Goal: Transaction & Acquisition: Purchase product/service

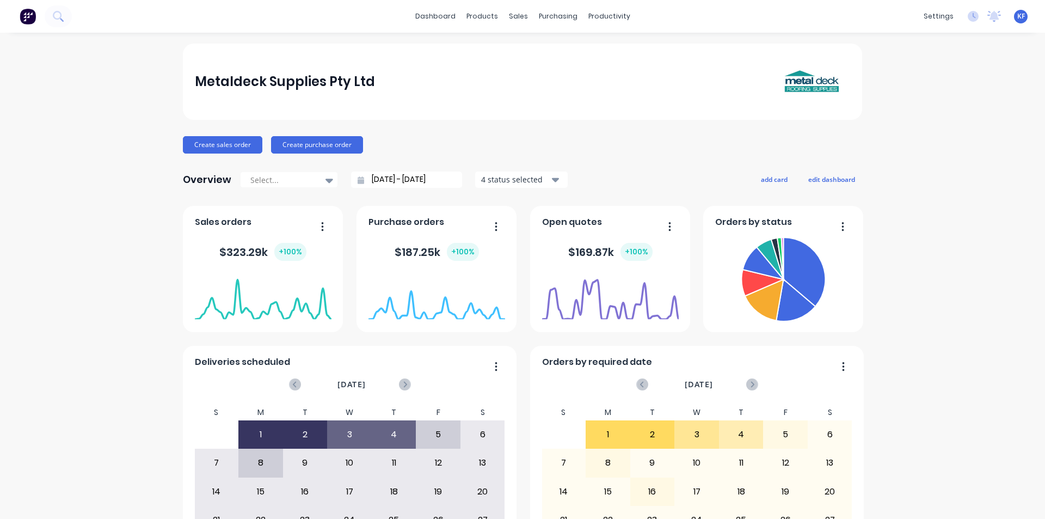
click at [510, 5] on div "dashboard products sales purchasing productivity dashboard products Product Cat…" at bounding box center [522, 16] width 1045 height 33
click at [514, 10] on div "sales" at bounding box center [518, 16] width 30 height 16
drag, startPoint x: 553, startPoint y: 77, endPoint x: 544, endPoint y: 77, distance: 9.8
click at [552, 77] on div "Customers" at bounding box center [551, 74] width 39 height 10
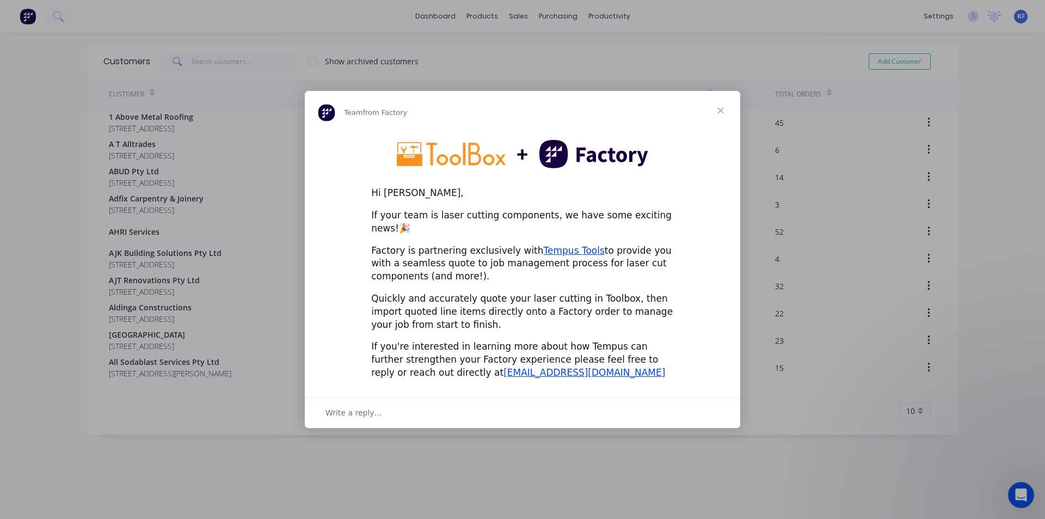
click at [719, 113] on span "Close" at bounding box center [720, 110] width 39 height 39
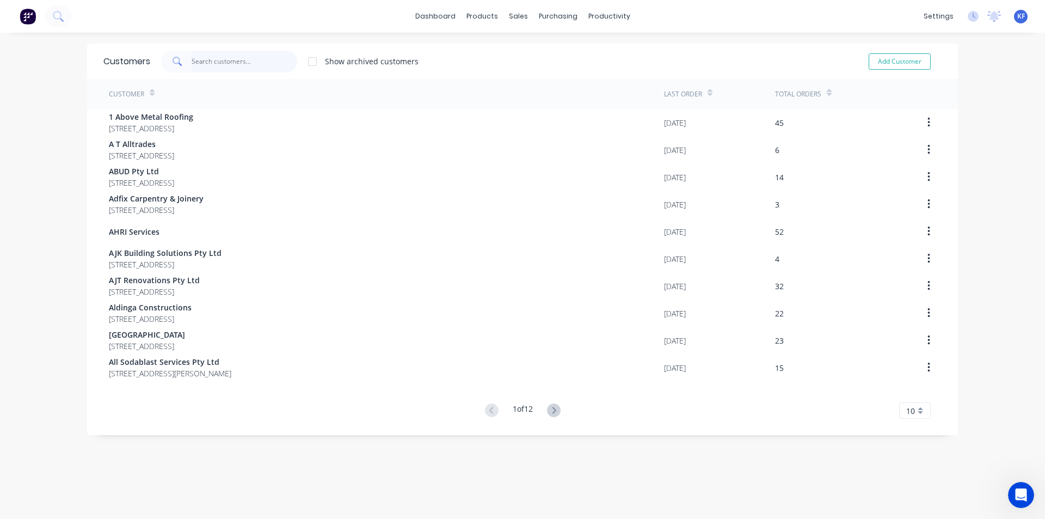
click at [198, 61] on input "text" at bounding box center [245, 62] width 106 height 22
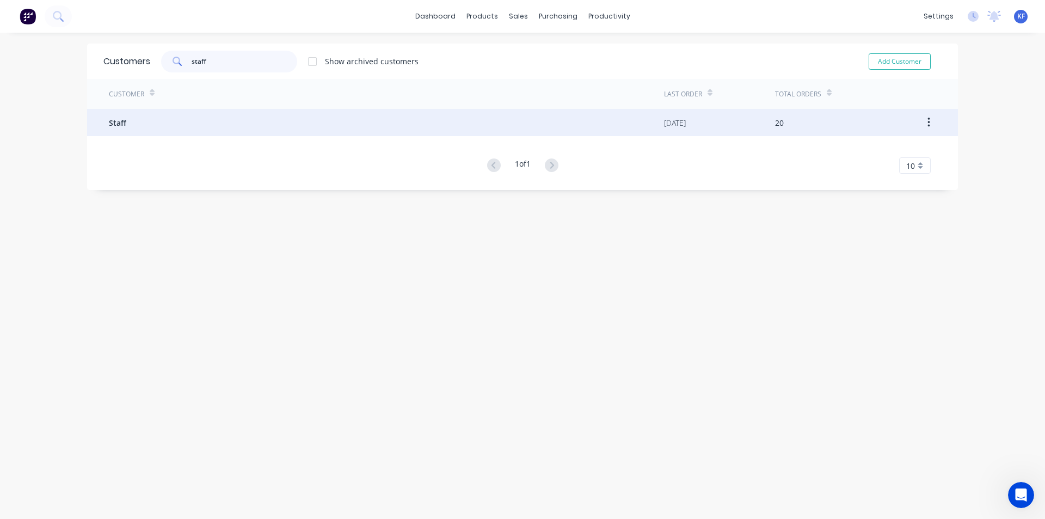
type input "staff"
click at [273, 116] on div "Staff" at bounding box center [386, 122] width 555 height 27
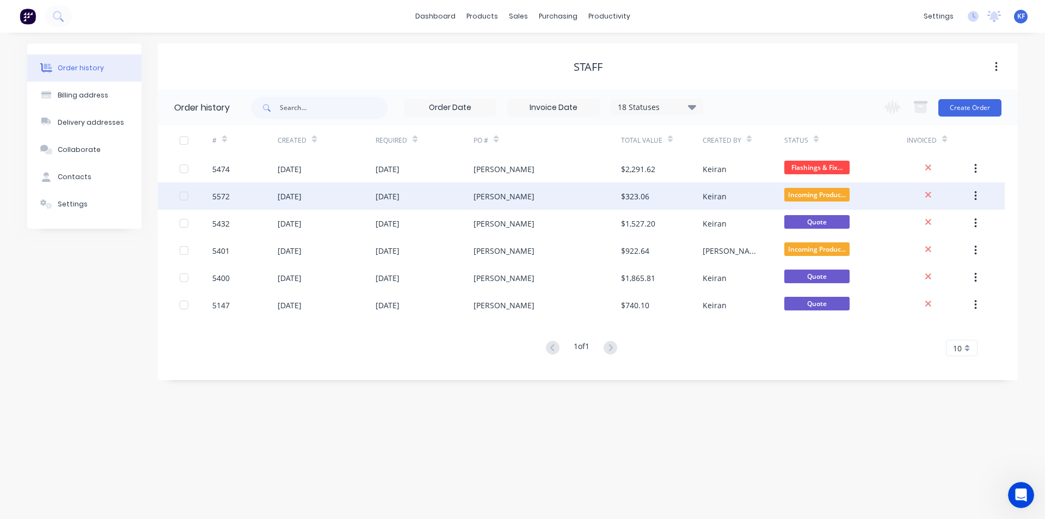
click at [573, 196] on div "Curtis Hayes" at bounding box center [546, 195] width 147 height 27
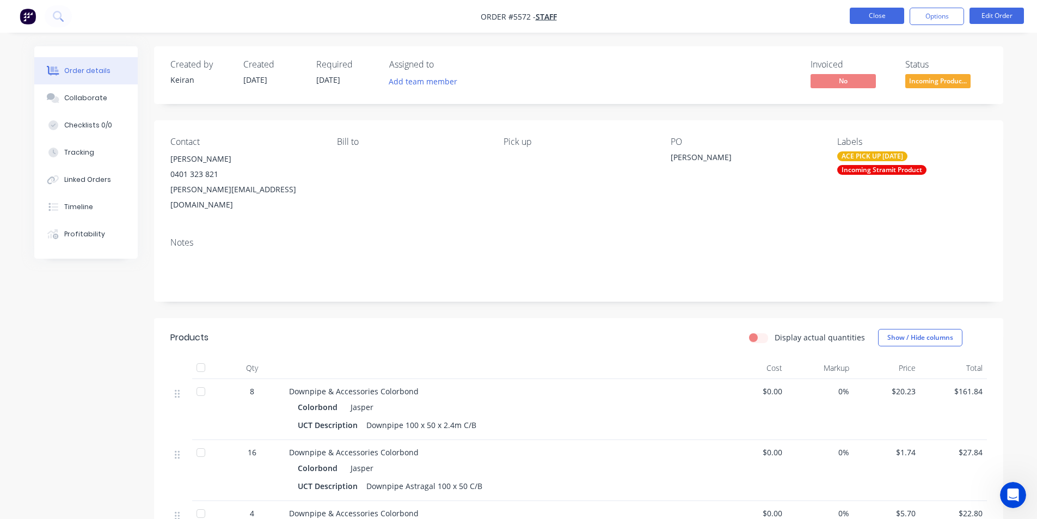
click at [851, 24] on li "Close" at bounding box center [877, 16] width 54 height 17
click at [862, 18] on button "Close" at bounding box center [877, 16] width 54 height 16
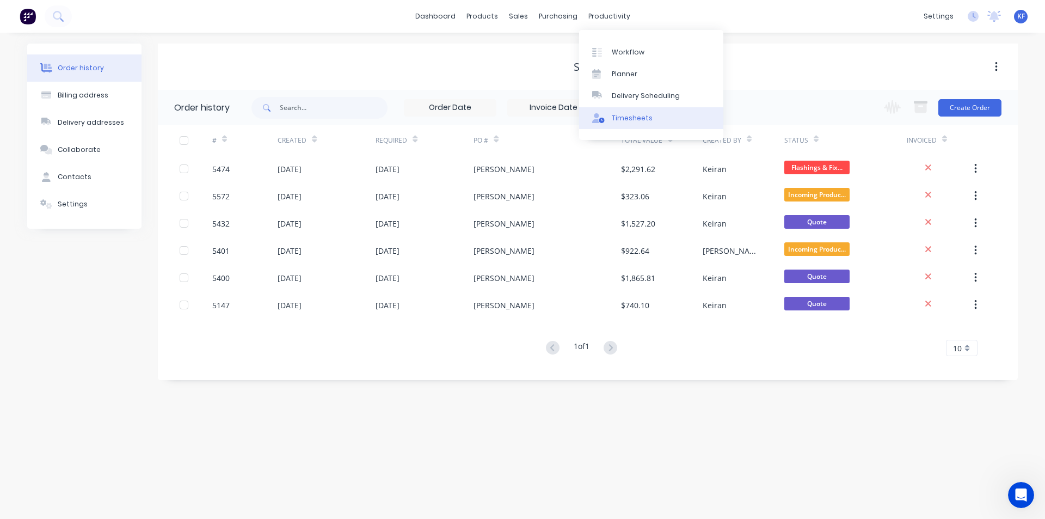
click at [656, 109] on link "Timesheets" at bounding box center [651, 118] width 144 height 22
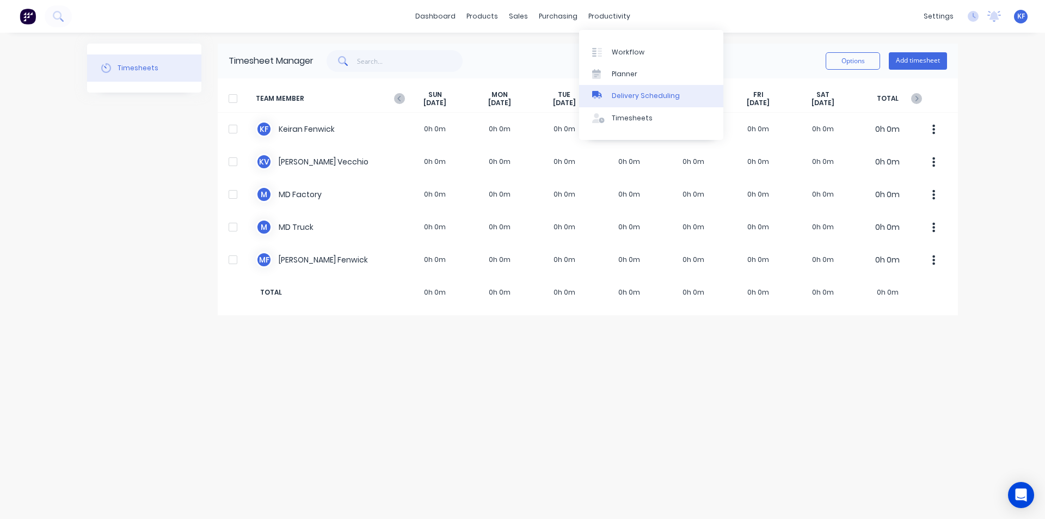
click at [633, 94] on div "Delivery Scheduling" at bounding box center [646, 96] width 68 height 10
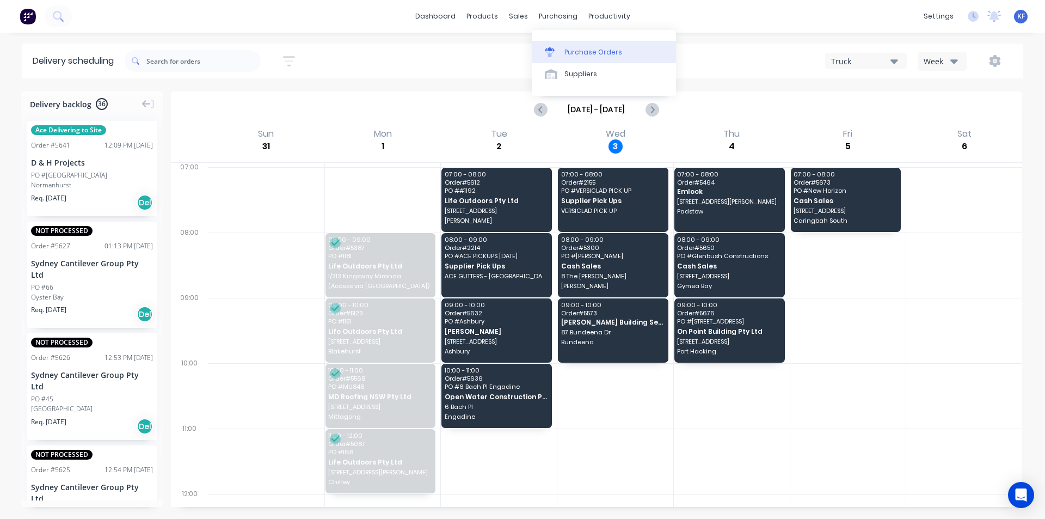
click at [567, 54] on div "Purchase Orders" at bounding box center [593, 52] width 58 height 10
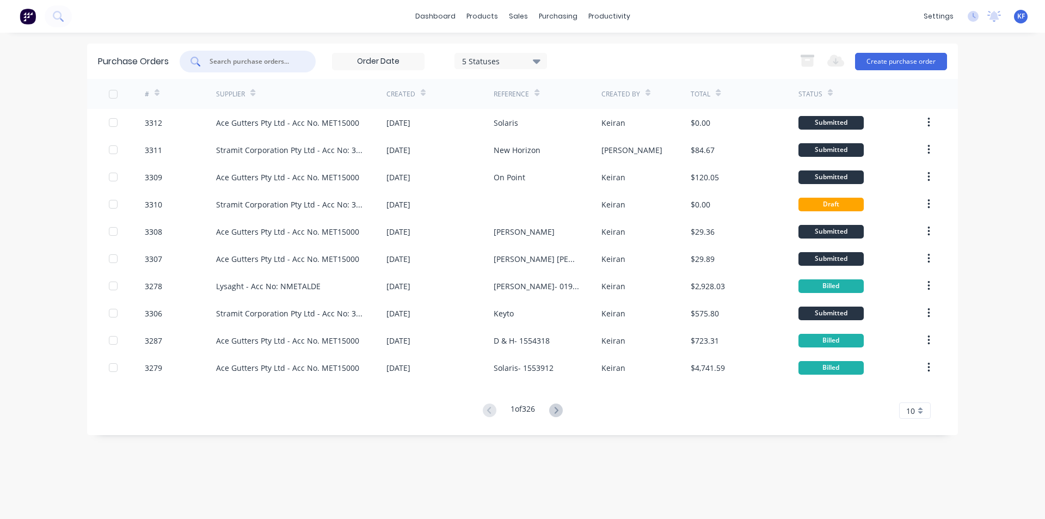
click at [244, 60] on input "text" at bounding box center [253, 61] width 90 height 11
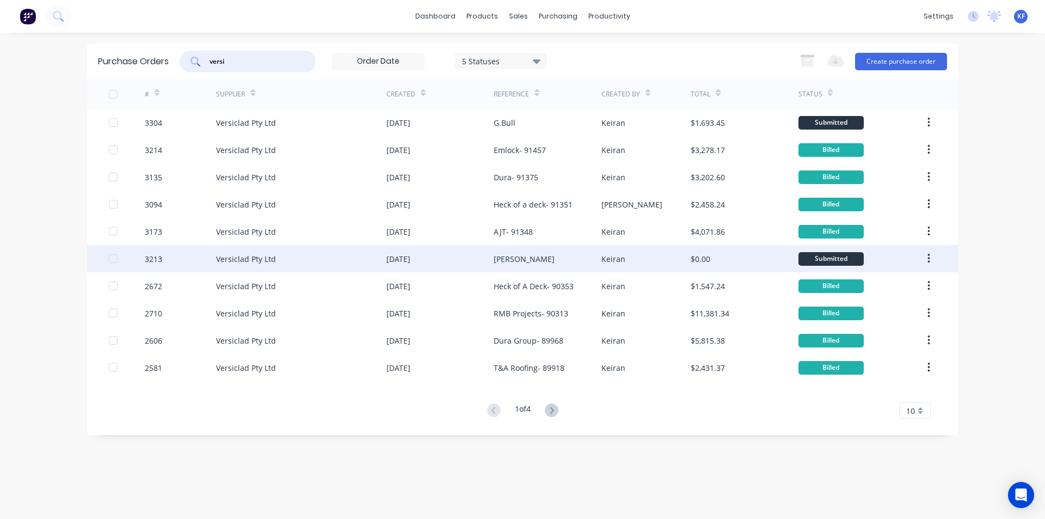
type input "versi"
click at [532, 261] on div "Patrick McGrath" at bounding box center [524, 258] width 61 height 11
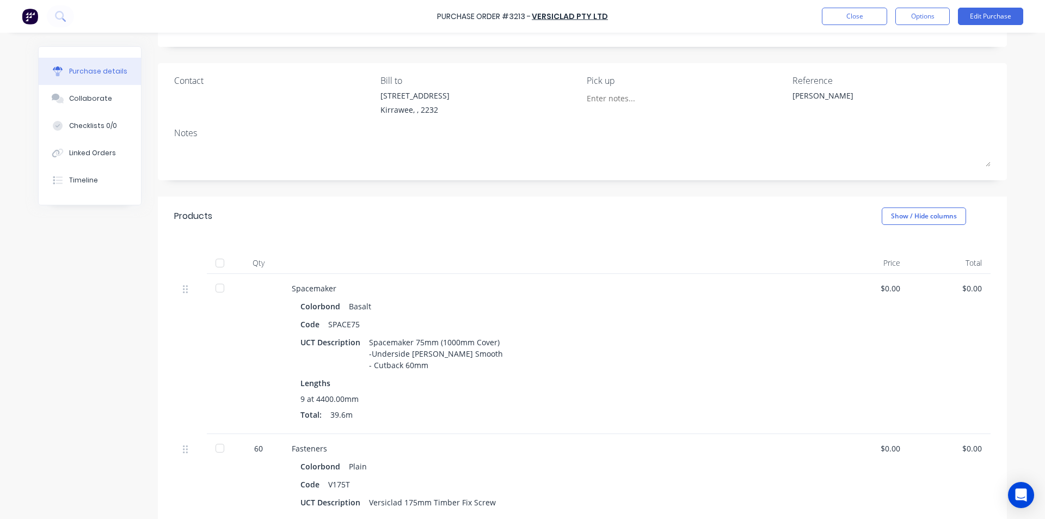
scroll to position [54, 0]
click at [941, 20] on button "Options" at bounding box center [922, 16] width 54 height 17
click at [917, 48] on div "Print / Email" at bounding box center [898, 44] width 84 height 16
click at [892, 85] on div "Without pricing" at bounding box center [898, 88] width 84 height 16
type textarea "x"
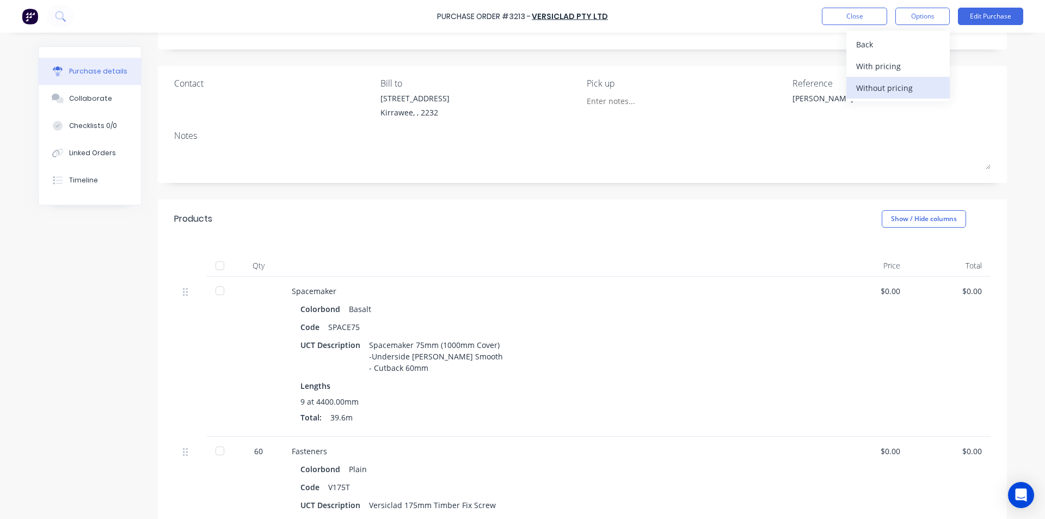
scroll to position [0, 0]
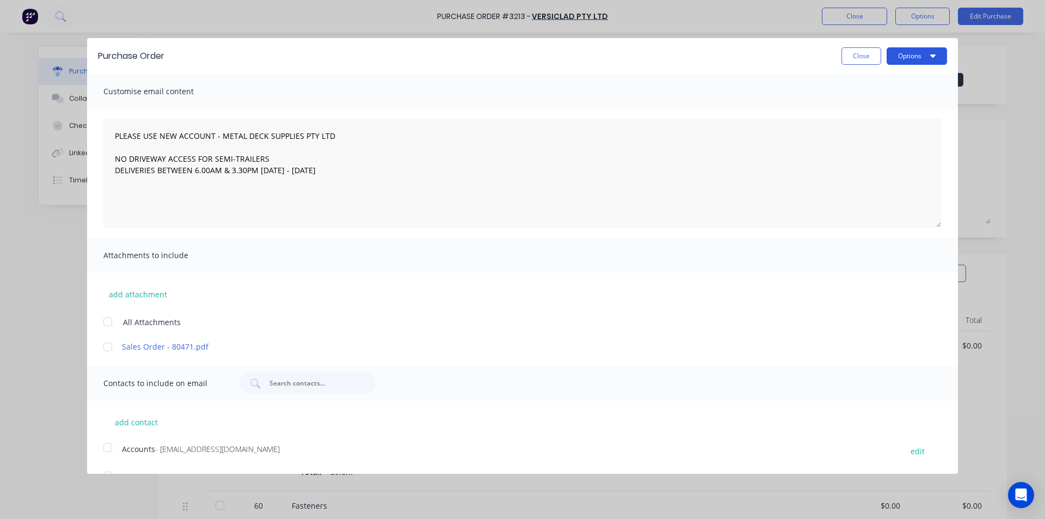
click at [903, 54] on button "Options" at bounding box center [917, 55] width 60 height 17
click at [876, 77] on div "Print" at bounding box center [895, 84] width 84 height 16
type textarea "PLEASE USE NEW ACCOUNT - METAL DECK SUPPLIES PTY LTD NO DRIVEWAY ACCESS FOR SEM…"
type textarea "x"
type textarea "PLEASE USE NEW ACCOUNT - METAL DECK SUPPLIES PTY LTD NO DRIVEWAY ACCESS FOR SEM…"
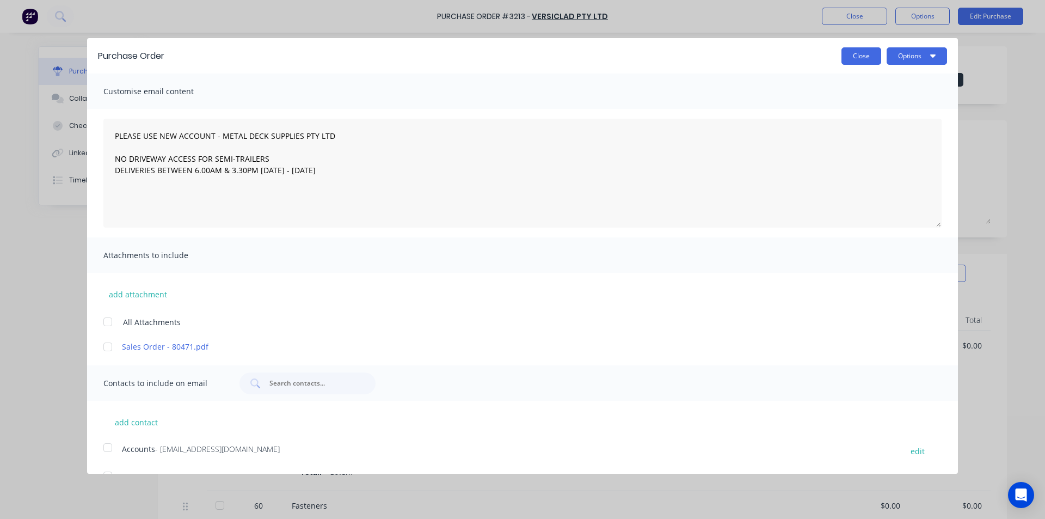
click at [851, 56] on button "Close" at bounding box center [861, 55] width 40 height 17
type textarea "x"
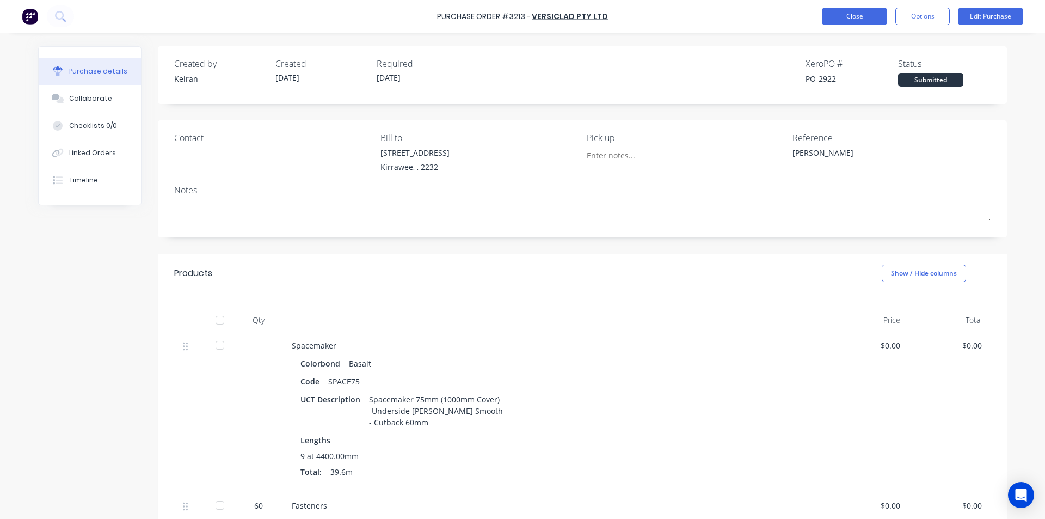
drag, startPoint x: 879, startPoint y: 9, endPoint x: 857, endPoint y: 9, distance: 22.9
click at [869, 9] on div "Close Options Edit Purchase" at bounding box center [922, 16] width 201 height 17
click at [856, 9] on button "Close" at bounding box center [854, 16] width 65 height 17
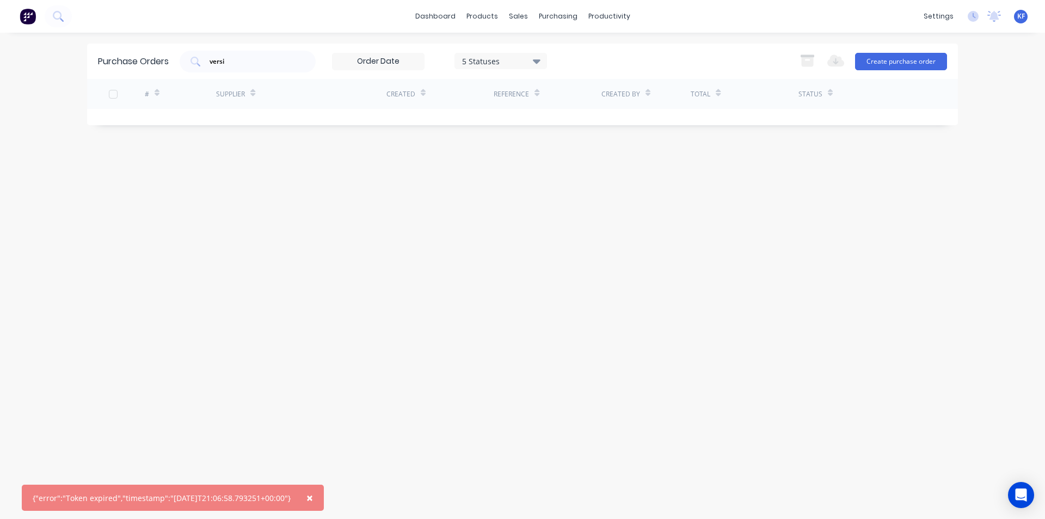
click at [313, 501] on span "×" at bounding box center [309, 497] width 7 height 15
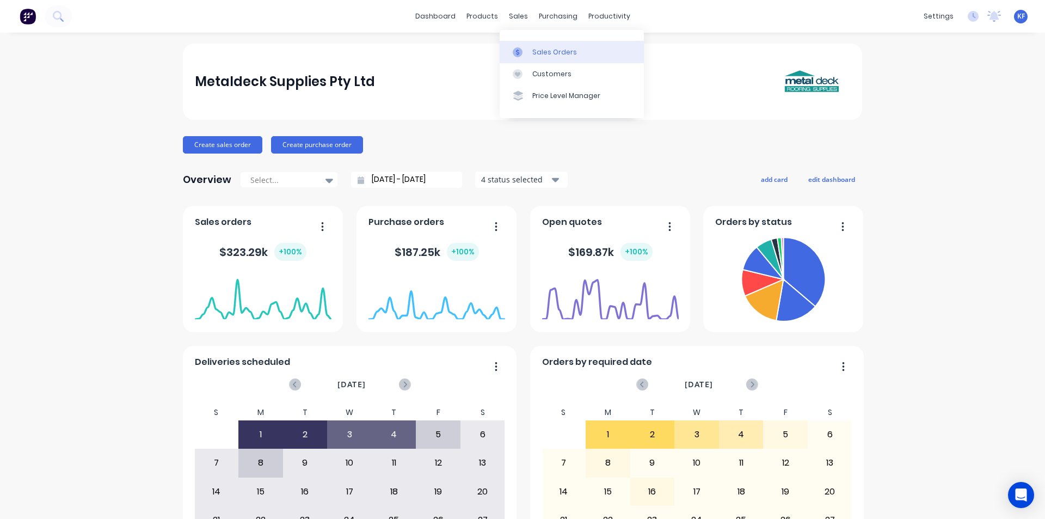
click at [539, 47] on div "Sales Orders" at bounding box center [554, 52] width 45 height 10
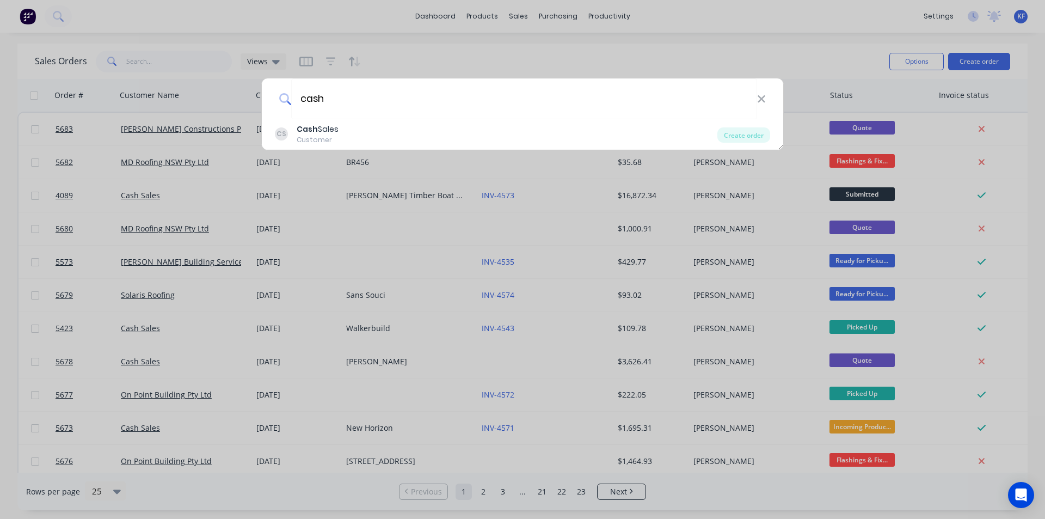
type input "cash"
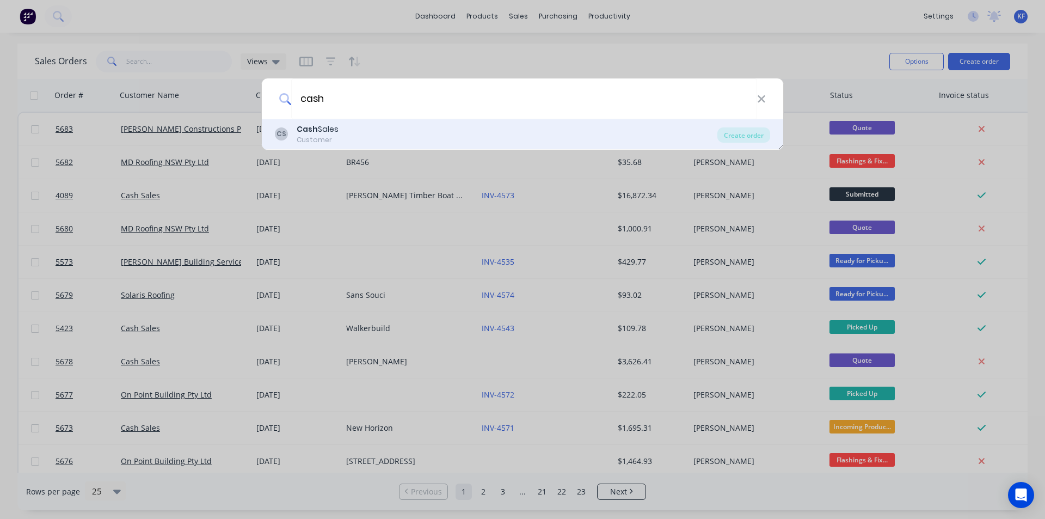
click at [680, 139] on div "CS Cash Sales Customer" at bounding box center [496, 134] width 442 height 21
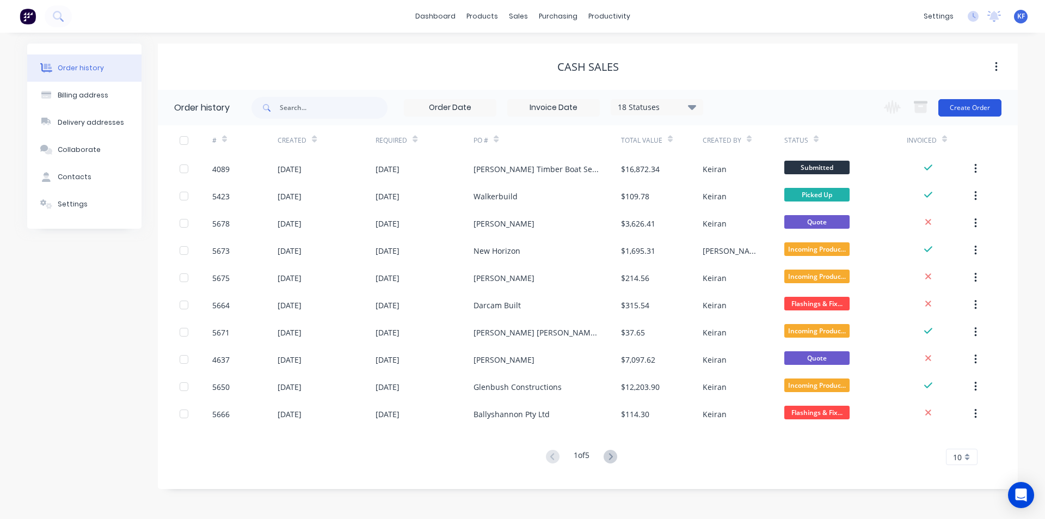
click at [982, 112] on button "Create Order" at bounding box center [969, 107] width 63 height 17
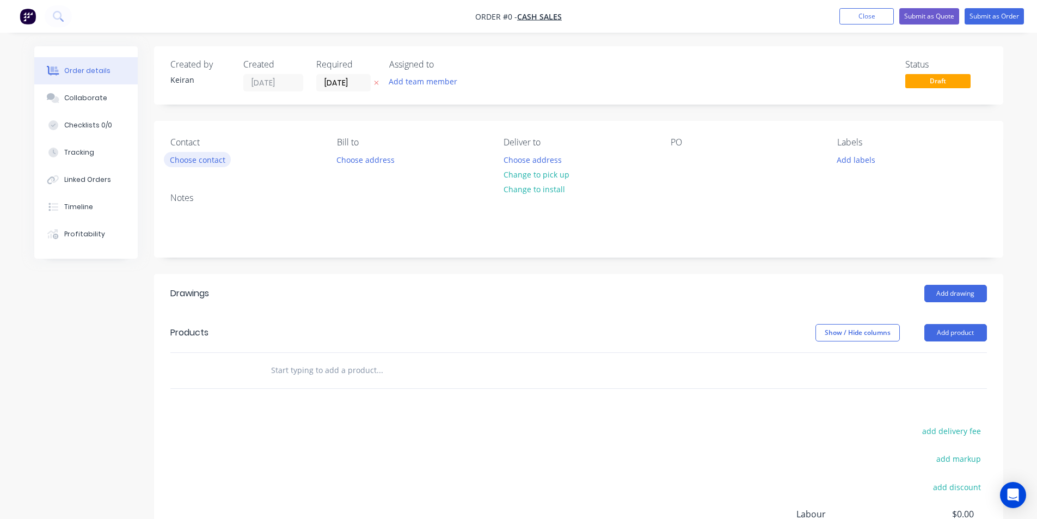
click at [215, 158] on button "Choose contact" at bounding box center [197, 159] width 67 height 15
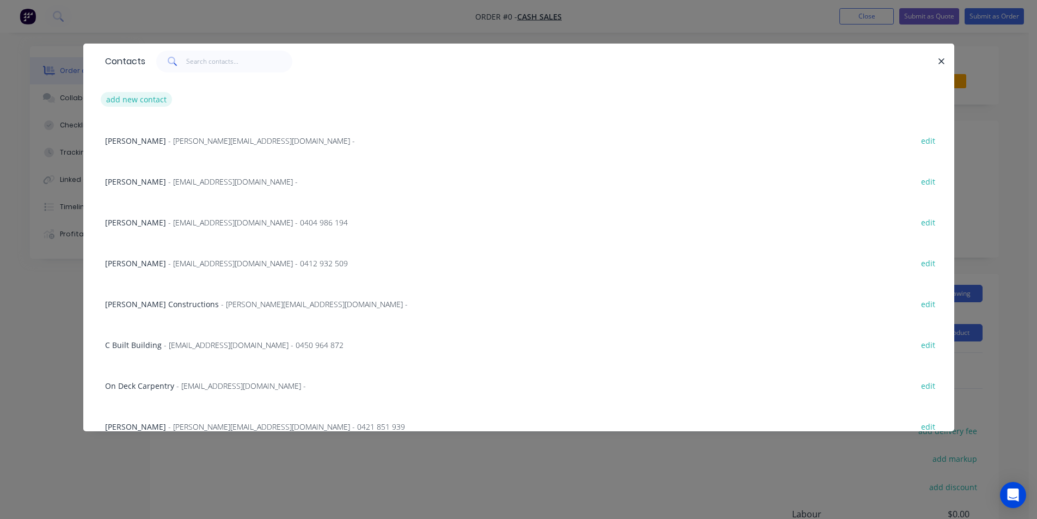
click at [159, 101] on button "add new contact" at bounding box center [137, 99] width 72 height 15
select select "AU"
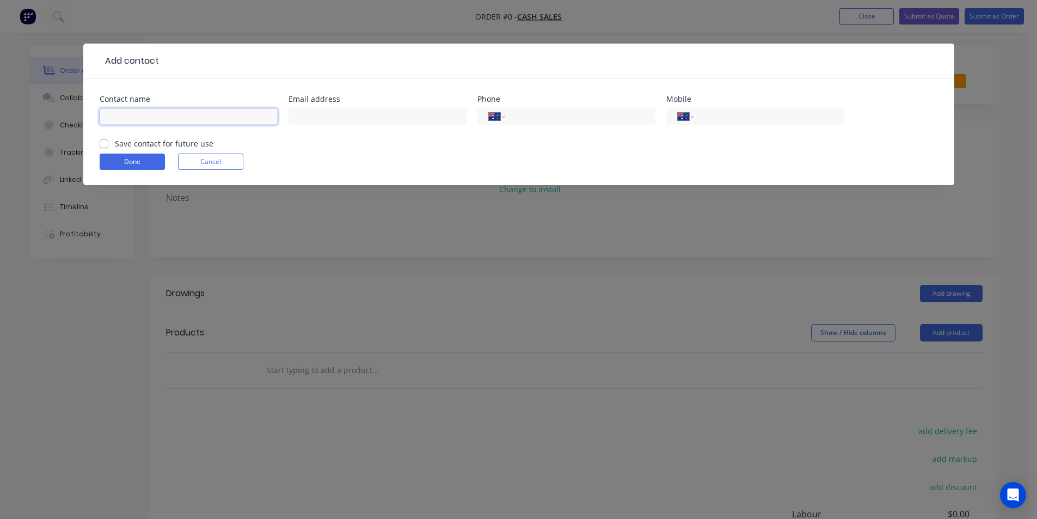
click at [155, 116] on input "text" at bounding box center [189, 116] width 178 height 16
type input "[PERSON_NAME]"
click at [318, 120] on input "text" at bounding box center [377, 116] width 178 height 16
type input "kylefryer@hotmail.com"
click at [155, 157] on button "Done" at bounding box center [132, 161] width 65 height 16
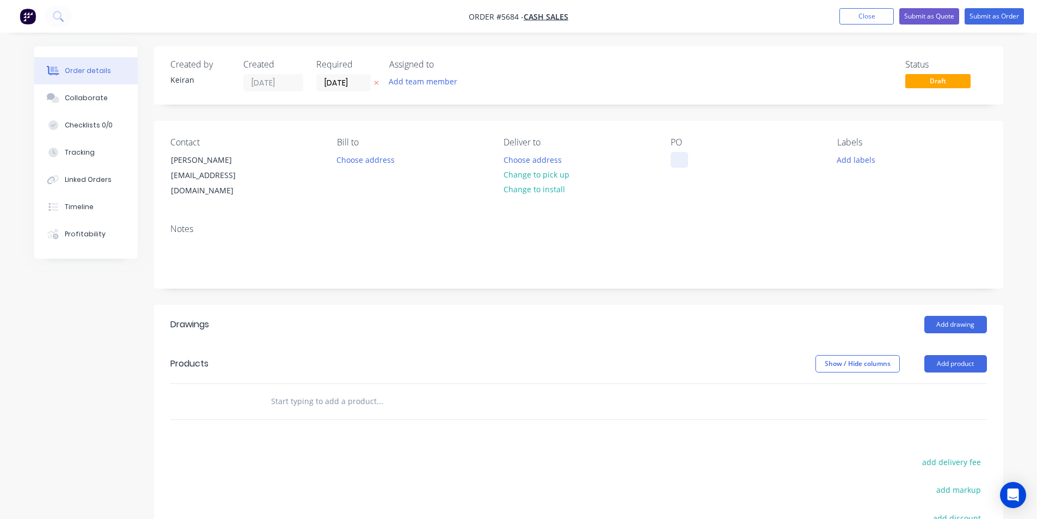
click at [677, 158] on div at bounding box center [678, 160] width 17 height 16
click at [516, 179] on button "Change to pick up" at bounding box center [535, 174] width 77 height 15
drag, startPoint x: 961, startPoint y: 321, endPoint x: 984, endPoint y: 311, distance: 26.1
click at [960, 321] on header "Drawings Add drawing" at bounding box center [578, 324] width 849 height 39
click at [958, 318] on button "Add drawing" at bounding box center [955, 324] width 63 height 17
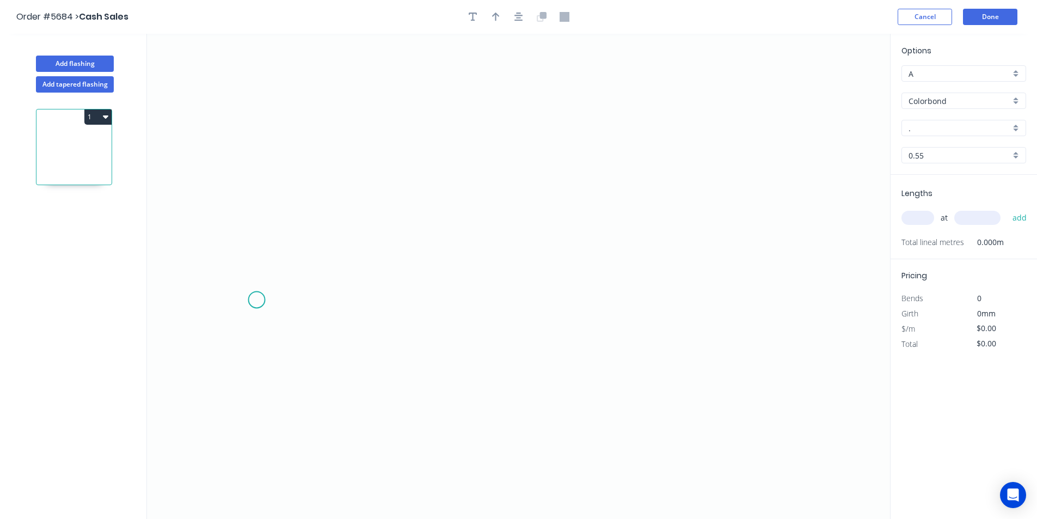
click at [256, 300] on icon "0" at bounding box center [518, 276] width 743 height 485
click at [304, 260] on icon "0" at bounding box center [518, 276] width 743 height 485
click at [772, 281] on icon "0 ?" at bounding box center [518, 276] width 743 height 485
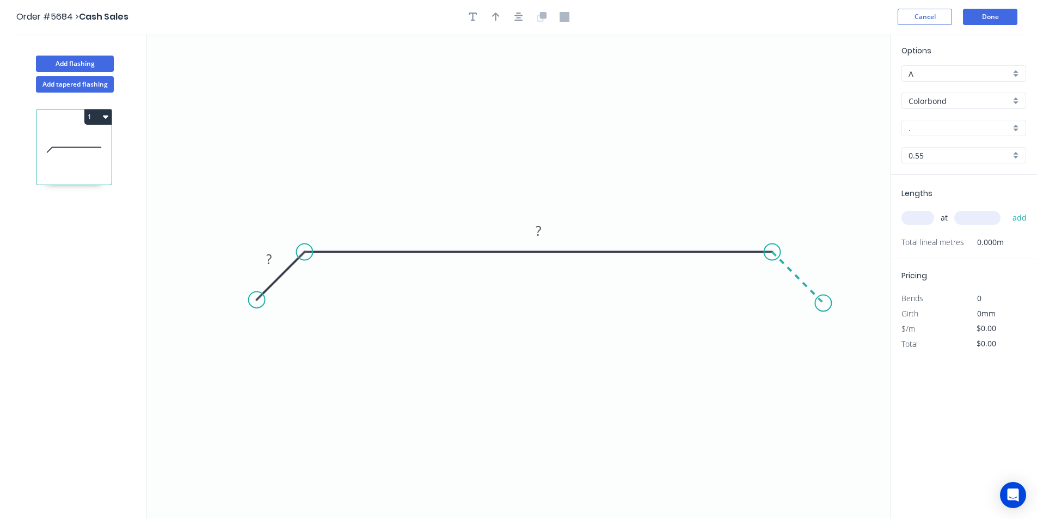
click at [823, 304] on icon "0 ? ?" at bounding box center [518, 276] width 743 height 485
click at [273, 260] on rect at bounding box center [269, 259] width 22 height 15
click at [322, 286] on div "Show angle" at bounding box center [358, 289] width 109 height 22
type input "$14.87"
click at [316, 277] on tspan "º" at bounding box center [317, 276] width 5 height 18
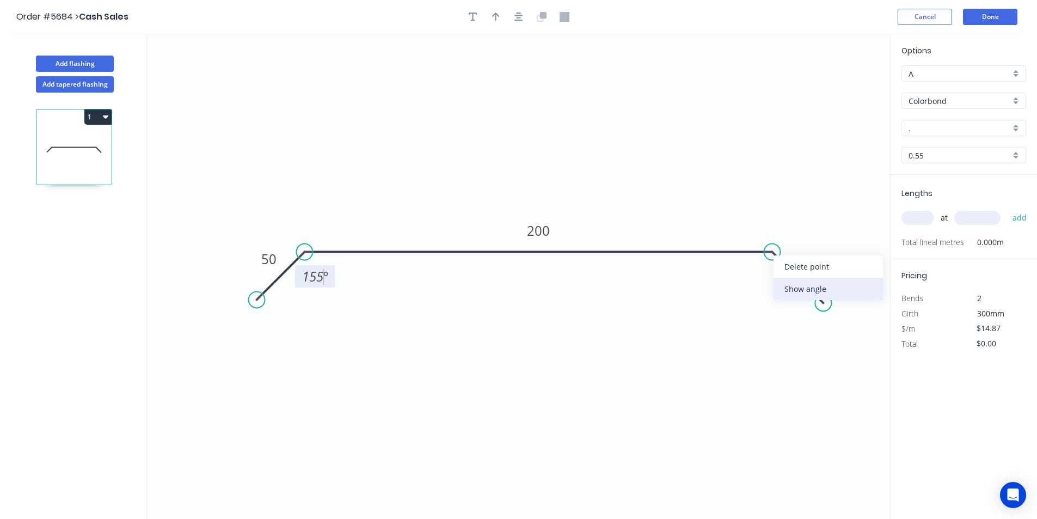
click at [778, 281] on div "Show angle" at bounding box center [827, 289] width 109 height 22
click at [762, 279] on tspan "º" at bounding box center [764, 276] width 5 height 18
click at [520, 16] on icon "button" at bounding box center [518, 17] width 9 height 10
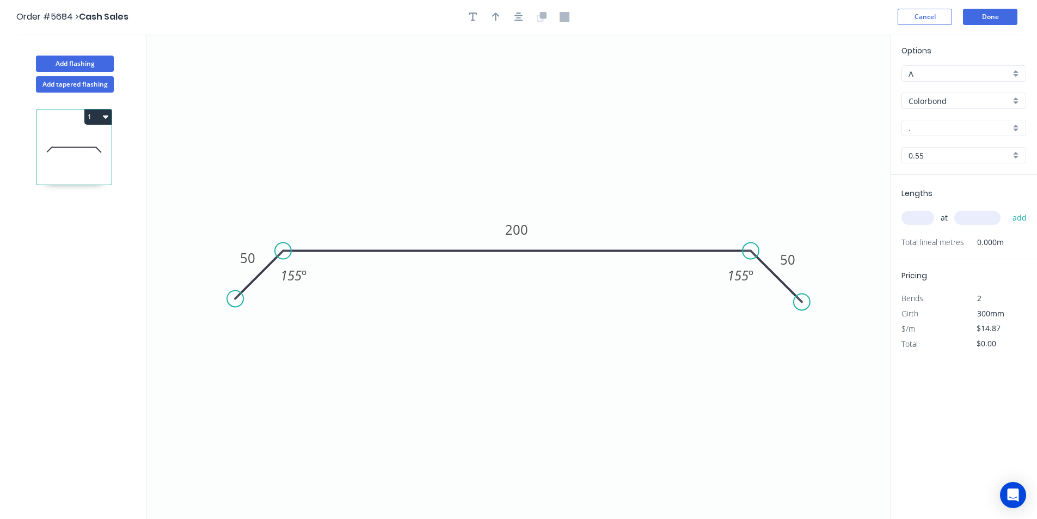
drag, startPoint x: 496, startPoint y: 20, endPoint x: 726, endPoint y: 86, distance: 239.1
click at [496, 21] on icon "button" at bounding box center [496, 17] width 8 height 10
drag, startPoint x: 833, startPoint y: 88, endPoint x: 847, endPoint y: 150, distance: 63.5
click at [491, 164] on icon at bounding box center [491, 151] width 10 height 35
click at [917, 128] on input "." at bounding box center [959, 127] width 102 height 11
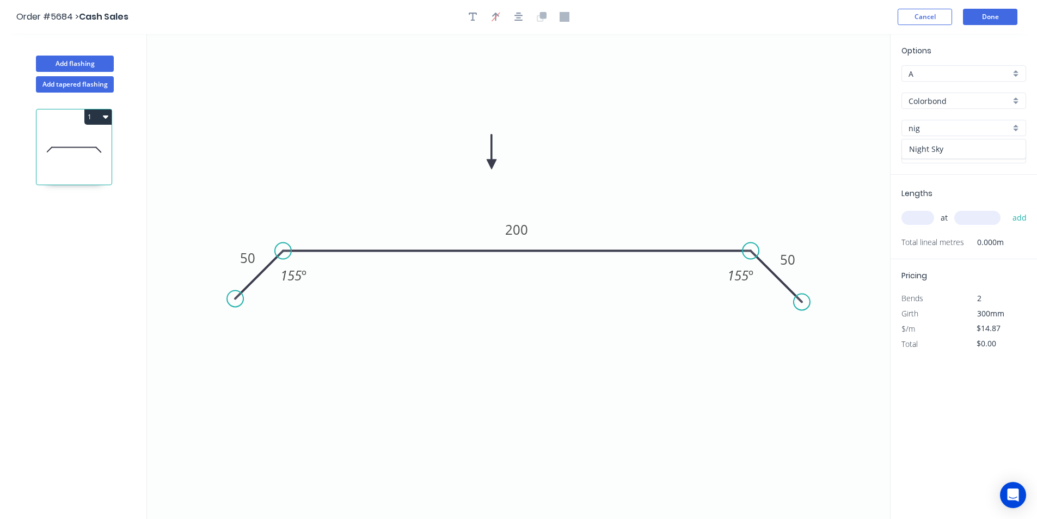
drag, startPoint x: 957, startPoint y: 156, endPoint x: 951, endPoint y: 164, distance: 10.6
click at [956, 155] on div "Night Sky" at bounding box center [964, 148] width 124 height 19
type input "Night Sky"
click at [923, 216] on input "text" at bounding box center [917, 218] width 33 height 14
type input "1"
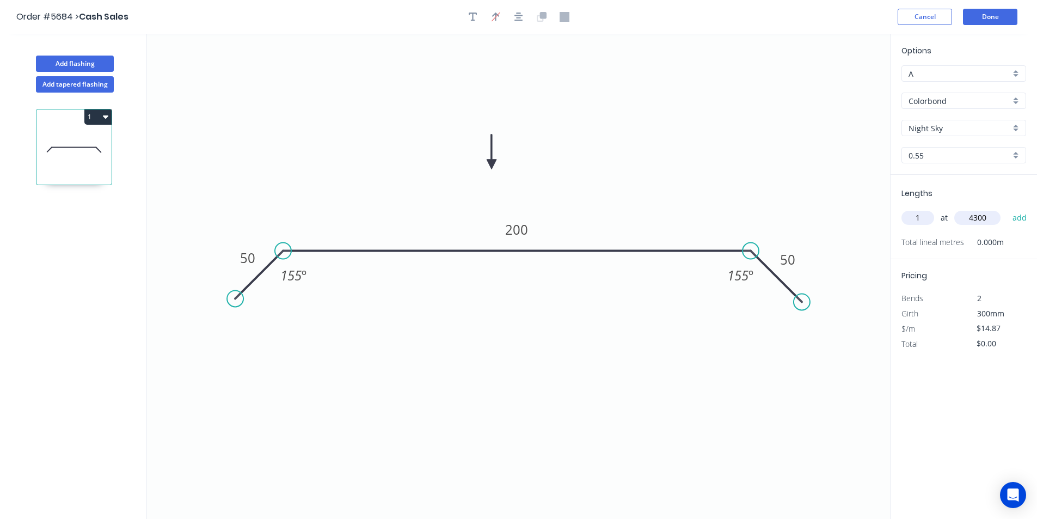
type input "4300"
click at [1007, 208] on button "add" at bounding box center [1020, 217] width 26 height 19
type input "$63.94"
click at [975, 19] on button "Done" at bounding box center [990, 17] width 54 height 16
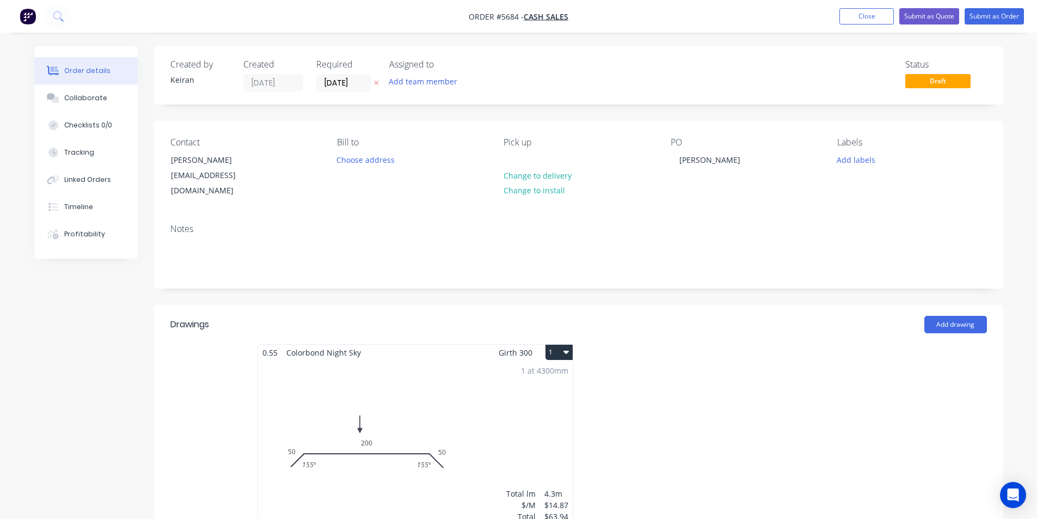
click at [927, 3] on nav "Order #5684 - Cash Sales Add product Close Submit as Quote Submit as Order" at bounding box center [518, 16] width 1037 height 33
click at [930, 15] on button "Submit as Quote" at bounding box center [929, 16] width 60 height 16
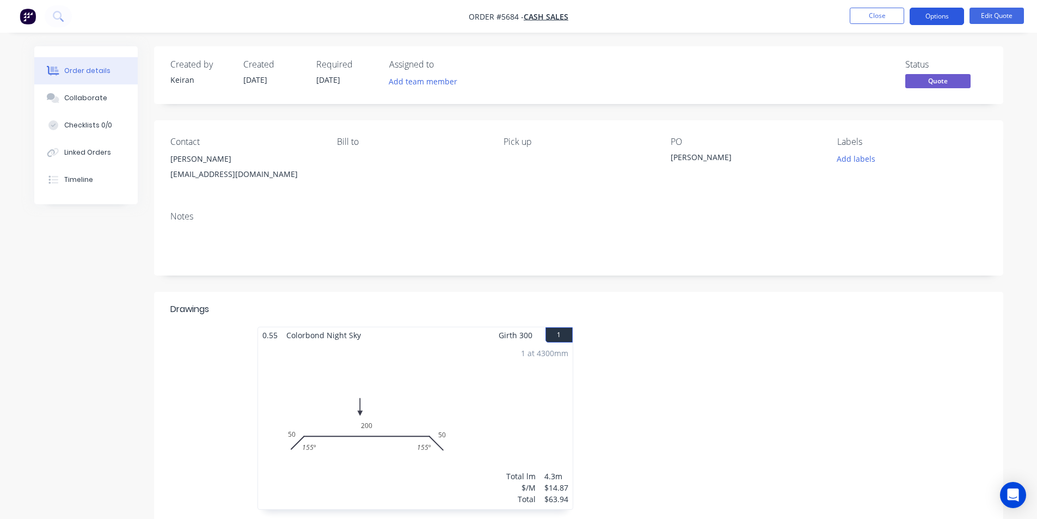
click at [931, 20] on button "Options" at bounding box center [936, 16] width 54 height 17
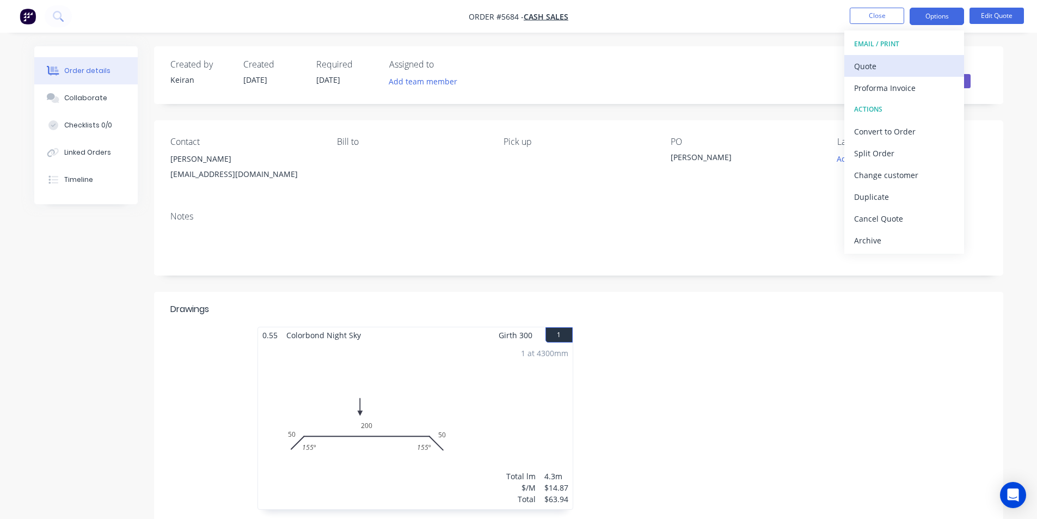
click at [916, 65] on div "Quote" at bounding box center [904, 66] width 100 height 16
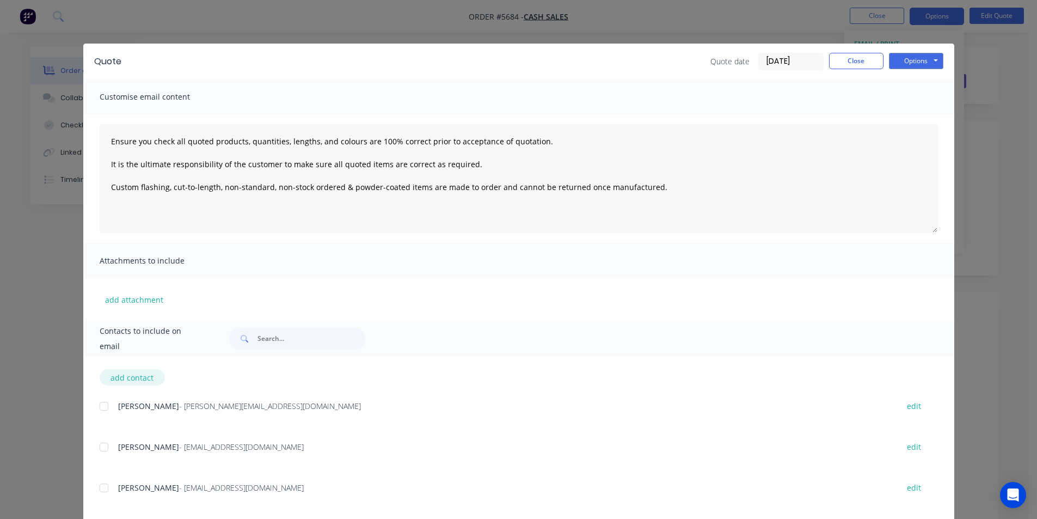
click at [129, 381] on button "add contact" at bounding box center [132, 377] width 65 height 16
type textarea "Ensure you check all quoted products, quantities, lengths, and colours are 100%…"
select select "AU"
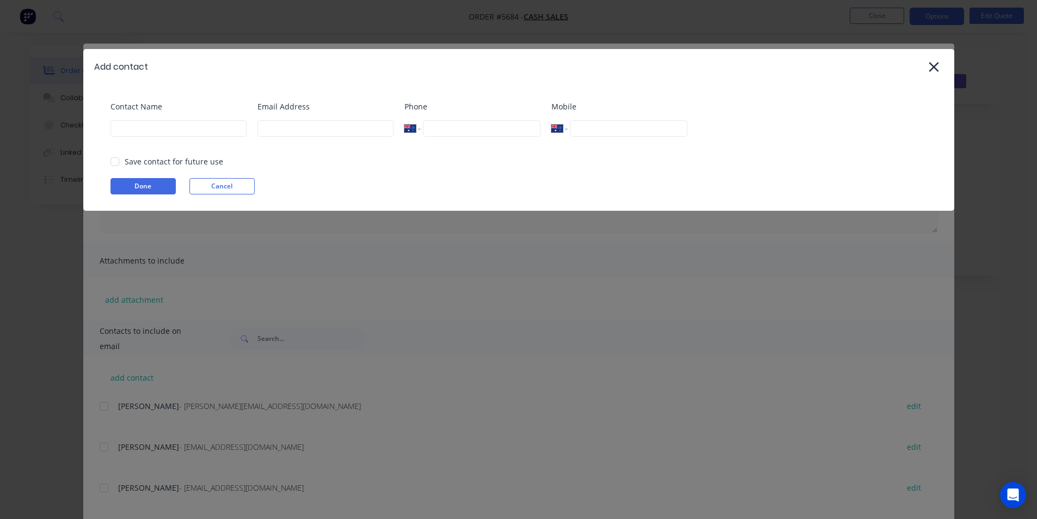
click at [151, 142] on div "Contact Name" at bounding box center [178, 123] width 136 height 44
click at [157, 130] on input at bounding box center [178, 128] width 136 height 16
type input "Kyle Fryer"
type input "kylefryer@hotmail.com"
click at [127, 187] on button "Done" at bounding box center [142, 186] width 65 height 16
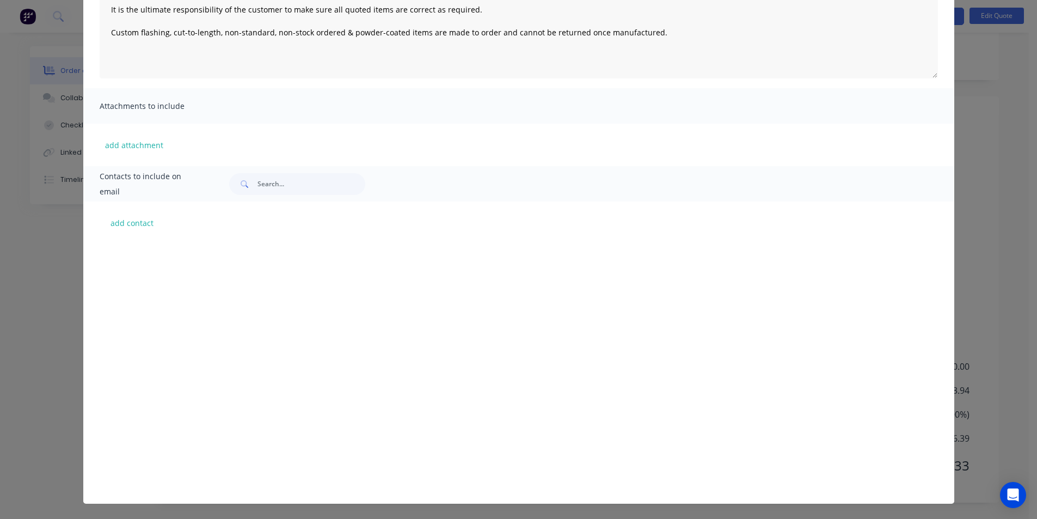
scroll to position [2475, 0]
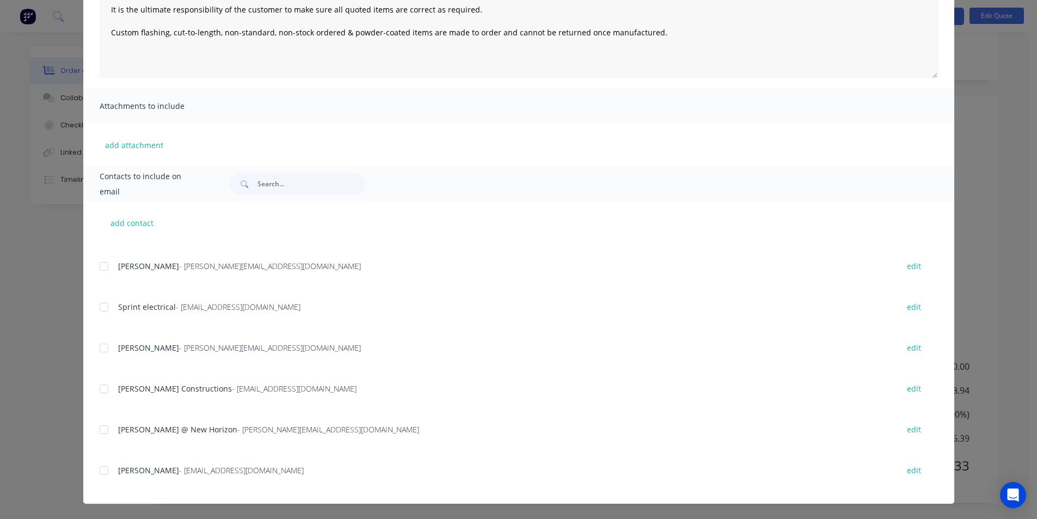
click at [100, 476] on div at bounding box center [104, 470] width 22 height 22
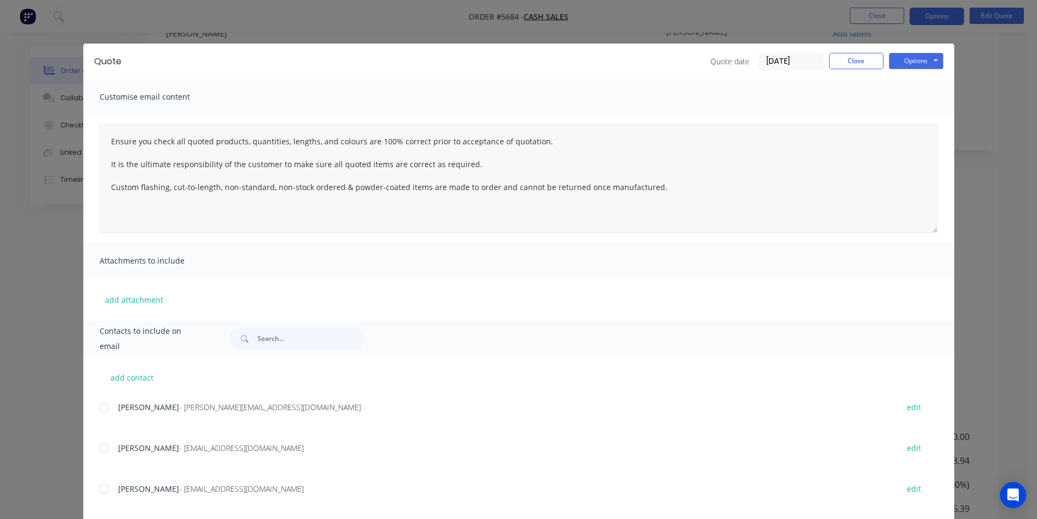
scroll to position [0, 0]
click at [924, 65] on button "Options" at bounding box center [916, 61] width 54 height 16
click at [914, 117] on button "Email" at bounding box center [924, 116] width 70 height 18
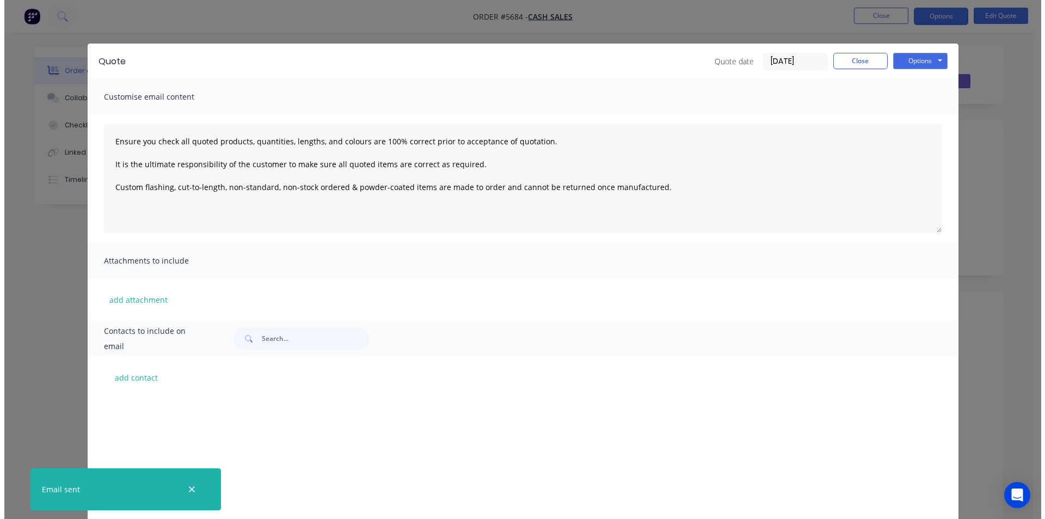
scroll to position [2203, 0]
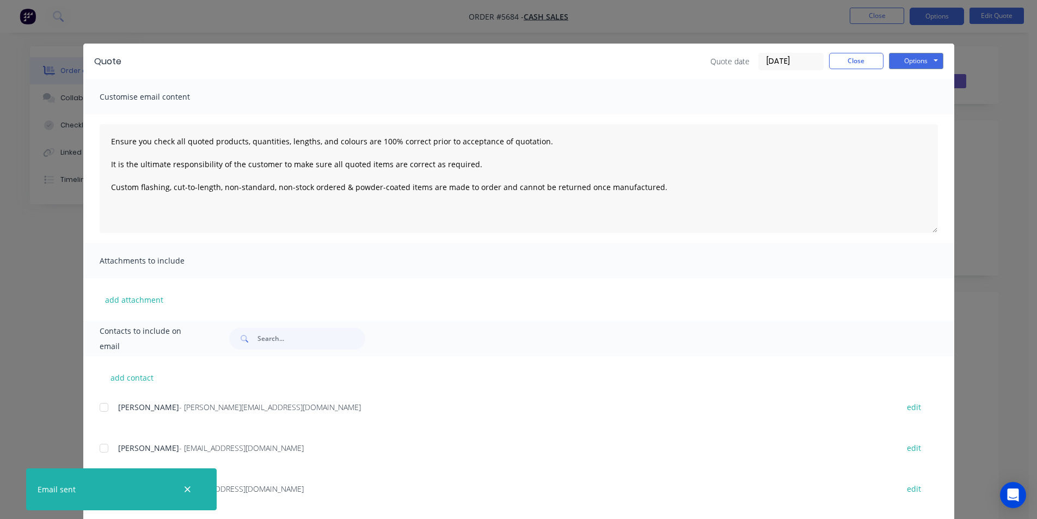
type textarea "Ensure you check all quoted products, quantities, lengths, and colours are 100%…"
click at [848, 61] on button "Close" at bounding box center [856, 61] width 54 height 16
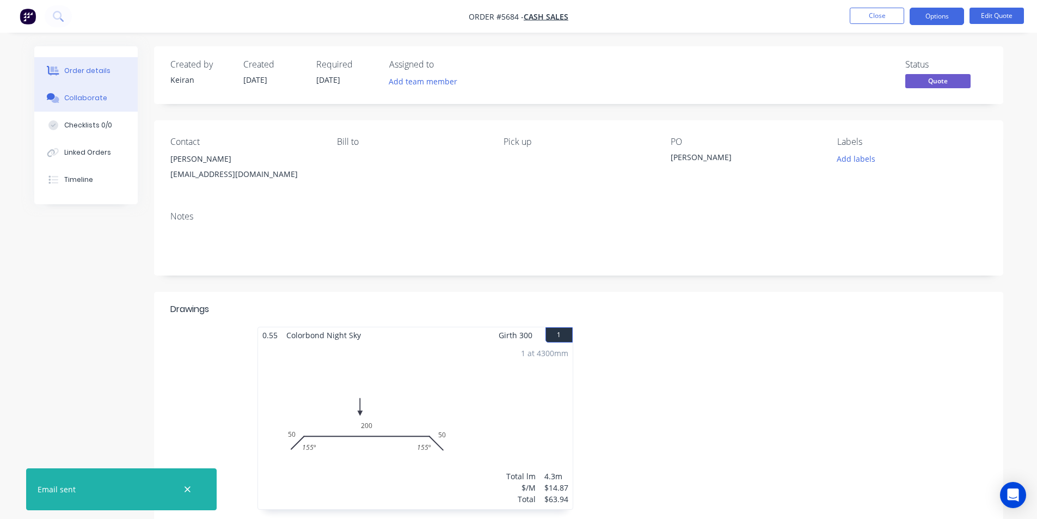
click at [63, 96] on button "Collaborate" at bounding box center [85, 97] width 103 height 27
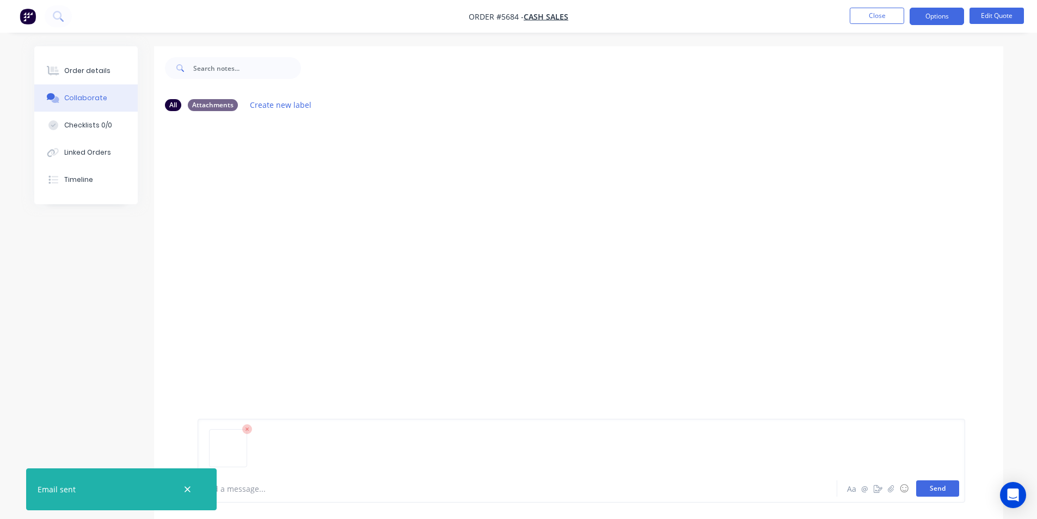
click at [927, 496] on button "Send" at bounding box center [937, 488] width 43 height 16
click at [887, 21] on button "Close" at bounding box center [877, 16] width 54 height 16
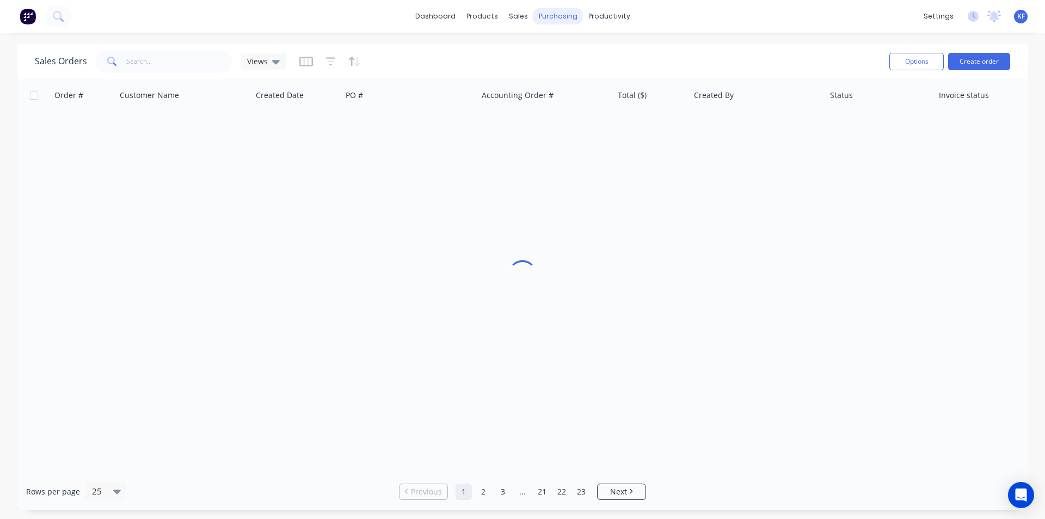
click at [564, 19] on div "purchasing" at bounding box center [558, 16] width 50 height 16
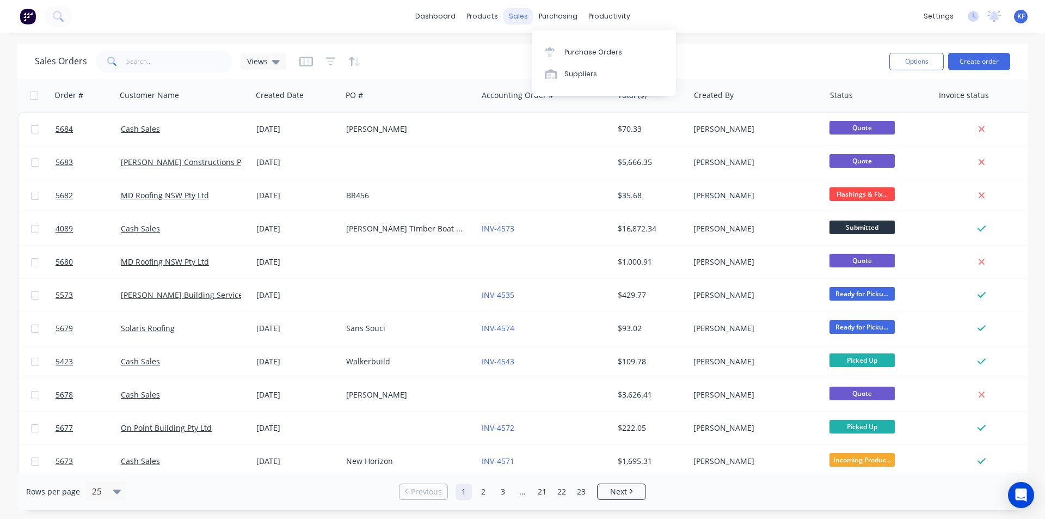
click at [526, 16] on div "sales" at bounding box center [518, 16] width 30 height 16
click at [536, 44] on link "Sales Orders" at bounding box center [575, 52] width 144 height 22
click at [986, 61] on button "Create order" at bounding box center [979, 61] width 62 height 17
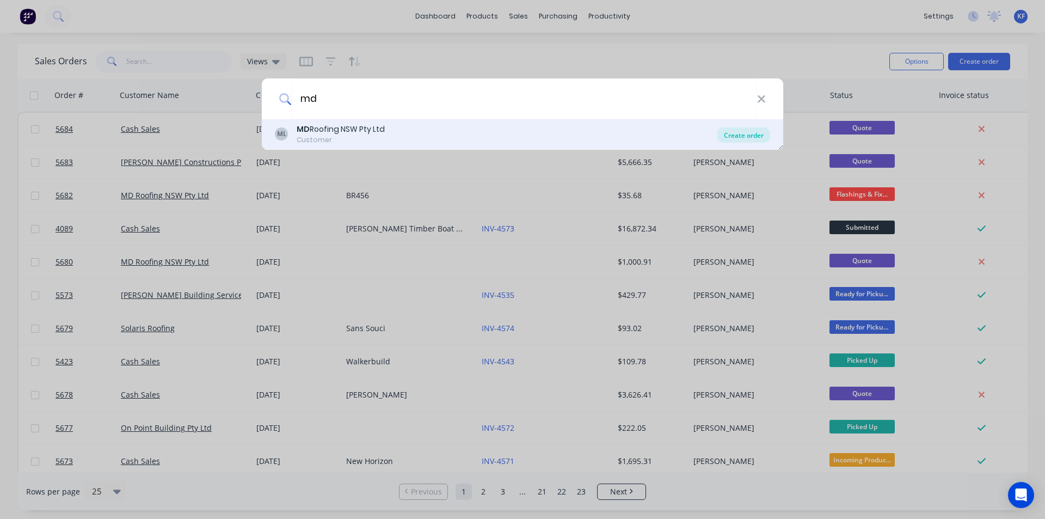
type input "md"
click at [730, 132] on div "Create order" at bounding box center [743, 134] width 53 height 15
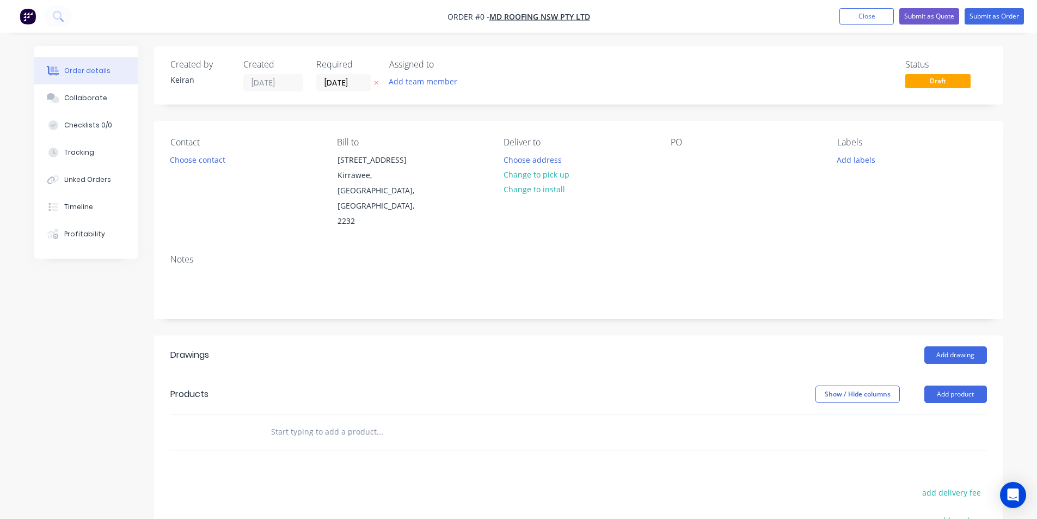
drag, startPoint x: 358, startPoint y: 368, endPoint x: 351, endPoint y: 385, distance: 18.8
click at [356, 374] on header "Products Show / Hide columns Add product" at bounding box center [578, 393] width 849 height 39
click at [348, 421] on input "text" at bounding box center [379, 432] width 218 height 22
click at [467, 421] on input "text" at bounding box center [379, 432] width 218 height 22
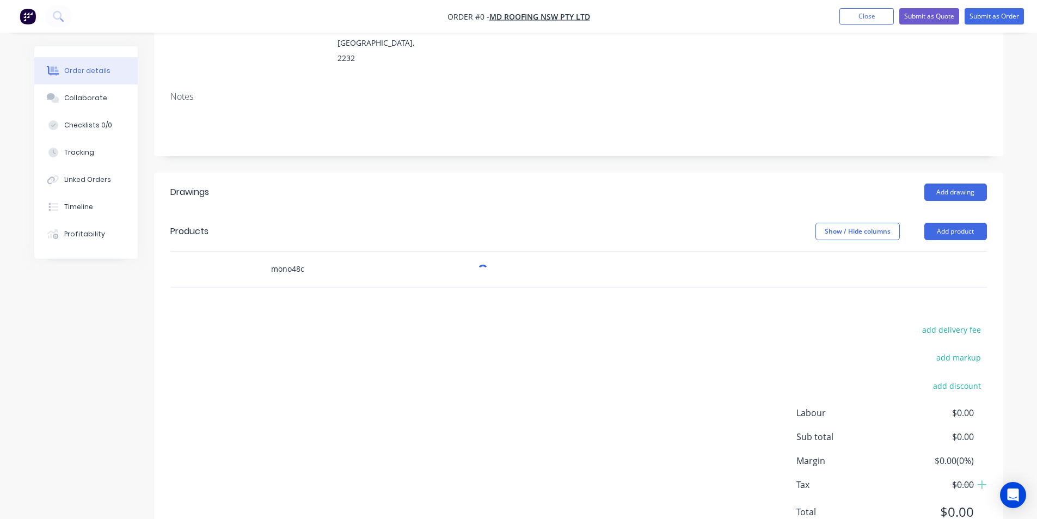
scroll to position [163, 0]
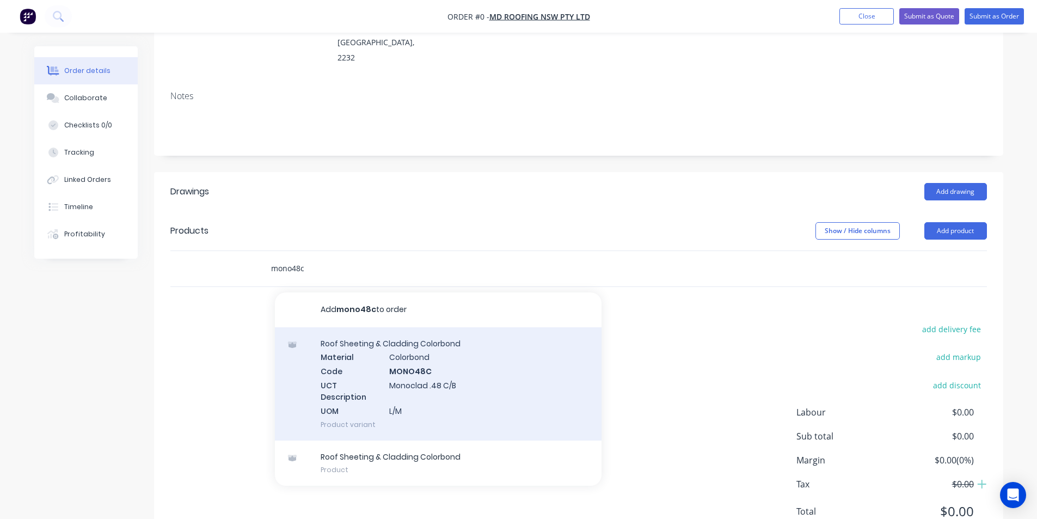
type input "mono48c"
click at [488, 358] on div "Roof Sheeting & Cladding Colorbond Material Colorbond Code MONO48C UCT Descript…" at bounding box center [438, 383] width 327 height 113
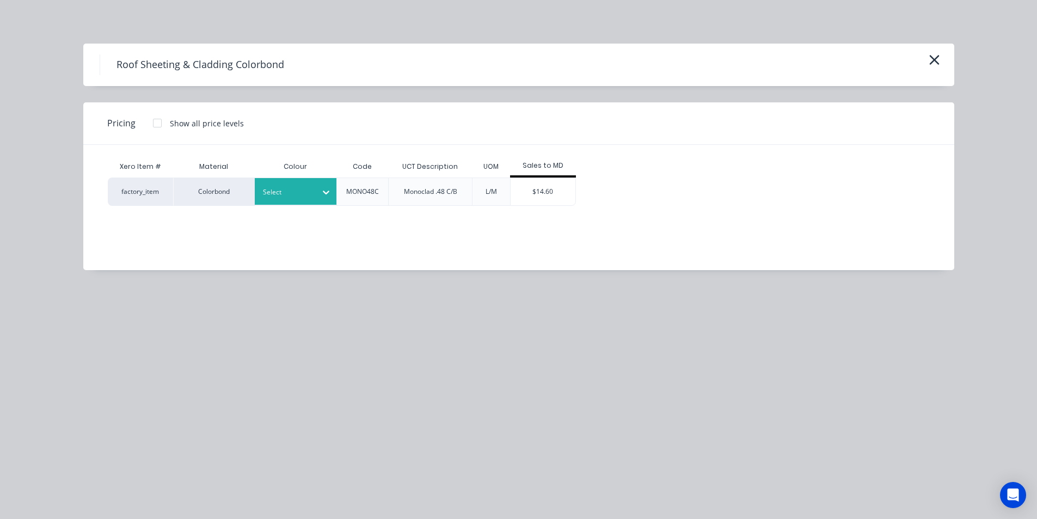
click at [309, 190] on div at bounding box center [287, 192] width 49 height 12
type input "surf"
click at [327, 232] on div "Surfmist" at bounding box center [323, 221] width 136 height 24
click at [325, 224] on div "Surfmist" at bounding box center [323, 221] width 136 height 20
click at [559, 194] on div "$14.60" at bounding box center [542, 191] width 65 height 27
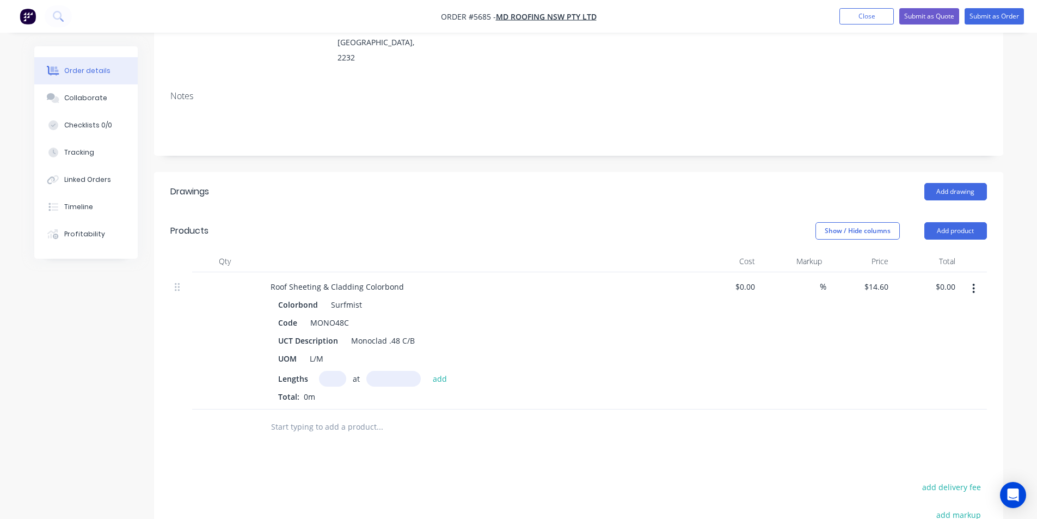
click at [321, 371] on input "text" at bounding box center [332, 379] width 27 height 16
click at [333, 371] on input "text" at bounding box center [332, 379] width 27 height 16
type input "11"
type input "6520"
click at [427, 371] on button "add" at bounding box center [440, 378] width 26 height 15
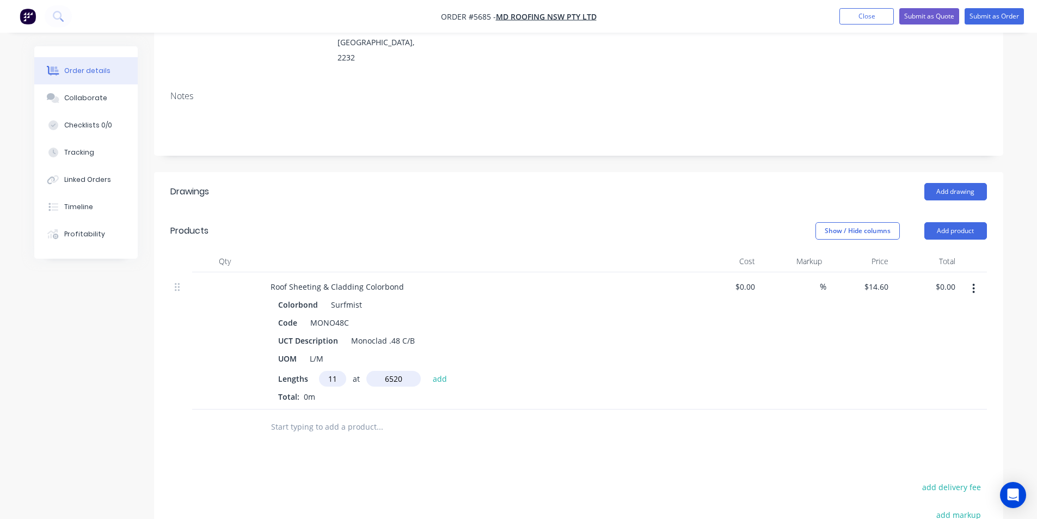
type input "$1,047.11"
click at [372, 434] on input "text" at bounding box center [379, 445] width 218 height 22
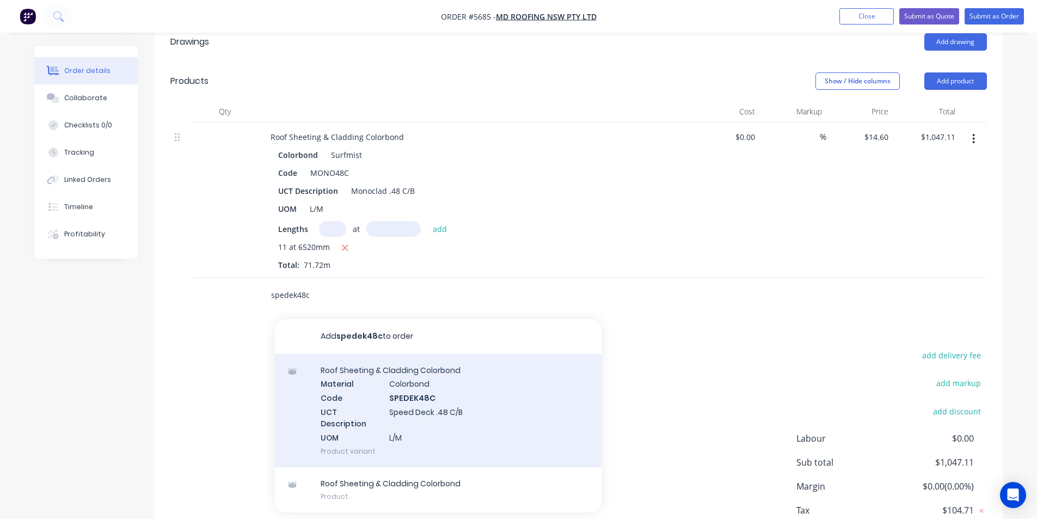
scroll to position [327, 0]
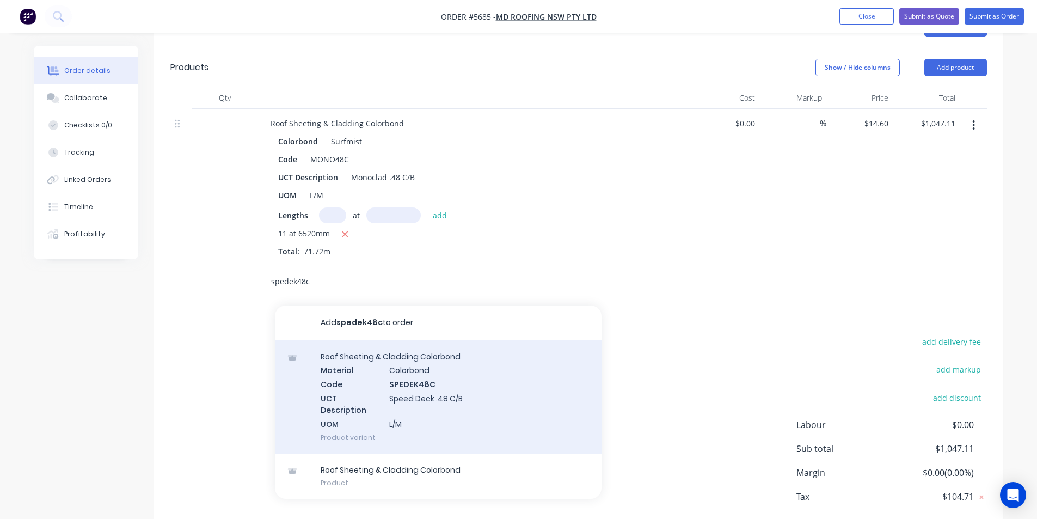
type input "spedek48c"
click at [427, 388] on div "Roof Sheeting & Cladding Colorbond Material Colorbond Code SPEDEK48C UCT Descri…" at bounding box center [438, 396] width 327 height 113
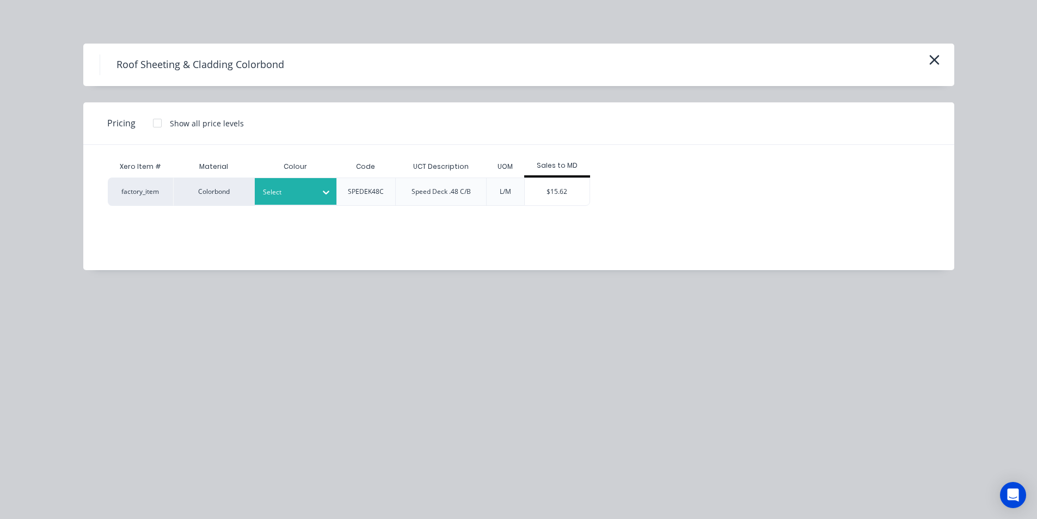
click at [322, 198] on div at bounding box center [326, 191] width 20 height 17
type input "surf"
click at [356, 212] on div "Surfmist" at bounding box center [323, 221] width 136 height 20
click at [538, 186] on div "$15.62" at bounding box center [557, 191] width 65 height 27
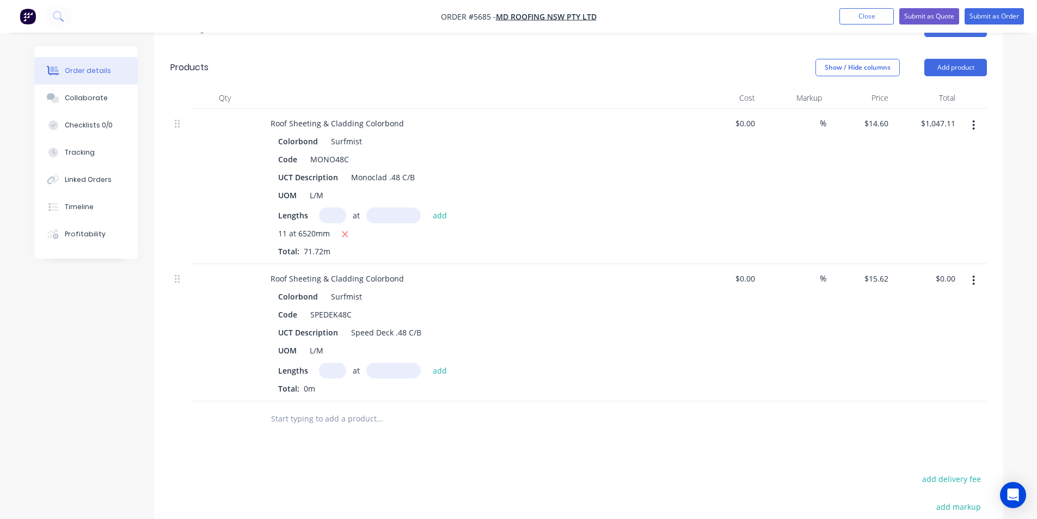
click at [343, 362] on input "text" at bounding box center [332, 370] width 27 height 16
type input "8"
type input "2620"
click at [427, 362] on button "add" at bounding box center [440, 369] width 26 height 15
type input "$327.40"
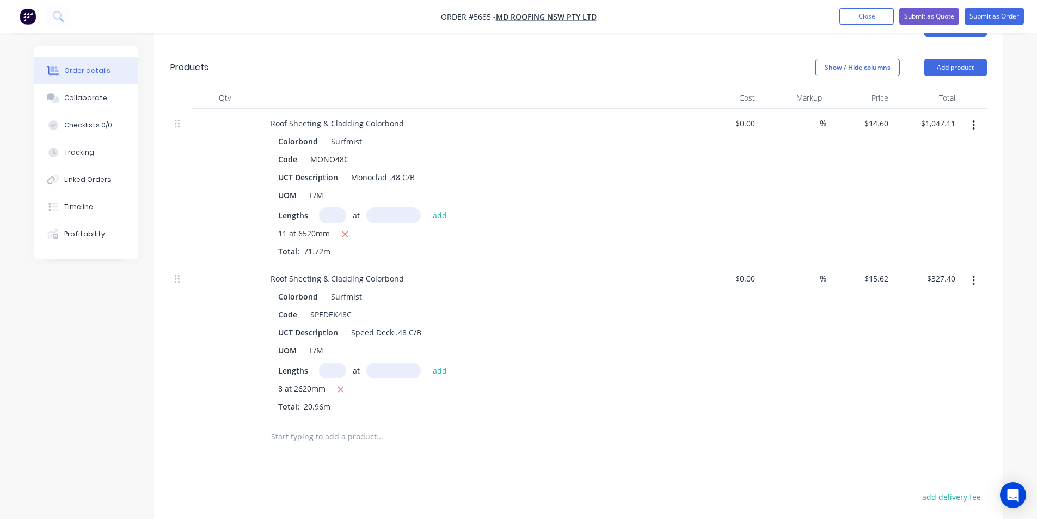
click at [360, 426] on input "text" at bounding box center [379, 437] width 218 height 22
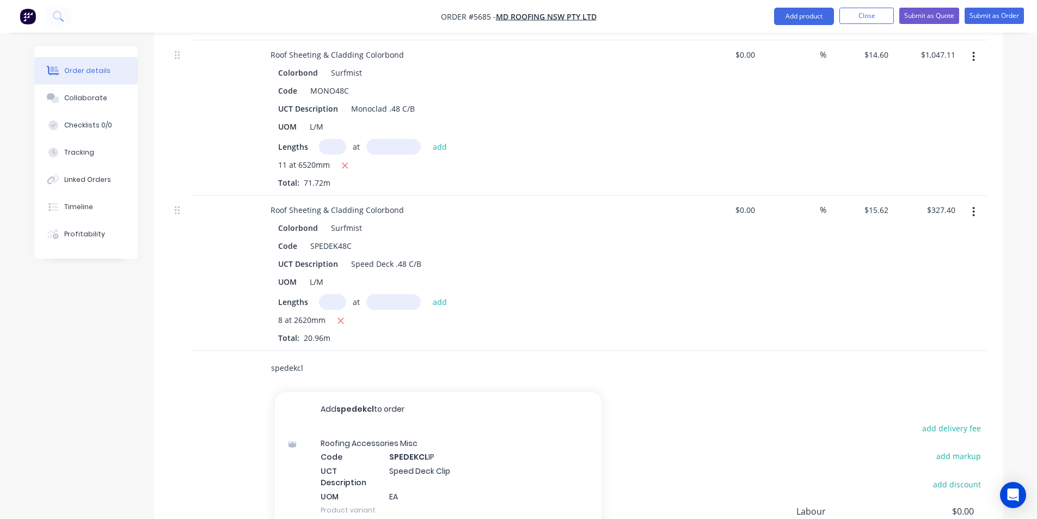
scroll to position [490, 0]
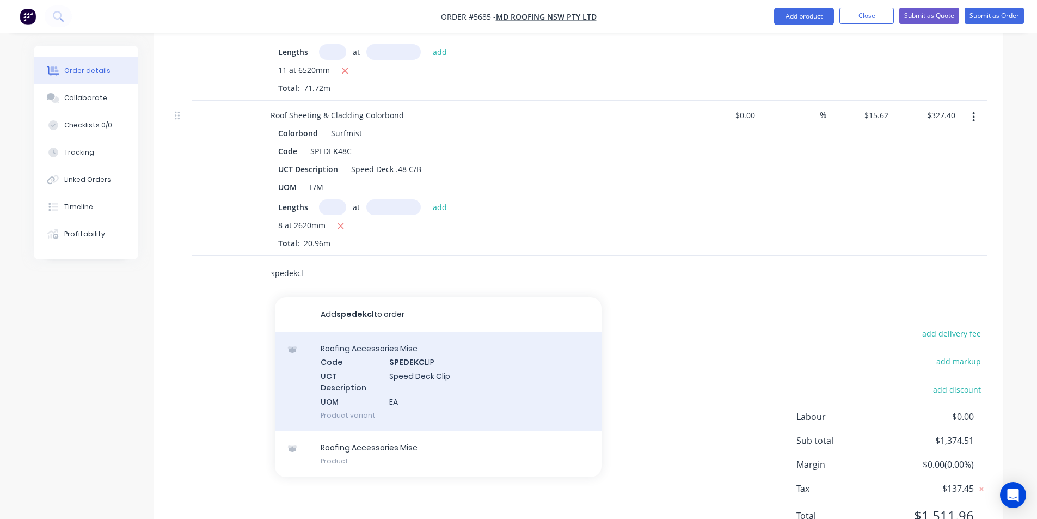
type input "spedekcl"
click at [507, 354] on div "Roofing Accessories Misc Code SPEDEKCL IP UCT Description Speed Deck Clip UOM E…" at bounding box center [438, 381] width 327 height 99
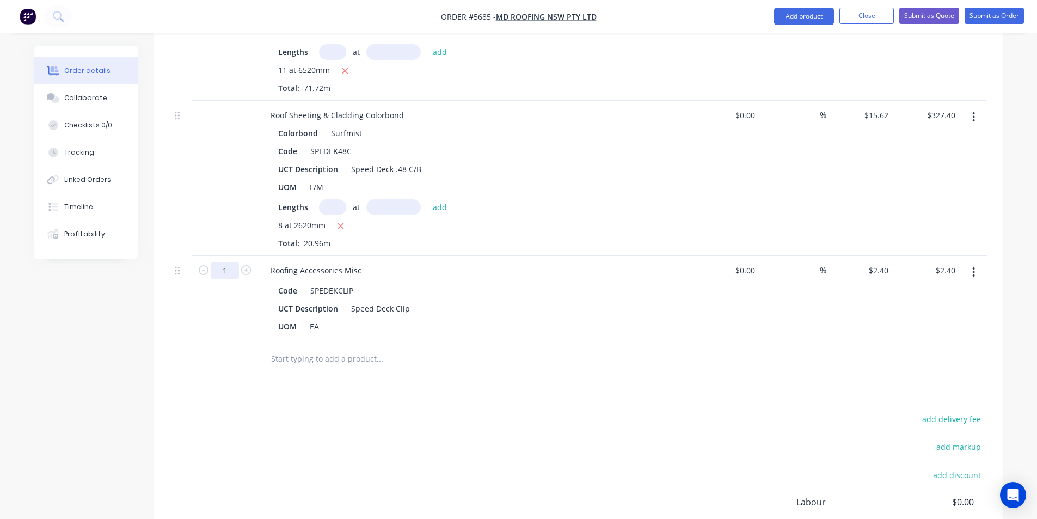
click at [231, 262] on input "1" at bounding box center [225, 270] width 28 height 16
type input "40"
type input "$96.00"
drag, startPoint x: 312, startPoint y: 329, endPoint x: 393, endPoint y: 328, distance: 81.1
click at [312, 348] on input "text" at bounding box center [379, 359] width 218 height 22
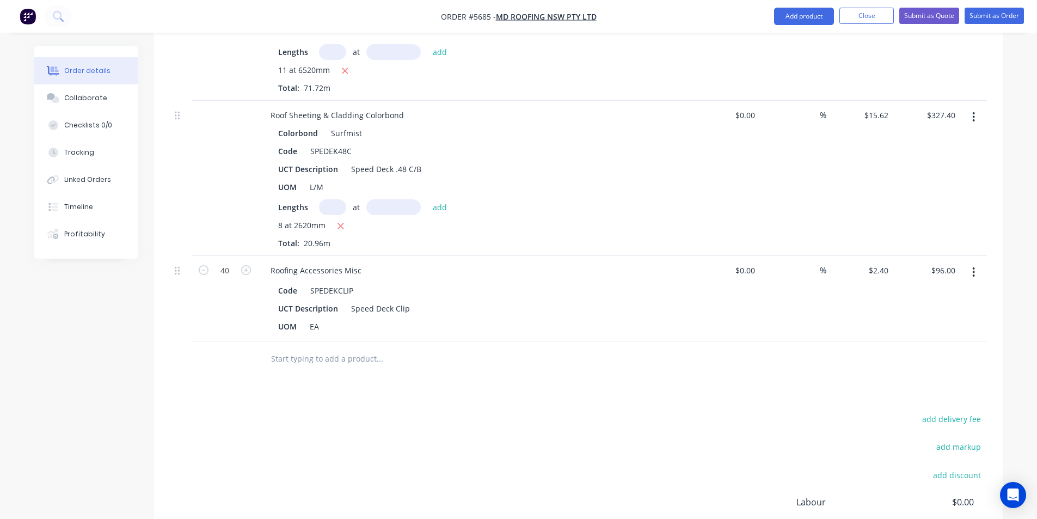
click at [299, 348] on input "text" at bounding box center [379, 359] width 218 height 22
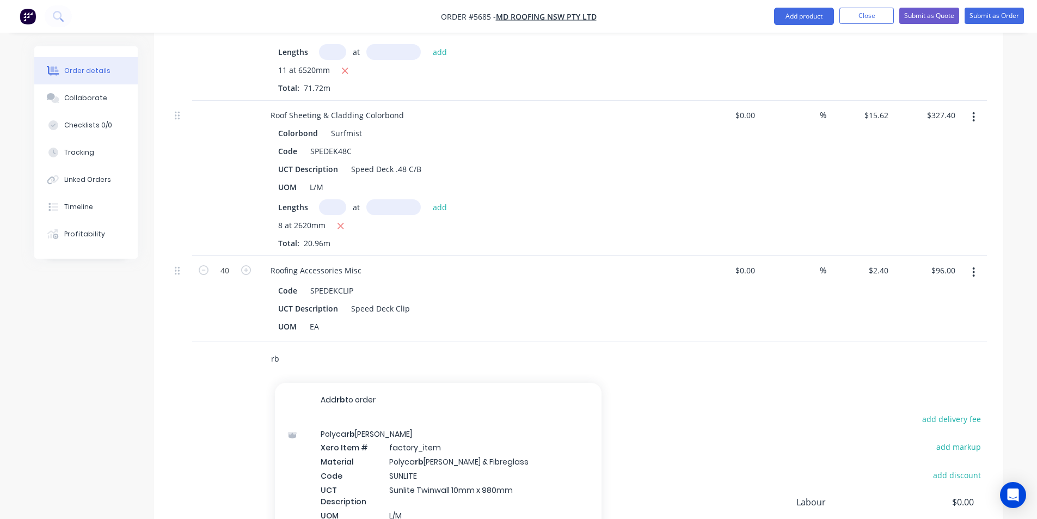
type input "r"
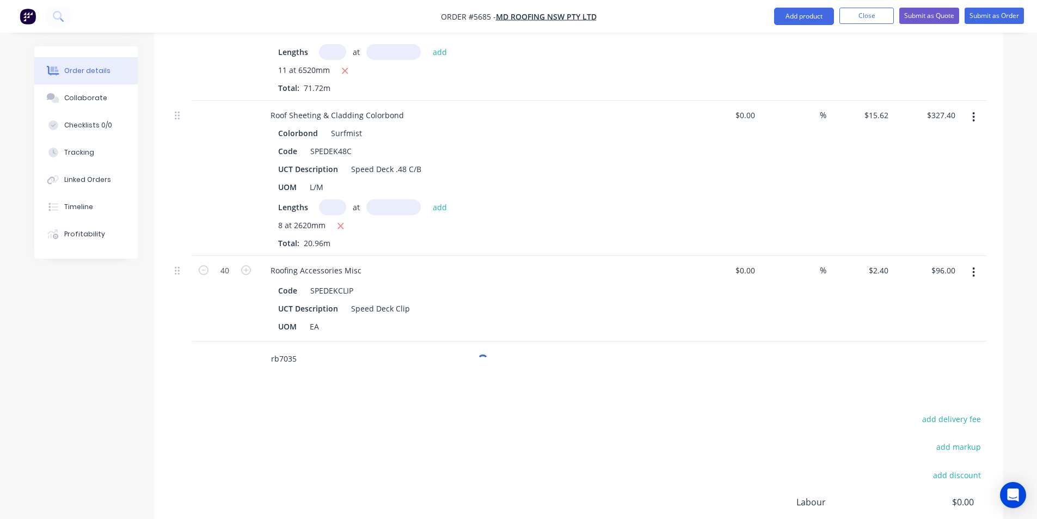
scroll to position [595, 0]
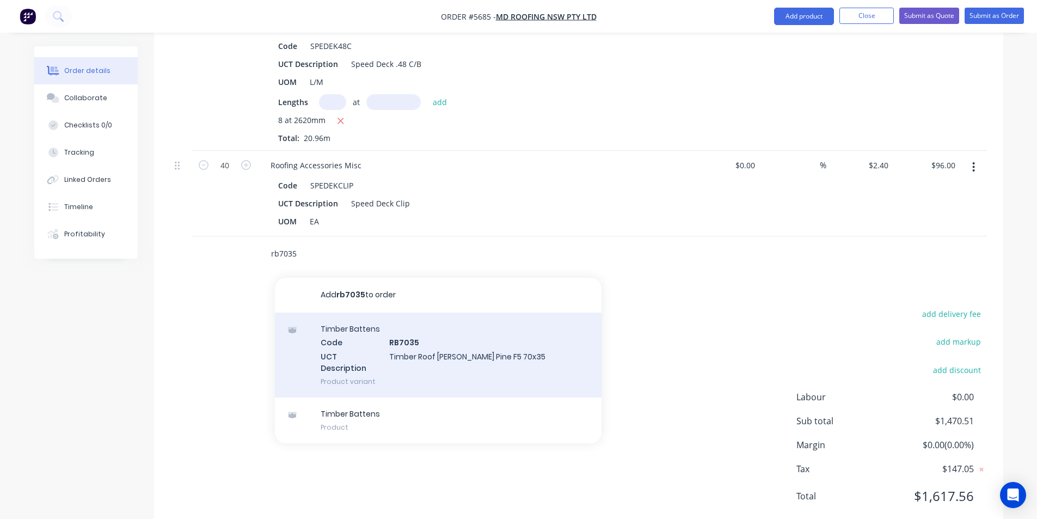
type input "rb7035"
click at [486, 329] on div "Timber Battens Code RB7035 UCT Description Timber Roof Batten Pine F5 70x35 Pro…" at bounding box center [438, 354] width 327 height 85
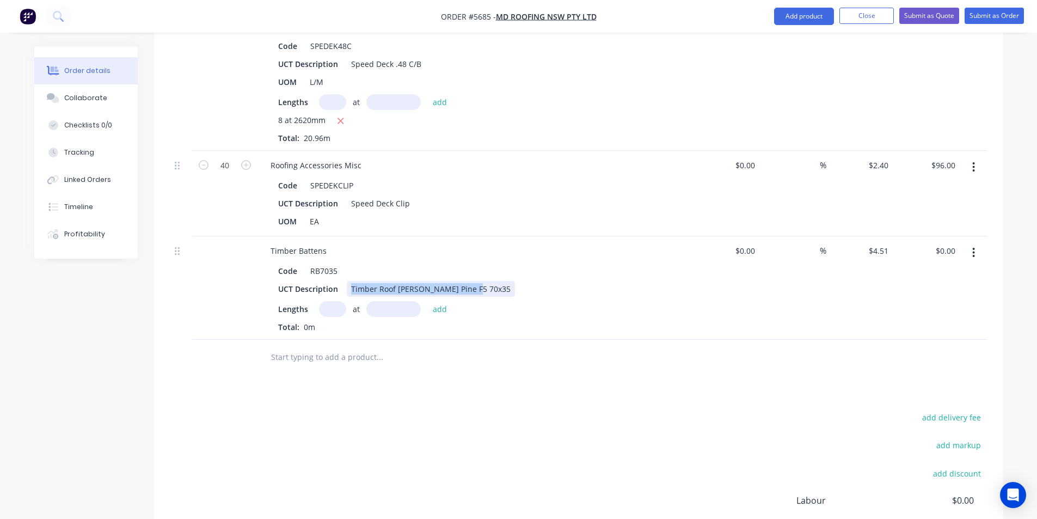
drag, startPoint x: 476, startPoint y: 260, endPoint x: 349, endPoint y: 263, distance: 127.4
click at [349, 281] on div "UCT Description Timber Roof Batten Pine F5 70x35" at bounding box center [473, 289] width 398 height 16
copy div "Timber Roof Batten Pine F5 70x35"
click at [973, 248] on icon "button" at bounding box center [974, 253] width 2 height 10
click at [949, 339] on div "Delete" at bounding box center [935, 347] width 84 height 16
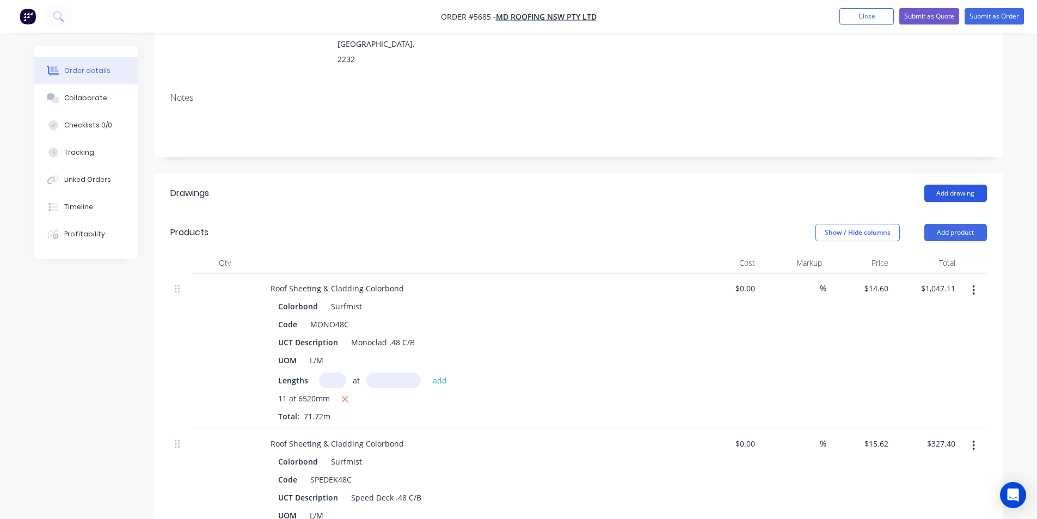
scroll to position [159, 0]
click at [966, 226] on button "Add product" at bounding box center [955, 234] width 63 height 17
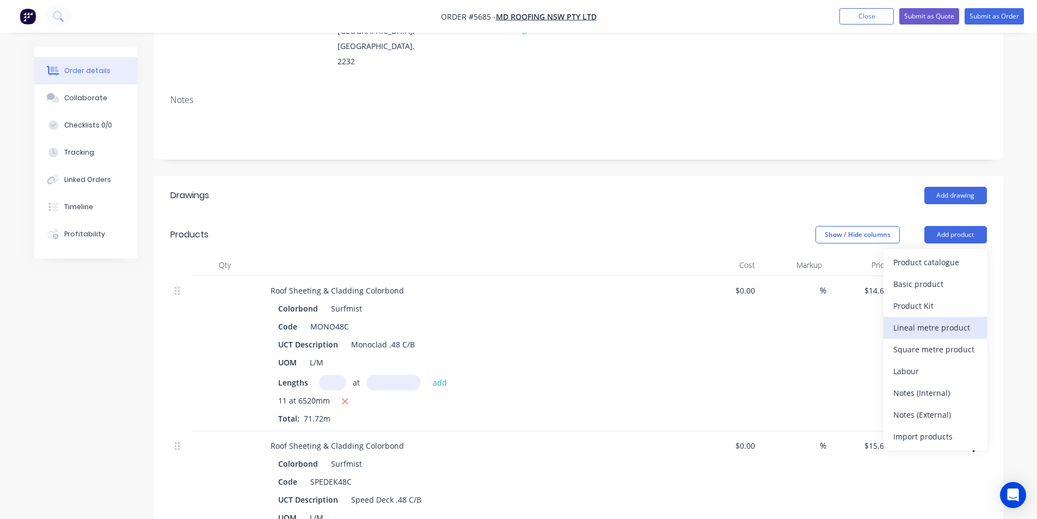
click at [941, 319] on div "Lineal metre product" at bounding box center [935, 327] width 84 height 16
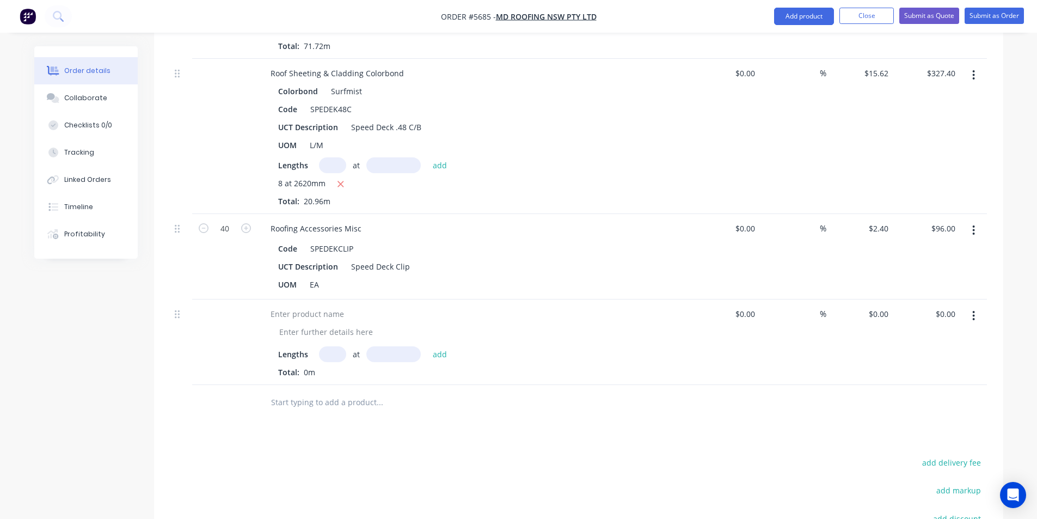
scroll to position [540, 0]
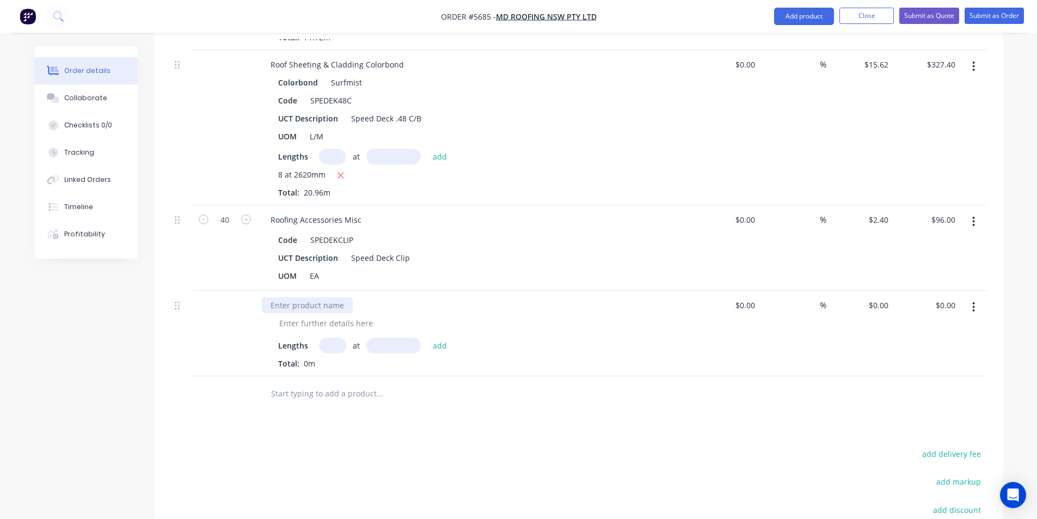
click at [316, 297] on div at bounding box center [307, 305] width 91 height 16
paste div
click at [376, 297] on div "Timber Roof Batten Pine F5 70x35" at bounding box center [350, 305] width 177 height 16
click at [335, 301] on div "Timber Roof Batten Pine F5 90x45 Lengths at add Total: 0m" at bounding box center [474, 333] width 435 height 85
click at [338, 337] on input "text" at bounding box center [332, 345] width 27 height 16
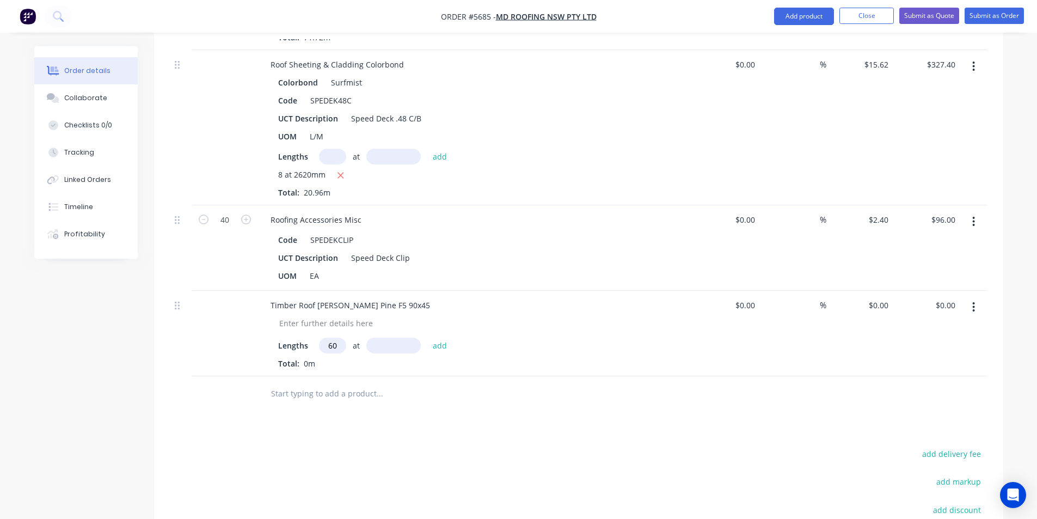
type input "60"
type input "6000"
click at [427, 337] on button "add" at bounding box center [440, 344] width 26 height 15
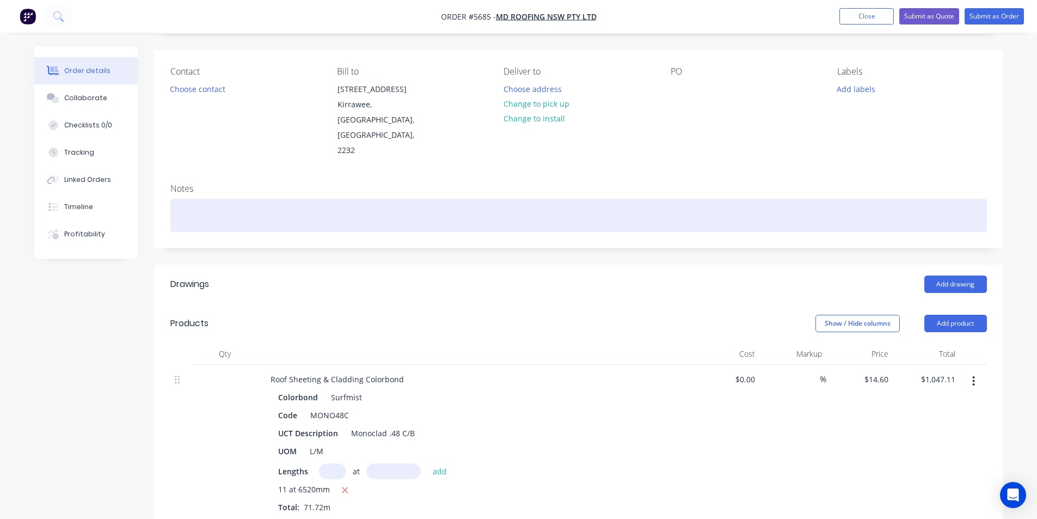
scroll to position [51, 0]
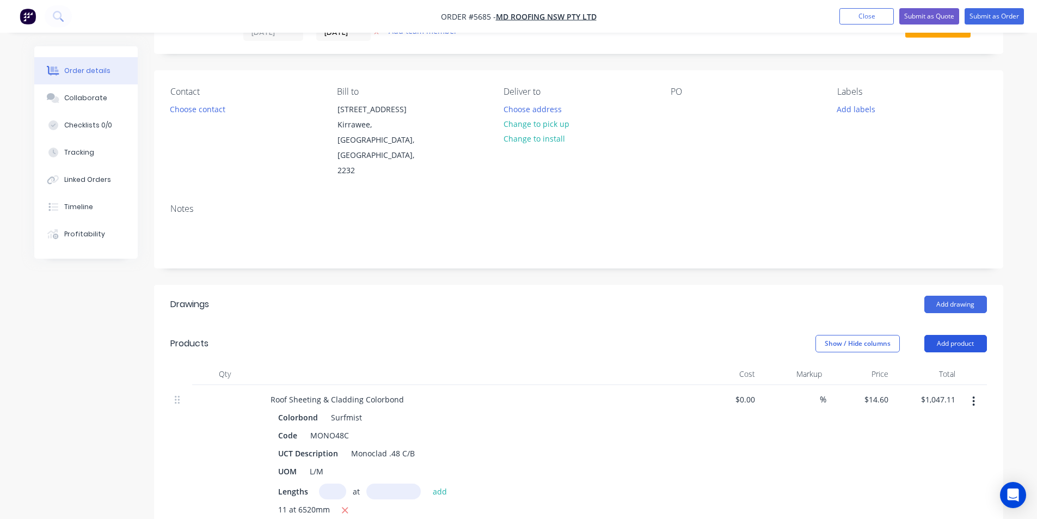
click at [965, 335] on button "Add product" at bounding box center [955, 343] width 63 height 17
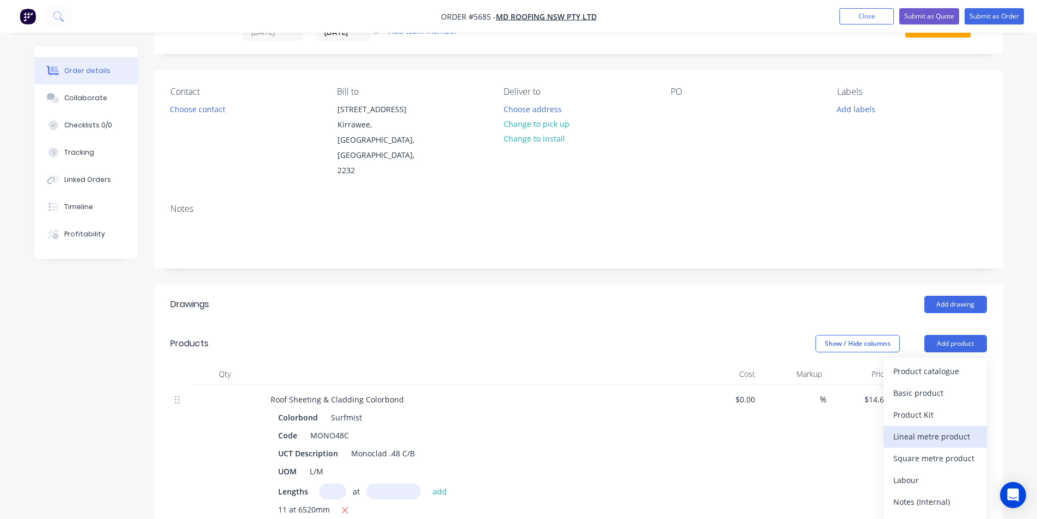
click at [937, 428] on div "Lineal metre product" at bounding box center [935, 436] width 84 height 16
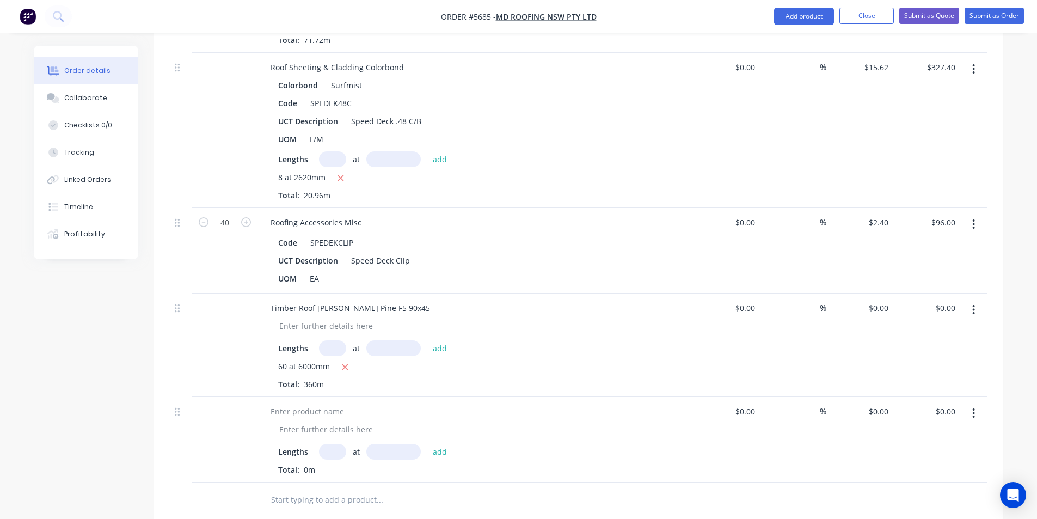
scroll to position [540, 0]
click at [329, 401] on div at bounding box center [307, 409] width 91 height 16
click at [356, 486] on input "text" at bounding box center [379, 497] width 218 height 22
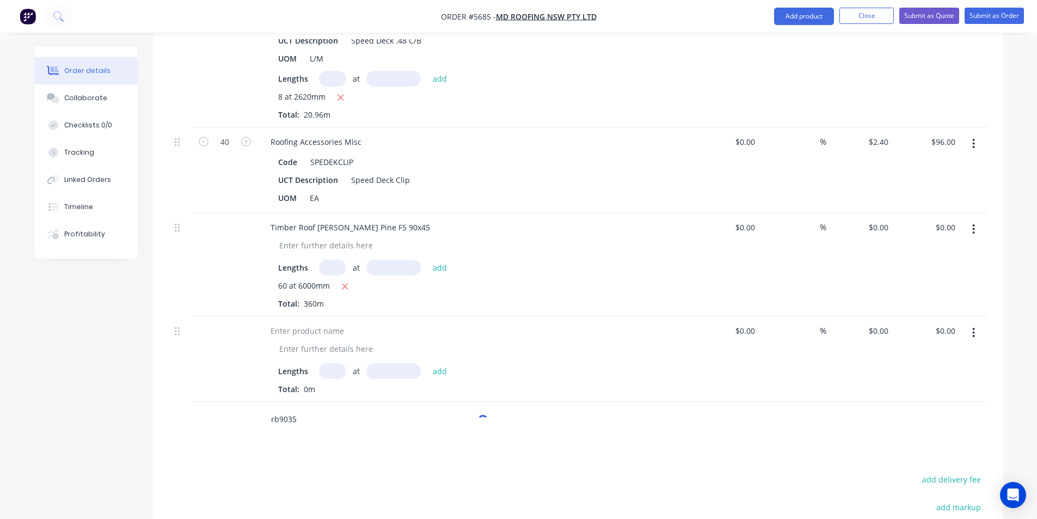
scroll to position [758, 0]
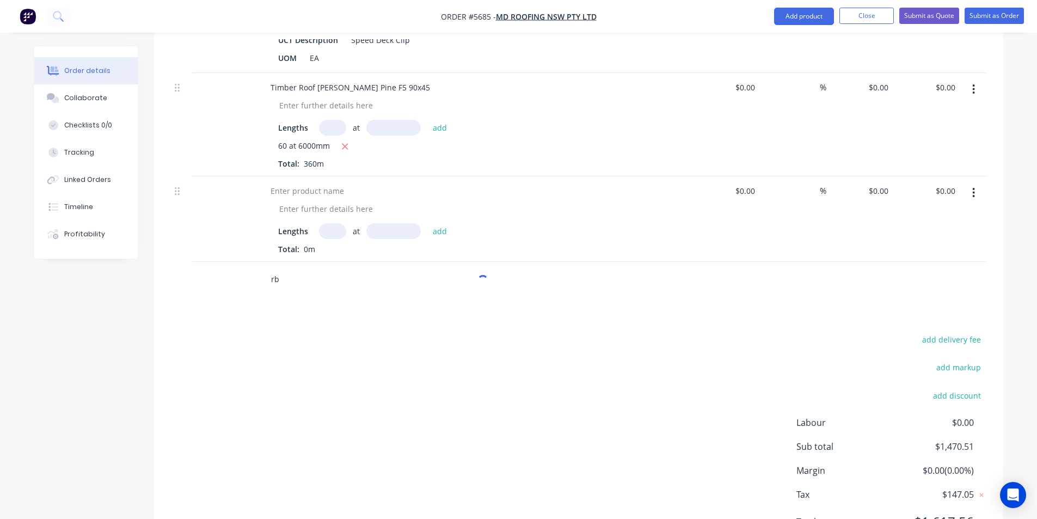
type input "r"
click at [301, 243] on div "Total: 0m" at bounding box center [475, 248] width 394 height 11
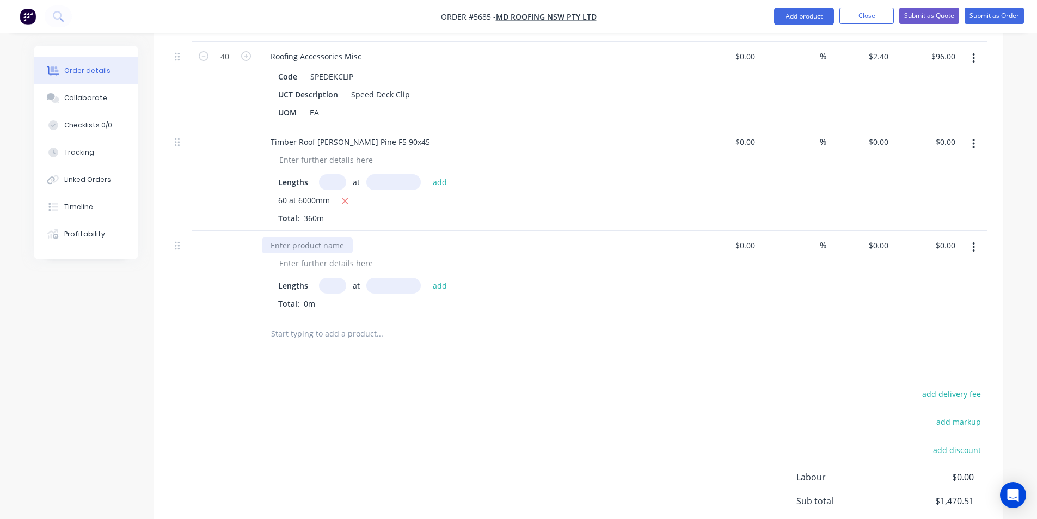
click at [294, 237] on div at bounding box center [307, 245] width 91 height 16
paste div
click at [375, 237] on div "Timber Roof Batten Pine F5 70x35" at bounding box center [350, 245] width 177 height 16
click at [339, 278] on input "text" at bounding box center [332, 286] width 27 height 16
type input "34"
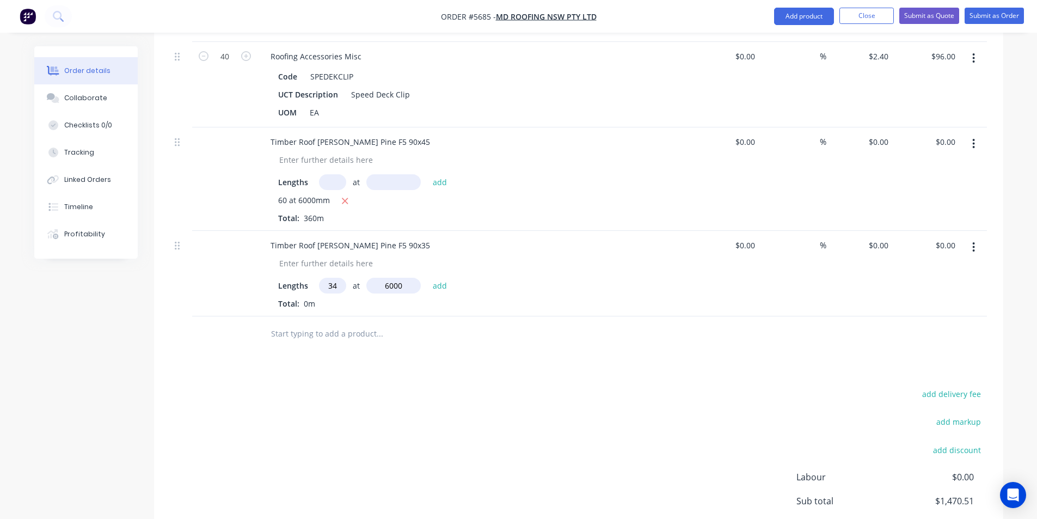
type input "6000"
click at [427, 278] on button "add" at bounding box center [440, 285] width 26 height 15
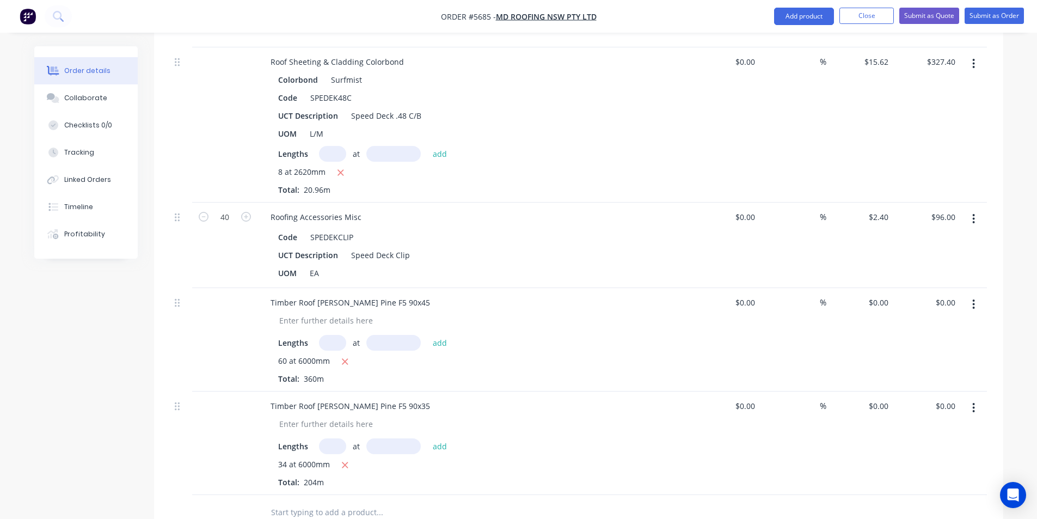
scroll to position [540, 0]
click at [378, 504] on input "text" at bounding box center [379, 515] width 218 height 22
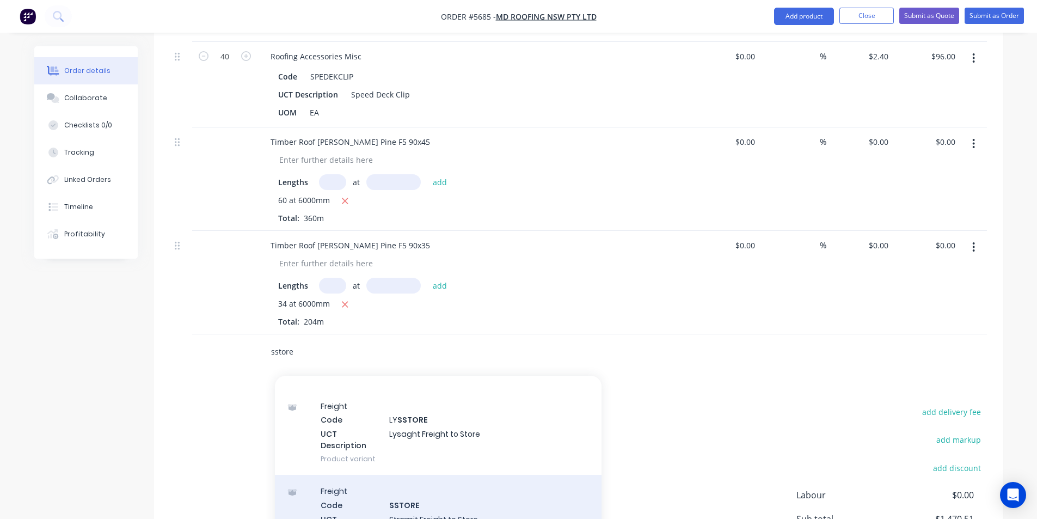
scroll to position [49, 0]
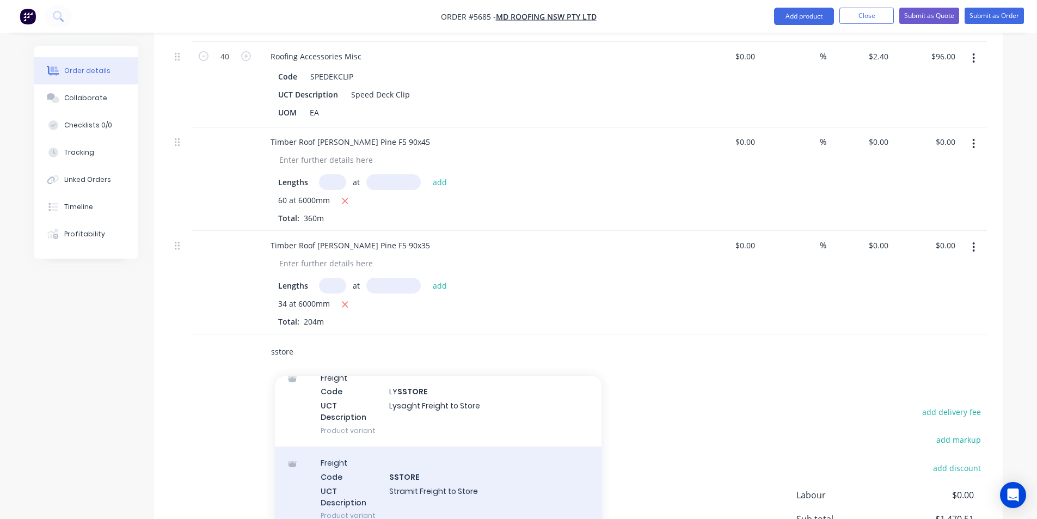
type input "sstore"
click at [516, 456] on div "Freight Code SSTORE UCT Description Stramit Freight to Store Product variant" at bounding box center [438, 488] width 327 height 85
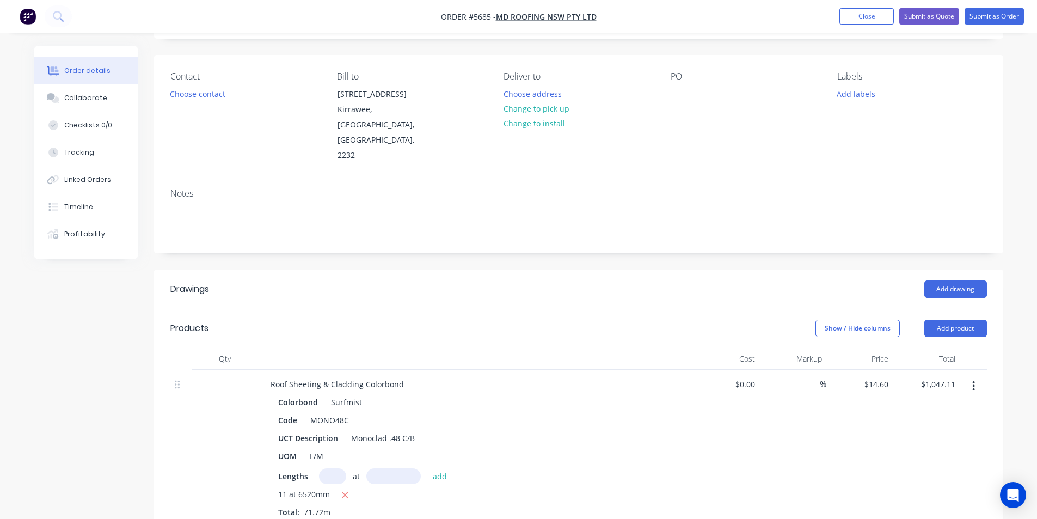
scroll to position [0, 0]
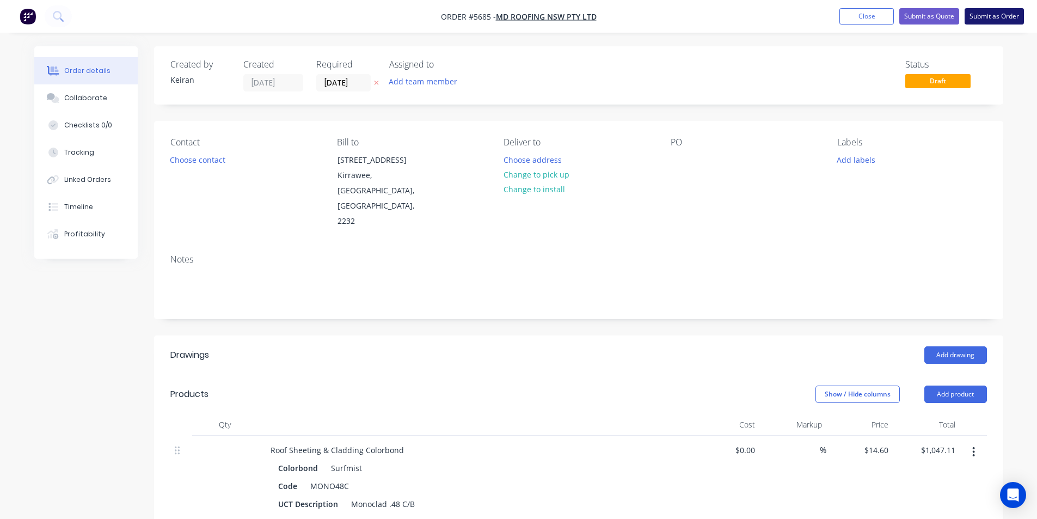
click at [987, 10] on button "Submit as Order" at bounding box center [993, 16] width 59 height 16
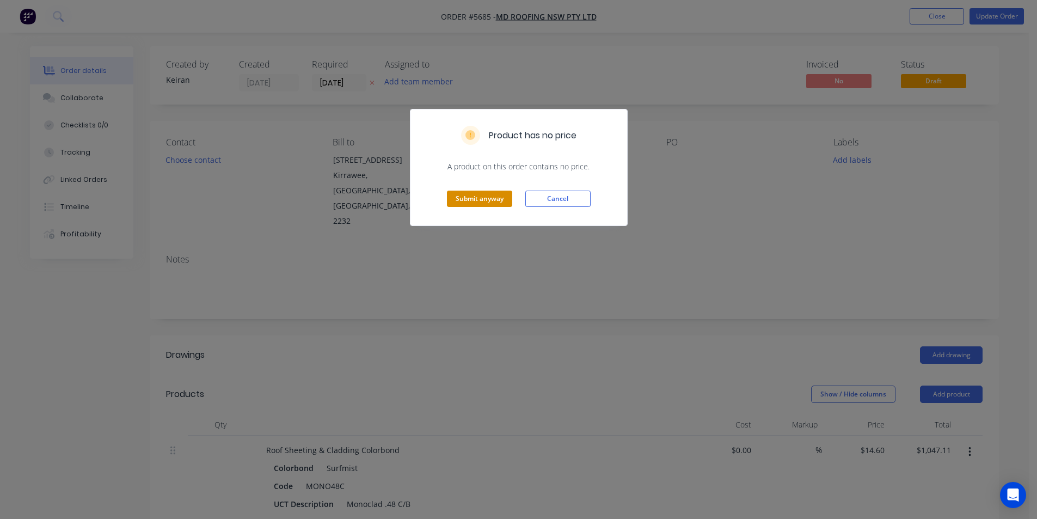
click at [478, 202] on button "Submit anyway" at bounding box center [479, 198] width 65 height 16
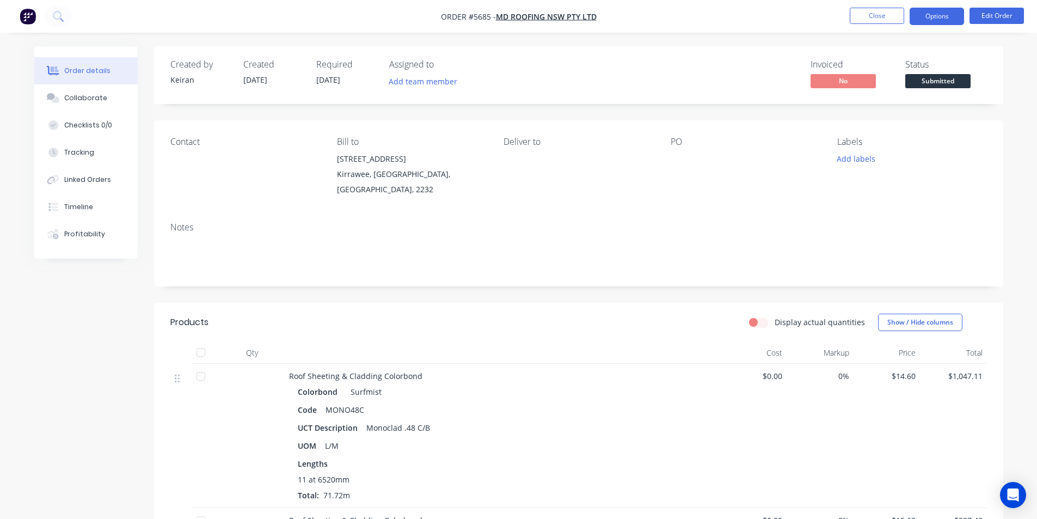
click at [931, 22] on button "Options" at bounding box center [936, 16] width 54 height 17
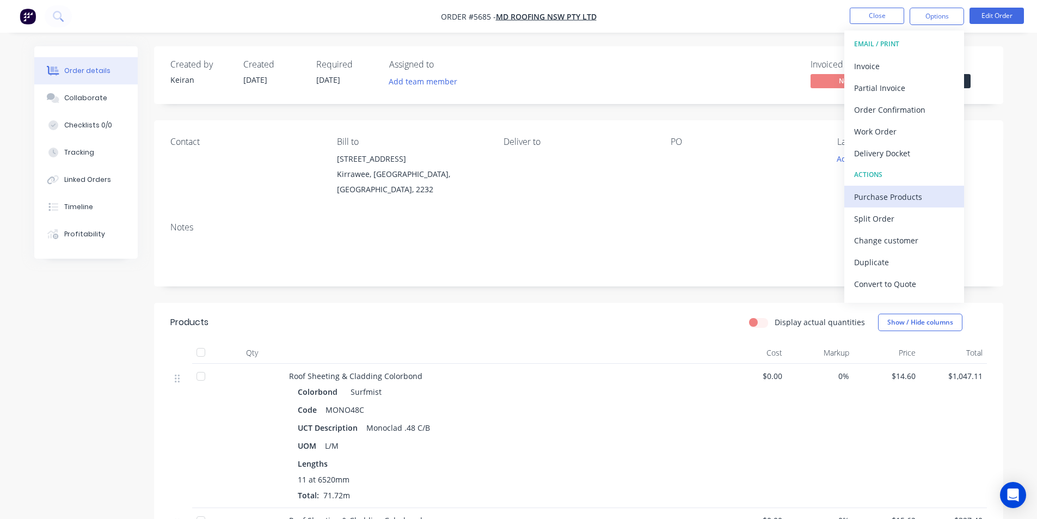
click at [889, 199] on div "Purchase Products" at bounding box center [904, 197] width 100 height 16
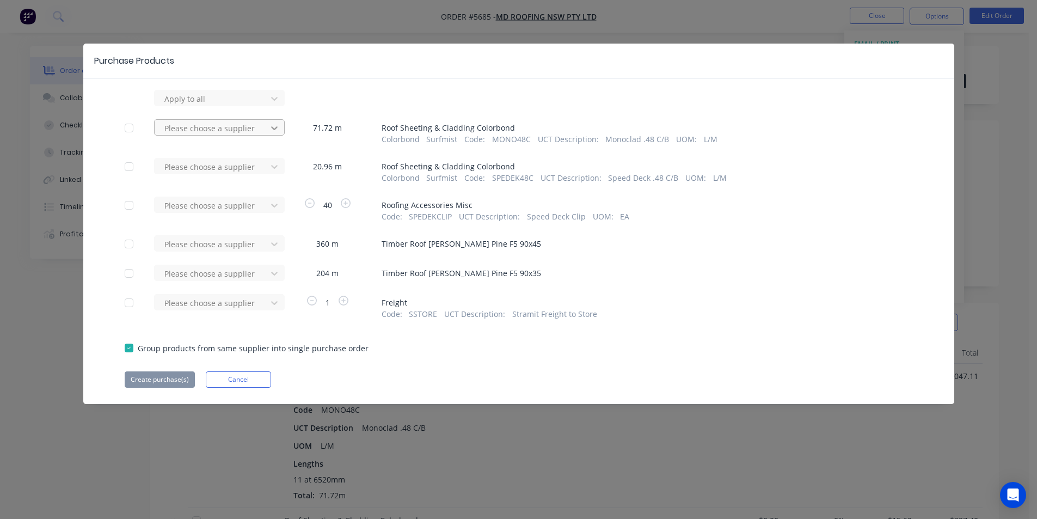
click at [271, 104] on icon at bounding box center [274, 98] width 11 height 11
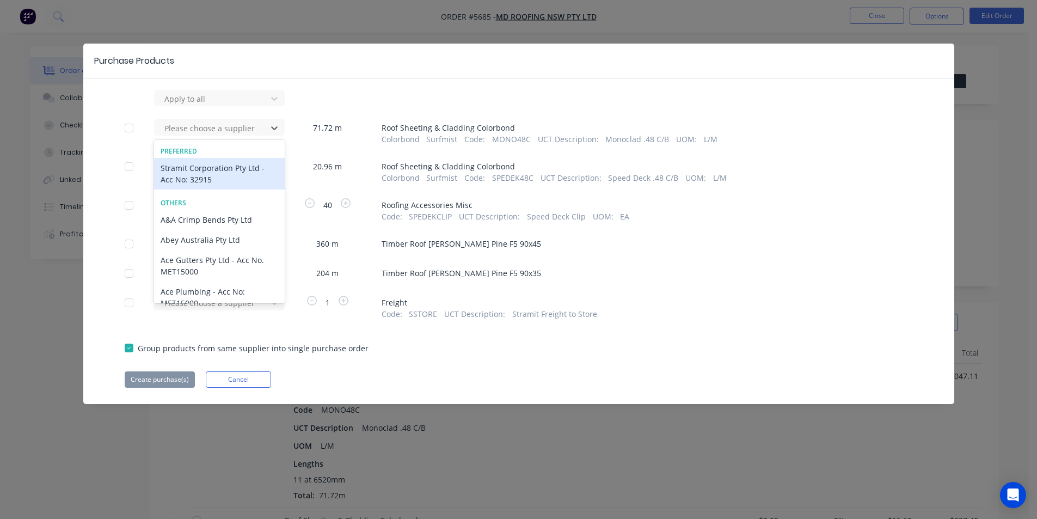
click at [249, 163] on div "Stramit Corporation Pty Ltd - Acc No: 32915" at bounding box center [219, 174] width 131 height 32
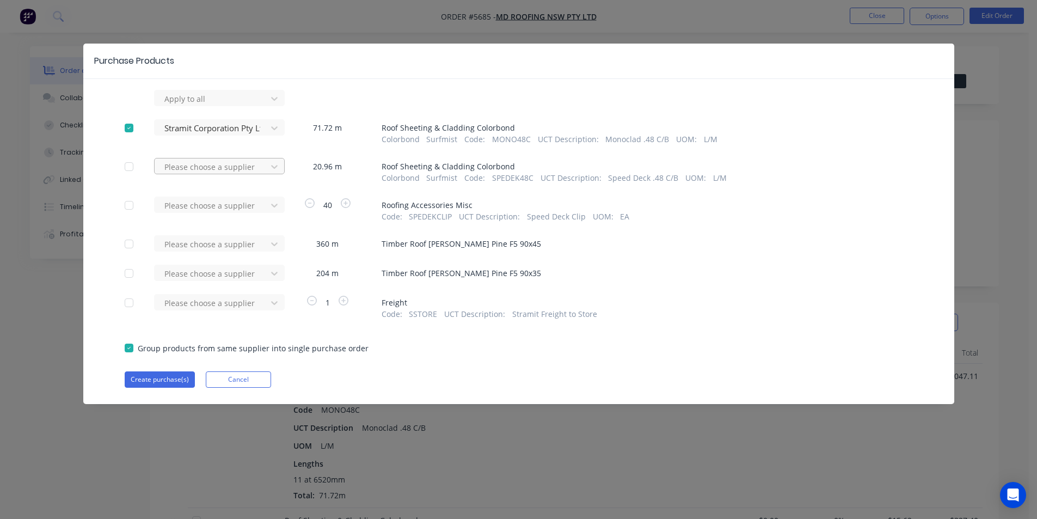
click at [245, 106] on div at bounding box center [212, 99] width 98 height 14
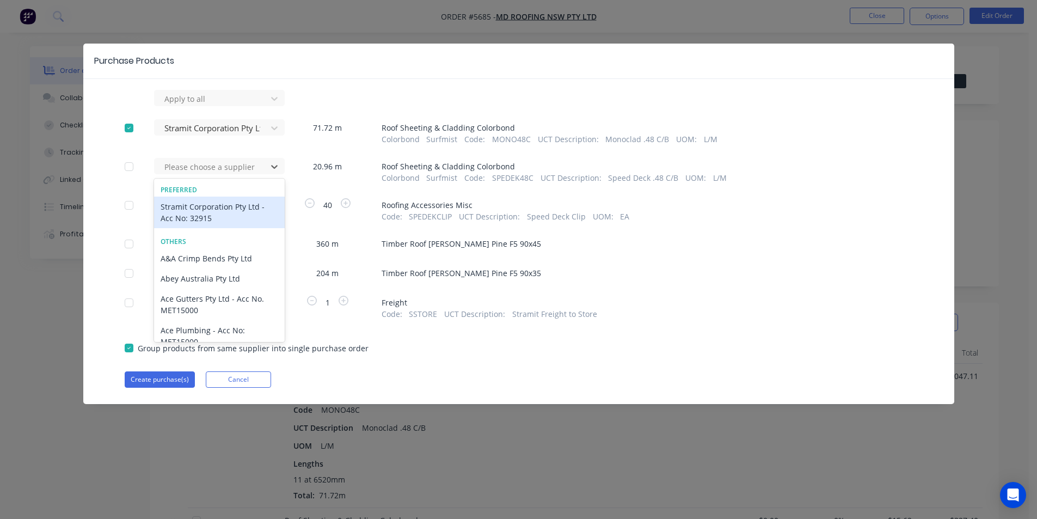
click at [240, 203] on div "Stramit Corporation Pty Ltd - Acc No: 32915" at bounding box center [219, 212] width 131 height 32
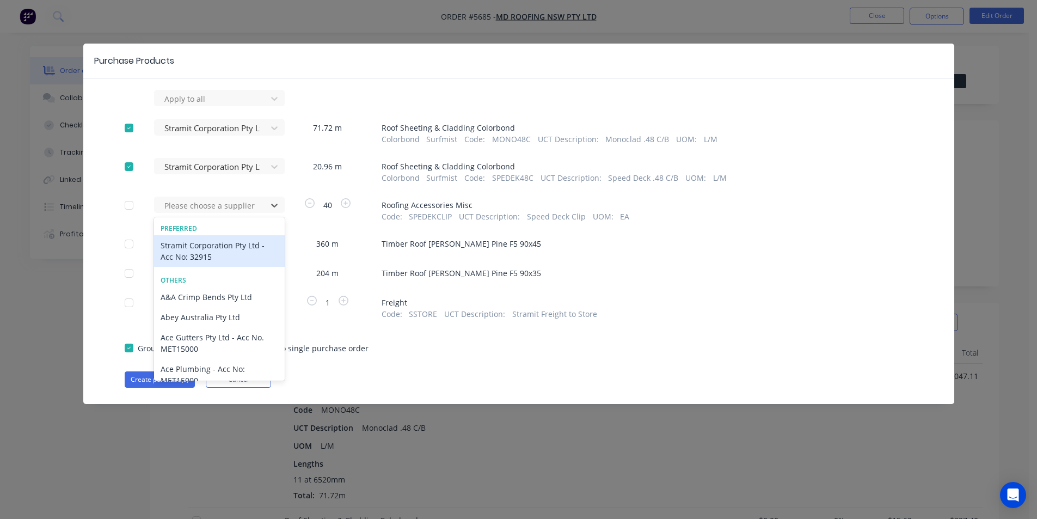
drag, startPoint x: 242, startPoint y: 207, endPoint x: 231, endPoint y: 221, distance: 17.9
click at [242, 207] on div at bounding box center [212, 206] width 98 height 14
click at [229, 243] on div "Stramit Corporation Pty Ltd - Acc No: 32915" at bounding box center [219, 251] width 131 height 32
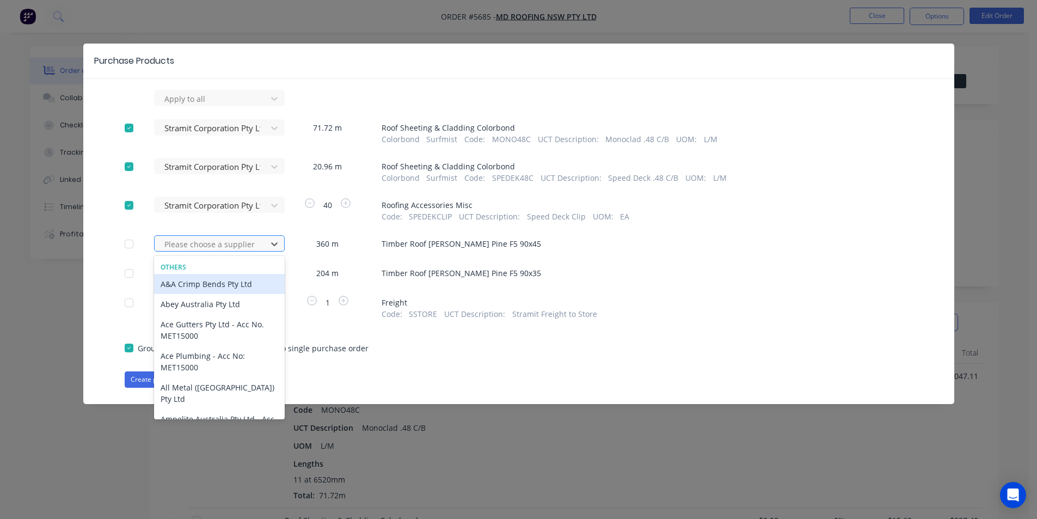
click at [226, 242] on div at bounding box center [212, 244] width 98 height 14
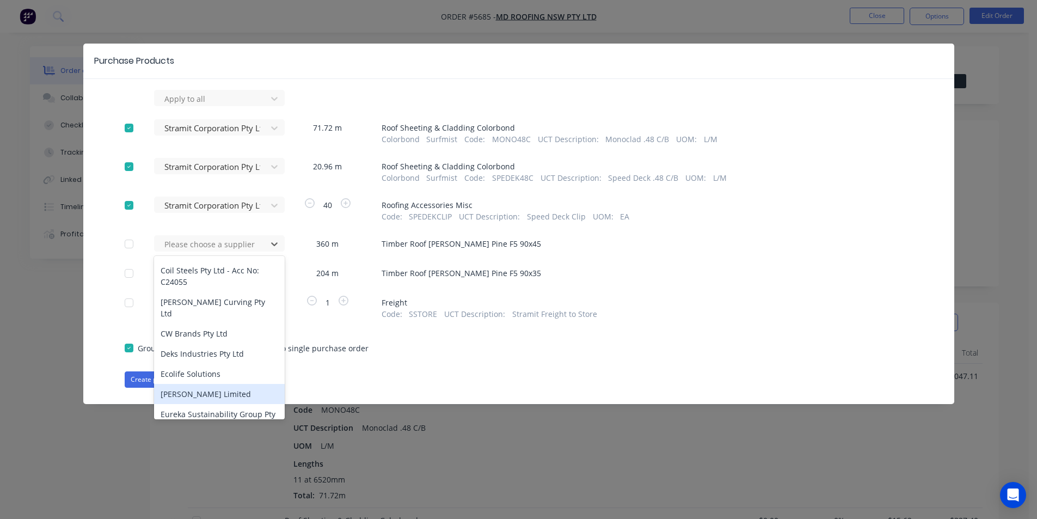
scroll to position [435, 0]
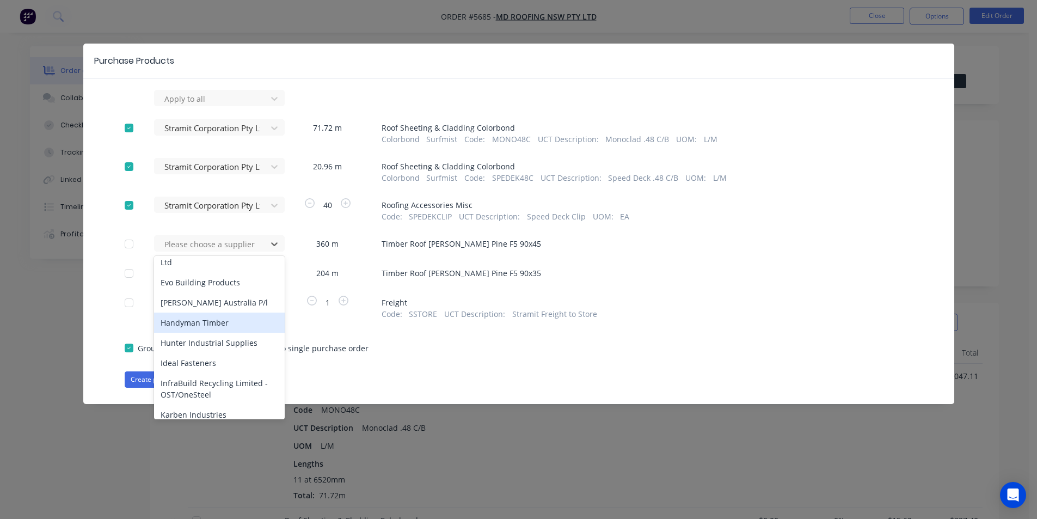
click at [187, 312] on div "Handyman Timber" at bounding box center [219, 322] width 131 height 20
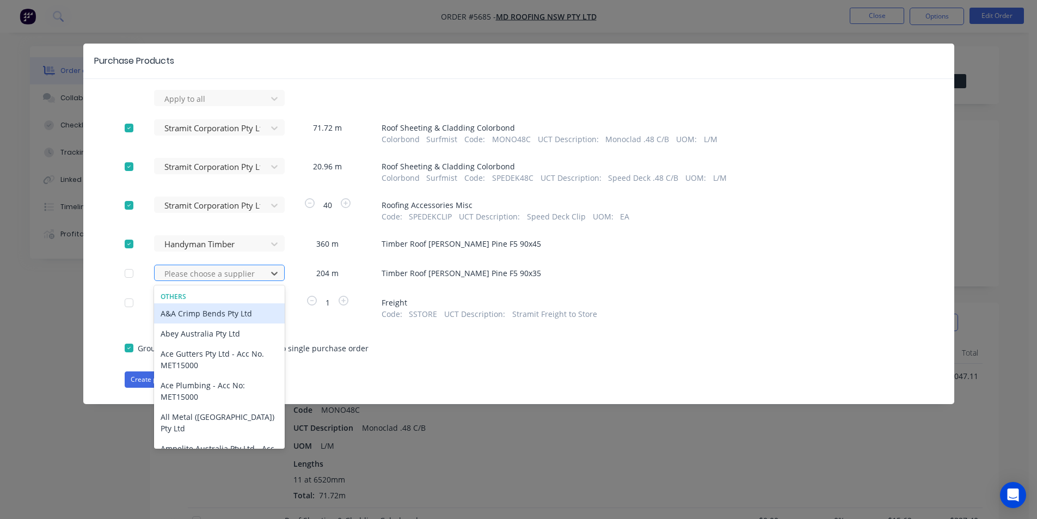
click at [264, 279] on div "Please choose a supplier" at bounding box center [212, 273] width 104 height 16
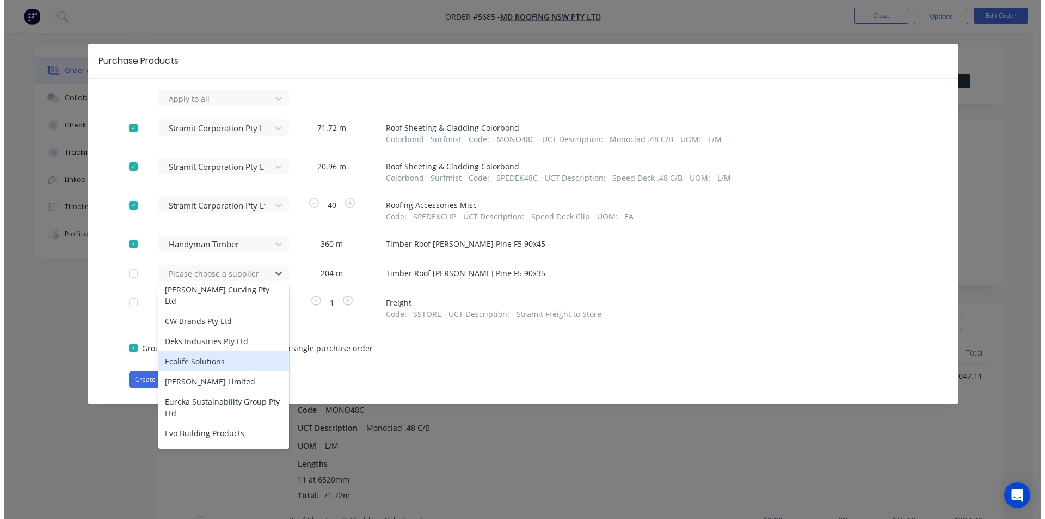
scroll to position [381, 0]
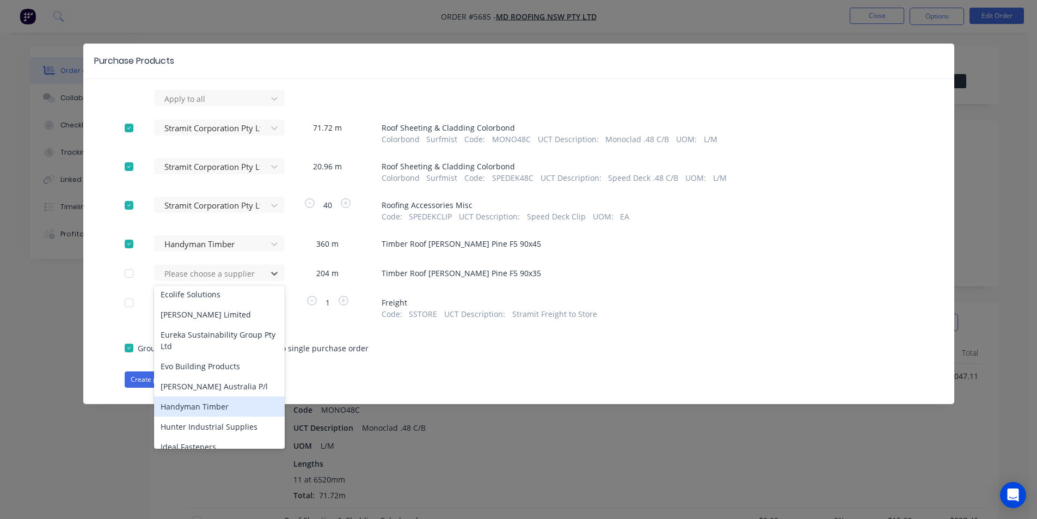
click at [201, 396] on div "Handyman Timber" at bounding box center [219, 406] width 131 height 20
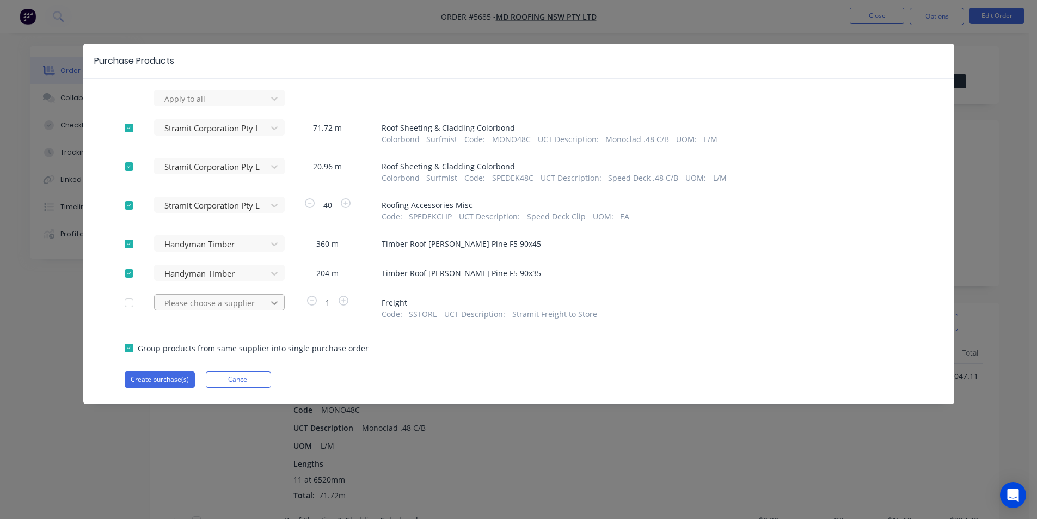
click at [274, 107] on div at bounding box center [274, 98] width 20 height 17
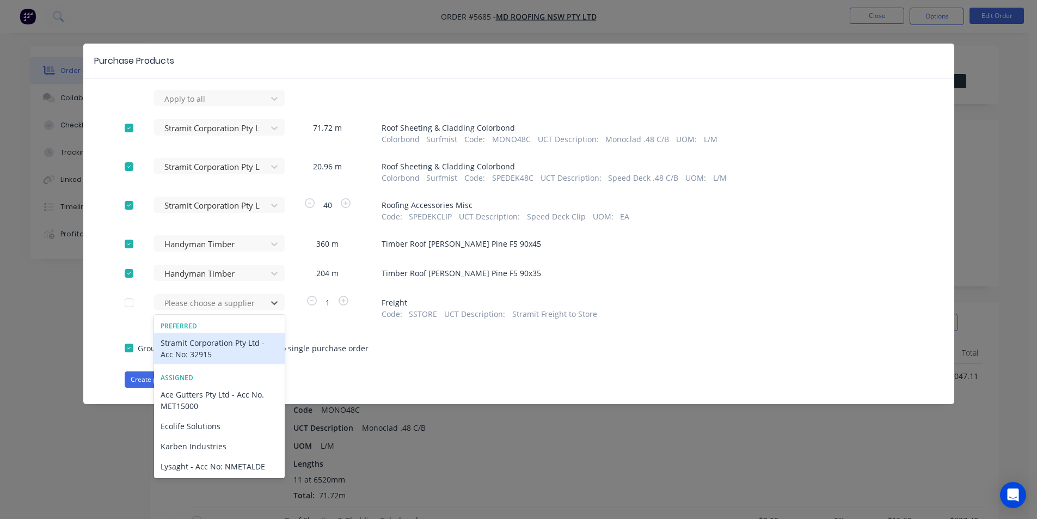
click at [246, 342] on div "Stramit Corporation Pty Ltd - Acc No: 32915" at bounding box center [219, 349] width 131 height 32
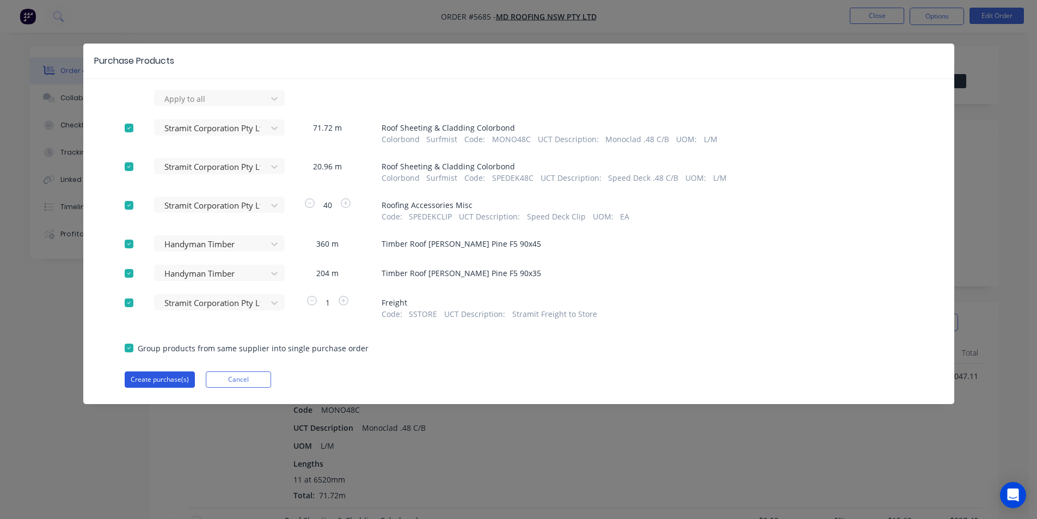
click at [187, 378] on button "Create purchase(s)" at bounding box center [160, 379] width 70 height 16
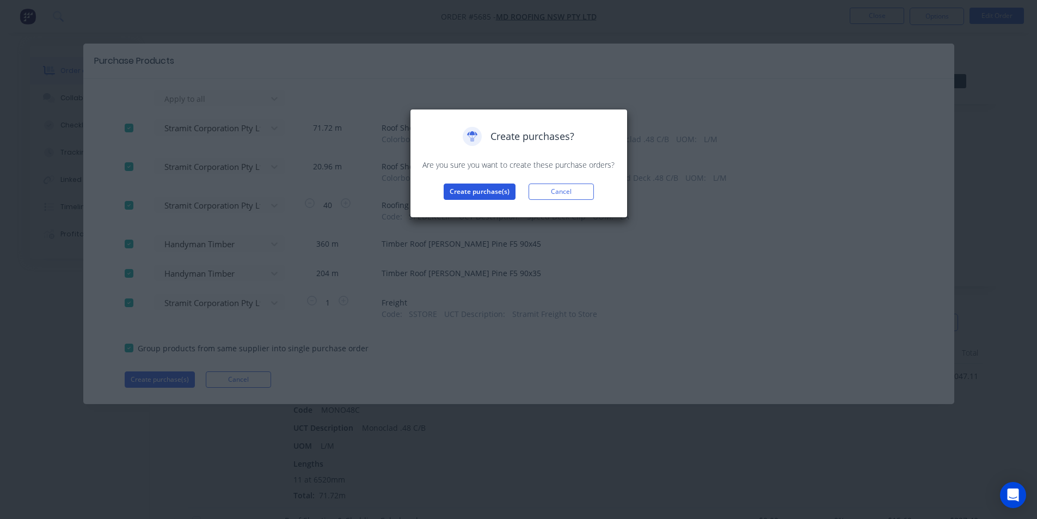
click at [466, 196] on button "Create purchase(s)" at bounding box center [480, 191] width 72 height 16
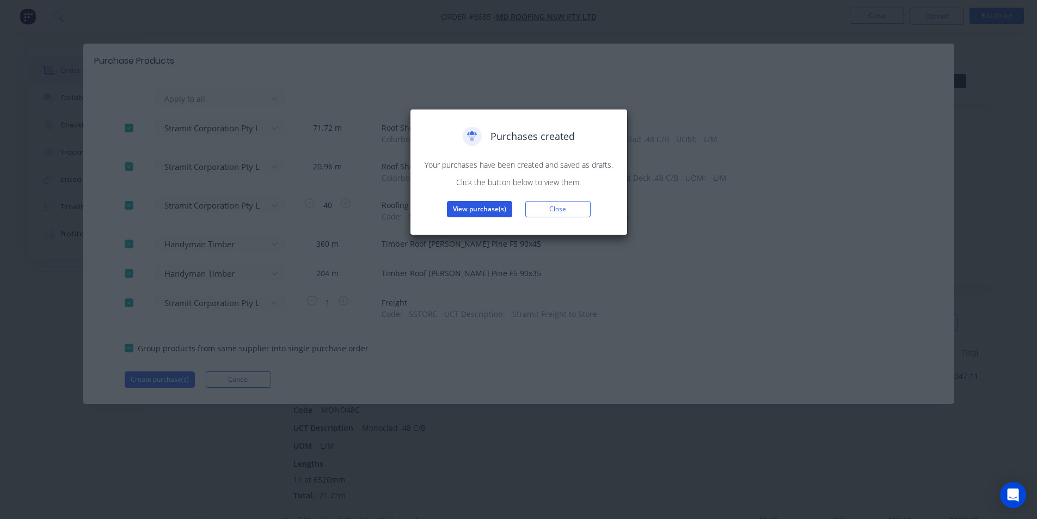
click at [481, 212] on button "View purchase(s)" at bounding box center [479, 209] width 65 height 16
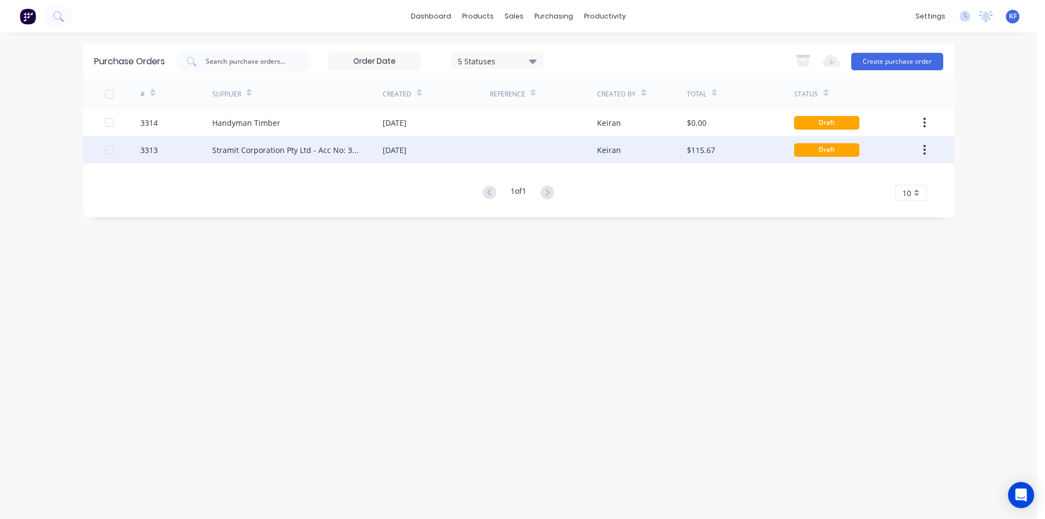
click at [436, 156] on div "[DATE]" at bounding box center [436, 149] width 107 height 27
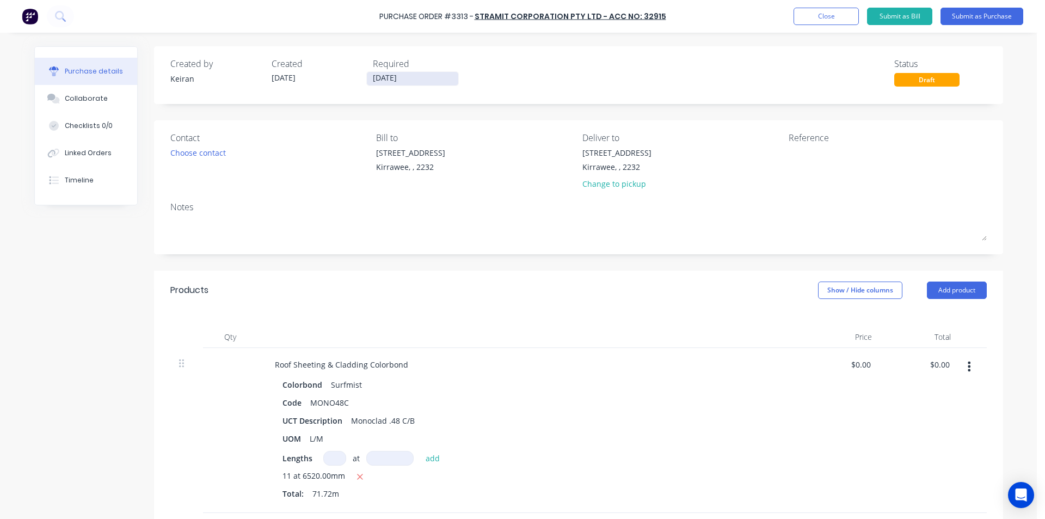
click at [381, 78] on input "02/09/25" at bounding box center [412, 79] width 91 height 14
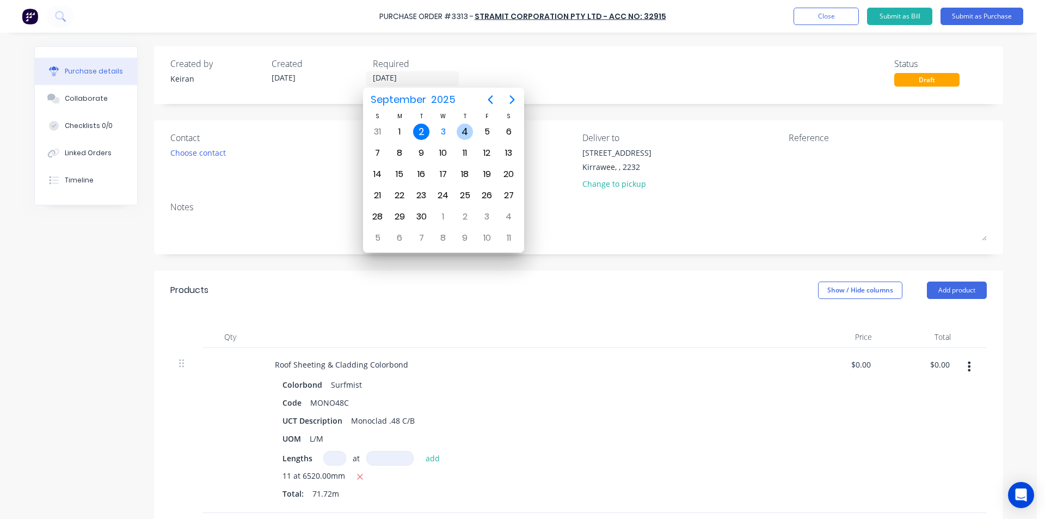
click at [461, 134] on div "4" at bounding box center [465, 132] width 16 height 16
type input "04/09/25"
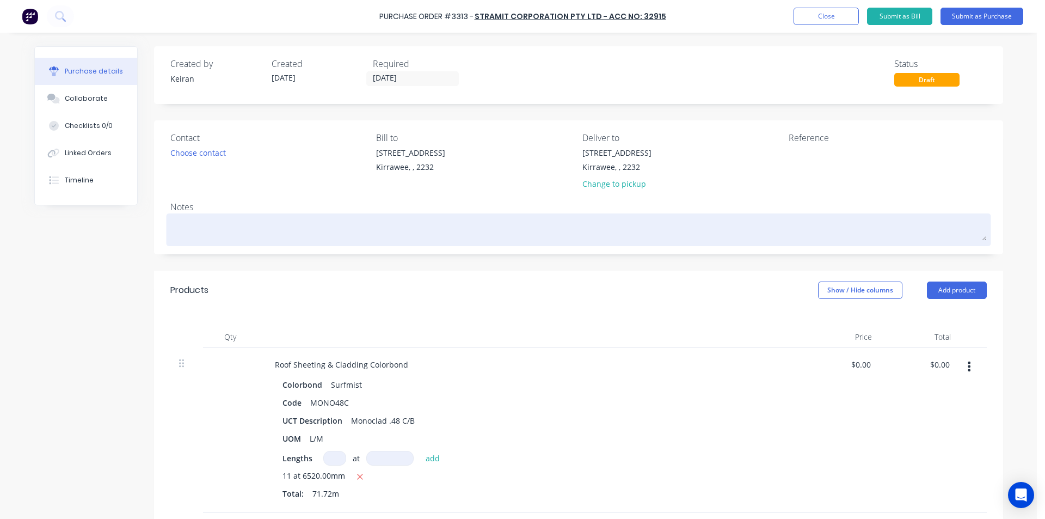
click at [292, 221] on textarea at bounding box center [578, 228] width 816 height 24
type textarea "x"
type textarea "T"
type textarea "x"
type textarea "To"
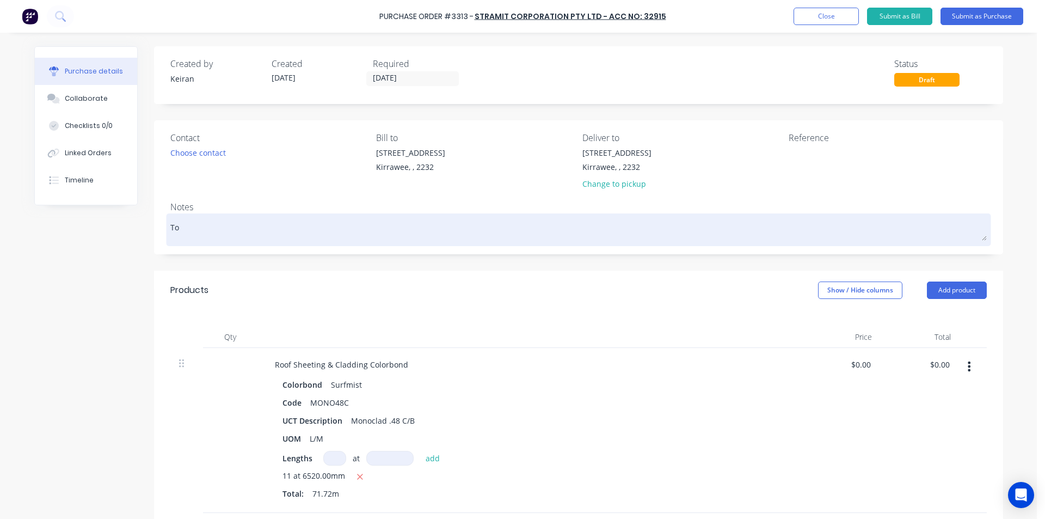
type textarea "x"
type textarea "To"
type textarea "x"
type textarea "To S"
type textarea "x"
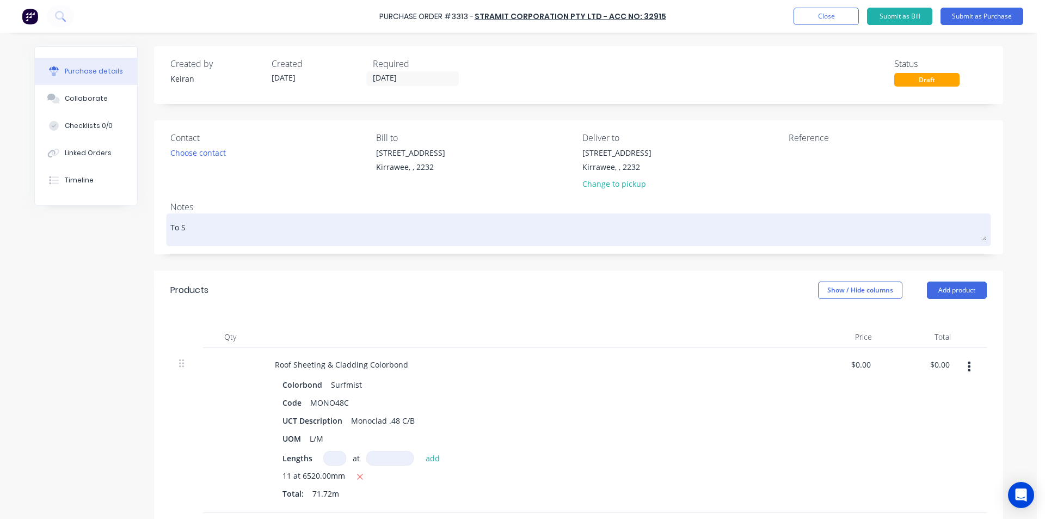
type textarea "To St"
type textarea "x"
type textarea "To Sto"
type textarea "x"
type textarea "To Stor"
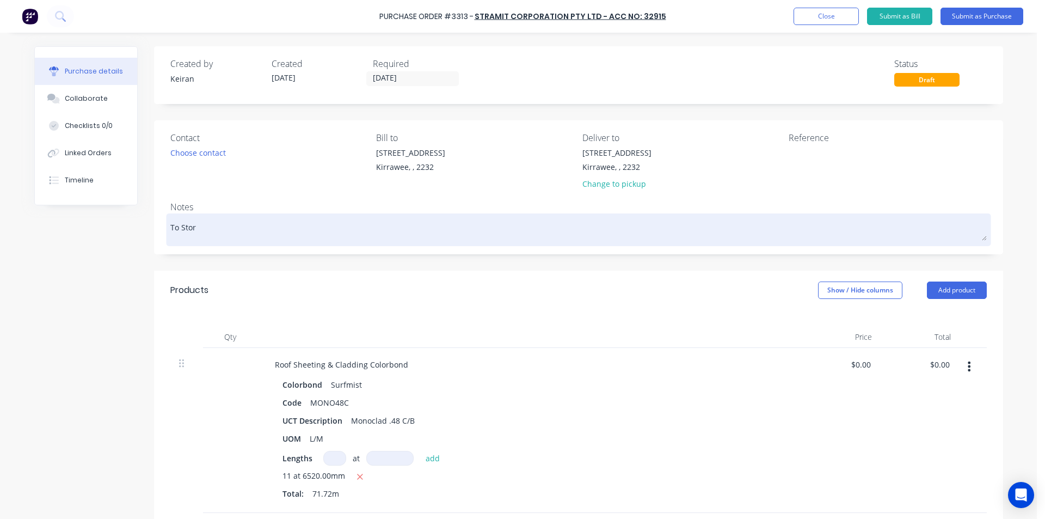
type textarea "x"
type textarea "To Store"
type textarea "x"
type textarea "To Store"
type textarea "x"
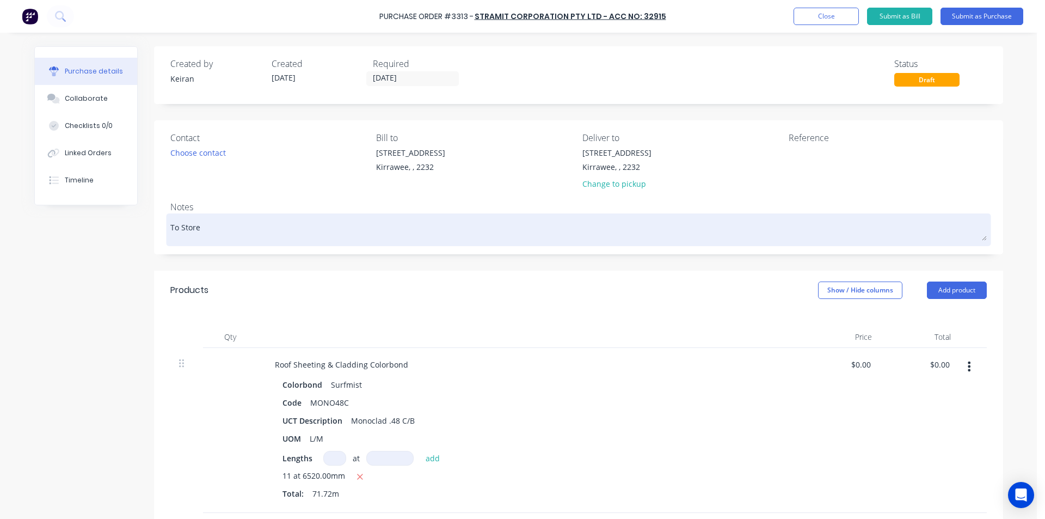
type textarea "To Store K"
type textarea "x"
type textarea "To Store Ki"
type textarea "x"
type textarea "To Store Kir"
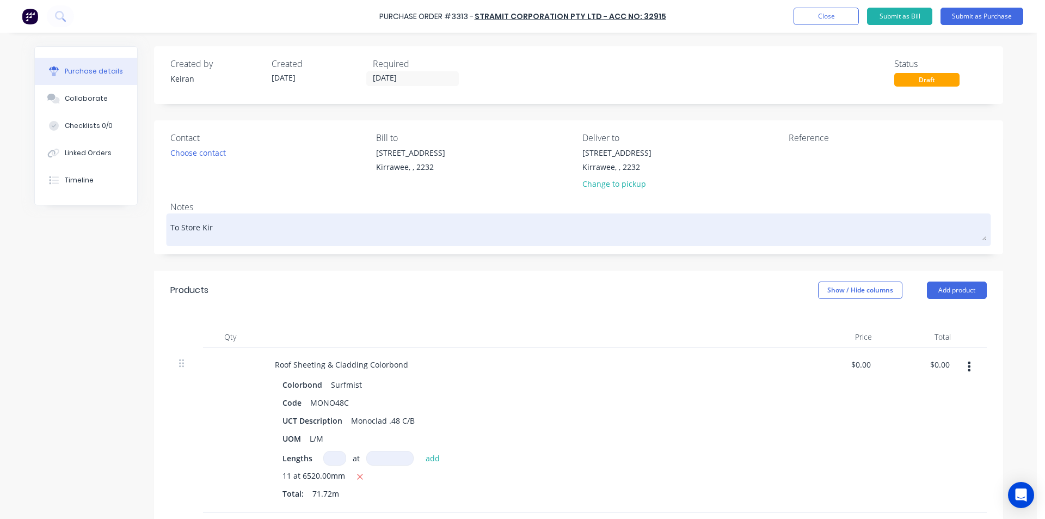
type textarea "x"
type textarea "To Store Kirr"
type textarea "x"
type textarea "To Store Kirra"
type textarea "x"
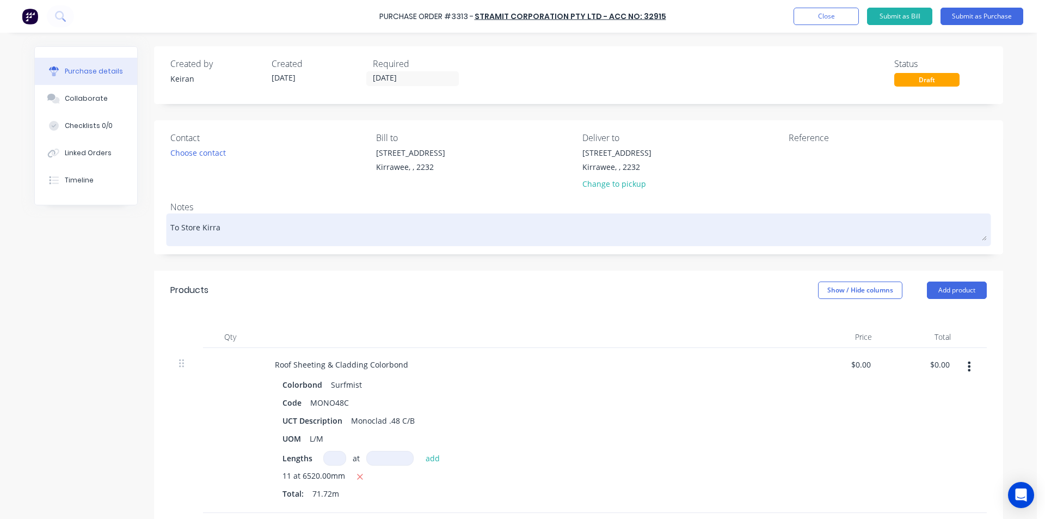
type textarea "To Store Kirraw"
type textarea "x"
type textarea "To Store Kirrawe"
type textarea "x"
type textarea "To Store Kirrawee"
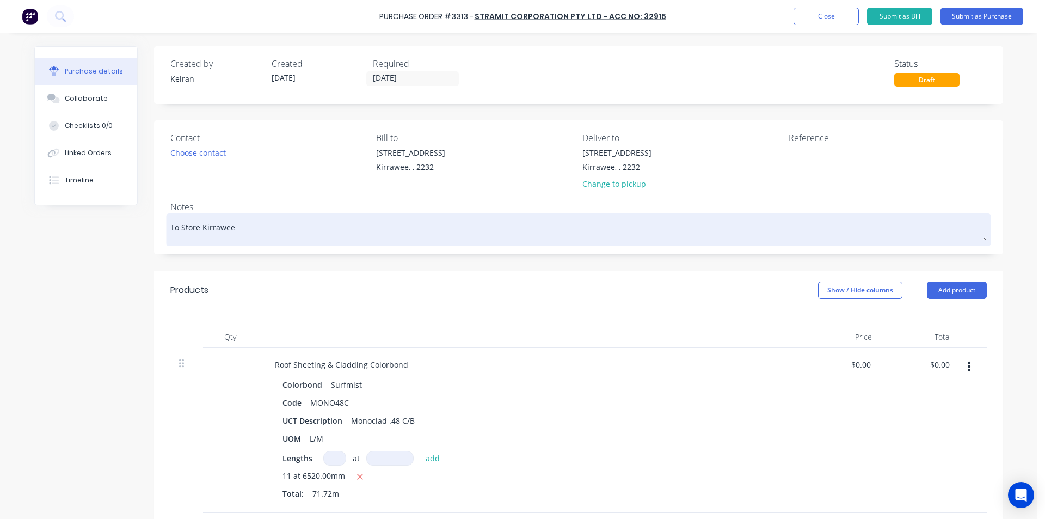
type textarea "x"
type textarea "To Store Kirrawee"
type textarea "x"
type textarea "To Store Kirrawee 4"
type textarea "x"
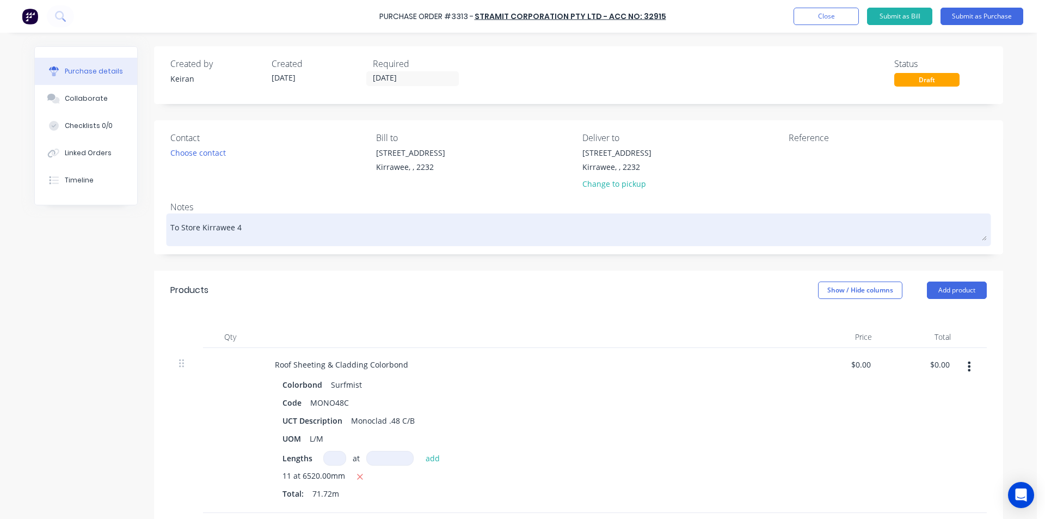
type textarea "To Store Kirrawee 4/"
type textarea "x"
type textarea "To Store Kirrawee 4/9"
type textarea "x"
type textarea "To Store Kirrawee 4/9"
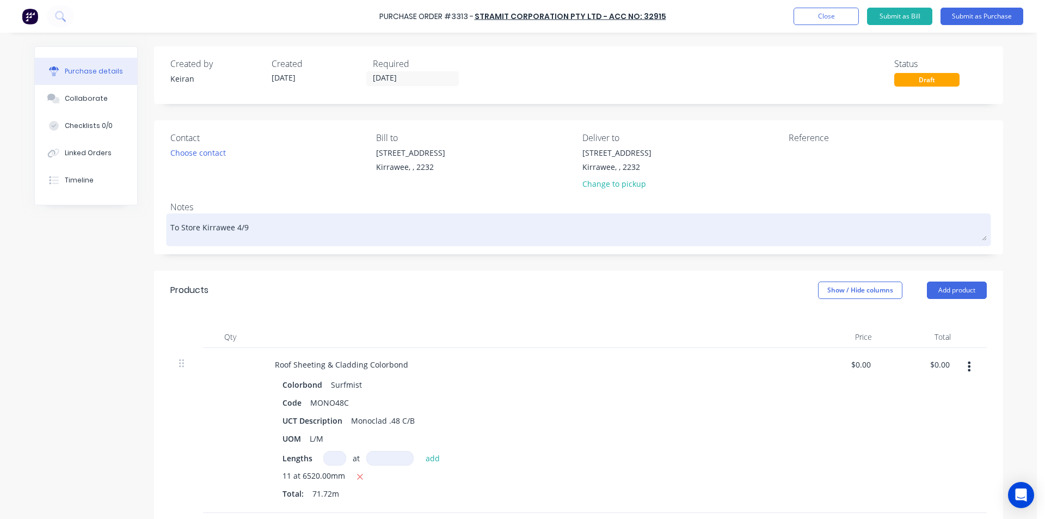
type textarea "x"
type textarea "To Store Kirrawee 4/9 i"
type textarea "x"
type textarea "To Store Kirrawee 4/9 if"
type textarea "x"
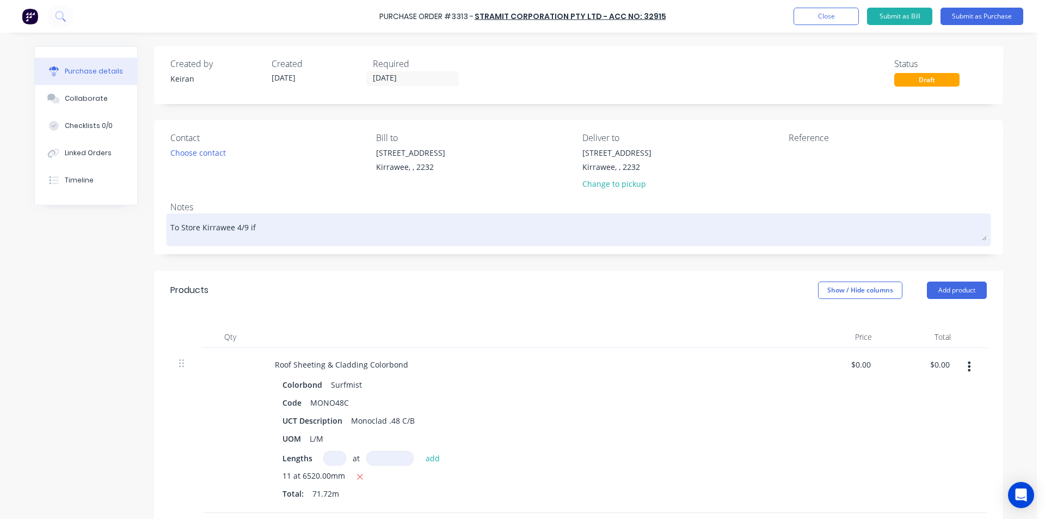
type textarea "To Store Kirrawee 4/9 if p"
type textarea "x"
type textarea "To Store Kirrawee 4/9 if po"
type textarea "x"
type textarea "To Store Kirrawee 4/9 if pos"
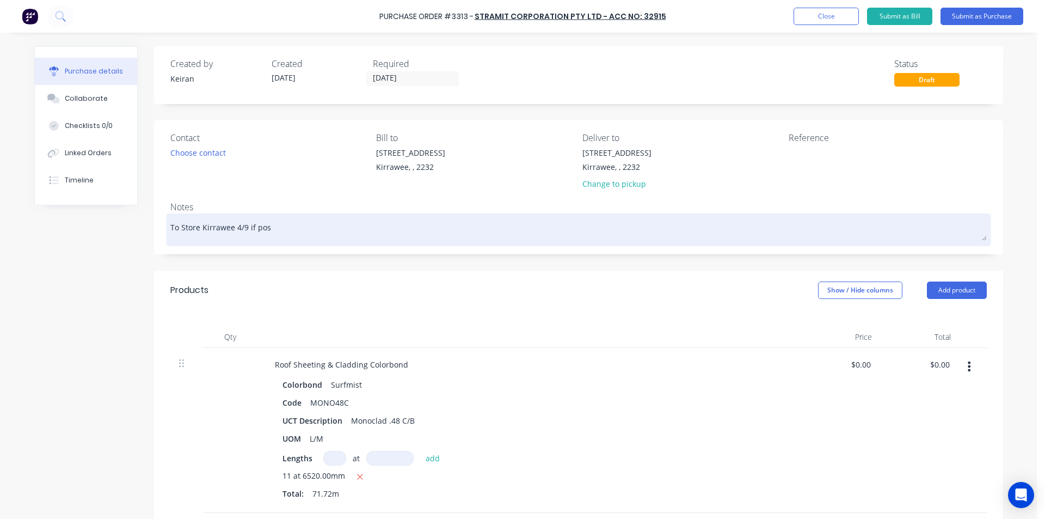
type textarea "x"
type textarea "To Store Kirrawee 4/9 if poss"
type textarea "x"
type textarea "To Store Kirrawee 4/9 if possi"
type textarea "x"
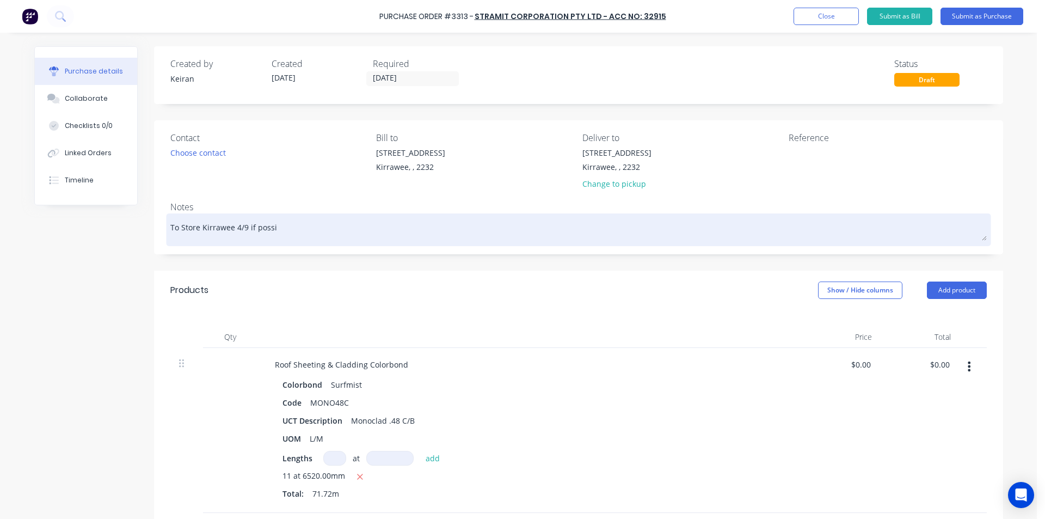
type textarea "To Store Kirrawee 4/9 if possib"
type textarea "x"
type textarea "To Store Kirrawee 4/9 if possibn"
type textarea "x"
type textarea "To Store Kirrawee 4/9 if possibnl"
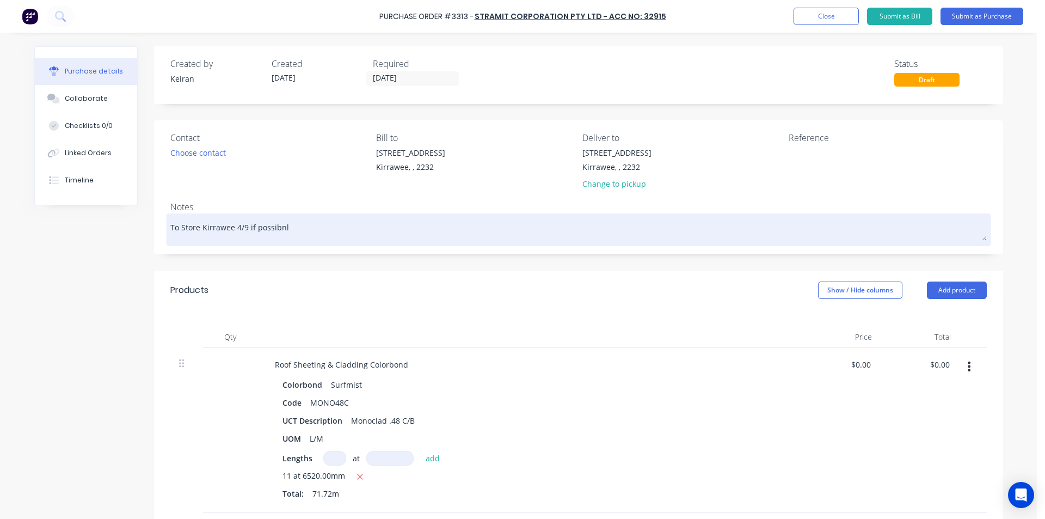
type textarea "x"
type textarea "To Store Kirrawee 4/9 if possibn"
type textarea "x"
type textarea "To Store Kirrawee 4/9 if possib"
type textarea "x"
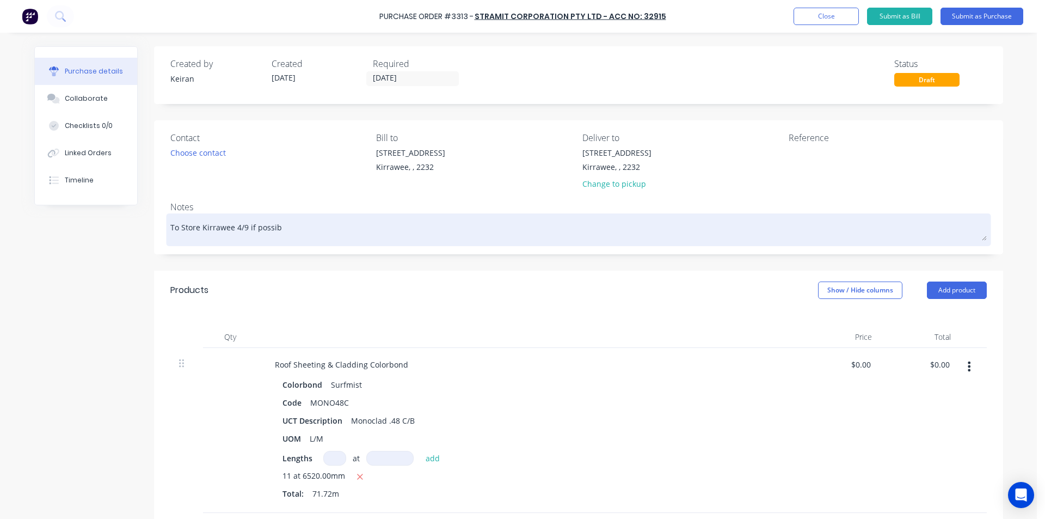
type textarea "To Store Kirrawee 4/9 if possibl"
type textarea "x"
type textarea "To Store Kirrawee 4/9 if possible"
type textarea "x"
type textarea "To Store Kirrawee 4/9 if possible"
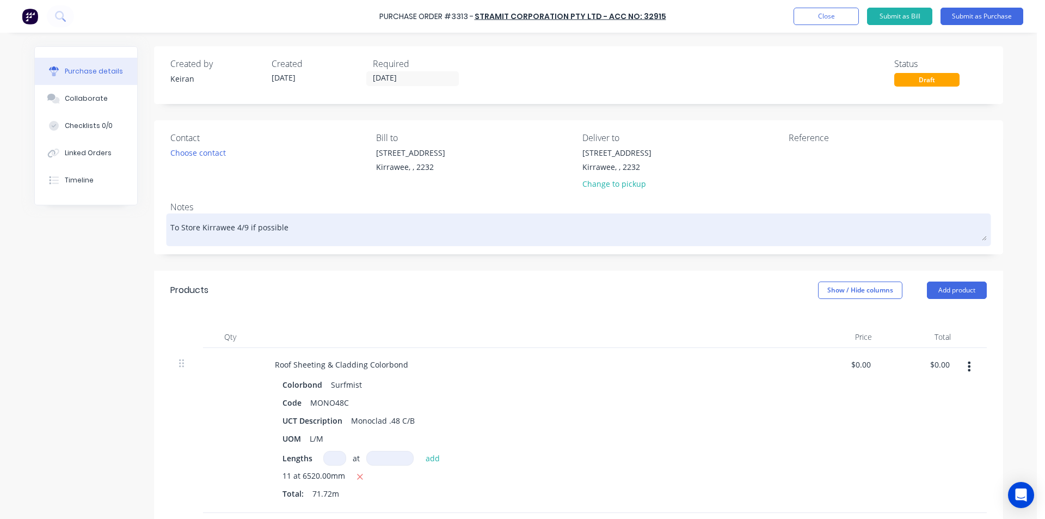
type textarea "x"
type textarea "To Store Kirrawee 4/9 if possible p"
type textarea "x"
type textarea "To Store Kirrawee 4/9 if possible pl"
type textarea "x"
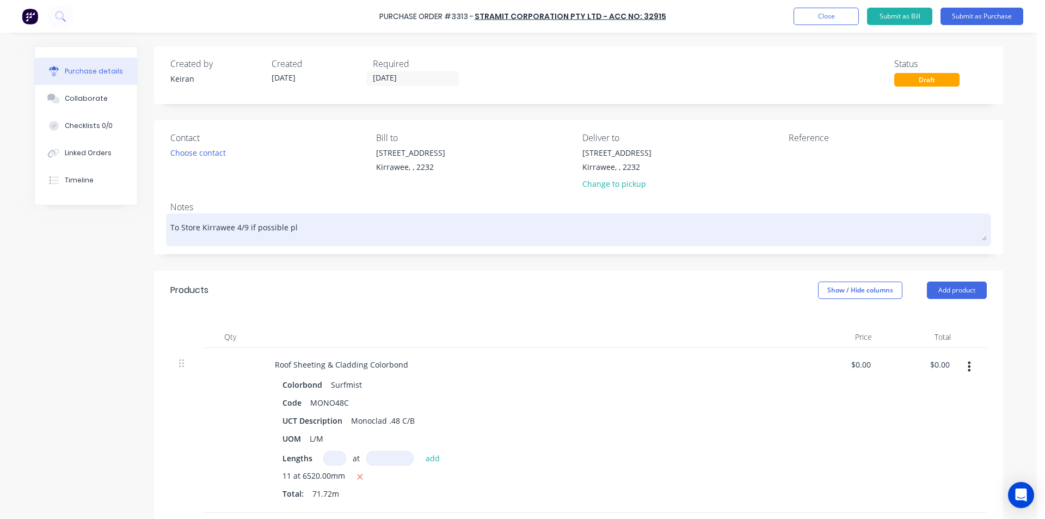
type textarea "To Store Kirrawee 4/9 if possible ple"
type textarea "x"
type textarea "To Store Kirrawee 4/9 if possible plea"
type textarea "x"
type textarea "To Store Kirrawee 4/9 if possible pleas"
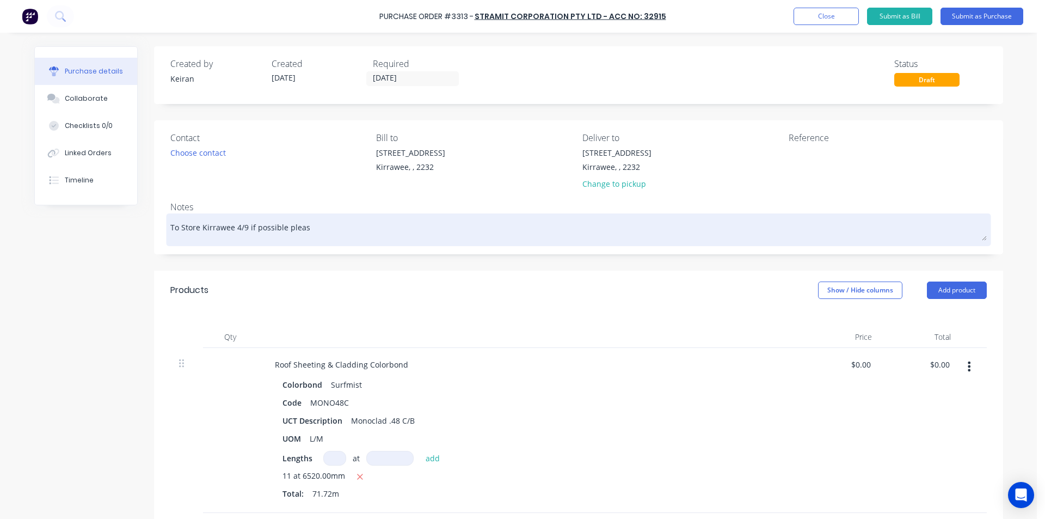
type textarea "x"
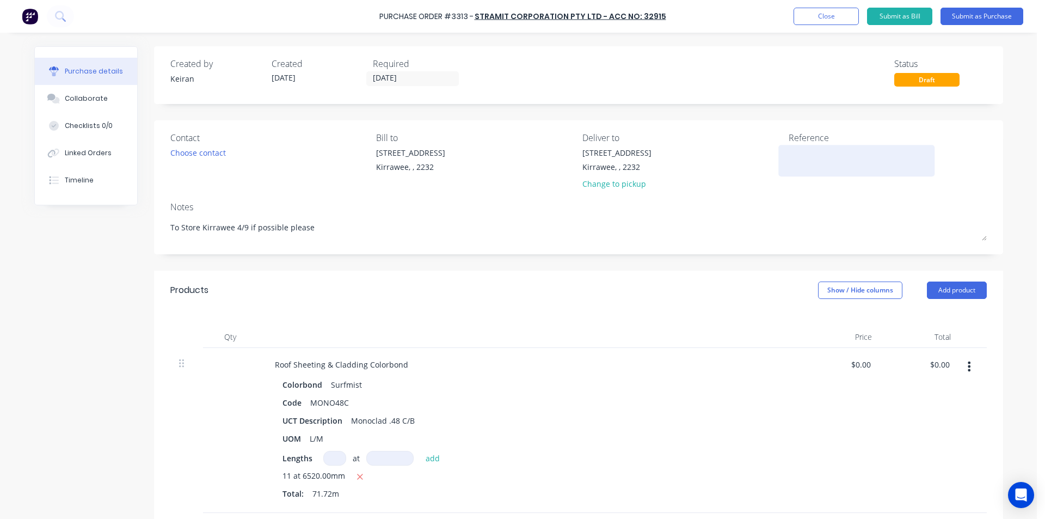
type textarea "To Store Kirrawee 4/9 if possible please"
type textarea "x"
type textarea "To Store Kirrawee 4/9 if possible please"
click at [801, 155] on textarea at bounding box center [857, 159] width 136 height 24
type textarea "MU846"
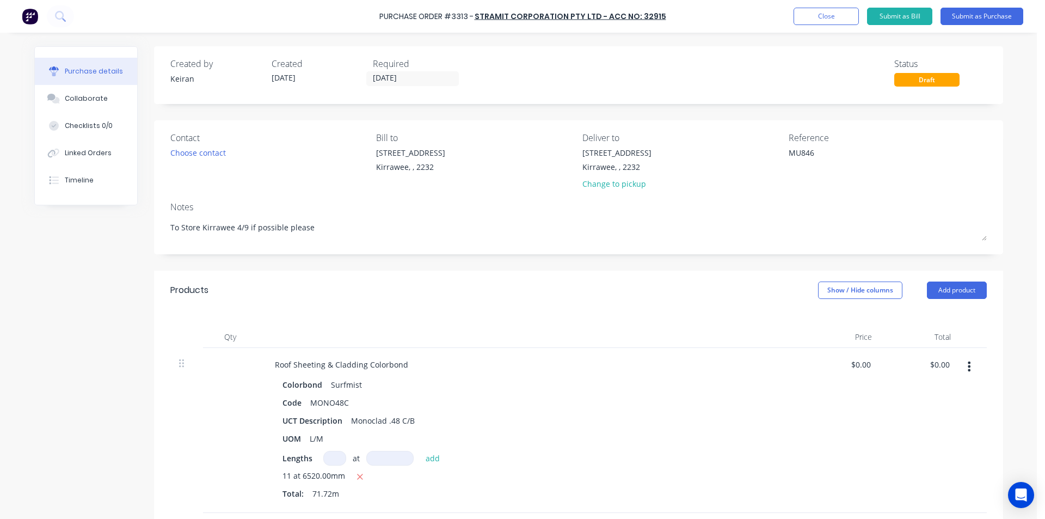
type textarea "x"
type textarea "MU846"
click at [984, 5] on div "Purchase Order #3313 - Stramit Corporation Pty Ltd - Acc No: 32915 Add product …" at bounding box center [522, 16] width 1045 height 33
click at [987, 15] on button "Submit as Purchase" at bounding box center [981, 16] width 83 height 17
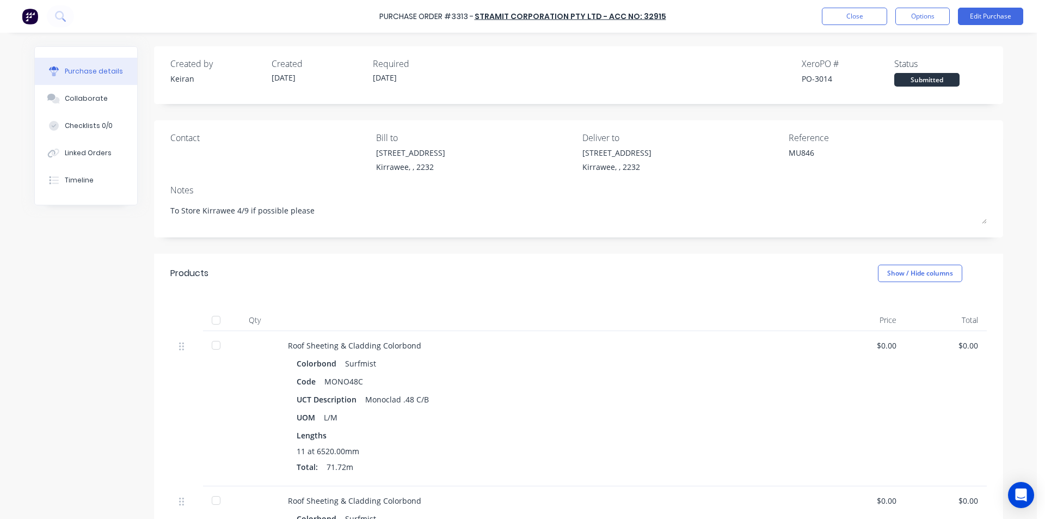
click at [933, 25] on div "Purchase Order #3313 - Stramit Corporation Pty Ltd - Acc No: 32915 Close Option…" at bounding box center [522, 16] width 1045 height 33
click at [918, 20] on button "Options" at bounding box center [922, 16] width 54 height 17
click at [917, 35] on button "Print / Email" at bounding box center [897, 44] width 103 height 22
click at [915, 80] on div "Without pricing" at bounding box center [898, 88] width 84 height 16
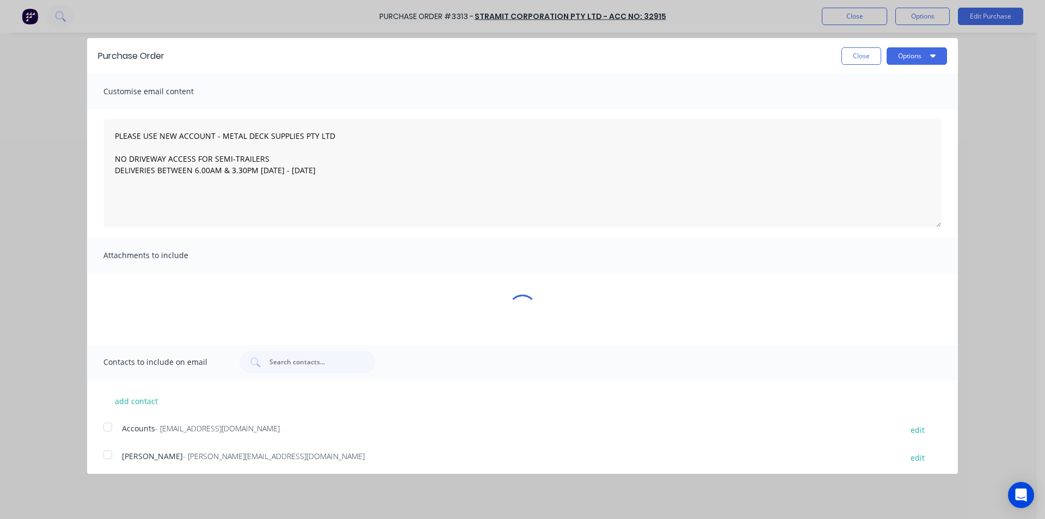
type textarea "x"
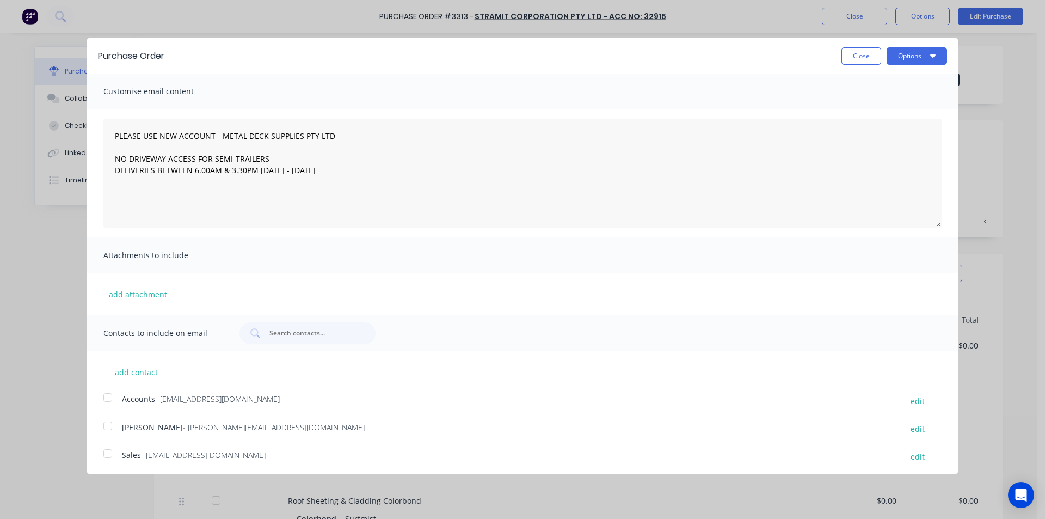
click at [109, 454] on div at bounding box center [108, 453] width 22 height 22
type textarea "PLEASE USE NEW ACCOUNT - METAL DECK SUPPLIES PTY LTD NO DRIVEWAY ACCESS FOR SEM…"
click at [901, 59] on button "Options" at bounding box center [917, 55] width 60 height 17
click at [906, 101] on div "Email" at bounding box center [895, 105] width 84 height 16
type textarea "x"
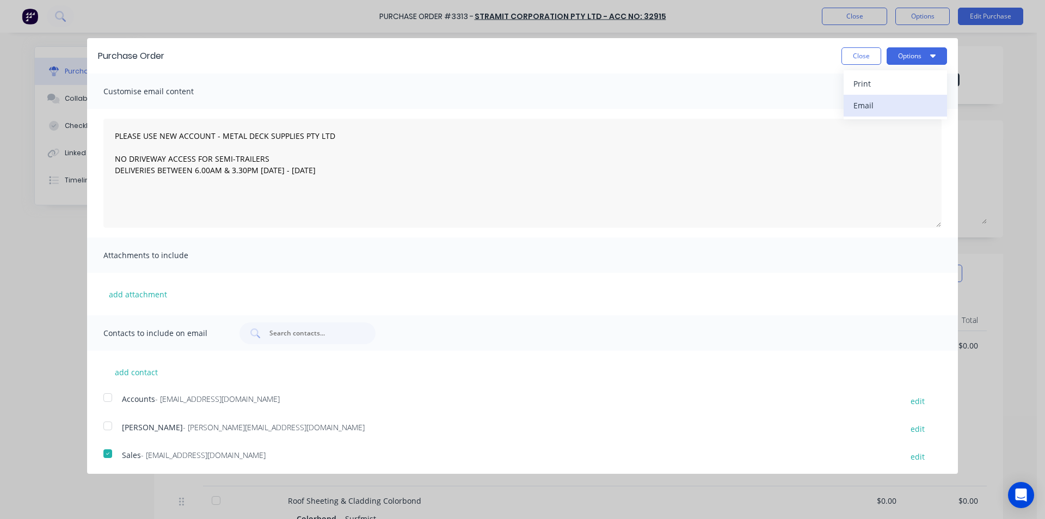
type textarea "PLEASE USE NEW ACCOUNT - METAL DECK SUPPLIES PTY LTD NO DRIVEWAY ACCESS FOR SEM…"
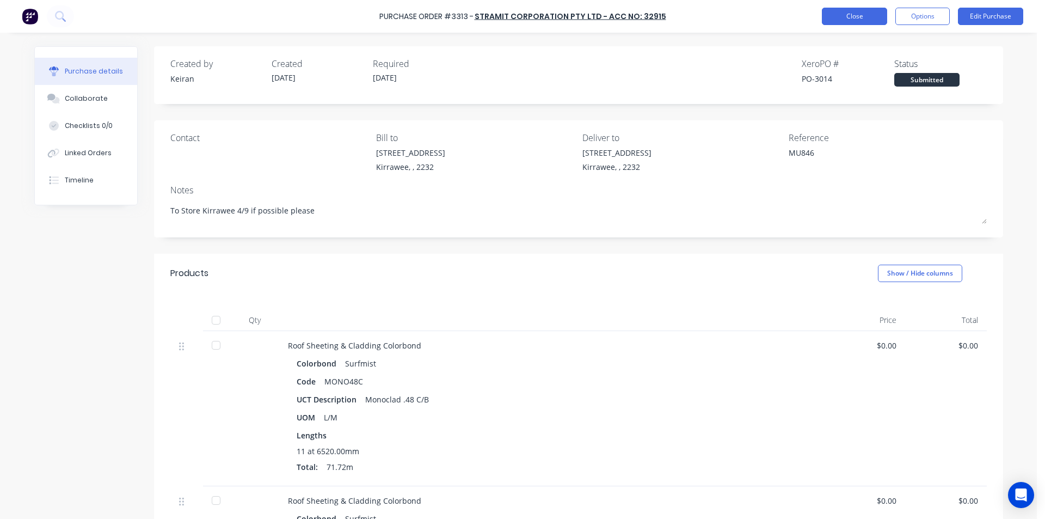
click at [863, 21] on button "Close" at bounding box center [854, 16] width 65 height 17
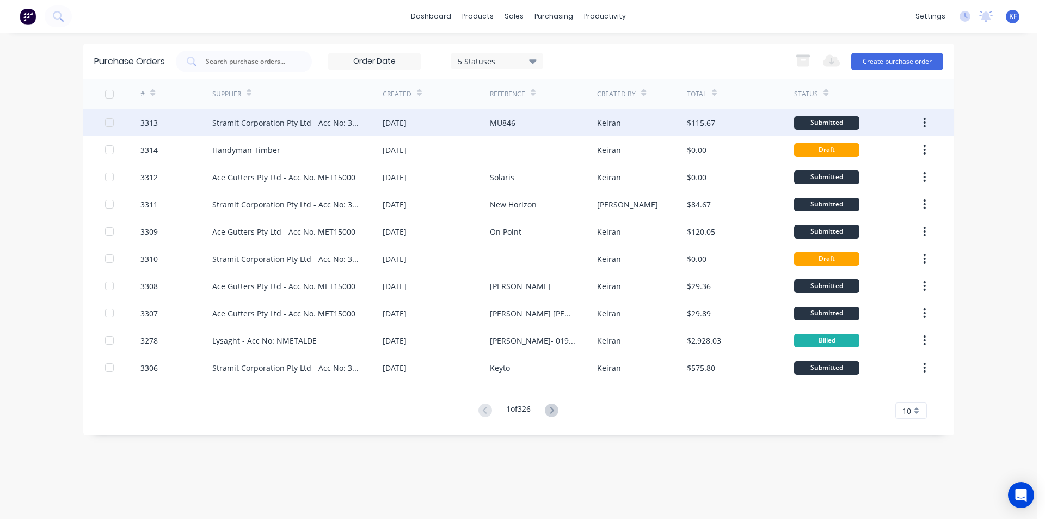
click at [589, 125] on div "MU846" at bounding box center [543, 122] width 107 height 27
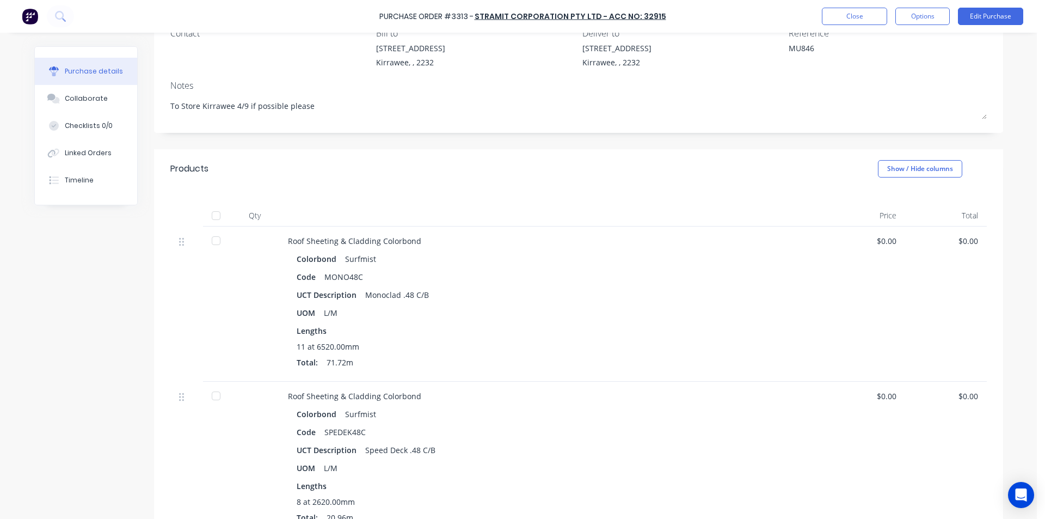
scroll to position [104, 0]
click at [104, 161] on button "Linked Orders" at bounding box center [86, 152] width 102 height 27
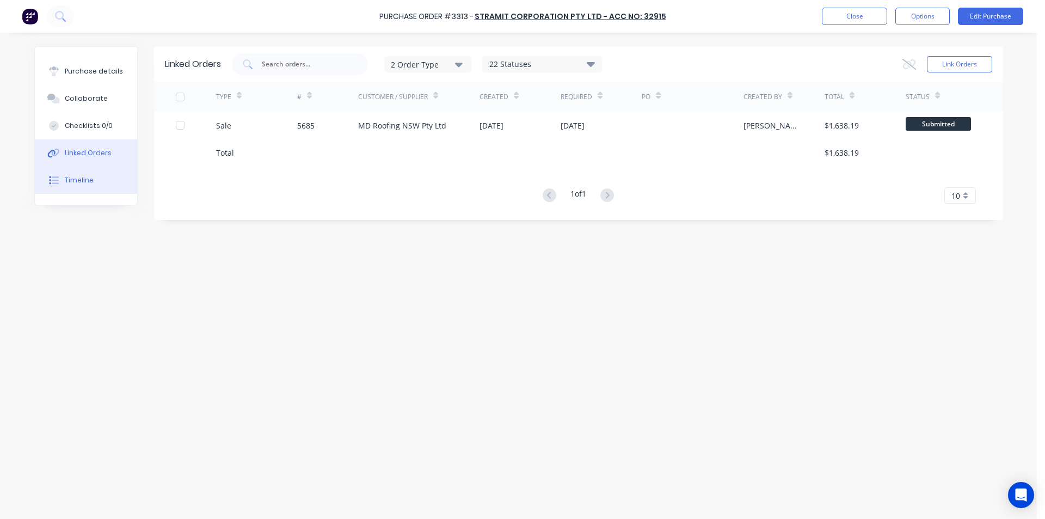
click at [81, 173] on button "Timeline" at bounding box center [86, 180] width 102 height 27
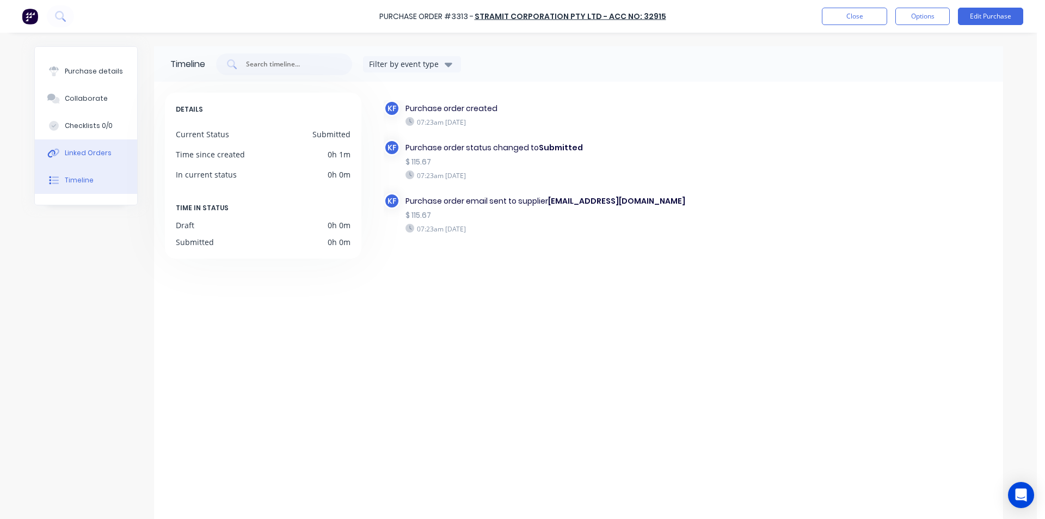
click at [106, 150] on button "Linked Orders" at bounding box center [86, 152] width 102 height 27
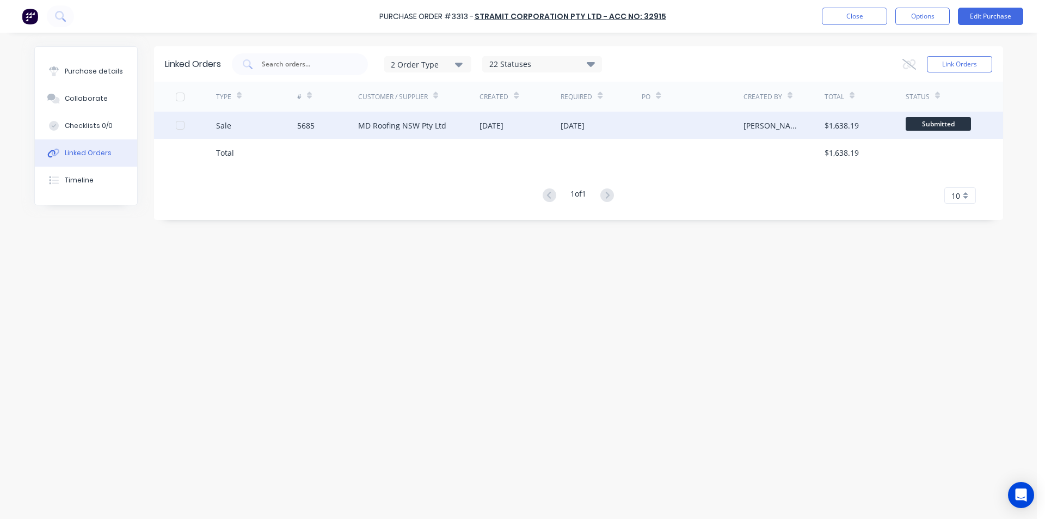
click at [431, 123] on div "MD Roofing NSW Pty Ltd" at bounding box center [402, 125] width 88 height 11
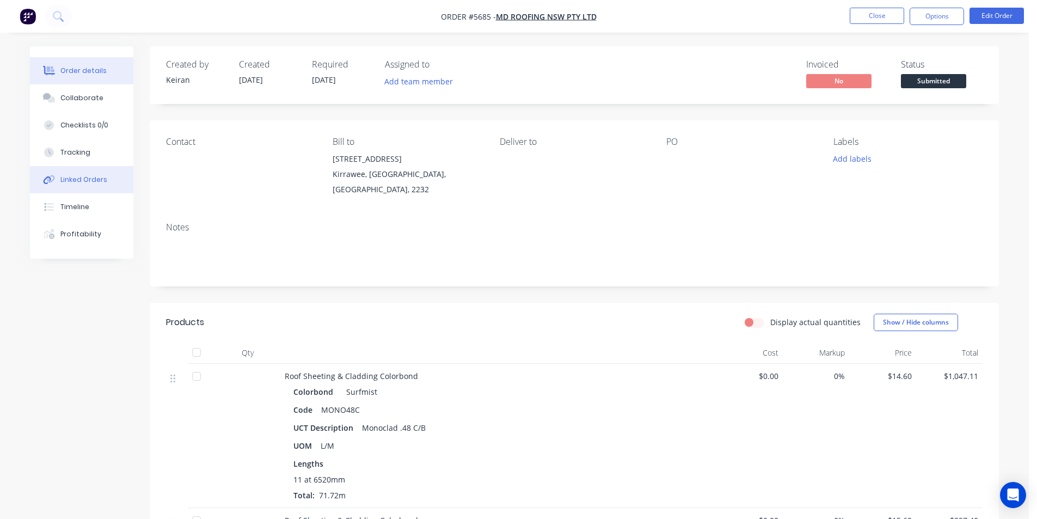
click at [87, 176] on div "Linked Orders" at bounding box center [83, 180] width 47 height 10
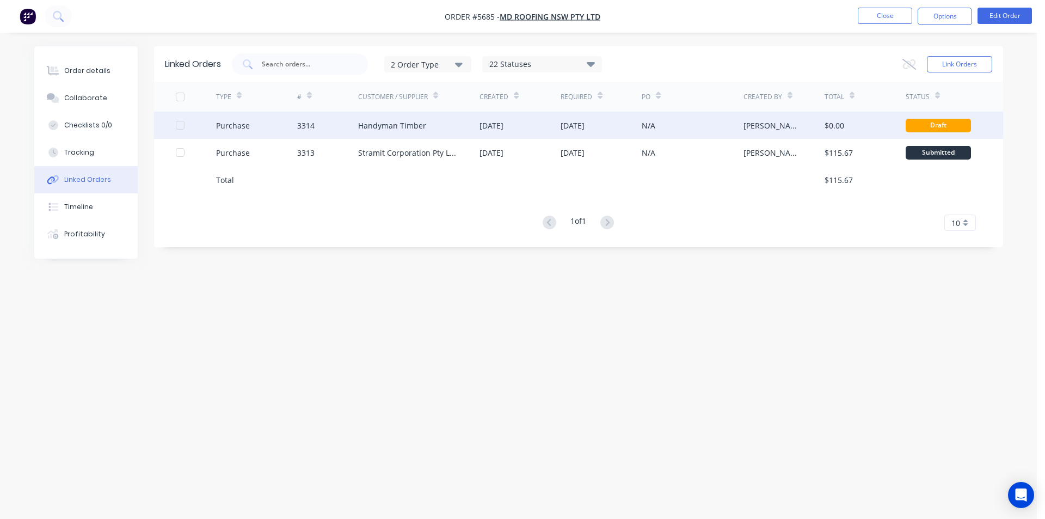
click at [501, 138] on div "[DATE]" at bounding box center [519, 125] width 81 height 27
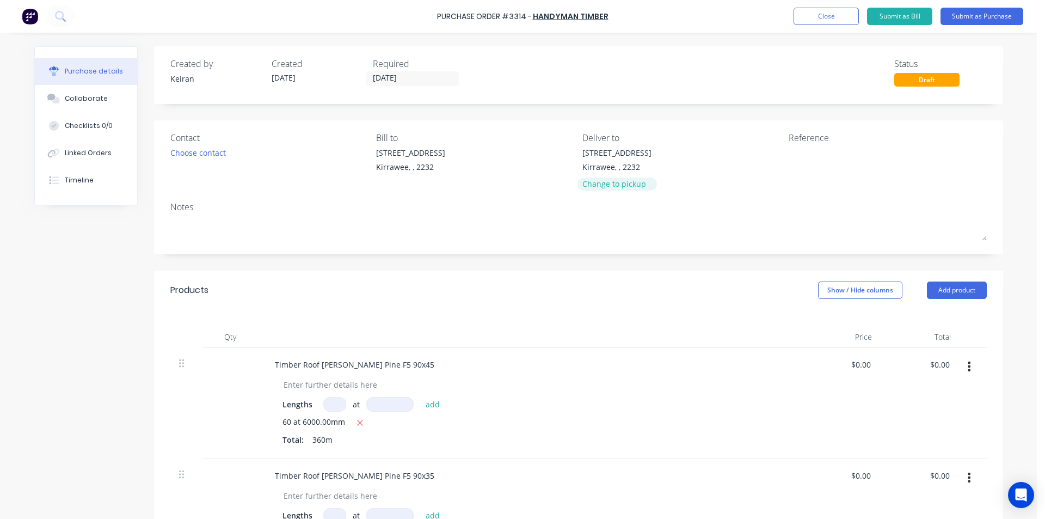
click at [617, 184] on div "Change to pickup" at bounding box center [616, 183] width 69 height 11
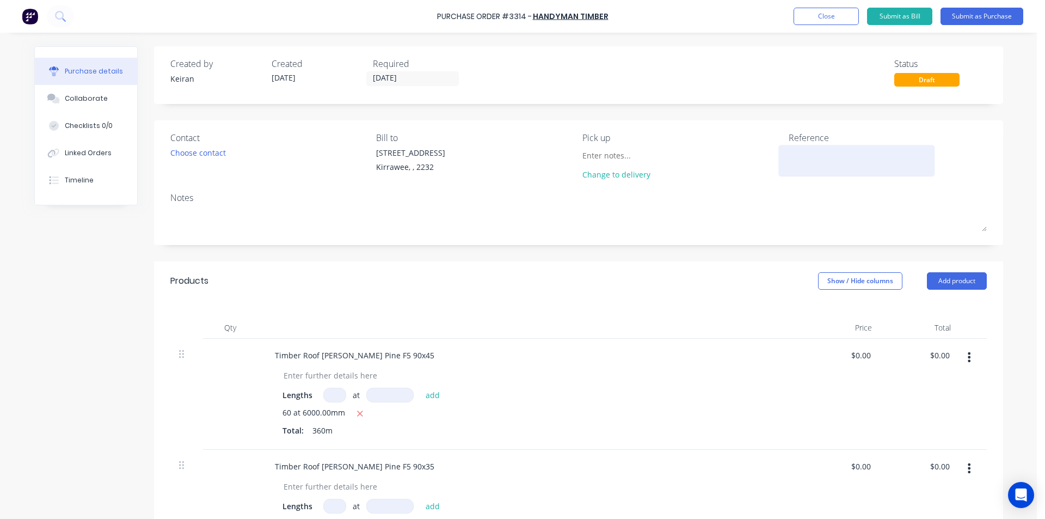
click at [844, 158] on textarea at bounding box center [857, 159] width 136 height 24
type textarea "x"
type textarea "M"
type textarea "x"
type textarea "MU"
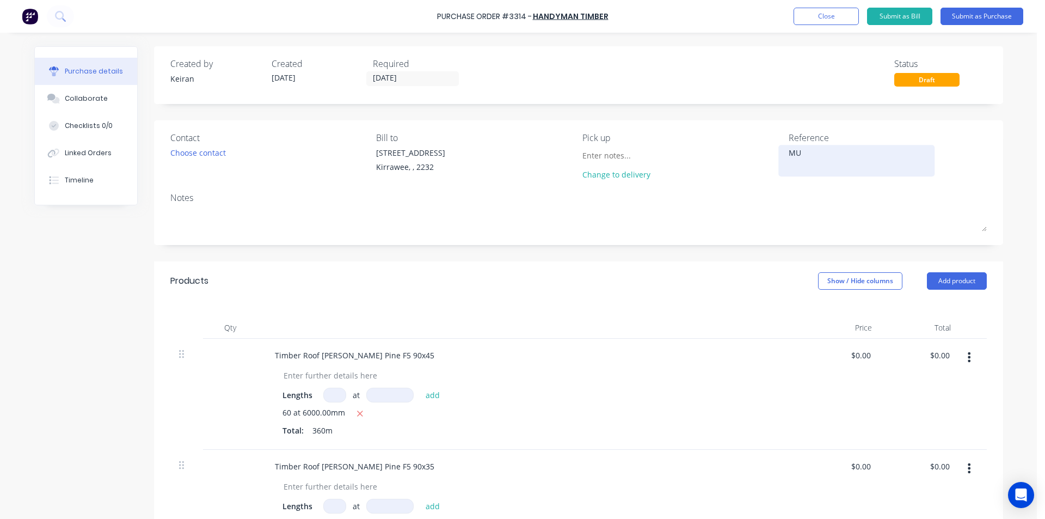
type textarea "x"
type textarea "MU8"
type textarea "x"
type textarea "MU84"
type textarea "x"
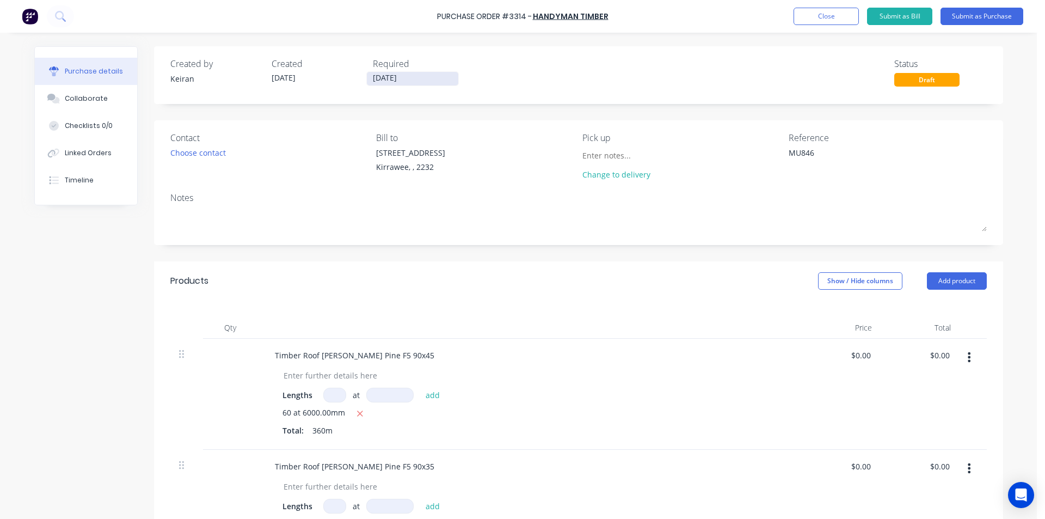
type textarea "MU846"
type textarea "x"
type textarea "MU846"
click at [425, 84] on label "02/09/25" at bounding box center [412, 78] width 93 height 15
click at [425, 84] on input "02/09/25" at bounding box center [412, 79] width 91 height 14
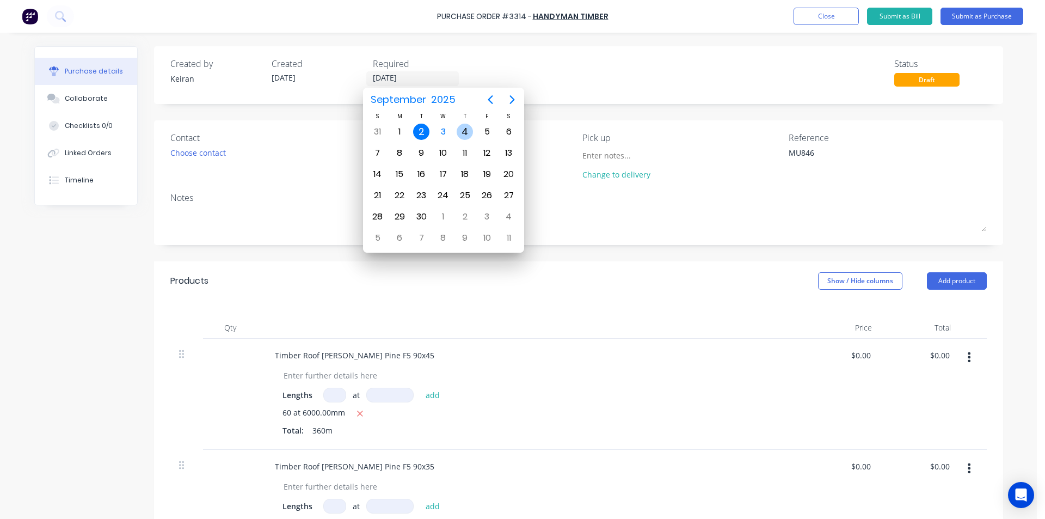
click at [464, 126] on div "4" at bounding box center [465, 132] width 16 height 16
type textarea "x"
type input "04/09/25"
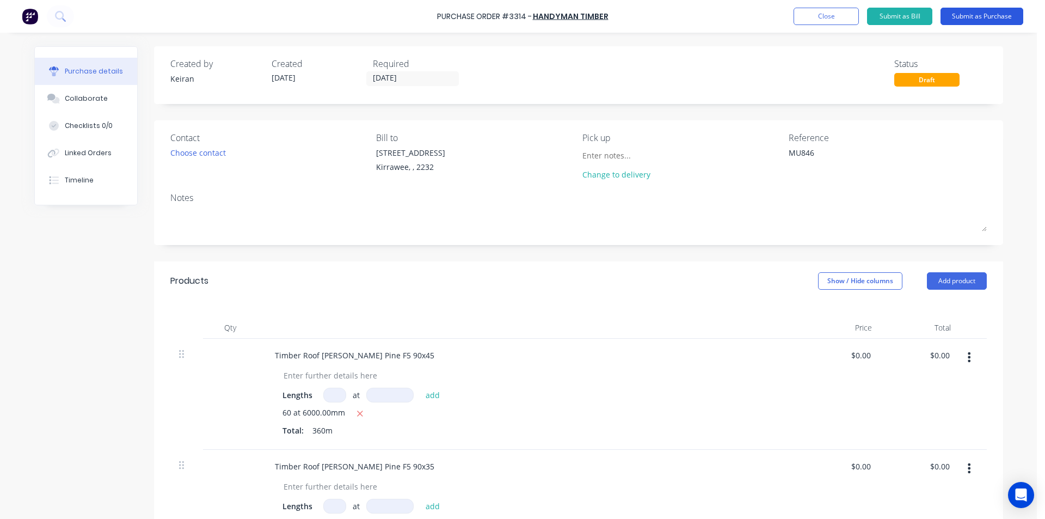
click at [992, 18] on button "Submit as Purchase" at bounding box center [981, 16] width 83 height 17
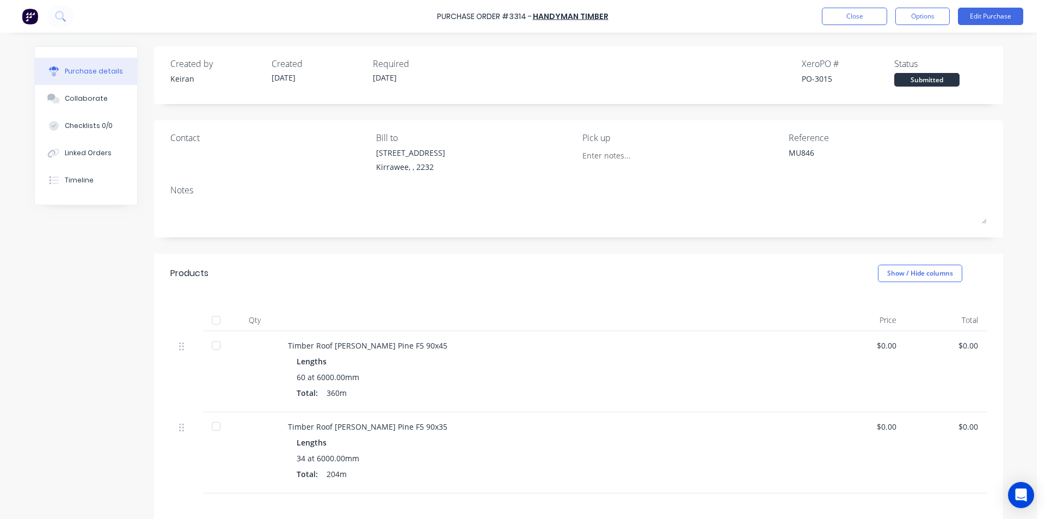
drag, startPoint x: 914, startPoint y: 19, endPoint x: 909, endPoint y: 28, distance: 10.5
click at [913, 19] on button "Options" at bounding box center [922, 16] width 54 height 17
click at [899, 42] on div "Print / Email" at bounding box center [898, 44] width 84 height 16
click at [893, 97] on button "Without pricing" at bounding box center [897, 88] width 103 height 22
type textarea "x"
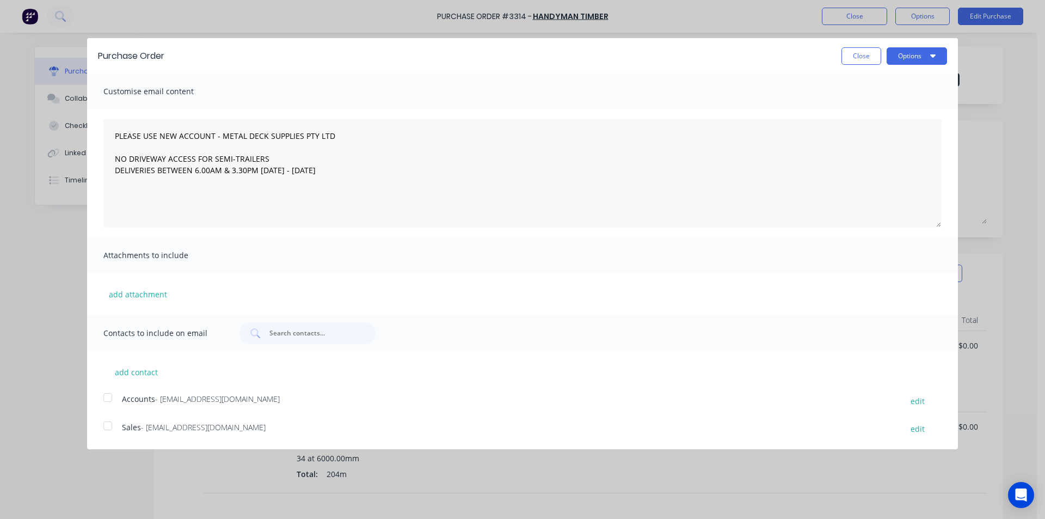
drag, startPoint x: 112, startPoint y: 428, endPoint x: 121, endPoint y: 423, distance: 10.0
click at [112, 428] on div at bounding box center [108, 426] width 22 height 22
type textarea "PLEASE USE NEW ACCOUNT - METAL DECK SUPPLIES PTY LTD NO DRIVEWAY ACCESS FOR SEM…"
click at [910, 57] on button "Options" at bounding box center [917, 55] width 60 height 17
click at [902, 111] on div "Email" at bounding box center [895, 105] width 84 height 16
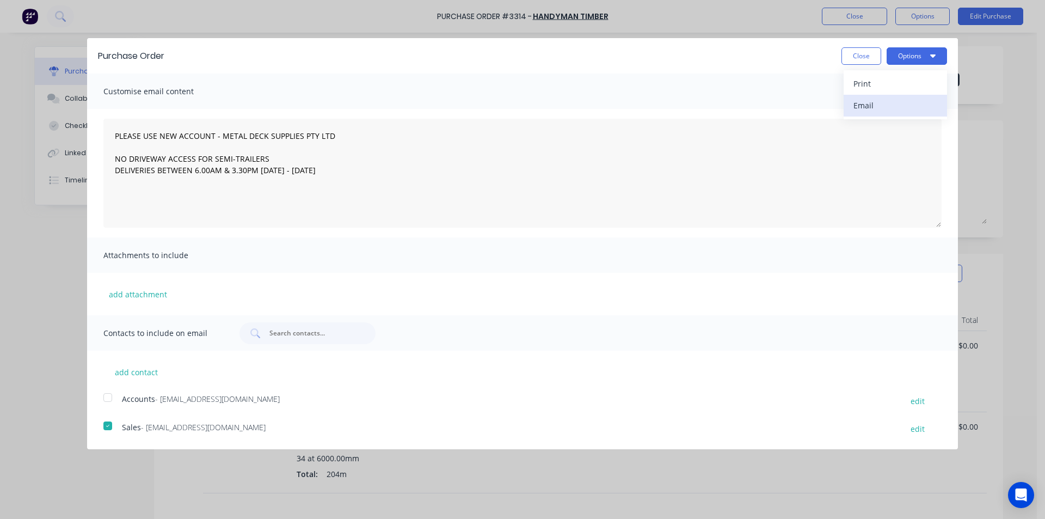
type textarea "x"
type textarea "PLEASE USE NEW ACCOUNT - METAL DECK SUPPLIES PTY LTD NO DRIVEWAY ACCESS FOR SEM…"
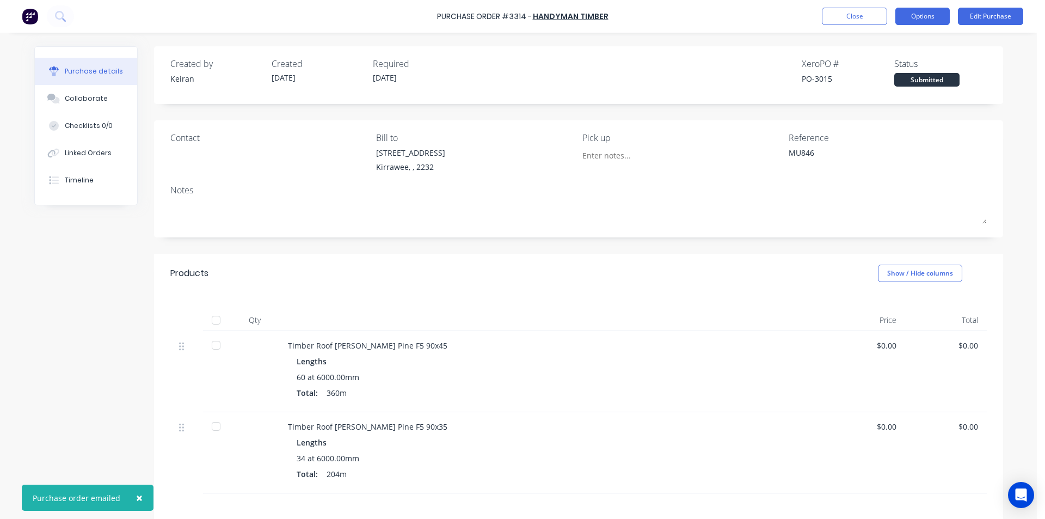
click at [934, 22] on button "Options" at bounding box center [922, 16] width 54 height 17
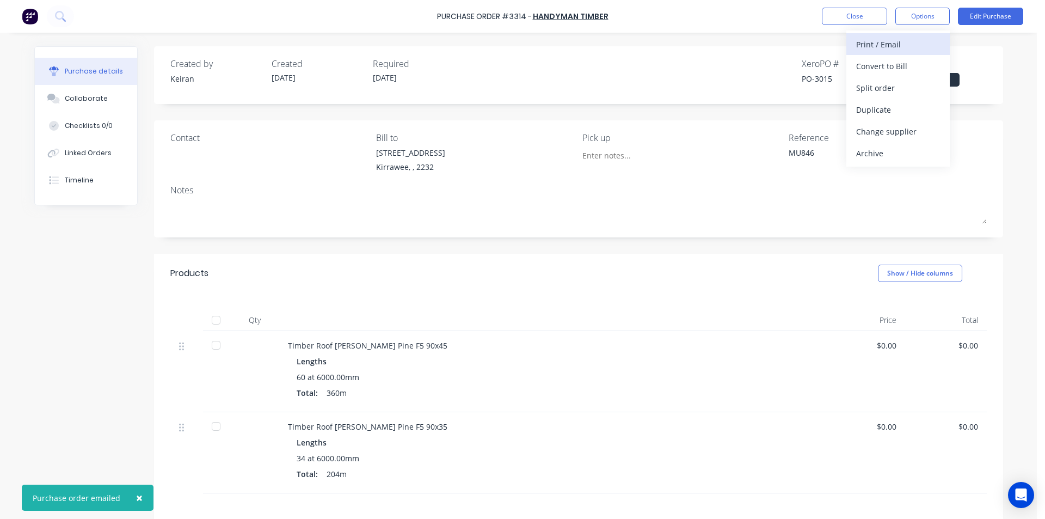
click at [916, 44] on div "Print / Email" at bounding box center [898, 44] width 84 height 16
click at [907, 90] on div "Without pricing" at bounding box center [898, 88] width 84 height 16
type textarea "x"
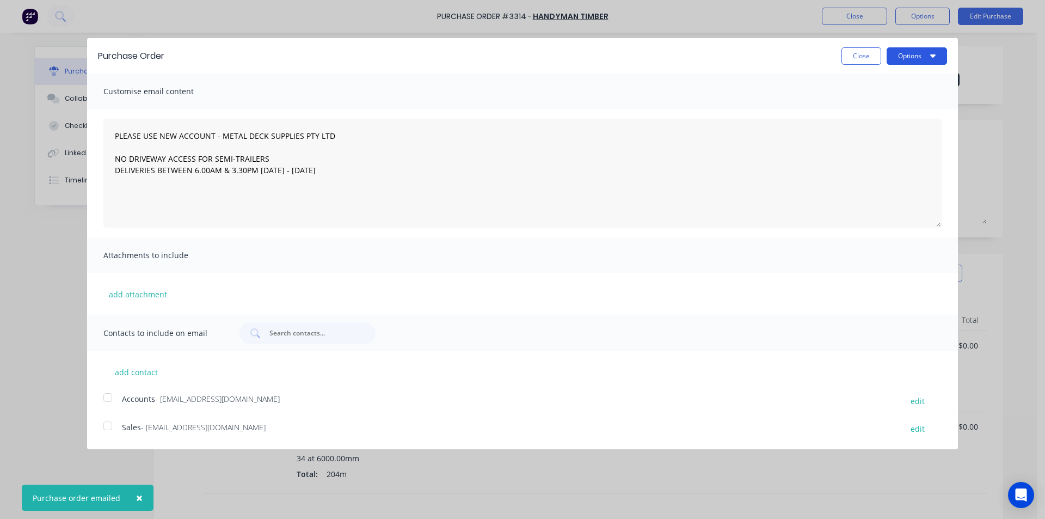
click at [914, 59] on button "Options" at bounding box center [917, 55] width 60 height 17
click at [896, 86] on div "Print" at bounding box center [895, 84] width 84 height 16
type textarea "PLEASE USE NEW ACCOUNT - METAL DECK SUPPLIES PTY LTD NO DRIVEWAY ACCESS FOR SEM…"
type textarea "x"
type textarea "PLEASE USE NEW ACCOUNT - METAL DECK SUPPLIES PTY LTD NO DRIVEWAY ACCESS FOR SEM…"
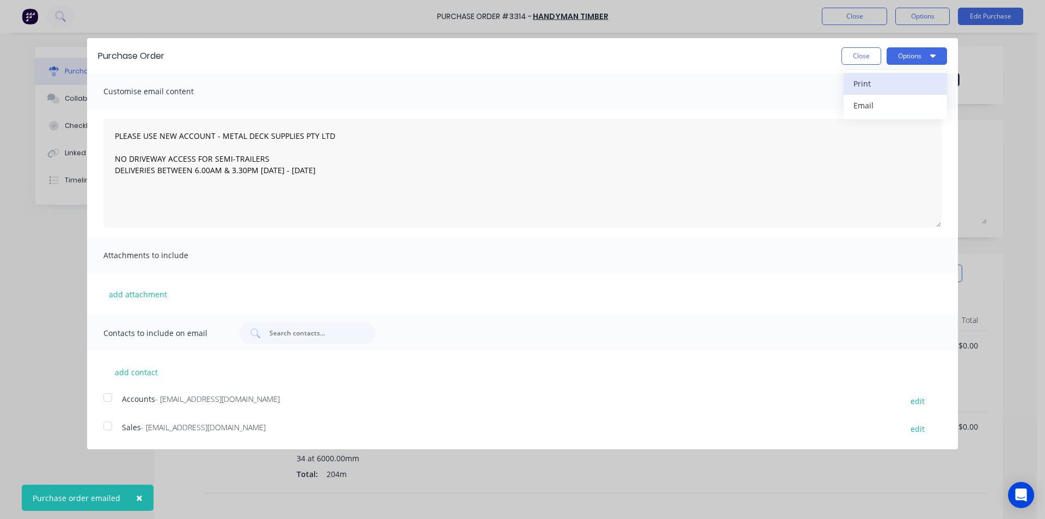
type textarea "x"
type textarea "PLEASE USE NEW ACCOUNT - METAL DECK SUPPLIES PTY LTD NO DRIVEWAY ACCESS FOR SEM…"
type textarea "x"
type textarea "PLEASE USE NEW ACCOUNT - METAL DECK SUPPLIES PTY LTD NO DRIVEWAY ACCESS FOR SEM…"
type textarea "x"
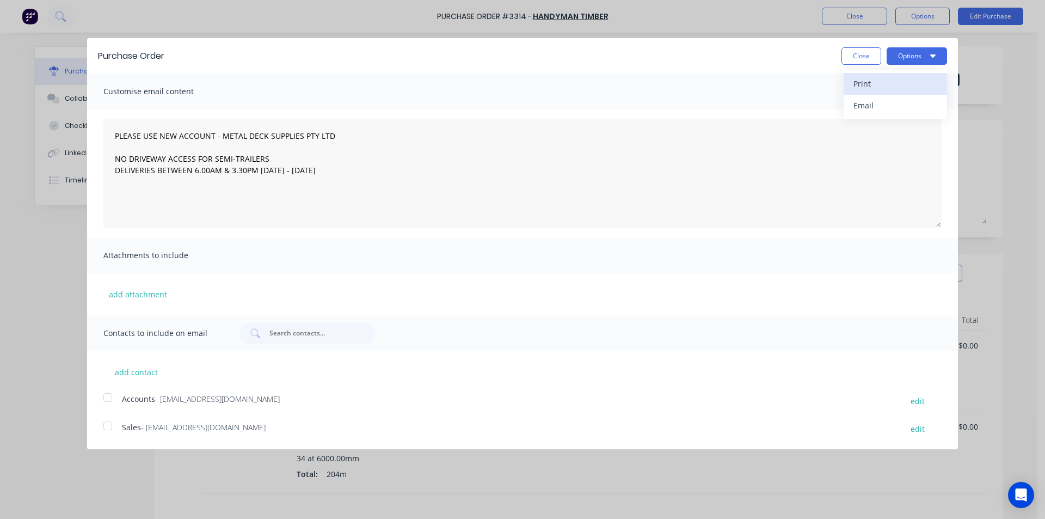
type textarea "PLEASE USE NEW ACCOUNT - METAL DECK SUPPLIES PTY LTD NO DRIVEWAY ACCESS FOR SEM…"
type textarea "x"
type textarea "PLEASE USE NEW ACCOUNT - METAL DECK SUPPLIES PTY LTD NO DRIVEWAY ACCESS FOR SEM…"
type textarea "x"
type textarea "PLEASE USE NEW ACCOUNT - METAL DECK SUPPLIES PTY LTD NO DRIVEWAY ACCESS FOR SEM…"
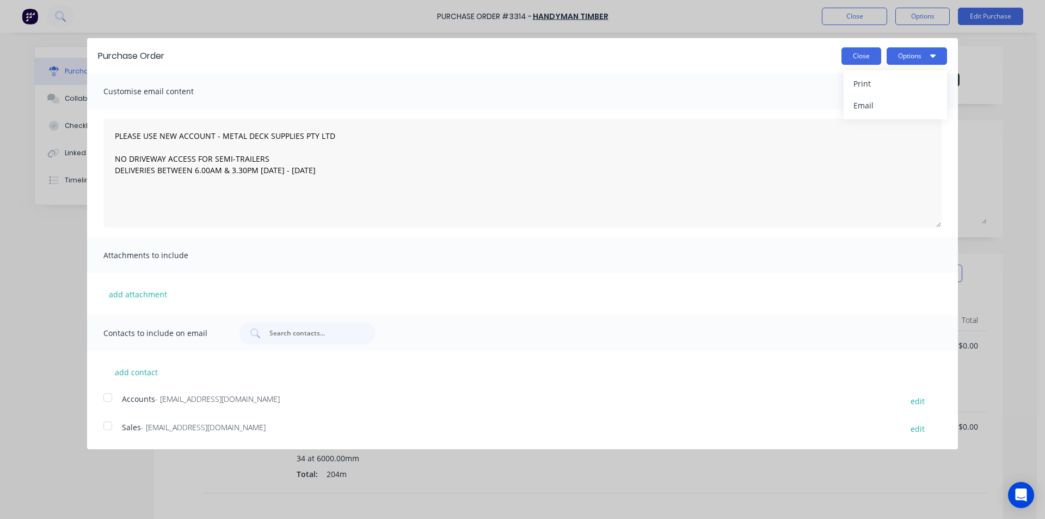
click at [872, 56] on button "Close" at bounding box center [861, 55] width 40 height 17
type textarea "x"
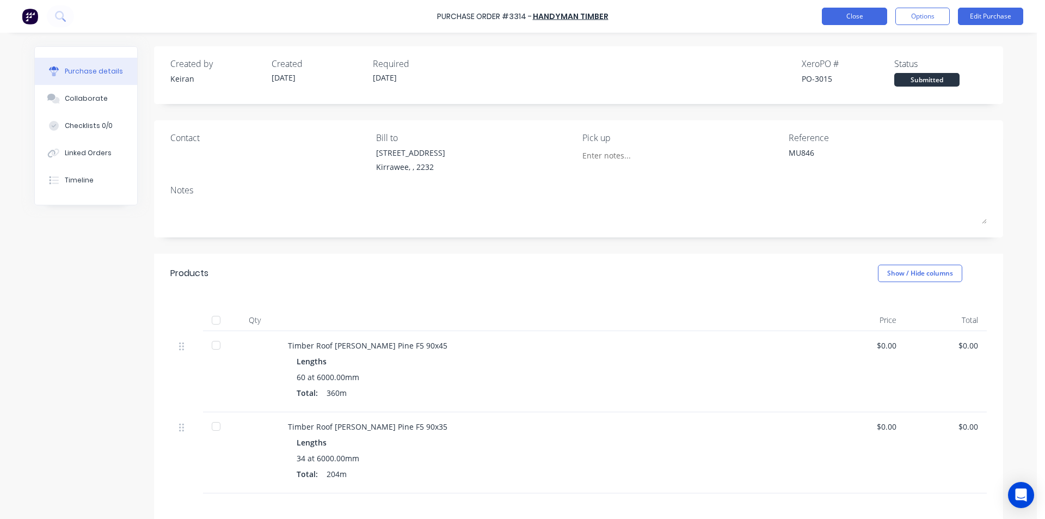
click at [863, 22] on button "Close" at bounding box center [854, 16] width 65 height 17
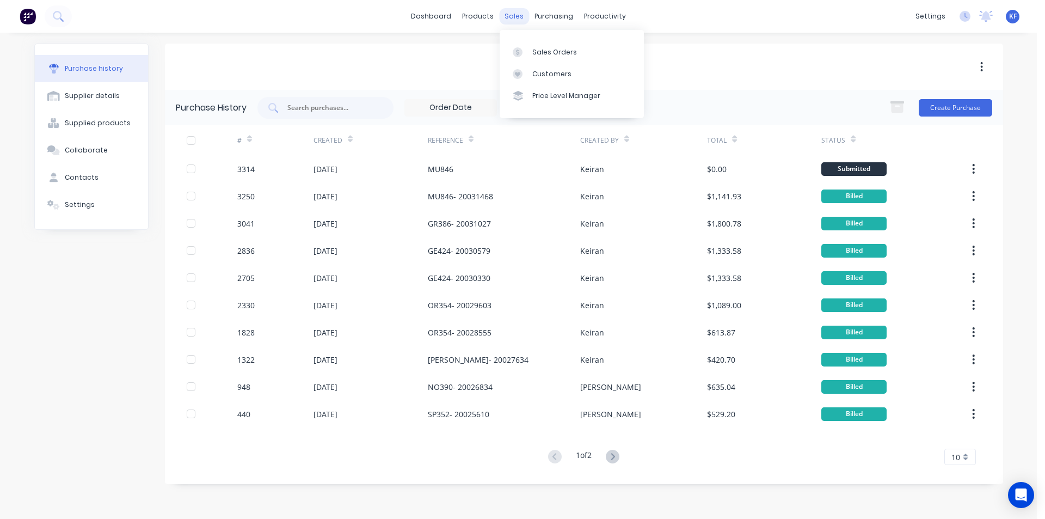
click at [520, 19] on div "sales" at bounding box center [514, 16] width 30 height 16
click at [538, 52] on div "Sales Orders" at bounding box center [554, 52] width 45 height 10
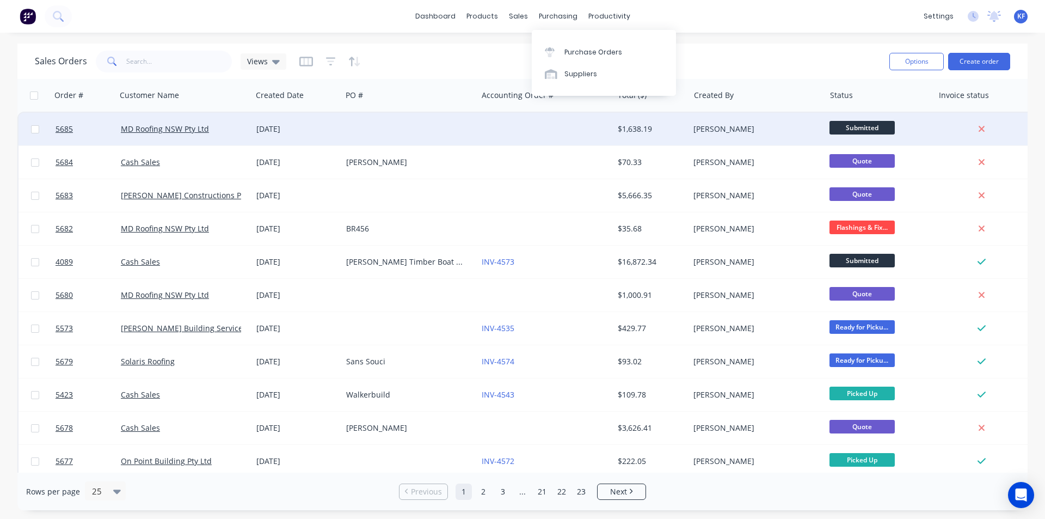
click at [566, 131] on div at bounding box center [545, 129] width 136 height 33
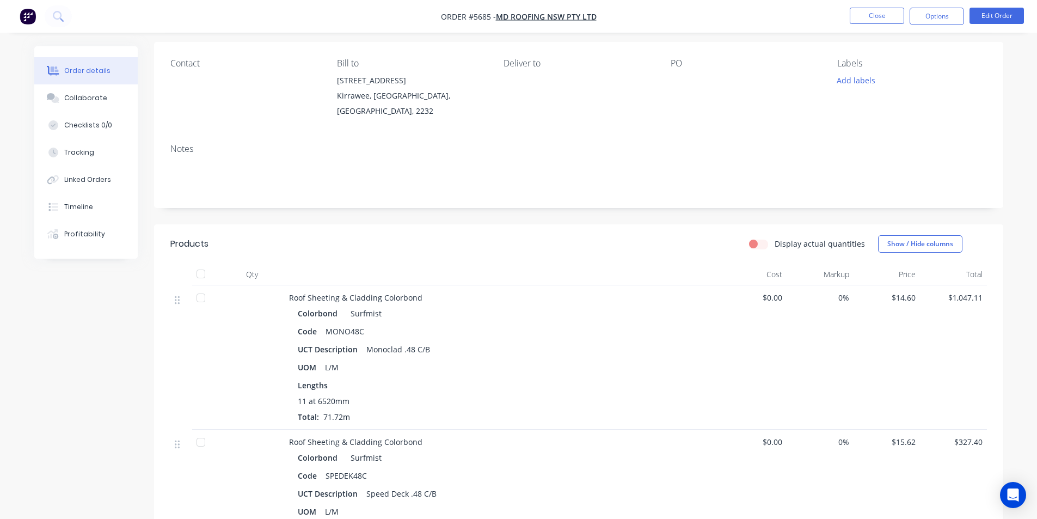
scroll to position [272, 0]
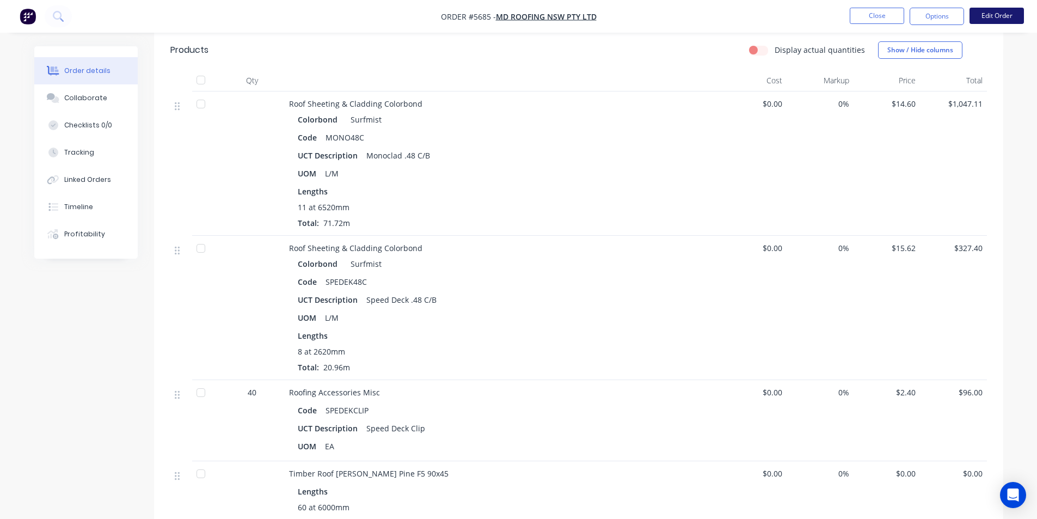
click at [982, 15] on button "Edit Order" at bounding box center [996, 16] width 54 height 16
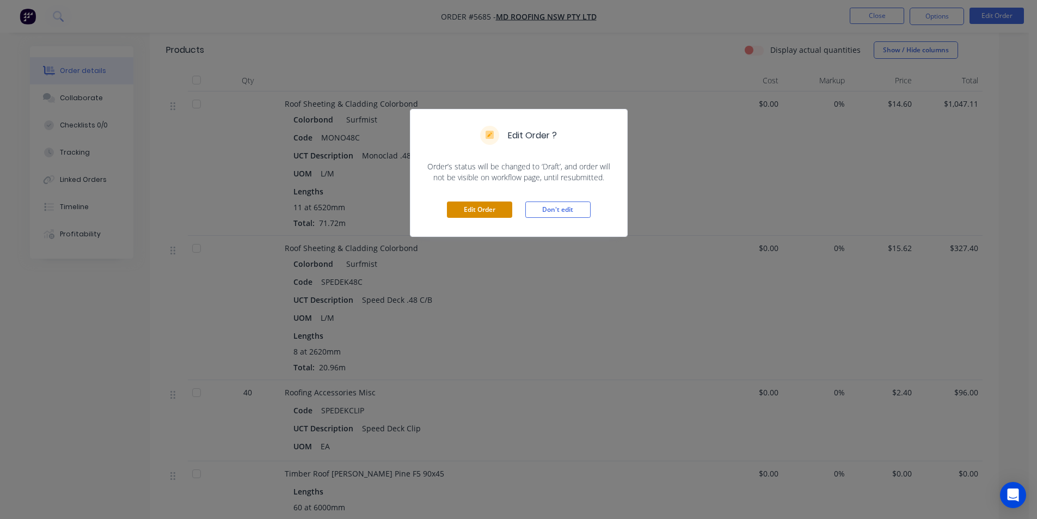
click at [491, 206] on button "Edit Order" at bounding box center [479, 209] width 65 height 16
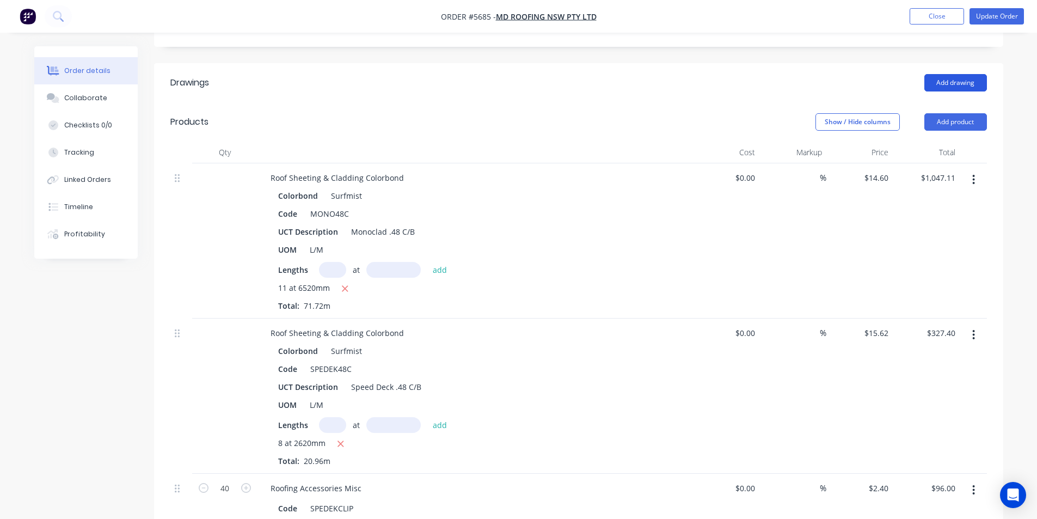
click at [944, 74] on button "Add drawing" at bounding box center [955, 82] width 63 height 17
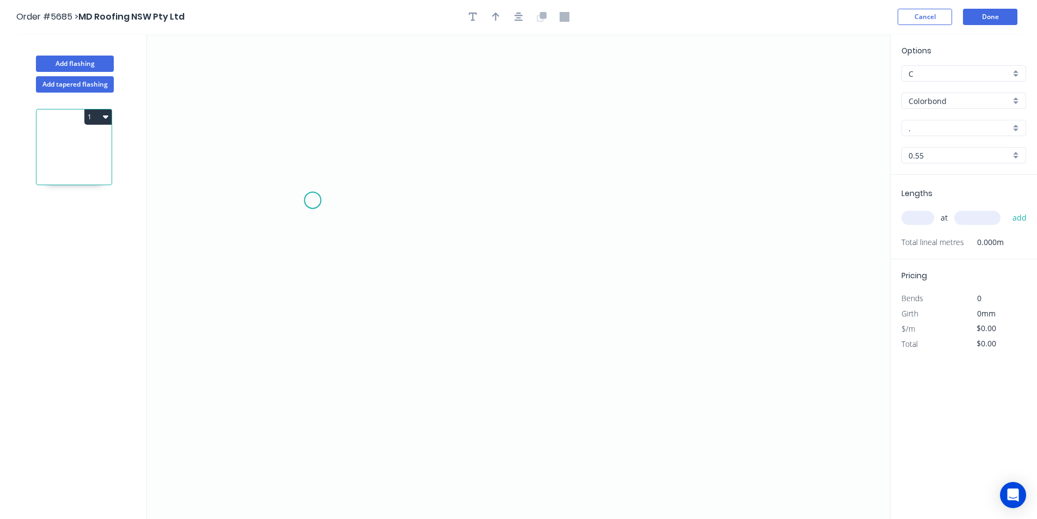
click at [312, 200] on icon "0" at bounding box center [518, 276] width 743 height 485
click at [317, 373] on icon "0" at bounding box center [518, 276] width 743 height 485
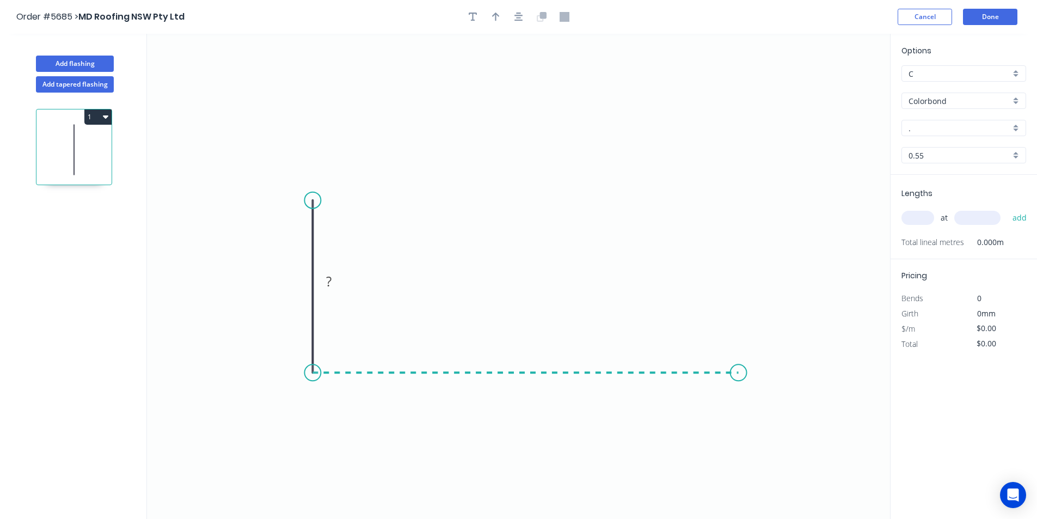
click at [739, 370] on icon "0 ?" at bounding box center [518, 276] width 743 height 485
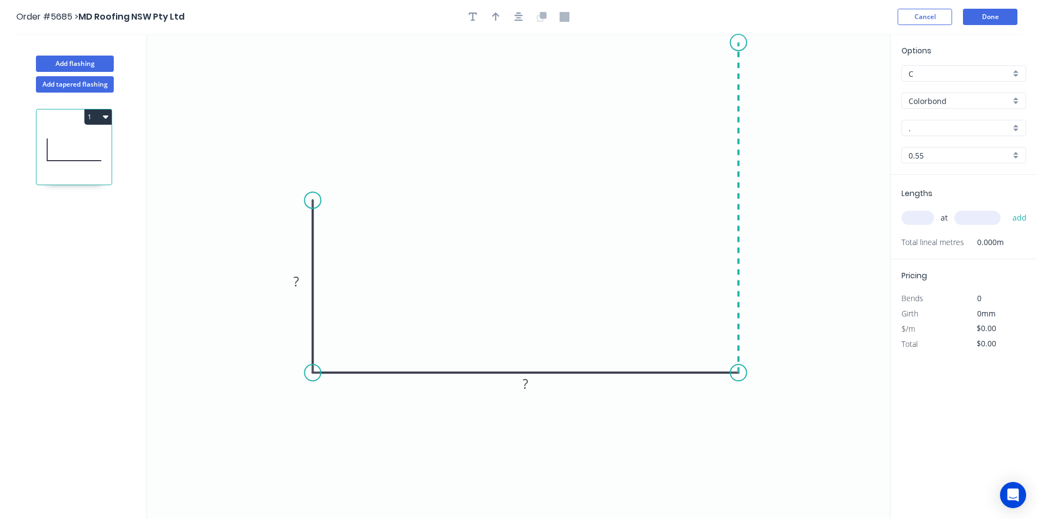
click at [748, 42] on icon "0 ? ?" at bounding box center [518, 276] width 743 height 485
click at [748, 42] on icon "0 ? ? ?" at bounding box center [518, 276] width 743 height 485
click at [293, 277] on rect at bounding box center [296, 281] width 22 height 15
click at [522, 20] on icon "button" at bounding box center [518, 17] width 9 height 10
type input "$25.59"
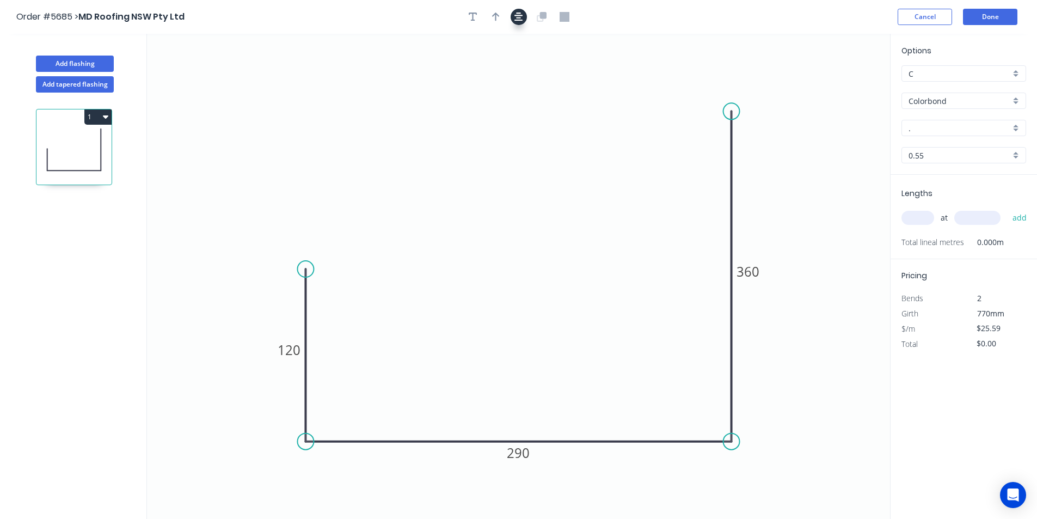
drag, startPoint x: 500, startPoint y: 15, endPoint x: 520, endPoint y: 19, distance: 20.5
click at [498, 14] on button "button" at bounding box center [496, 17] width 16 height 16
drag, startPoint x: 835, startPoint y: 88, endPoint x: 582, endPoint y: 274, distance: 314.0
click at [614, 259] on icon at bounding box center [619, 241] width 10 height 35
click at [962, 132] on input "." at bounding box center [959, 127] width 102 height 11
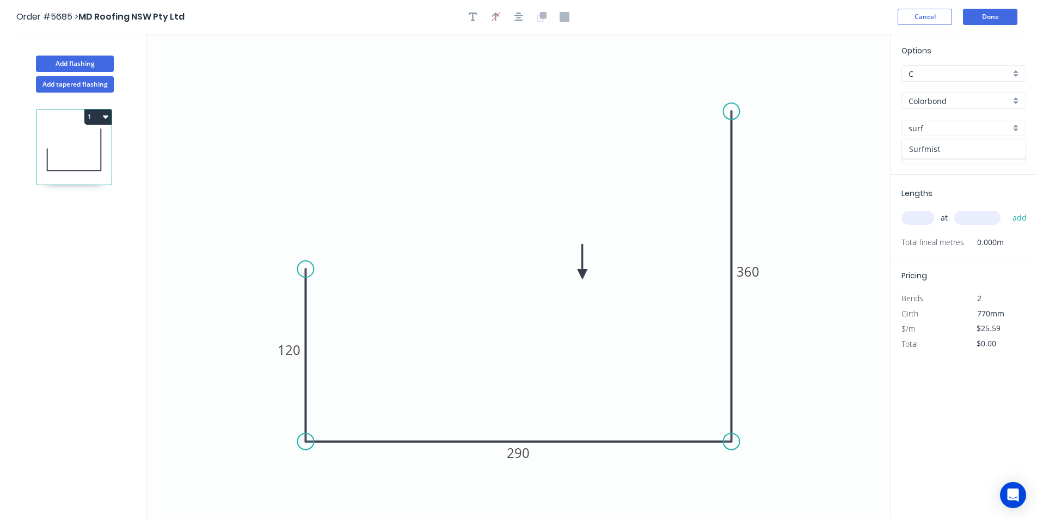
click at [910, 152] on div "Surfmist" at bounding box center [964, 148] width 124 height 19
type input "Surfmist"
click at [928, 212] on input "text" at bounding box center [917, 218] width 33 height 14
type input "1"
type input "6200"
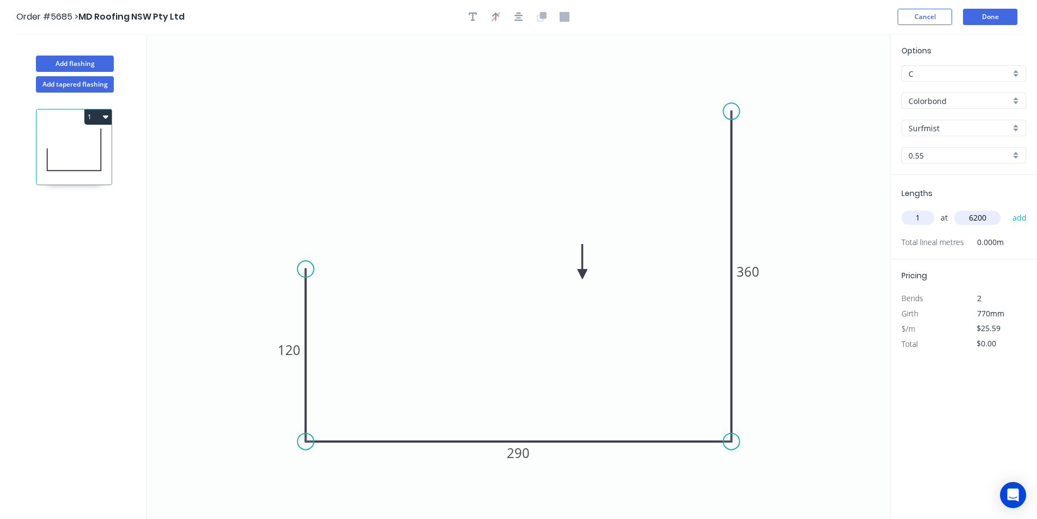
click at [1007, 208] on button "add" at bounding box center [1020, 217] width 26 height 19
type input "$158.66"
click at [114, 63] on div "Add flashing" at bounding box center [74, 55] width 143 height 33
click at [107, 63] on button "Add flashing" at bounding box center [75, 64] width 78 height 16
type input "$0.00"
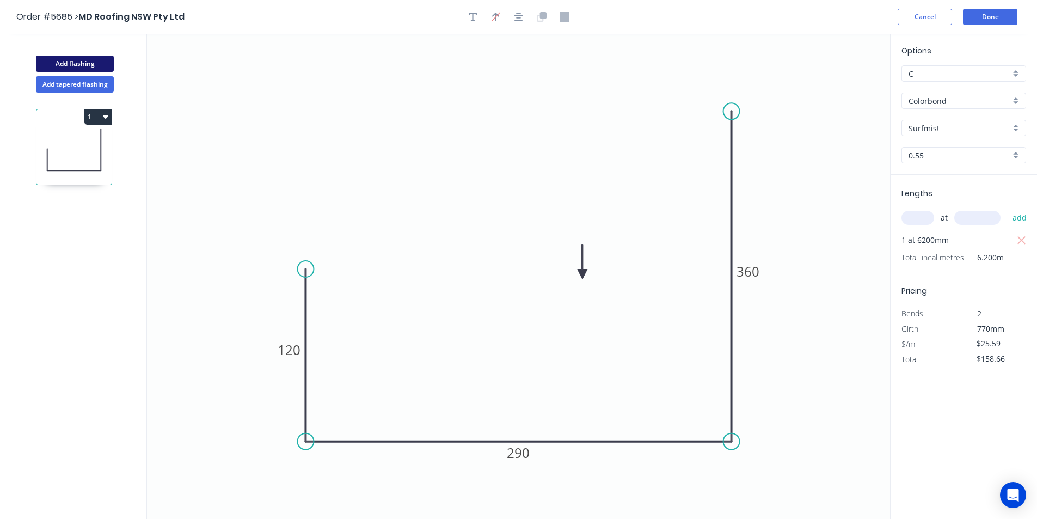
type input "$0.00"
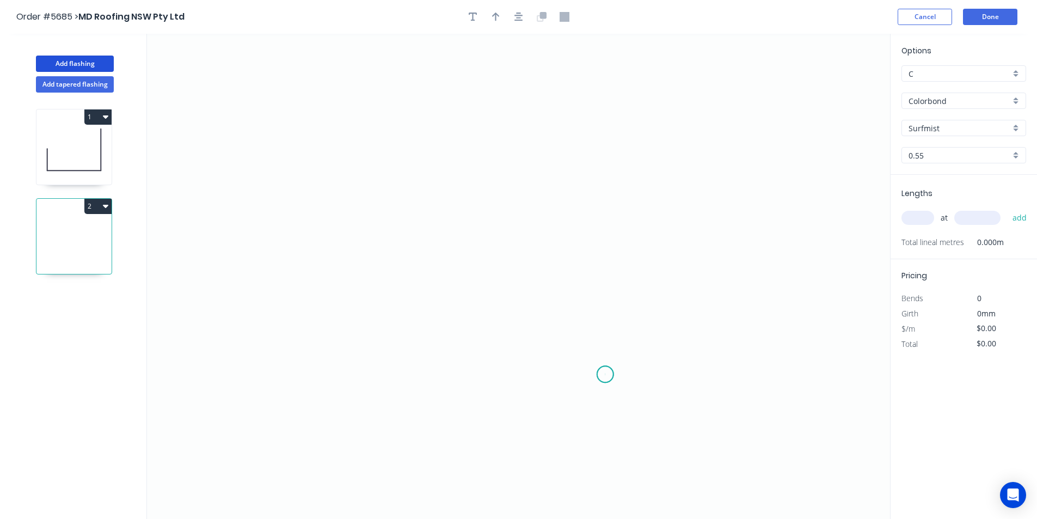
click at [605, 374] on icon "0" at bounding box center [518, 276] width 743 height 485
click at [619, 356] on icon at bounding box center [612, 364] width 14 height 19
click at [620, 216] on icon "0 ?" at bounding box center [518, 276] width 743 height 485
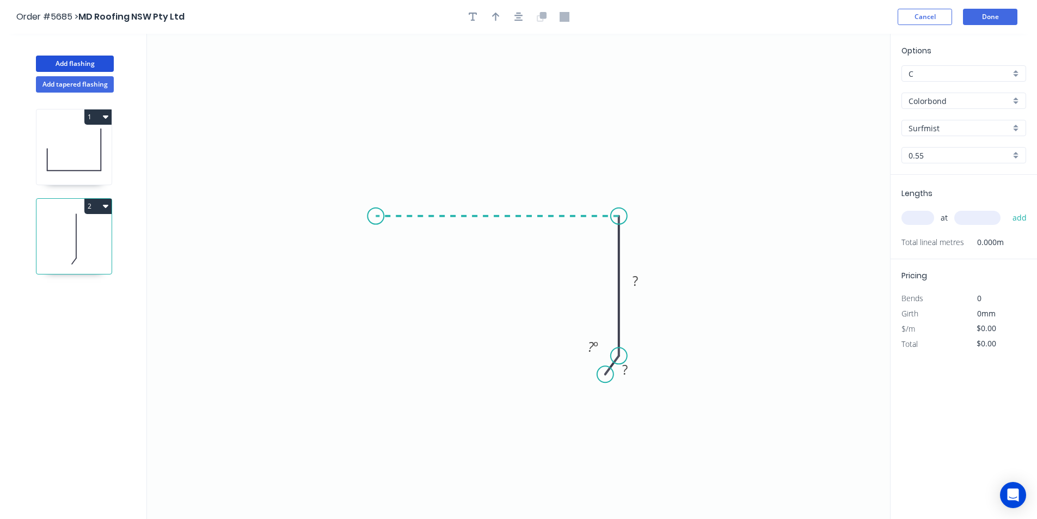
click at [376, 223] on icon "0 ? ? ? º" at bounding box center [518, 276] width 743 height 485
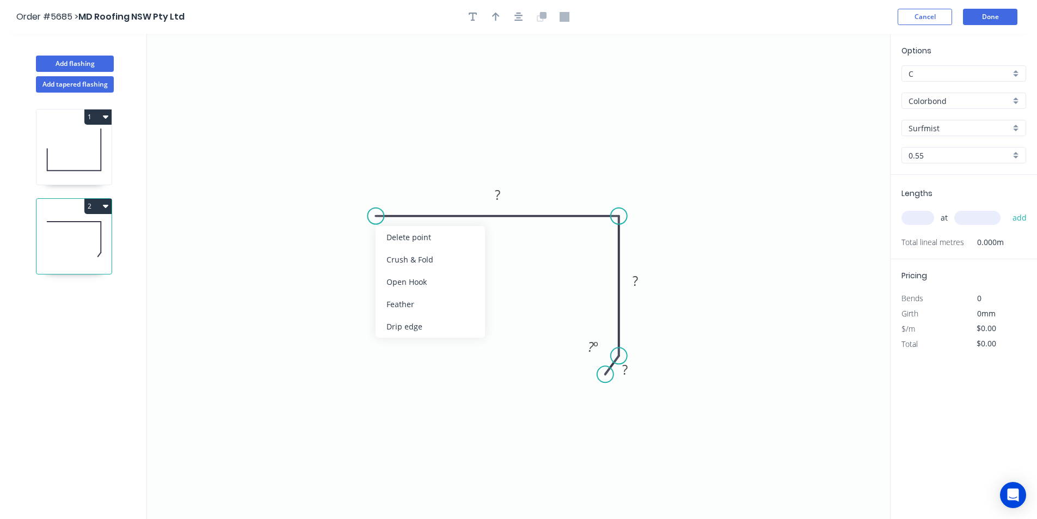
click at [393, 259] on div "Crush & Fold" at bounding box center [430, 259] width 109 height 22
click at [398, 254] on div "Flip bend" at bounding box center [425, 258] width 109 height 22
click at [498, 196] on tspan "?" at bounding box center [497, 195] width 5 height 18
click at [616, 380] on div "Hide angle" at bounding box center [636, 383] width 109 height 22
type input "$10.66"
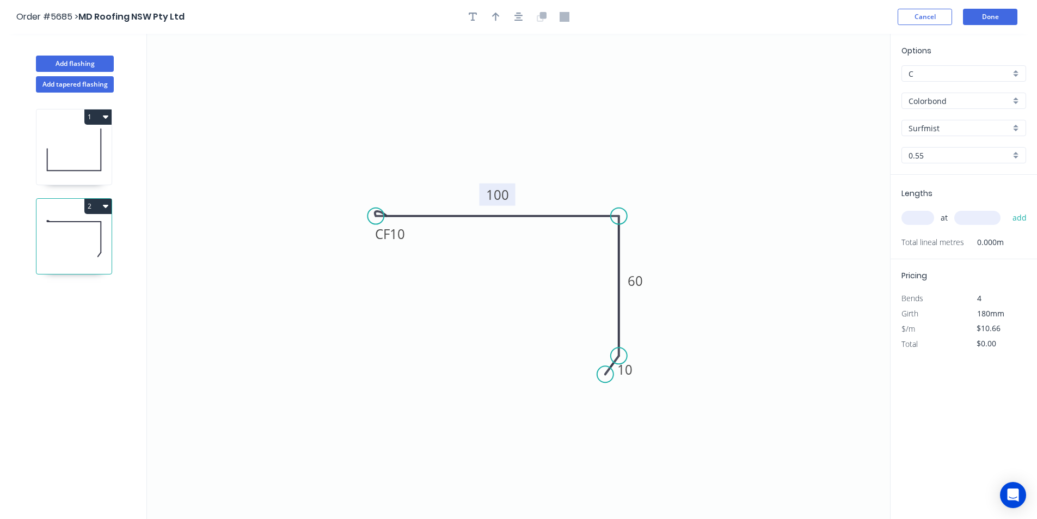
click at [503, 14] on div at bounding box center [519, 17] width 114 height 16
click at [495, 17] on icon "button" at bounding box center [496, 17] width 8 height 9
click at [832, 85] on icon at bounding box center [835, 75] width 10 height 35
click at [832, 84] on icon at bounding box center [832, 73] width 10 height 35
click at [830, 83] on icon at bounding box center [832, 71] width 10 height 35
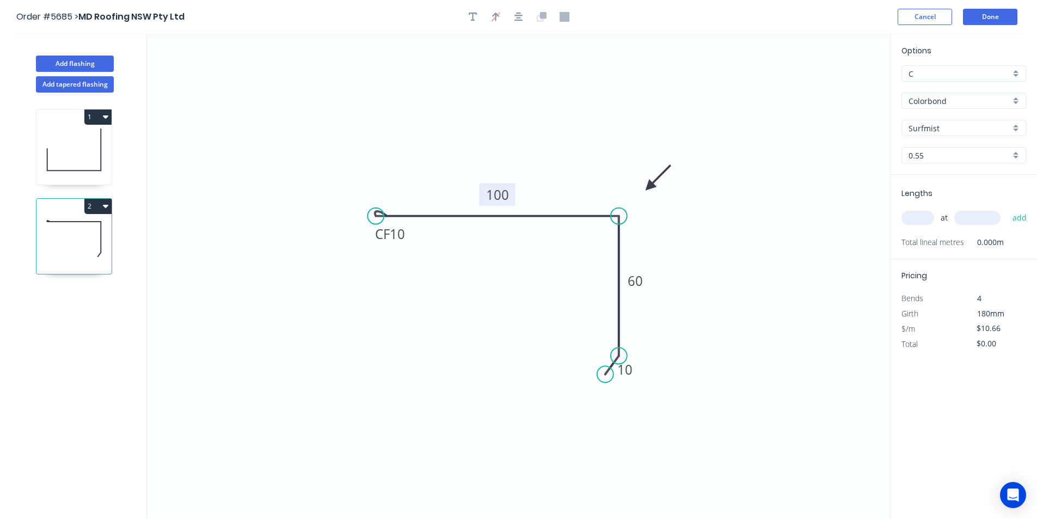
drag, startPoint x: 830, startPoint y: 83, endPoint x: 647, endPoint y: 188, distance: 211.4
click at [647, 188] on icon at bounding box center [658, 178] width 32 height 32
click at [922, 221] on input "text" at bounding box center [917, 218] width 33 height 14
type input "1"
type input "6200"
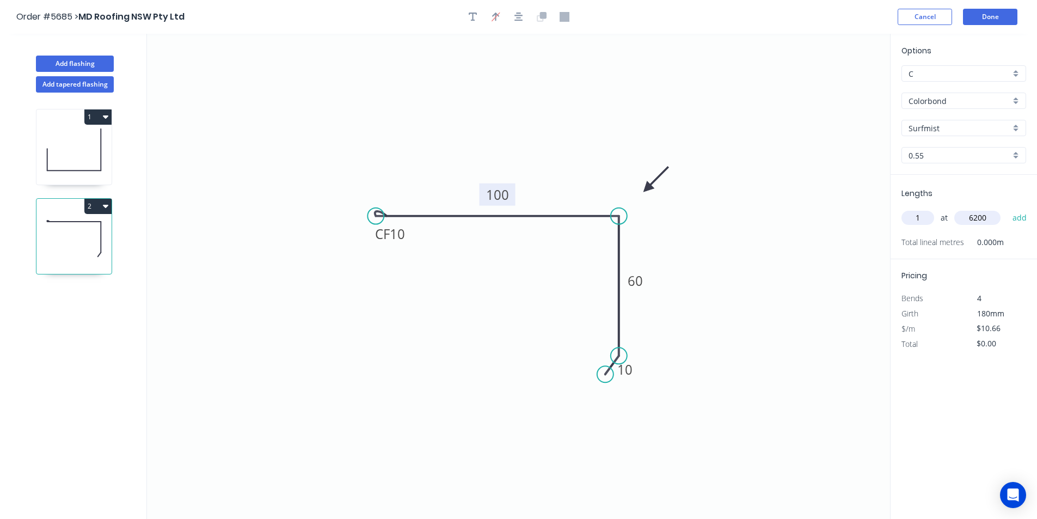
click at [1007, 208] on button "add" at bounding box center [1020, 217] width 26 height 19
type input "$66.09"
click at [102, 61] on button "Add flashing" at bounding box center [75, 64] width 78 height 16
type input "$0.00"
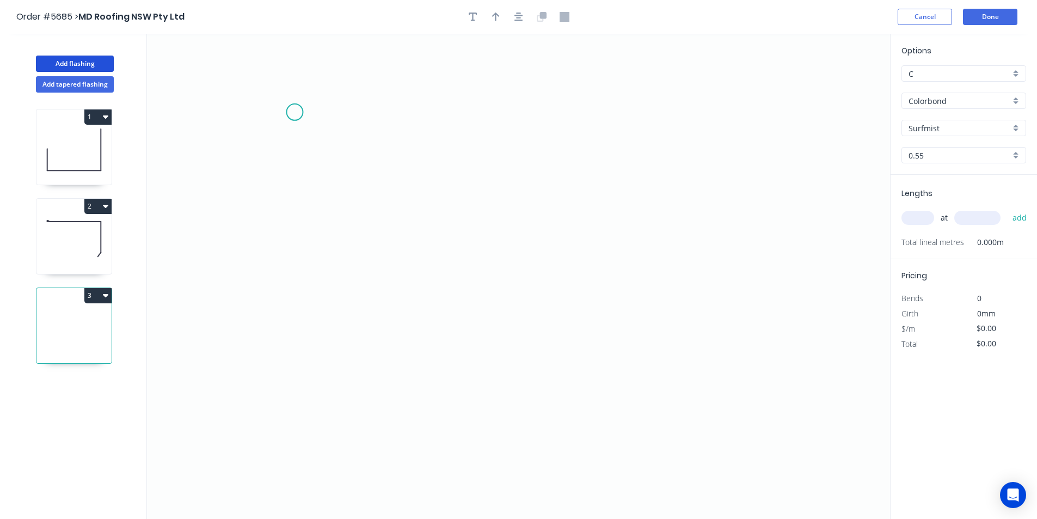
click at [294, 107] on icon "0" at bounding box center [518, 276] width 743 height 485
click at [290, 304] on icon "0" at bounding box center [518, 276] width 743 height 485
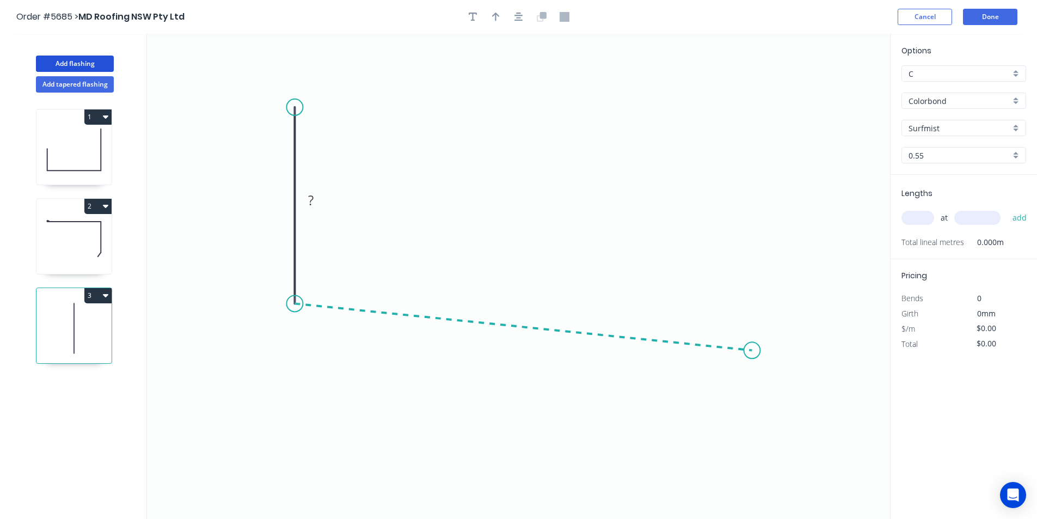
click at [752, 350] on icon "0 ?" at bounding box center [518, 276] width 743 height 485
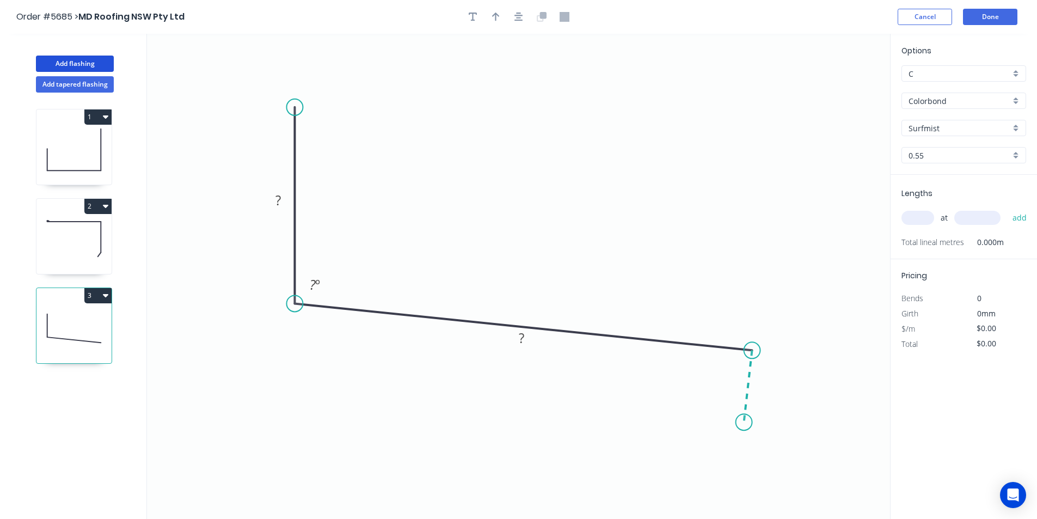
click at [744, 422] on icon "0 ? ? ? º" at bounding box center [518, 276] width 743 height 485
click at [744, 422] on circle at bounding box center [744, 422] width 16 height 16
drag, startPoint x: 743, startPoint y: 423, endPoint x: 754, endPoint y: 387, distance: 37.5
click at [747, 424] on circle at bounding box center [745, 424] width 16 height 16
drag, startPoint x: 766, startPoint y: 374, endPoint x: 766, endPoint y: 365, distance: 9.3
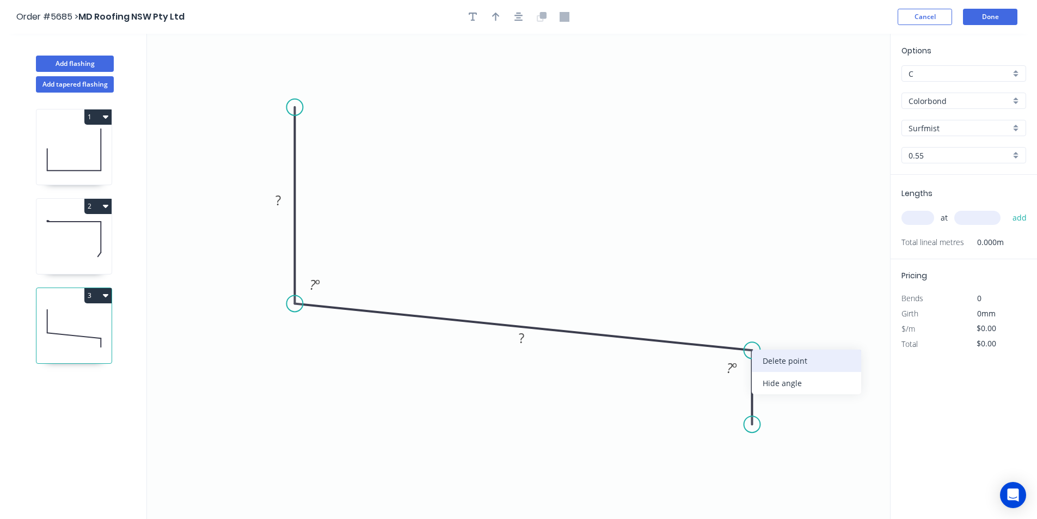
click at [766, 365] on div "Delete point Hide angle" at bounding box center [806, 371] width 109 height 45
click at [764, 362] on div "Delete point" at bounding box center [808, 361] width 109 height 22
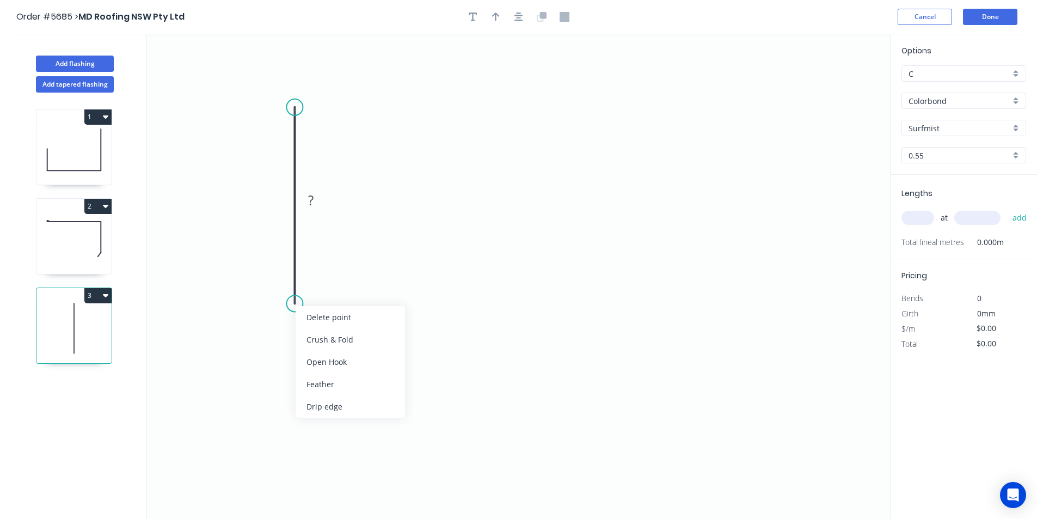
click at [303, 313] on div "Delete point" at bounding box center [350, 317] width 109 height 22
click at [753, 398] on icon "0" at bounding box center [518, 276] width 743 height 485
click at [754, 322] on icon "0" at bounding box center [518, 276] width 743 height 485
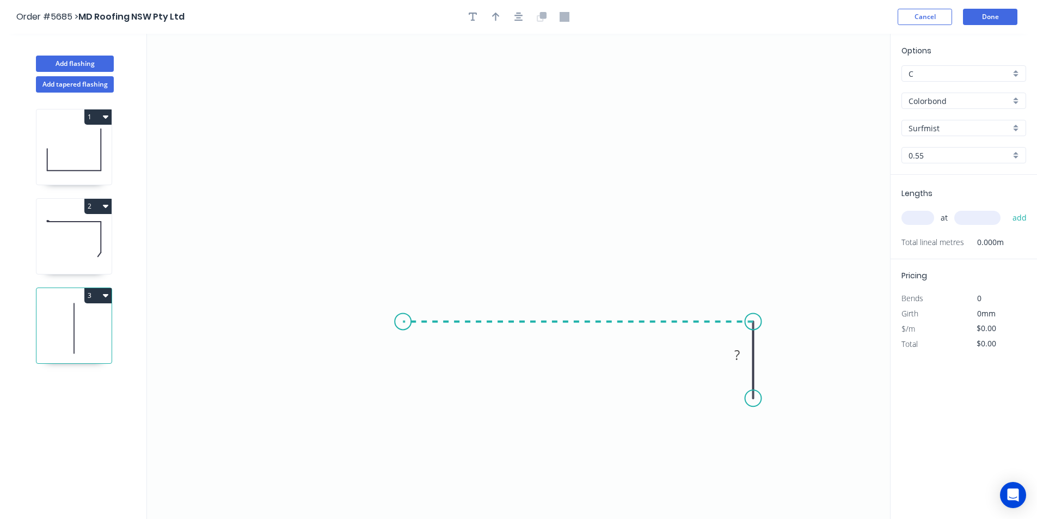
click at [403, 321] on icon "0 ?" at bounding box center [518, 276] width 743 height 485
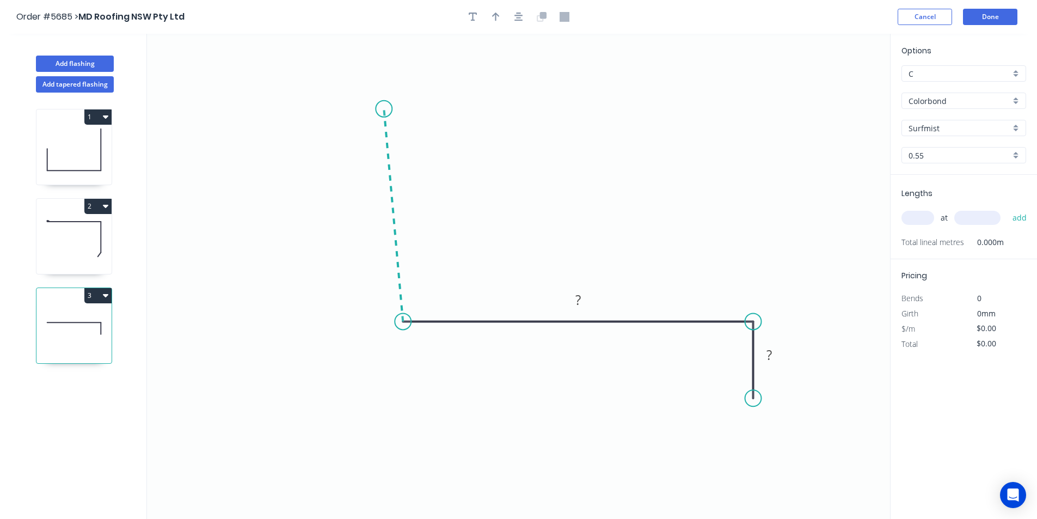
click at [384, 109] on icon "0 ? ?" at bounding box center [518, 276] width 743 height 485
click at [387, 217] on rect at bounding box center [377, 212] width 22 height 15
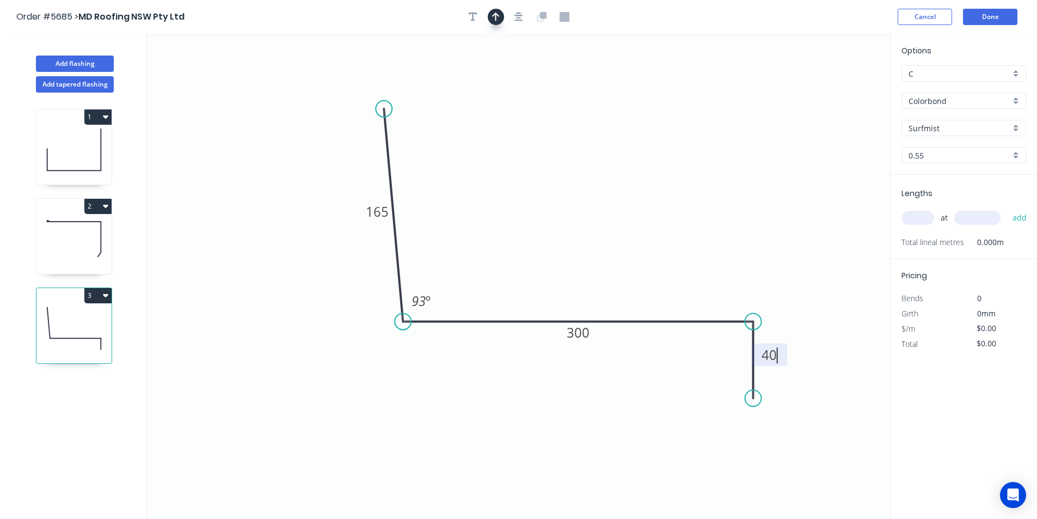
click at [499, 20] on icon "button" at bounding box center [496, 17] width 8 height 10
type input "$20.20"
drag, startPoint x: 524, startPoint y: 15, endPoint x: 674, endPoint y: 36, distance: 152.2
click at [523, 15] on button "button" at bounding box center [518, 17] width 16 height 16
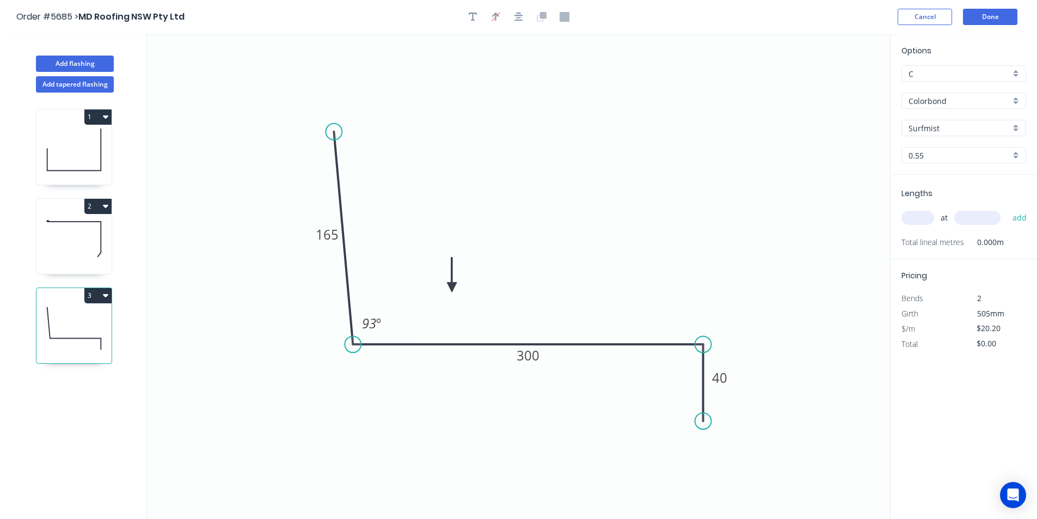
drag, startPoint x: 837, startPoint y: 84, endPoint x: 626, endPoint y: 261, distance: 275.4
click at [456, 284] on icon at bounding box center [452, 274] width 10 height 35
click at [922, 220] on input "text" at bounding box center [917, 218] width 33 height 14
type input "1"
type input "5400"
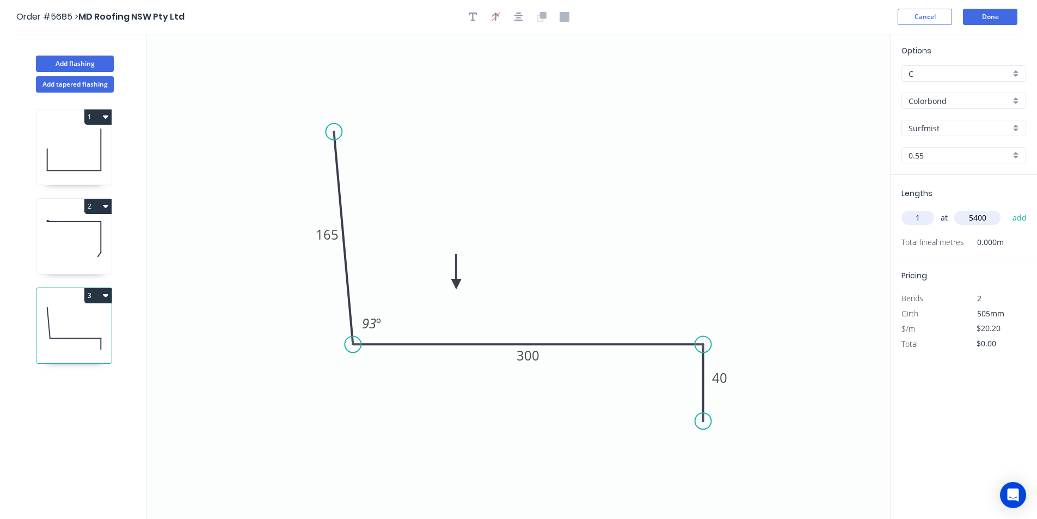
click at [1007, 208] on button "add" at bounding box center [1020, 217] width 26 height 19
type input "$109.08"
click at [93, 61] on button "Add flashing" at bounding box center [75, 64] width 78 height 16
type input "$0.00"
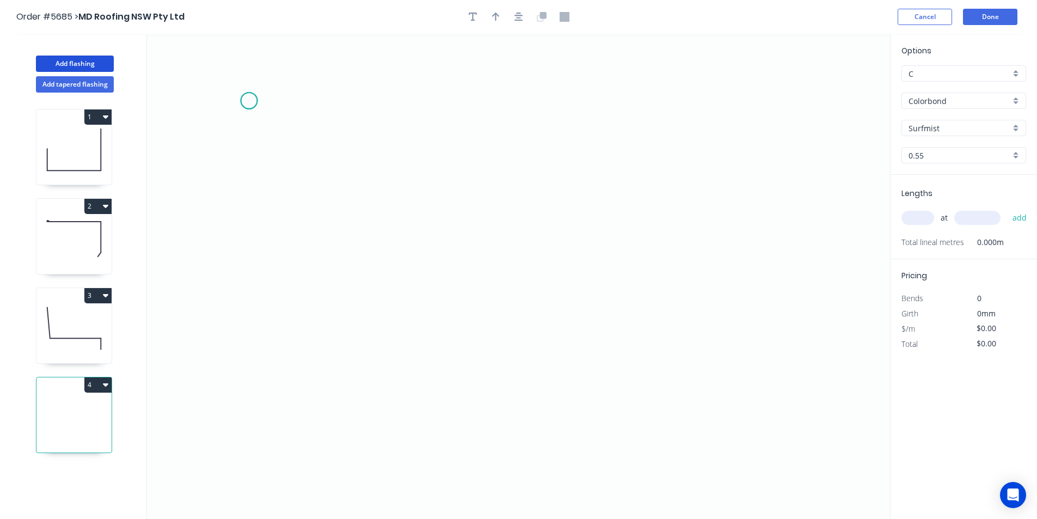
drag, startPoint x: 249, startPoint y: 101, endPoint x: 235, endPoint y: 196, distance: 96.3
click at [248, 101] on icon "0" at bounding box center [518, 276] width 743 height 485
click at [237, 356] on icon "0" at bounding box center [518, 276] width 743 height 485
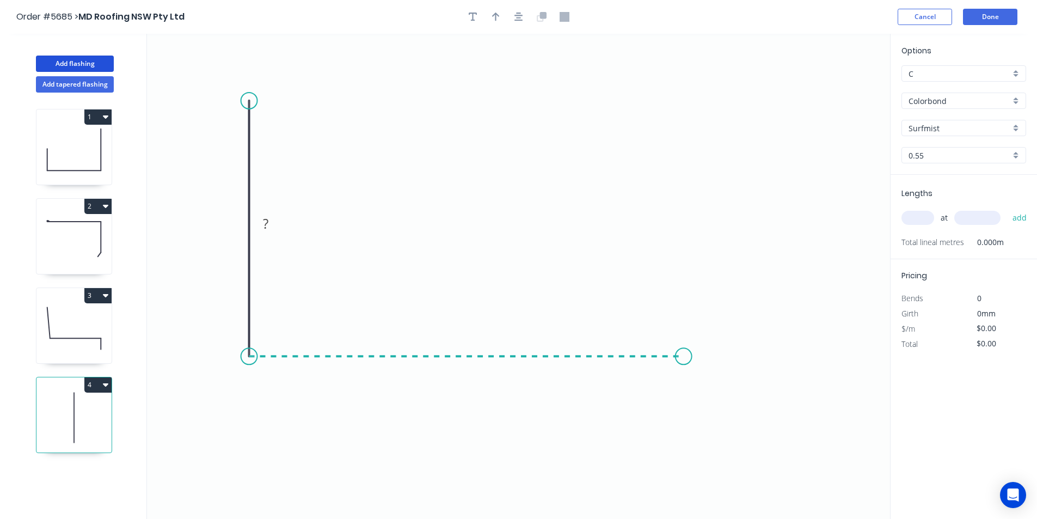
click at [682, 358] on icon "0 ?" at bounding box center [518, 276] width 743 height 485
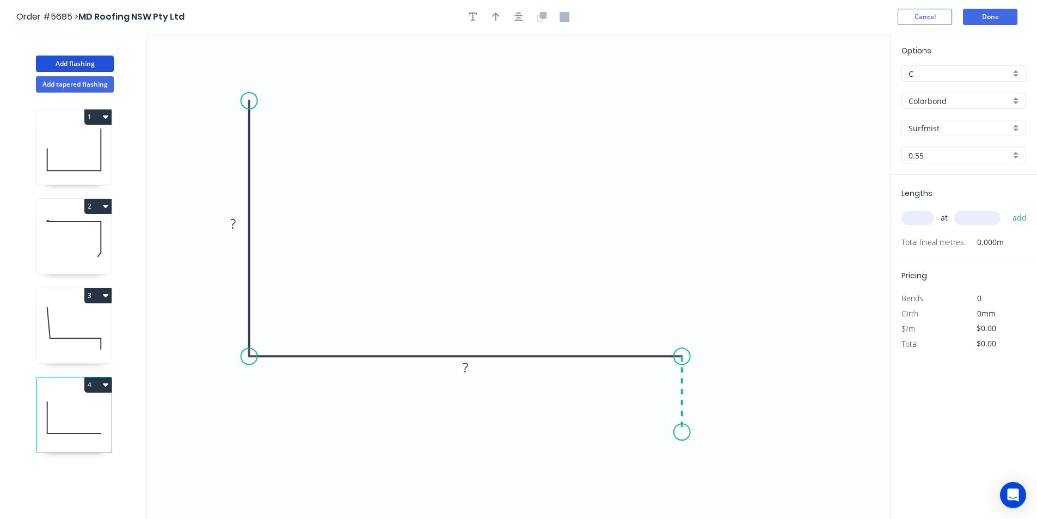
click at [682, 432] on icon "0 ? ?" at bounding box center [518, 276] width 743 height 485
click at [233, 226] on tspan "?" at bounding box center [232, 223] width 5 height 18
drag, startPoint x: 250, startPoint y: 97, endPoint x: 251, endPoint y: 57, distance: 40.3
click at [251, 57] on circle at bounding box center [249, 57] width 16 height 16
click at [231, 213] on icon "0 ? ? ?" at bounding box center [518, 276] width 743 height 485
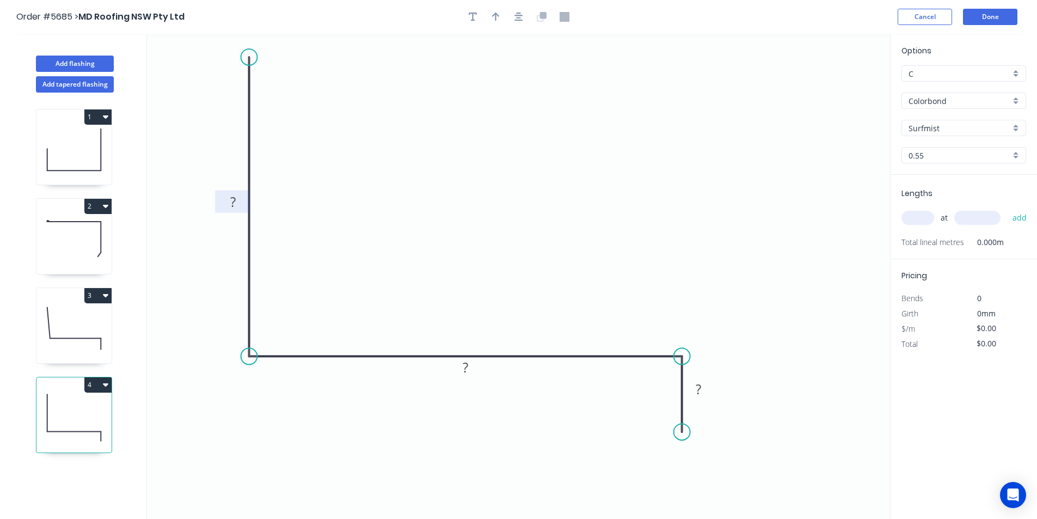
click at [233, 204] on tspan "?" at bounding box center [232, 202] width 5 height 18
click at [515, 19] on icon "button" at bounding box center [518, 17] width 9 height 10
type input "$22.89"
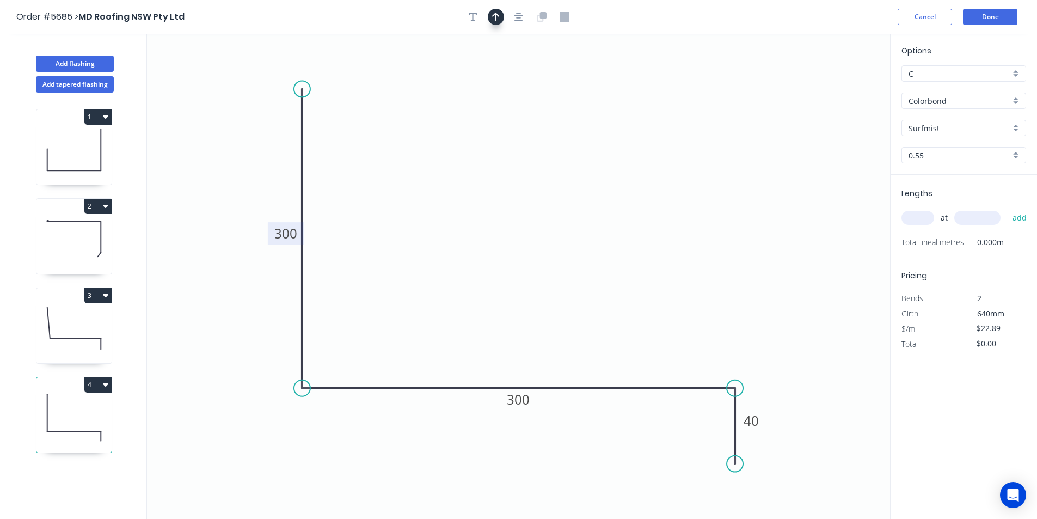
click at [495, 21] on icon "button" at bounding box center [496, 17] width 8 height 9
click at [834, 88] on icon at bounding box center [835, 75] width 10 height 35
click at [834, 88] on icon at bounding box center [833, 75] width 10 height 35
drag, startPoint x: 834, startPoint y: 88, endPoint x: 519, endPoint y: 252, distance: 354.9
click at [476, 272] on icon at bounding box center [484, 264] width 32 height 32
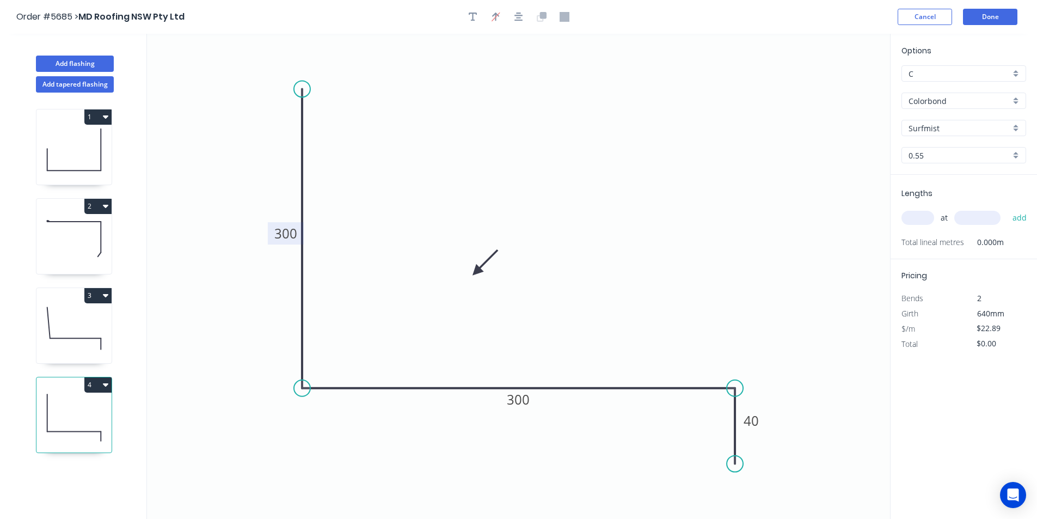
click at [927, 225] on input "text" at bounding box center [917, 218] width 33 height 14
type input "1"
type input "3500"
click at [1007, 208] on button "add" at bounding box center [1020, 217] width 26 height 19
type input "$80.12"
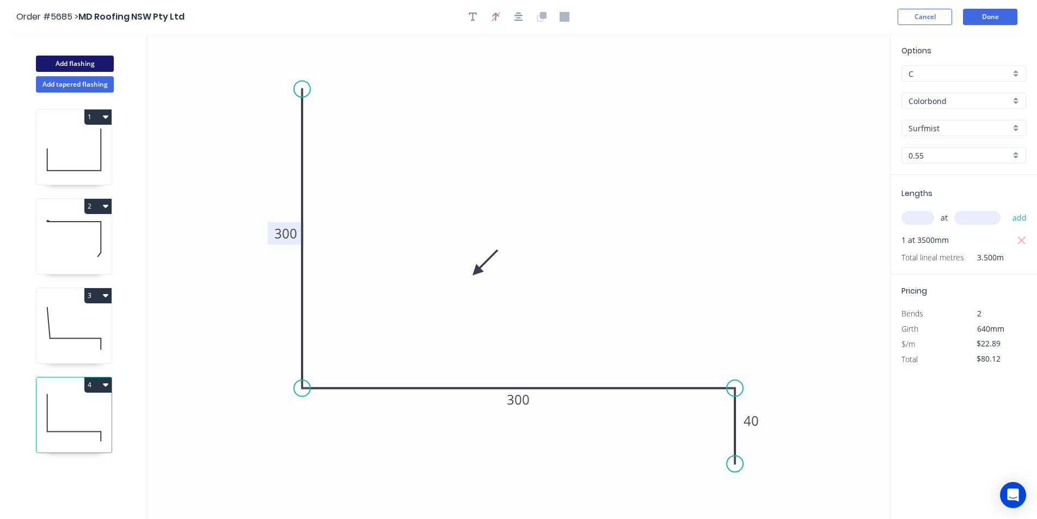
click at [82, 66] on button "Add flashing" at bounding box center [75, 64] width 78 height 16
type input "$0.00"
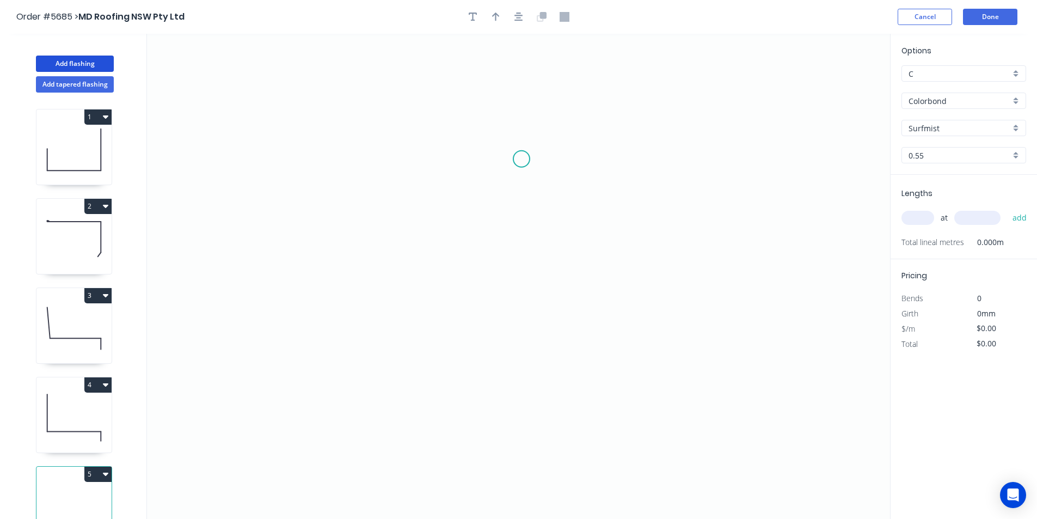
click at [522, 158] on icon "0" at bounding box center [518, 276] width 743 height 485
click at [393, 213] on icon "0" at bounding box center [518, 276] width 743 height 485
click at [386, 243] on icon "0 ?" at bounding box center [518, 276] width 743 height 485
click at [207, 302] on icon "0 ? ? ? º" at bounding box center [518, 276] width 743 height 485
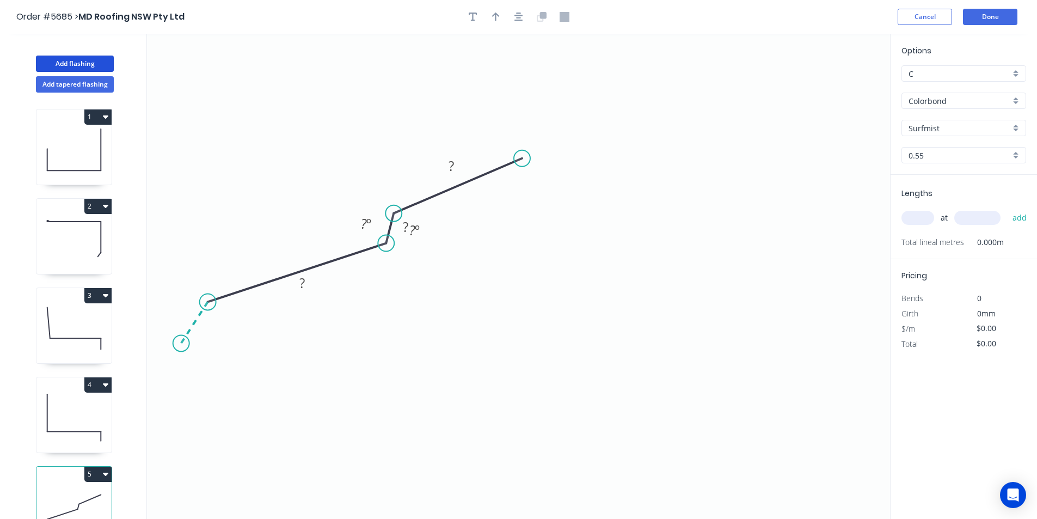
click at [181, 343] on icon "0 ? ? ? ? º ? º" at bounding box center [518, 276] width 743 height 485
click at [181, 343] on circle at bounding box center [181, 343] width 16 height 16
click at [196, 375] on div "Crush & Fold" at bounding box center [235, 380] width 109 height 22
click at [526, 158] on circle at bounding box center [522, 158] width 16 height 16
click at [669, 210] on icon "0 CF 10 ? ? ? ? ? º ? º ? º" at bounding box center [518, 276] width 743 height 485
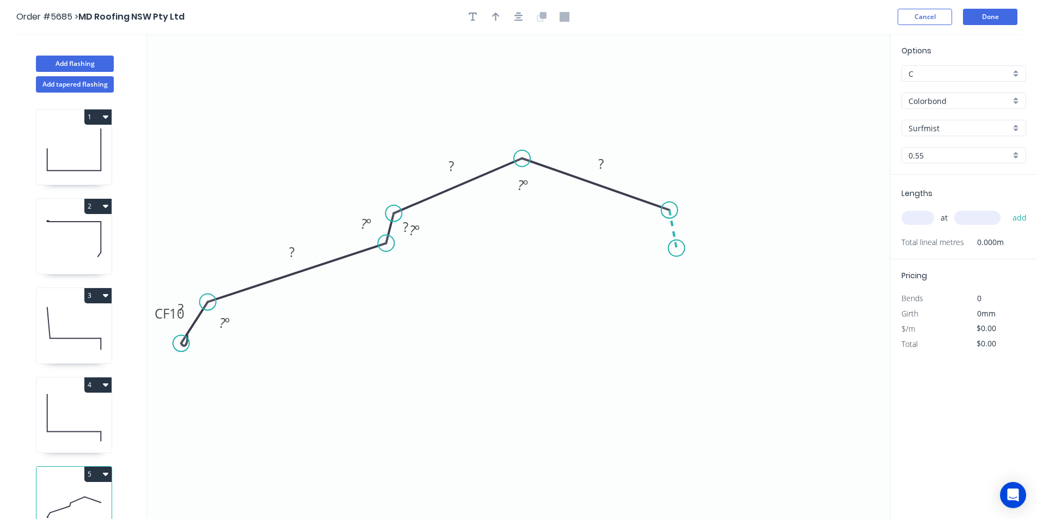
click at [676, 248] on icon "0 CF 10 ? ? ? ? ? ? º ? º ? º ? º" at bounding box center [518, 276] width 743 height 485
click at [842, 301] on icon "0 CF 10 ? ? ? ? ? ? ? º ? º ? º ? º ? º" at bounding box center [518, 276] width 743 height 485
click at [866, 353] on icon "0 CF 10 ? ? ? ? ? ? ? ? º ? º ? º ? º ? º ? º" at bounding box center [518, 276] width 743 height 485
click at [866, 353] on circle at bounding box center [866, 352] width 16 height 16
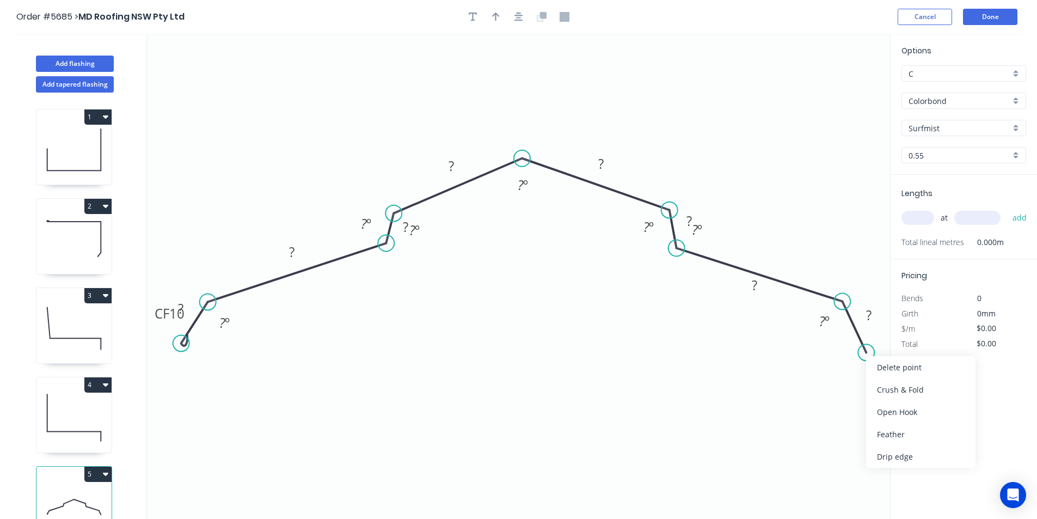
click at [887, 398] on div "Crush & Fold" at bounding box center [920, 389] width 109 height 22
click at [875, 388] on div "Flip bend" at bounding box center [920, 394] width 109 height 22
drag, startPoint x: 865, startPoint y: 335, endPoint x: 857, endPoint y: 382, distance: 47.5
click at [857, 382] on rect at bounding box center [873, 371] width 44 height 22
drag, startPoint x: 178, startPoint y: 349, endPoint x: 176, endPoint y: 355, distance: 5.9
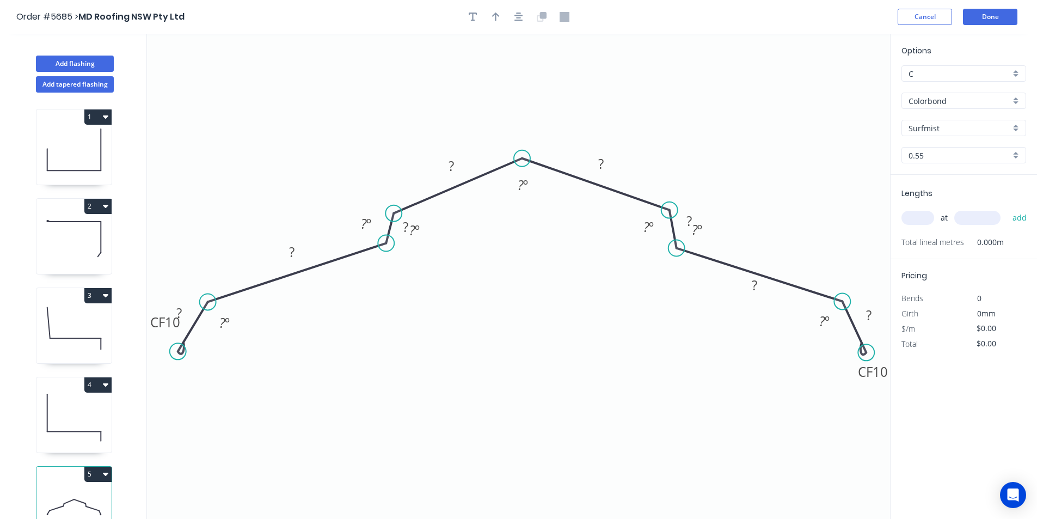
click at [176, 355] on circle at bounding box center [178, 351] width 16 height 16
drag, startPoint x: 147, startPoint y: 331, endPoint x: 154, endPoint y: 383, distance: 52.1
click at [154, 383] on rect at bounding box center [171, 377] width 44 height 22
drag, startPoint x: 247, startPoint y: 367, endPoint x: 276, endPoint y: 359, distance: 31.0
click at [246, 367] on div "Hide angle" at bounding box center [277, 357] width 109 height 22
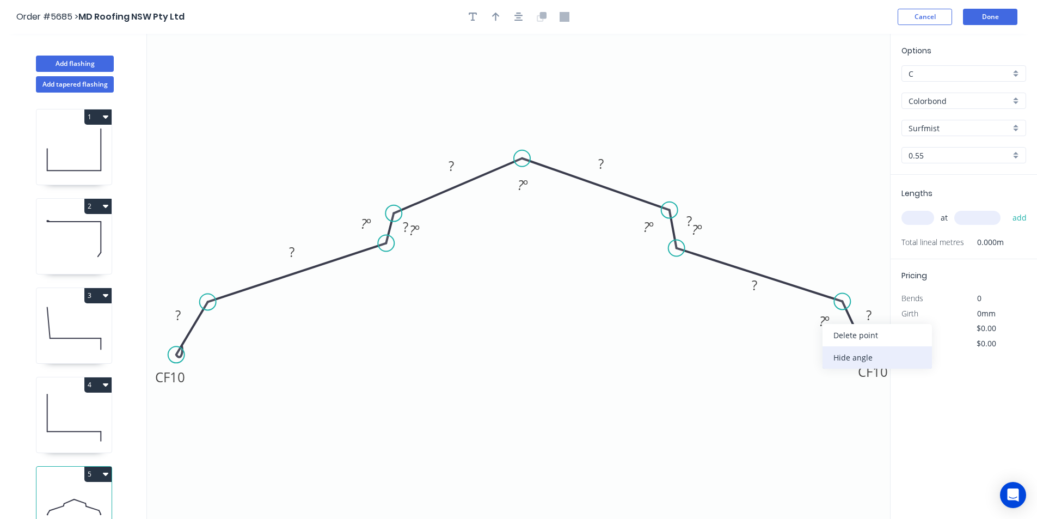
click at [849, 363] on div "Hide angle" at bounding box center [876, 357] width 109 height 22
click at [431, 266] on div "Hide angle" at bounding box center [471, 264] width 109 height 22
click at [663, 254] on div "Hide angle" at bounding box center [710, 264] width 109 height 22
click at [178, 317] on tspan "?" at bounding box center [177, 315] width 5 height 18
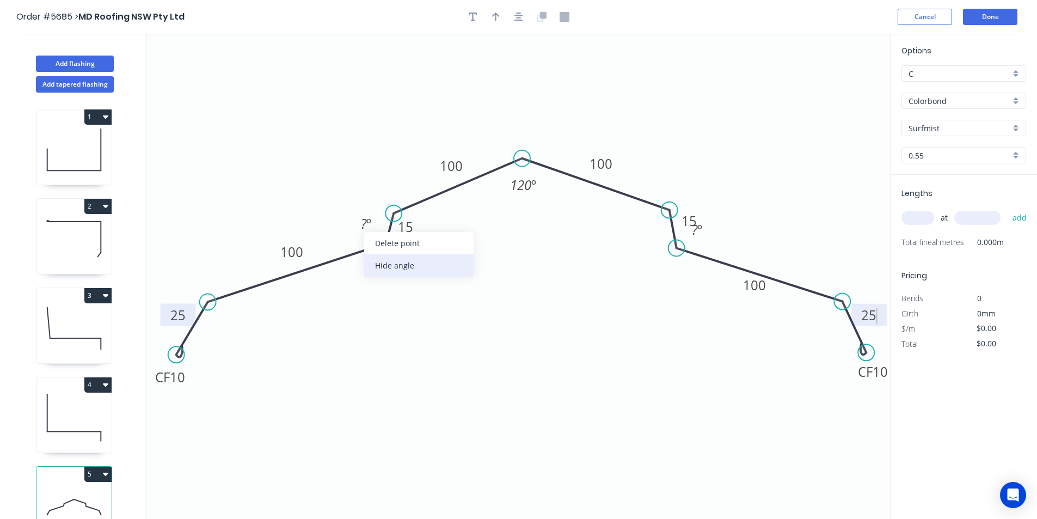
click at [381, 263] on div "Hide angle" at bounding box center [418, 265] width 109 height 22
type input "$25.02"
click at [715, 256] on div "Hide angle" at bounding box center [753, 267] width 109 height 22
drag, startPoint x: 836, startPoint y: 300, endPoint x: 852, endPoint y: 306, distance: 16.2
click at [852, 305] on circle at bounding box center [851, 305] width 16 height 16
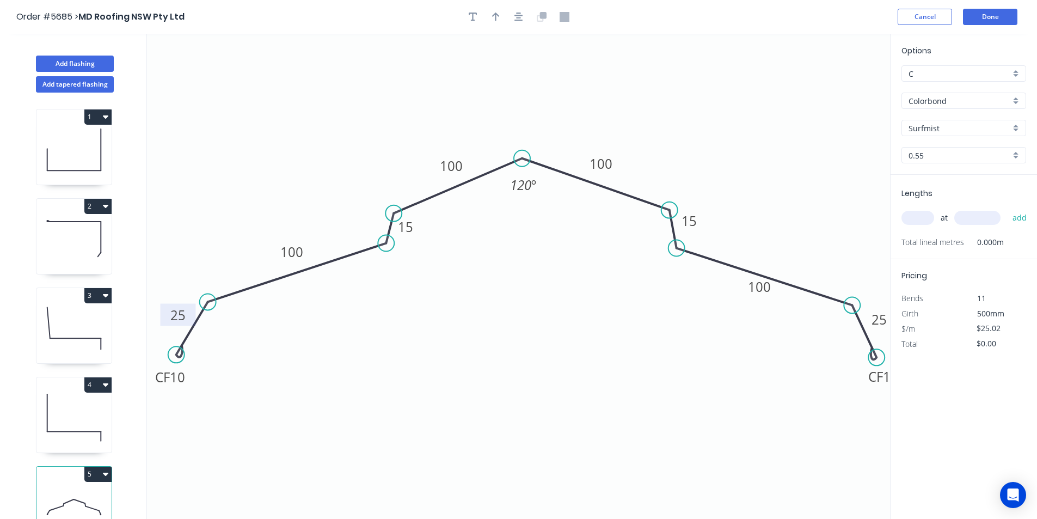
drag, startPoint x: 869, startPoint y: 358, endPoint x: 877, endPoint y: 358, distance: 8.2
click at [877, 358] on circle at bounding box center [876, 357] width 16 height 16
click at [522, 17] on button "button" at bounding box center [518, 17] width 16 height 16
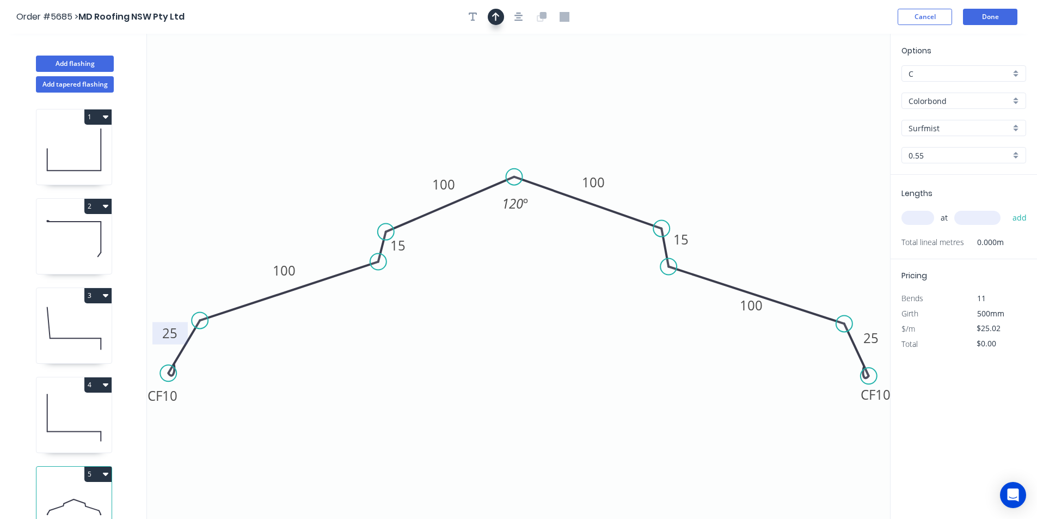
click at [501, 19] on button "button" at bounding box center [496, 17] width 16 height 16
drag, startPoint x: 835, startPoint y: 89, endPoint x: 925, endPoint y: 176, distance: 125.1
click at [555, 131] on icon at bounding box center [560, 116] width 10 height 35
click at [923, 217] on input "text" at bounding box center [917, 218] width 33 height 14
type input "1"
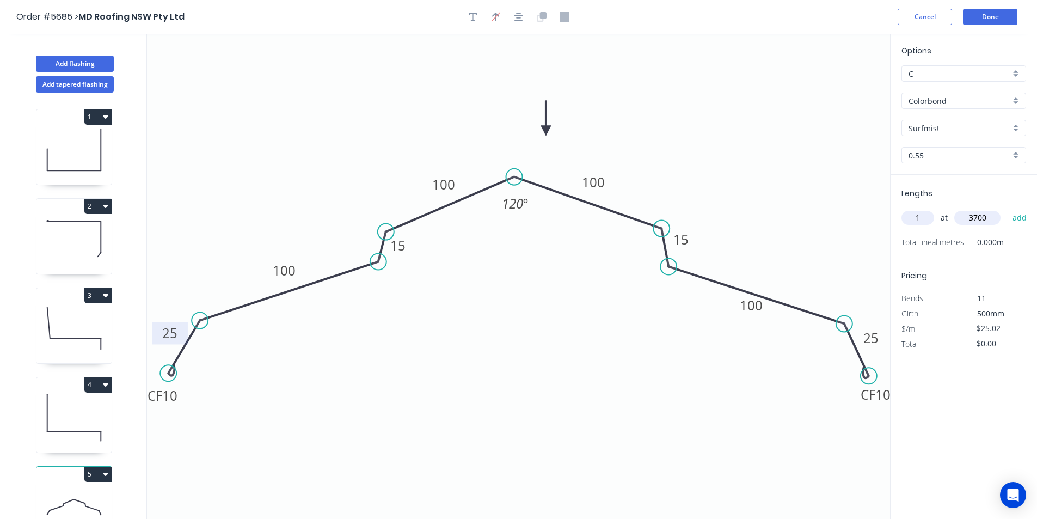
type input "3700"
click at [1007, 208] on button "add" at bounding box center [1020, 217] width 26 height 19
type input "$92.57"
click at [973, 19] on button "Done" at bounding box center [990, 17] width 54 height 16
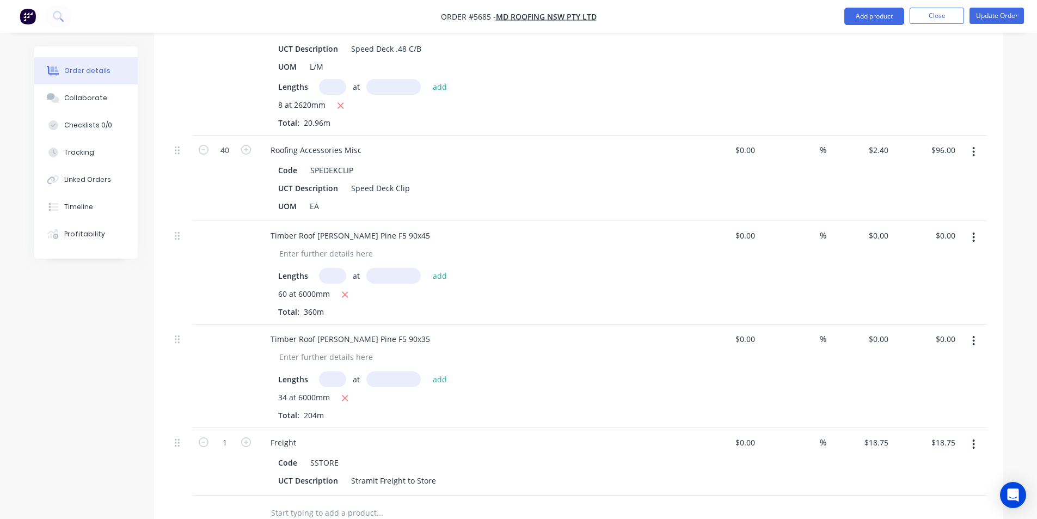
scroll to position [1415, 0]
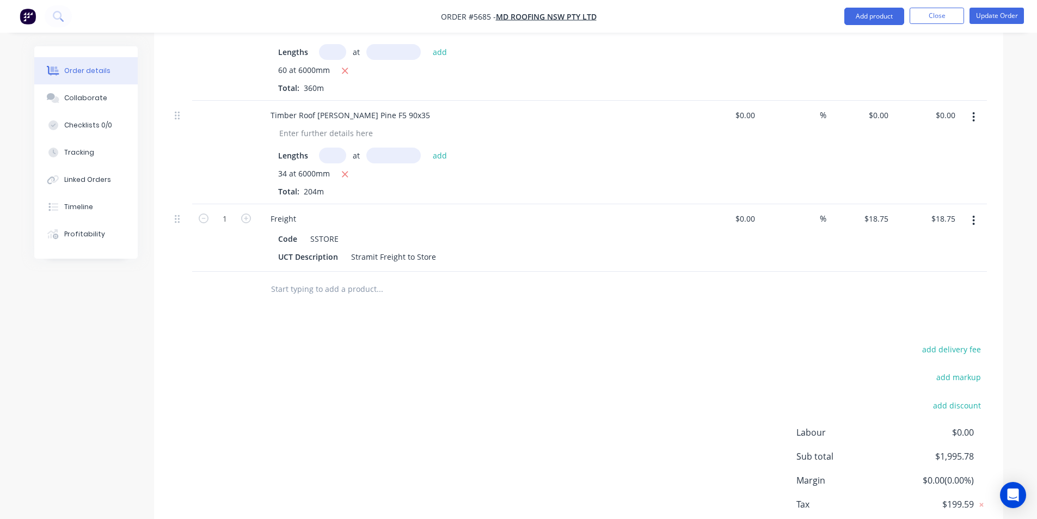
click at [339, 278] on input "text" at bounding box center [379, 289] width 218 height 22
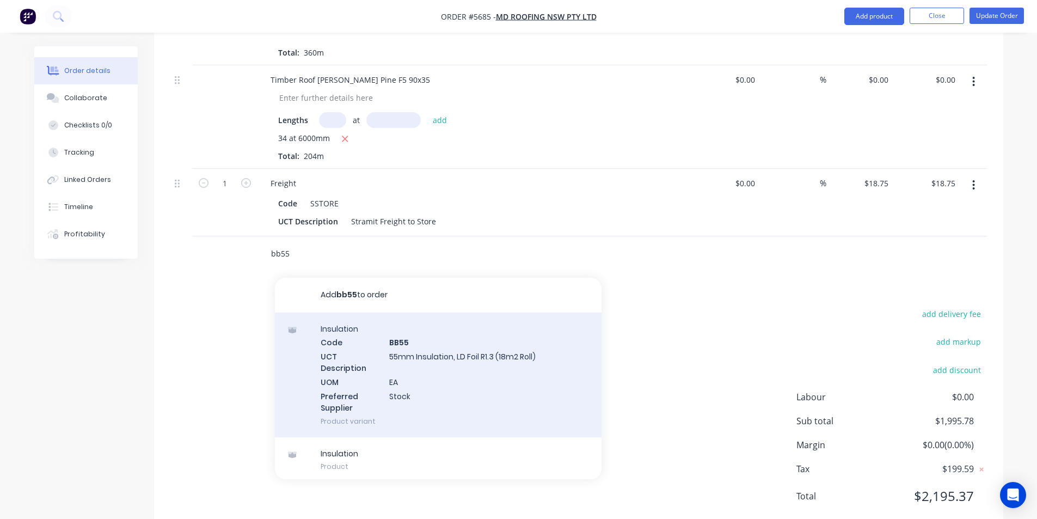
type input "bb55"
click at [417, 324] on div "Insulation Code BB55 UCT Description 55mm Insulation, LD Foil R1.3 (18m2 Roll) …" at bounding box center [438, 374] width 327 height 125
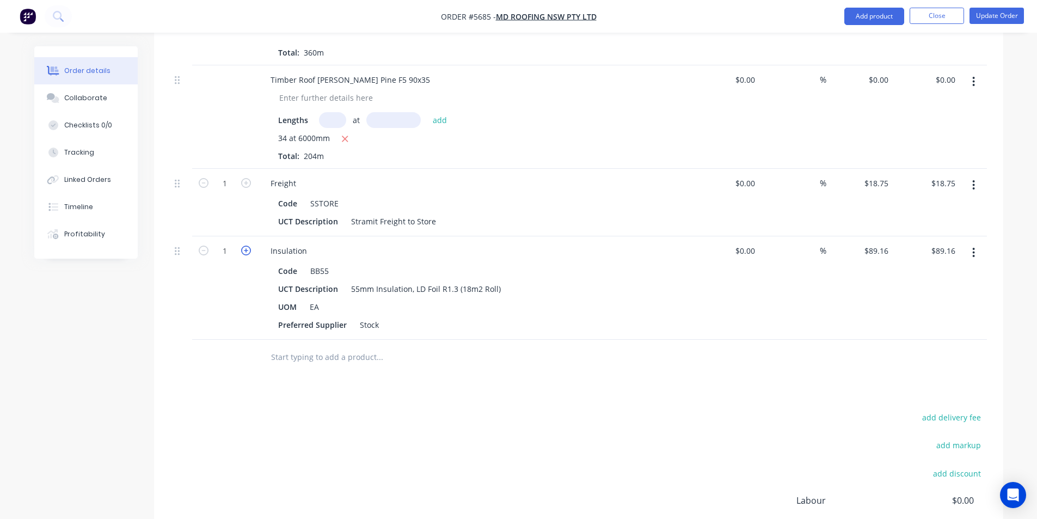
click at [242, 245] on icon "button" at bounding box center [246, 250] width 10 height 10
type input "2"
type input "$178.32"
click at [242, 245] on icon "button" at bounding box center [246, 250] width 10 height 10
type input "3"
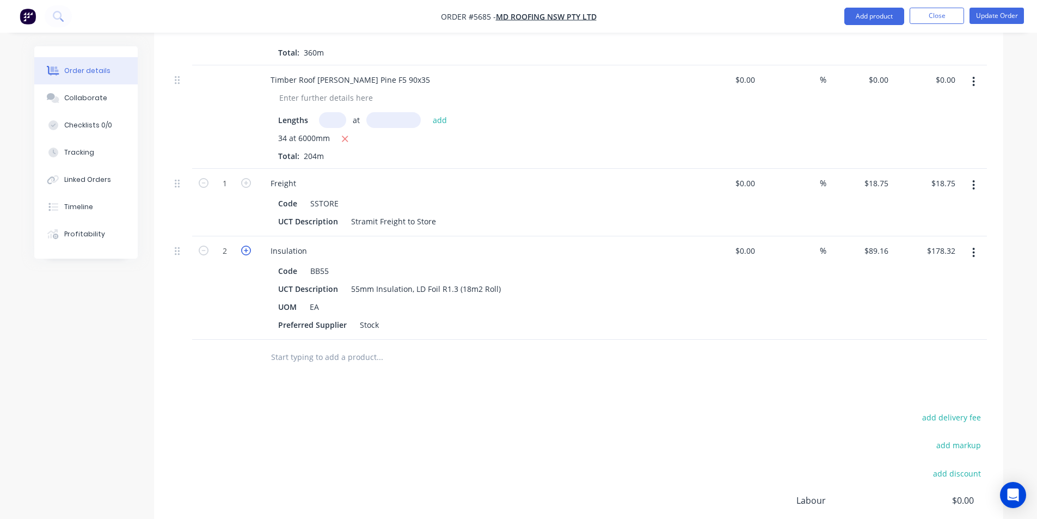
type input "$267.48"
click at [241, 245] on icon "button" at bounding box center [246, 250] width 10 height 10
type input "4"
type input "$356.64"
click at [376, 346] on input "text" at bounding box center [379, 357] width 218 height 22
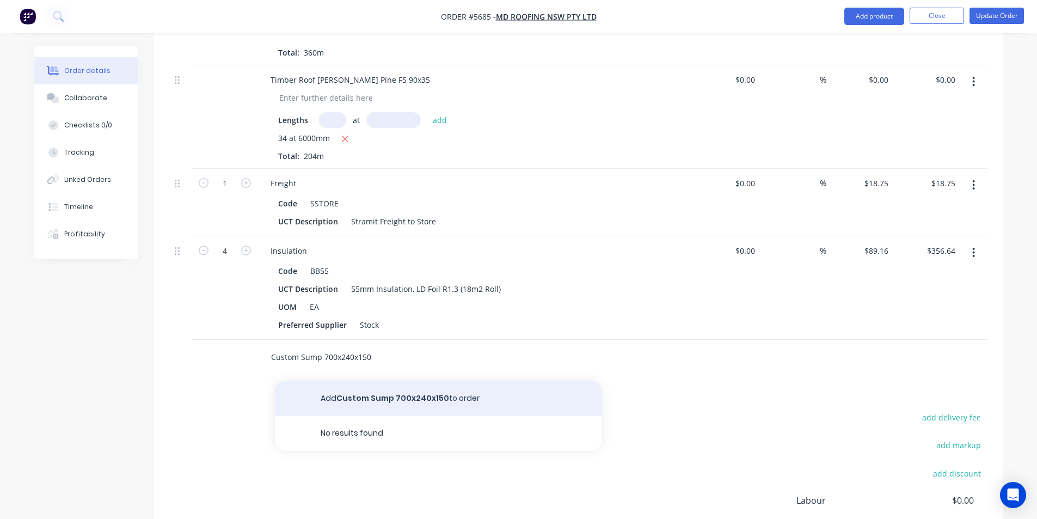
type input "Custom Sump 700x240x150"
click at [397, 381] on button "Add Custom Sump 700x240x150 to order" at bounding box center [438, 398] width 327 height 35
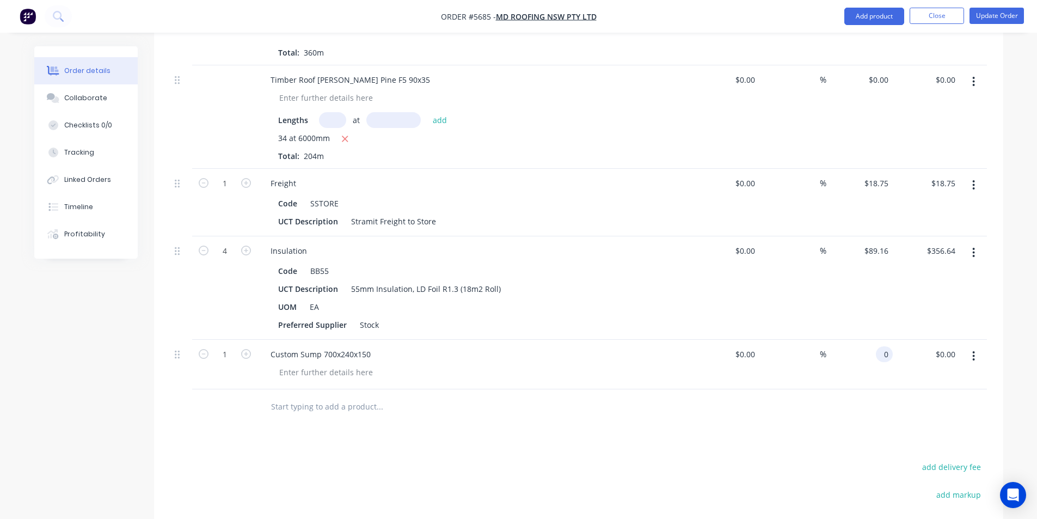
click at [888, 346] on input "0" at bounding box center [886, 354] width 13 height 16
type input "$120.00"
click at [353, 364] on div at bounding box center [325, 372] width 111 height 16
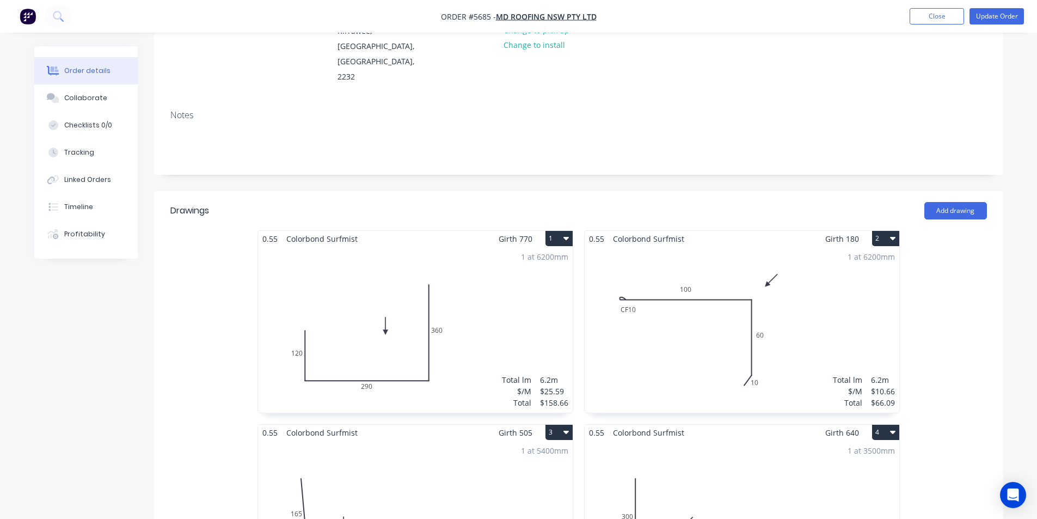
scroll to position [0, 0]
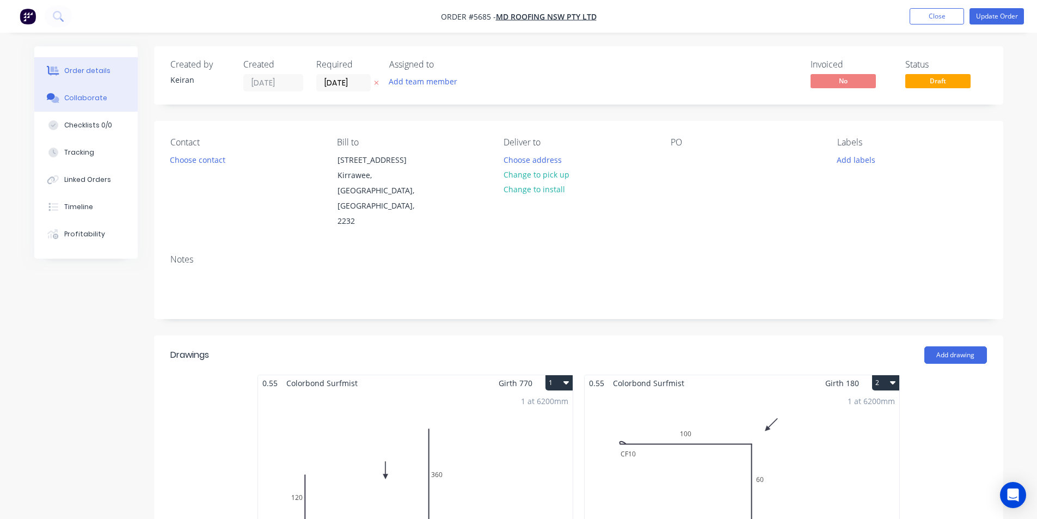
click at [107, 101] on button "Collaborate" at bounding box center [85, 97] width 103 height 27
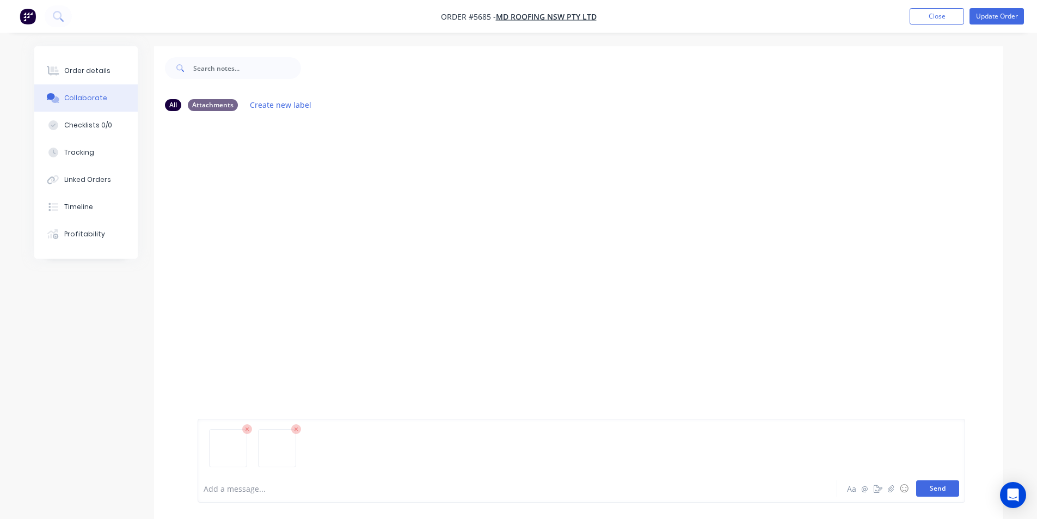
click at [946, 484] on button "Send" at bounding box center [937, 488] width 43 height 16
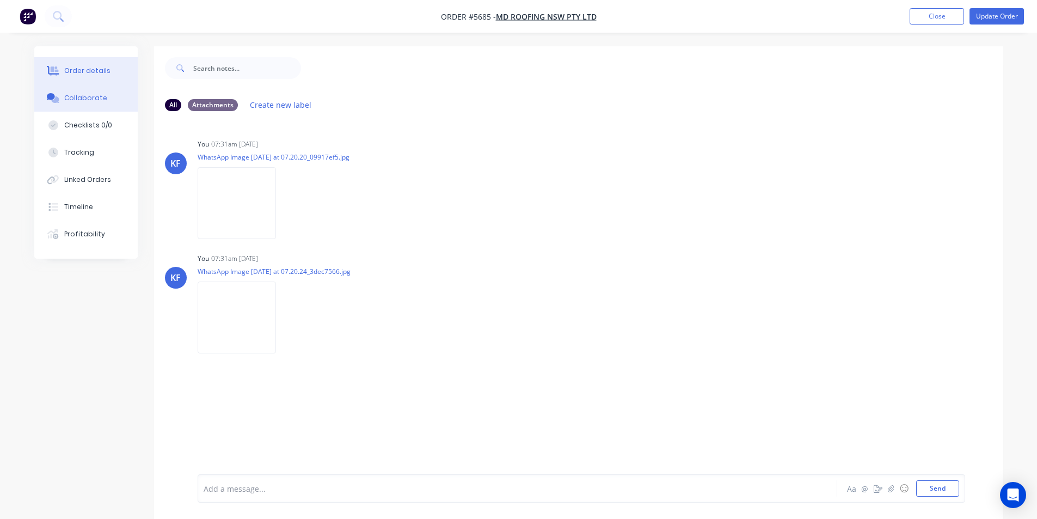
click at [101, 69] on div "Order details" at bounding box center [87, 71] width 46 height 10
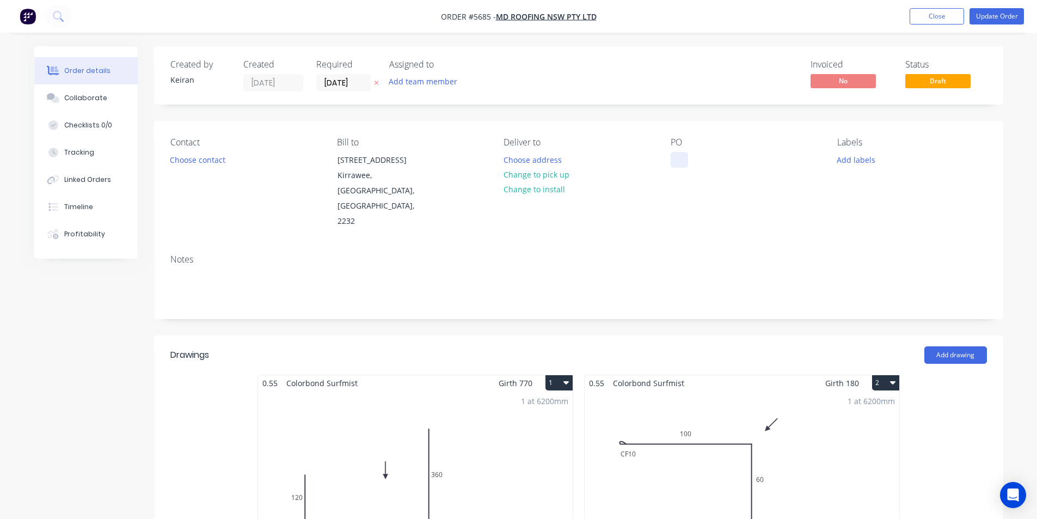
click at [674, 163] on div at bounding box center [678, 160] width 17 height 16
click at [699, 160] on div "MU" at bounding box center [685, 160] width 30 height 16
click at [176, 153] on button "Choose contact" at bounding box center [197, 159] width 67 height 15
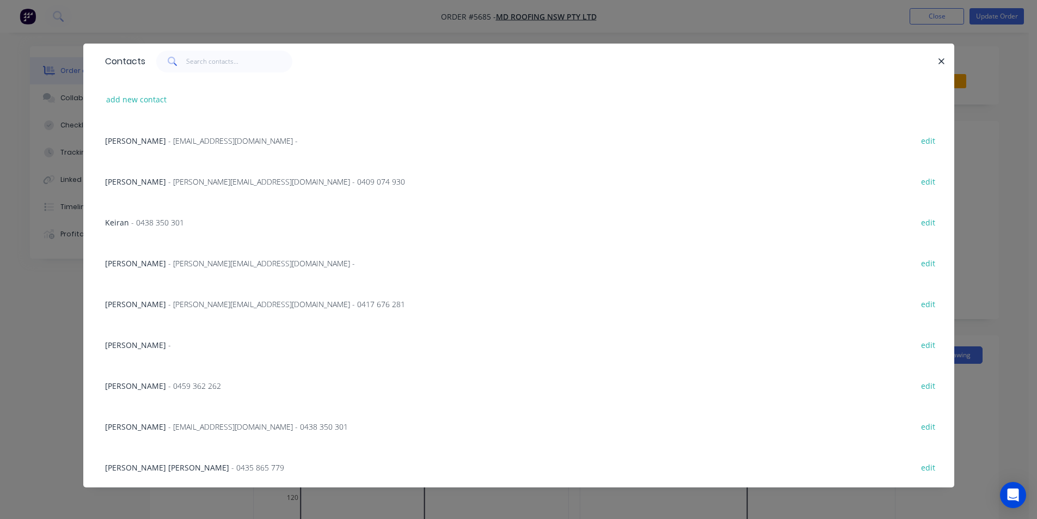
click at [149, 261] on span "Curtis Hayes" at bounding box center [135, 263] width 61 height 10
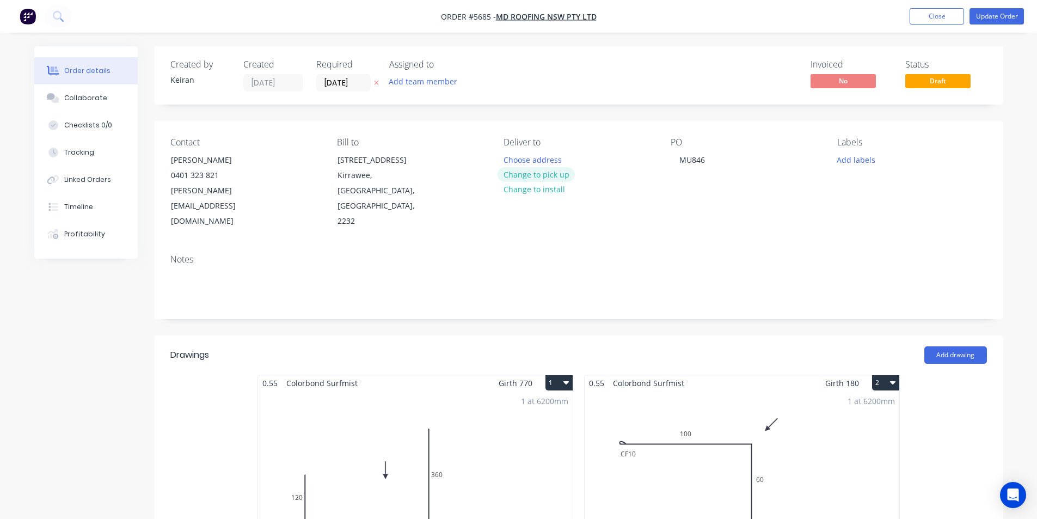
click at [555, 173] on button "Change to pick up" at bounding box center [535, 174] width 77 height 15
click at [542, 179] on button "Change to delivery" at bounding box center [536, 175] width 79 height 15
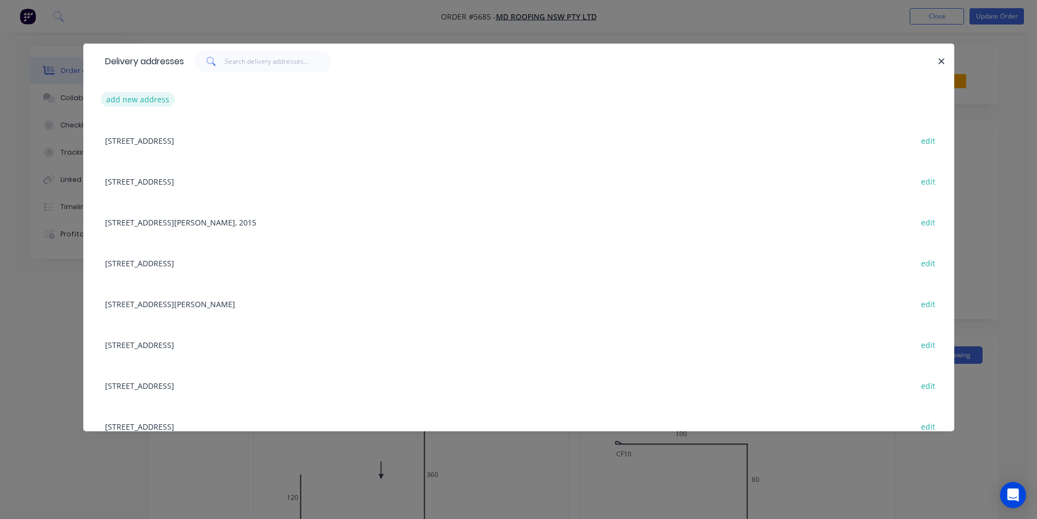
click at [140, 104] on button "add new address" at bounding box center [138, 99] width 75 height 15
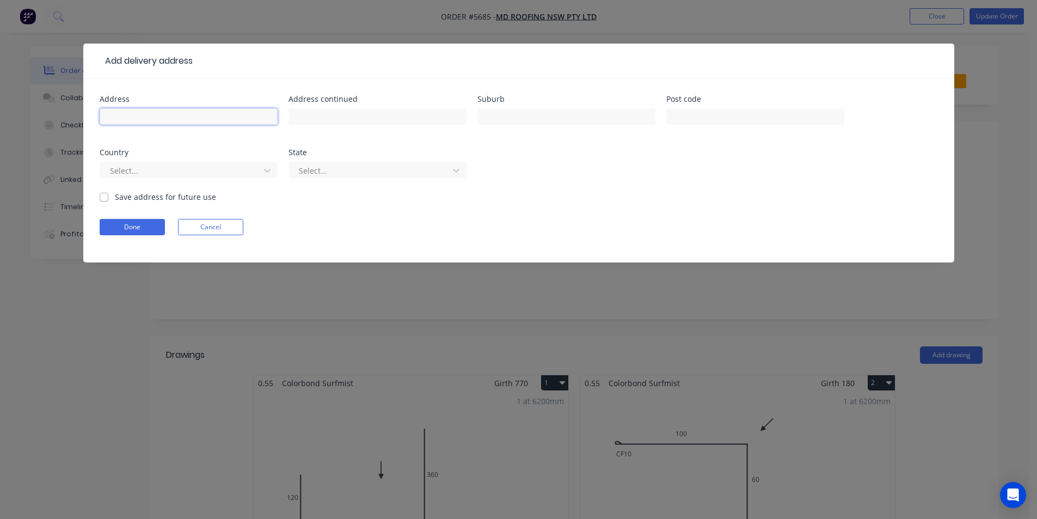
click at [192, 117] on input "text" at bounding box center [189, 116] width 178 height 16
type input "8 Nero St"
type input "Mittagong"
click at [128, 232] on button "Done" at bounding box center [132, 227] width 65 height 16
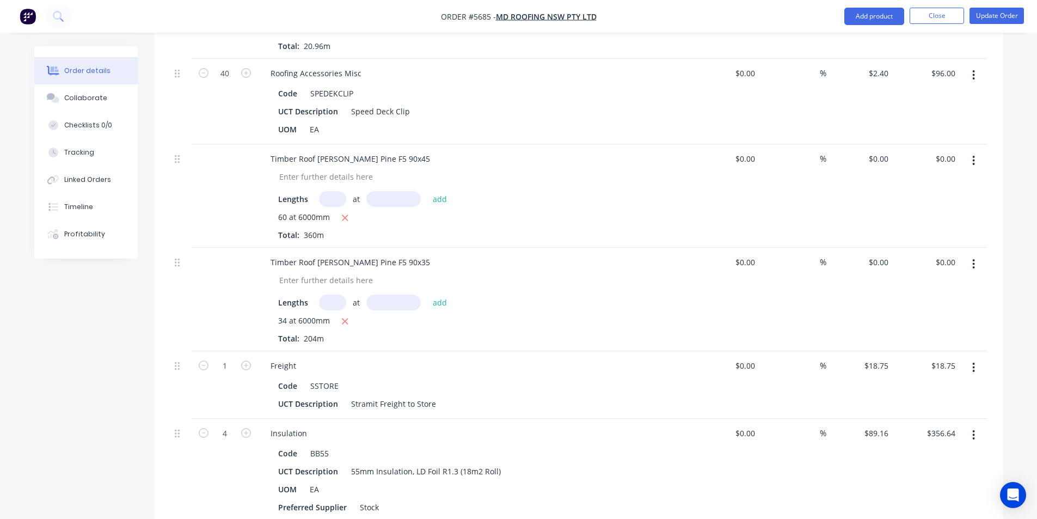
scroll to position [1524, 0]
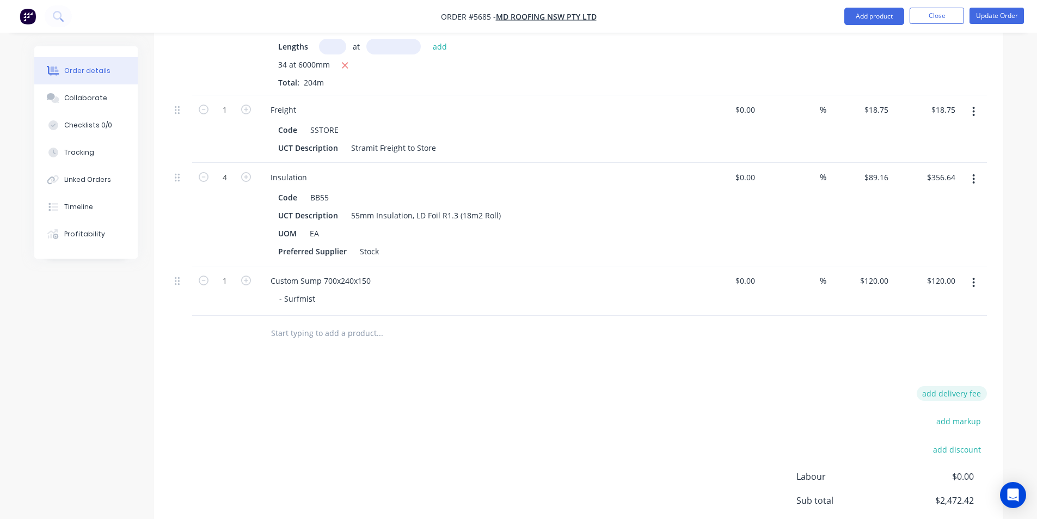
click at [950, 386] on button "add delivery fee" at bounding box center [951, 393] width 70 height 15
type input "150"
click input "submit" at bounding box center [0, 0] width 0 height 0
click at [949, 387] on span "$150.00" at bounding box center [954, 392] width 28 height 11
click at [980, 387] on icon at bounding box center [981, 392] width 11 height 11
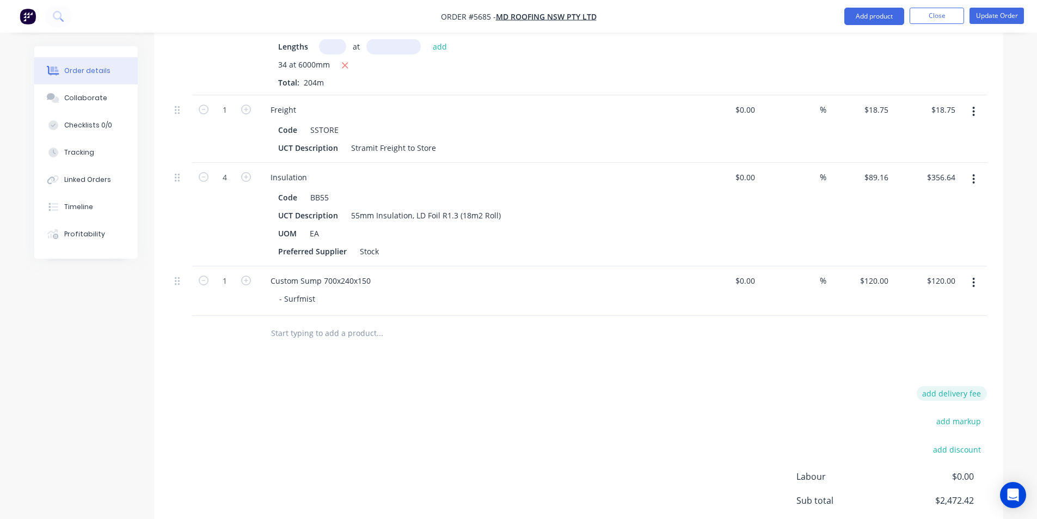
click at [960, 386] on button "add delivery fee" at bounding box center [951, 393] width 70 height 15
type input "250"
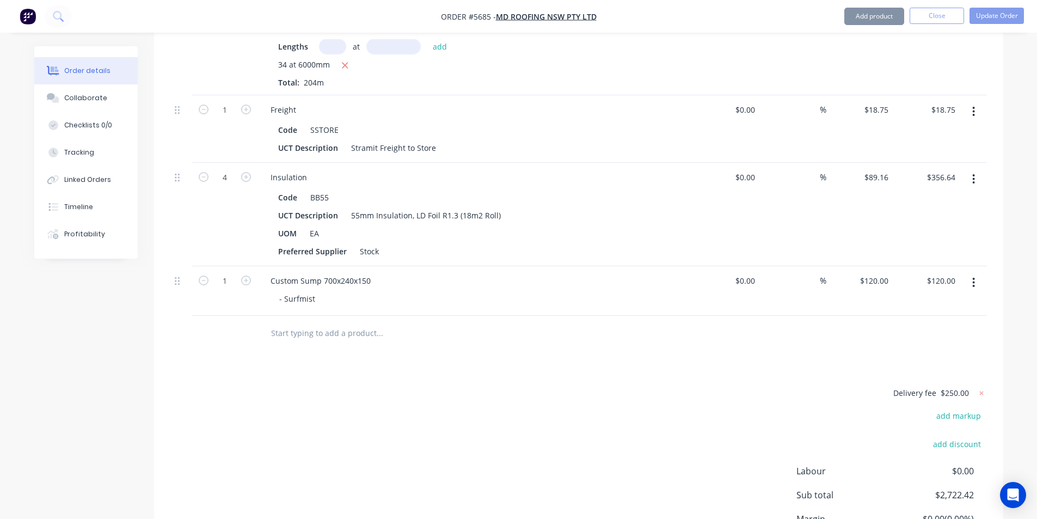
click at [957, 316] on div at bounding box center [578, 333] width 816 height 35
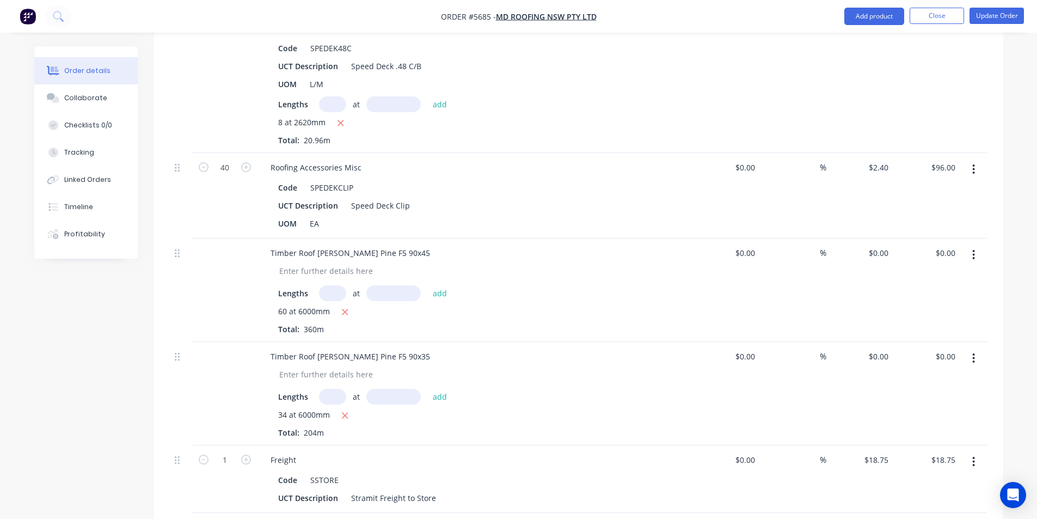
scroll to position [980, 0]
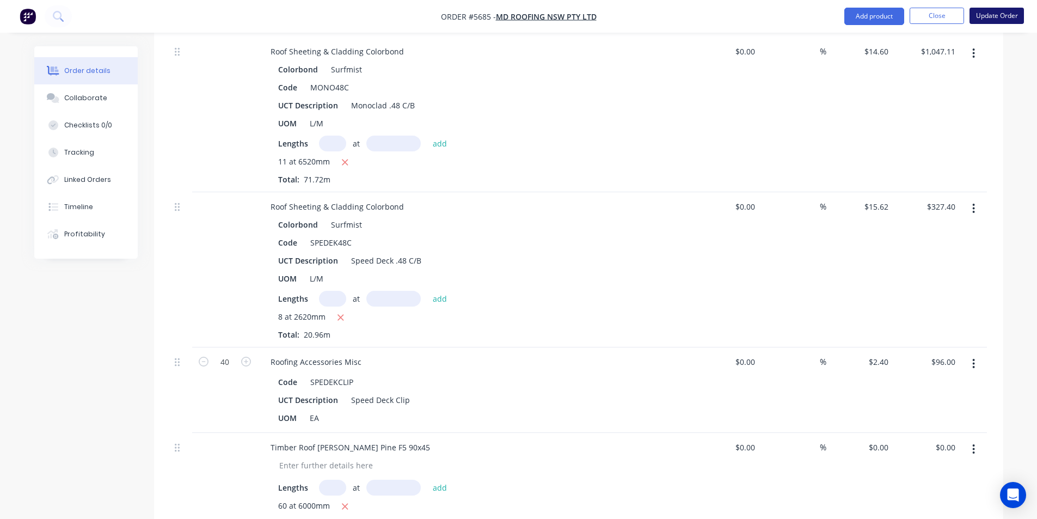
click at [1003, 16] on button "Update Order" at bounding box center [996, 16] width 54 height 16
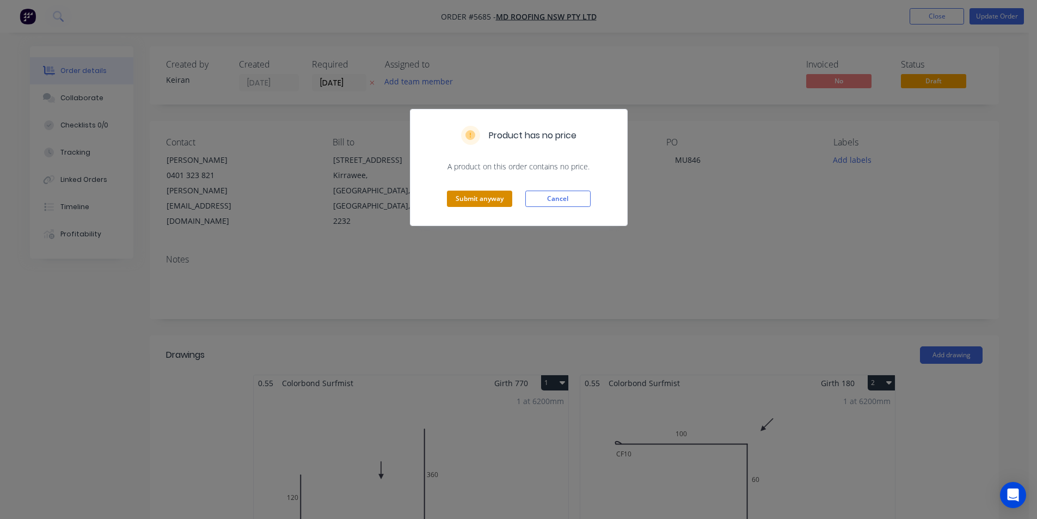
click at [471, 199] on button "Submit anyway" at bounding box center [479, 198] width 65 height 16
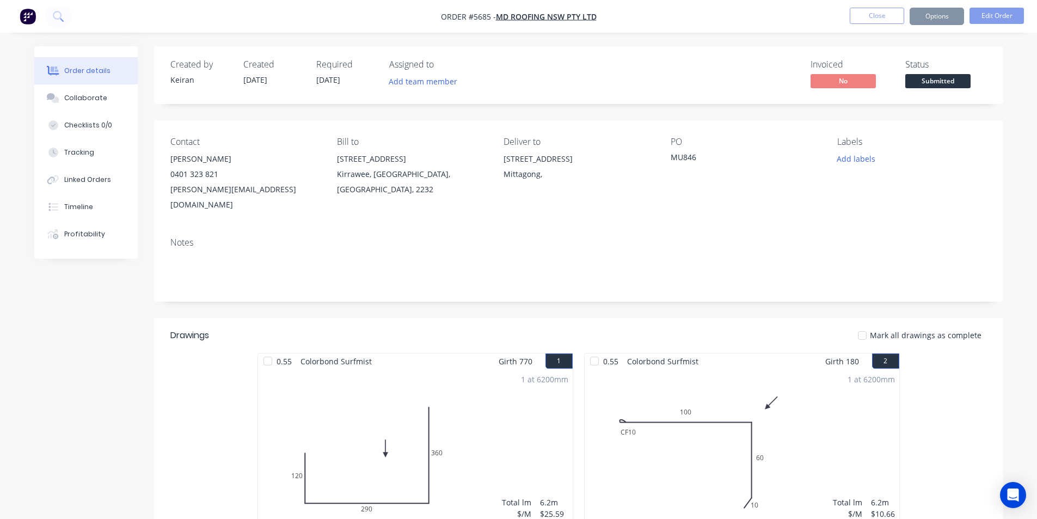
click at [934, 7] on nav "Order #5685 - MD Roofing NSW Pty Ltd Close Options Edit Order" at bounding box center [518, 16] width 1037 height 33
click at [936, 16] on button "Options" at bounding box center [936, 16] width 54 height 17
click at [538, 91] on div "Created by Keiran Created 03/09/25 Required 03/09/25 Assigned to Add team membe…" at bounding box center [578, 75] width 849 height 58
click at [1001, 22] on button "Edit Order" at bounding box center [996, 16] width 54 height 16
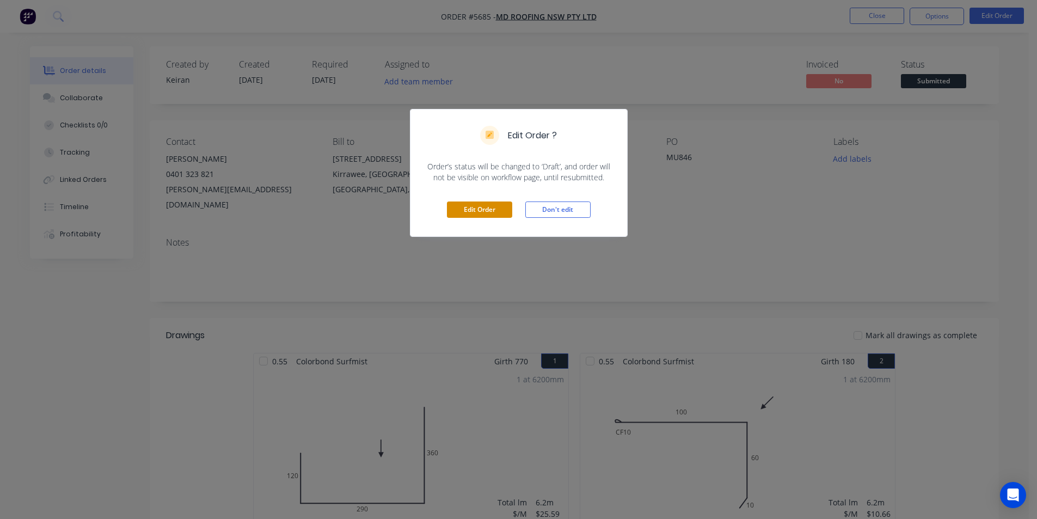
click at [492, 215] on button "Edit Order" at bounding box center [479, 209] width 65 height 16
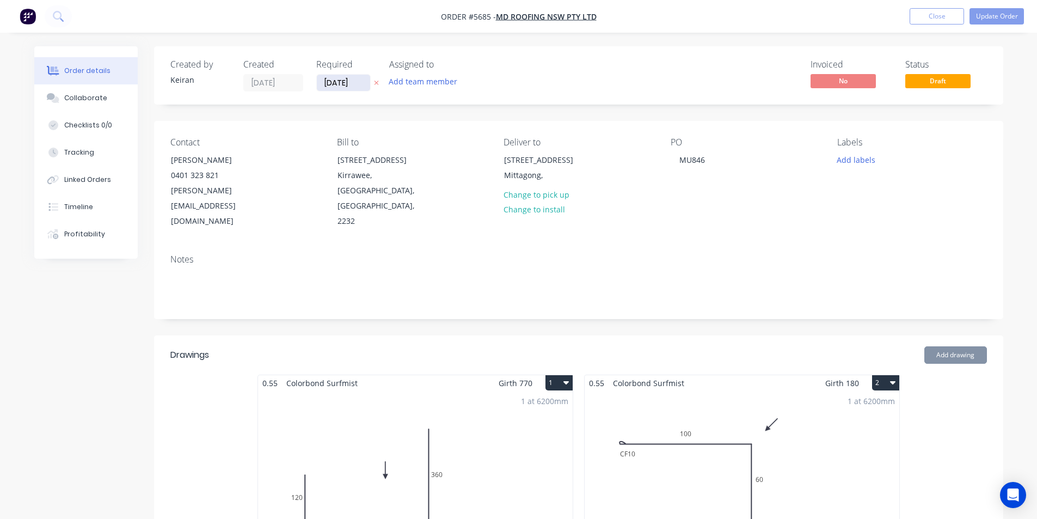
click at [345, 87] on input "03/09/25" at bounding box center [343, 83] width 53 height 16
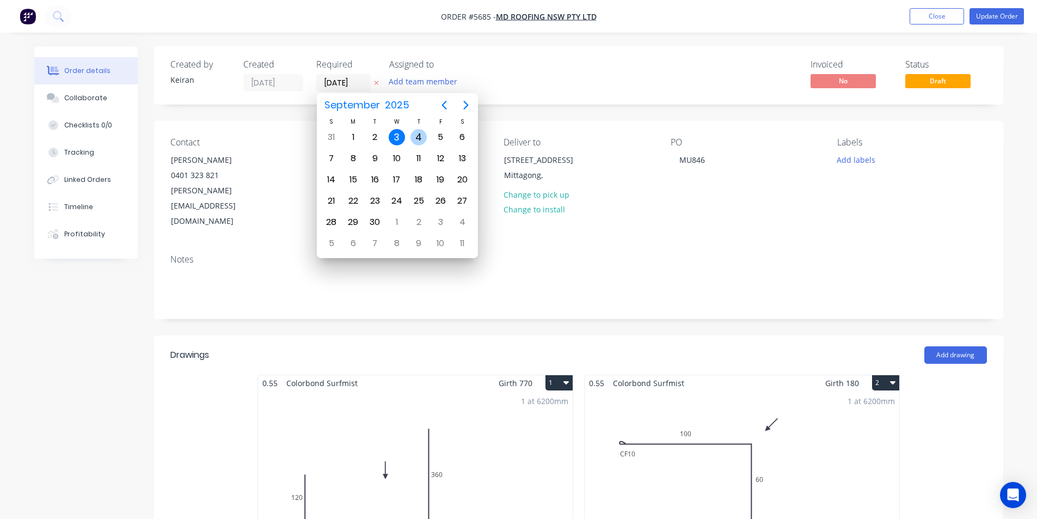
click at [419, 136] on div "4" at bounding box center [418, 137] width 16 height 16
type input "04/09/25"
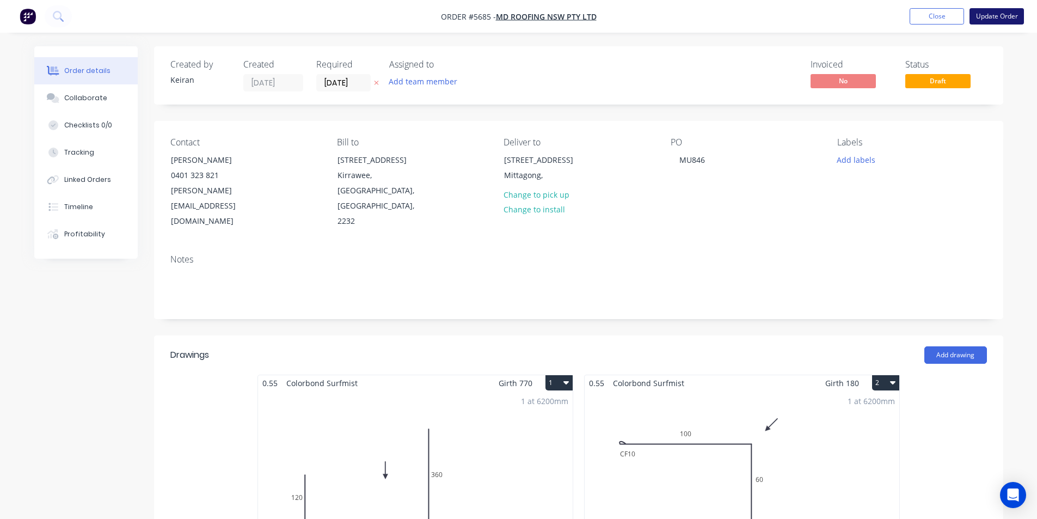
click at [988, 15] on button "Update Order" at bounding box center [996, 16] width 54 height 16
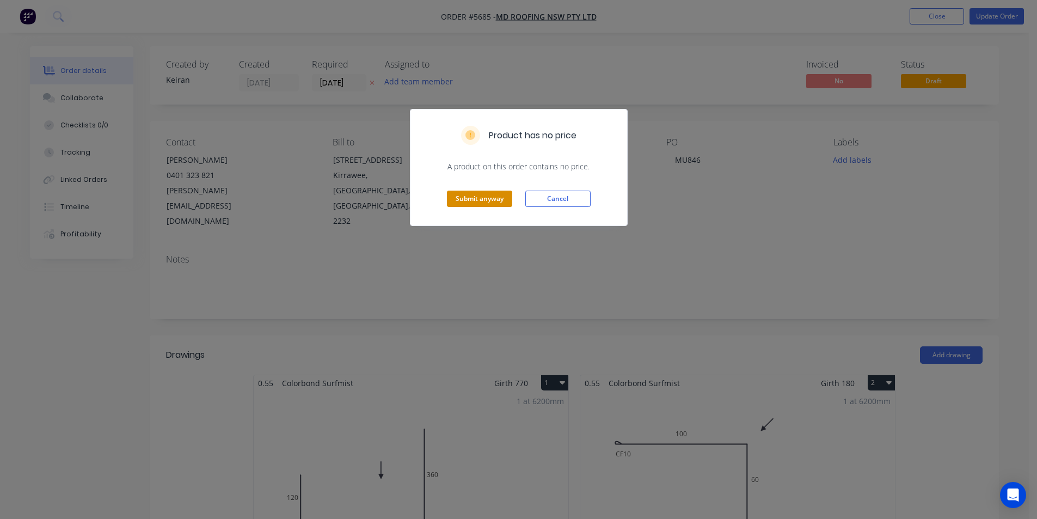
click at [477, 198] on button "Submit anyway" at bounding box center [479, 198] width 65 height 16
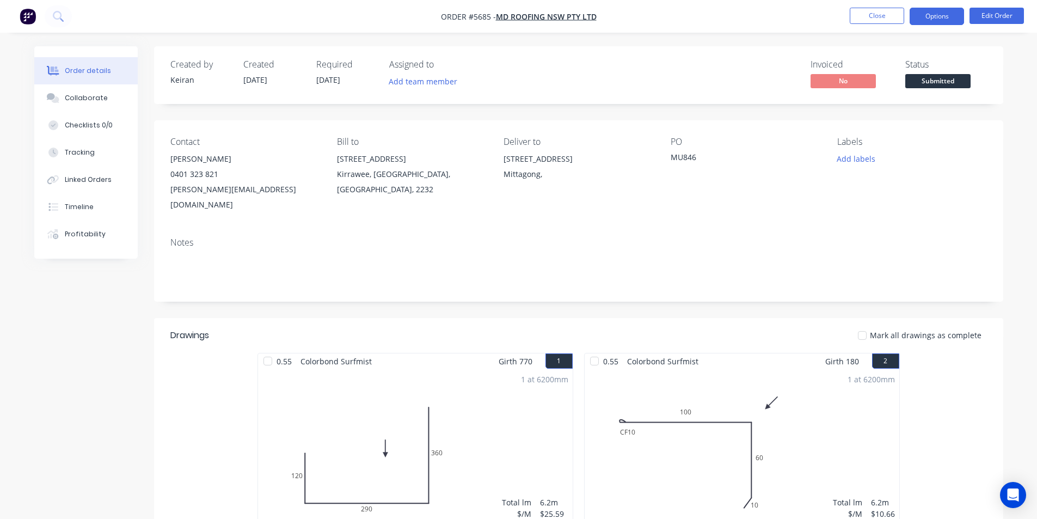
click at [940, 17] on button "Options" at bounding box center [936, 16] width 54 height 17
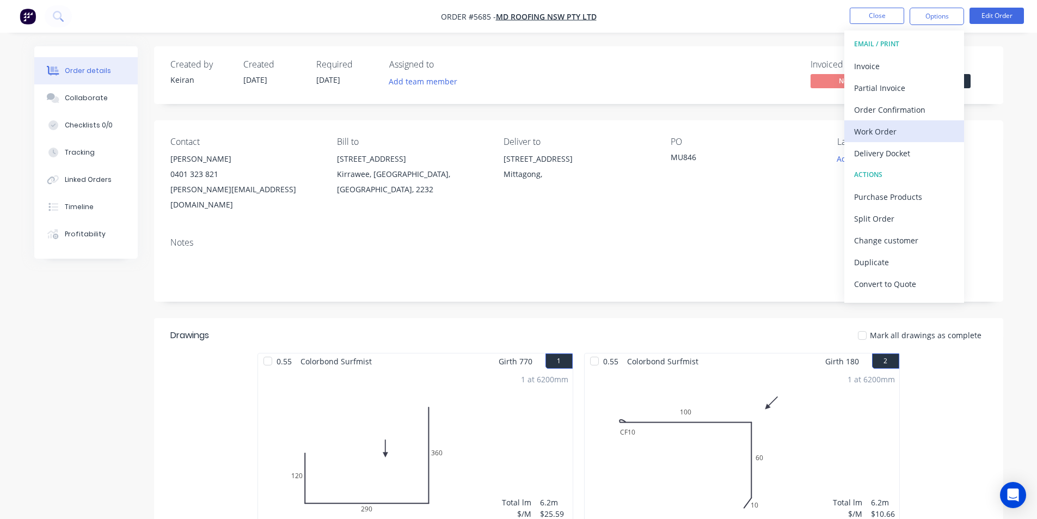
click at [903, 140] on button "Work Order" at bounding box center [904, 131] width 120 height 22
drag, startPoint x: 902, startPoint y: 138, endPoint x: 902, endPoint y: 120, distance: 17.4
click at [902, 137] on div "Custom" at bounding box center [904, 132] width 100 height 16
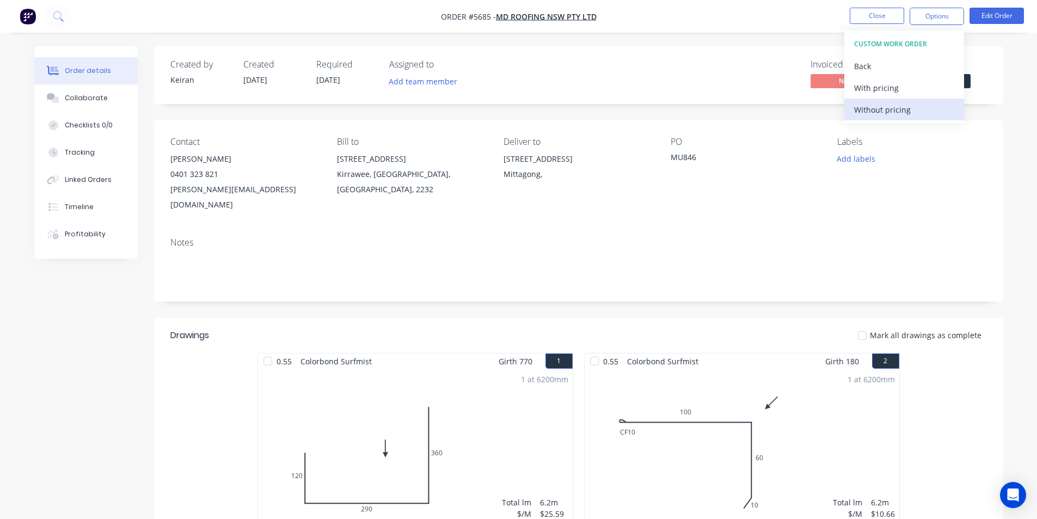
click at [902, 120] on button "Without pricing" at bounding box center [904, 110] width 120 height 22
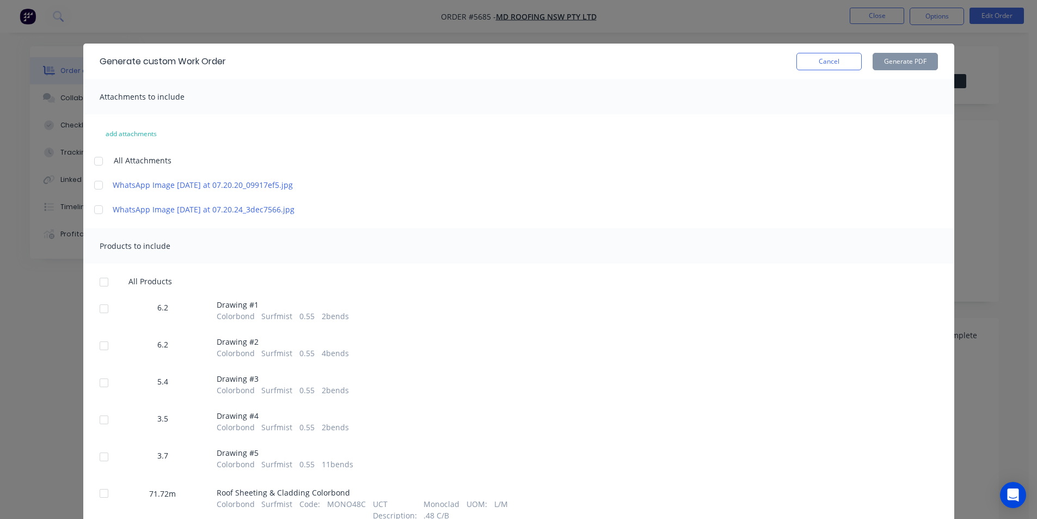
click at [93, 220] on div at bounding box center [99, 210] width 22 height 22
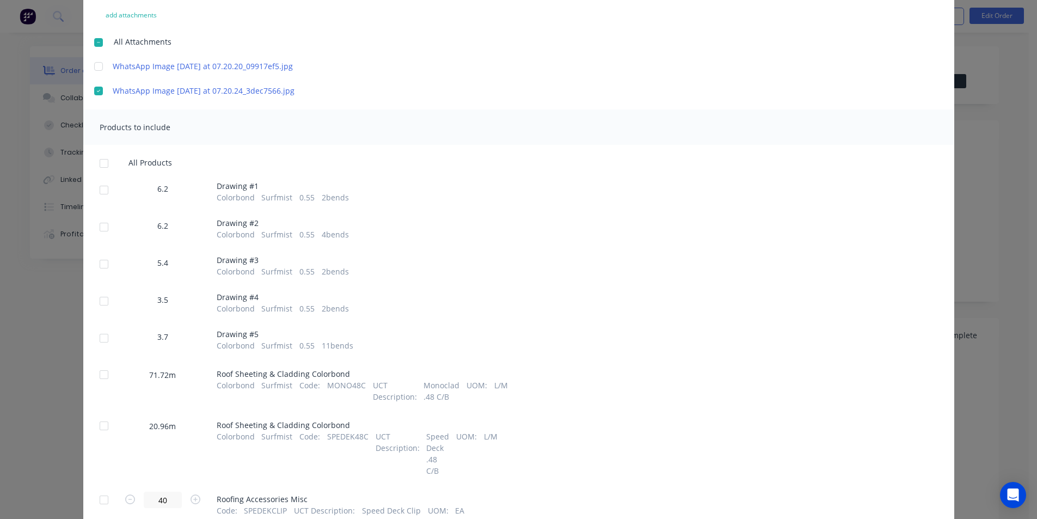
scroll to position [163, 0]
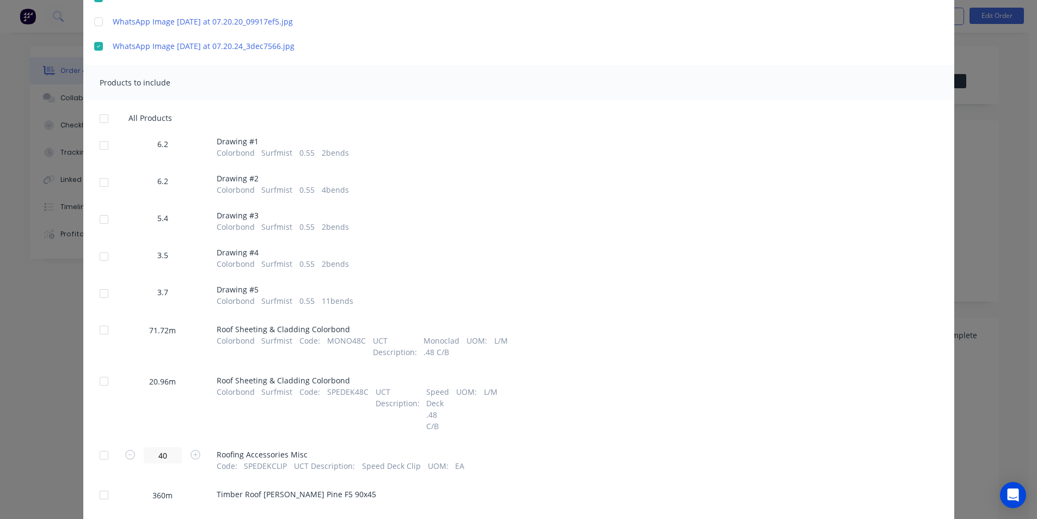
click at [100, 156] on div at bounding box center [104, 145] width 22 height 22
drag, startPoint x: 106, startPoint y: 206, endPoint x: 103, endPoint y: 244, distance: 38.2
click at [106, 193] on div at bounding box center [104, 182] width 22 height 22
click at [103, 260] on div "All Products 6.2 Drawing # 1 Colorbond Surfmist 0.55 2 bends 6.2 Drawing # 2 Co…" at bounding box center [518, 402] width 871 height 579
click at [101, 230] on div at bounding box center [104, 219] width 22 height 22
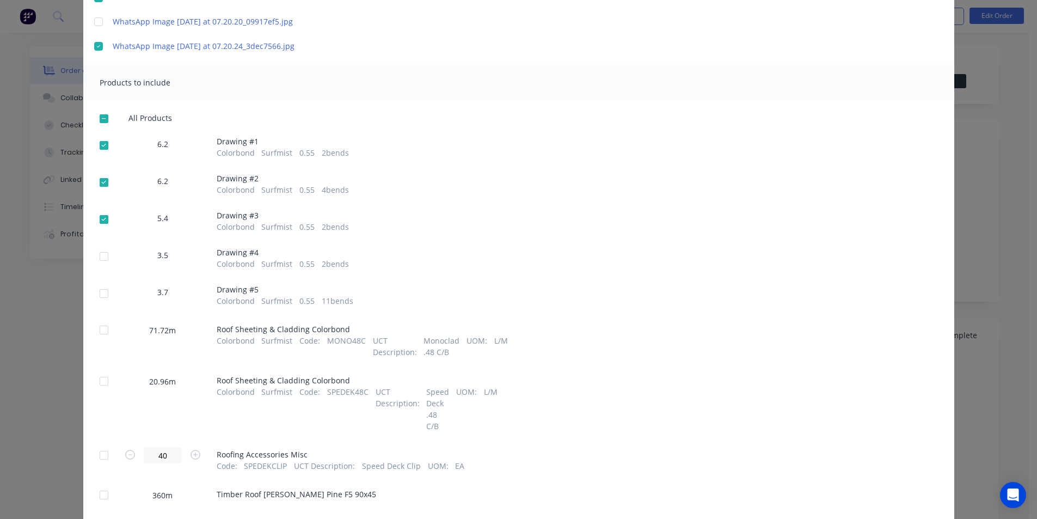
drag, startPoint x: 101, startPoint y: 287, endPoint x: 101, endPoint y: 303, distance: 15.8
click at [100, 267] on div at bounding box center [104, 256] width 22 height 22
click at [102, 304] on div at bounding box center [104, 293] width 22 height 22
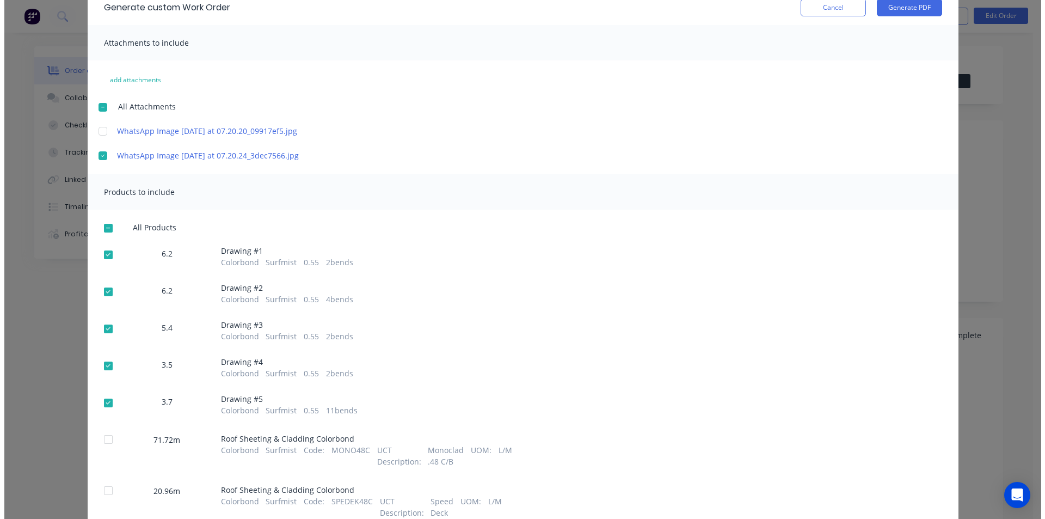
scroll to position [0, 0]
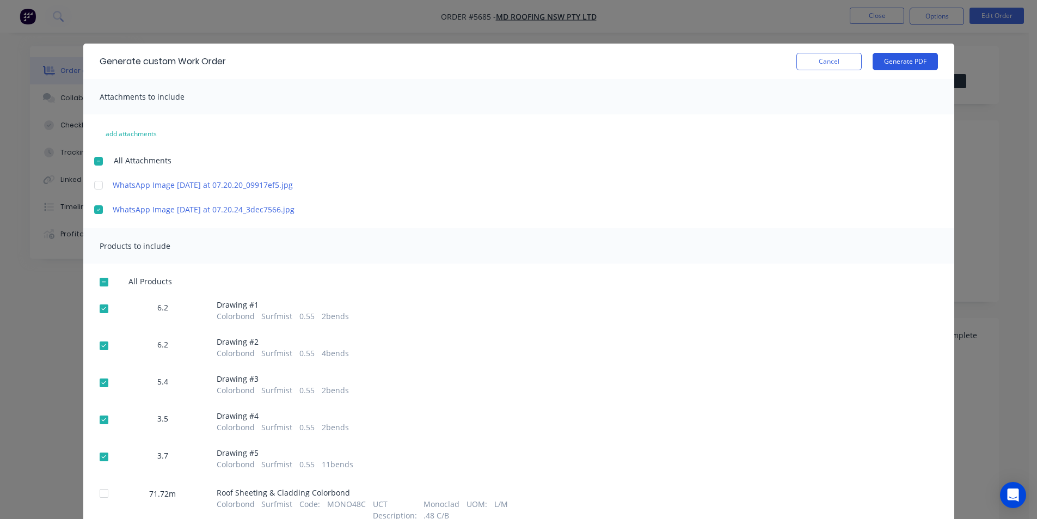
click at [886, 65] on button "Generate PDF" at bounding box center [904, 61] width 65 height 17
click at [827, 66] on button "Cancel" at bounding box center [828, 61] width 65 height 17
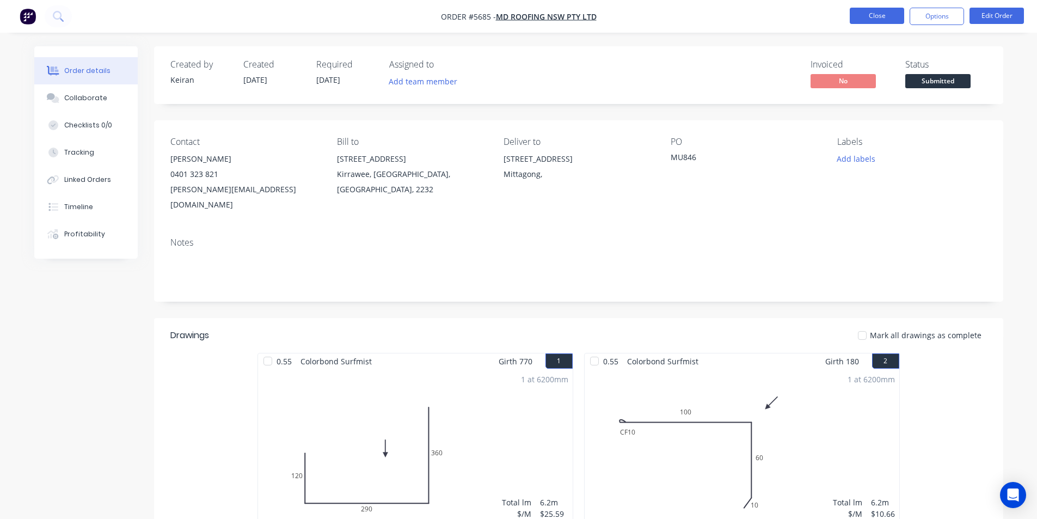
drag, startPoint x: 885, startPoint y: 28, endPoint x: 884, endPoint y: 15, distance: 13.1
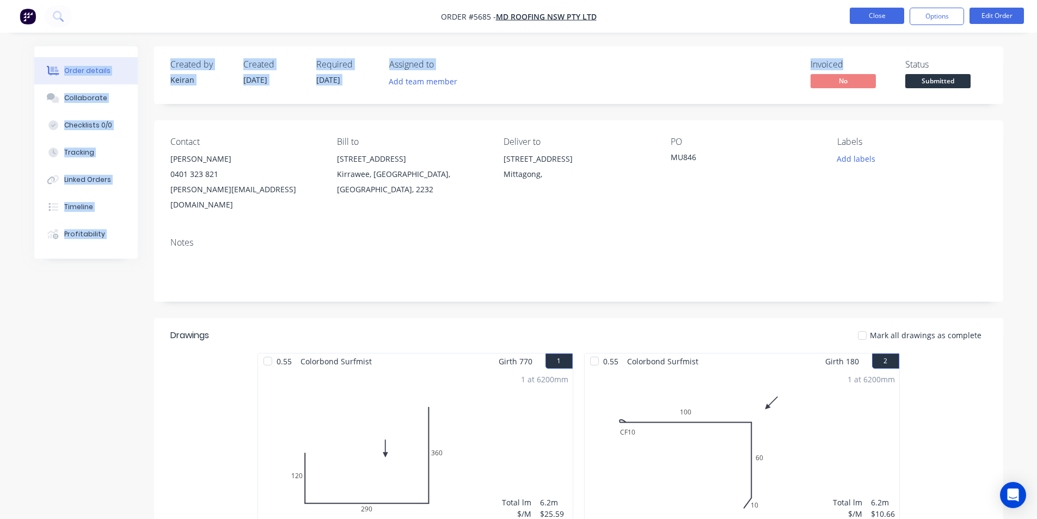
click at [884, 15] on button "Close" at bounding box center [877, 16] width 54 height 16
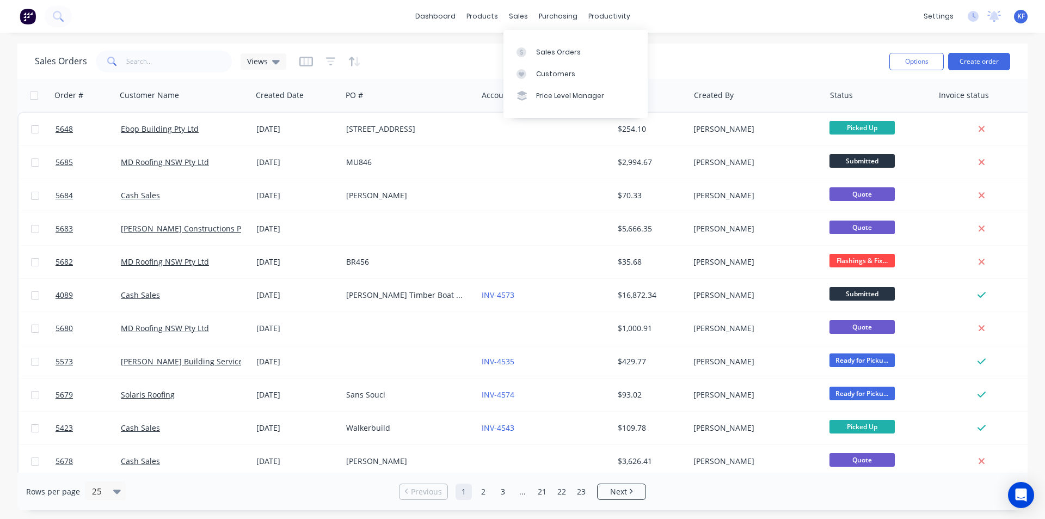
drag, startPoint x: 520, startPoint y: 17, endPoint x: 532, endPoint y: 36, distance: 22.3
click at [519, 16] on div "sales" at bounding box center [518, 16] width 30 height 16
click at [546, 65] on link "Customers" at bounding box center [575, 74] width 144 height 22
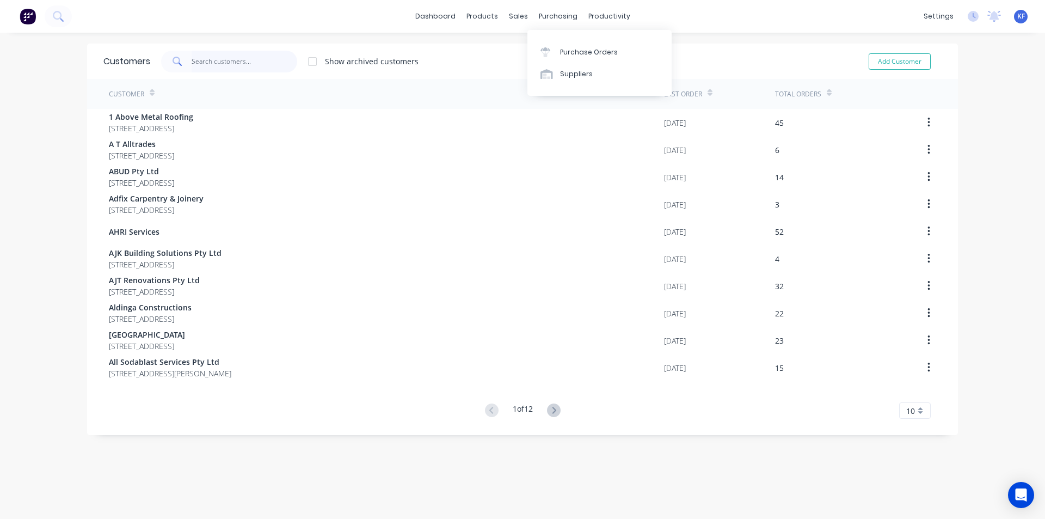
click at [242, 67] on input "text" at bounding box center [245, 62] width 106 height 22
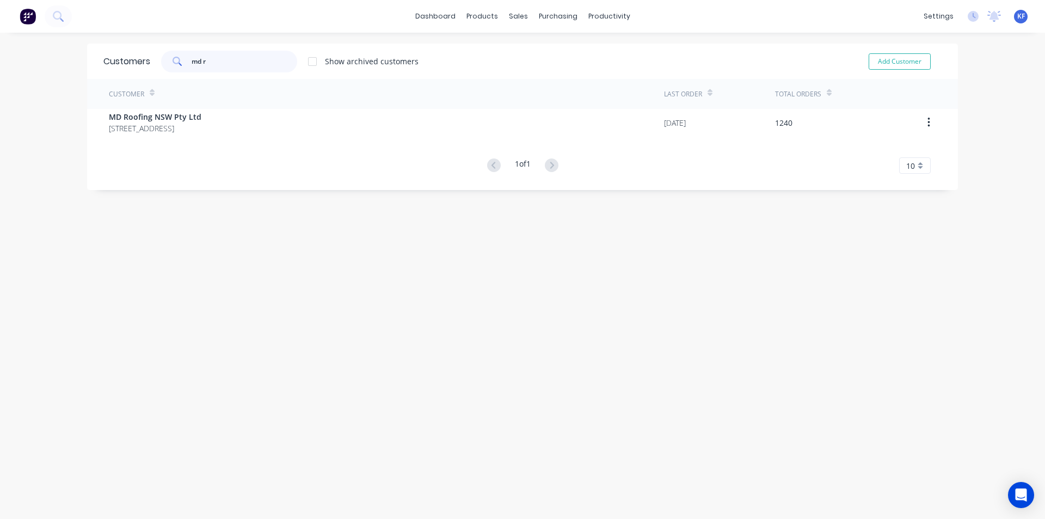
type input "md r"
click at [225, 138] on div "Customer Last Order Total Orders MD Roofing NSW Pty Ltd [STREET_ADDRESS] [DATE]…" at bounding box center [522, 126] width 871 height 95
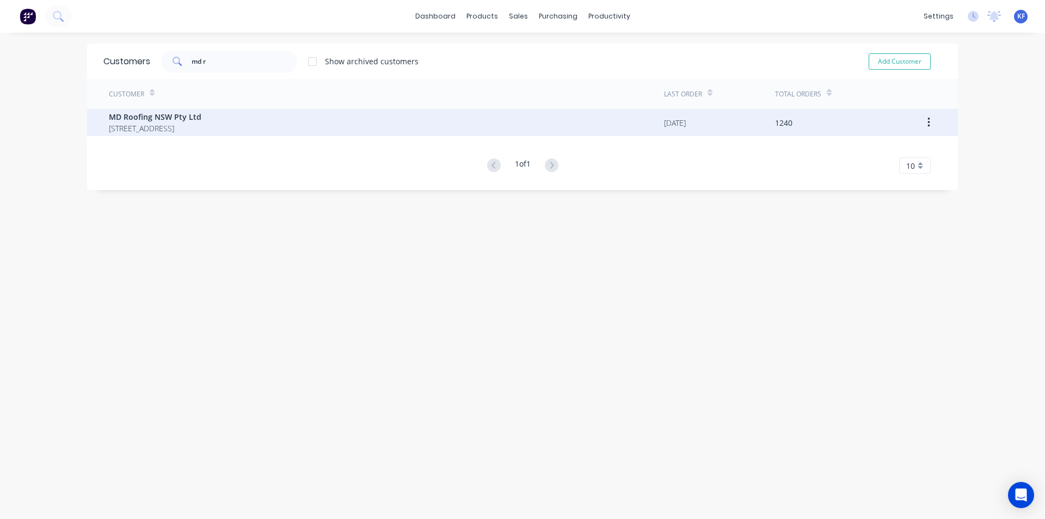
click at [201, 126] on span "[STREET_ADDRESS]" at bounding box center [155, 127] width 93 height 11
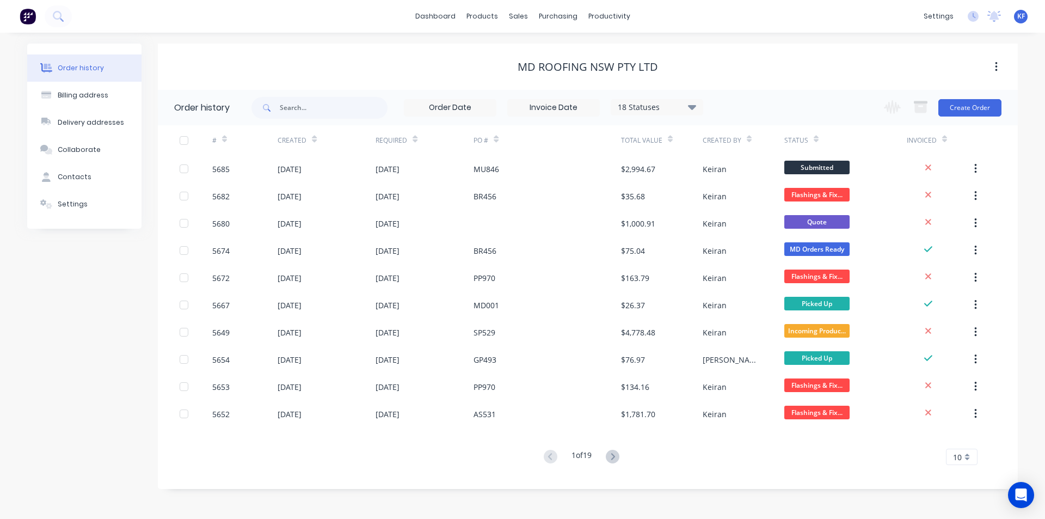
click at [688, 111] on div "18 Statuses" at bounding box center [656, 107] width 91 height 12
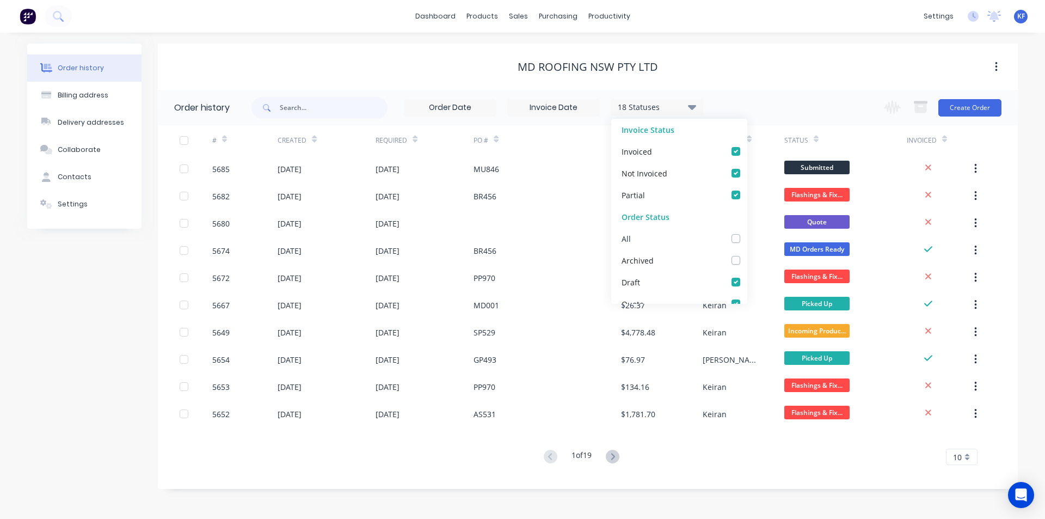
click at [747, 232] on label at bounding box center [747, 232] width 0 height 0
click at [747, 235] on input "checkbox" at bounding box center [751, 237] width 9 height 10
checkbox input "true"
click at [789, 88] on div "MD Roofing NSW Pty Ltd" at bounding box center [588, 67] width 860 height 46
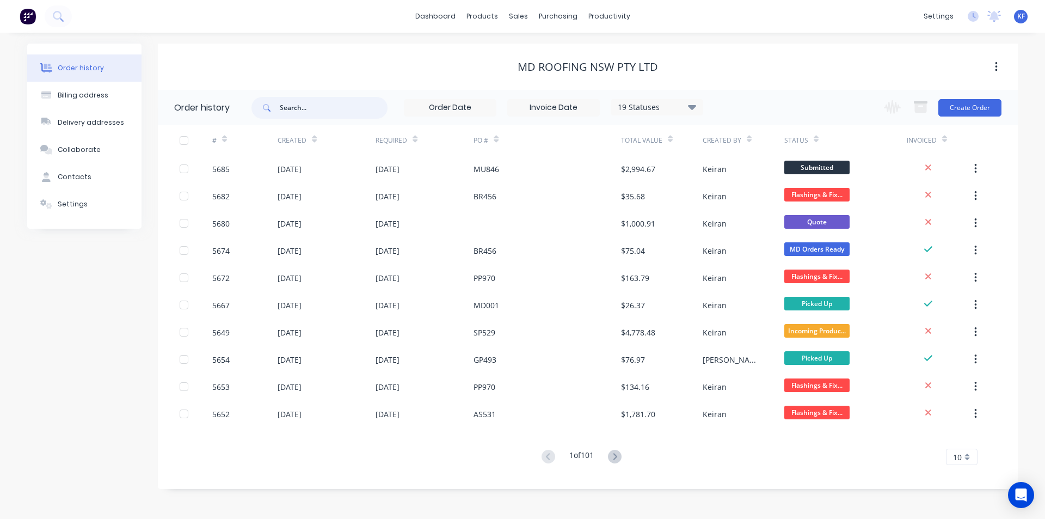
click at [342, 107] on input "text" at bounding box center [334, 108] width 108 height 22
type input "ha935"
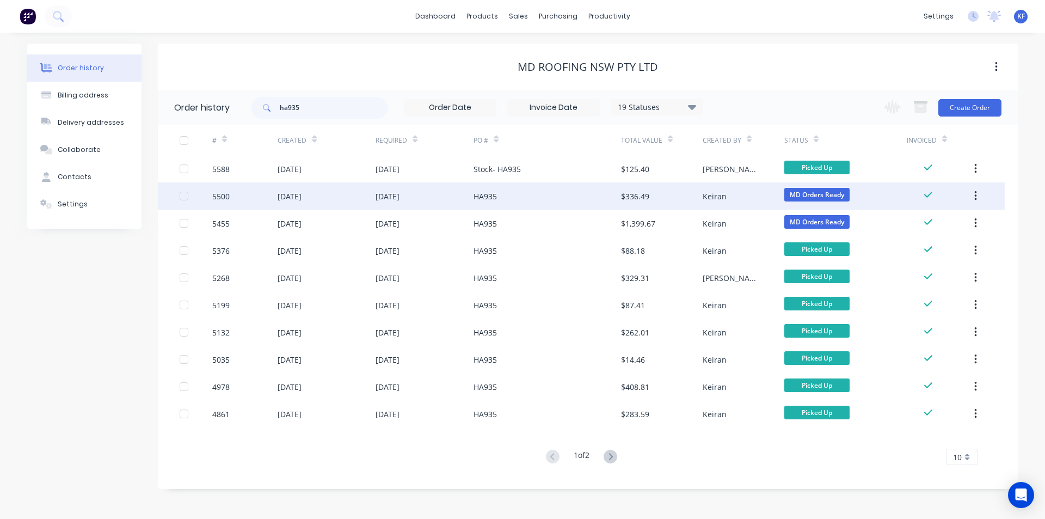
click at [527, 189] on div "HA935" at bounding box center [546, 195] width 147 height 27
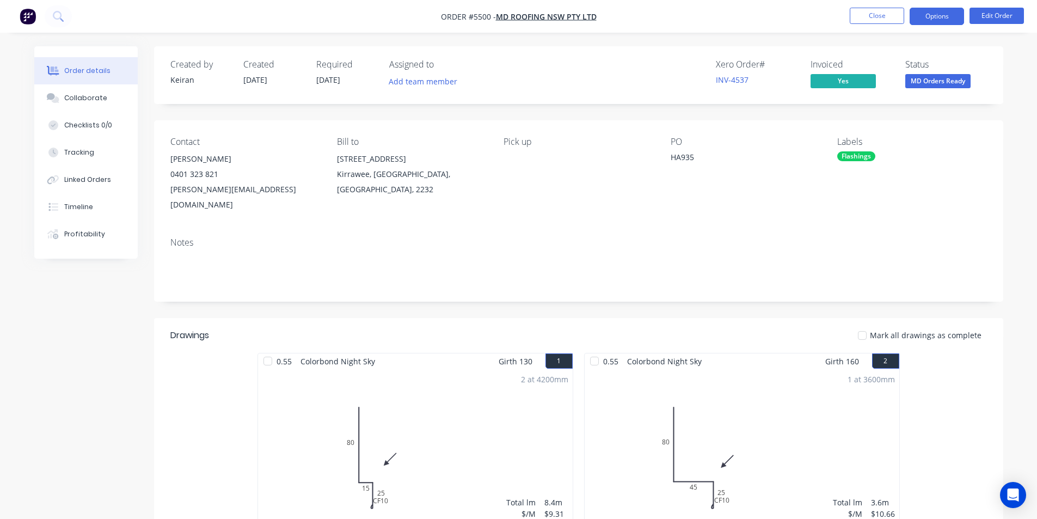
click at [936, 12] on button "Options" at bounding box center [936, 16] width 54 height 17
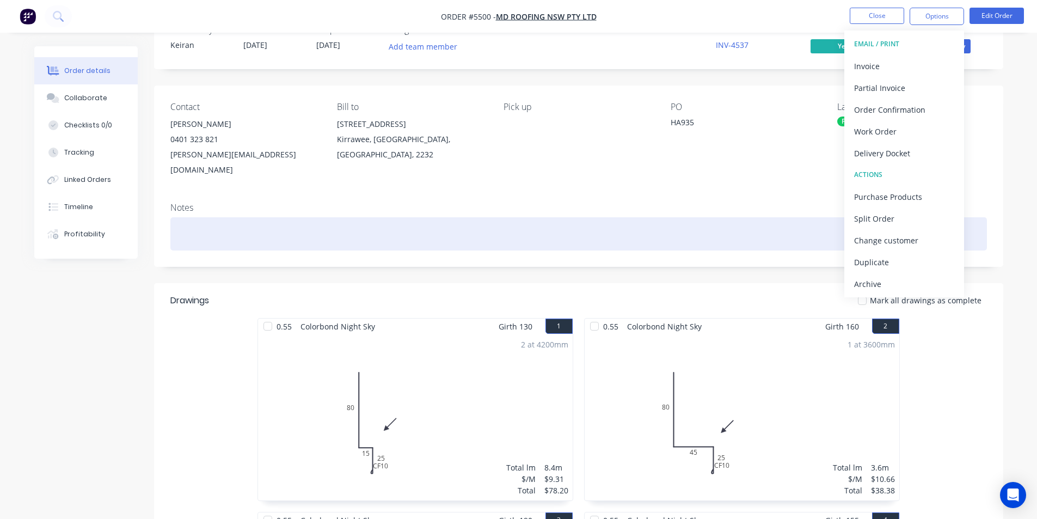
scroll to position [218, 0]
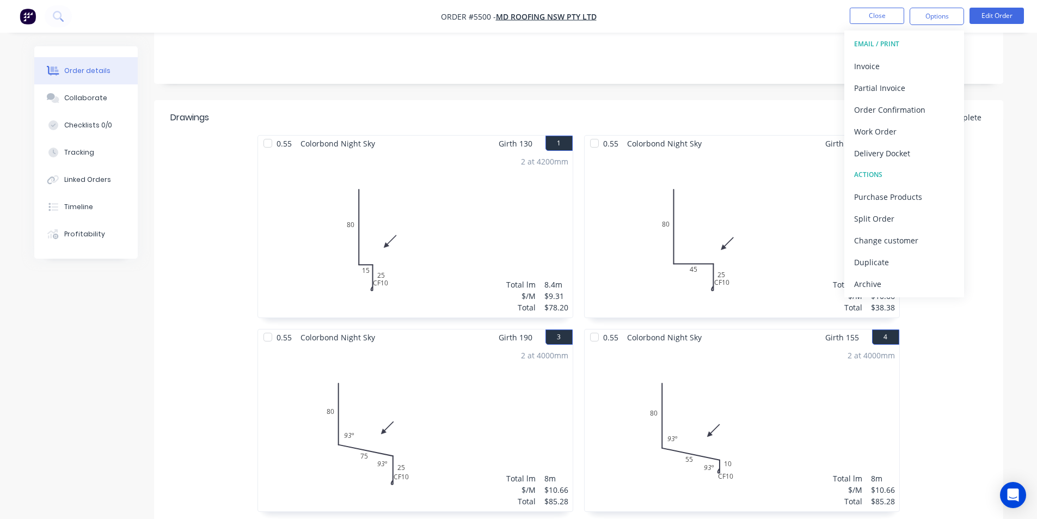
click at [988, 380] on div "0.55 Colorbond Night Sky Girth 130 1 0 80 15 CF 10 25 0 80 15 CF 10 25 2 at 420…" at bounding box center [578, 328] width 849 height 387
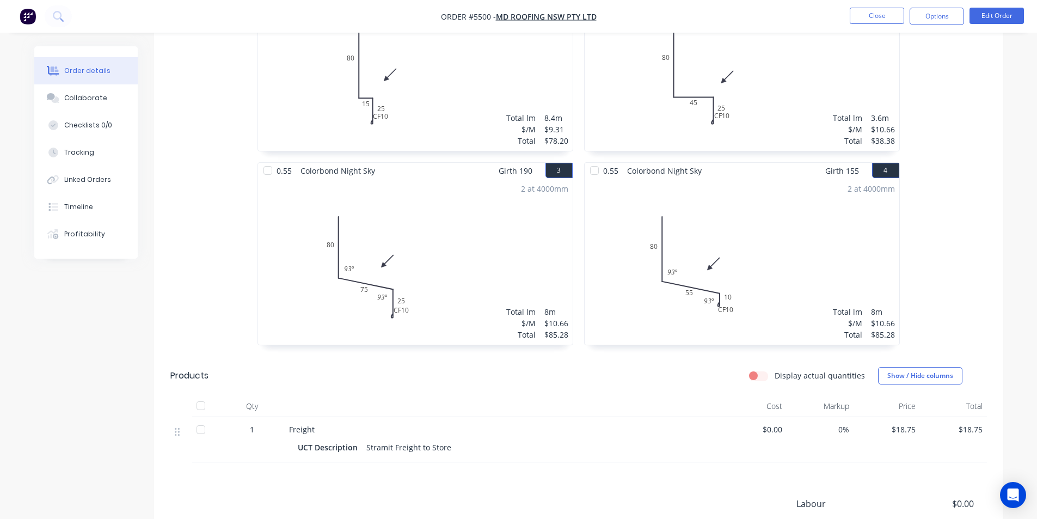
scroll to position [163, 0]
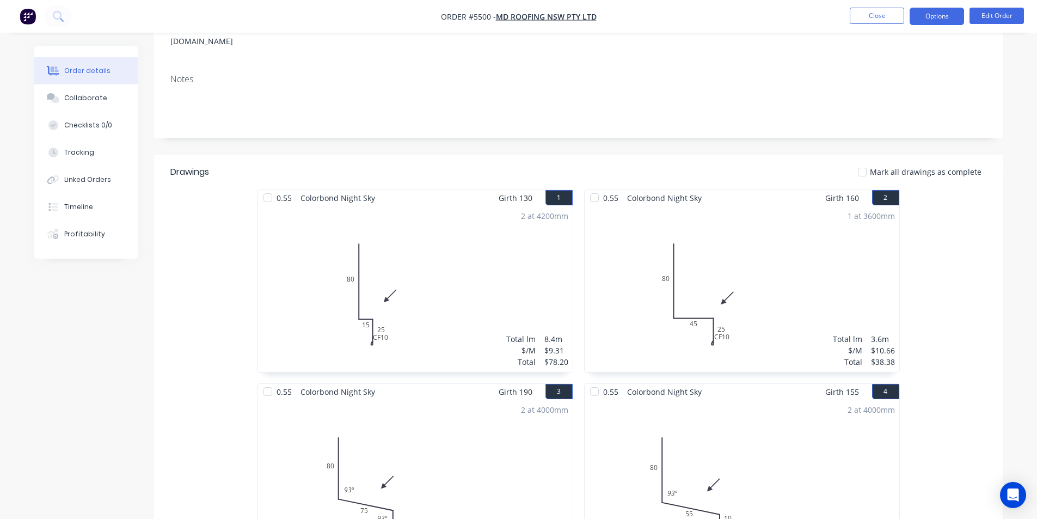
click at [921, 20] on button "Options" at bounding box center [936, 16] width 54 height 17
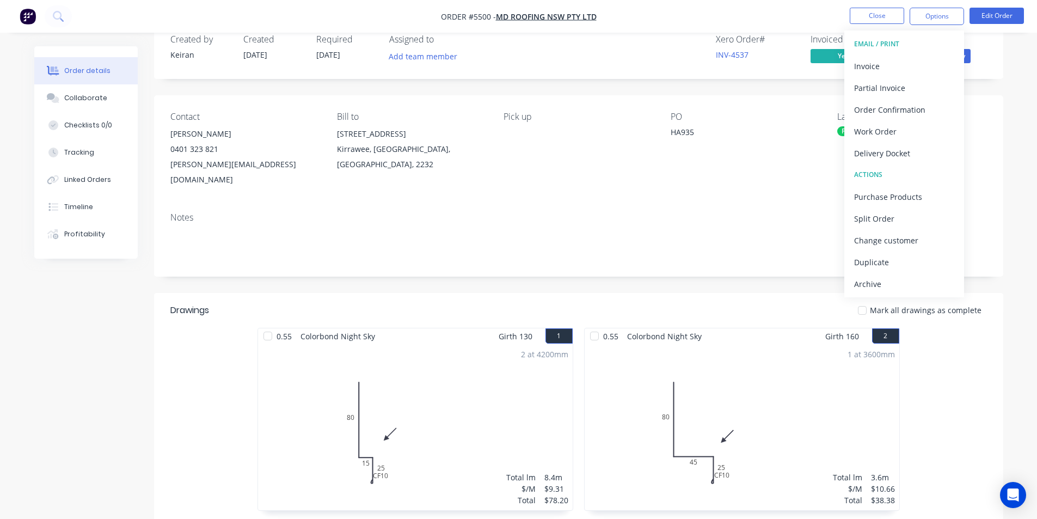
scroll to position [0, 0]
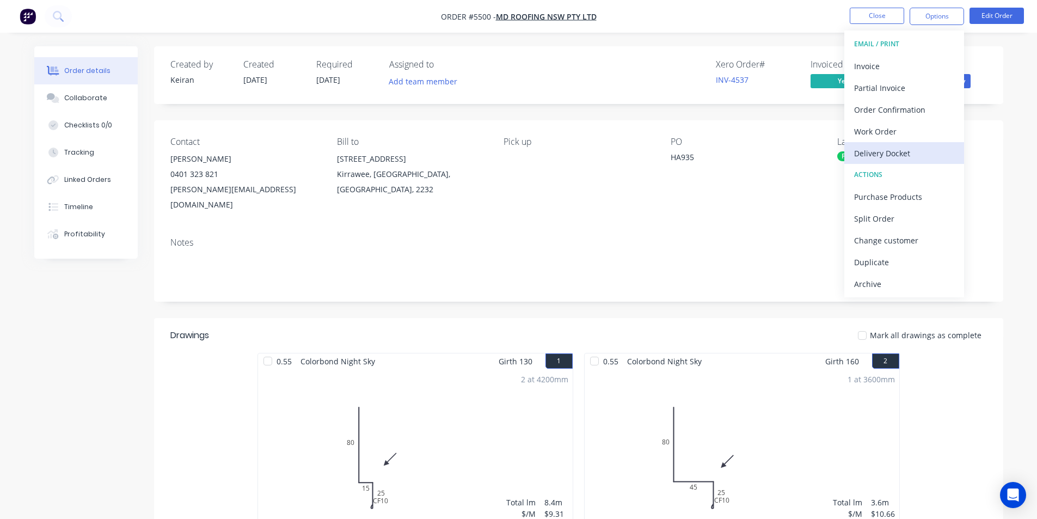
click at [890, 155] on div "Delivery Docket" at bounding box center [904, 153] width 100 height 16
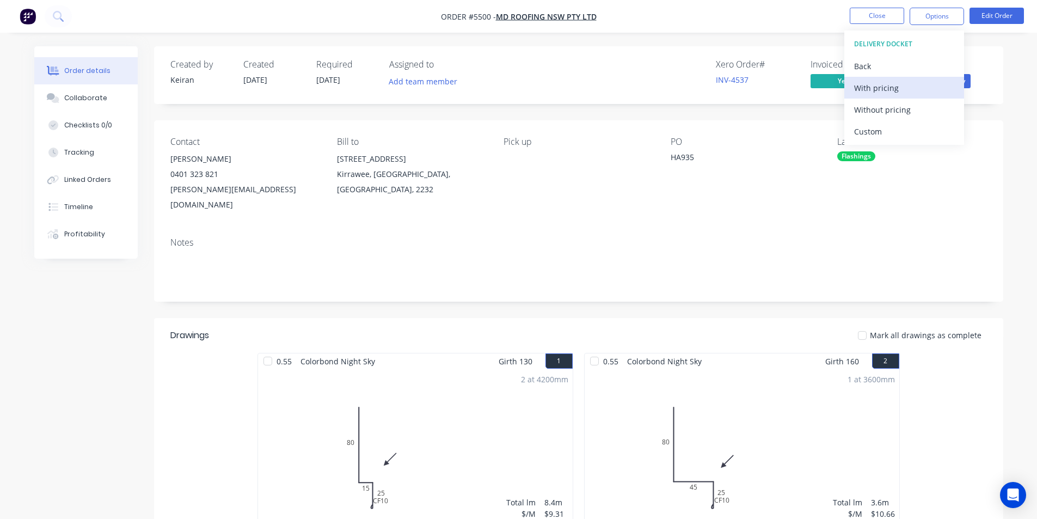
click at [894, 93] on div "With pricing" at bounding box center [904, 88] width 100 height 16
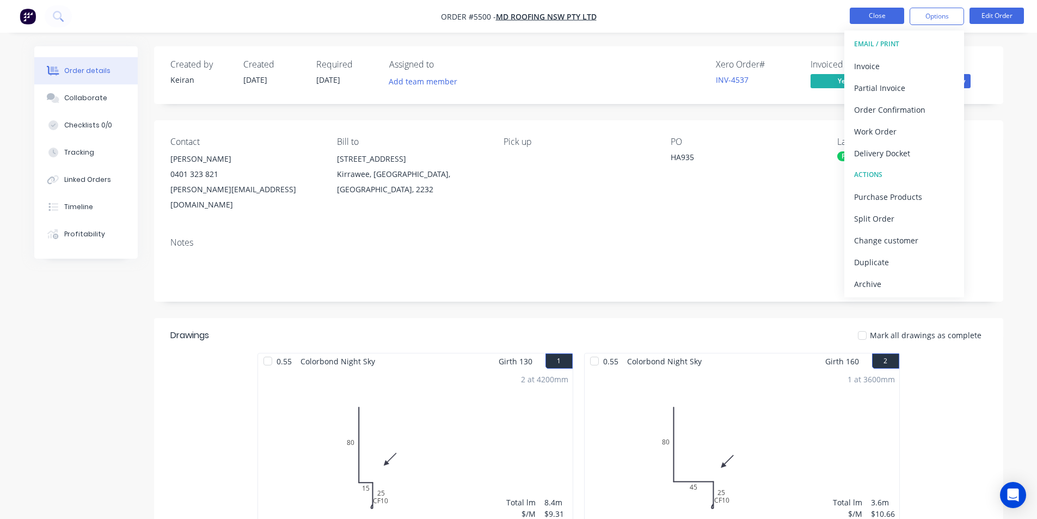
click at [859, 17] on button "Close" at bounding box center [877, 16] width 54 height 16
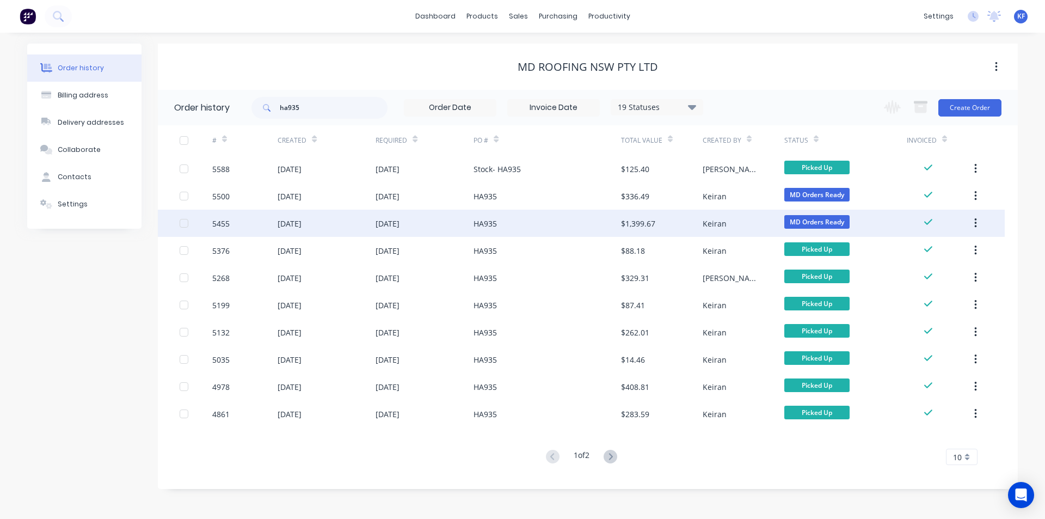
click at [577, 224] on div "HA935" at bounding box center [546, 223] width 147 height 27
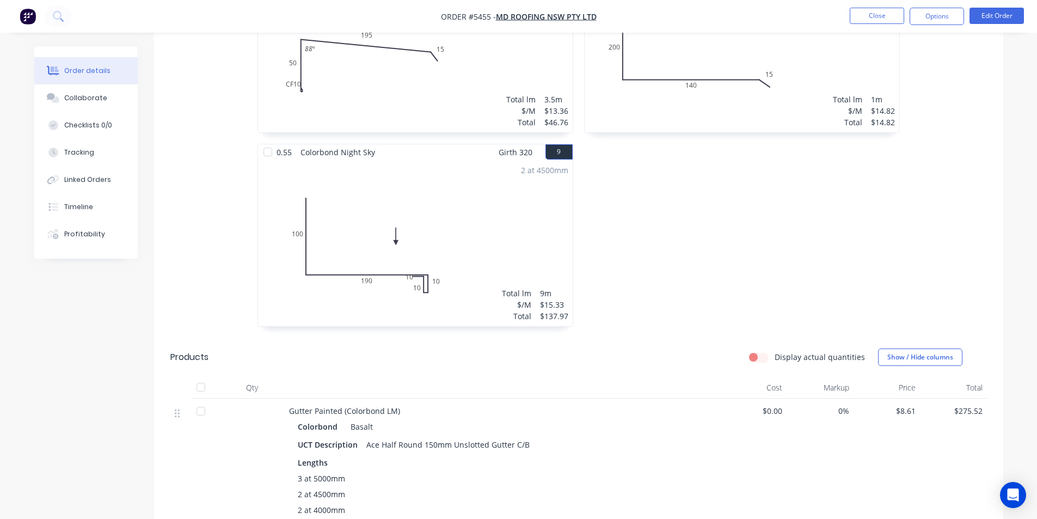
scroll to position [980, 0]
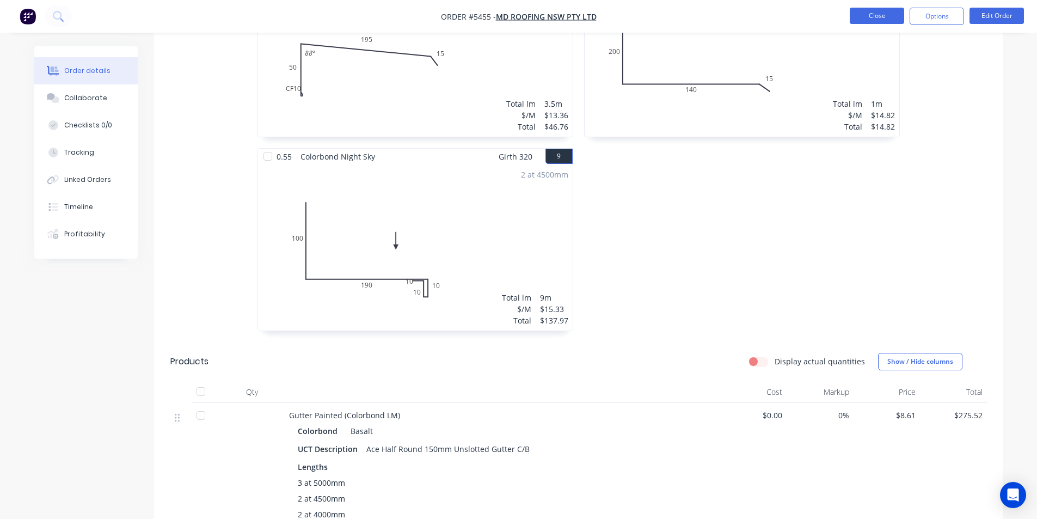
click at [865, 21] on button "Close" at bounding box center [877, 16] width 54 height 16
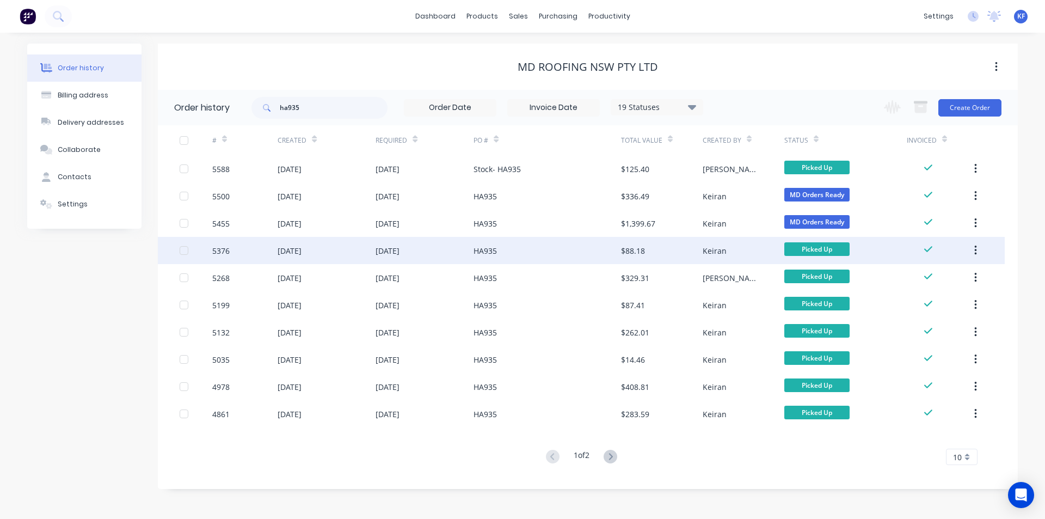
click at [603, 259] on div "HA935" at bounding box center [546, 250] width 147 height 27
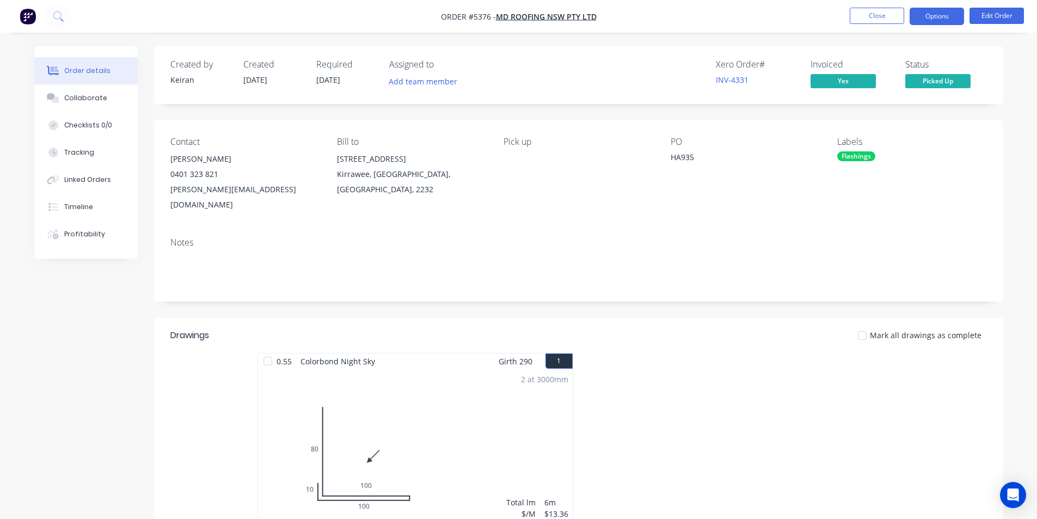
click at [943, 22] on button "Options" at bounding box center [936, 16] width 54 height 17
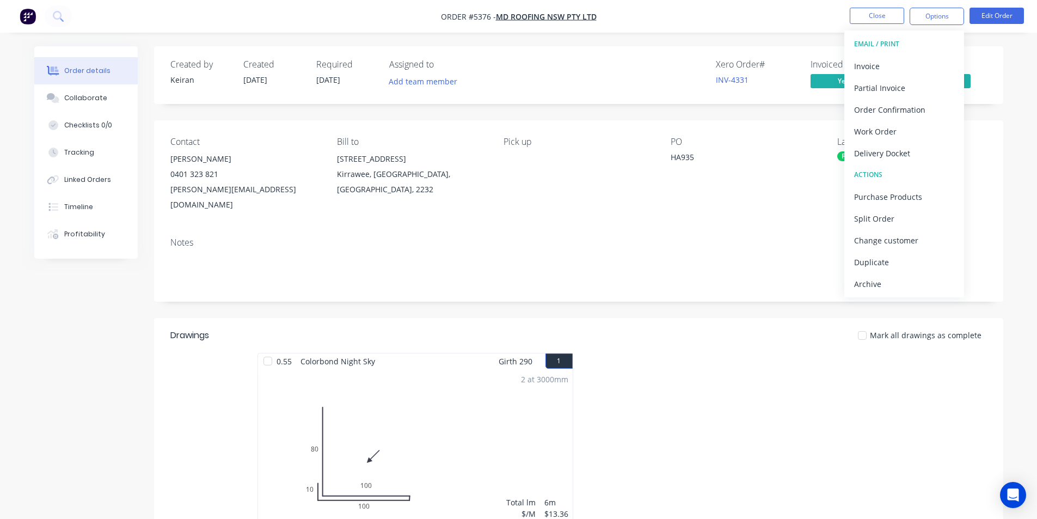
click at [884, 149] on div "Delivery Docket" at bounding box center [904, 153] width 100 height 16
click at [883, 94] on div "With pricing" at bounding box center [904, 88] width 100 height 16
click at [880, 13] on button "Close" at bounding box center [877, 16] width 54 height 16
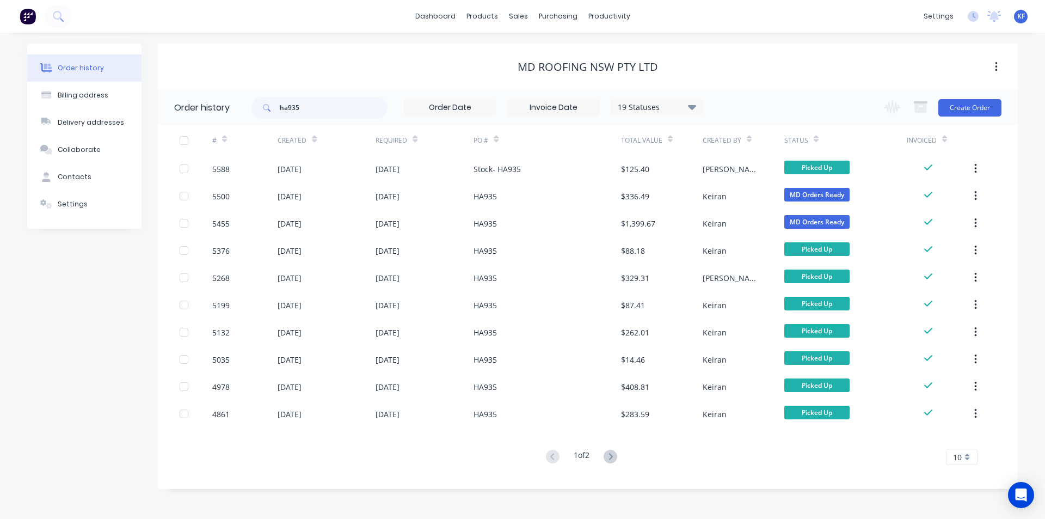
click at [614, 464] on button at bounding box center [610, 457] width 20 height 16
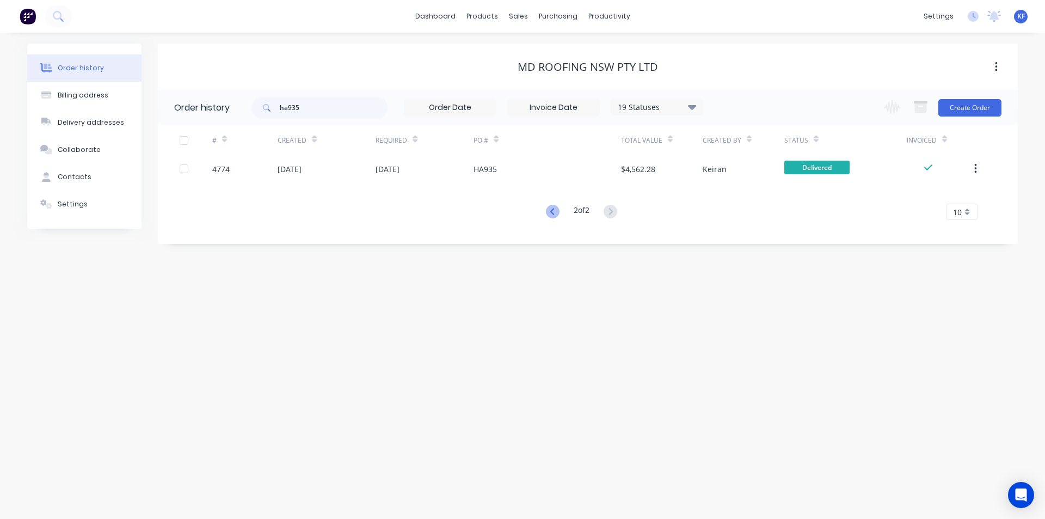
click at [551, 216] on icon at bounding box center [553, 212] width 14 height 14
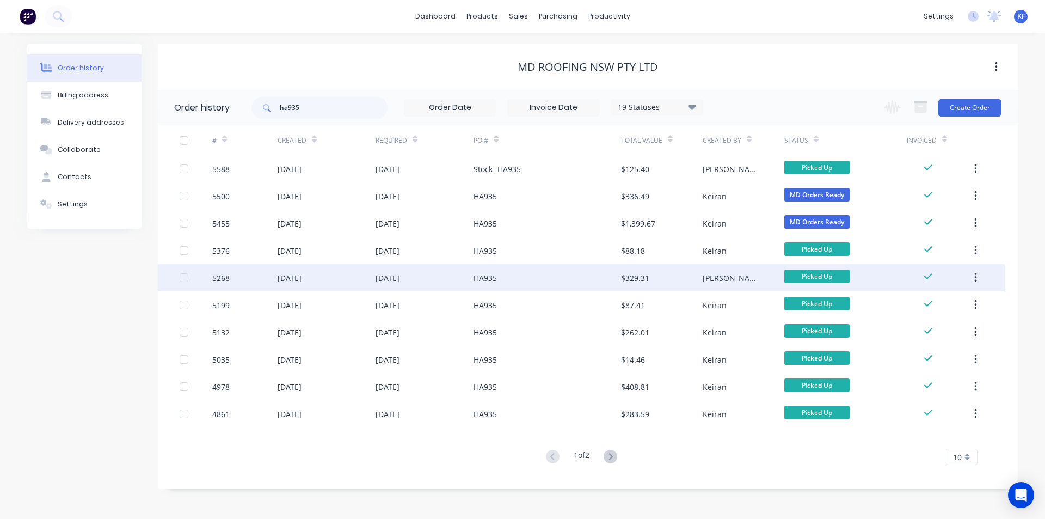
click at [644, 281] on div "$329.31" at bounding box center [635, 277] width 28 height 11
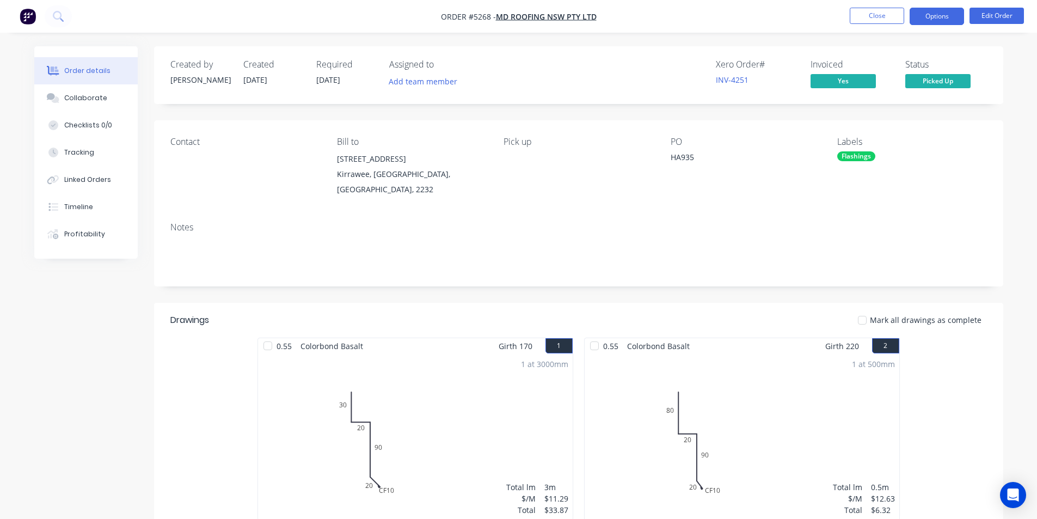
click at [932, 12] on button "Options" at bounding box center [936, 16] width 54 height 17
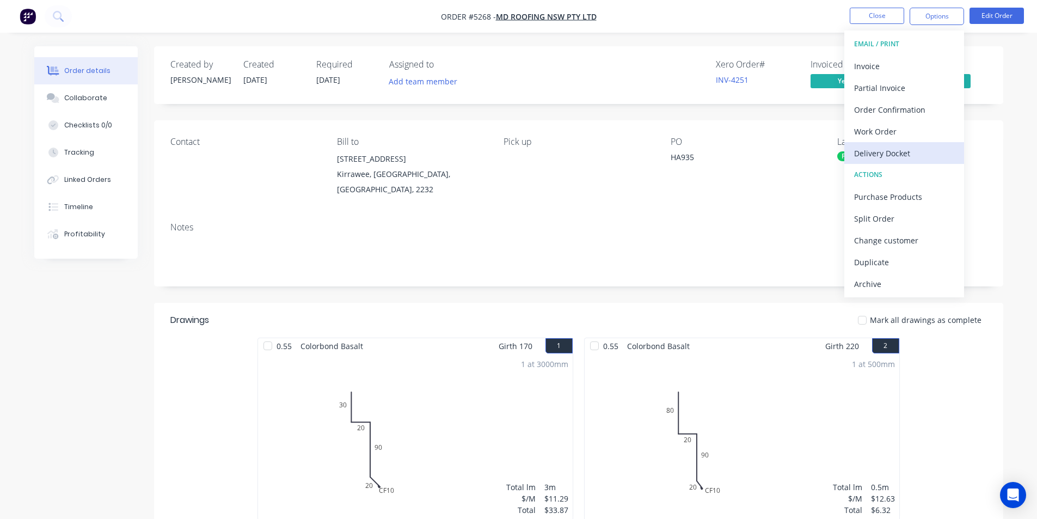
click at [899, 158] on div "Delivery Docket" at bounding box center [904, 153] width 100 height 16
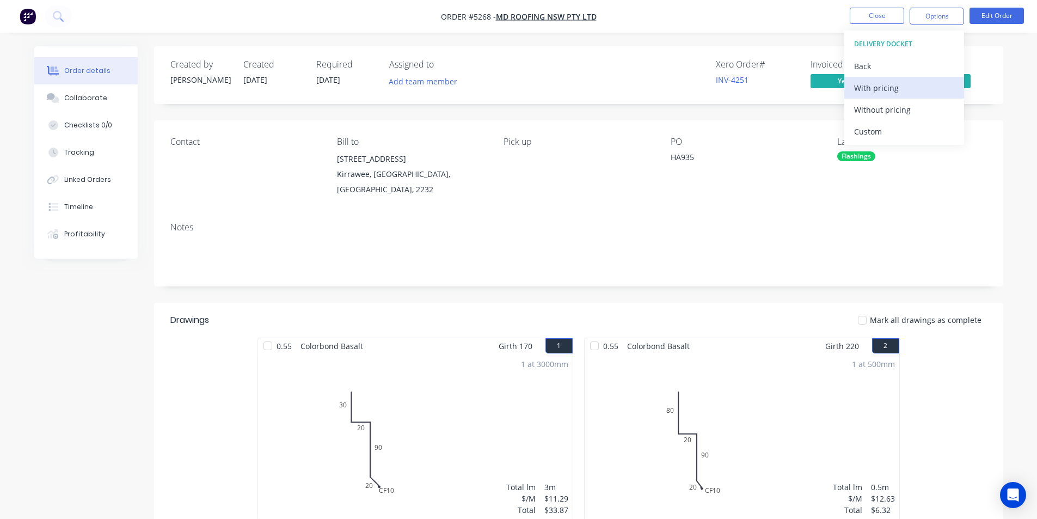
click at [882, 94] on div "With pricing" at bounding box center [904, 88] width 100 height 16
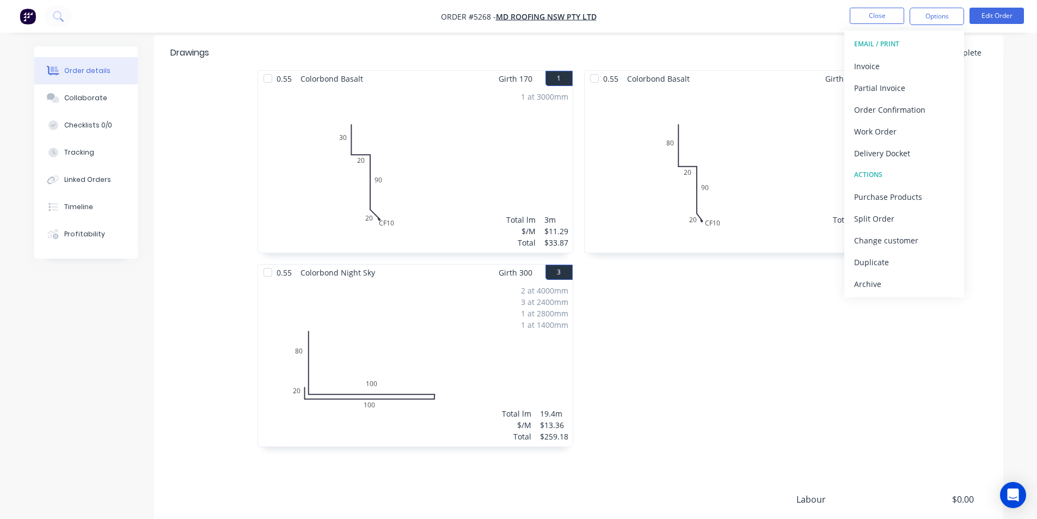
scroll to position [272, 0]
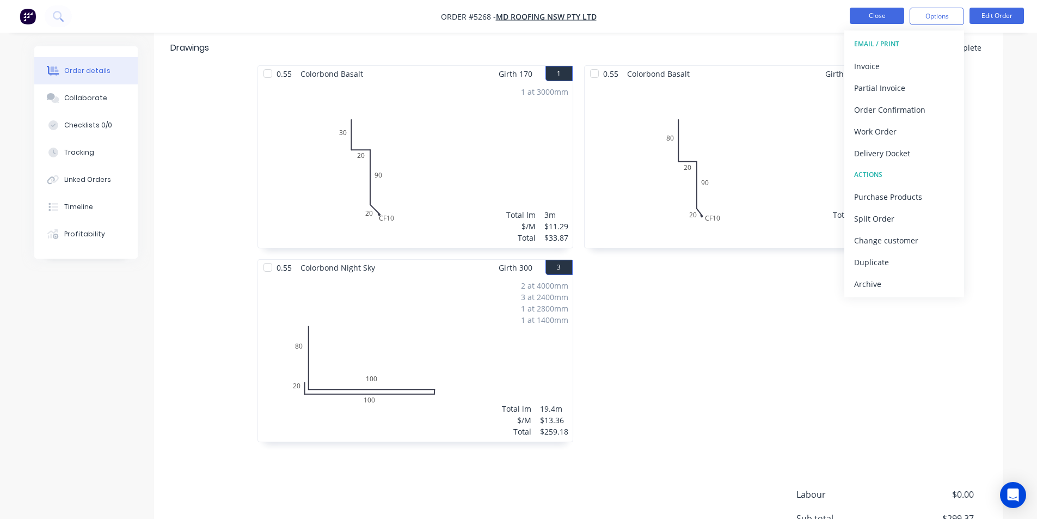
click at [890, 19] on button "Close" at bounding box center [877, 16] width 54 height 16
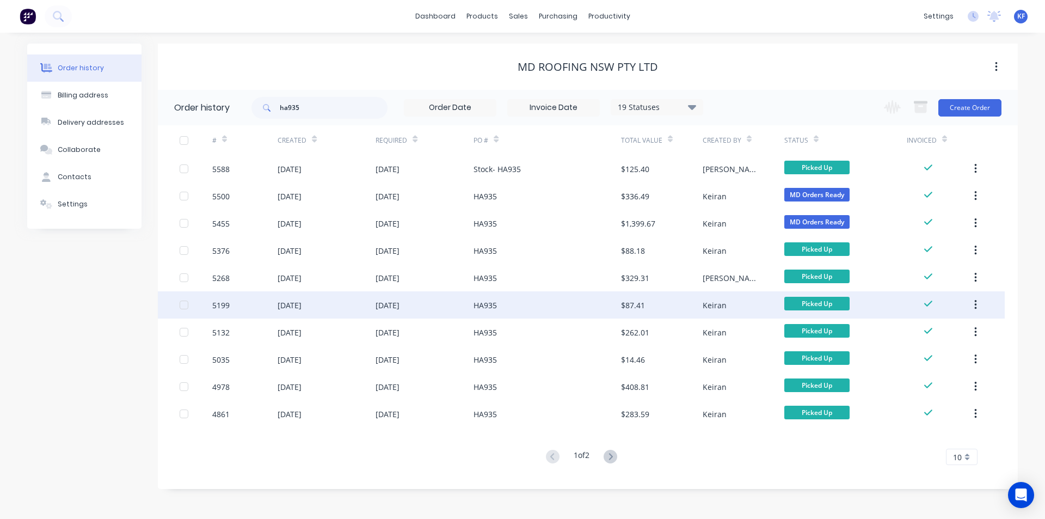
click at [660, 307] on div "$87.41" at bounding box center [662, 304] width 82 height 27
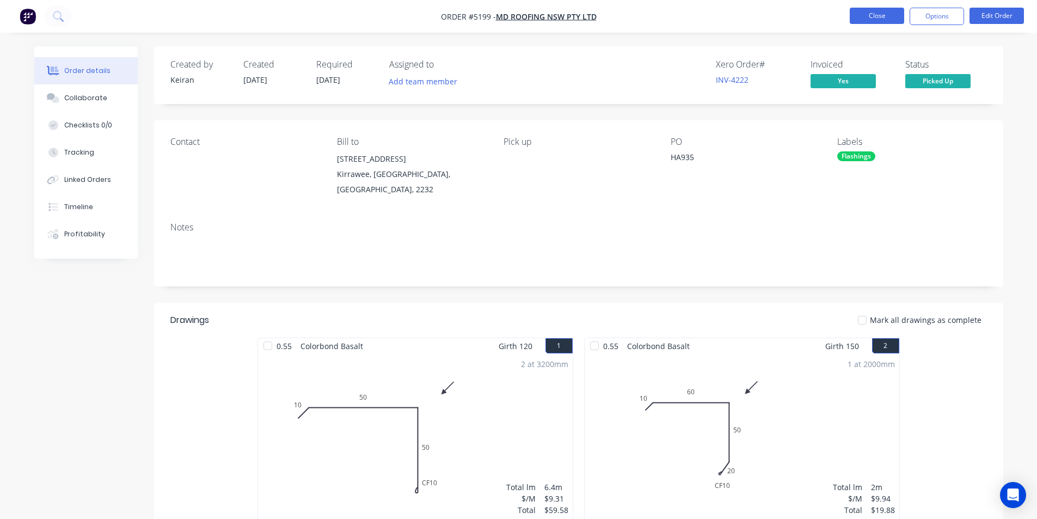
click at [885, 19] on button "Close" at bounding box center [877, 16] width 54 height 16
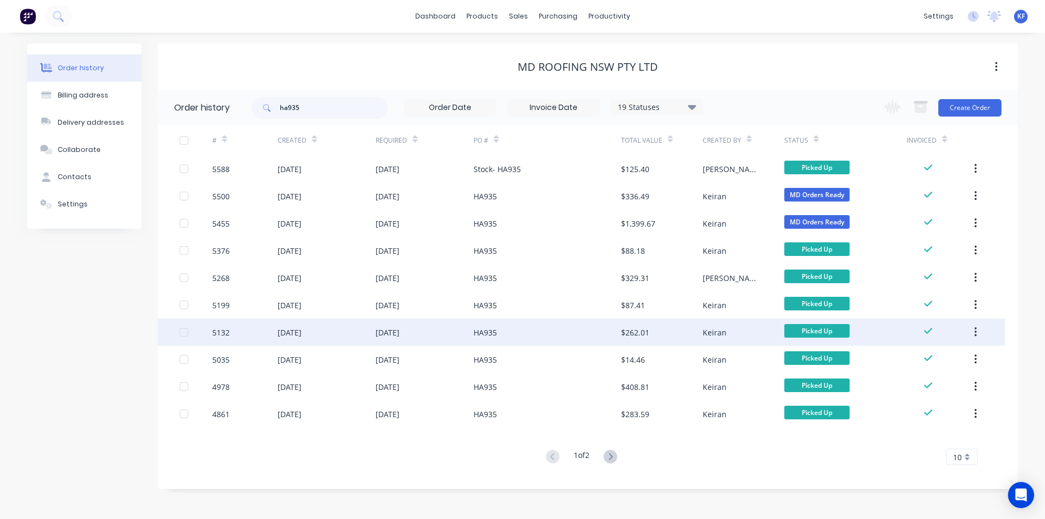
click at [638, 327] on div "$262.01" at bounding box center [635, 332] width 28 height 11
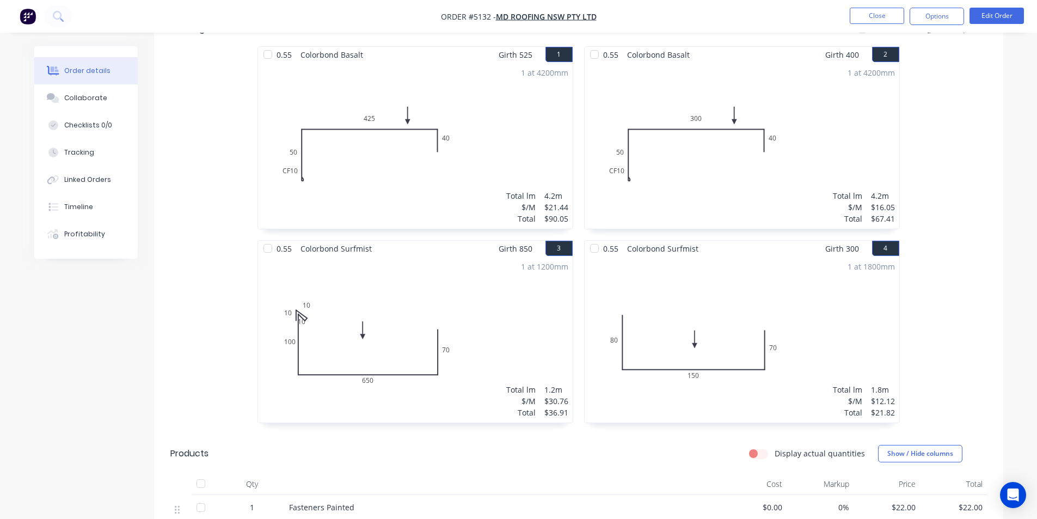
scroll to position [304, 0]
click at [885, 17] on button "Close" at bounding box center [877, 16] width 54 height 16
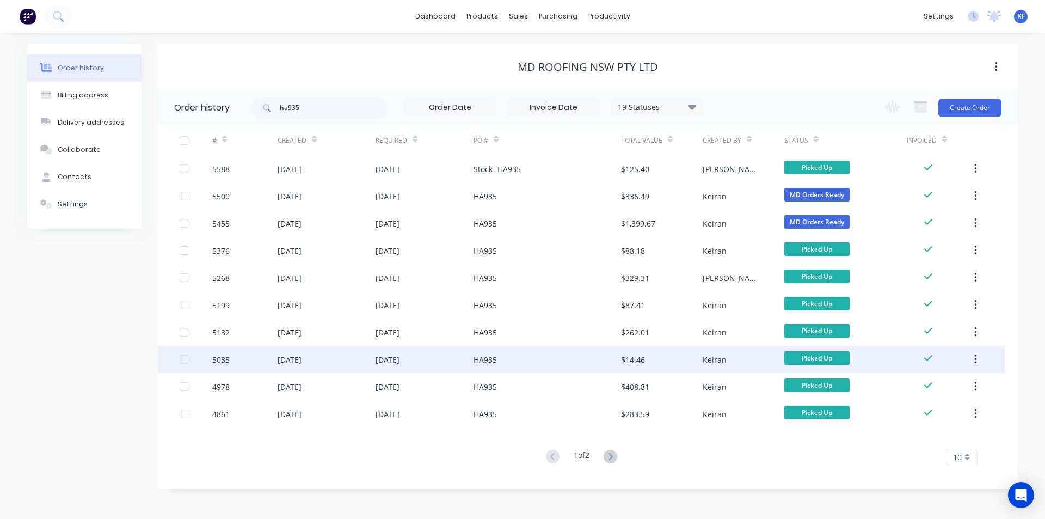
click at [643, 358] on div "$14.46" at bounding box center [633, 359] width 24 height 11
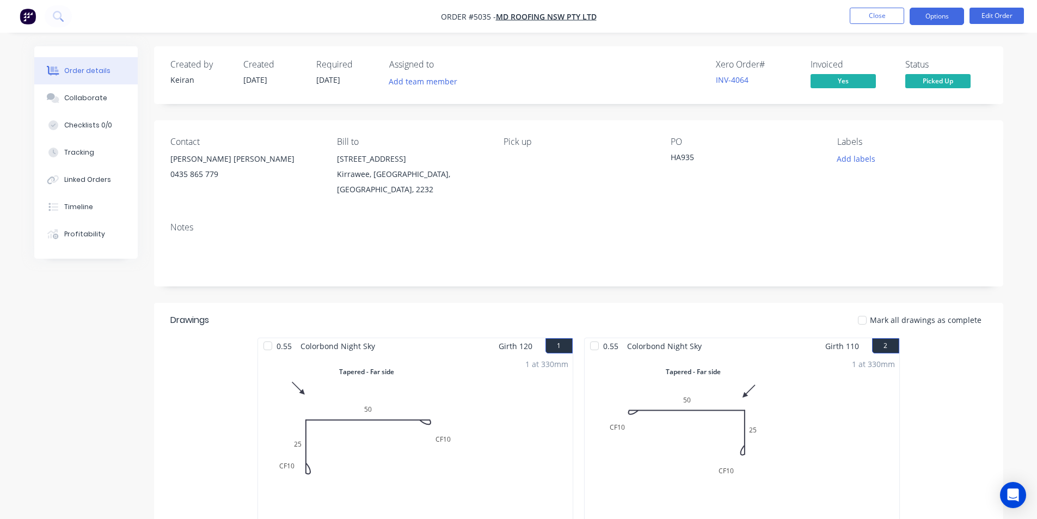
click at [917, 23] on button "Options" at bounding box center [936, 16] width 54 height 17
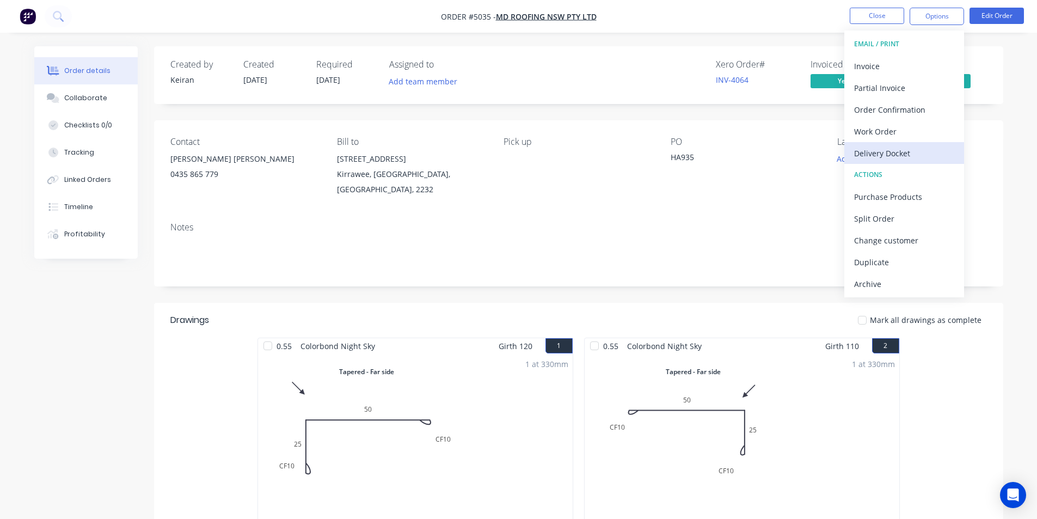
click at [881, 157] on div "Delivery Docket" at bounding box center [904, 153] width 100 height 16
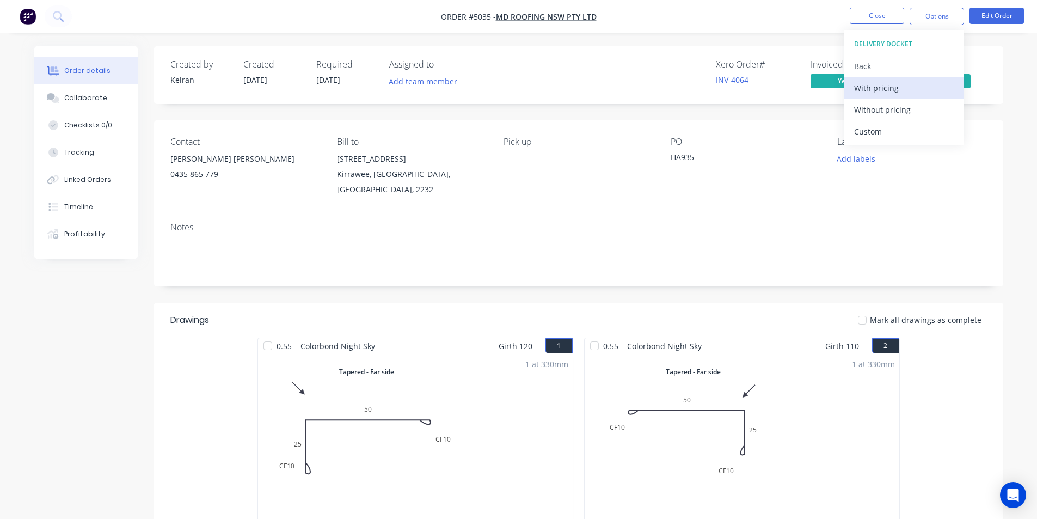
drag, startPoint x: 881, startPoint y: 130, endPoint x: 881, endPoint y: 96, distance: 34.3
click at [881, 96] on div "DELIVERY DOCKET Back With pricing Without pricing Custom" at bounding box center [904, 87] width 120 height 114
click at [881, 96] on button "With pricing" at bounding box center [904, 88] width 120 height 22
click at [676, 36] on div "Order details Collaborate Checklists 0/0 Tracking Linked Orders Timeline Profit…" at bounding box center [518, 459] width 1037 height 918
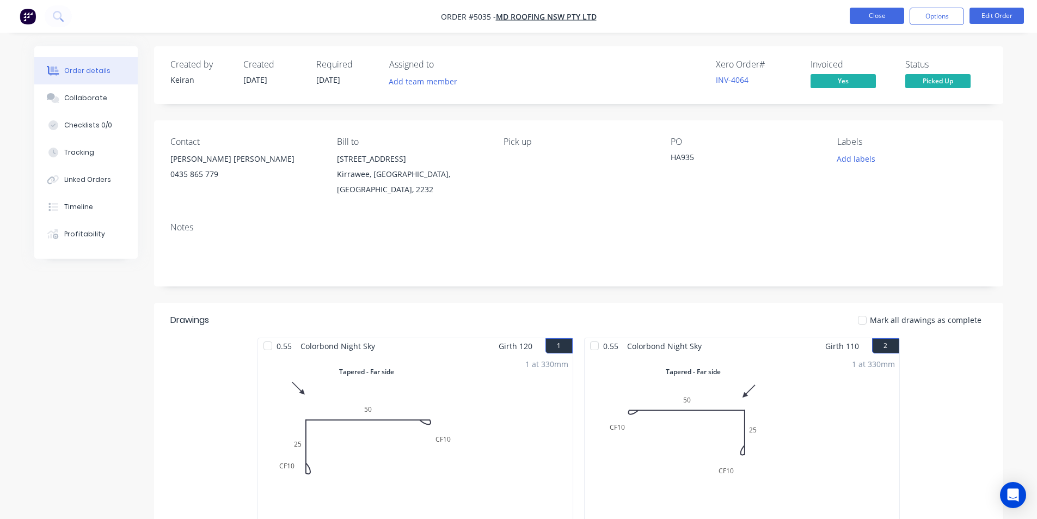
click at [864, 21] on button "Close" at bounding box center [877, 16] width 54 height 16
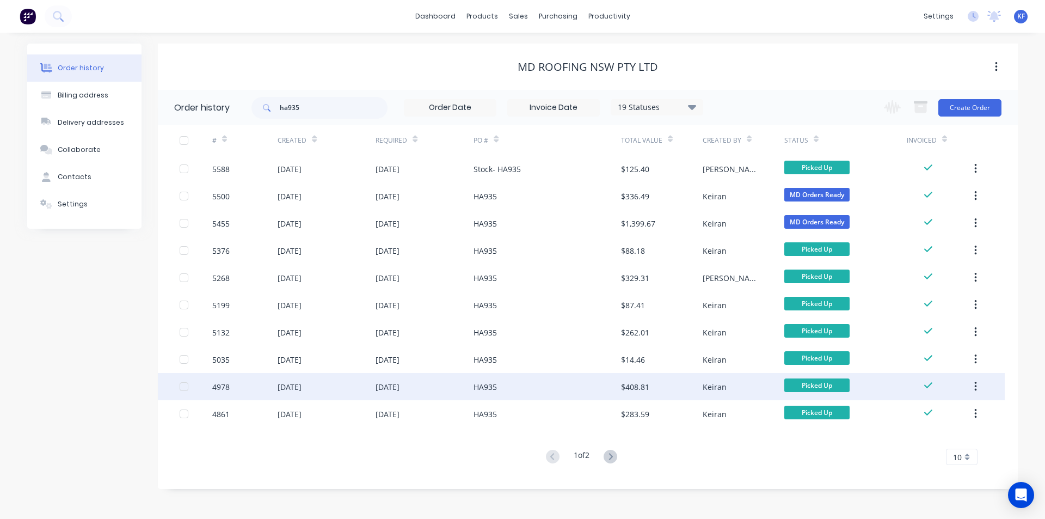
click at [581, 390] on div "HA935" at bounding box center [546, 386] width 147 height 27
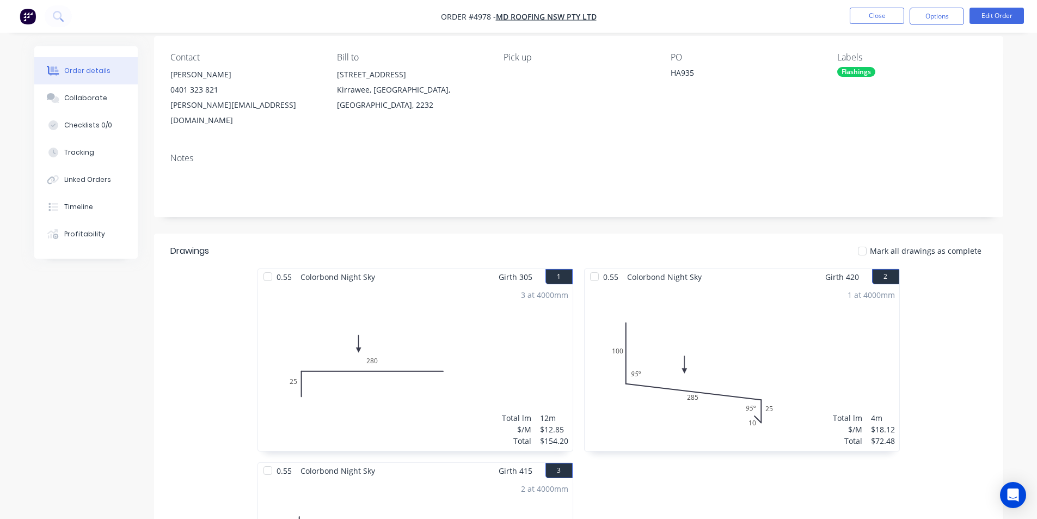
scroll to position [73, 0]
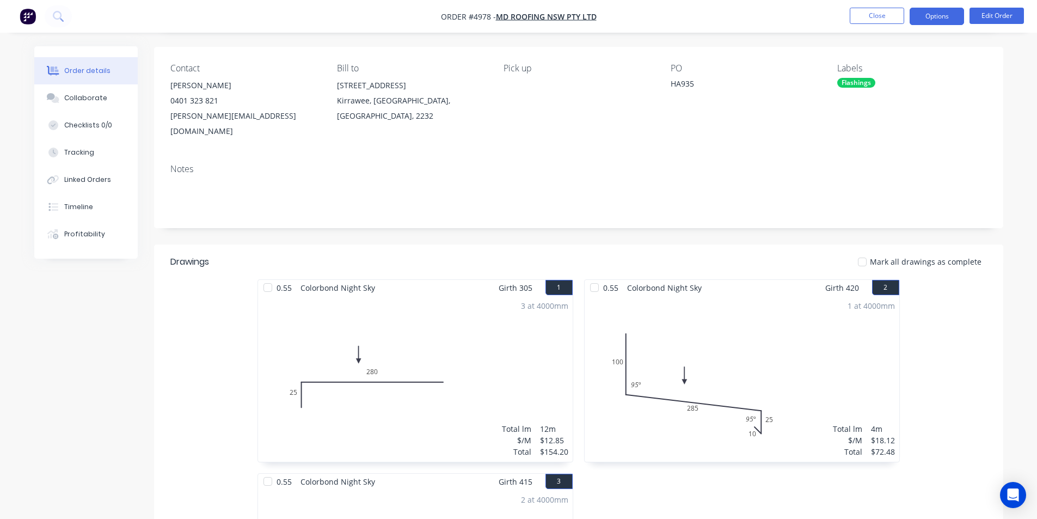
click at [940, 17] on button "Options" at bounding box center [936, 16] width 54 height 17
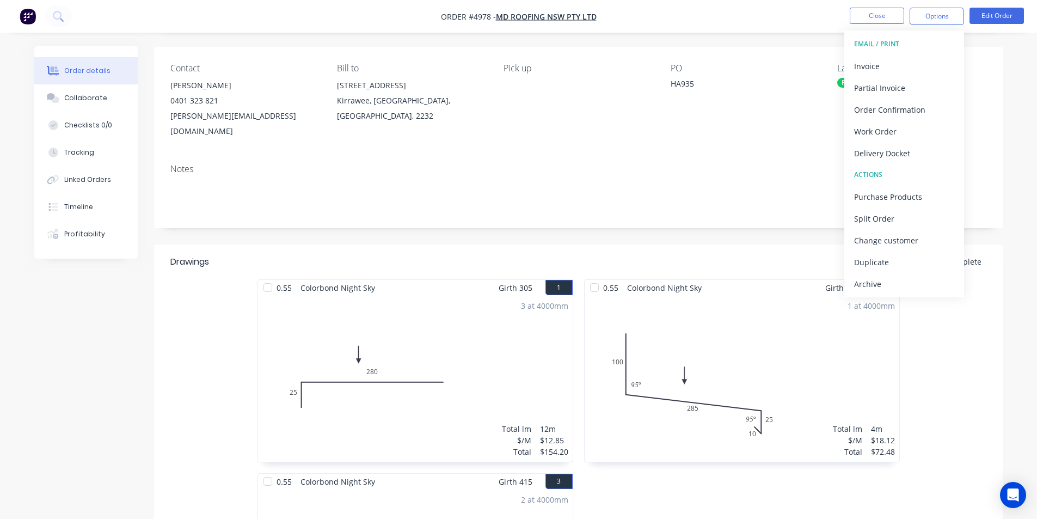
click at [914, 144] on button "Delivery Docket" at bounding box center [904, 153] width 120 height 22
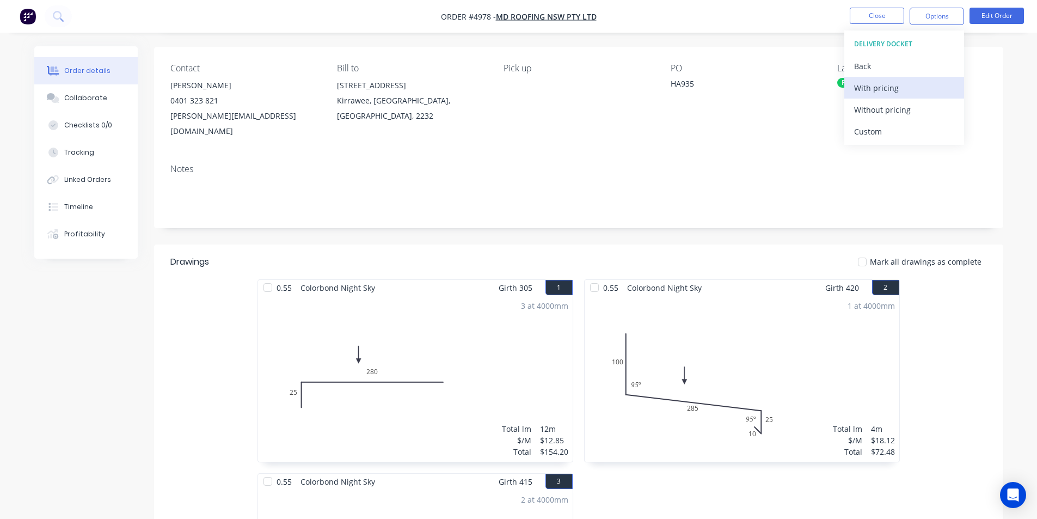
click at [899, 91] on div "With pricing" at bounding box center [904, 88] width 100 height 16
click at [894, 8] on button "Close" at bounding box center [877, 16] width 54 height 16
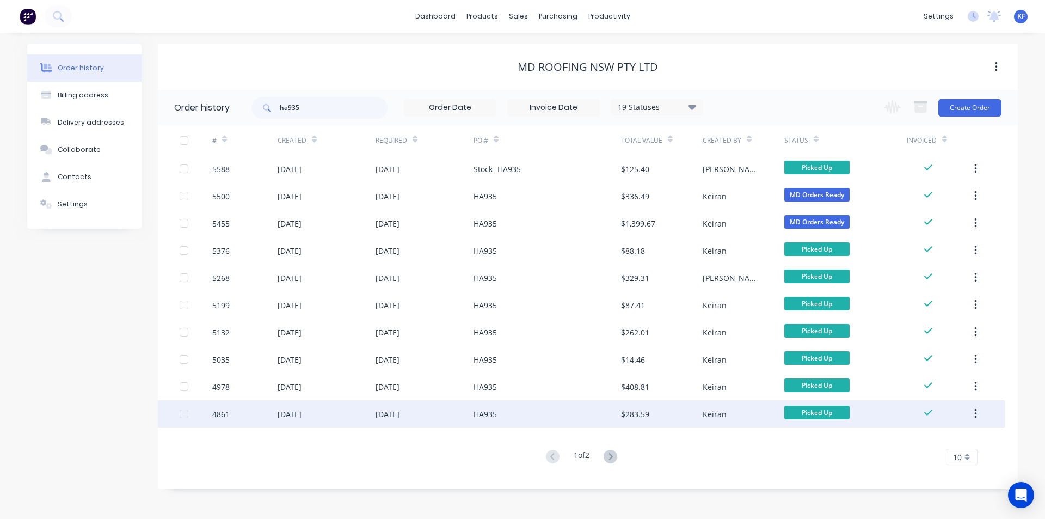
click at [641, 421] on div "$283.59" at bounding box center [662, 413] width 82 height 27
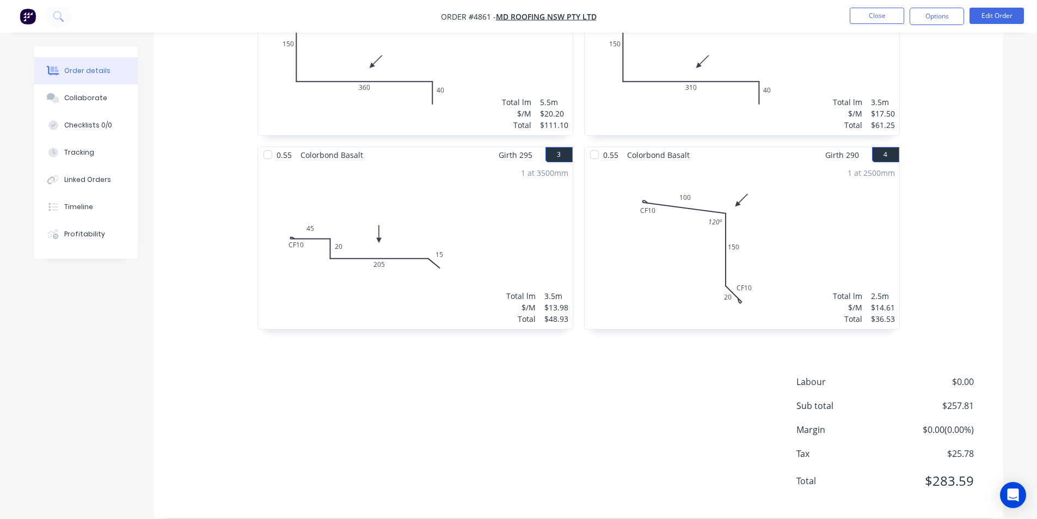
scroll to position [73, 0]
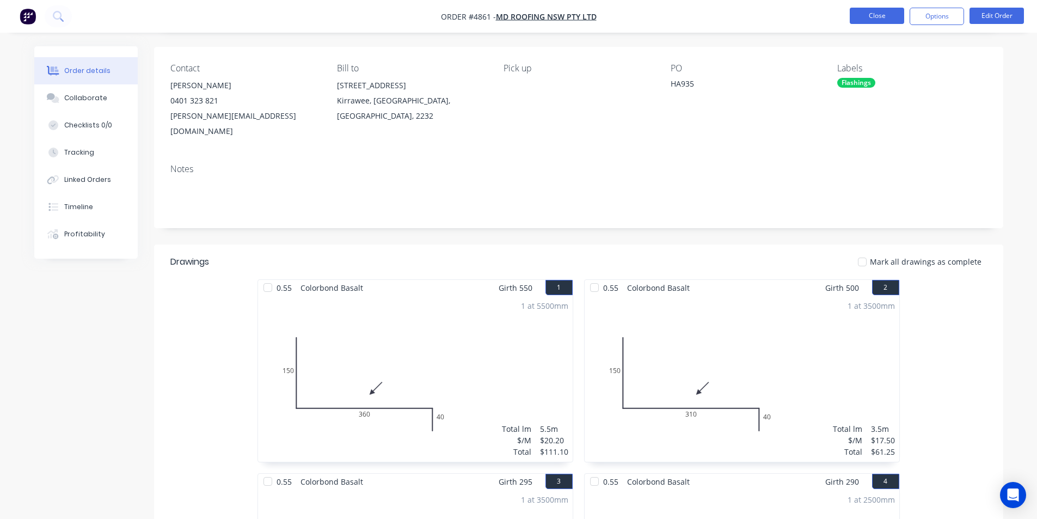
click at [891, 15] on button "Close" at bounding box center [877, 16] width 54 height 16
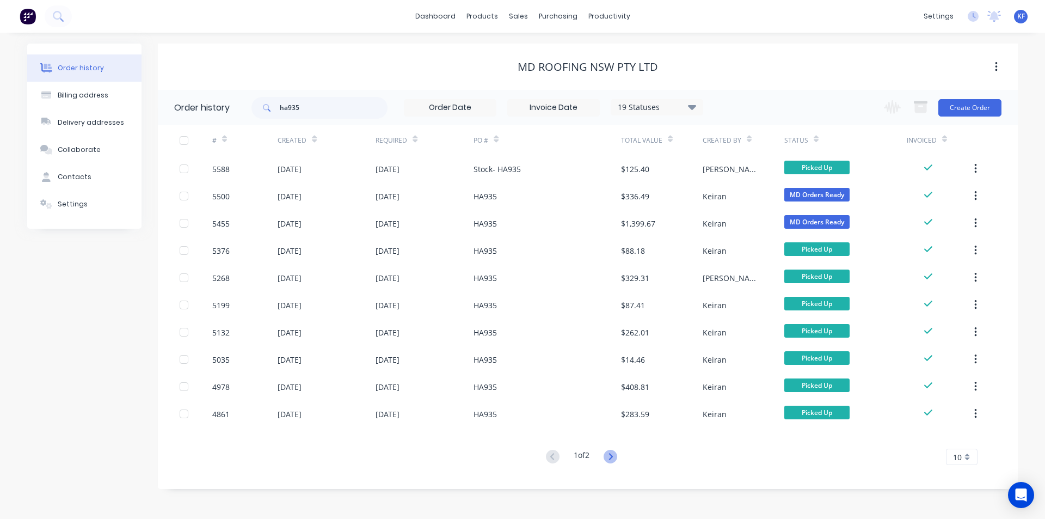
click at [612, 453] on icon at bounding box center [611, 457] width 14 height 14
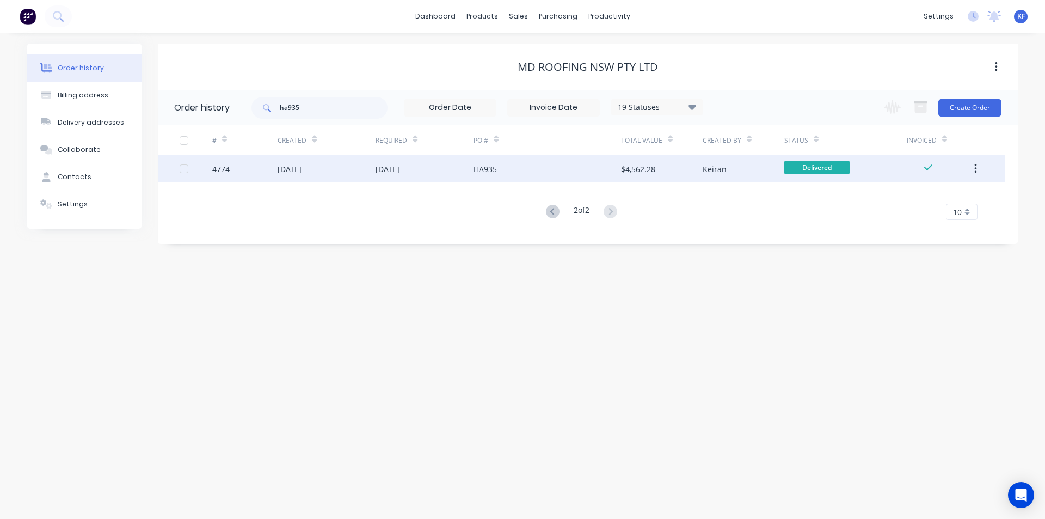
click at [537, 176] on div "HA935" at bounding box center [546, 168] width 147 height 27
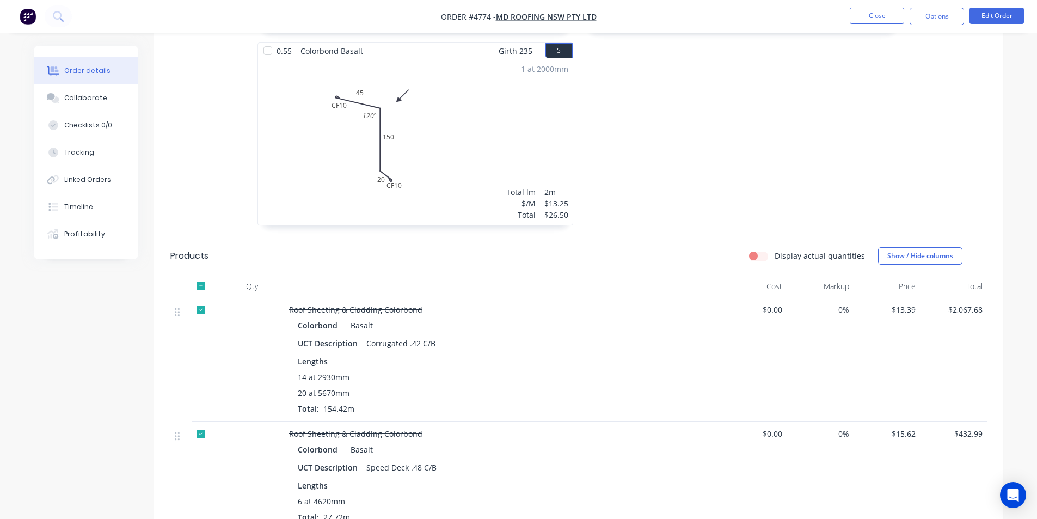
scroll to position [707, 0]
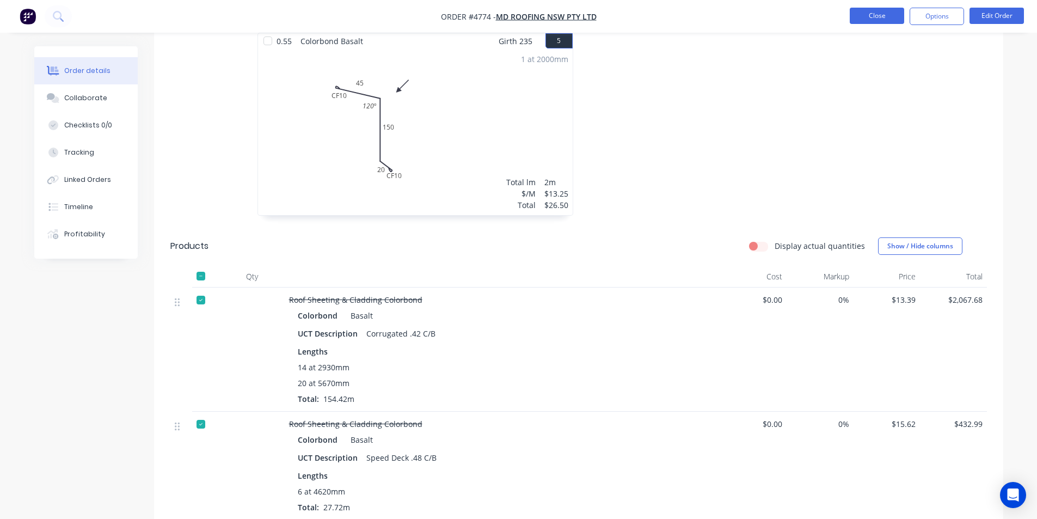
click at [894, 11] on button "Close" at bounding box center [877, 16] width 54 height 16
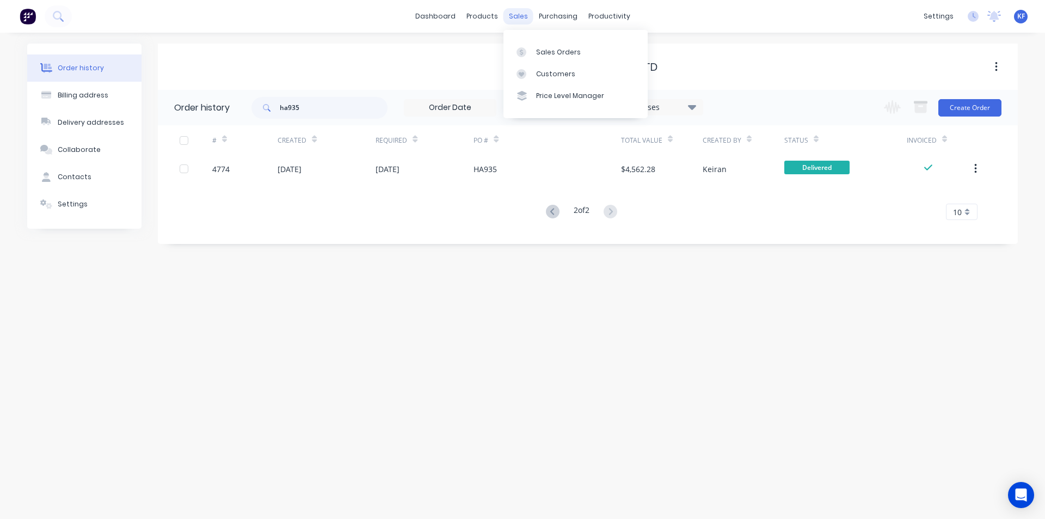
click at [516, 15] on div "sales" at bounding box center [518, 16] width 30 height 16
click at [542, 50] on div "Sales Orders" at bounding box center [558, 52] width 45 height 10
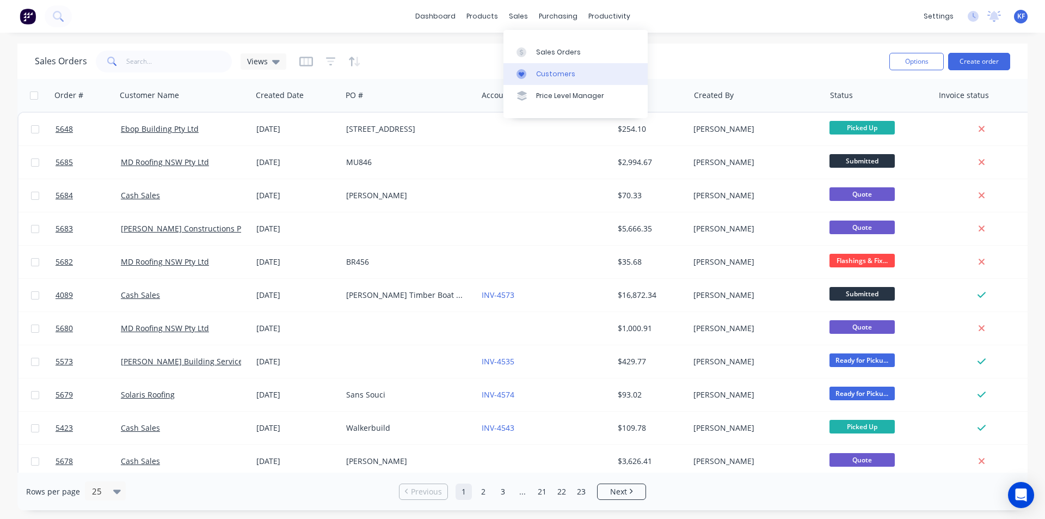
click at [546, 78] on div "Customers" at bounding box center [555, 74] width 39 height 10
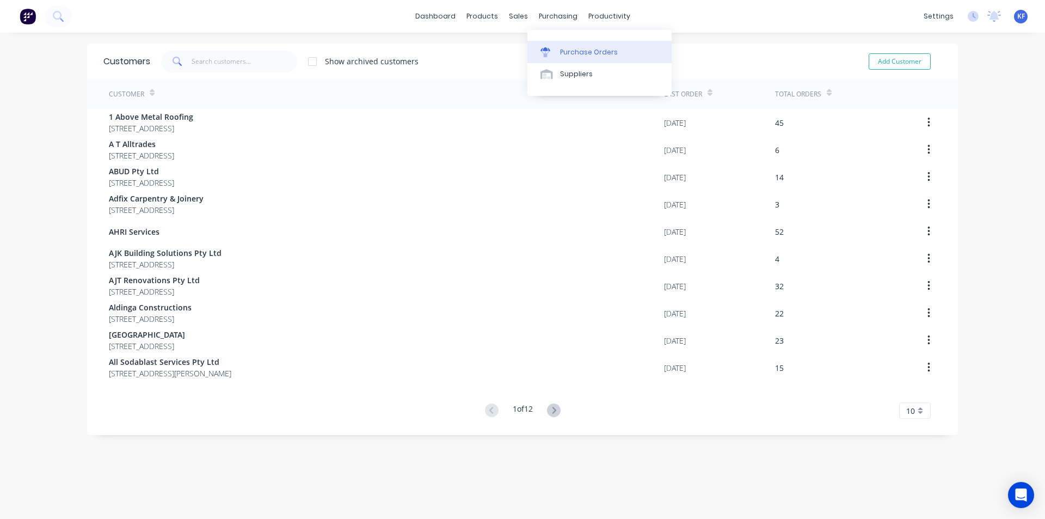
drag, startPoint x: 573, startPoint y: 40, endPoint x: 573, endPoint y: 48, distance: 8.7
click at [573, 41] on div "Purchase Orders Suppliers" at bounding box center [599, 63] width 144 height 66
click at [573, 56] on div "Purchase Orders" at bounding box center [589, 52] width 58 height 10
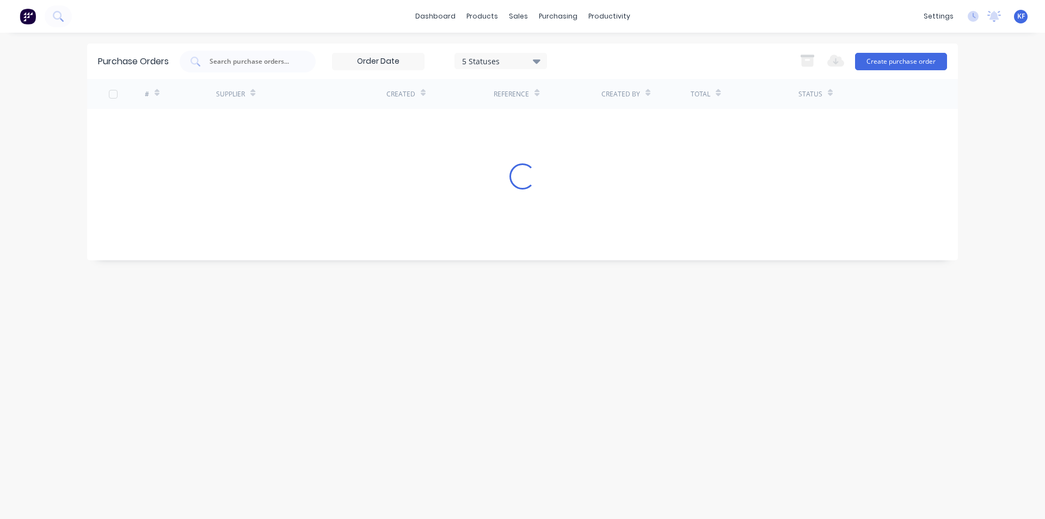
click at [245, 69] on div at bounding box center [248, 62] width 136 height 22
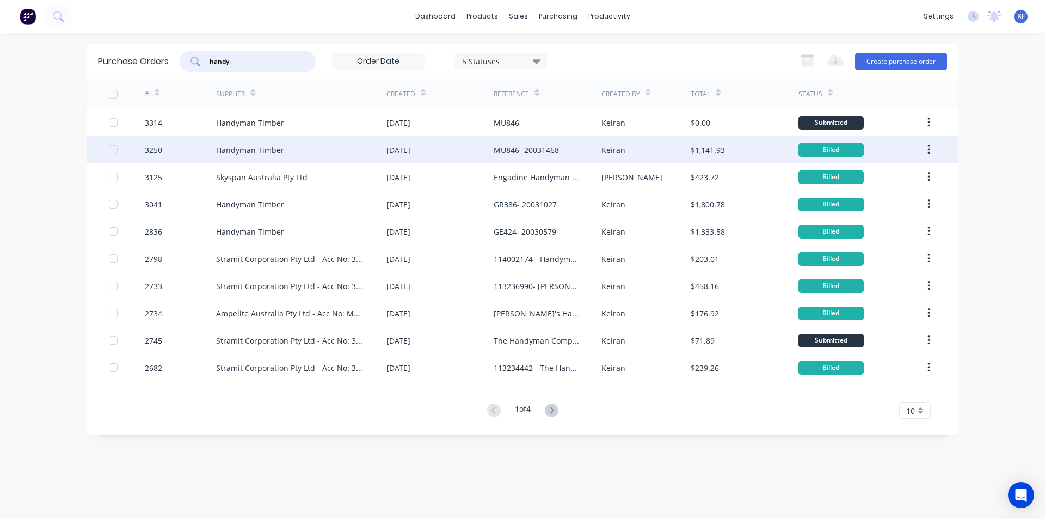
type input "handy"
click at [341, 150] on div "Handyman Timber" at bounding box center [301, 149] width 170 height 27
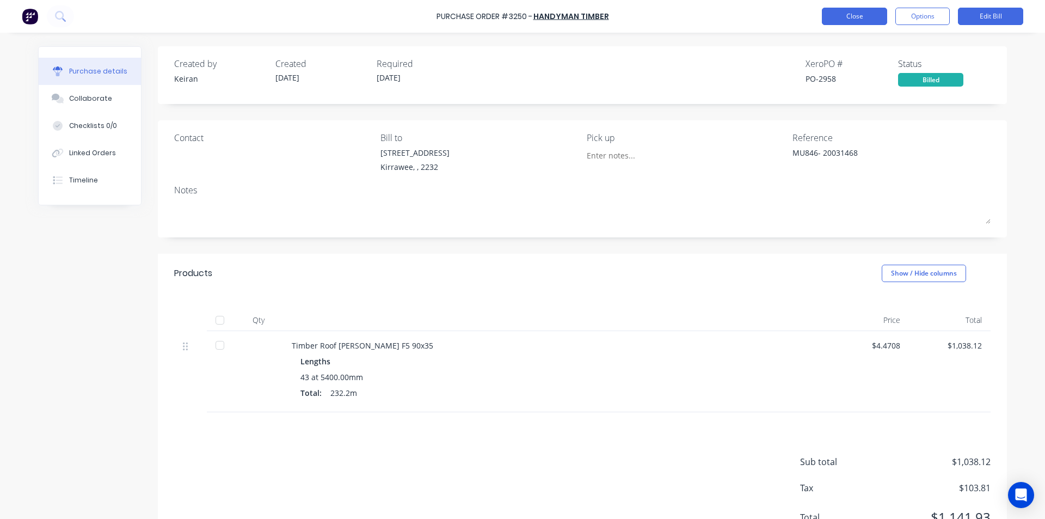
click at [856, 24] on button "Close" at bounding box center [854, 16] width 65 height 17
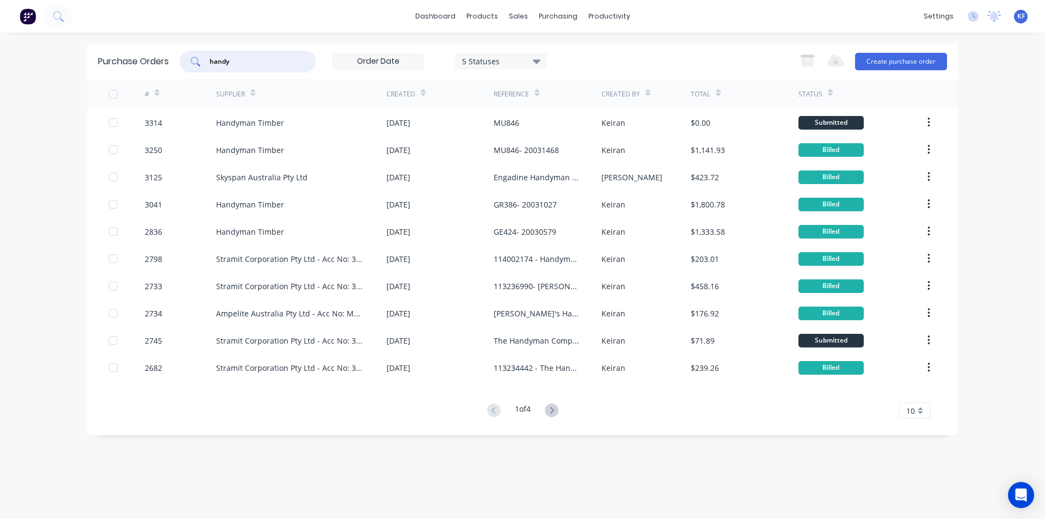
drag, startPoint x: 216, startPoint y: 59, endPoint x: 200, endPoint y: 56, distance: 16.2
click at [200, 56] on div "handy" at bounding box center [248, 62] width 136 height 22
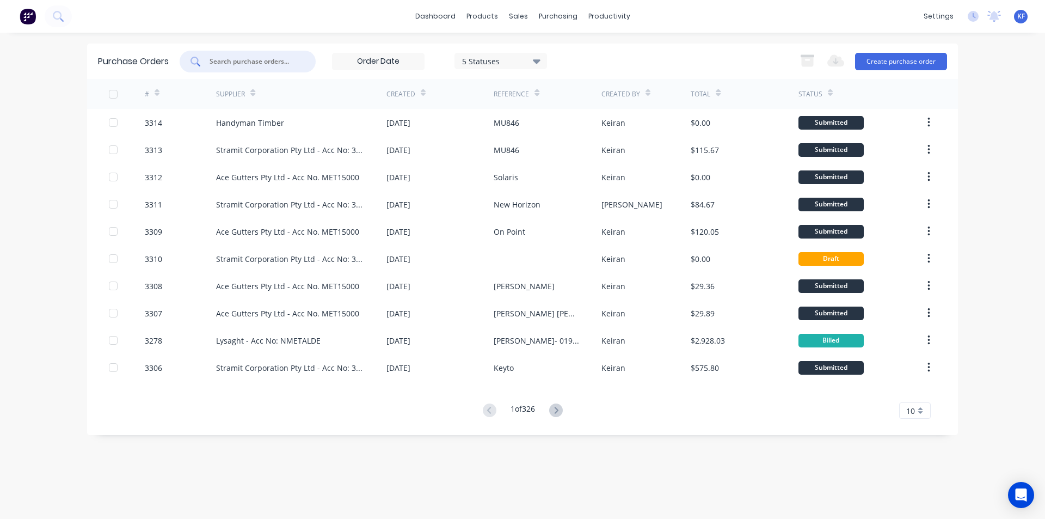
click at [731, 8] on div "dashboard products sales purchasing productivity dashboard products Product Cat…" at bounding box center [522, 16] width 1045 height 33
click at [557, 46] on link "Sales Orders" at bounding box center [575, 52] width 144 height 22
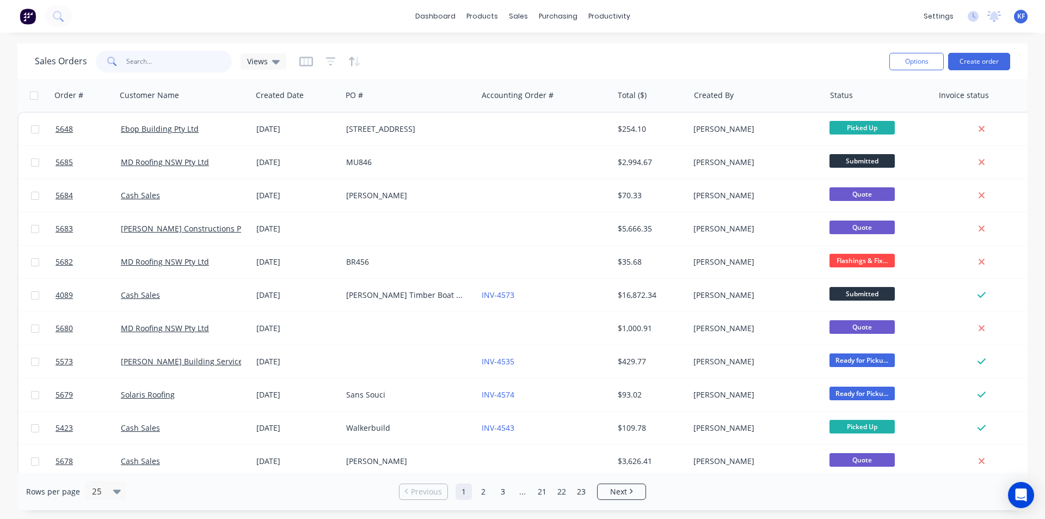
click at [193, 63] on input "text" at bounding box center [179, 62] width 106 height 22
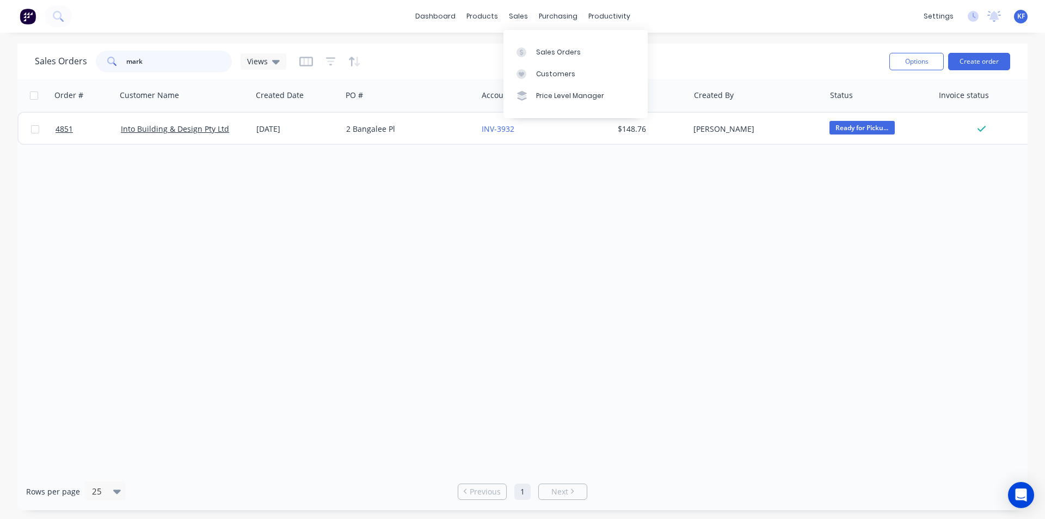
type input "mark"
drag, startPoint x: 454, startPoint y: 200, endPoint x: 467, endPoint y: 172, distance: 30.7
click at [454, 198] on div "Order # Customer Name Created Date PO # Accounting Order # Total ($) Created By…" at bounding box center [522, 275] width 1010 height 393
click at [543, 88] on link "Price Level Manager" at bounding box center [575, 96] width 144 height 22
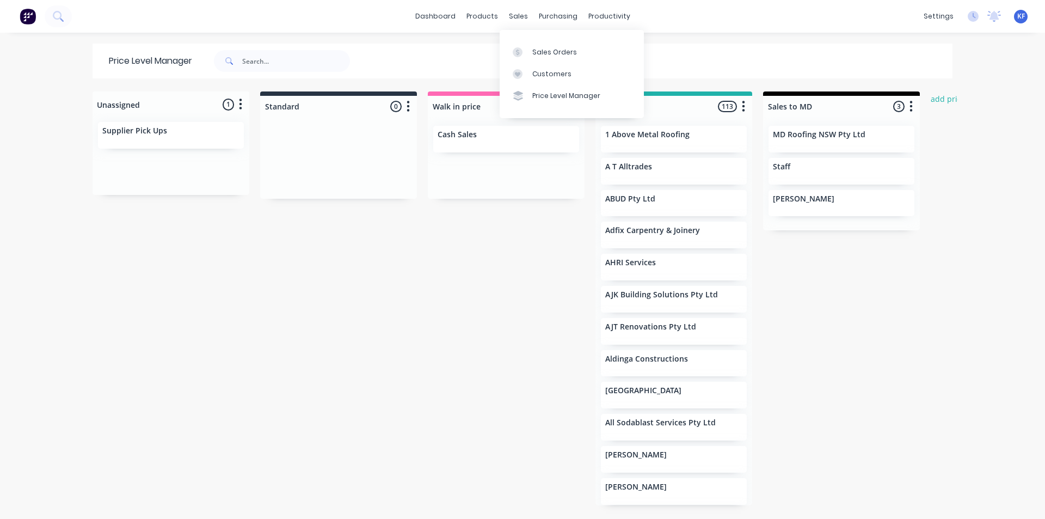
click at [553, 83] on link "Customers" at bounding box center [572, 74] width 144 height 22
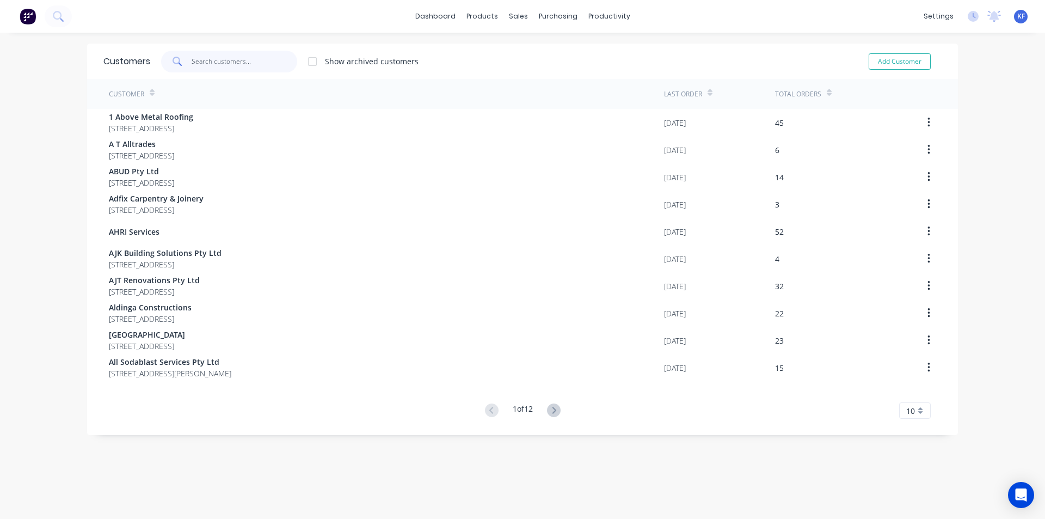
click at [236, 67] on input "text" at bounding box center [245, 62] width 106 height 22
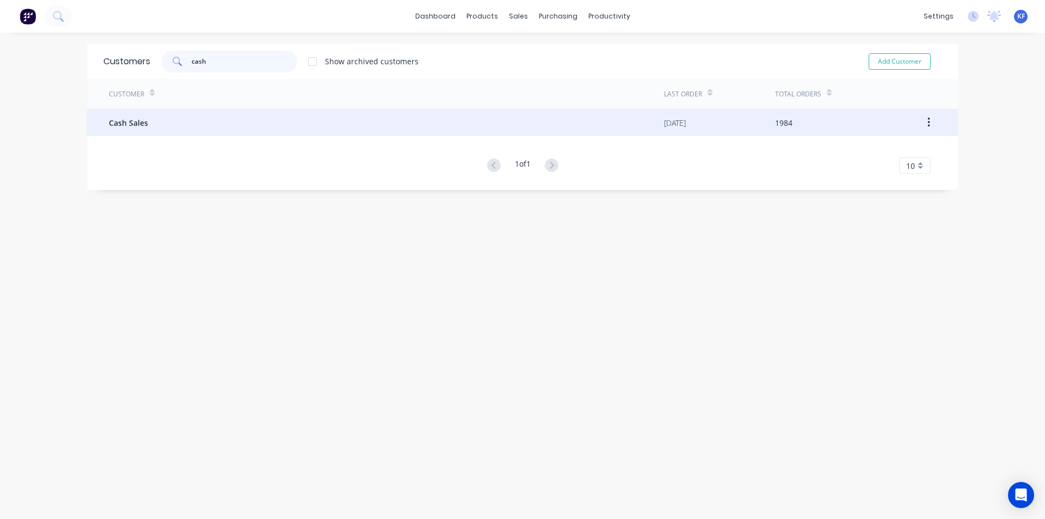
type input "cash"
click at [183, 134] on div "Cash Sales" at bounding box center [386, 122] width 555 height 27
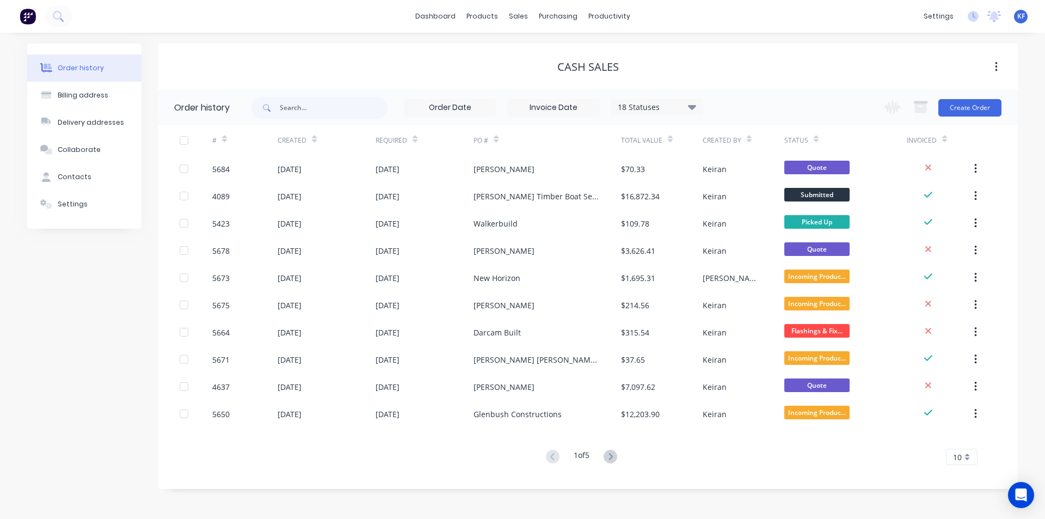
click at [690, 109] on icon at bounding box center [692, 106] width 8 height 13
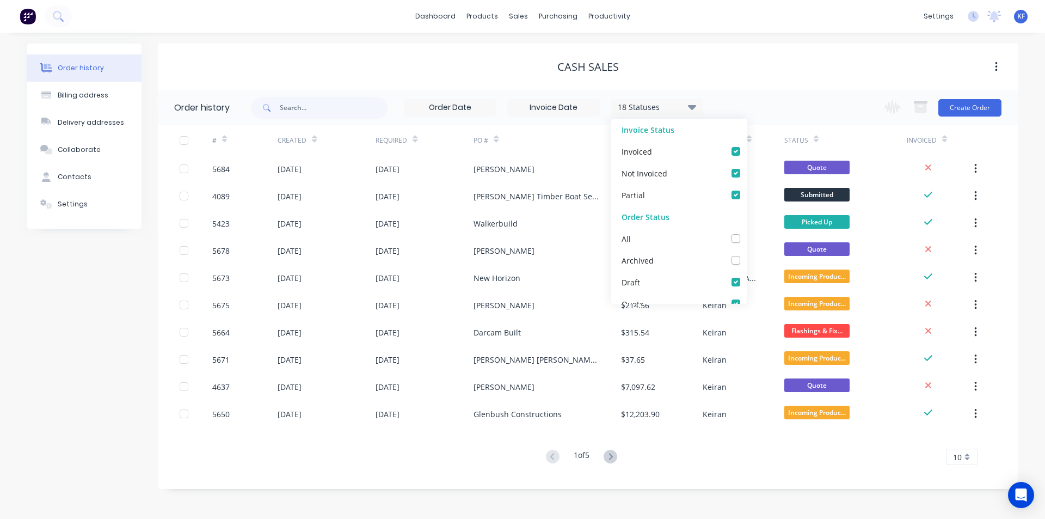
click at [729, 245] on div "All" at bounding box center [679, 238] width 136 height 22
click at [747, 232] on label at bounding box center [747, 232] width 0 height 0
click at [747, 242] on input "checkbox" at bounding box center [751, 237] width 9 height 10
checkbox input "true"
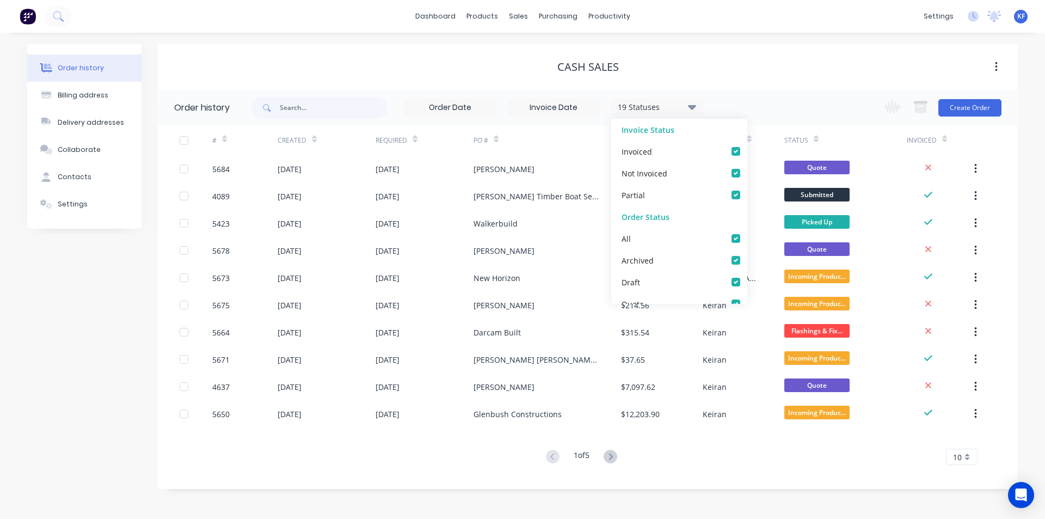
click at [775, 80] on div "Cash Sales" at bounding box center [588, 67] width 860 height 46
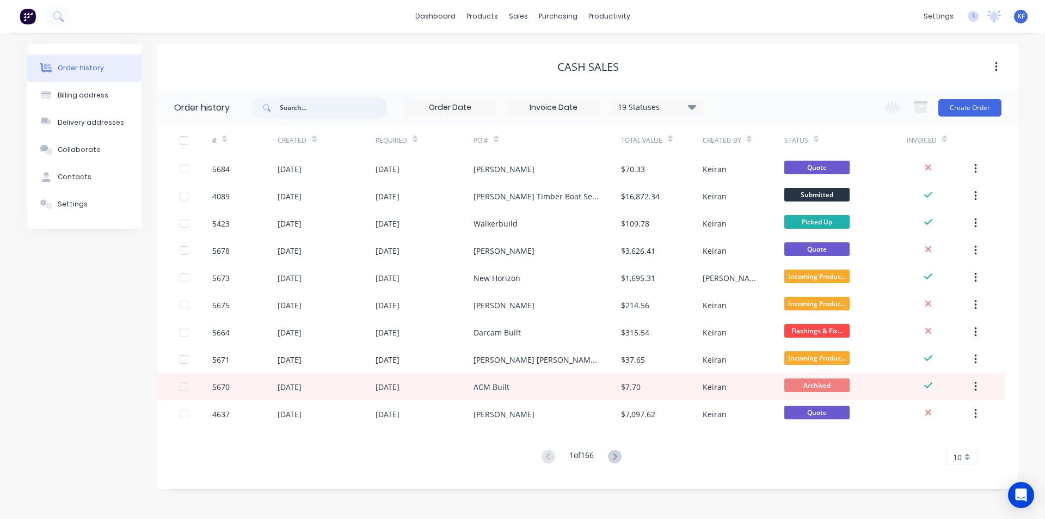
click at [306, 115] on input "text" at bounding box center [334, 108] width 108 height 22
type input "mark"
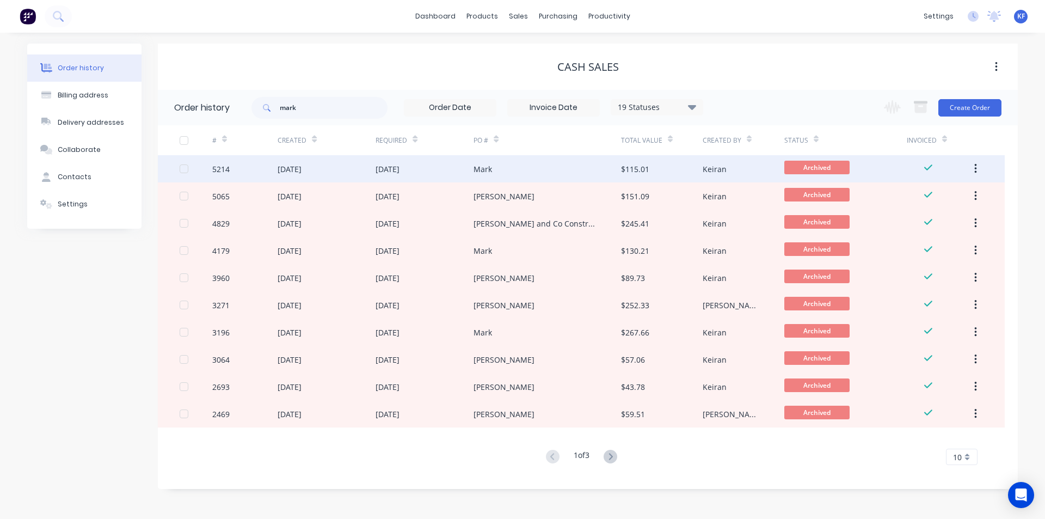
click at [538, 174] on div "Mark" at bounding box center [546, 168] width 147 height 27
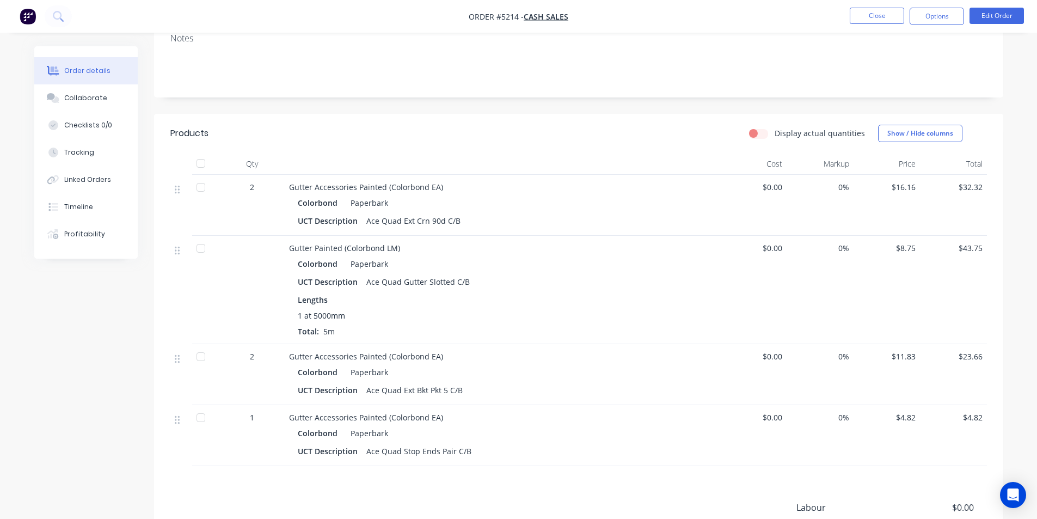
scroll to position [218, 0]
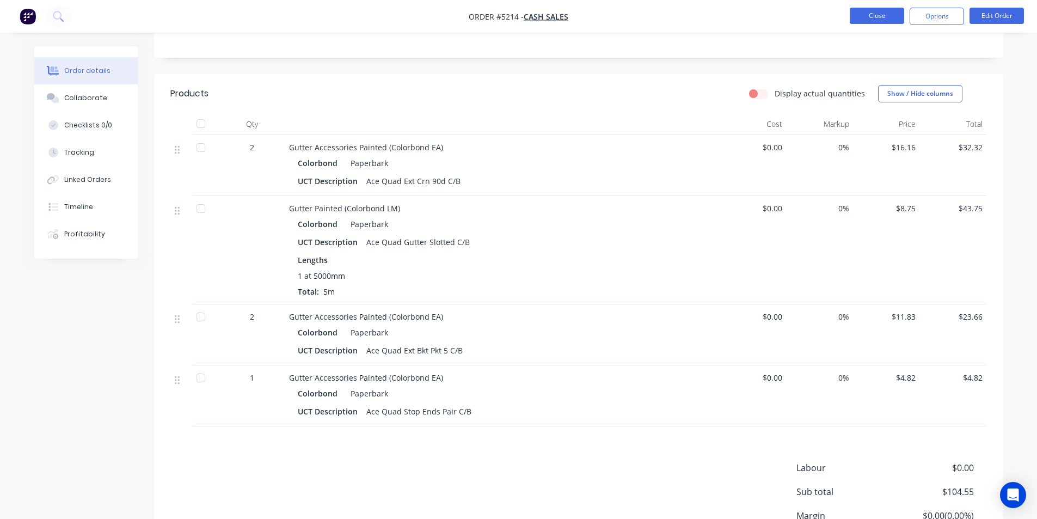
click at [890, 12] on button "Close" at bounding box center [877, 16] width 54 height 16
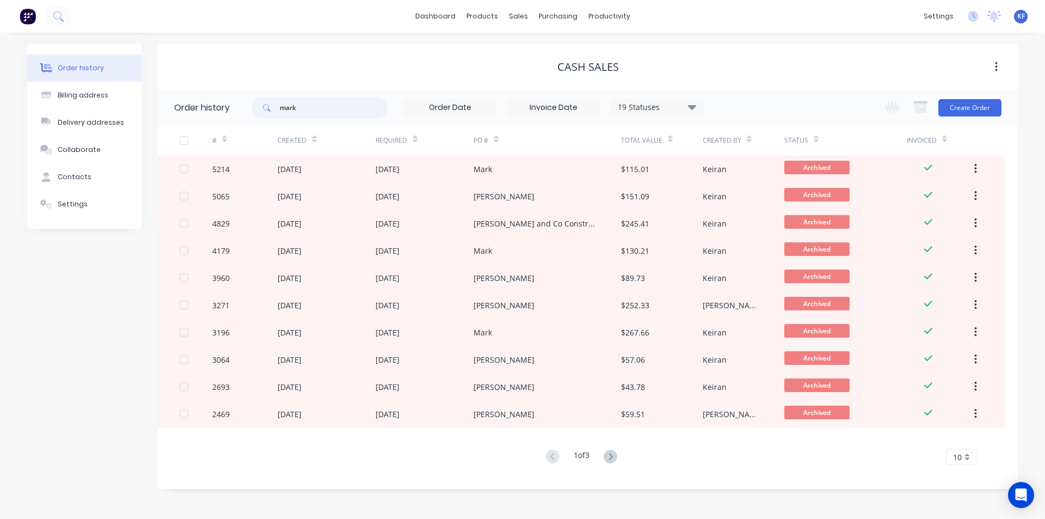
drag, startPoint x: 358, startPoint y: 104, endPoint x: 258, endPoint y: 85, distance: 101.4
click at [262, 88] on div "Cash Sales Order history mark 19 Statuses Invoice Status Invoiced Not Invoiced …" at bounding box center [588, 266] width 860 height 445
type input "ben"
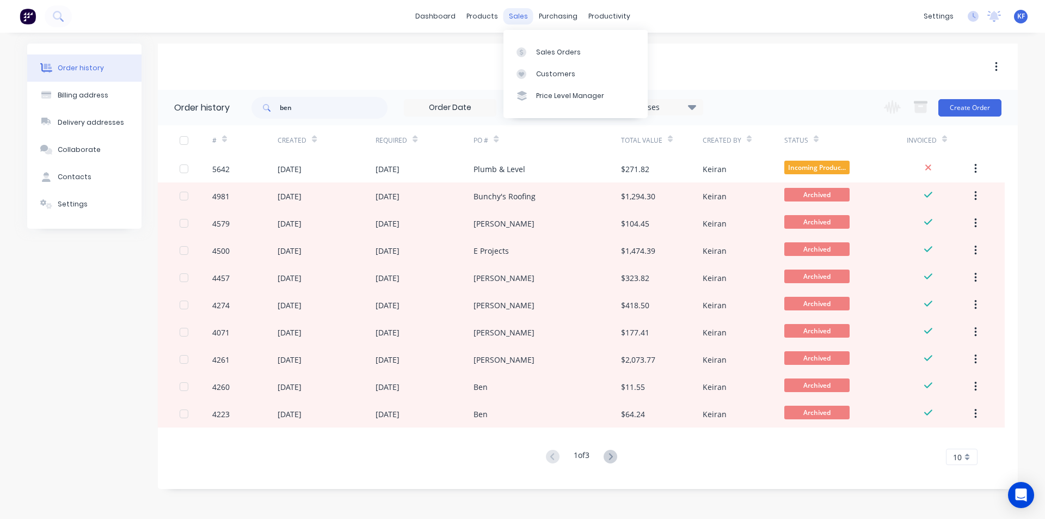
click at [528, 13] on div "sales" at bounding box center [518, 16] width 30 height 16
click at [544, 47] on div "Sales Orders" at bounding box center [558, 52] width 45 height 10
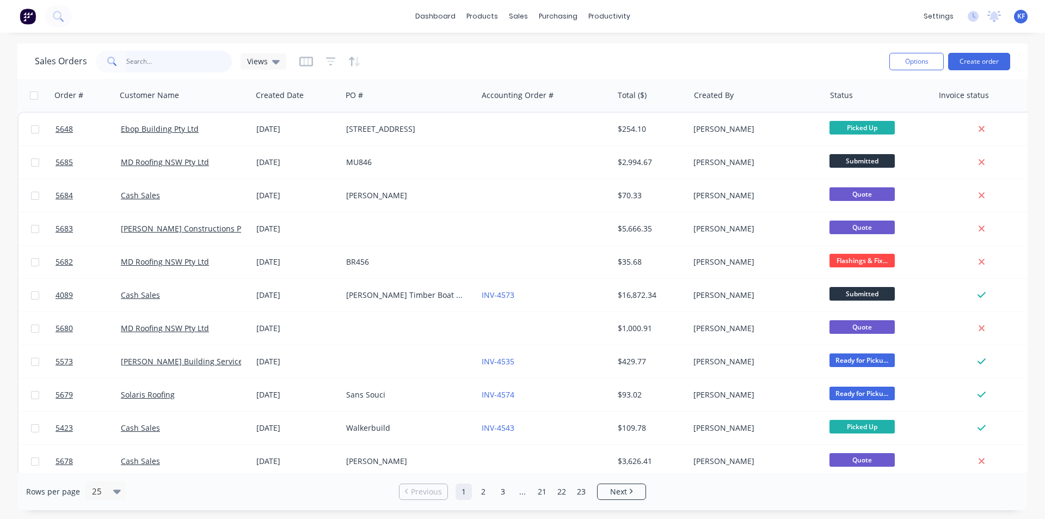
click at [176, 62] on input "text" at bounding box center [179, 62] width 106 height 22
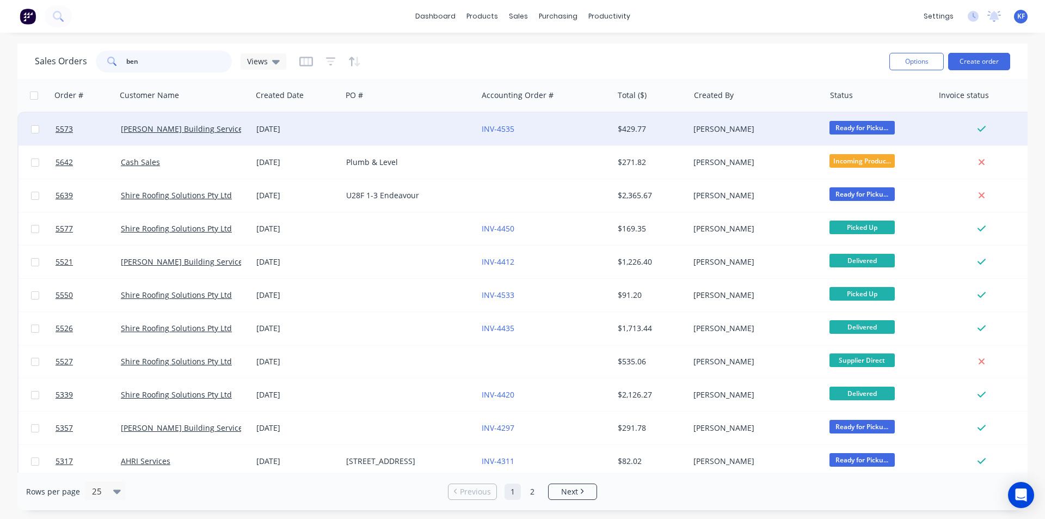
type input "ben"
click at [449, 131] on div at bounding box center [410, 129] width 136 height 33
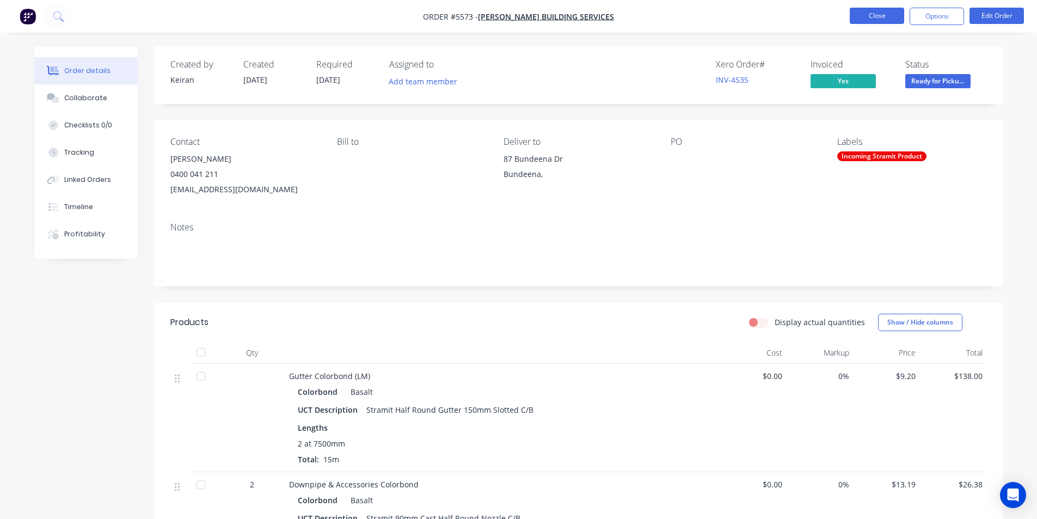
click at [895, 17] on button "Close" at bounding box center [877, 16] width 54 height 16
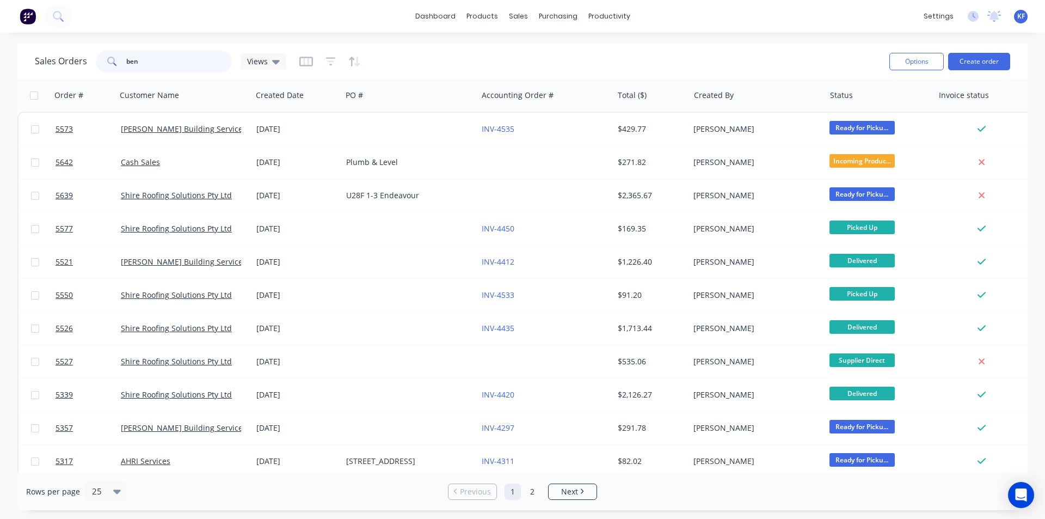
click at [188, 67] on input "ben" at bounding box center [179, 62] width 106 height 22
type input "ben reid"
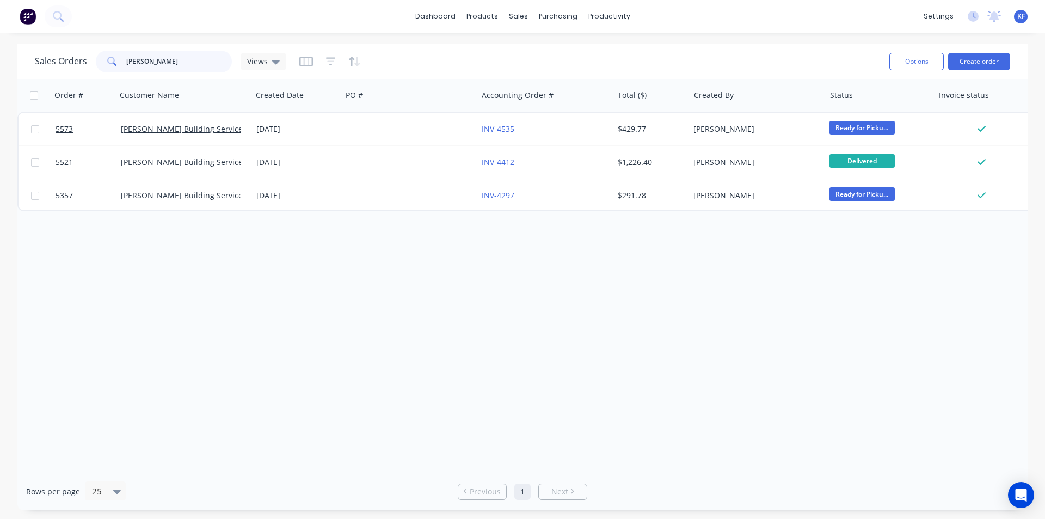
drag, startPoint x: 191, startPoint y: 54, endPoint x: 0, endPoint y: -1, distance: 198.8
click at [0, 0] on html "dashboard products sales purchasing productivity dashboard products Product Cat…" at bounding box center [522, 259] width 1045 height 519
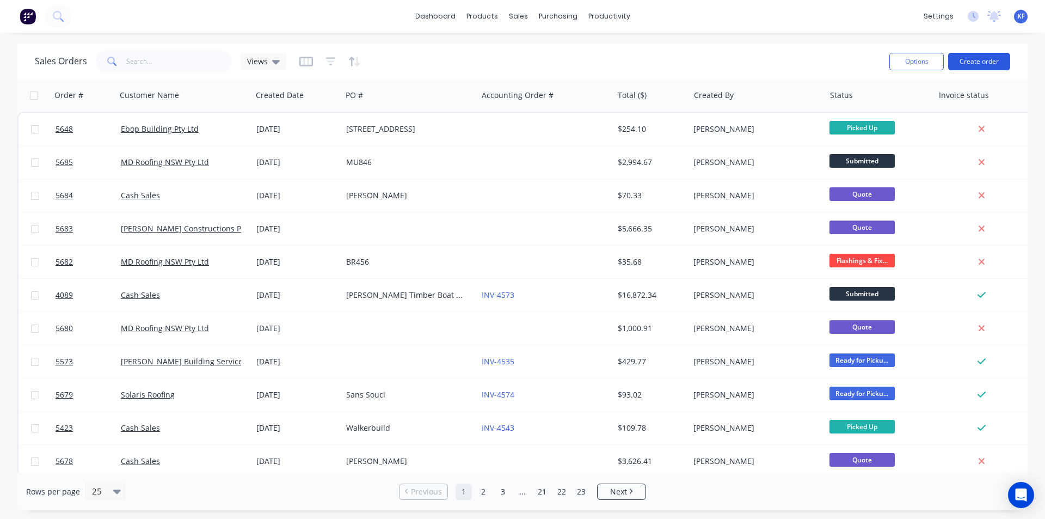
click at [976, 61] on button "Create order" at bounding box center [979, 61] width 62 height 17
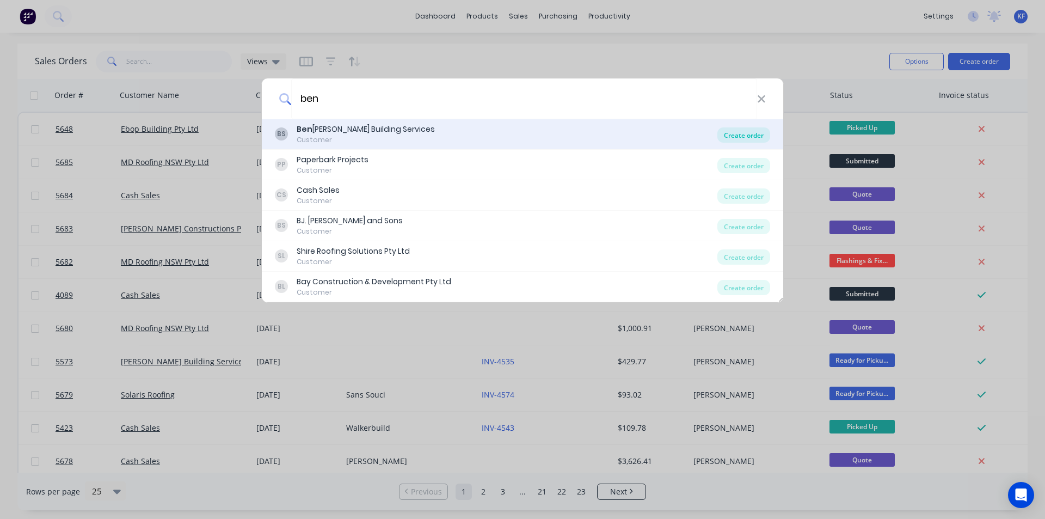
type input "ben"
click at [758, 136] on div "Create order" at bounding box center [743, 134] width 53 height 15
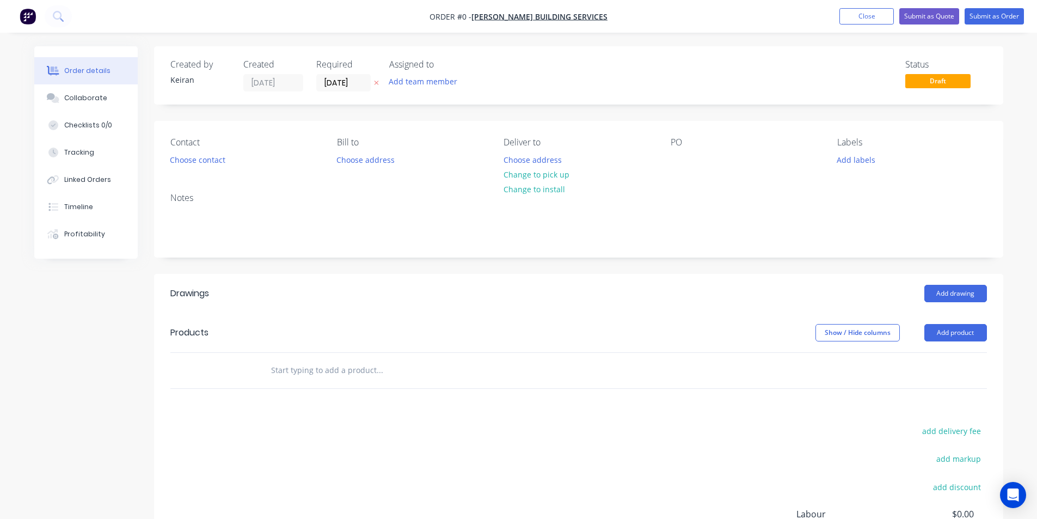
click at [367, 361] on input "text" at bounding box center [379, 370] width 218 height 22
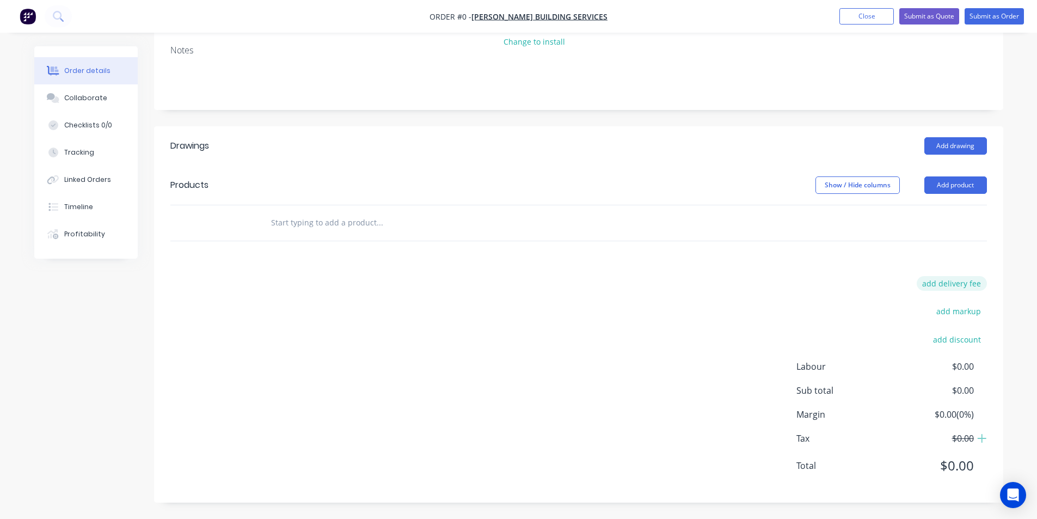
click at [965, 284] on button "add delivery fee" at bounding box center [951, 283] width 70 height 15
click at [962, 291] on input at bounding box center [944, 287] width 49 height 16
type input "80"
click input "submit" at bounding box center [0, 0] width 0 height 0
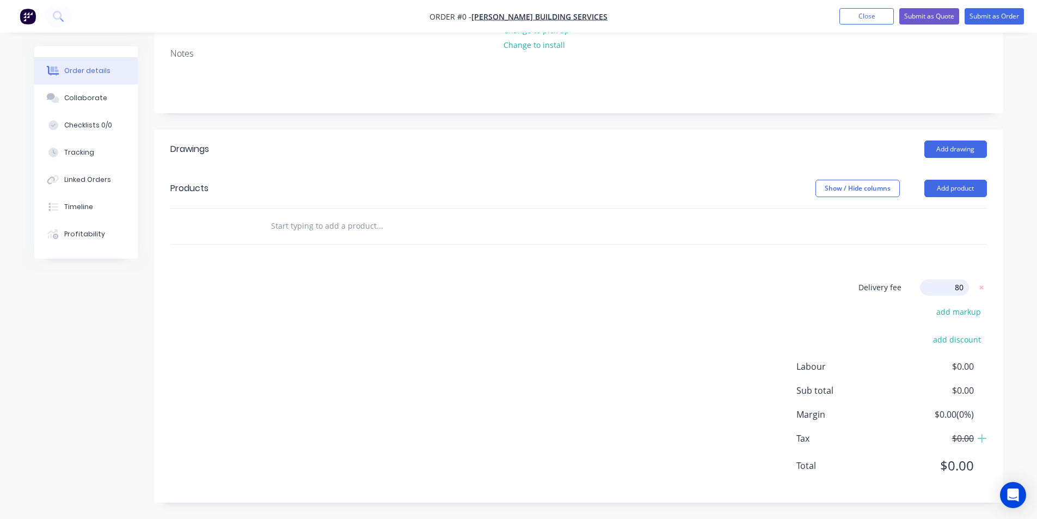
scroll to position [142, 0]
click at [393, 225] on input "text" at bounding box center [379, 228] width 218 height 22
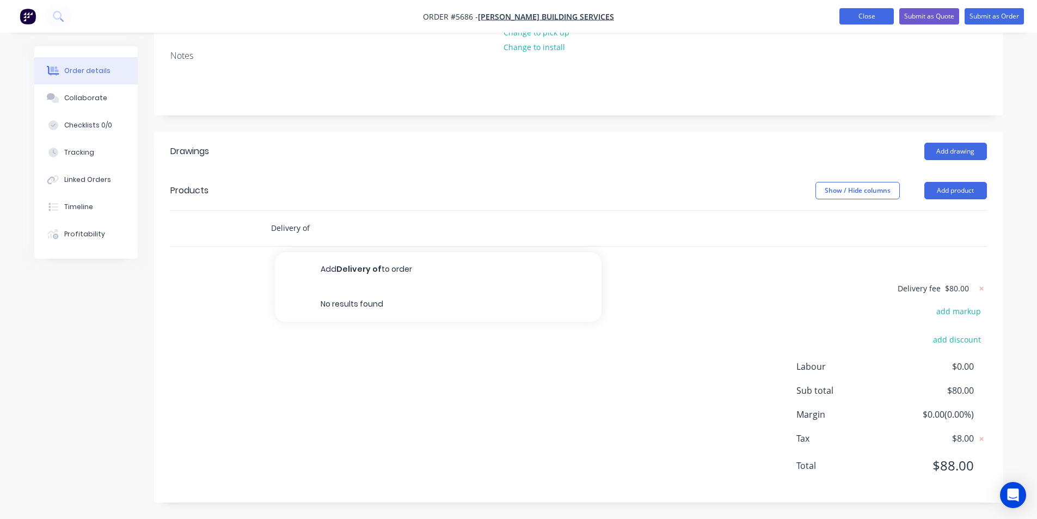
type input "Delivery of"
click at [877, 15] on button "Close" at bounding box center [866, 16] width 54 height 16
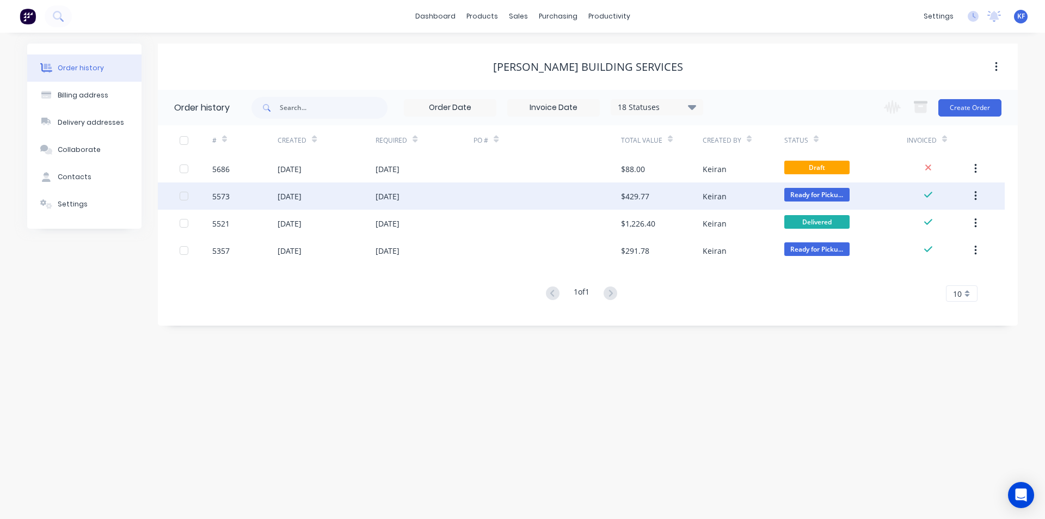
click at [599, 199] on div at bounding box center [546, 195] width 147 height 27
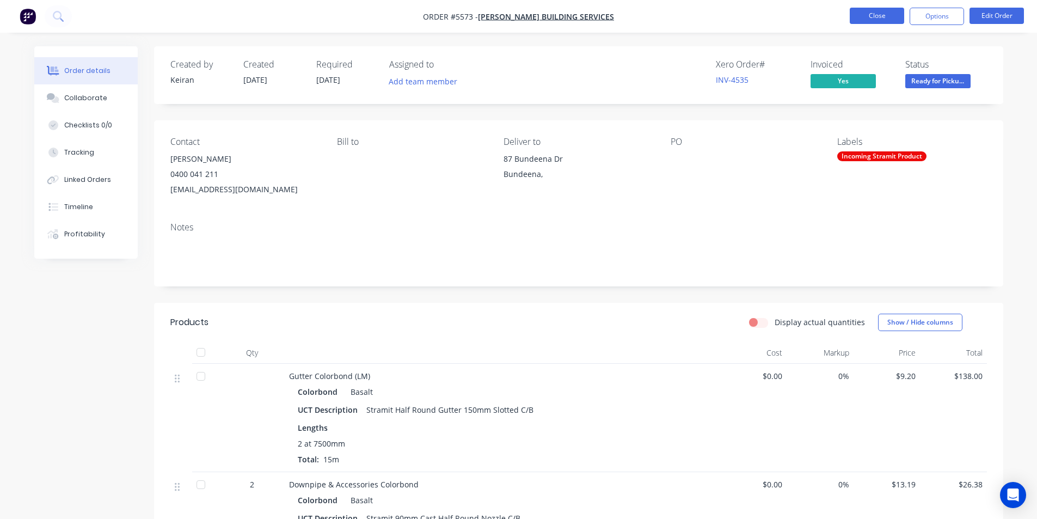
click at [870, 17] on button "Close" at bounding box center [877, 16] width 54 height 16
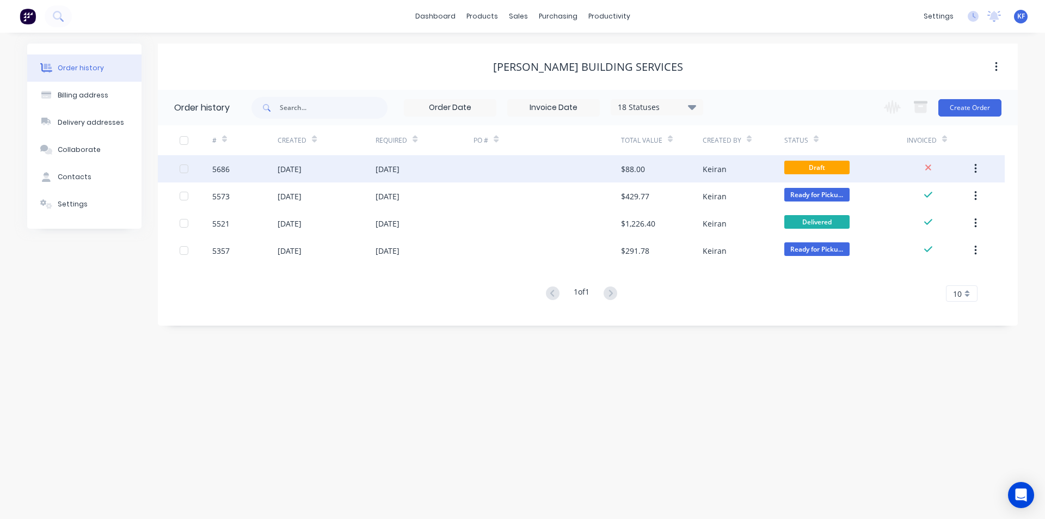
click at [524, 165] on div at bounding box center [546, 168] width 147 height 27
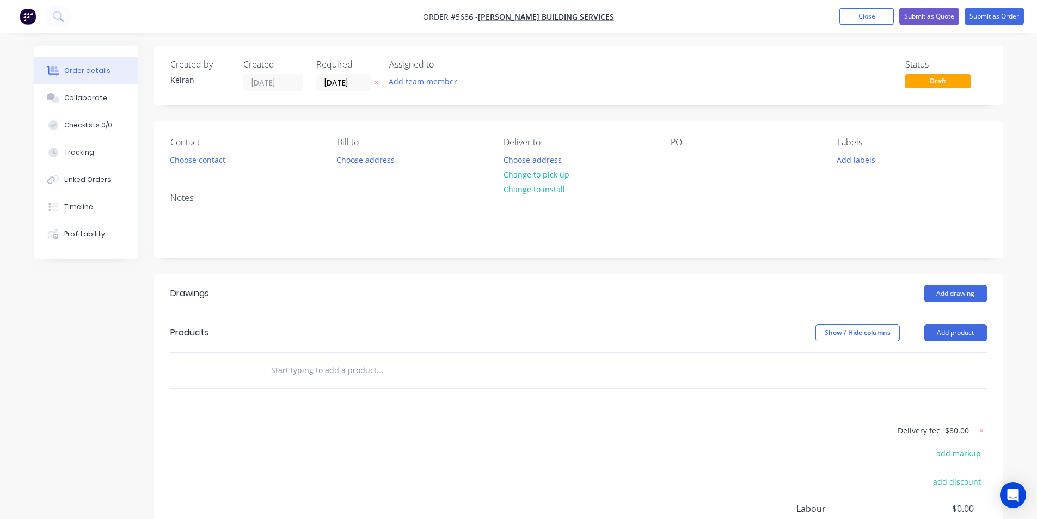
click at [377, 378] on input "text" at bounding box center [379, 370] width 218 height 22
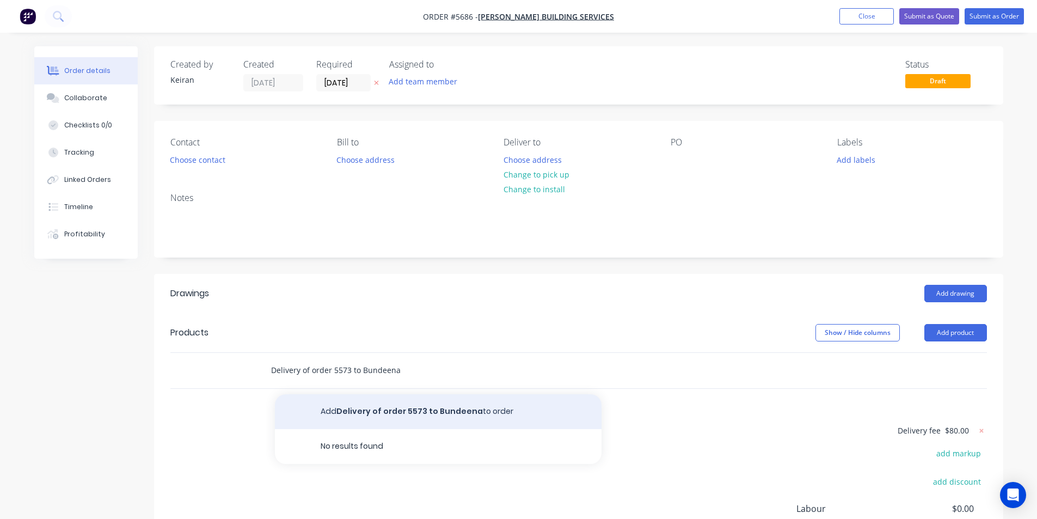
type input "Delivery of order 5573 to Bundeena"
click at [383, 411] on button "Add Delivery of order 5573 to Bundeena to order" at bounding box center [438, 411] width 327 height 35
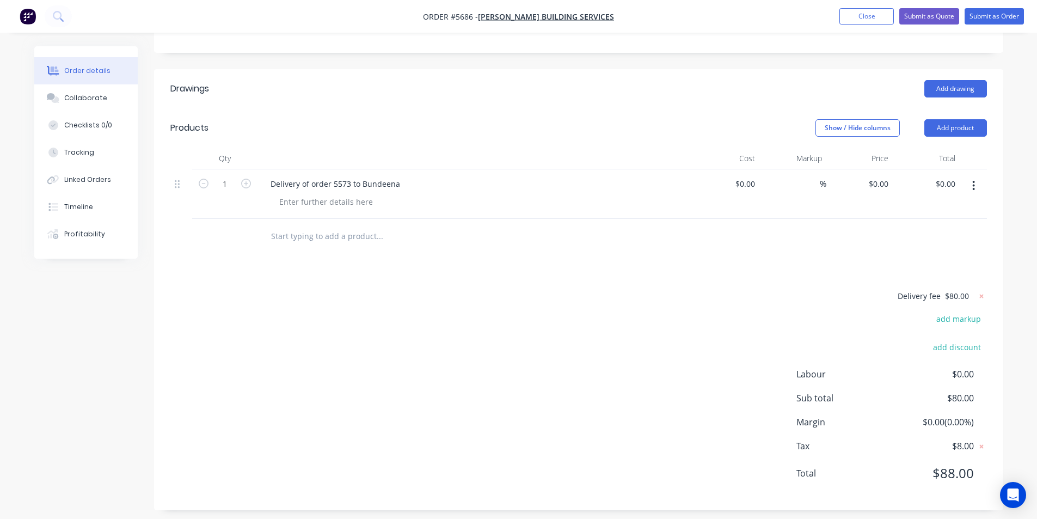
scroll to position [212, 0]
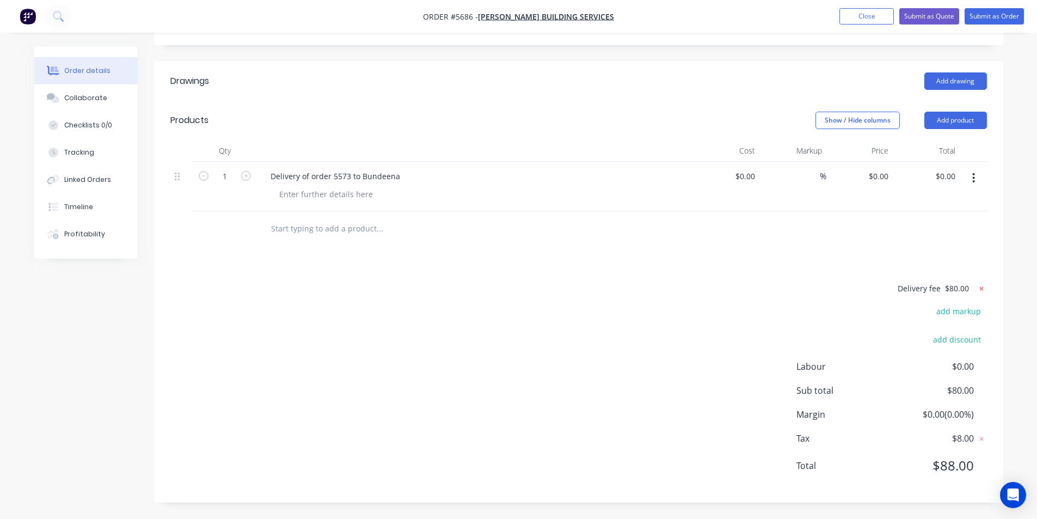
click at [979, 288] on icon at bounding box center [981, 288] width 11 height 11
click at [891, 177] on input "0" at bounding box center [886, 176] width 13 height 16
type input "$80.00"
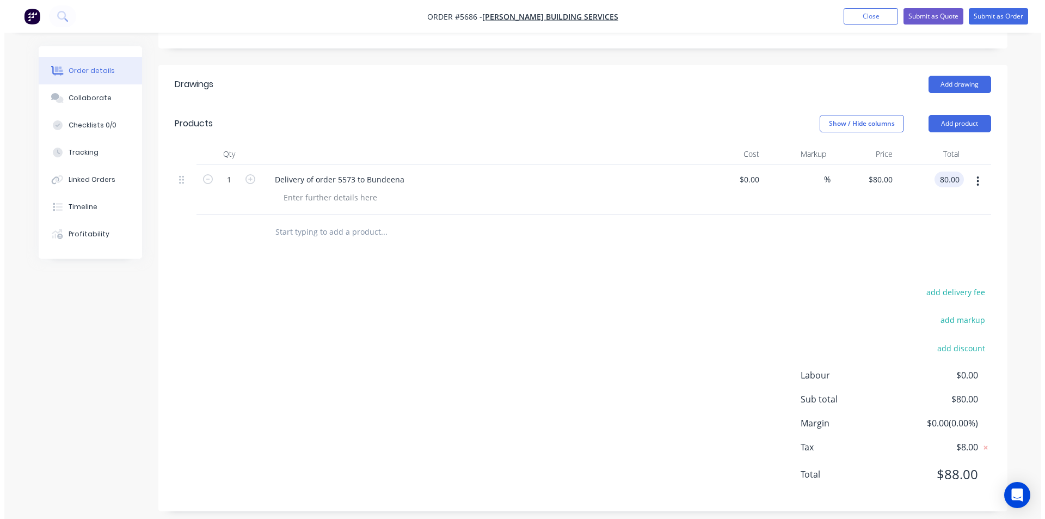
scroll to position [0, 0]
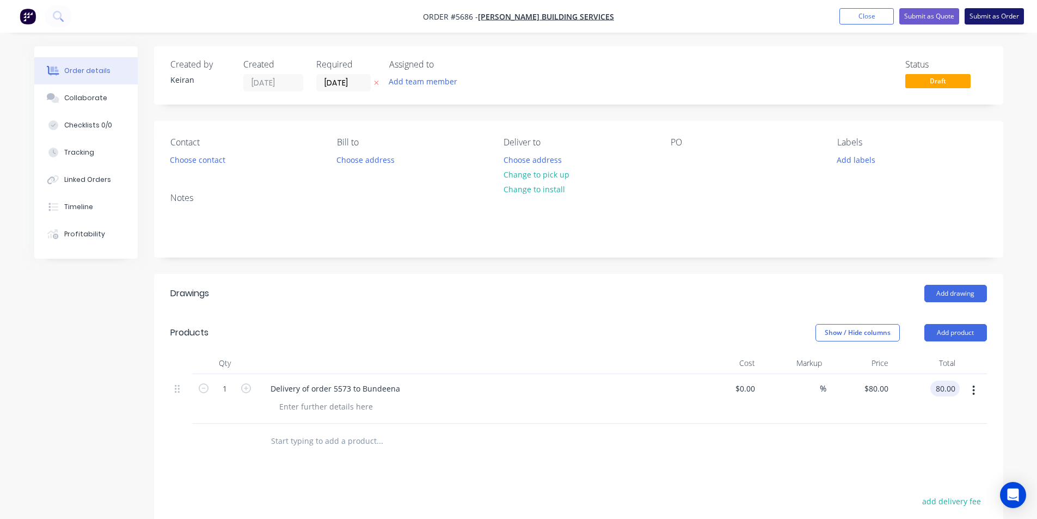
type input "$80.00"
click at [995, 17] on button "Submit as Order" at bounding box center [993, 16] width 59 height 16
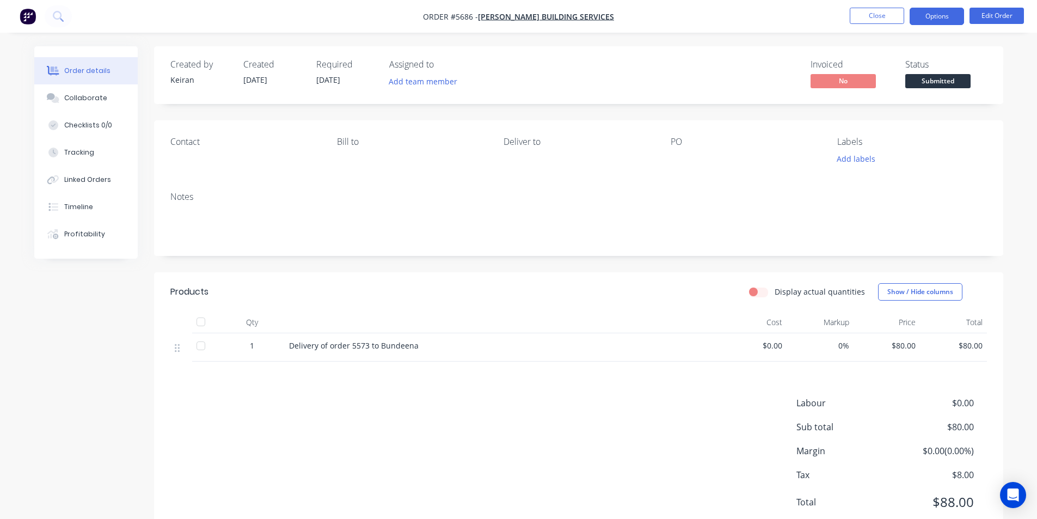
click at [932, 20] on button "Options" at bounding box center [936, 16] width 54 height 17
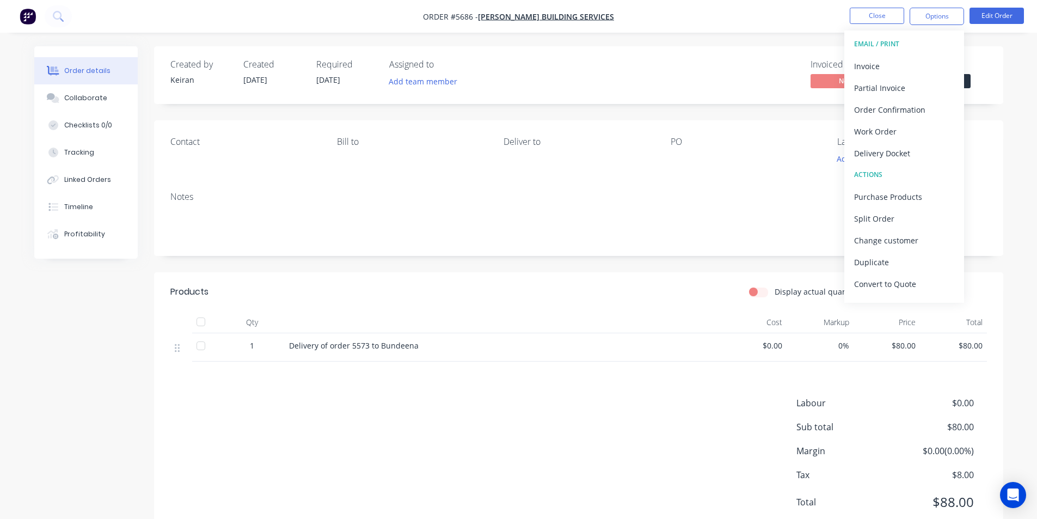
click at [909, 54] on button "EMAIL / PRINT" at bounding box center [904, 44] width 120 height 22
click at [908, 59] on div "Invoice" at bounding box center [904, 66] width 100 height 16
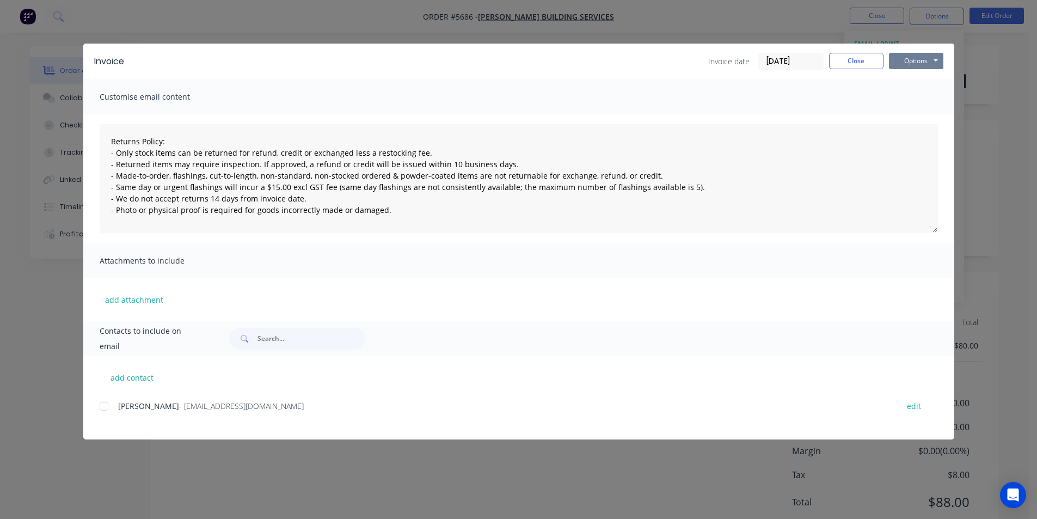
click at [907, 58] on button "Options" at bounding box center [916, 61] width 54 height 16
click at [915, 95] on button "Print" at bounding box center [924, 98] width 70 height 18
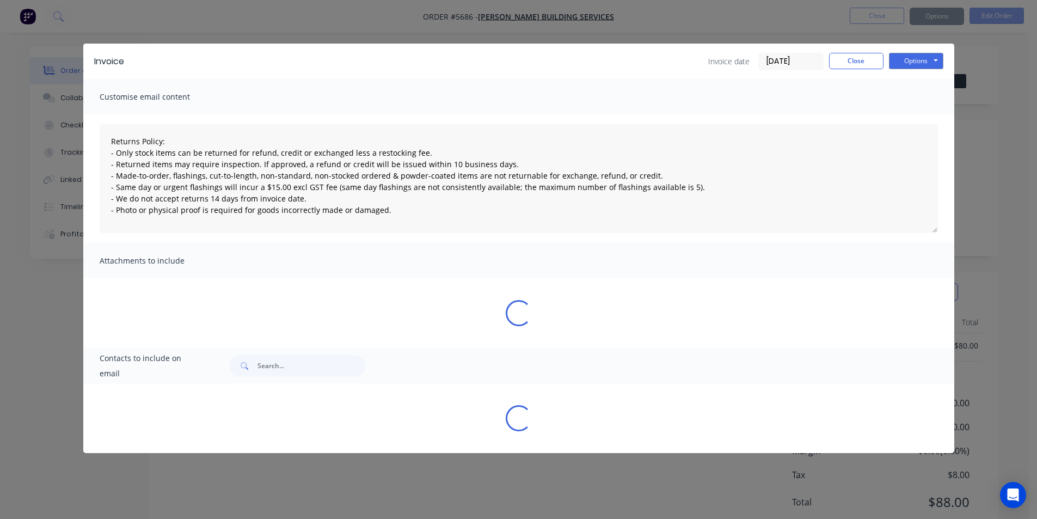
type textarea "Returns Policy: - Only stock items can be returned for refund, credit or exchan…"
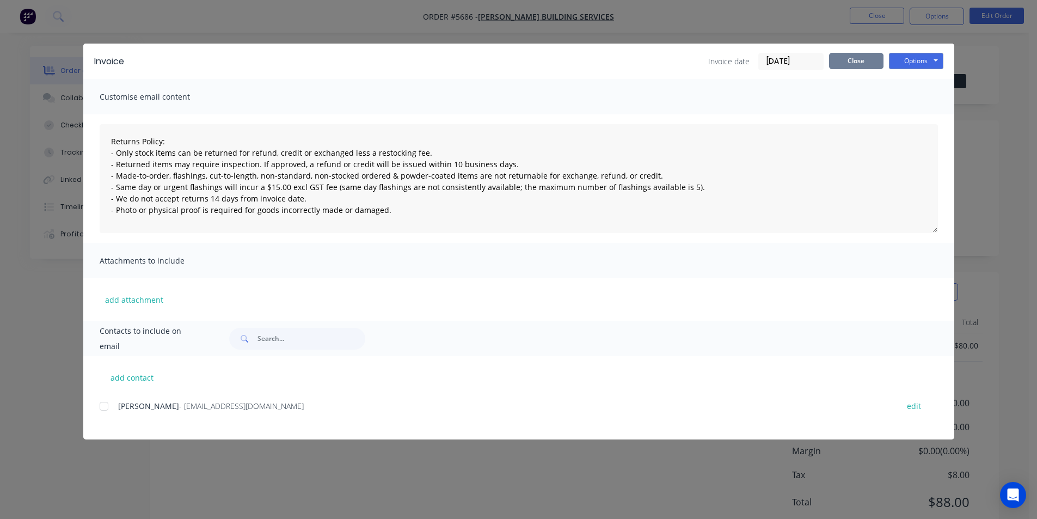
click at [864, 60] on button "Close" at bounding box center [856, 61] width 54 height 16
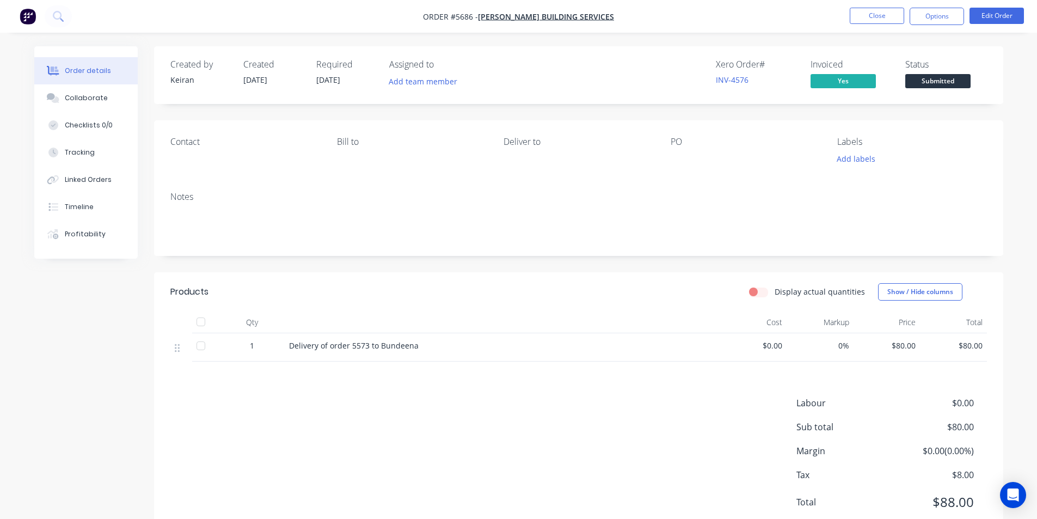
click at [934, 79] on span "Submitted" at bounding box center [937, 81] width 65 height 14
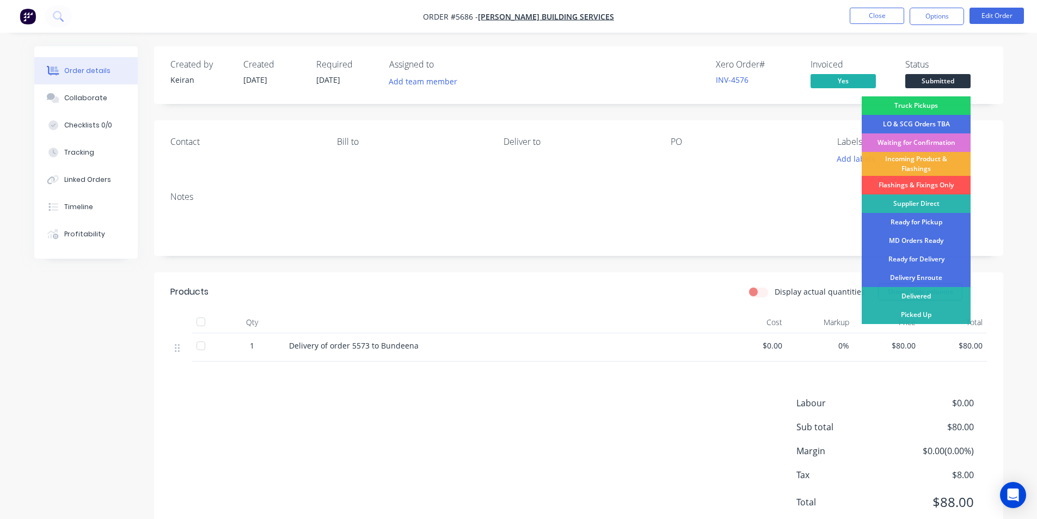
drag, startPoint x: 921, startPoint y: 313, endPoint x: 921, endPoint y: 298, distance: 15.2
click at [922, 311] on div "Picked Up" at bounding box center [916, 314] width 109 height 19
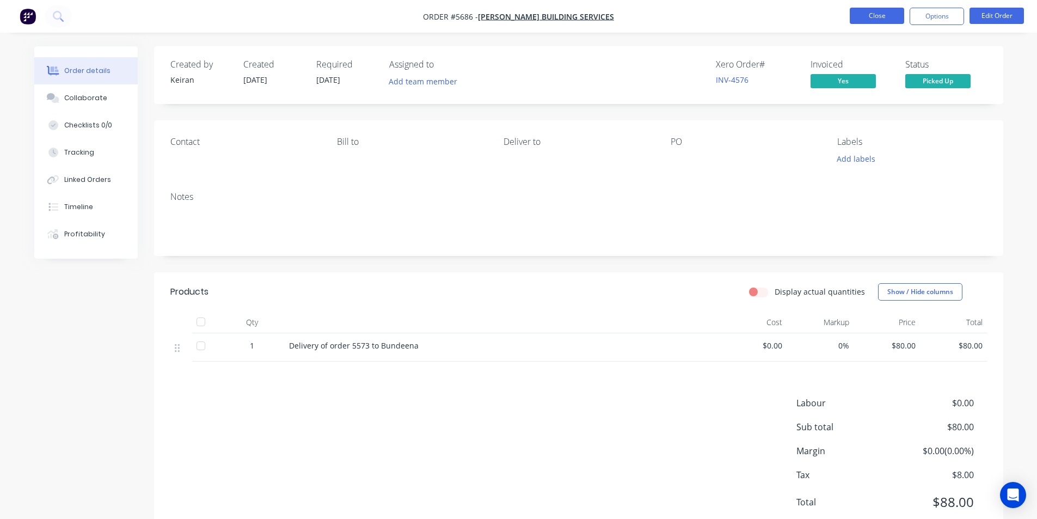
click at [861, 11] on button "Close" at bounding box center [877, 16] width 54 height 16
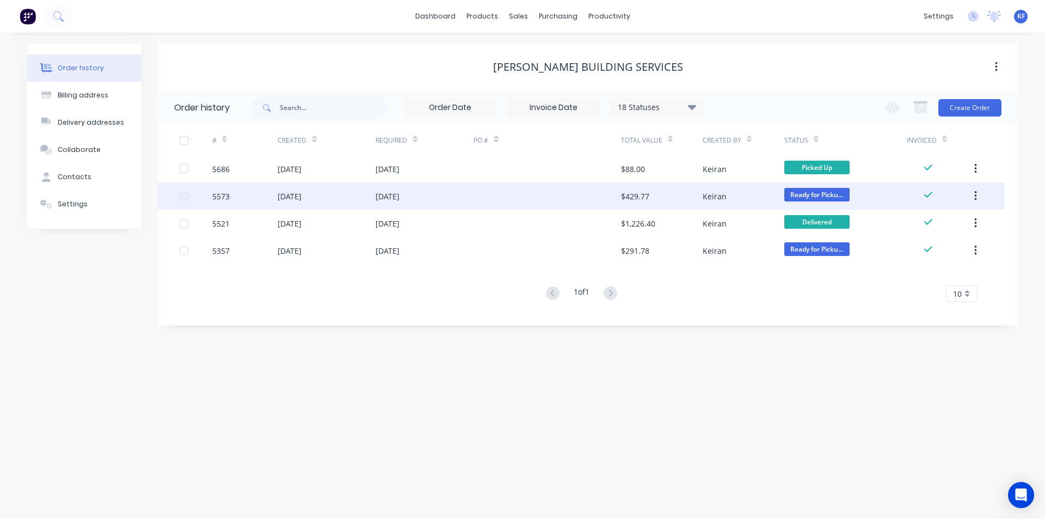
click at [748, 193] on div "Keiran" at bounding box center [744, 195] width 82 height 27
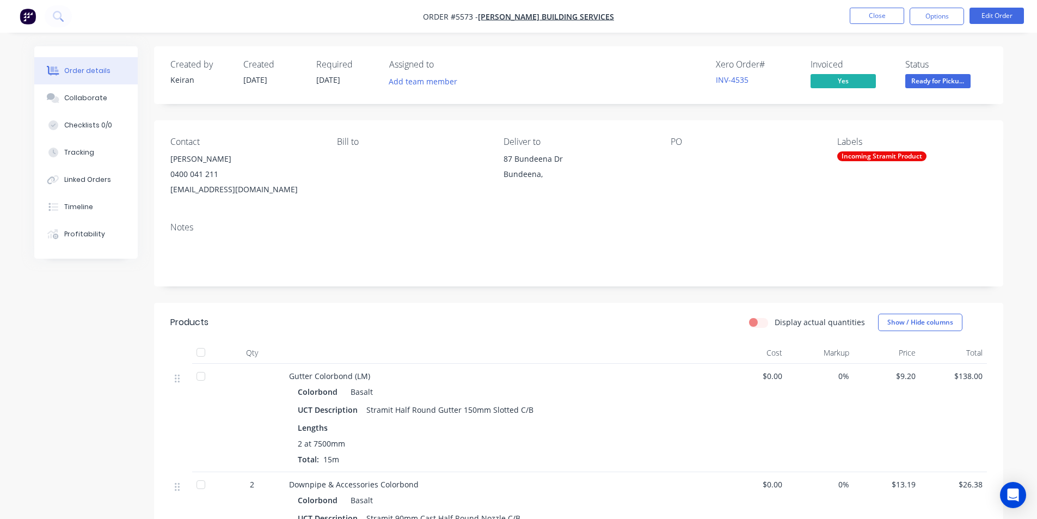
click at [871, 7] on nav "Order #5573 - Ben Reid Building Services Close Options Edit Order" at bounding box center [518, 16] width 1037 height 33
click at [875, 14] on button "Close" at bounding box center [877, 16] width 54 height 16
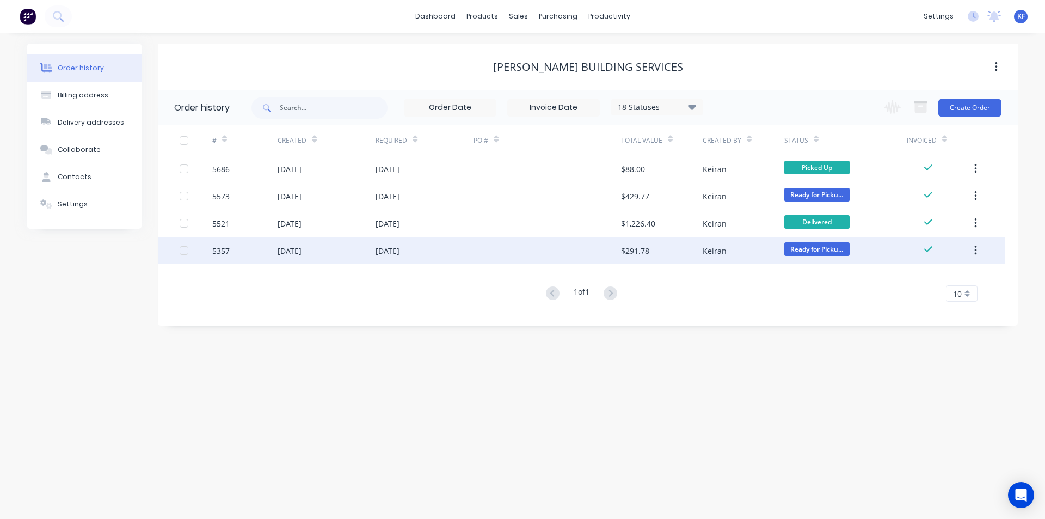
click at [836, 248] on span "Ready for Picku..." at bounding box center [816, 249] width 65 height 14
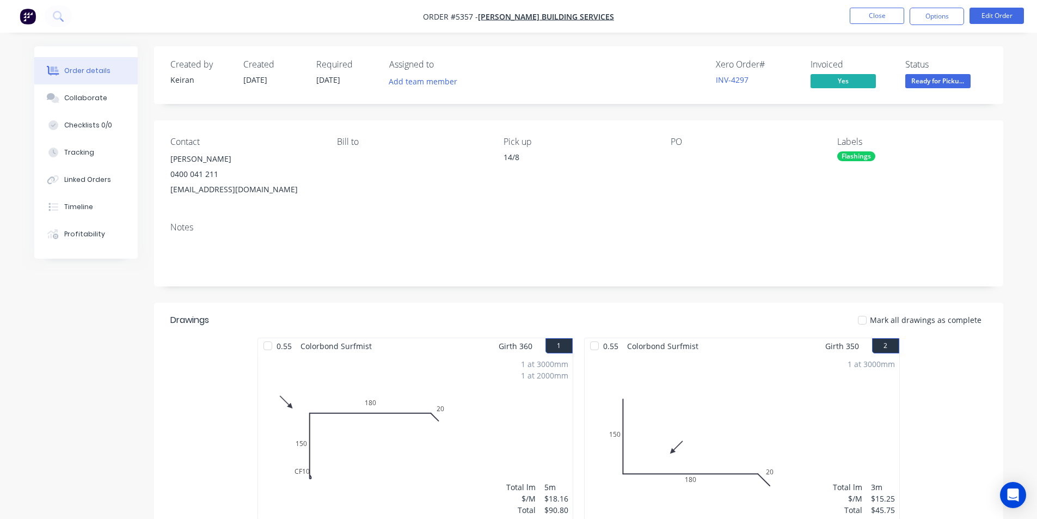
click at [930, 82] on span "Ready for Picku..." at bounding box center [937, 81] width 65 height 14
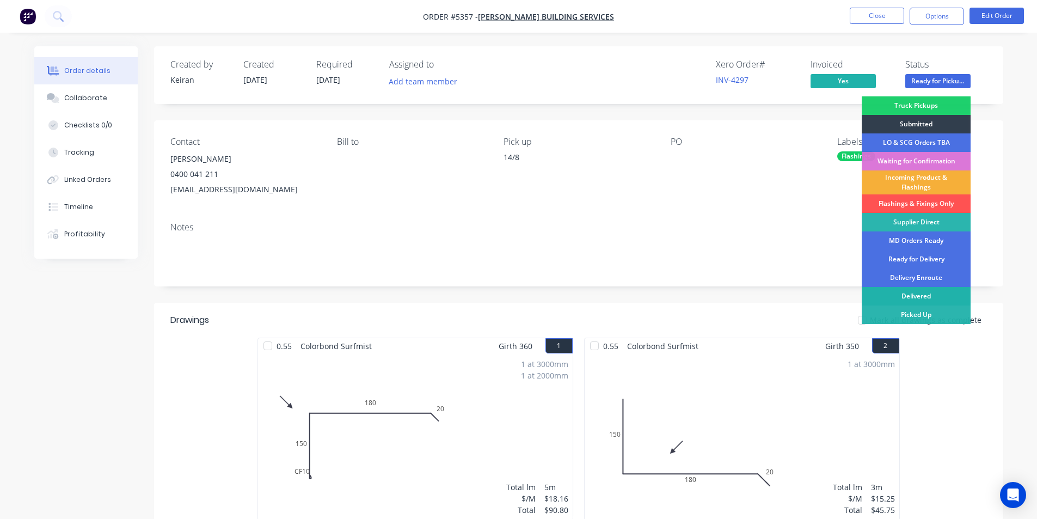
click at [920, 292] on div "Delivered" at bounding box center [916, 296] width 109 height 19
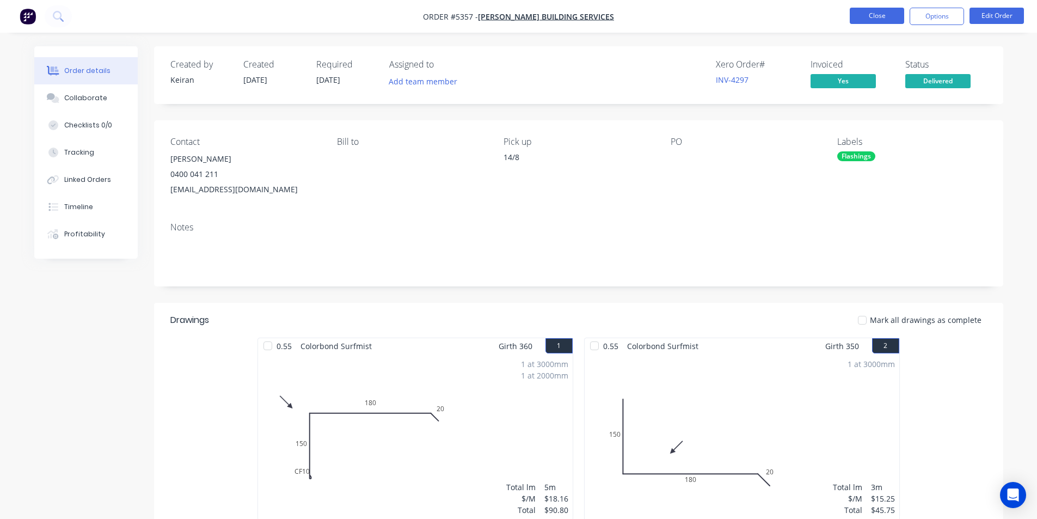
click at [878, 16] on button "Close" at bounding box center [877, 16] width 54 height 16
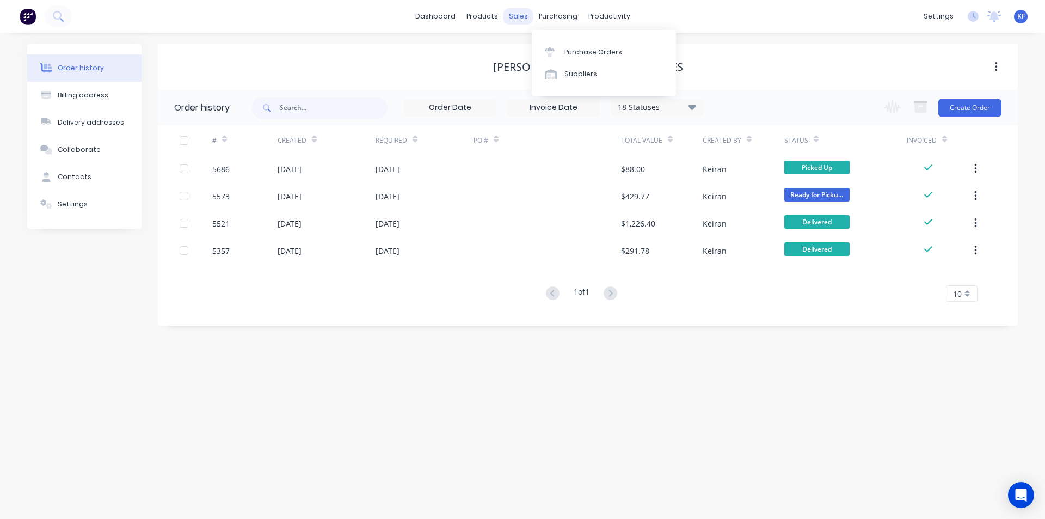
click at [525, 12] on div "sales" at bounding box center [518, 16] width 30 height 16
click at [533, 48] on link "Sales Orders" at bounding box center [575, 52] width 144 height 22
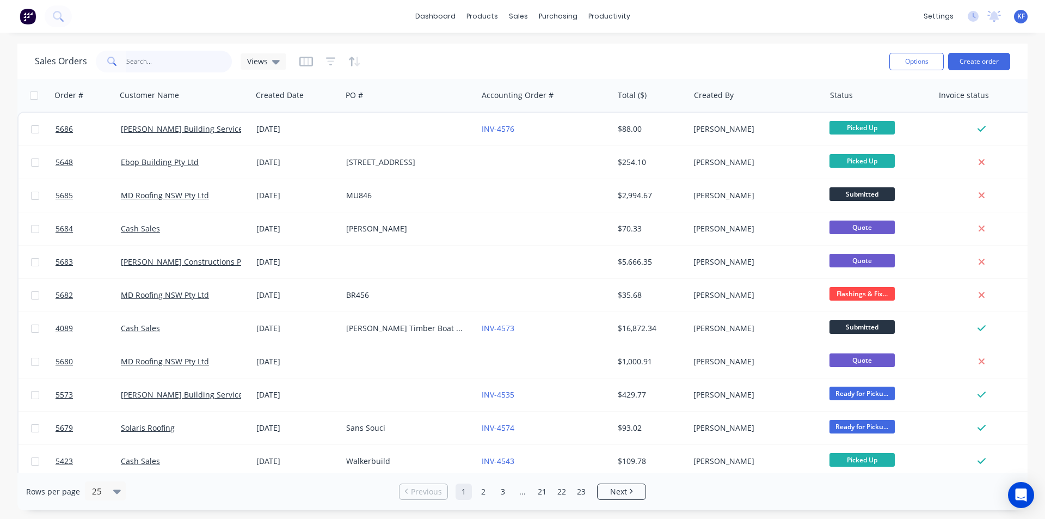
click at [205, 55] on input "text" at bounding box center [179, 62] width 106 height 22
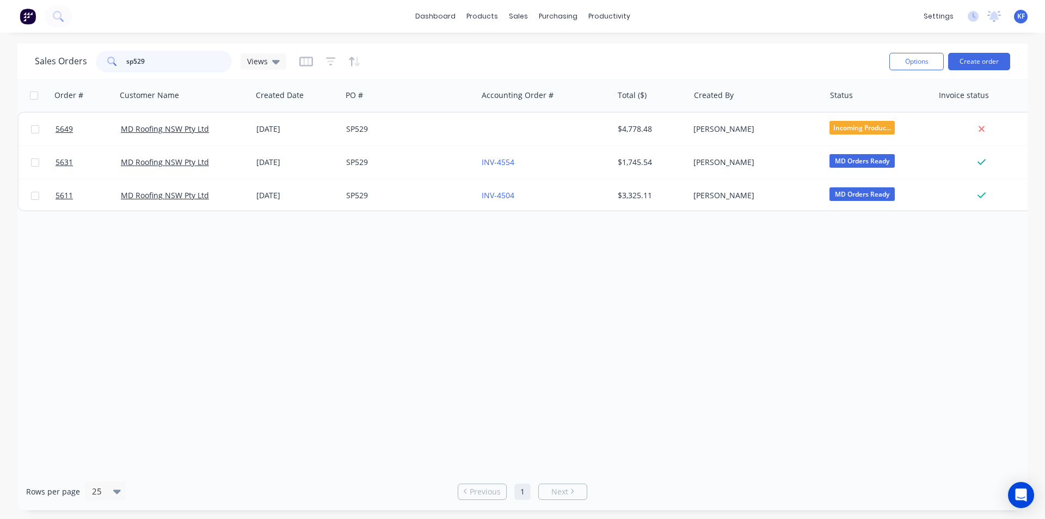
type input "sp529"
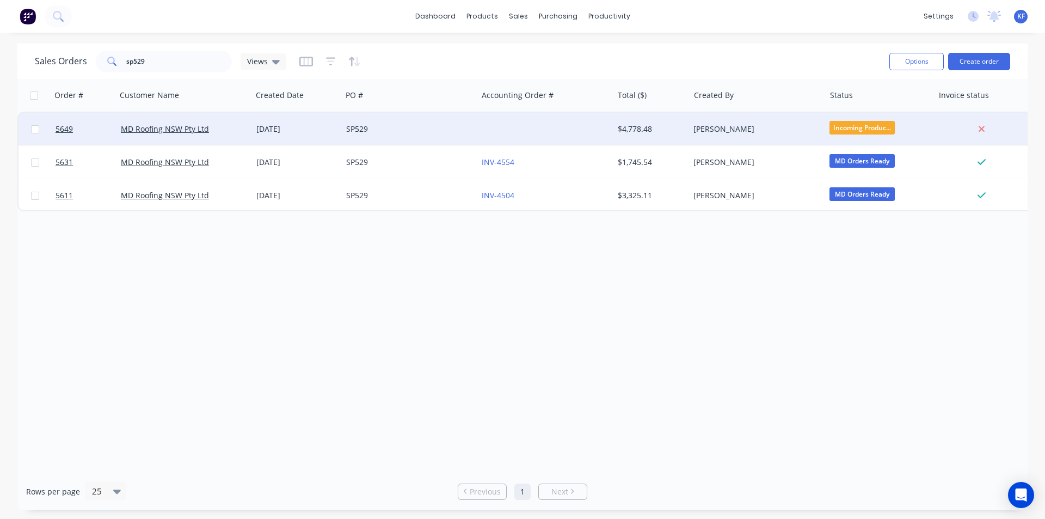
click at [650, 140] on div "$4,778.48" at bounding box center [651, 129] width 76 height 33
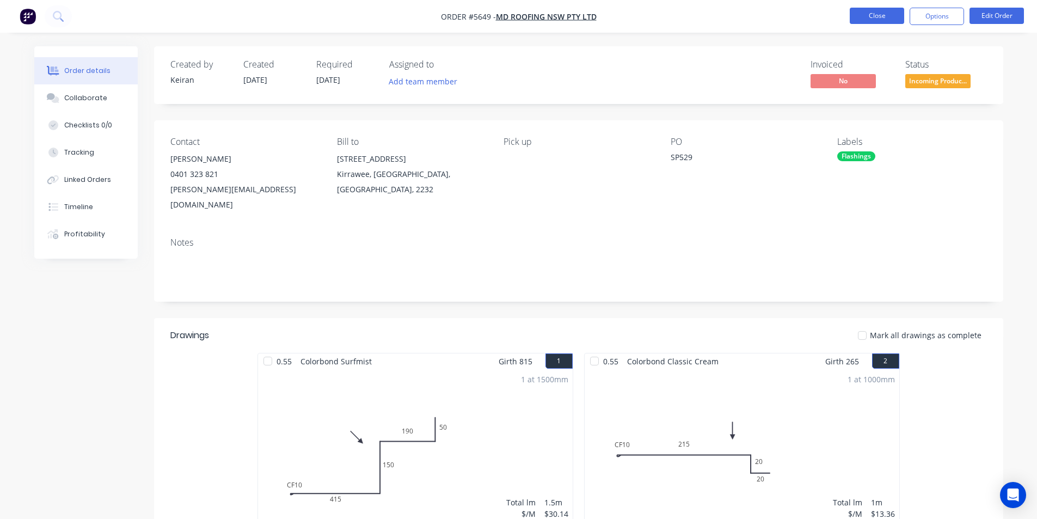
click at [884, 20] on button "Close" at bounding box center [877, 16] width 54 height 16
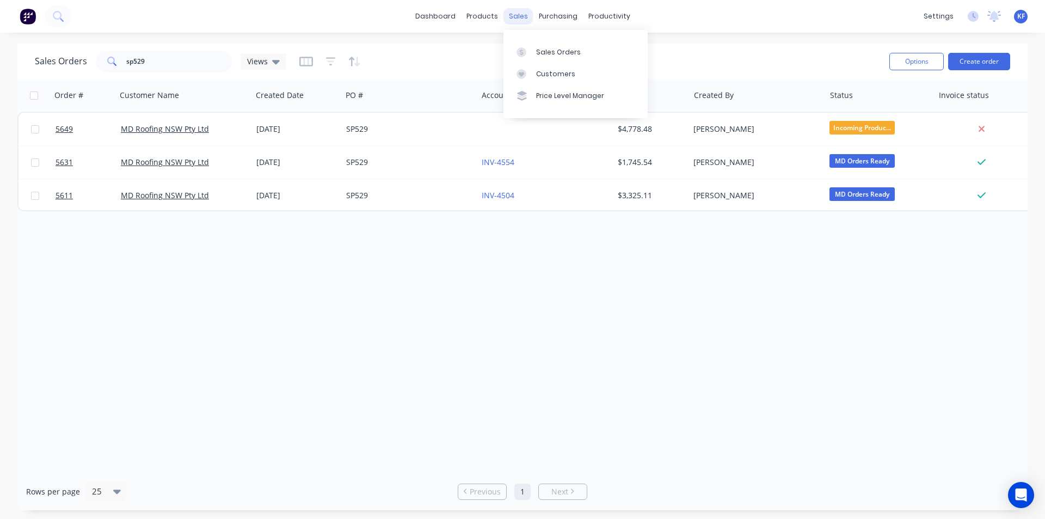
click at [526, 19] on div "sales" at bounding box center [518, 16] width 30 height 16
click at [540, 46] on link "Sales Orders" at bounding box center [575, 52] width 144 height 22
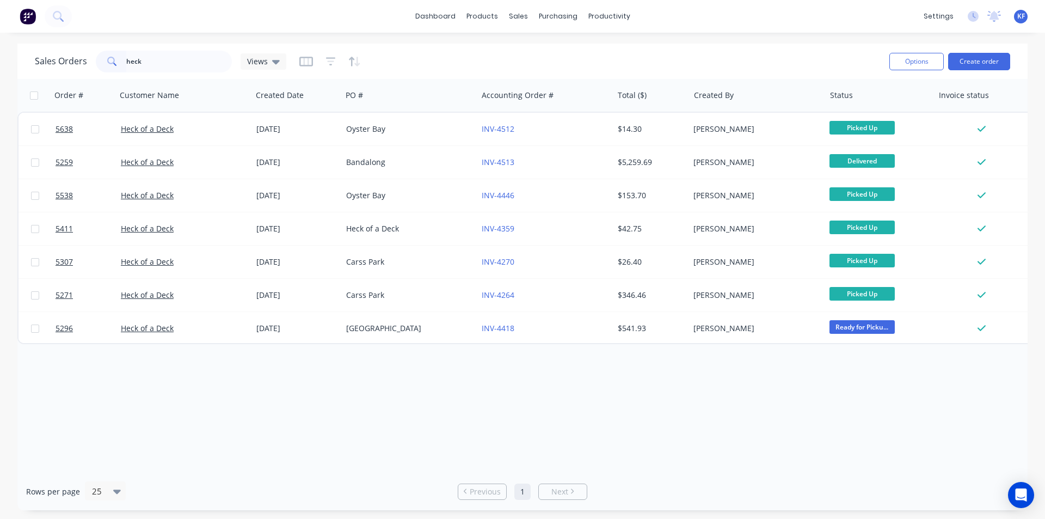
type input "heck"
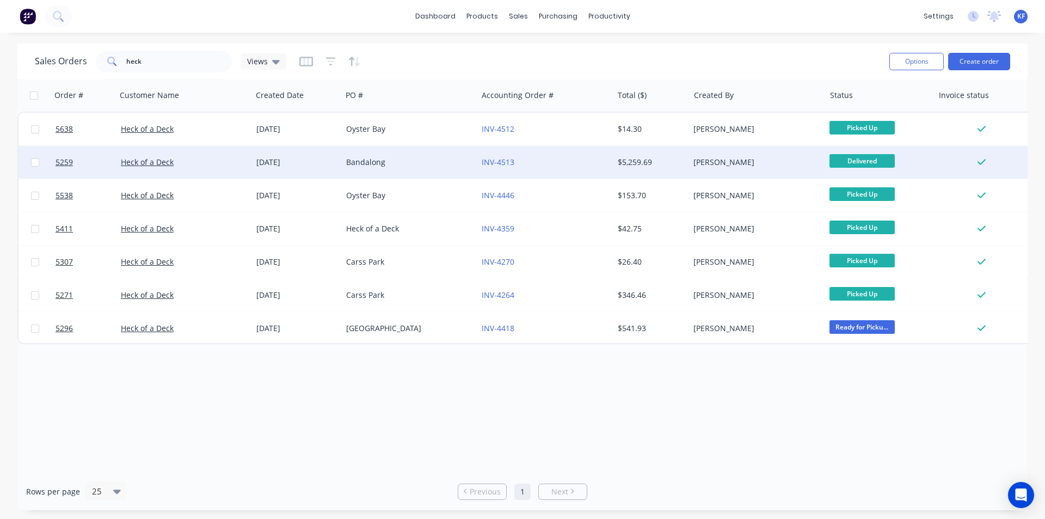
click at [569, 159] on div "INV-4513" at bounding box center [542, 162] width 121 height 11
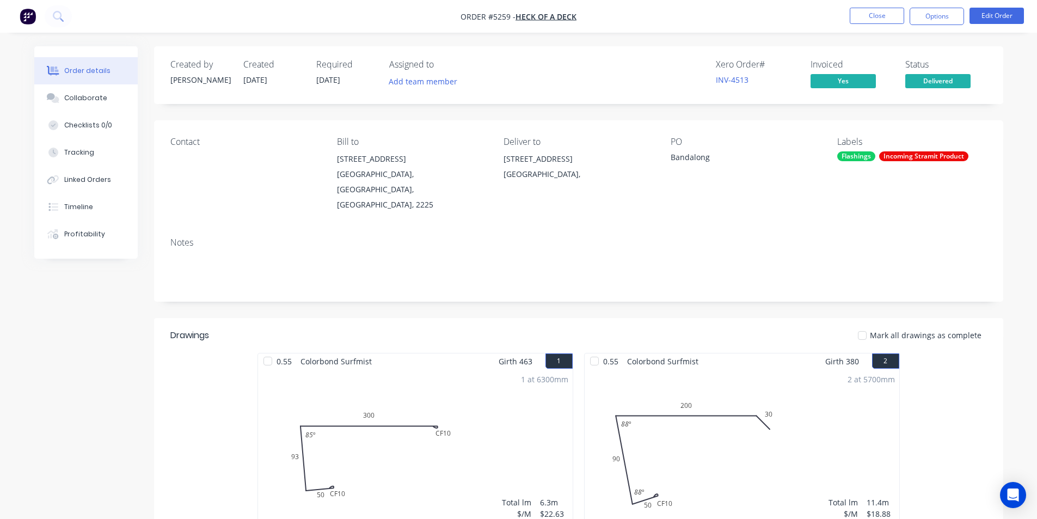
drag, startPoint x: 924, startPoint y: 19, endPoint x: 914, endPoint y: 29, distance: 14.6
click at [924, 19] on button "Options" at bounding box center [936, 16] width 54 height 17
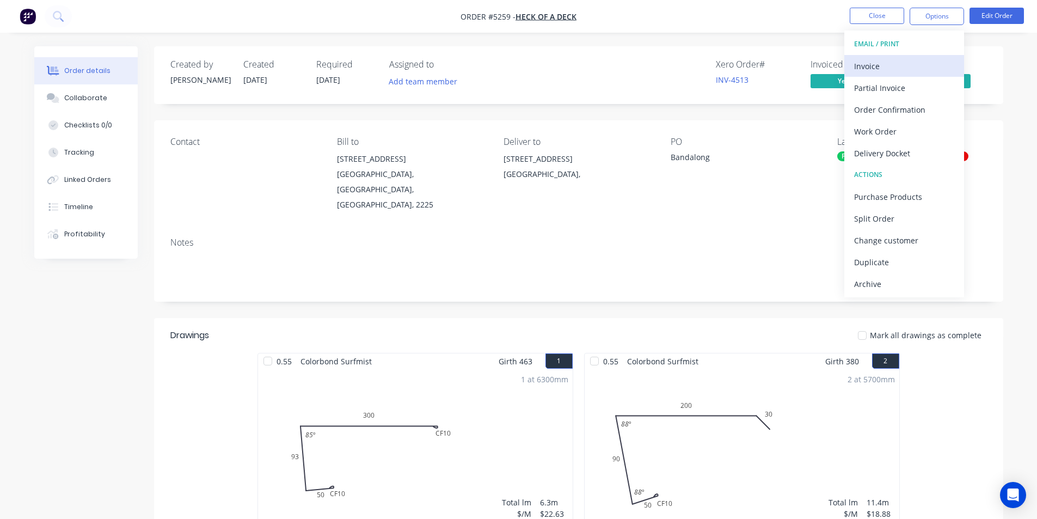
click at [899, 56] on button "Invoice" at bounding box center [904, 66] width 120 height 22
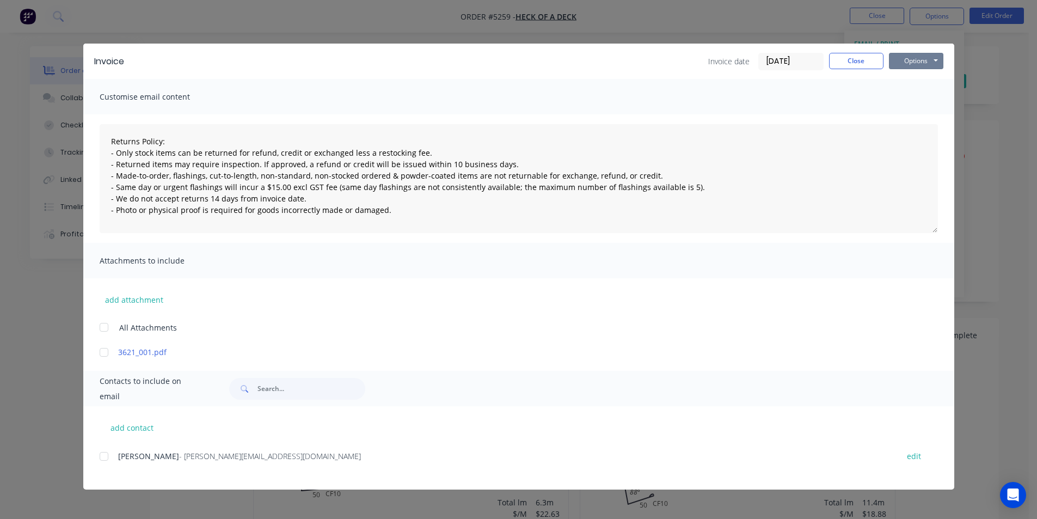
drag, startPoint x: 914, startPoint y: 57, endPoint x: 909, endPoint y: 70, distance: 13.4
click at [914, 57] on button "Options" at bounding box center [916, 61] width 54 height 16
click at [916, 102] on button "Print" at bounding box center [924, 98] width 70 height 18
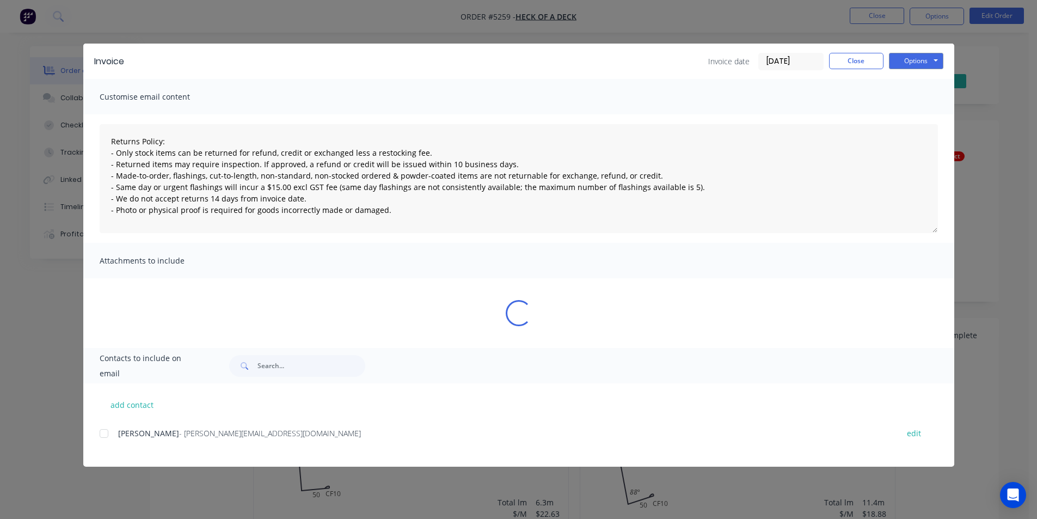
type textarea "Returns Policy: - Only stock items can be returned for refund, credit or exchan…"
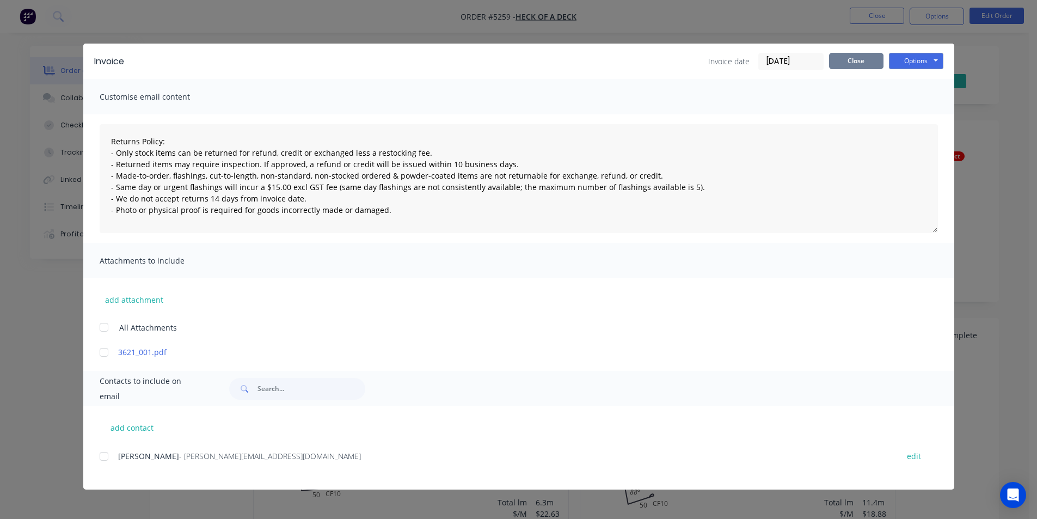
click at [852, 61] on button "Close" at bounding box center [856, 61] width 54 height 16
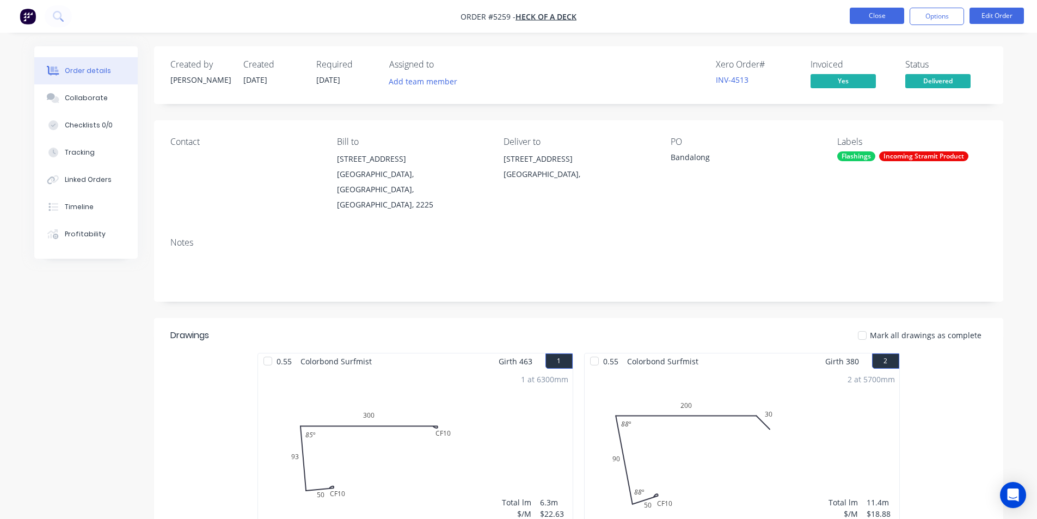
click at [875, 20] on button "Close" at bounding box center [877, 16] width 54 height 16
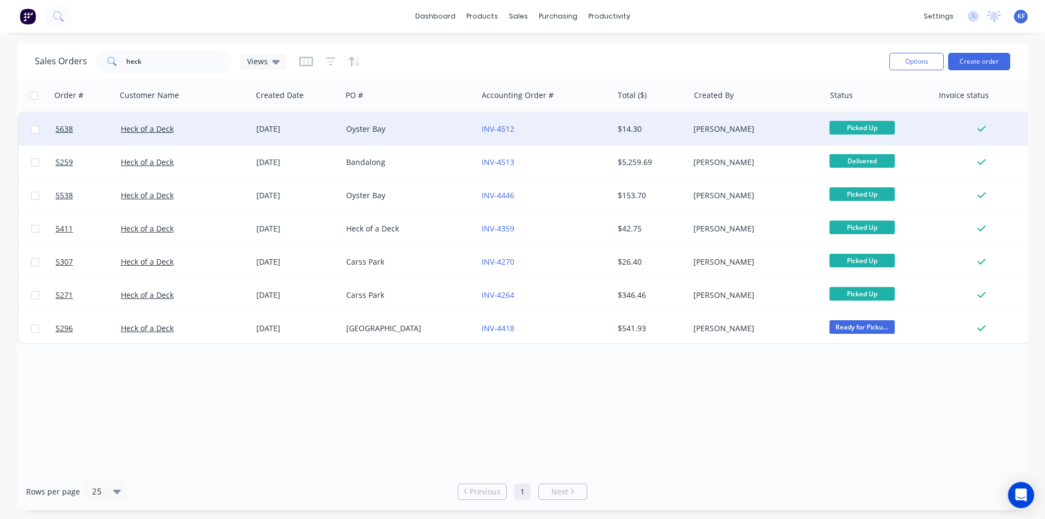
click at [647, 132] on div "$14.30" at bounding box center [650, 129] width 64 height 11
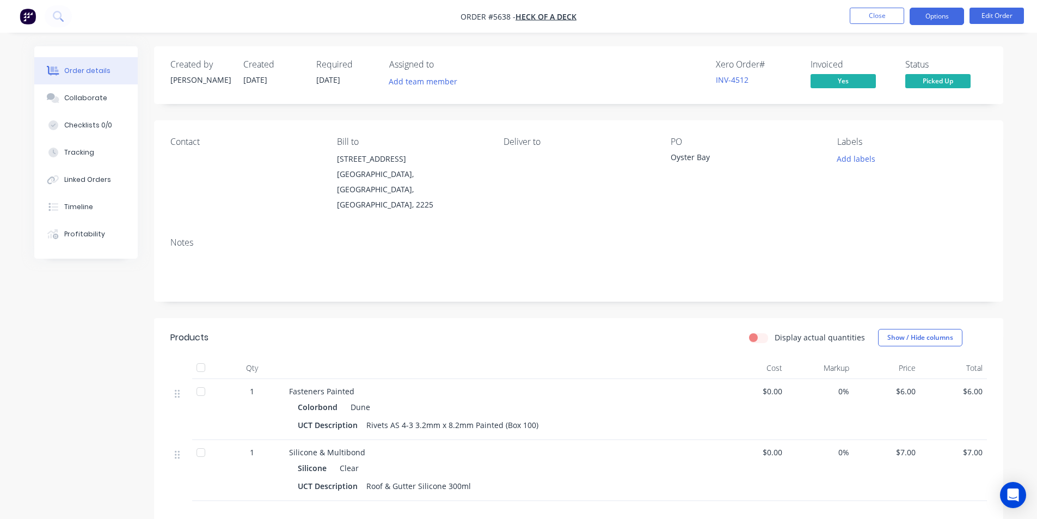
click at [934, 15] on button "Options" at bounding box center [936, 16] width 54 height 17
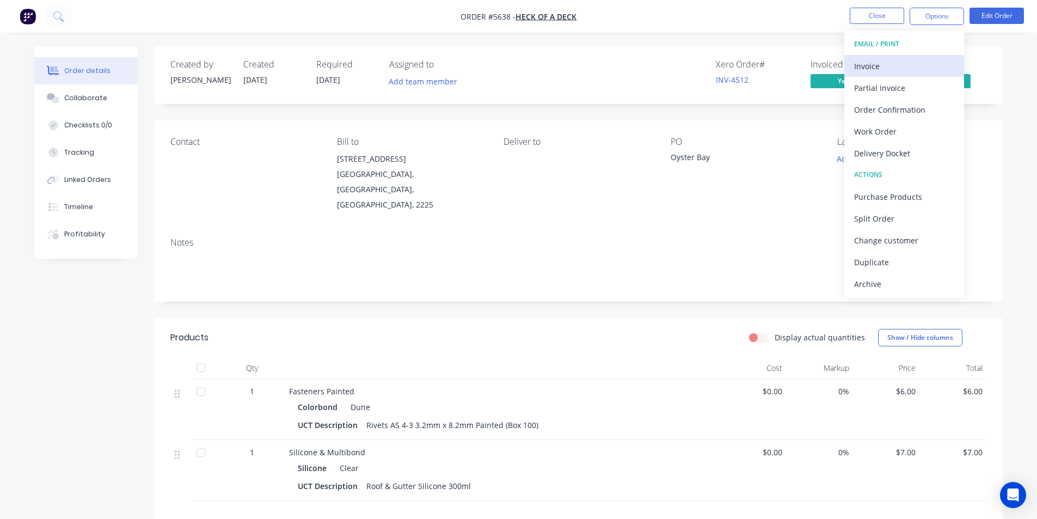
click at [901, 65] on div "Invoice" at bounding box center [904, 66] width 100 height 16
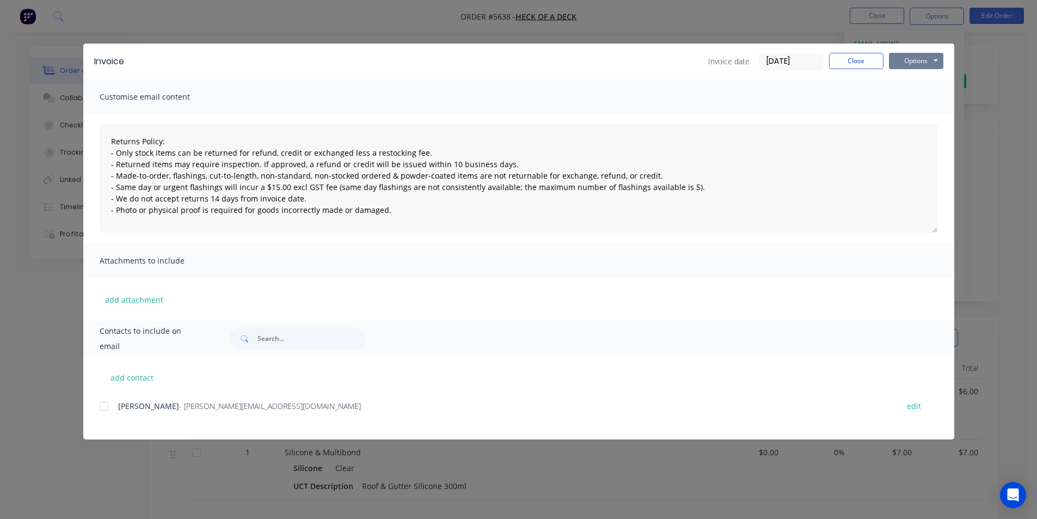
click at [908, 60] on button "Options" at bounding box center [916, 61] width 54 height 16
click at [918, 95] on button "Print" at bounding box center [924, 98] width 70 height 18
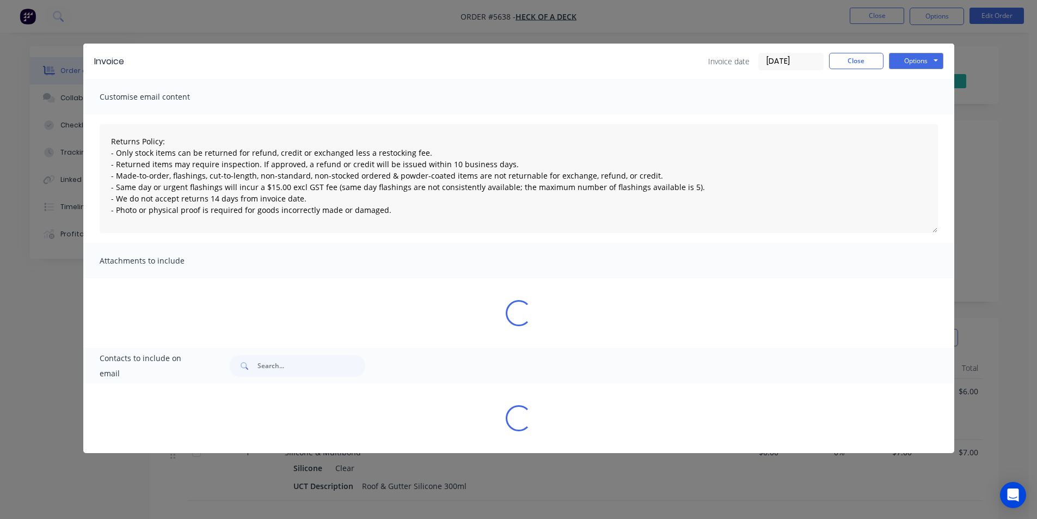
type textarea "Returns Policy: - Only stock items can be returned for refund, credit or exchan…"
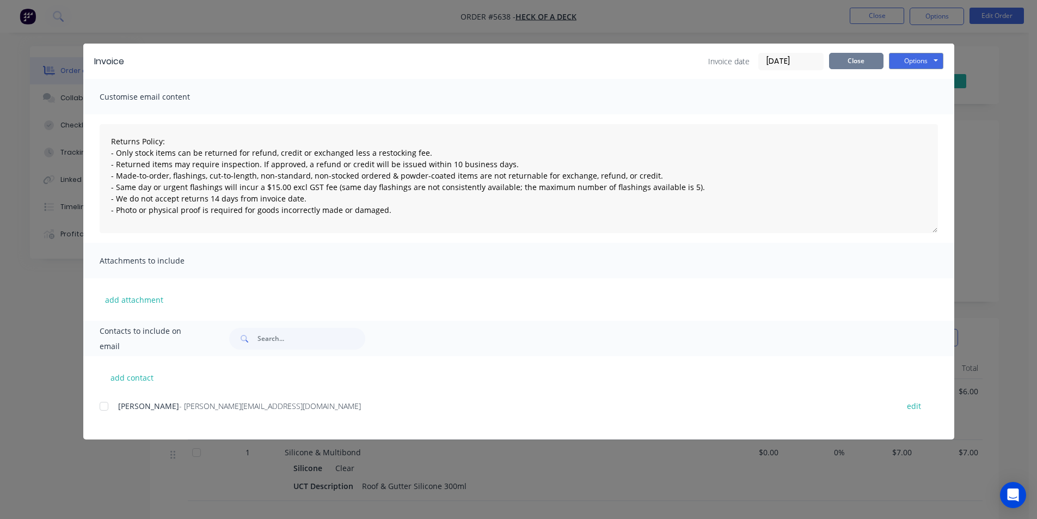
click at [842, 66] on button "Close" at bounding box center [856, 61] width 54 height 16
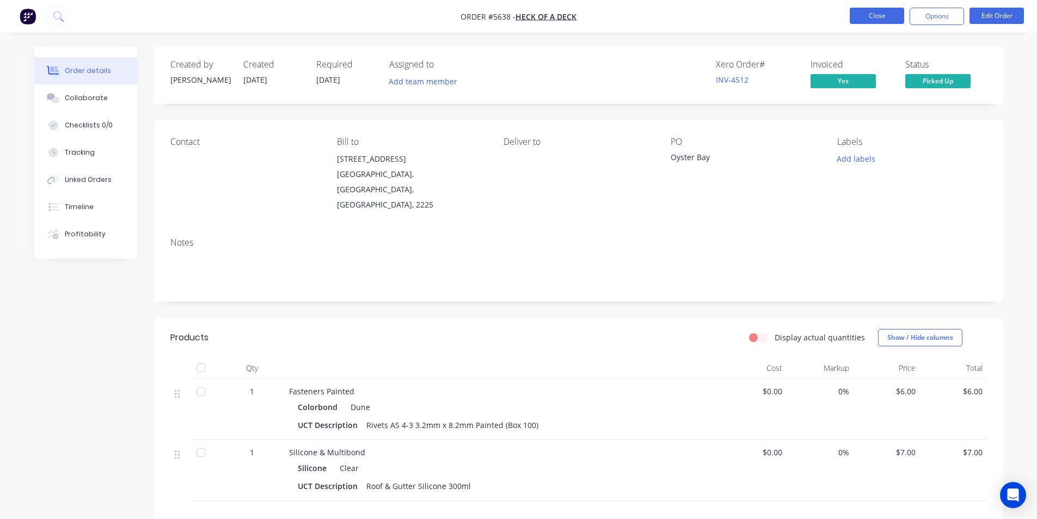
click at [865, 19] on button "Close" at bounding box center [877, 16] width 54 height 16
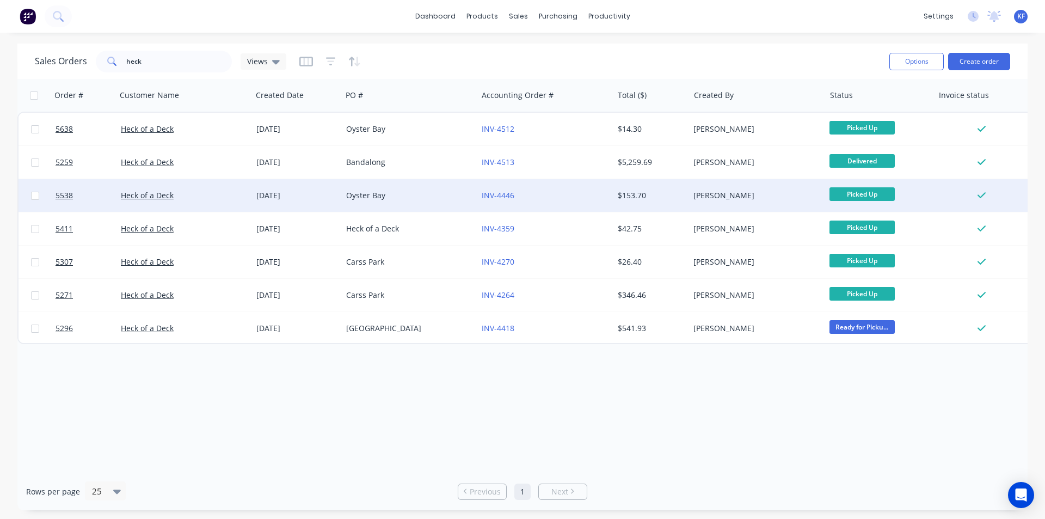
click at [686, 193] on div "$153.70" at bounding box center [651, 195] width 76 height 33
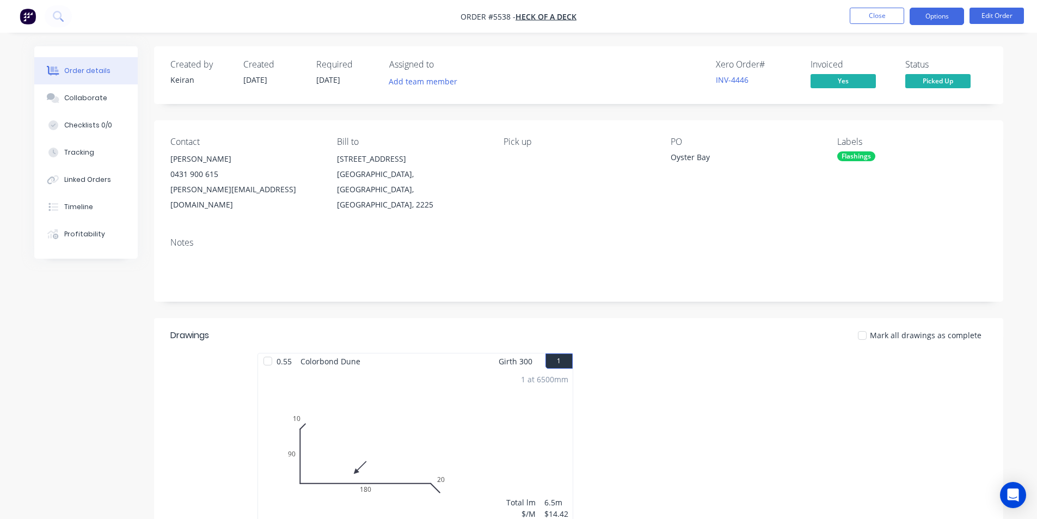
click at [951, 21] on button "Options" at bounding box center [936, 16] width 54 height 17
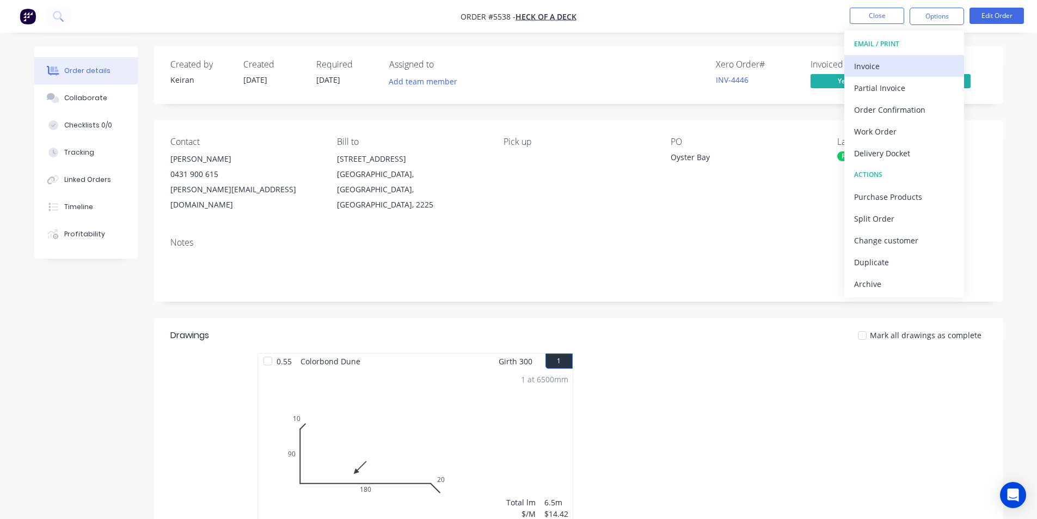
click at [904, 65] on div "Invoice" at bounding box center [904, 66] width 100 height 16
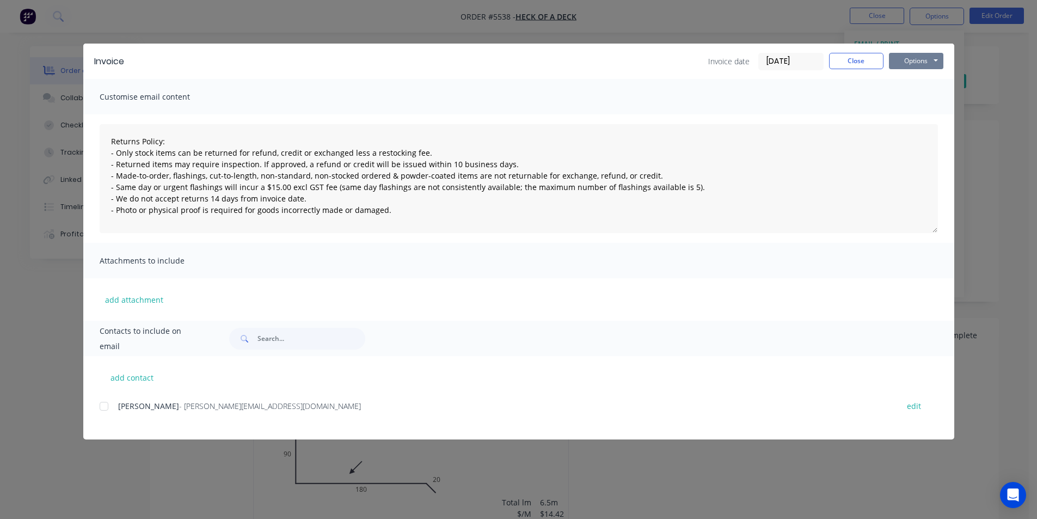
click at [918, 64] on button "Options" at bounding box center [916, 61] width 54 height 16
click at [913, 102] on button "Print" at bounding box center [924, 98] width 70 height 18
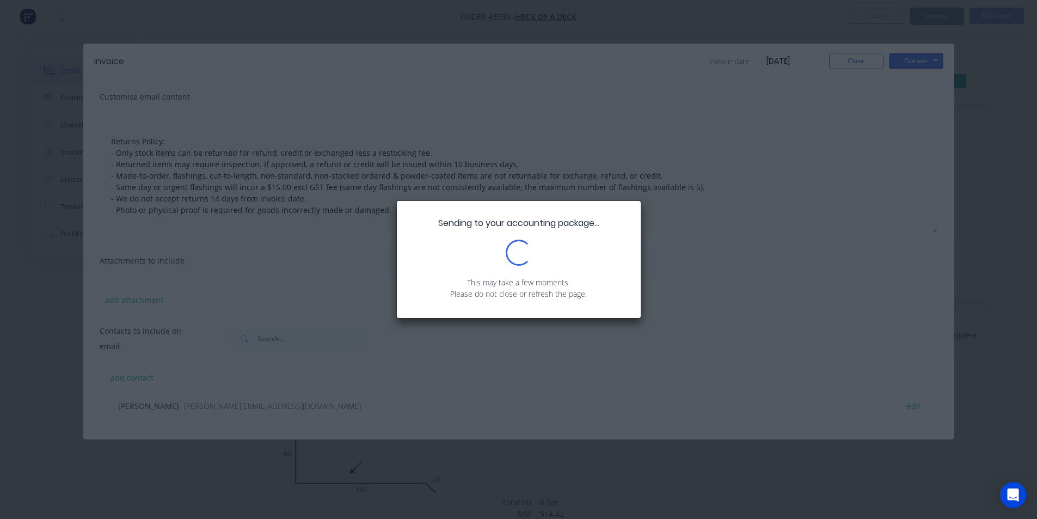
type textarea "Returns Policy: - Only stock items can be returned for refund, credit or exchan…"
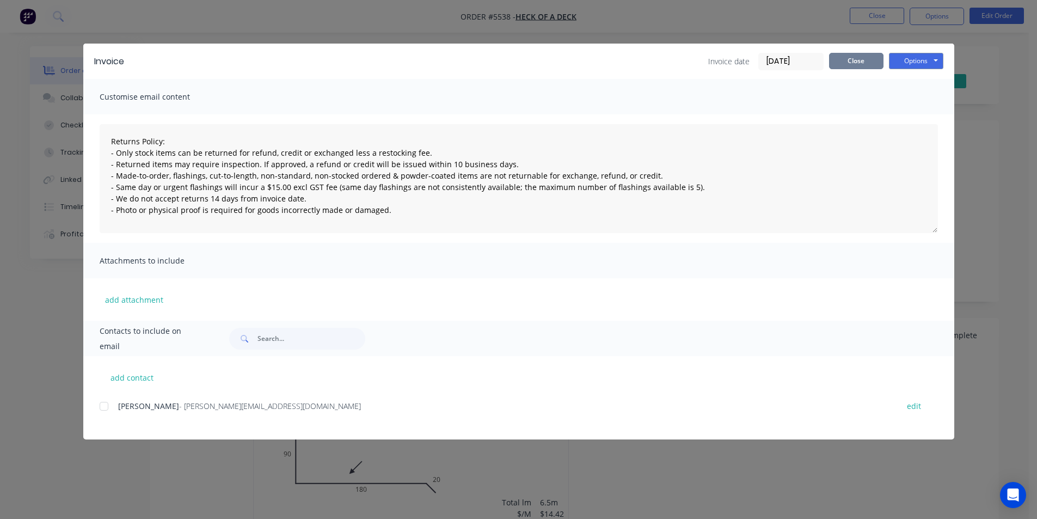
click at [853, 64] on button "Close" at bounding box center [856, 61] width 54 height 16
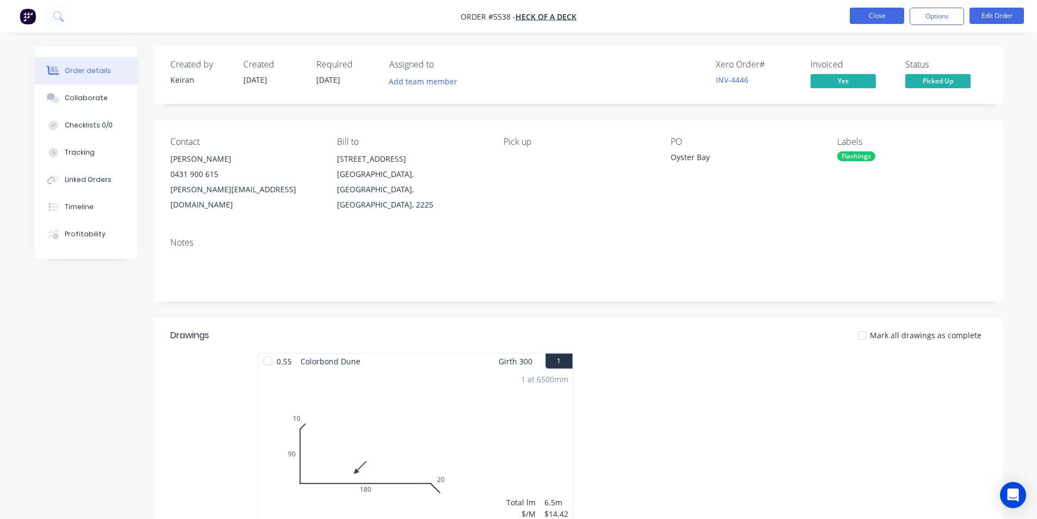
click at [872, 13] on button "Close" at bounding box center [877, 16] width 54 height 16
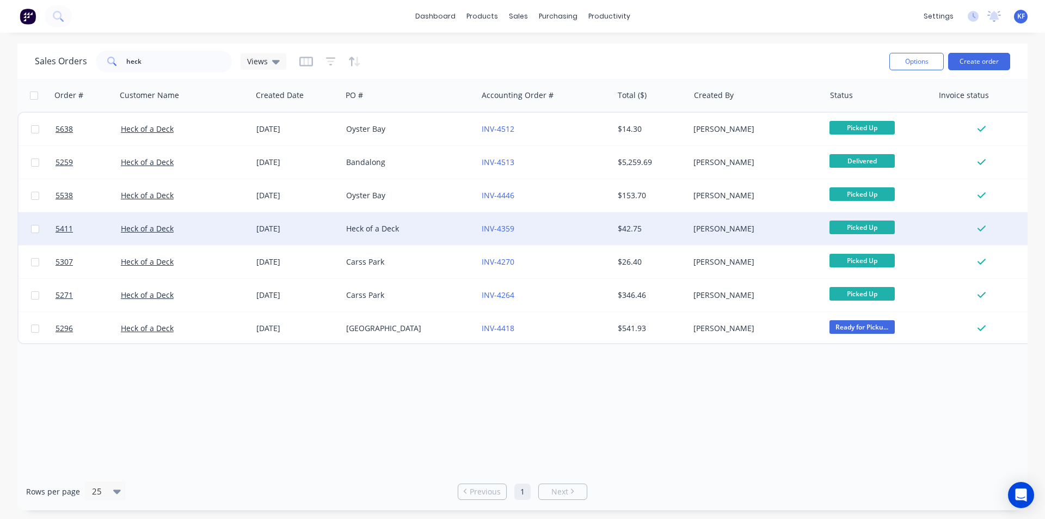
click at [747, 224] on div "[PERSON_NAME]" at bounding box center [753, 228] width 121 height 11
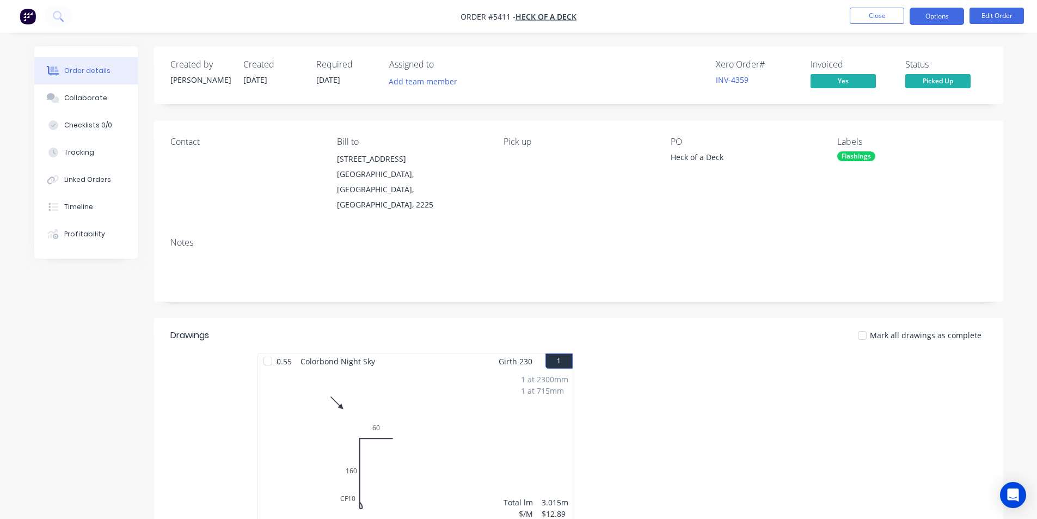
click at [936, 21] on button "Options" at bounding box center [936, 16] width 54 height 17
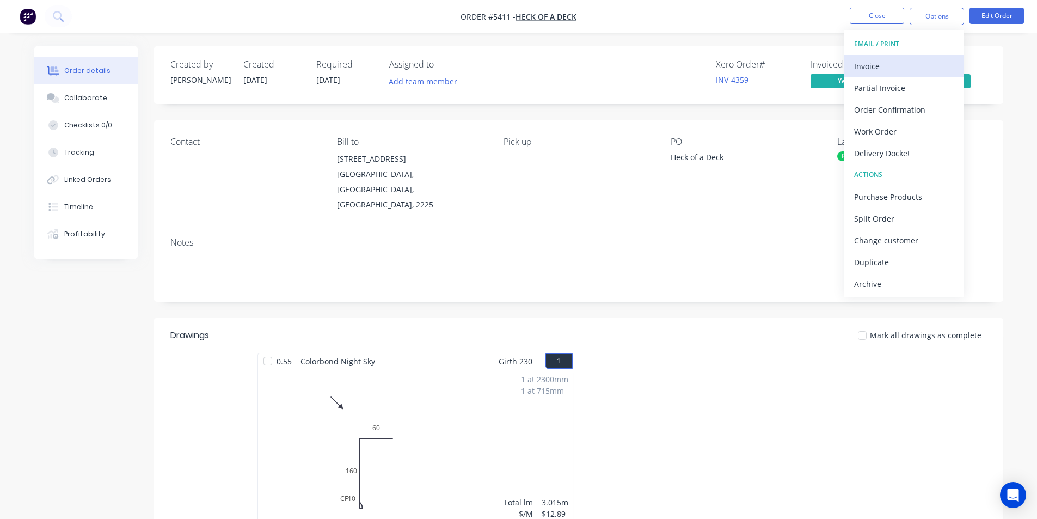
click at [899, 59] on div "Invoice" at bounding box center [904, 66] width 100 height 16
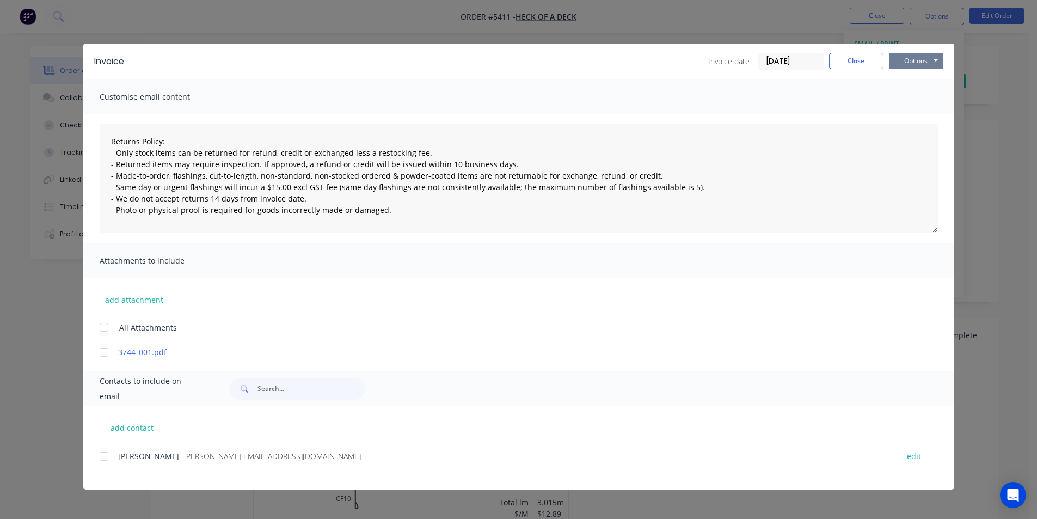
drag, startPoint x: 914, startPoint y: 60, endPoint x: 912, endPoint y: 67, distance: 7.3
click at [914, 60] on button "Options" at bounding box center [916, 61] width 54 height 16
click at [908, 101] on button "Print" at bounding box center [924, 98] width 70 height 18
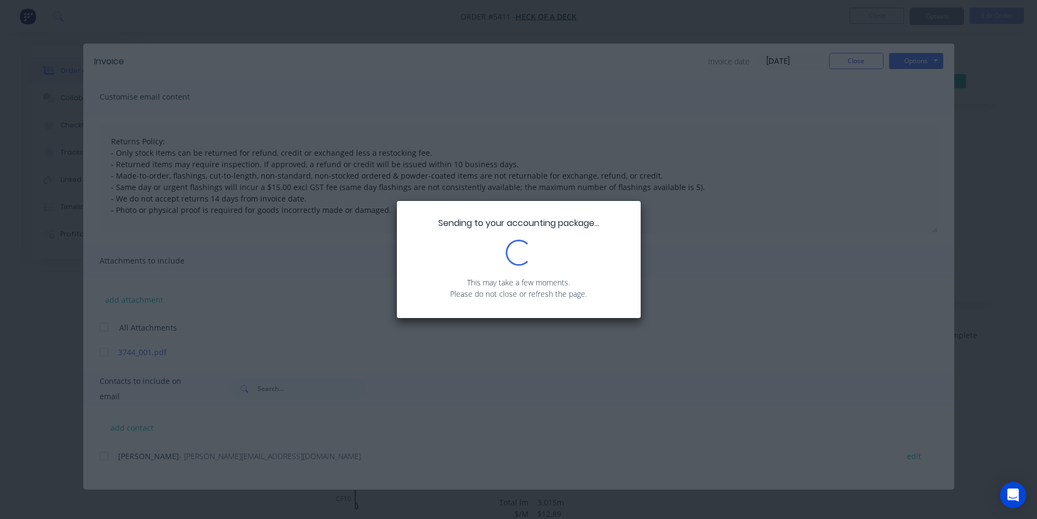
type textarea "Returns Policy: - Only stock items can be returned for refund, credit or exchan…"
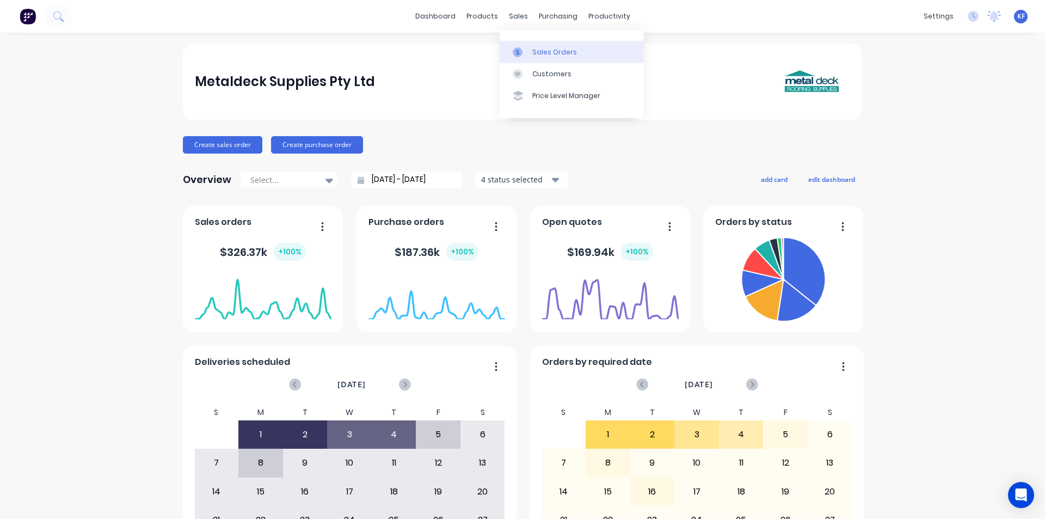
click at [541, 47] on div "Sales Orders" at bounding box center [554, 52] width 45 height 10
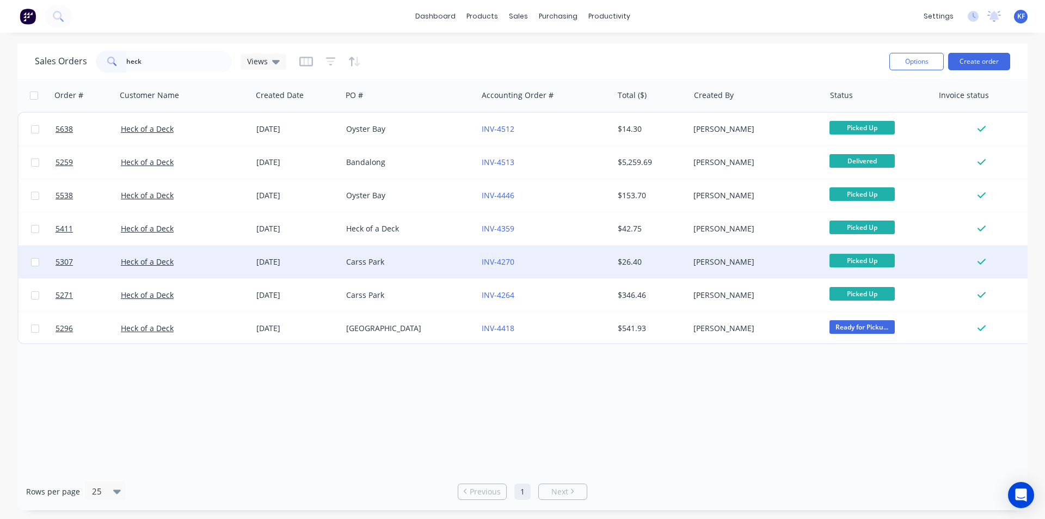
type input "heck"
click at [576, 255] on div "INV-4270" at bounding box center [545, 261] width 136 height 33
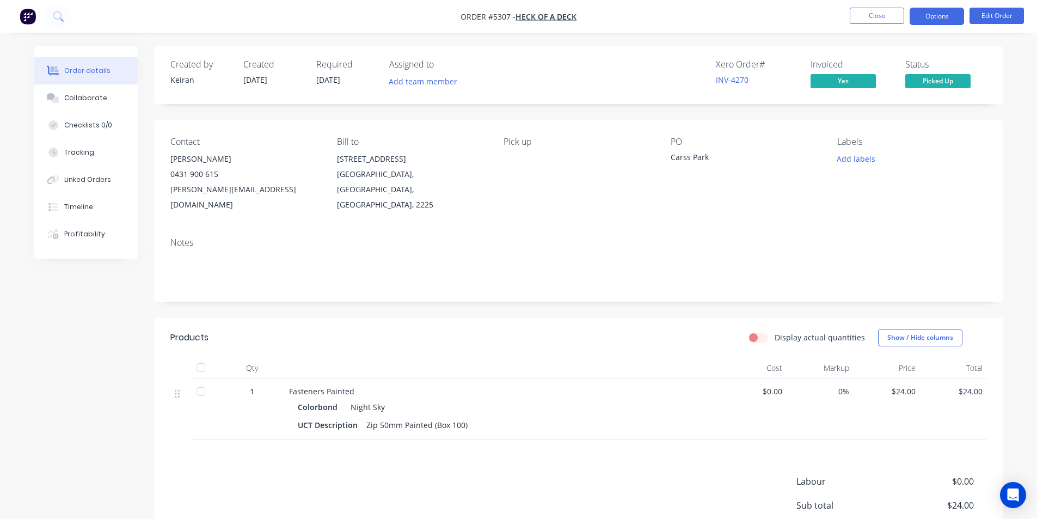
click at [920, 14] on button "Options" at bounding box center [936, 16] width 54 height 17
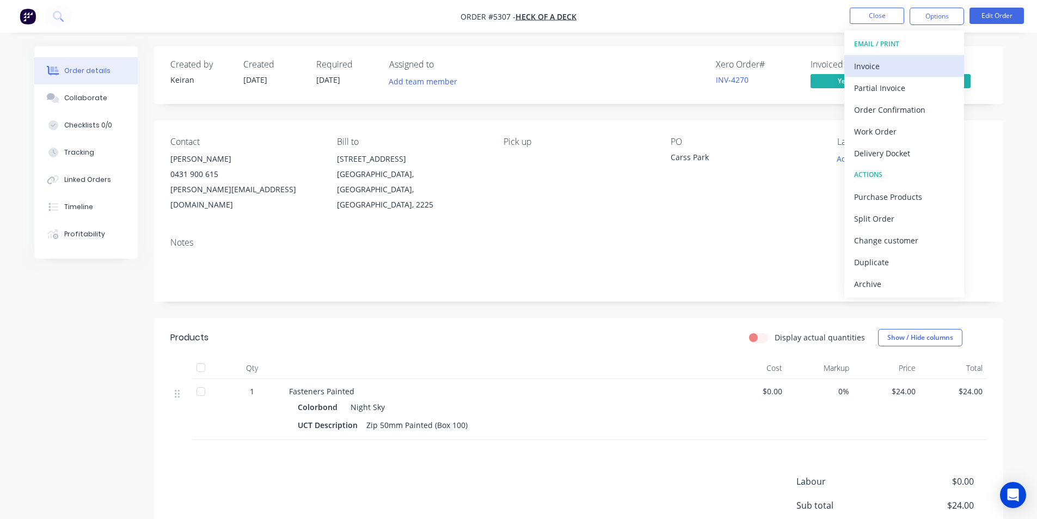
click at [902, 59] on div "Invoice" at bounding box center [904, 66] width 100 height 16
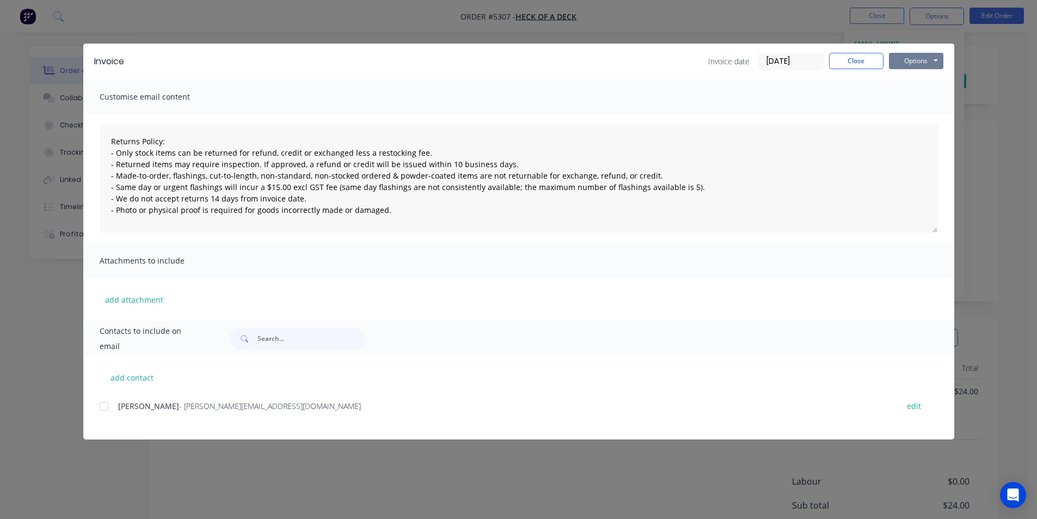
click at [917, 65] on button "Options" at bounding box center [916, 61] width 54 height 16
click at [915, 100] on button "Print" at bounding box center [924, 98] width 70 height 18
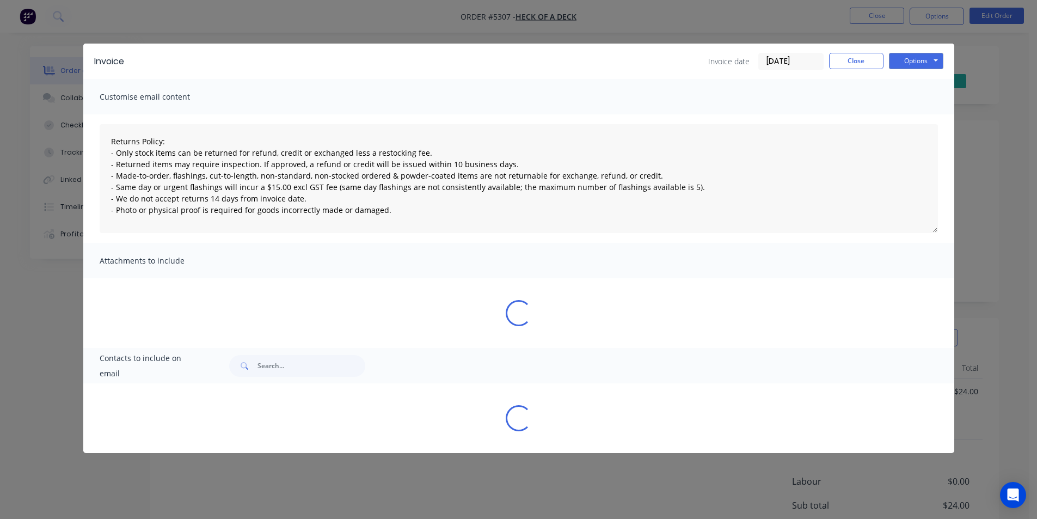
type textarea "Returns Policy: - Only stock items can be returned for refund, credit or exchan…"
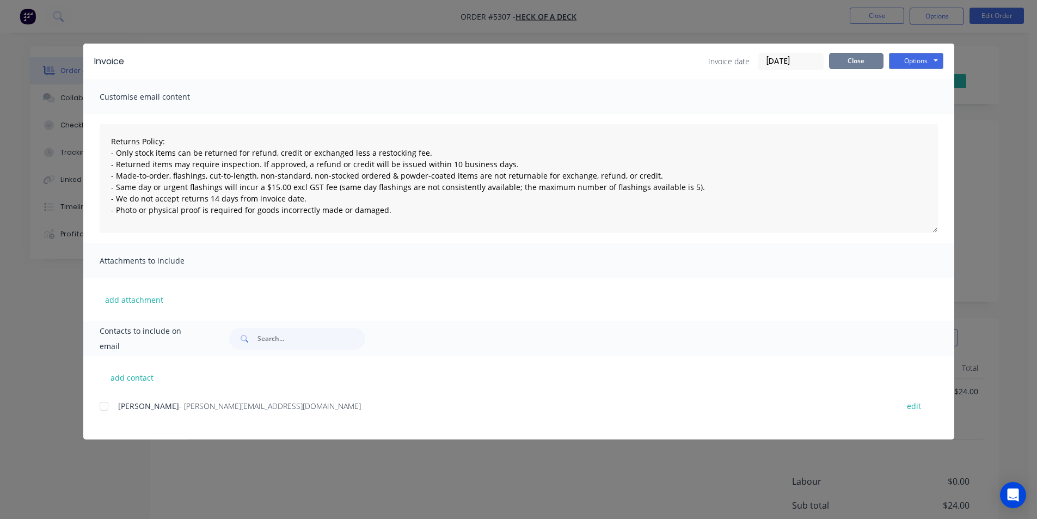
click at [856, 53] on button "Close" at bounding box center [856, 61] width 54 height 16
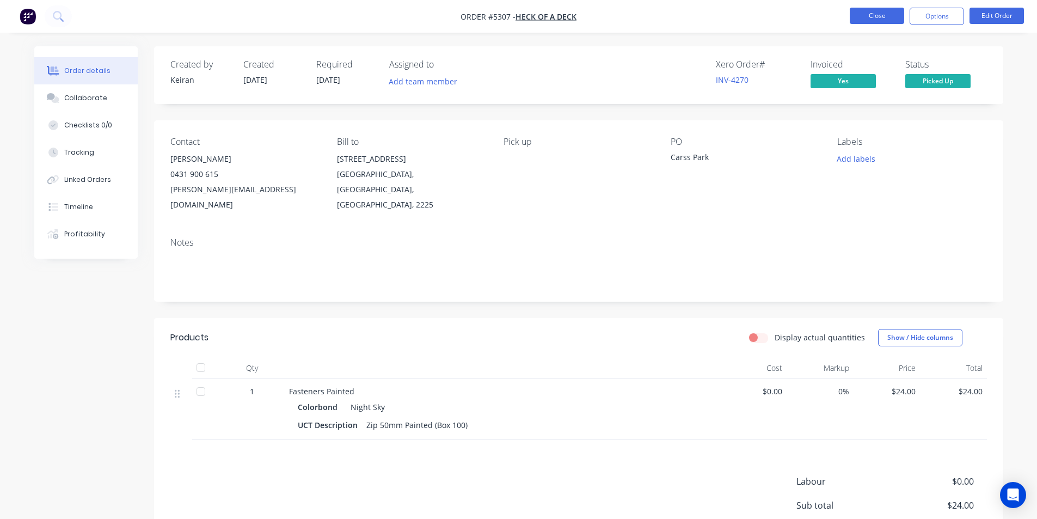
click at [875, 11] on button "Close" at bounding box center [877, 16] width 54 height 16
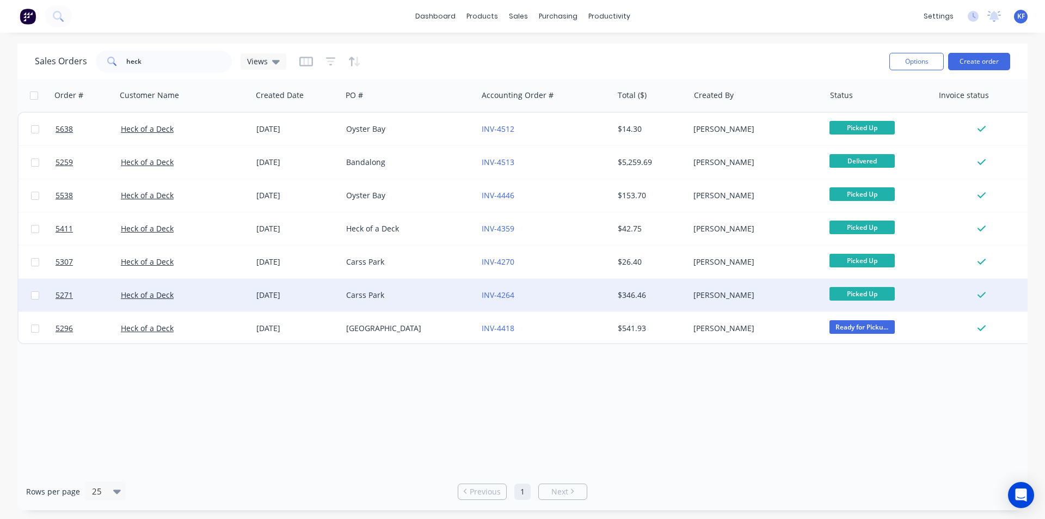
click at [638, 299] on div "$346.46" at bounding box center [650, 295] width 64 height 11
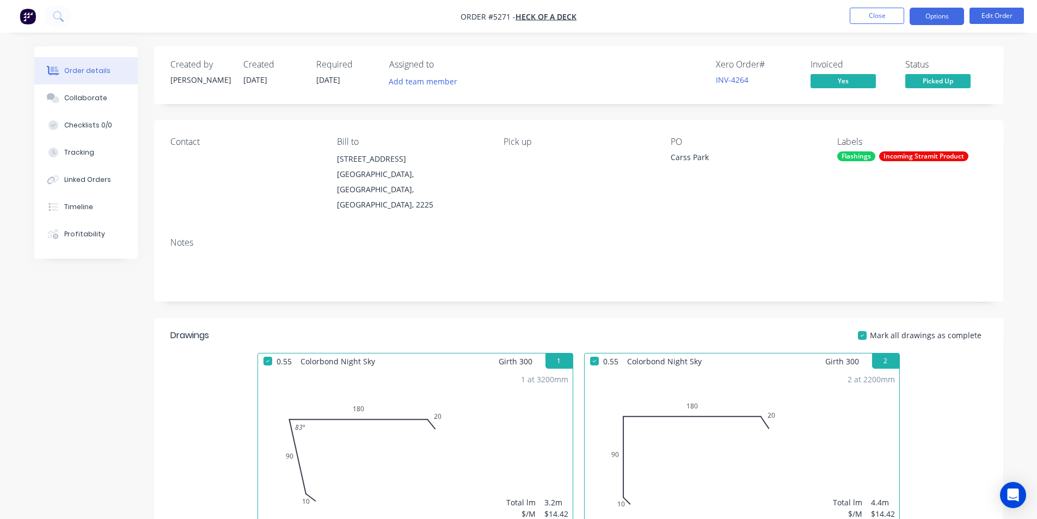
click at [926, 21] on button "Options" at bounding box center [936, 16] width 54 height 17
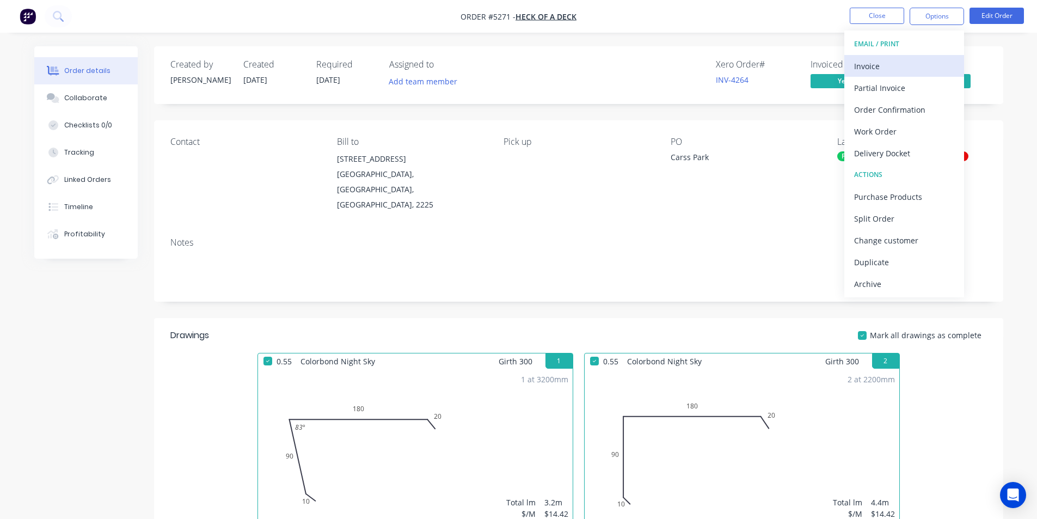
click at [892, 59] on div "Invoice" at bounding box center [904, 66] width 100 height 16
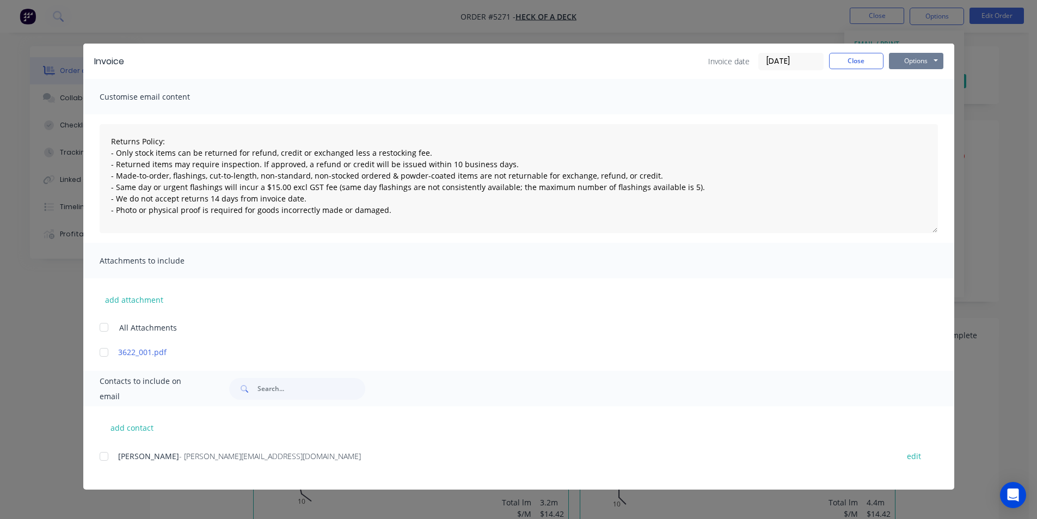
click at [919, 65] on button "Options" at bounding box center [916, 61] width 54 height 16
click at [919, 101] on button "Print" at bounding box center [924, 98] width 70 height 18
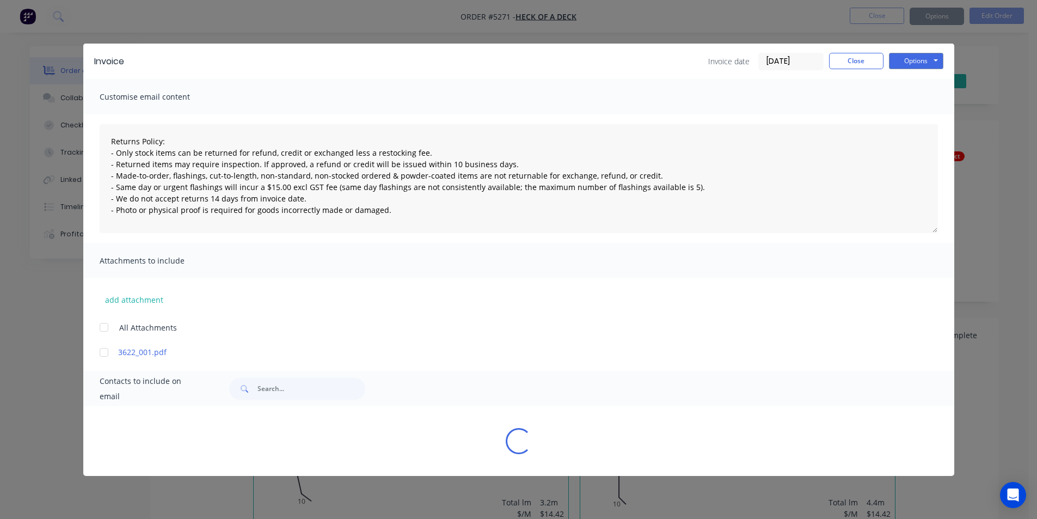
type textarea "Returns Policy: - Only stock items can be returned for refund, credit or exchan…"
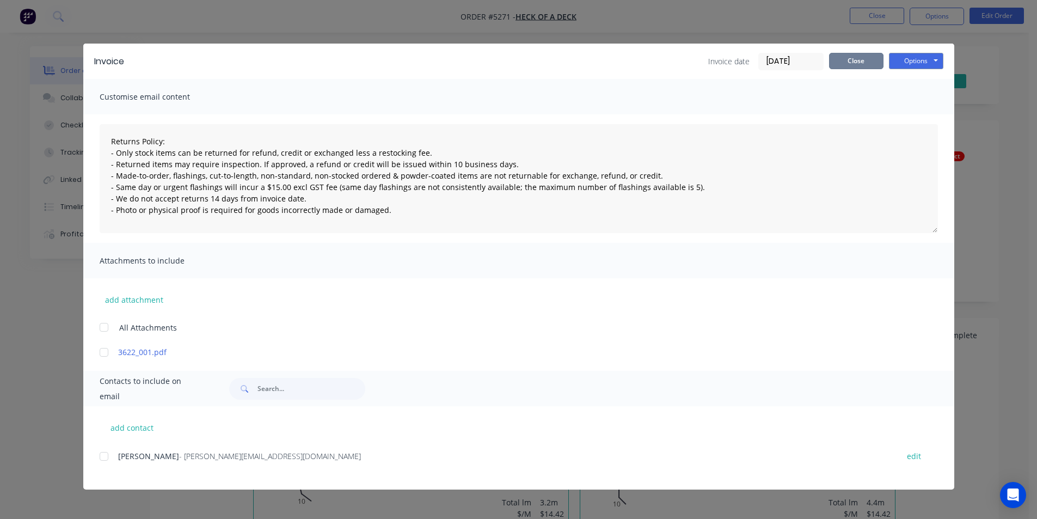
click at [850, 60] on button "Close" at bounding box center [856, 61] width 54 height 16
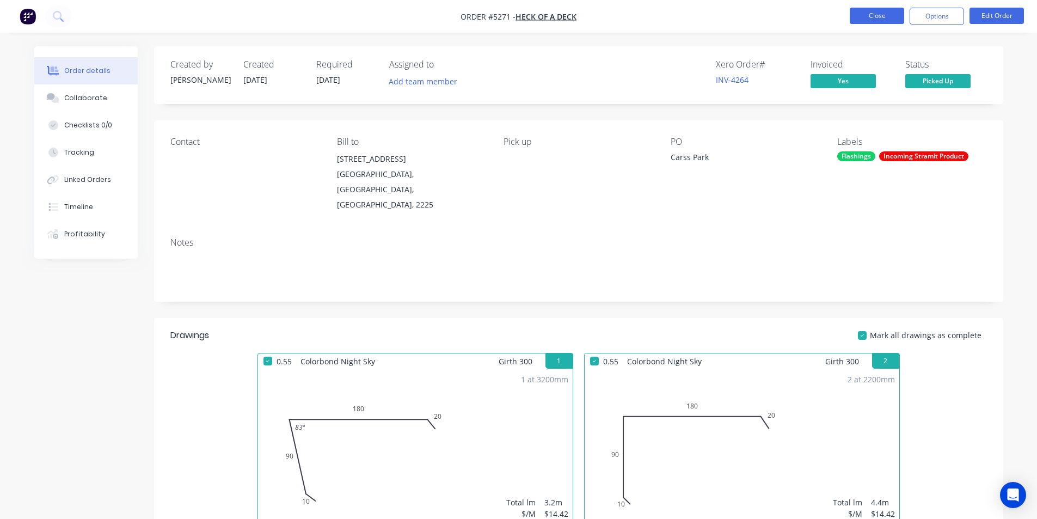
click at [879, 11] on button "Close" at bounding box center [877, 16] width 54 height 16
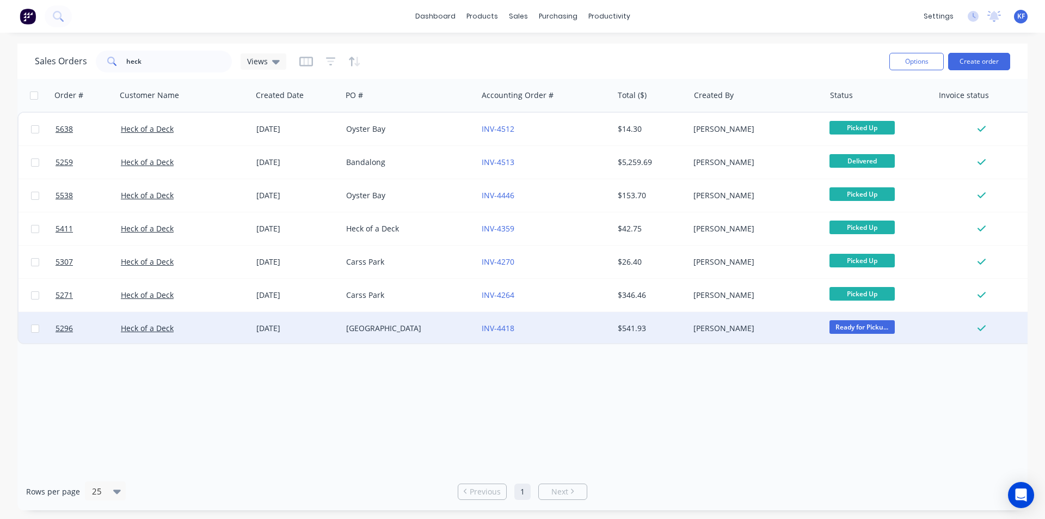
click at [649, 329] on div "$541.93" at bounding box center [650, 328] width 64 height 11
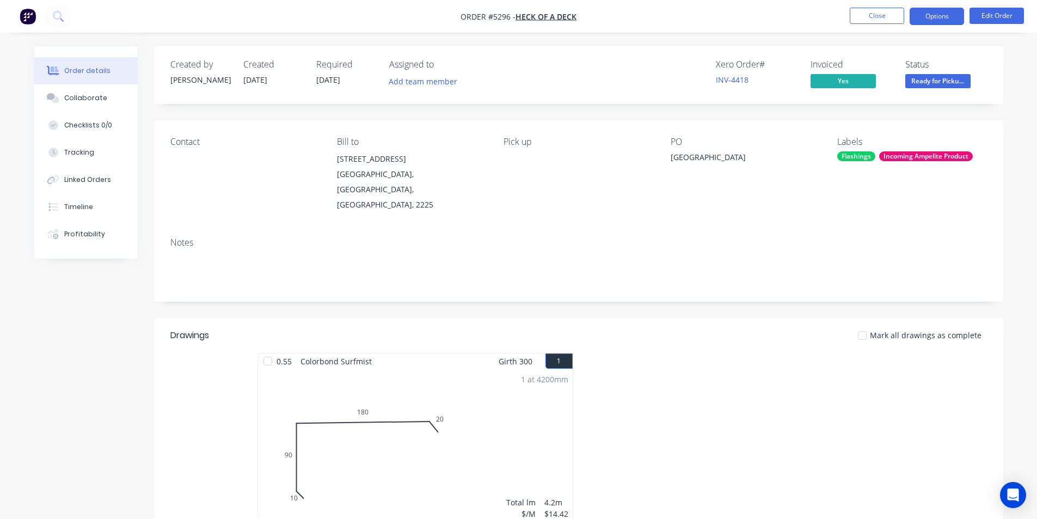
click at [937, 24] on button "Options" at bounding box center [936, 16] width 54 height 17
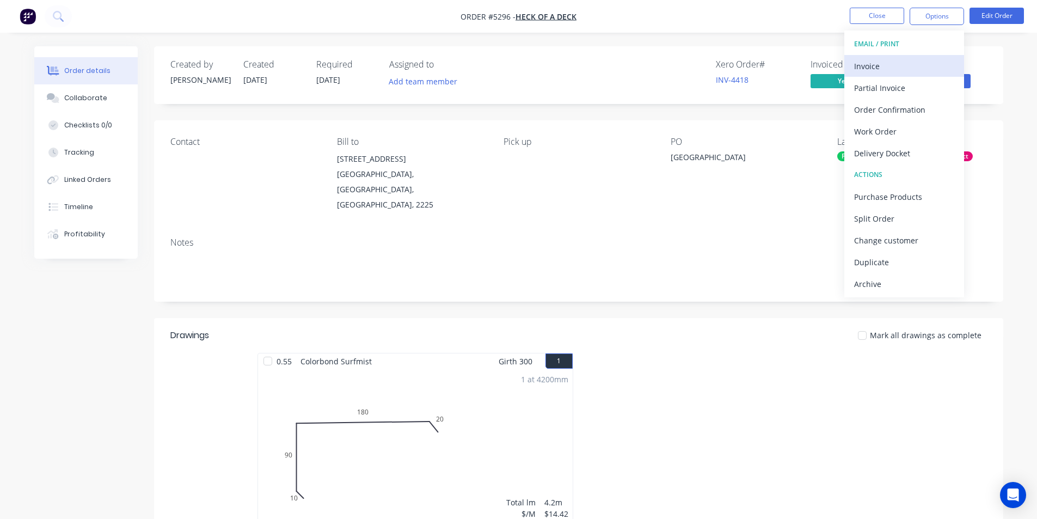
click at [915, 61] on div "Invoice" at bounding box center [904, 66] width 100 height 16
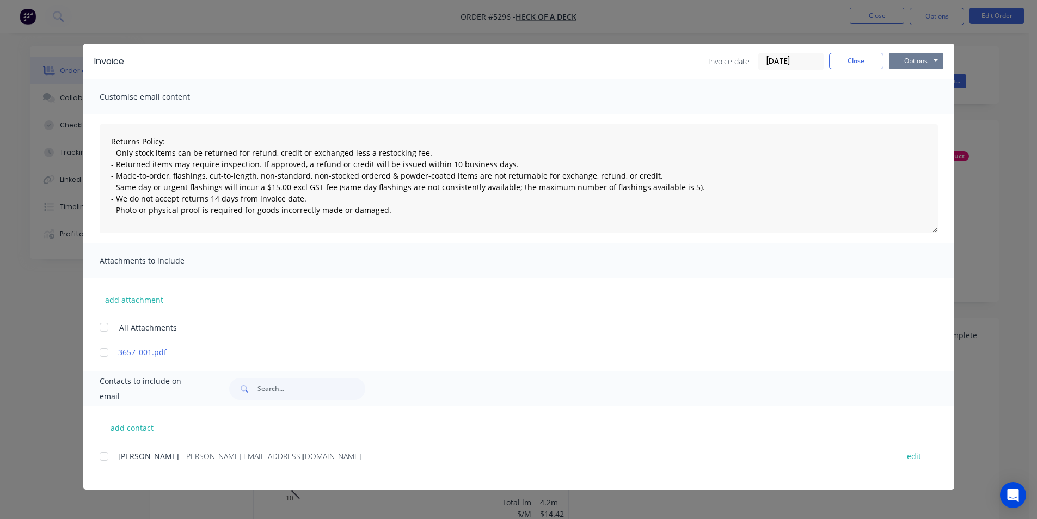
click at [926, 63] on button "Options" at bounding box center [916, 61] width 54 height 16
click at [918, 101] on button "Print" at bounding box center [924, 98] width 70 height 18
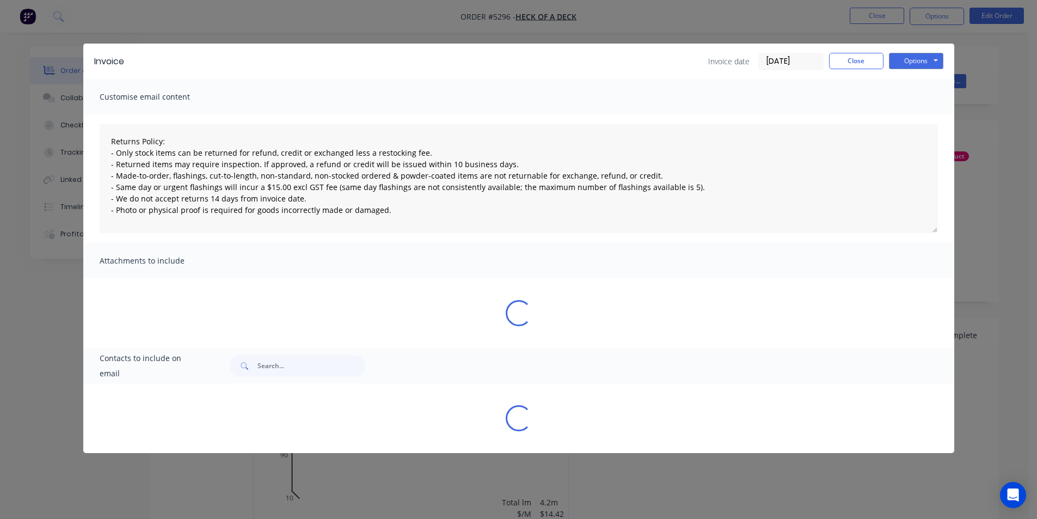
type textarea "Returns Policy: - Only stock items can be returned for refund, credit or exchan…"
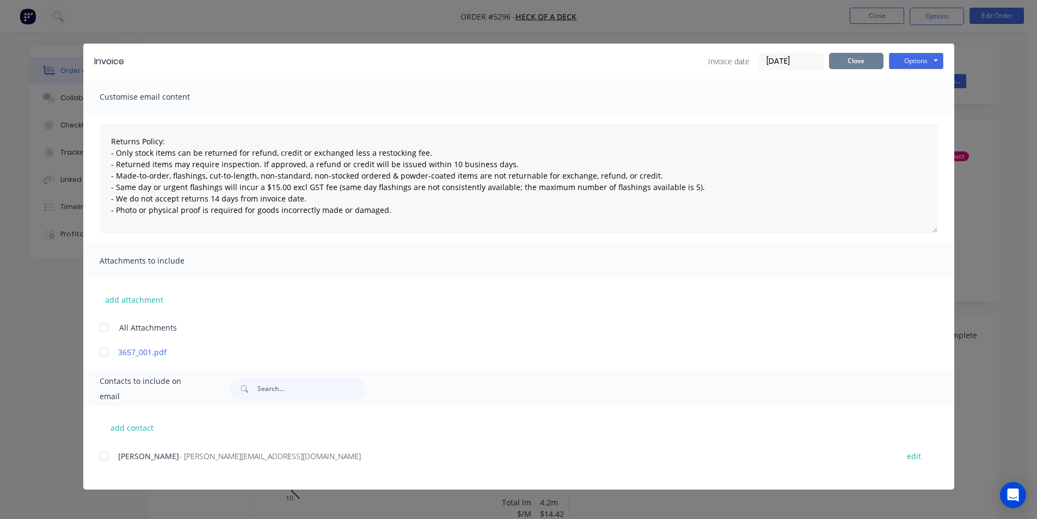
click at [844, 61] on button "Close" at bounding box center [856, 61] width 54 height 16
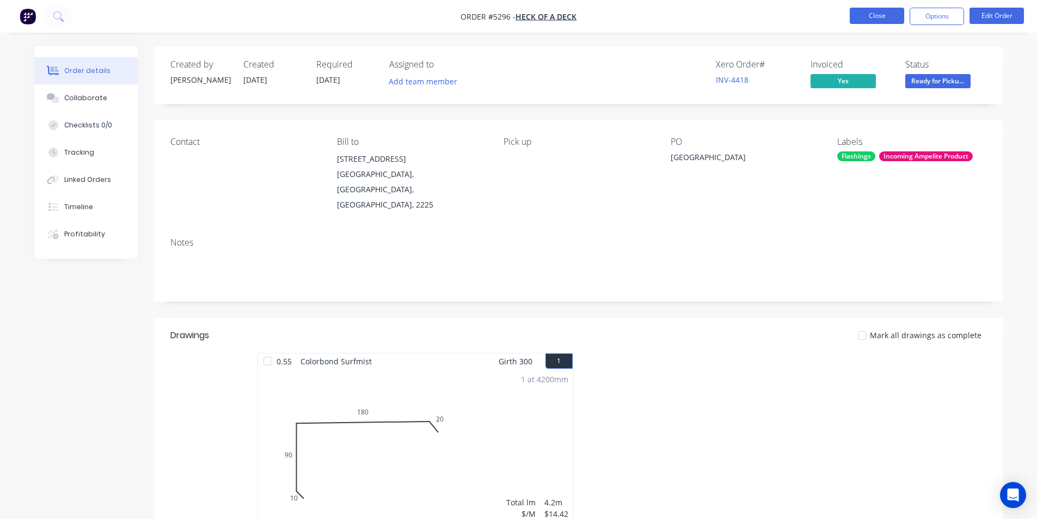
click at [875, 10] on button "Close" at bounding box center [877, 16] width 54 height 16
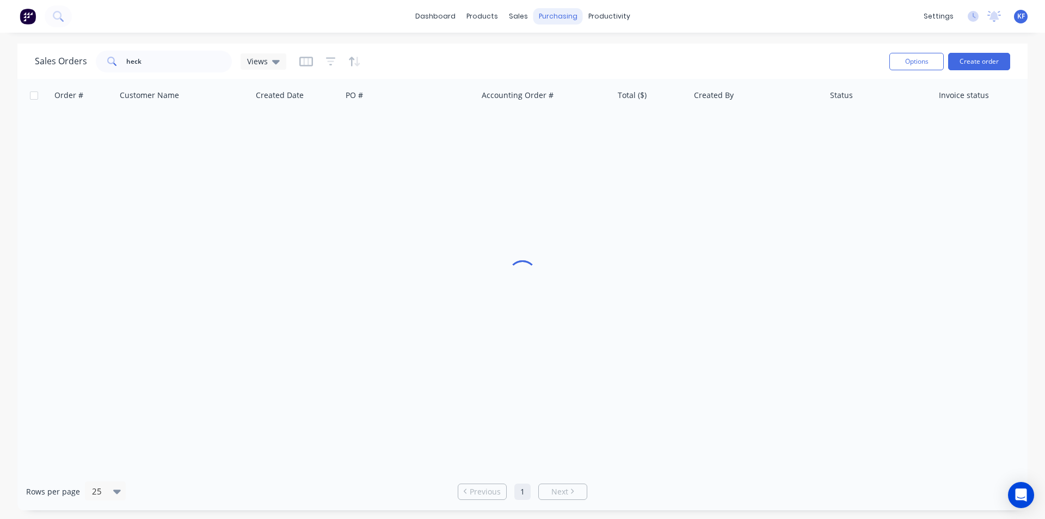
click at [548, 14] on div "purchasing" at bounding box center [558, 16] width 50 height 16
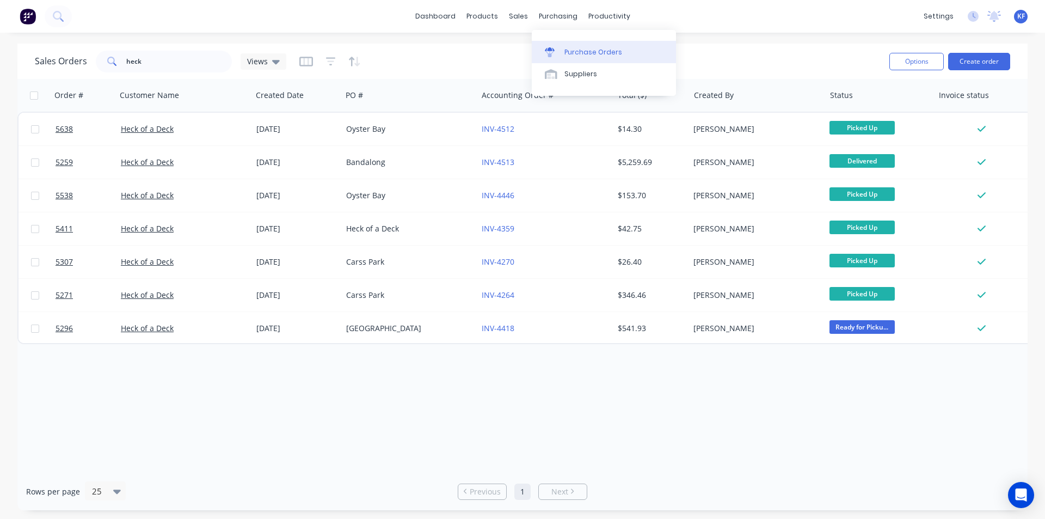
click at [575, 53] on div "Purchase Orders" at bounding box center [593, 52] width 58 height 10
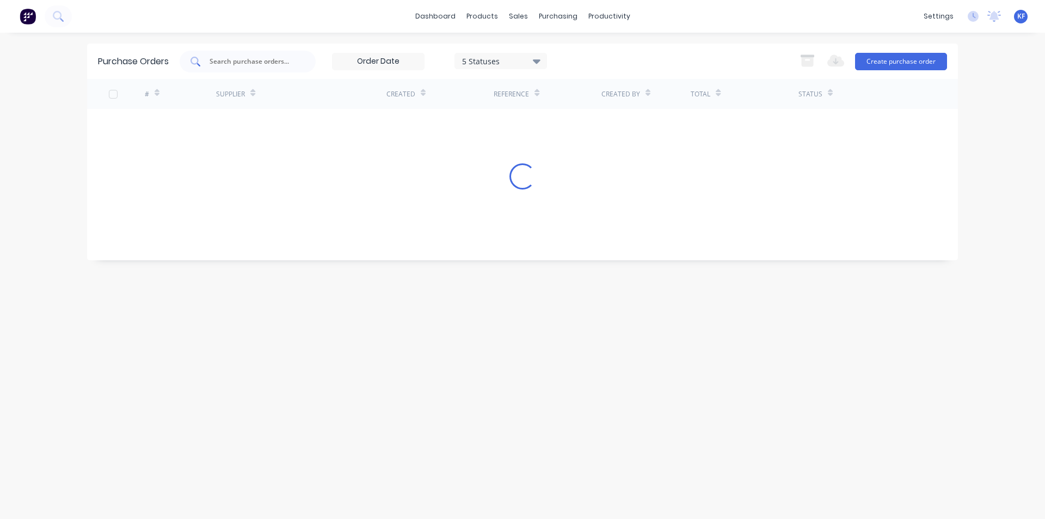
click at [239, 53] on div at bounding box center [248, 62] width 136 height 22
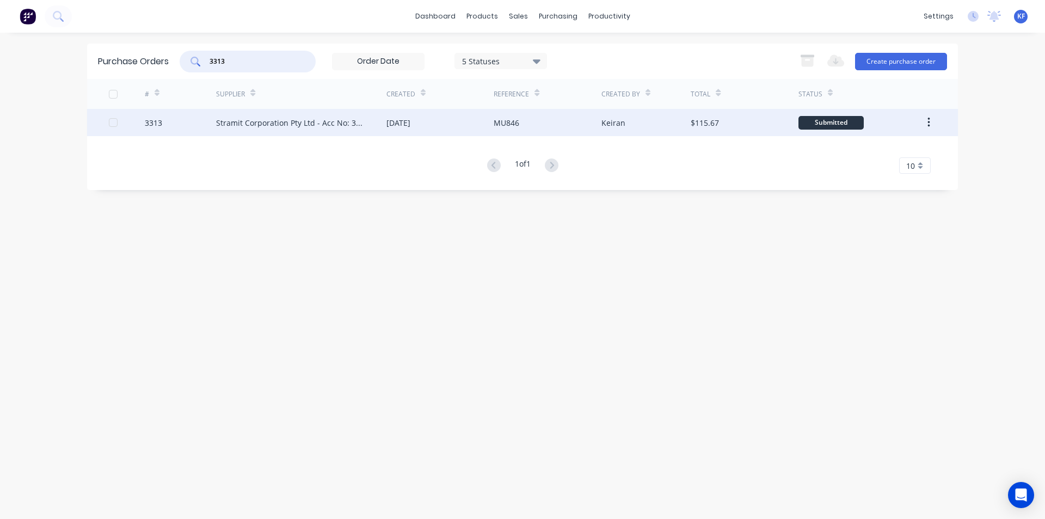
type input "3313"
click at [370, 130] on div "Stramit Corporation Pty Ltd - Acc No: 32915" at bounding box center [301, 122] width 170 height 27
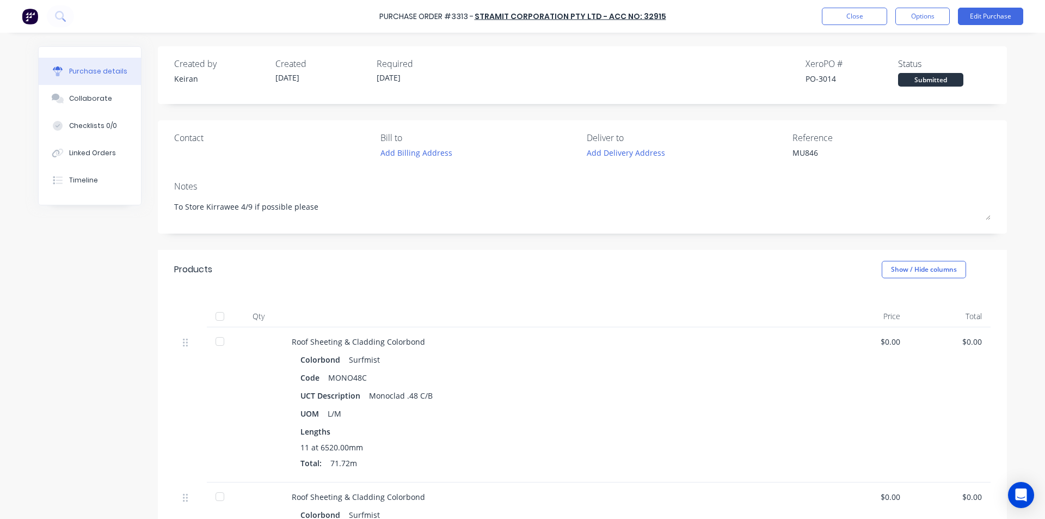
type textarea "x"
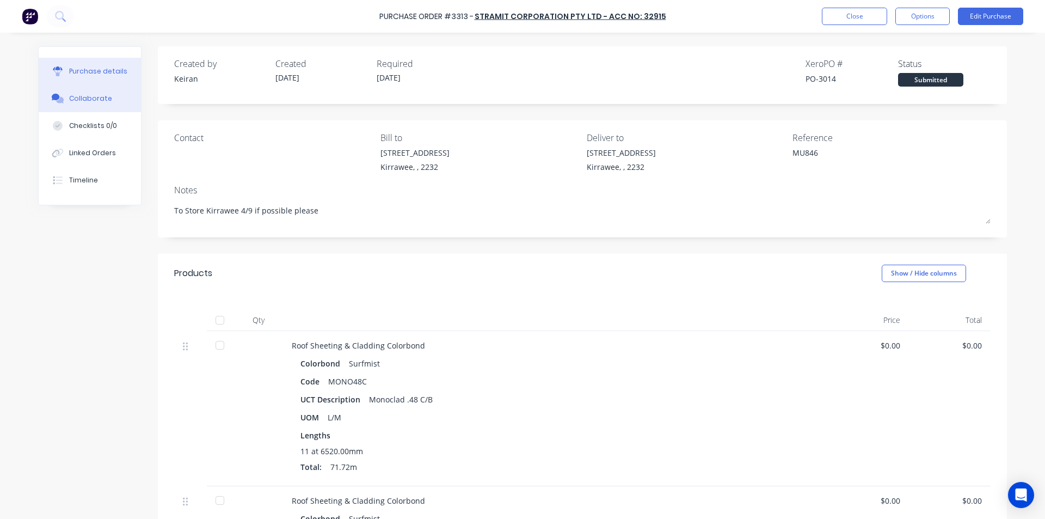
click at [56, 108] on button "Collaborate" at bounding box center [90, 98] width 102 height 27
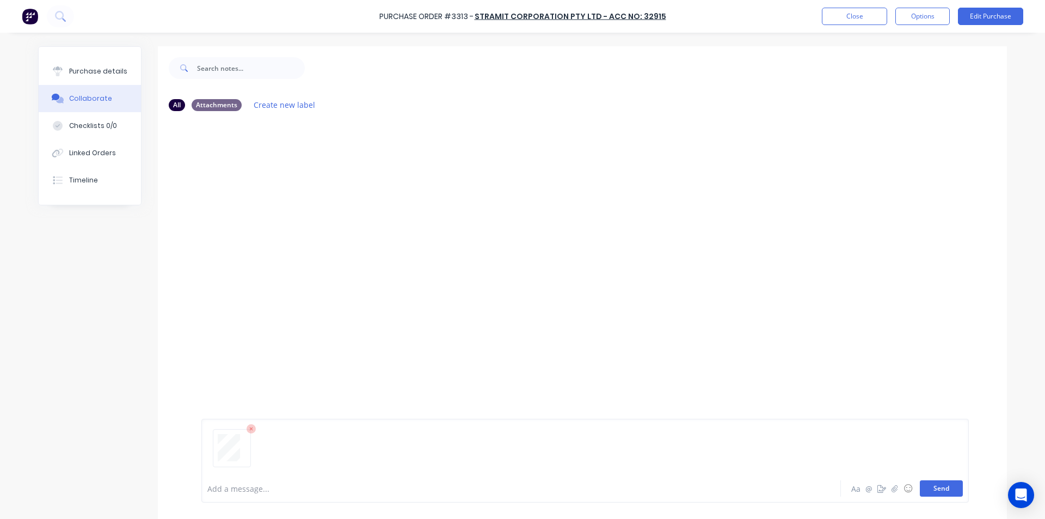
click at [936, 484] on button "Send" at bounding box center [941, 488] width 43 height 16
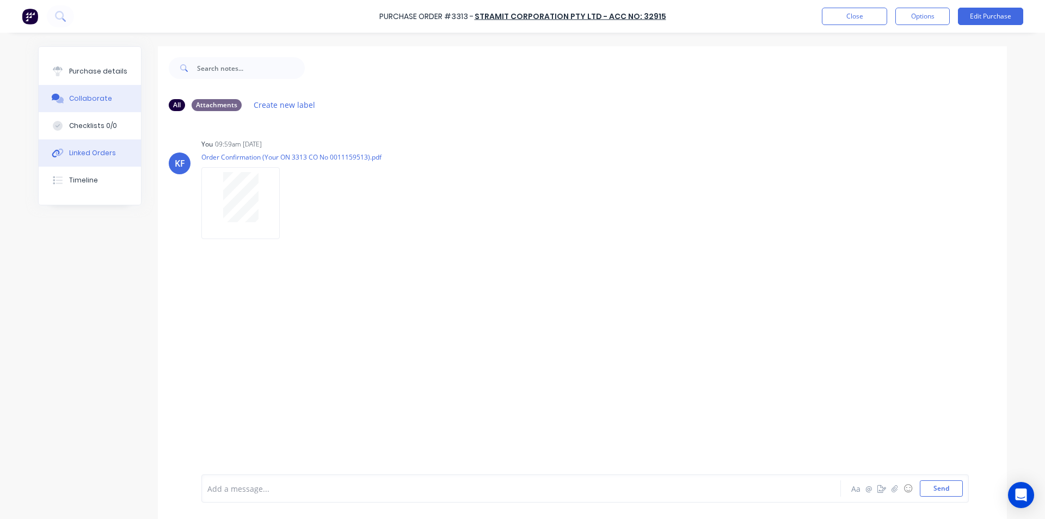
click at [98, 161] on button "Linked Orders" at bounding box center [90, 152] width 102 height 27
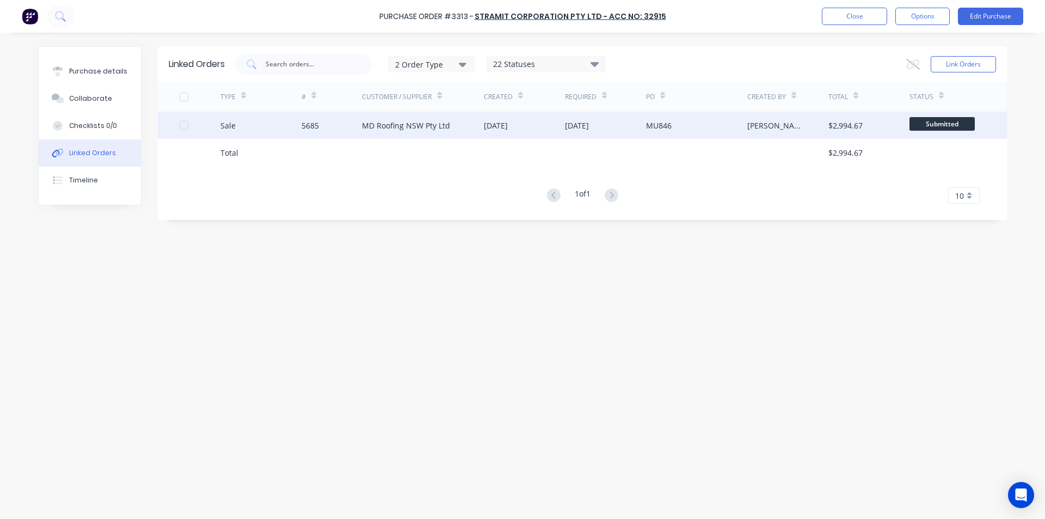
click at [376, 128] on div "MD Roofing NSW Pty Ltd" at bounding box center [406, 125] width 88 height 11
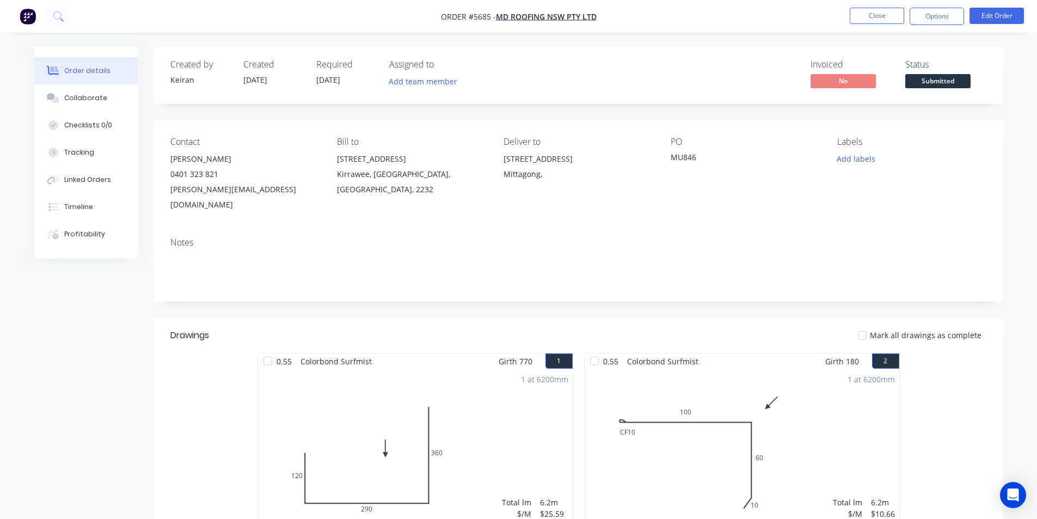
click at [943, 81] on span "Submitted" at bounding box center [937, 81] width 65 height 14
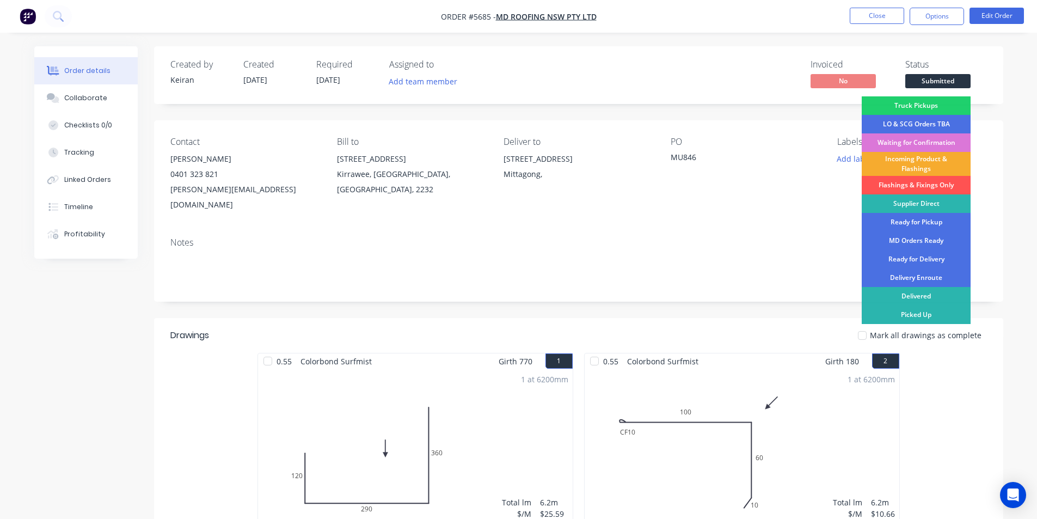
click at [930, 163] on div "Incoming Product & Flashings" at bounding box center [916, 164] width 109 height 24
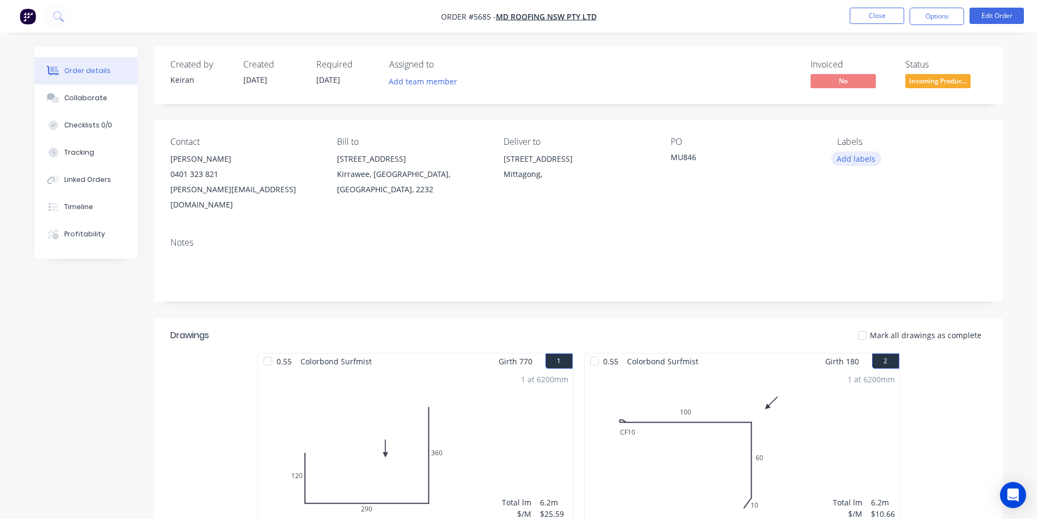
click at [866, 162] on button "Add labels" at bounding box center [856, 158] width 50 height 15
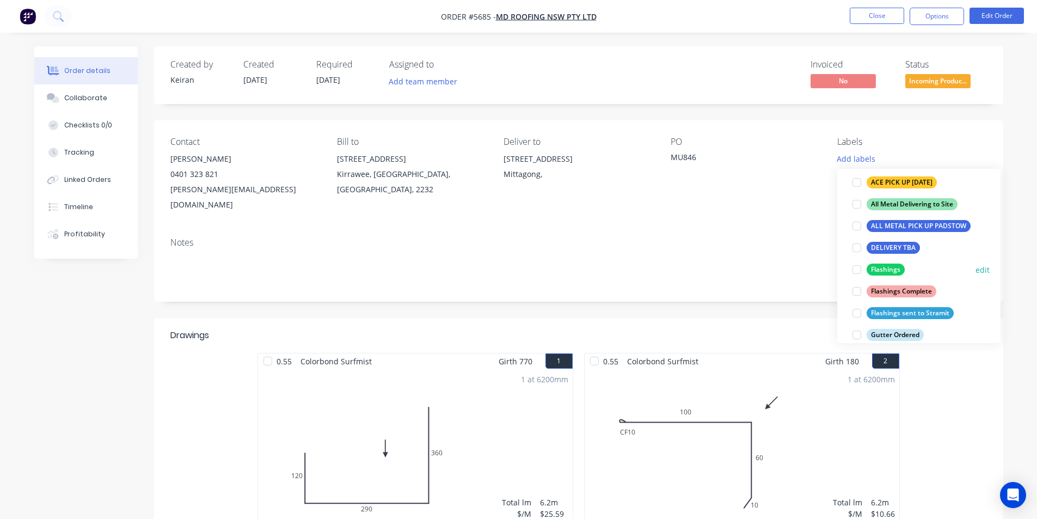
scroll to position [163, 0]
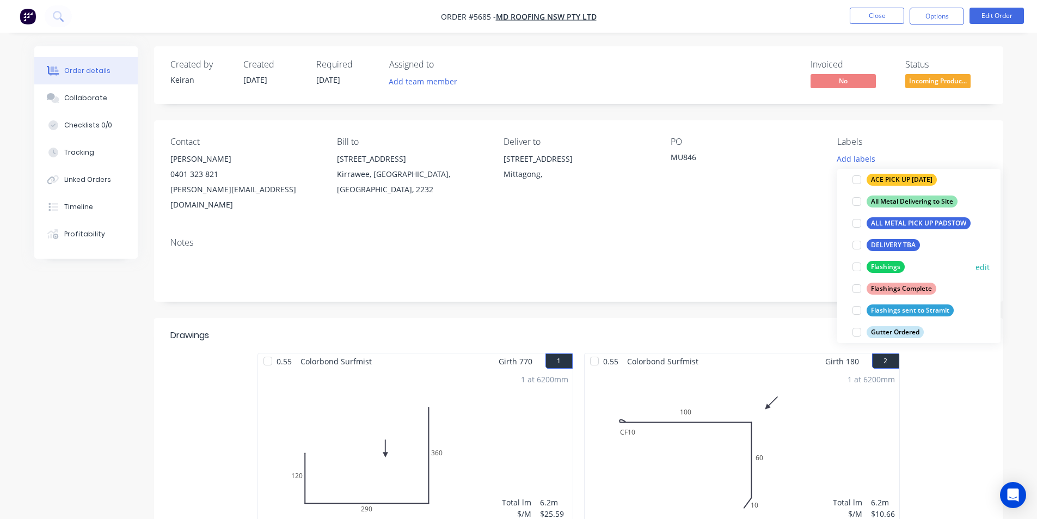
click at [863, 266] on div at bounding box center [857, 267] width 22 height 22
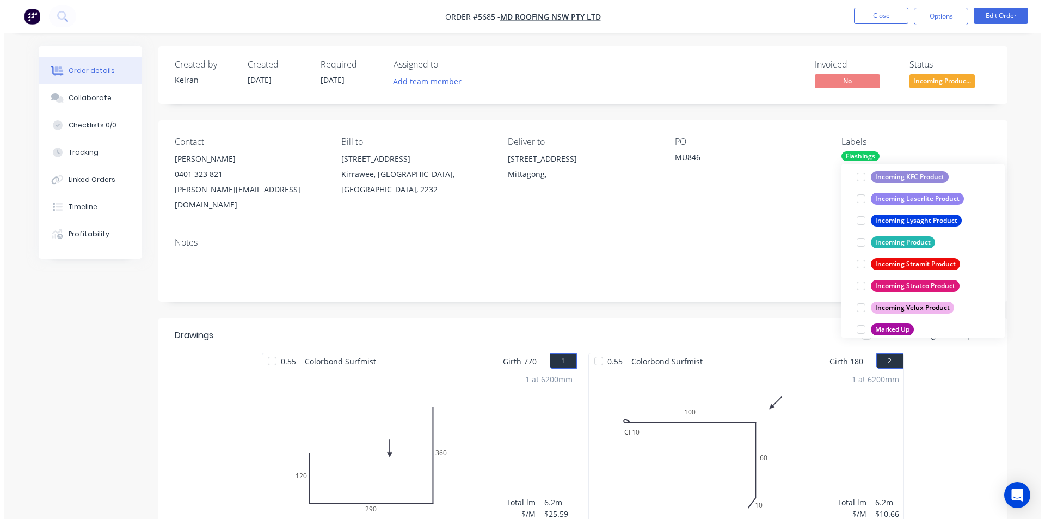
scroll to position [490, 0]
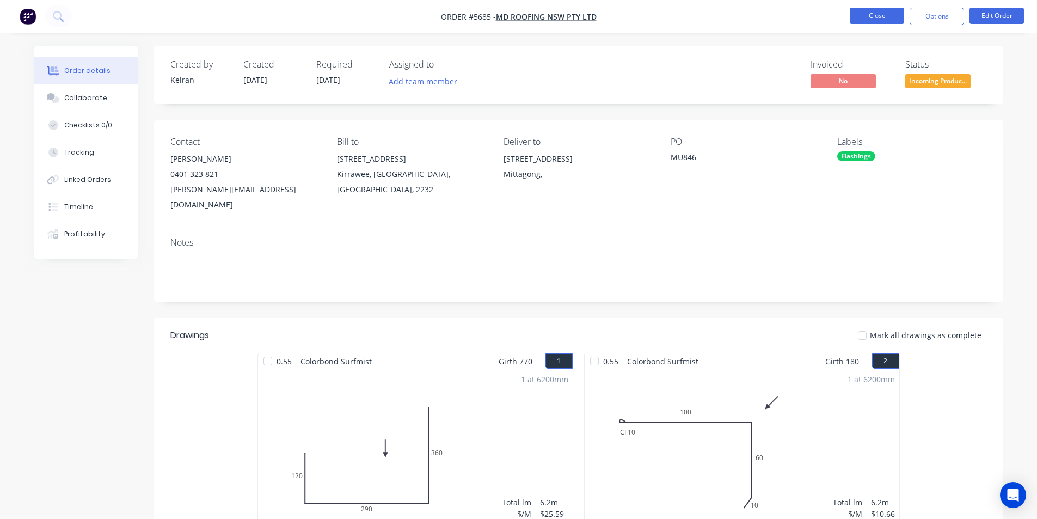
drag, startPoint x: 908, startPoint y: 16, endPoint x: 899, endPoint y: 16, distance: 9.3
click at [906, 15] on ul "Close Options Edit Order" at bounding box center [936, 16] width 200 height 17
click at [888, 20] on button "Close" at bounding box center [877, 16] width 54 height 16
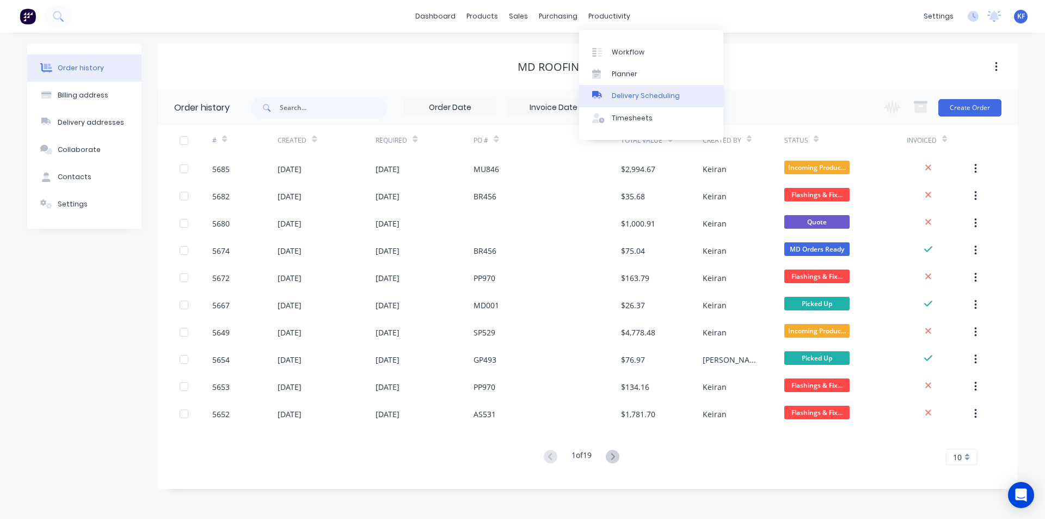
click at [631, 94] on div "Delivery Scheduling" at bounding box center [646, 96] width 68 height 10
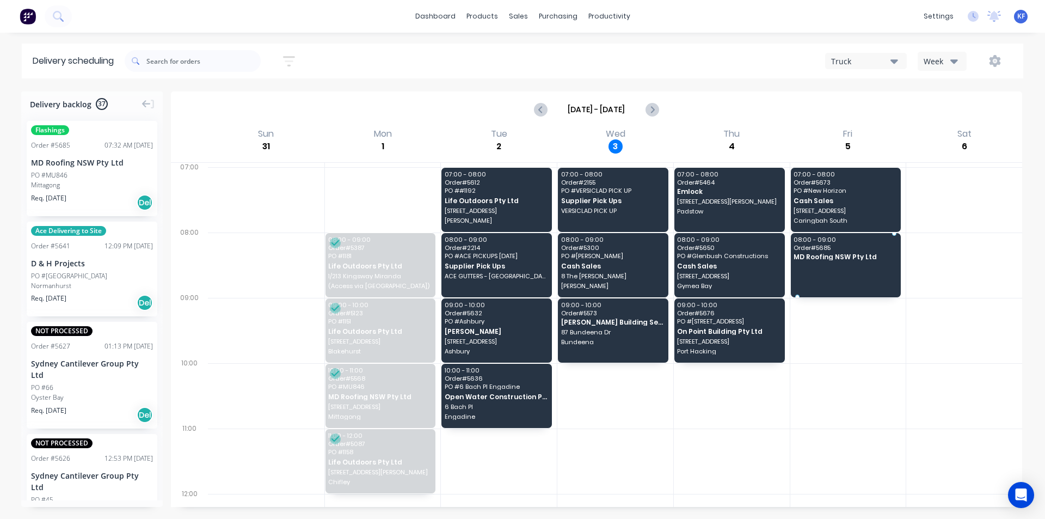
drag, startPoint x: 63, startPoint y: 171, endPoint x: 816, endPoint y: 257, distance: 758.1
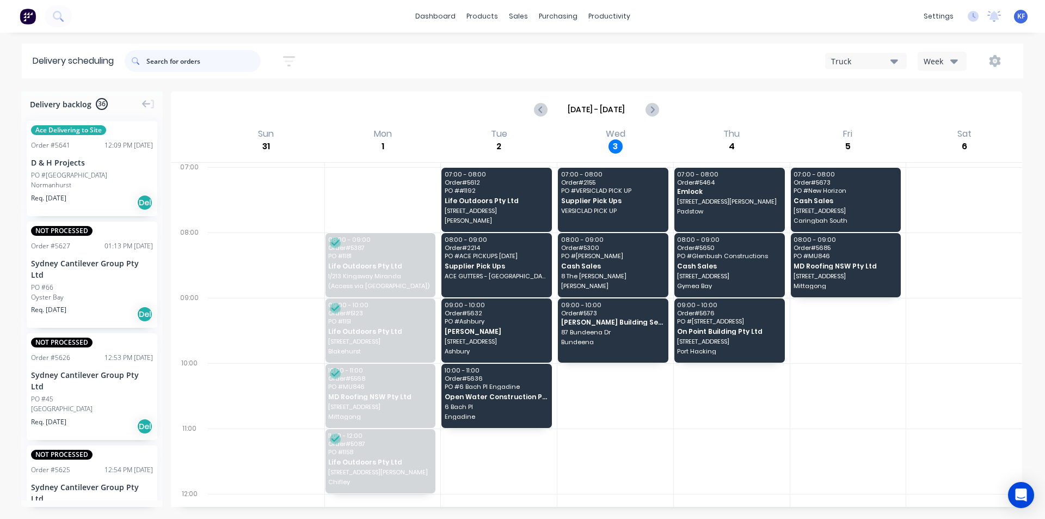
click at [164, 59] on input "text" at bounding box center [203, 61] width 114 height 22
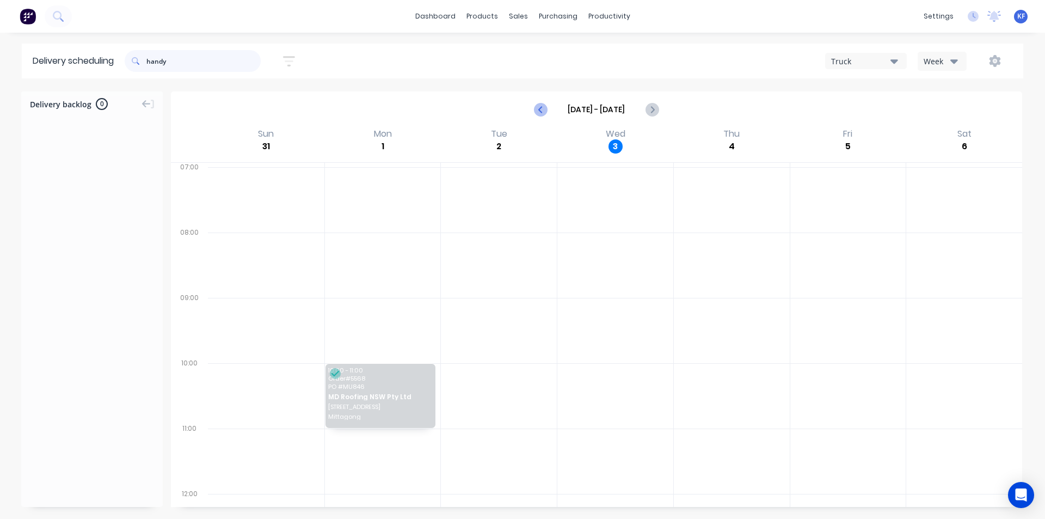
type input "handy"
click at [543, 112] on icon "Previous page" at bounding box center [540, 109] width 13 height 13
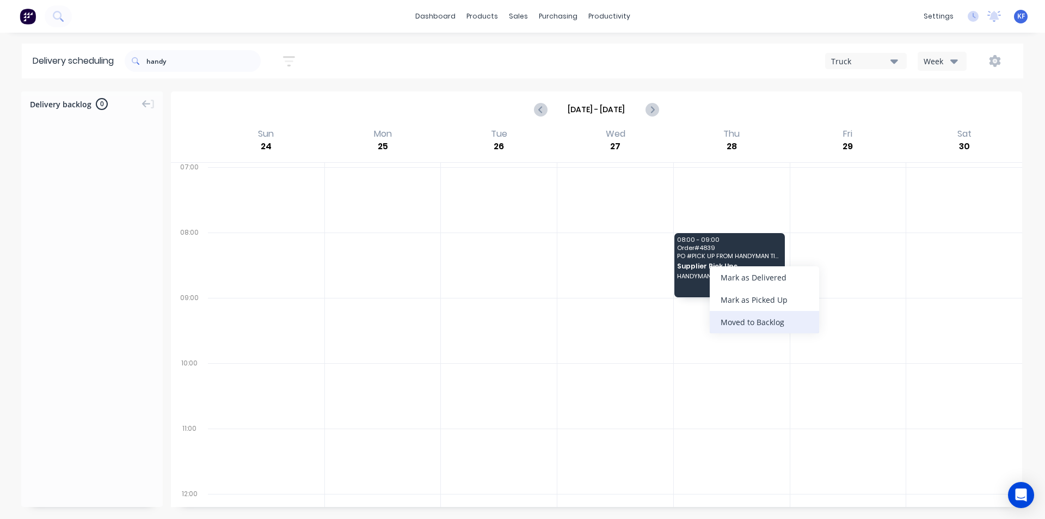
click at [778, 327] on div "Moved to Backlog" at bounding box center [764, 322] width 109 height 22
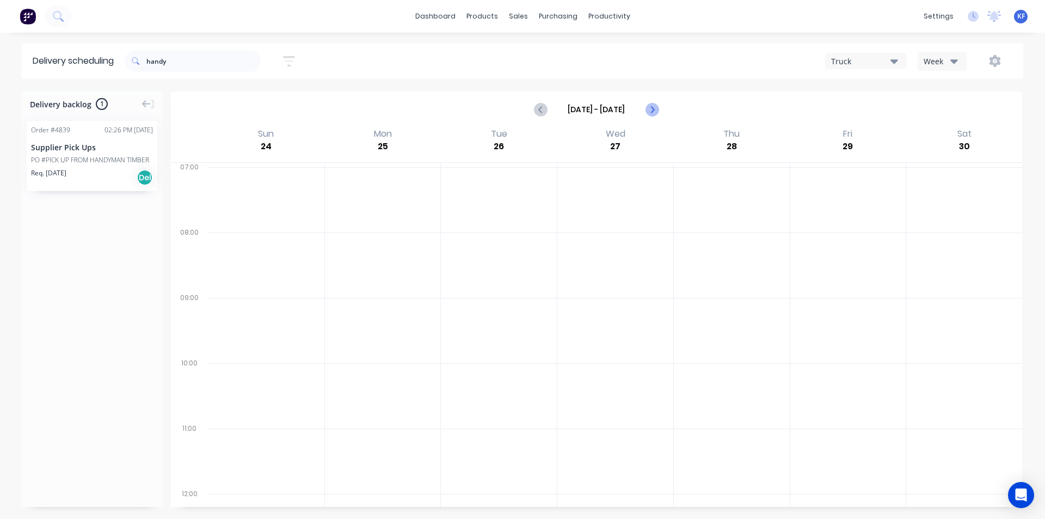
click at [648, 109] on icon "Next page" at bounding box center [651, 109] width 13 height 13
type input "Aug 31 - Sep 6"
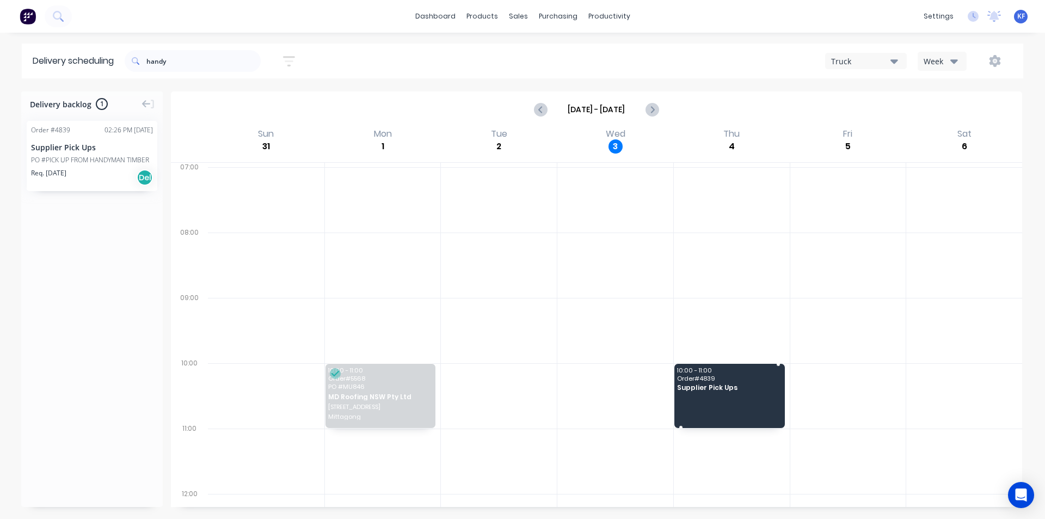
drag, startPoint x: 91, startPoint y: 152, endPoint x: 747, endPoint y: 395, distance: 698.8
click at [75, 58] on header "Delivery scheduling handy Sort by Most recent Created date Required date Order …" at bounding box center [522, 61] width 1001 height 35
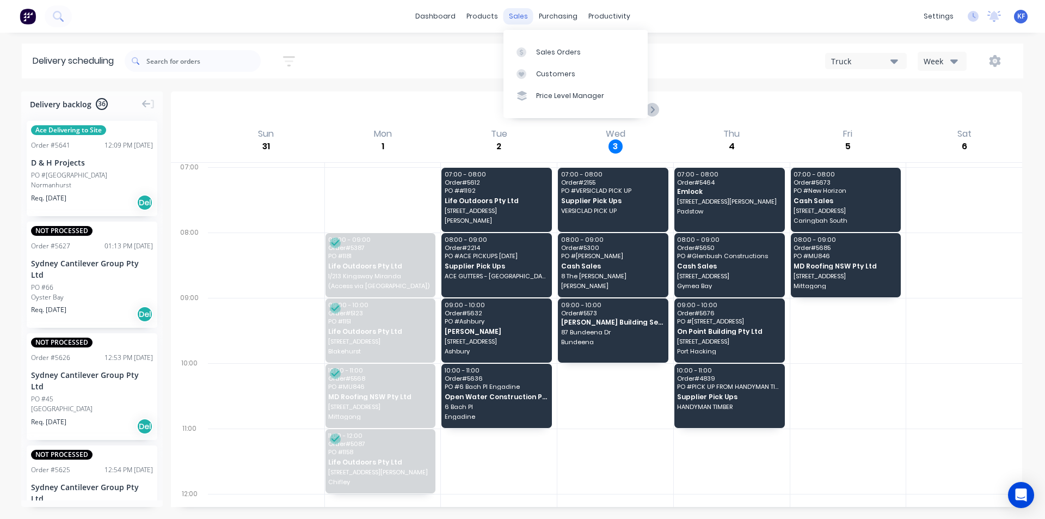
click at [516, 22] on div "sales" at bounding box center [518, 16] width 30 height 16
click at [534, 44] on link "Sales Orders" at bounding box center [575, 52] width 144 height 22
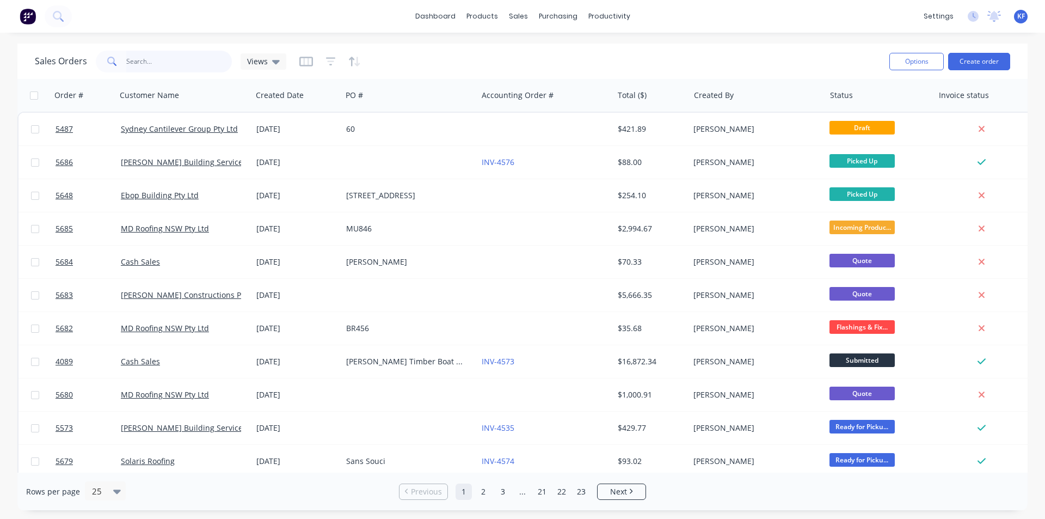
click at [168, 65] on input "text" at bounding box center [179, 62] width 106 height 22
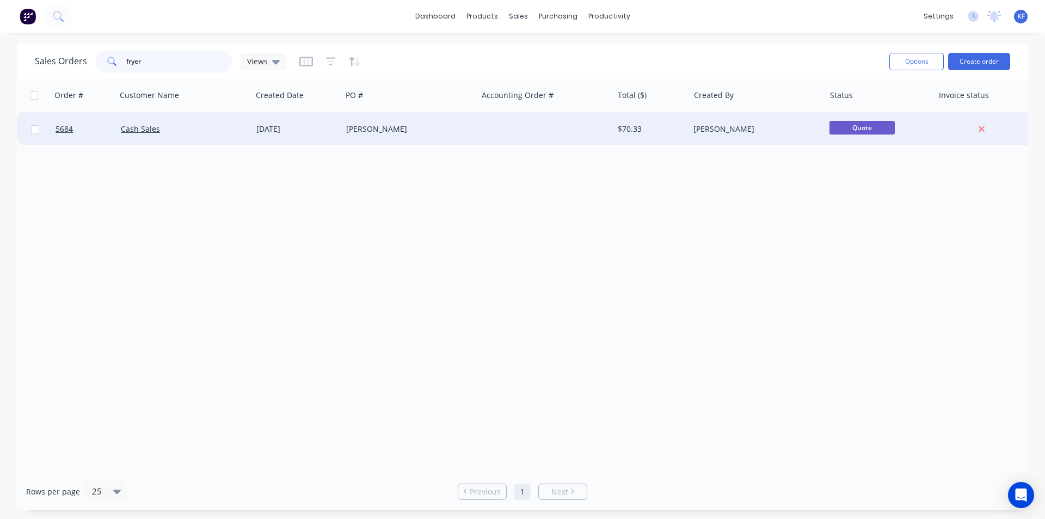
type input "fryer"
click at [518, 137] on div at bounding box center [545, 129] width 136 height 33
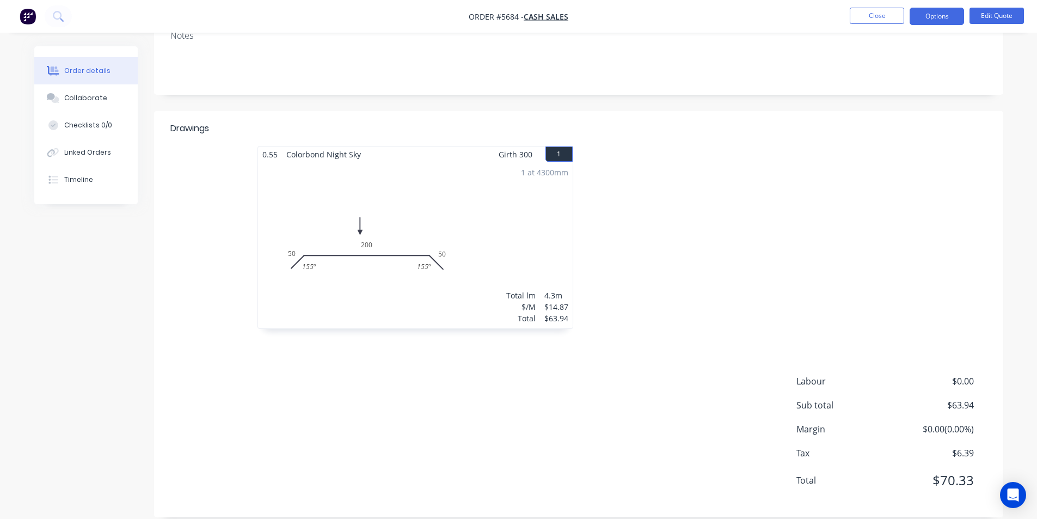
scroll to position [195, 0]
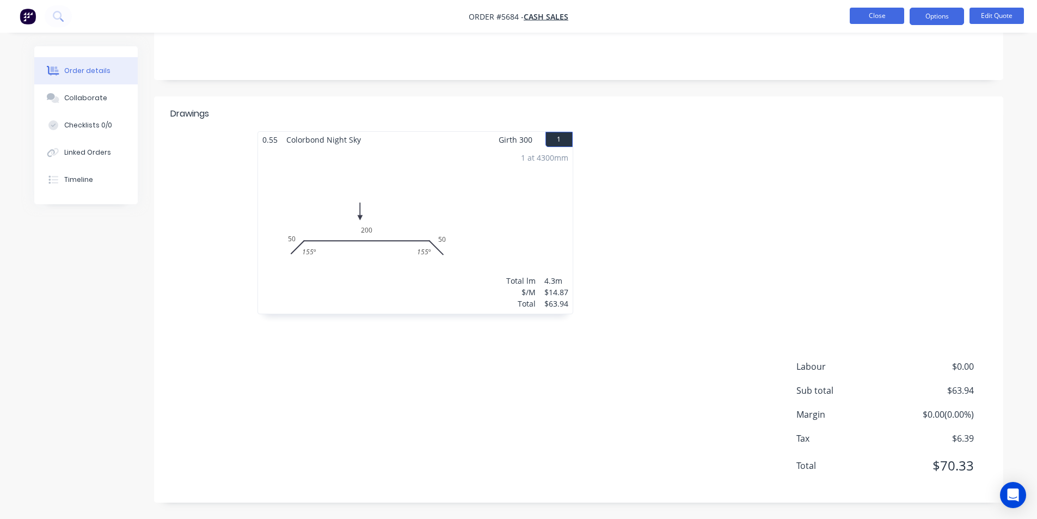
click at [893, 12] on button "Close" at bounding box center [877, 16] width 54 height 16
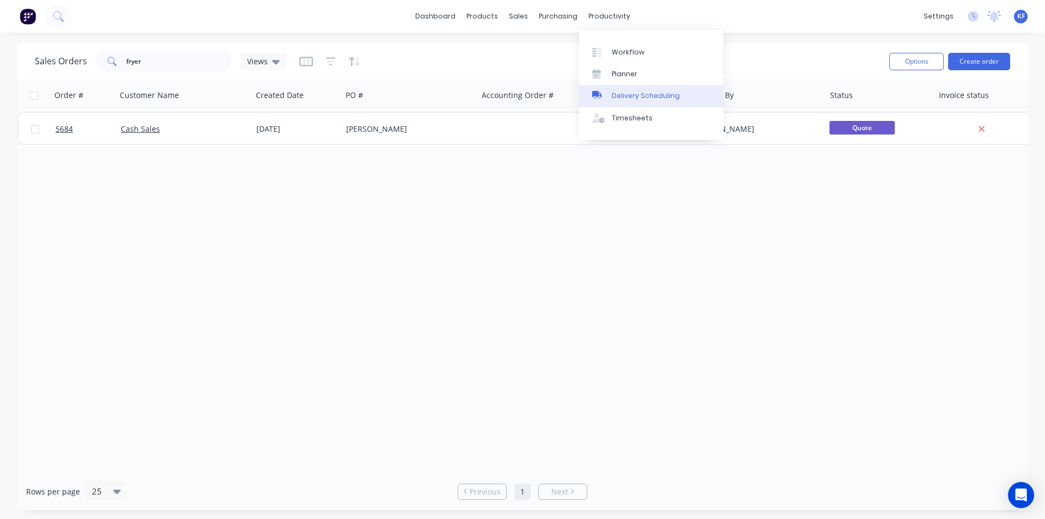
click at [643, 101] on div "Delivery Scheduling" at bounding box center [646, 96] width 68 height 10
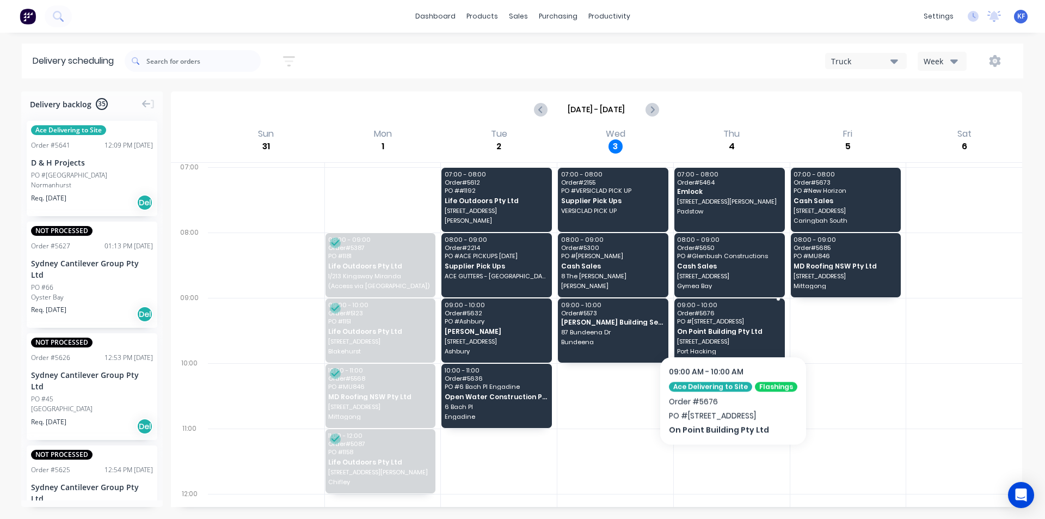
click at [737, 323] on span "[STREET_ADDRESS]" at bounding box center [728, 321] width 103 height 7
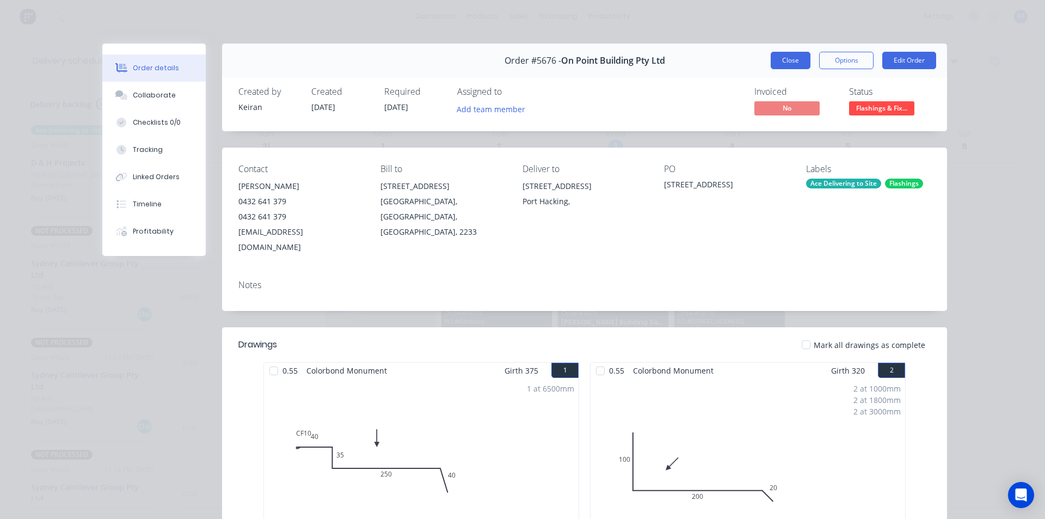
click at [773, 65] on button "Close" at bounding box center [791, 60] width 40 height 17
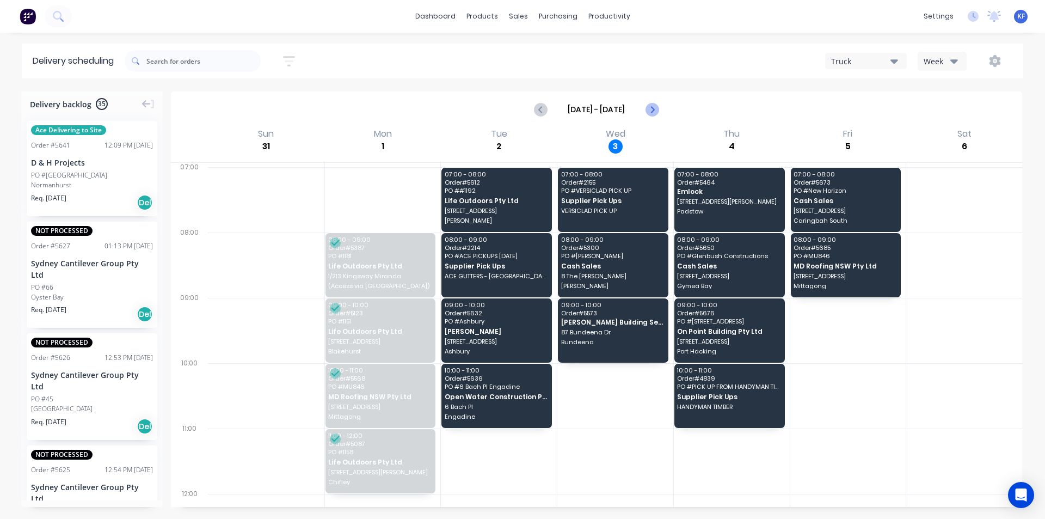
click at [652, 117] on button "Next page" at bounding box center [652, 110] width 22 height 22
type input "Sep 7 - Sep 13"
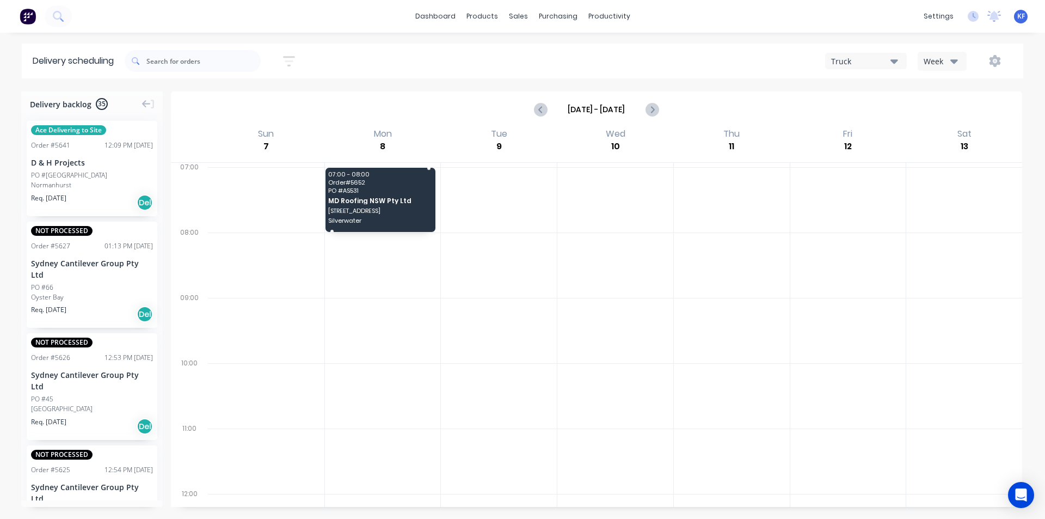
click at [415, 184] on span "Order # 5652" at bounding box center [379, 182] width 103 height 7
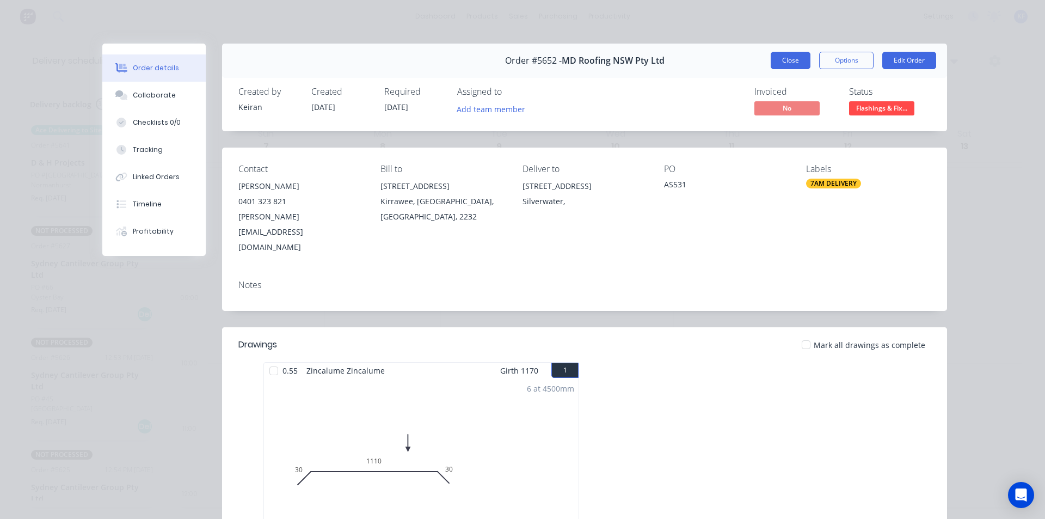
click at [773, 60] on button "Close" at bounding box center [791, 60] width 40 height 17
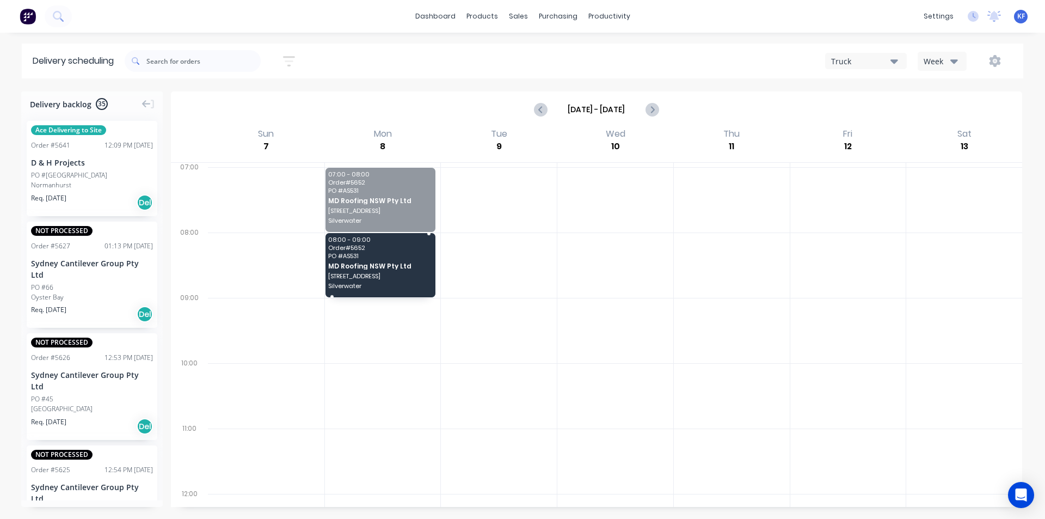
drag, startPoint x: 395, startPoint y: 202, endPoint x: 386, endPoint y: 264, distance: 62.6
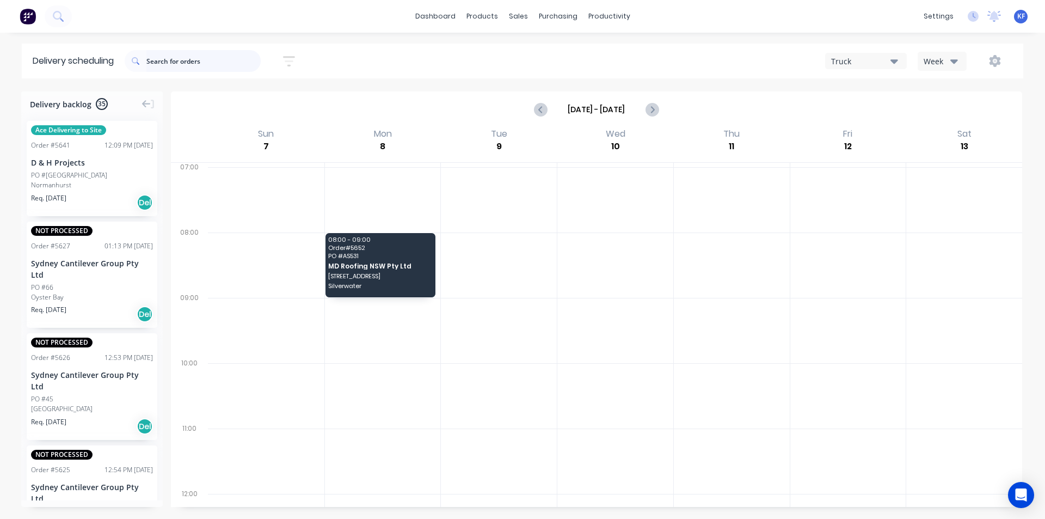
click at [155, 57] on input "text" at bounding box center [203, 61] width 114 height 22
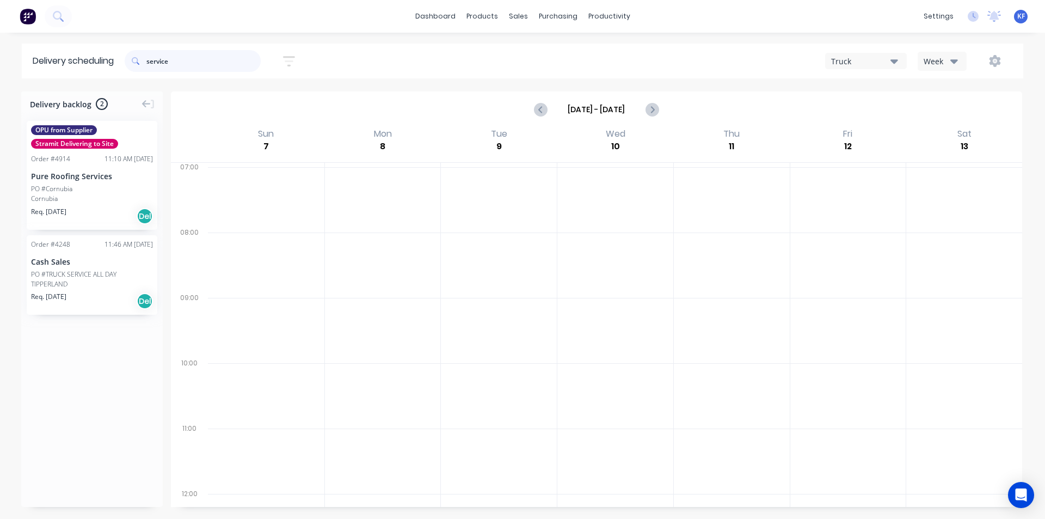
type input "service"
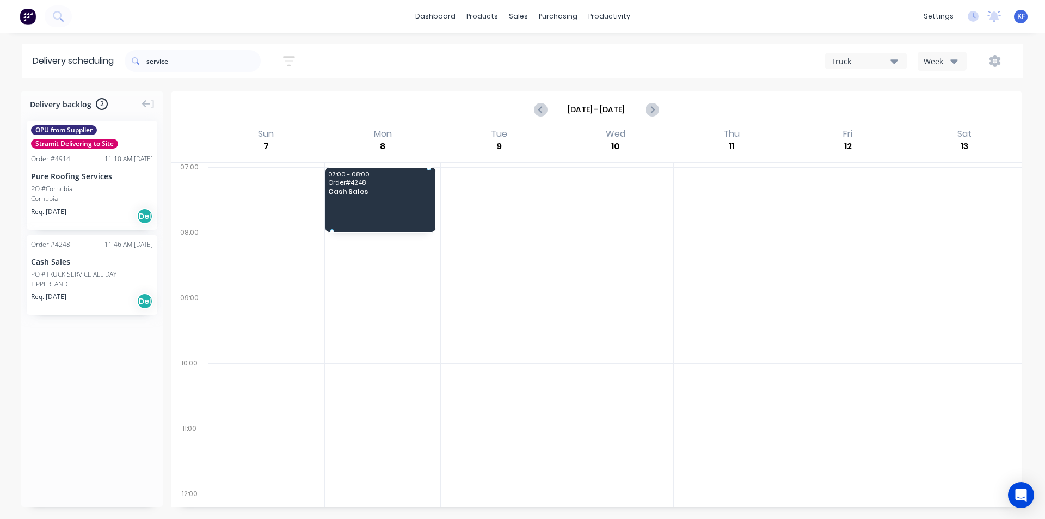
drag, startPoint x: 97, startPoint y: 298, endPoint x: 369, endPoint y: 186, distance: 294.5
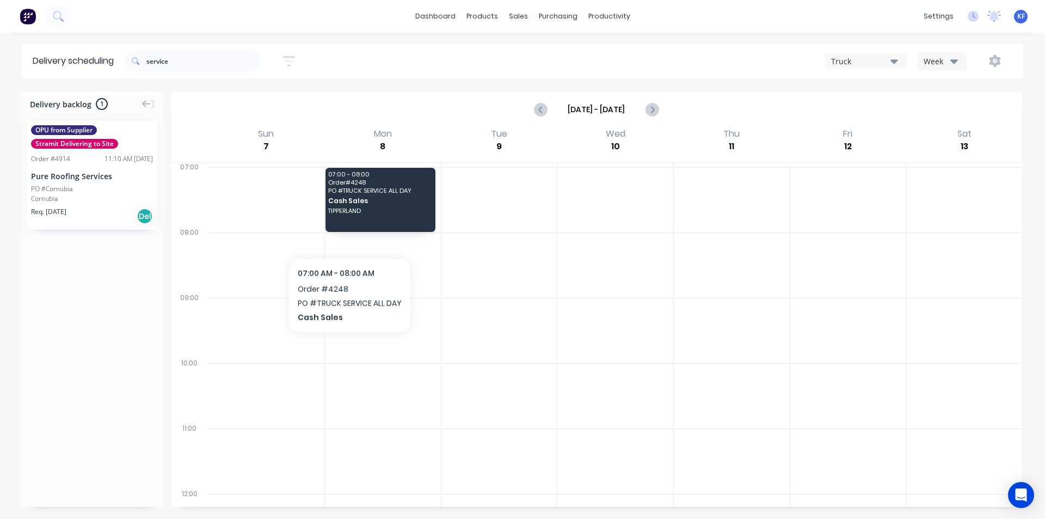
drag, startPoint x: 357, startPoint y: 360, endPoint x: 353, endPoint y: 368, distance: 9.3
click at [357, 359] on div at bounding box center [383, 330] width 116 height 65
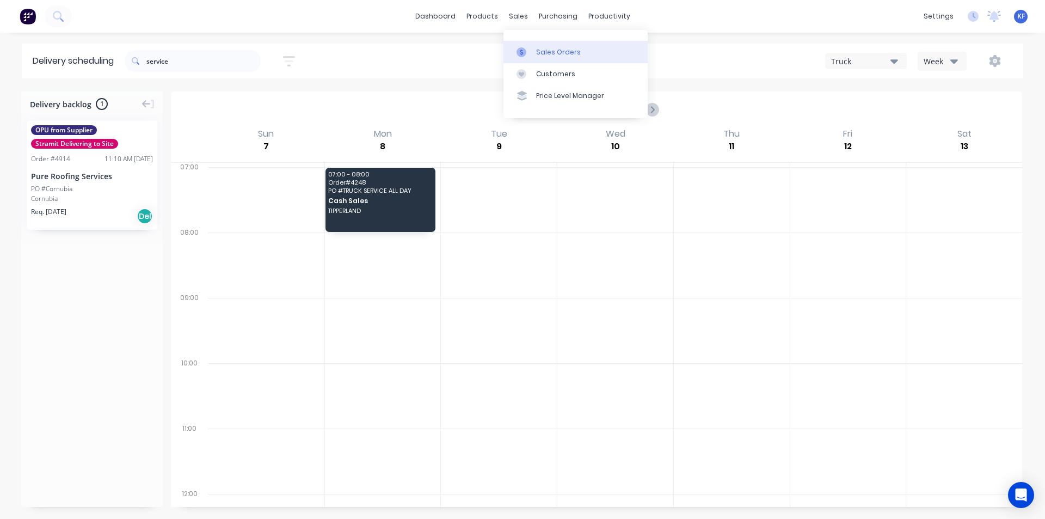
drag, startPoint x: 521, startPoint y: 19, endPoint x: 543, endPoint y: 52, distance: 40.0
click at [525, 22] on div "sales" at bounding box center [518, 16] width 30 height 16
click at [544, 56] on div "Sales Orders" at bounding box center [558, 52] width 45 height 10
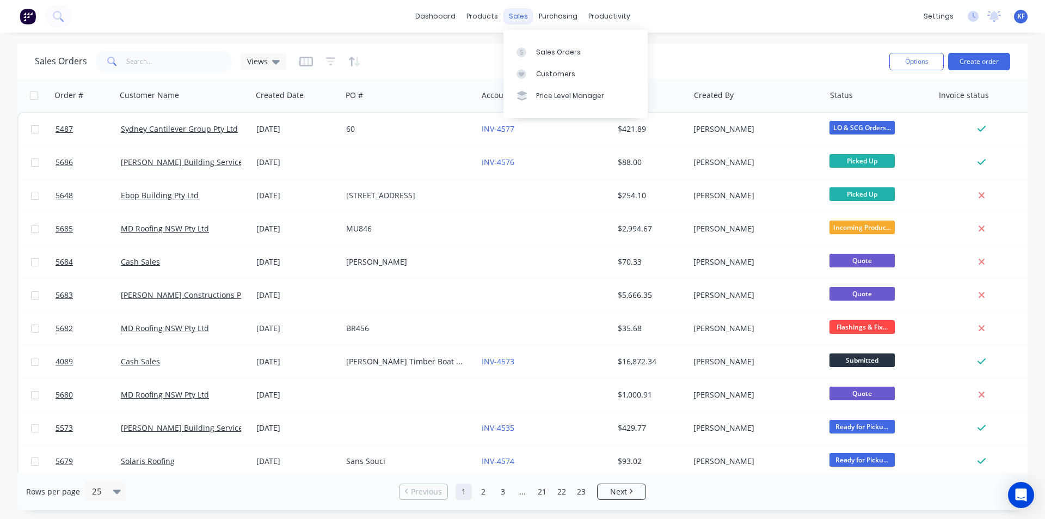
click at [511, 14] on div "sales" at bounding box center [518, 16] width 30 height 16
click at [550, 46] on link "Sales Orders" at bounding box center [575, 52] width 144 height 22
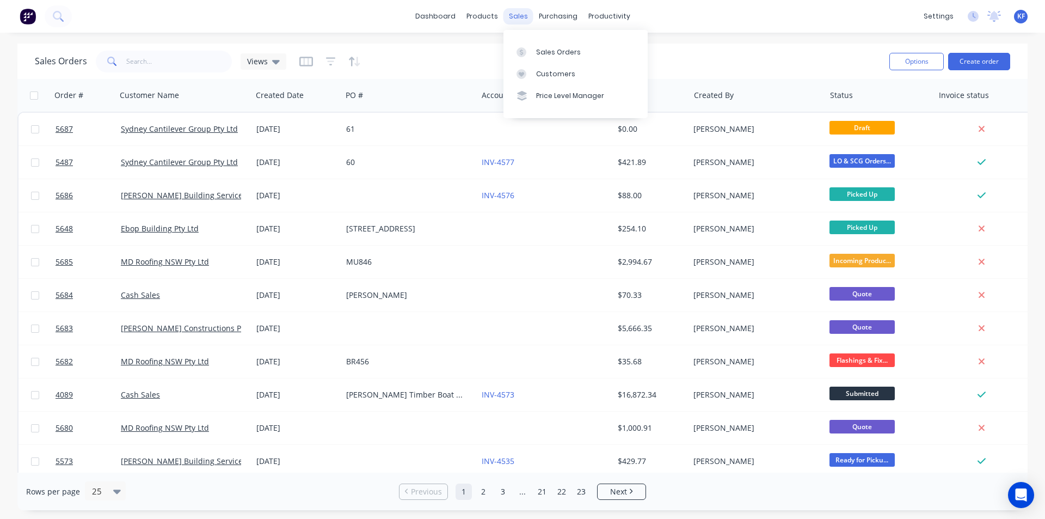
click at [519, 15] on div "sales" at bounding box center [518, 16] width 30 height 16
click at [555, 58] on link "Sales Orders" at bounding box center [575, 52] width 144 height 22
click at [168, 64] on input "text" at bounding box center [179, 62] width 106 height 22
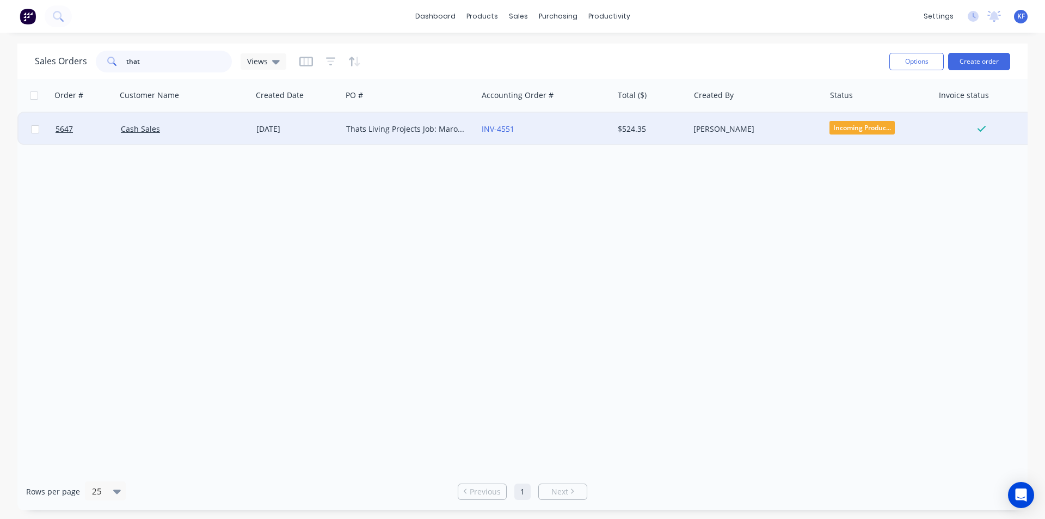
type input "that"
click at [618, 128] on div "$524.35" at bounding box center [650, 129] width 64 height 11
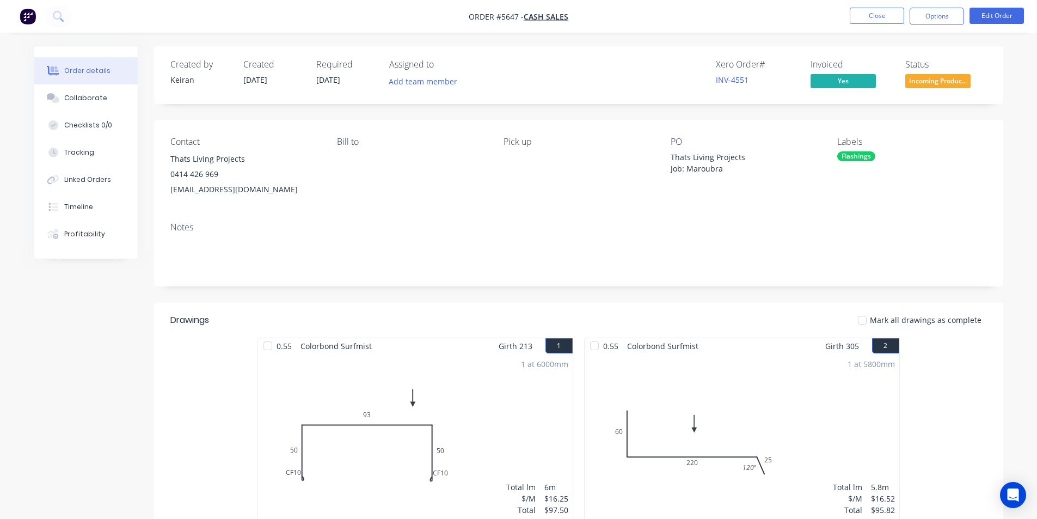
click at [966, 81] on span "Incoming Produc..." at bounding box center [937, 81] width 65 height 14
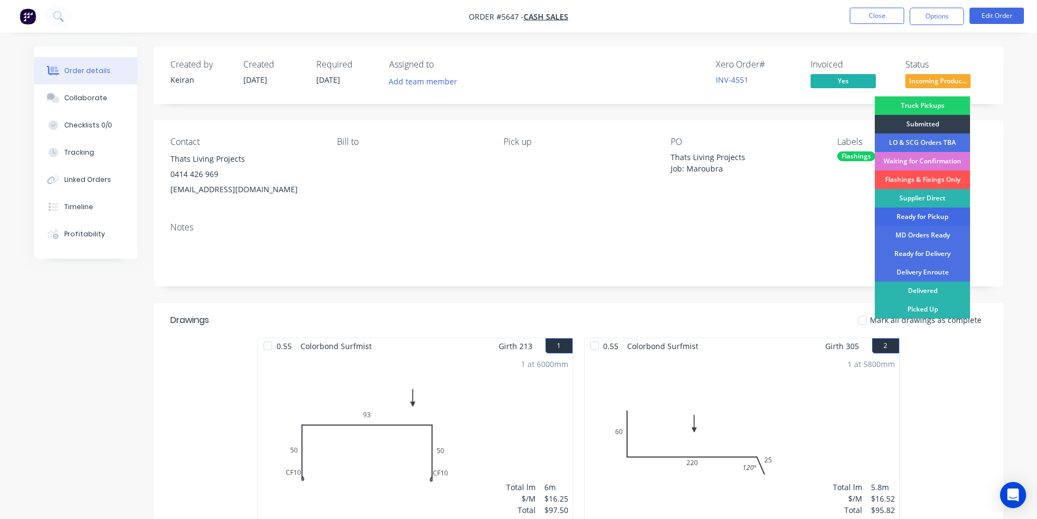
click at [909, 220] on div "Ready for Pickup" at bounding box center [922, 216] width 95 height 19
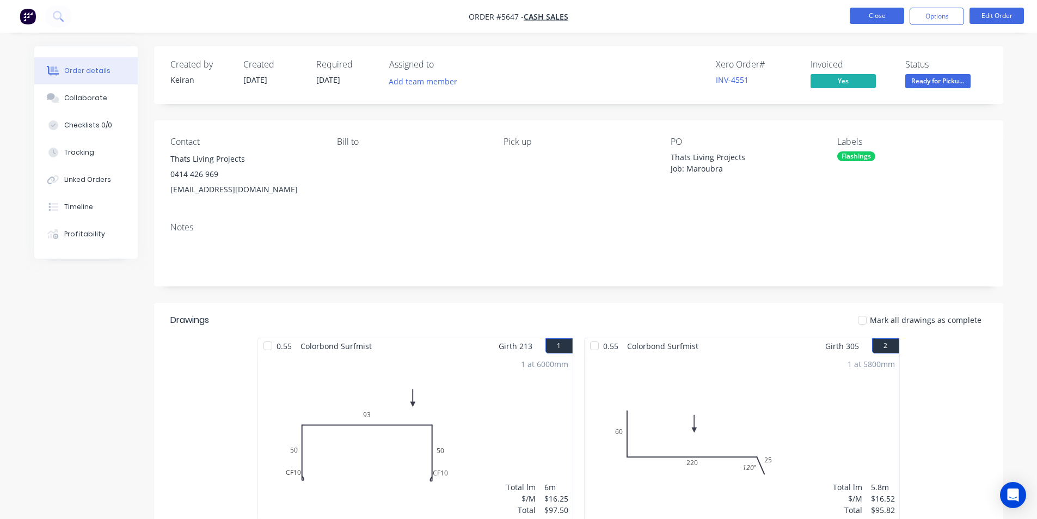
click at [876, 14] on button "Close" at bounding box center [877, 16] width 54 height 16
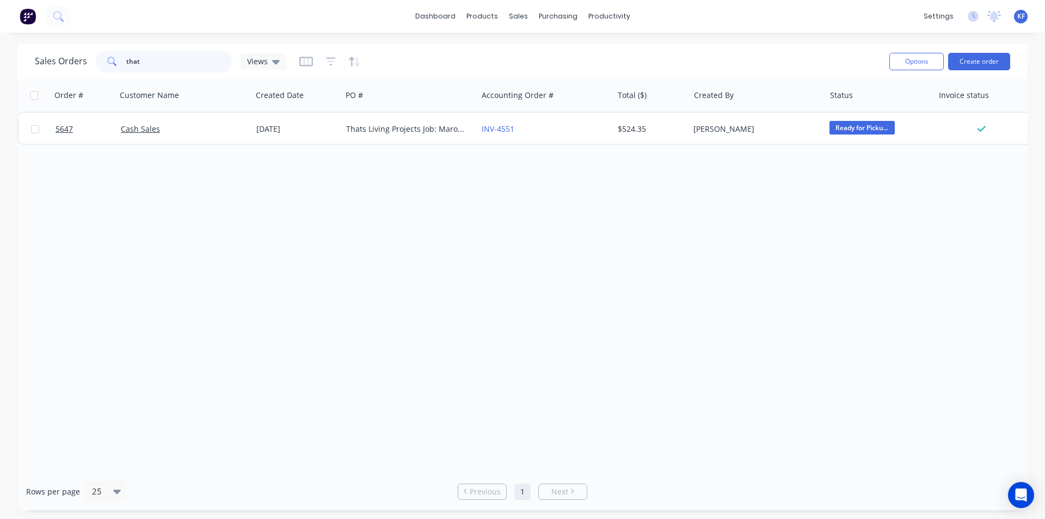
drag, startPoint x: 192, startPoint y: 65, endPoint x: 44, endPoint y: 61, distance: 148.1
click at [44, 61] on div "Sales Orders that Views" at bounding box center [160, 62] width 251 height 22
type input "fryer"
click at [584, 147] on div "Order # Customer Name Created Date PO # Accounting Order # Total ($) Created By…" at bounding box center [522, 275] width 1010 height 393
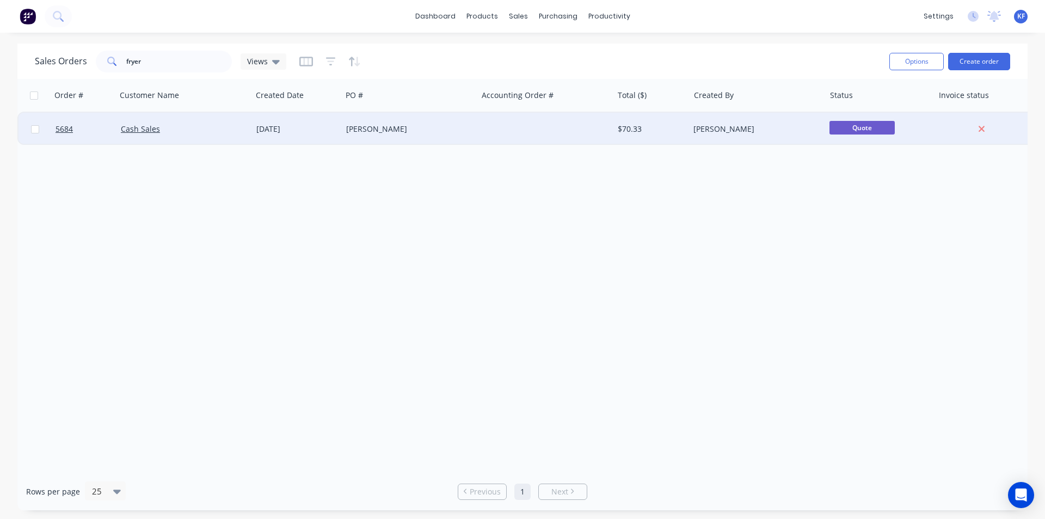
click at [580, 141] on div at bounding box center [545, 129] width 136 height 33
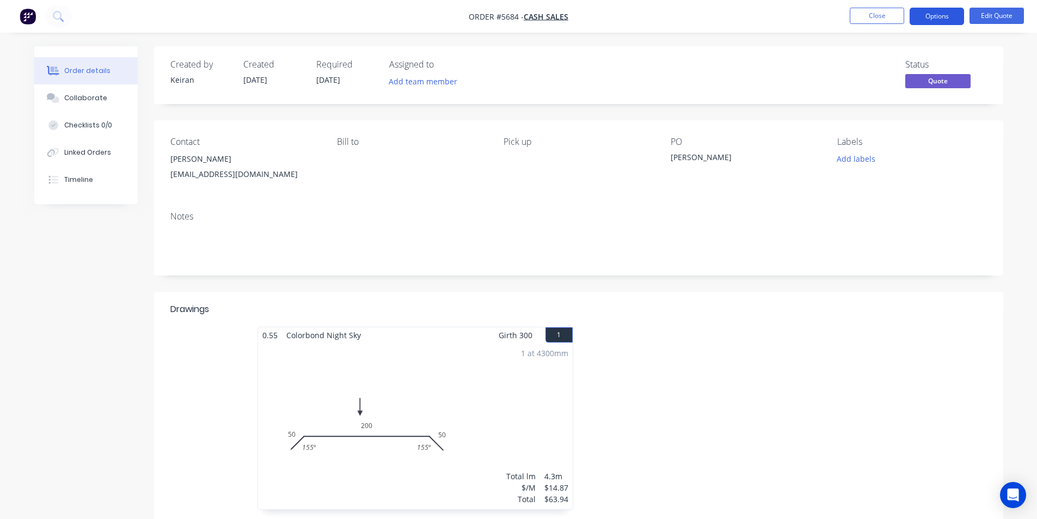
click at [945, 23] on button "Options" at bounding box center [936, 16] width 54 height 17
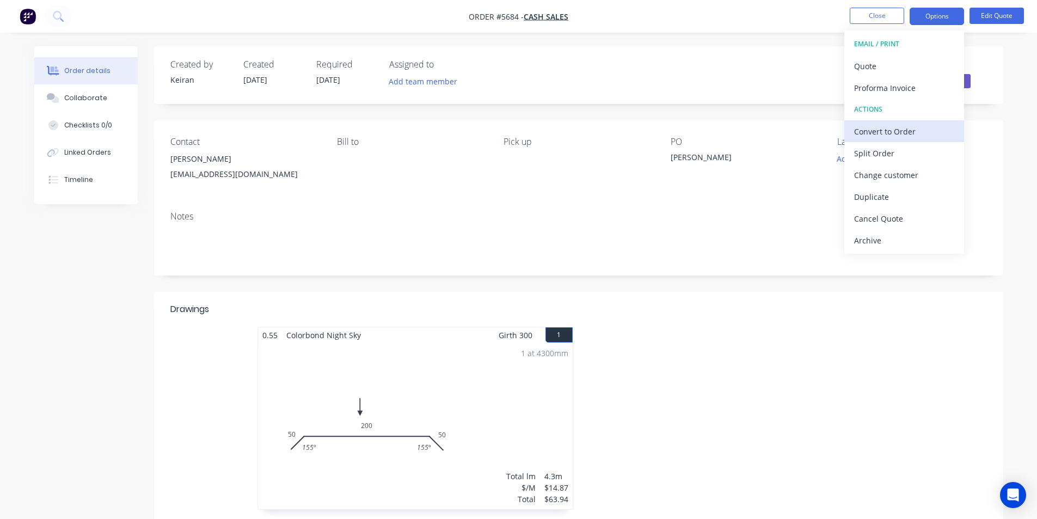
click at [905, 124] on div "Convert to Order" at bounding box center [904, 132] width 100 height 16
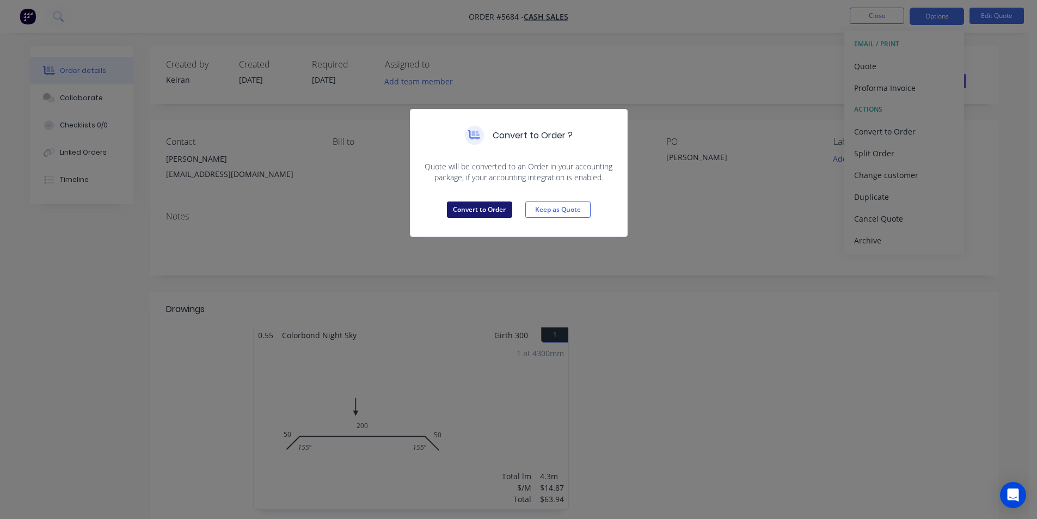
click at [469, 202] on button "Convert to Order" at bounding box center [479, 209] width 65 height 16
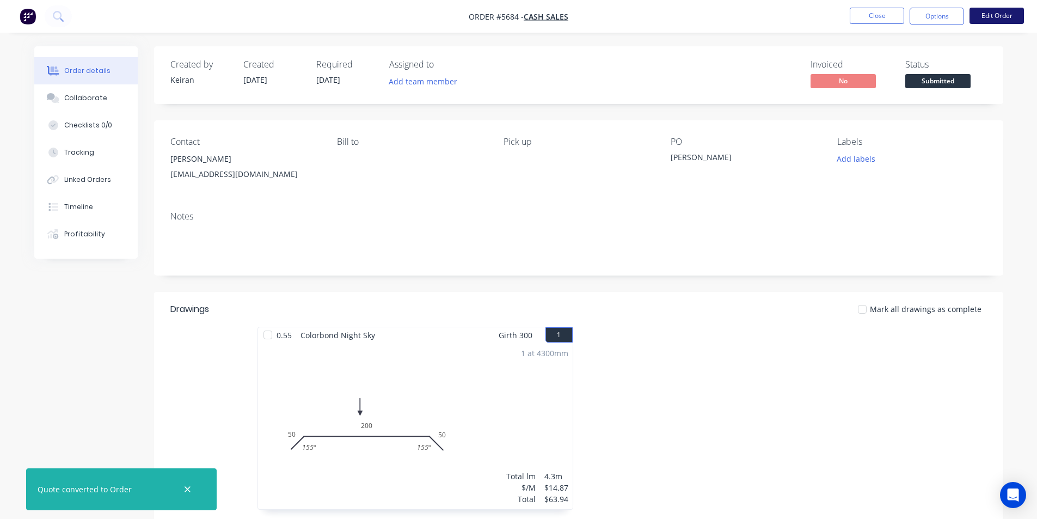
click at [1013, 15] on button "Edit Order" at bounding box center [996, 16] width 54 height 16
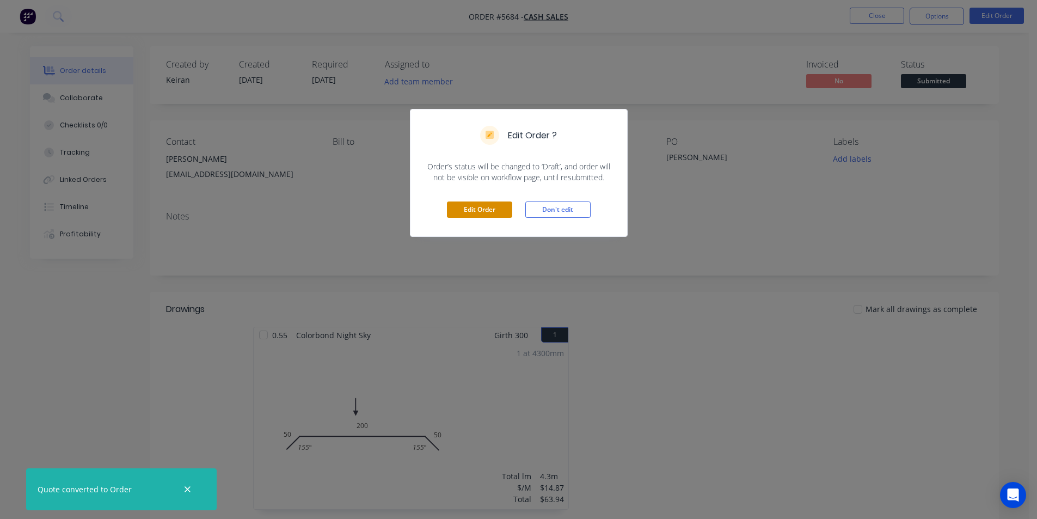
click at [497, 206] on button "Edit Order" at bounding box center [479, 209] width 65 height 16
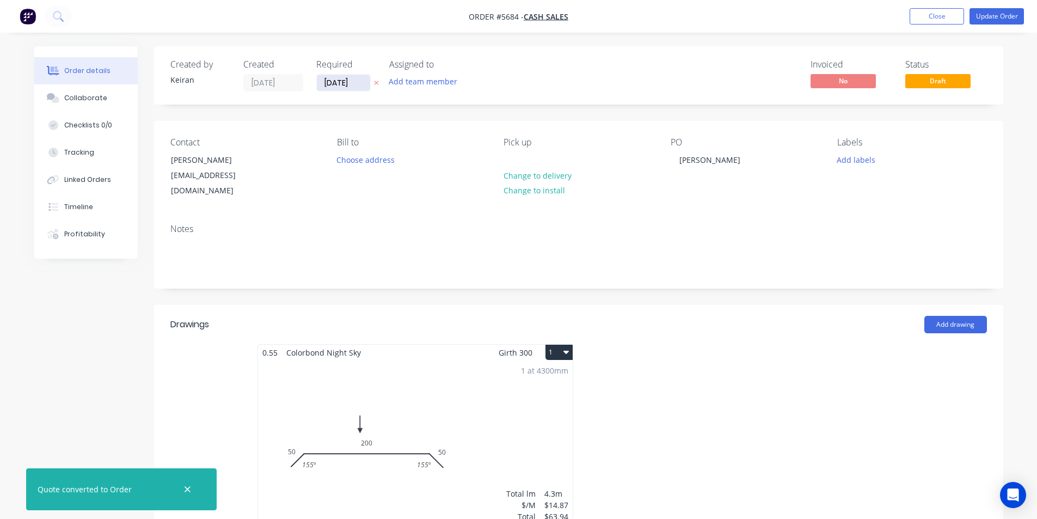
click at [342, 85] on input "[DATE]" at bounding box center [343, 83] width 53 height 16
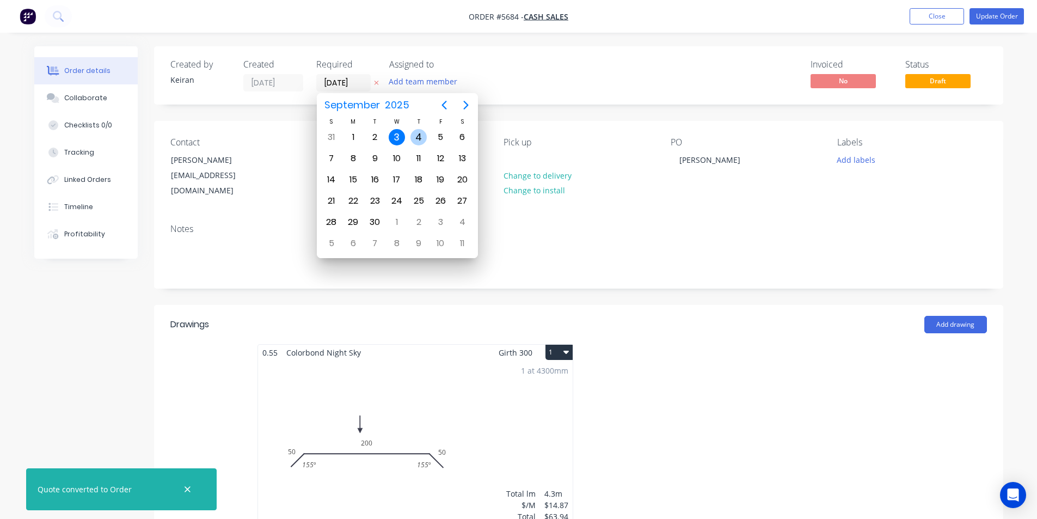
click at [414, 136] on div "4" at bounding box center [418, 137] width 16 height 16
type input "[DATE]"
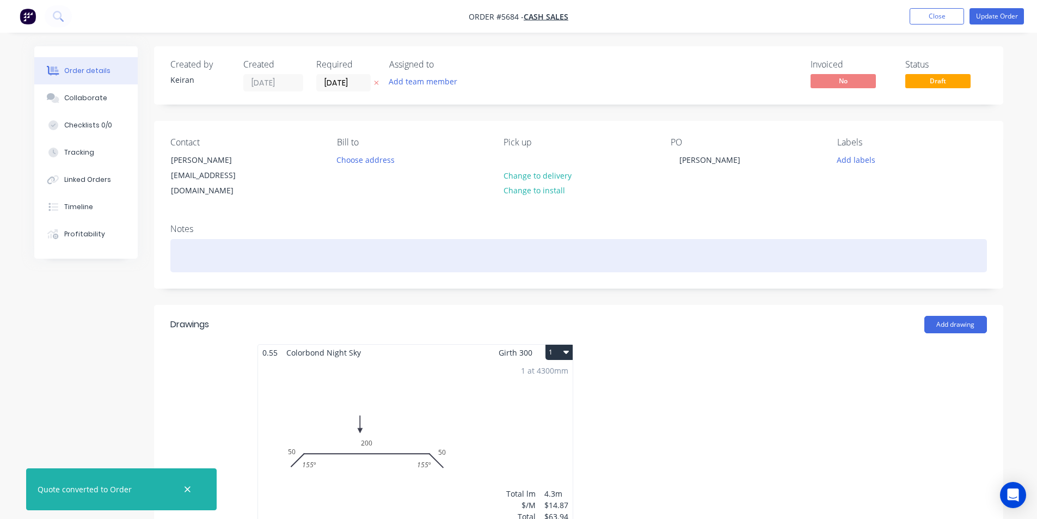
click at [254, 239] on div at bounding box center [578, 255] width 816 height 33
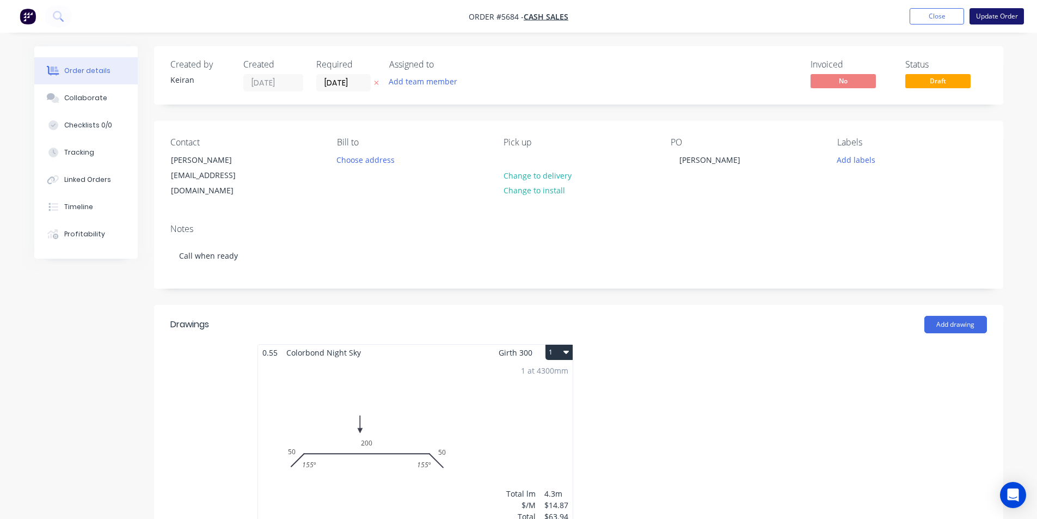
click at [992, 17] on button "Update Order" at bounding box center [996, 16] width 54 height 16
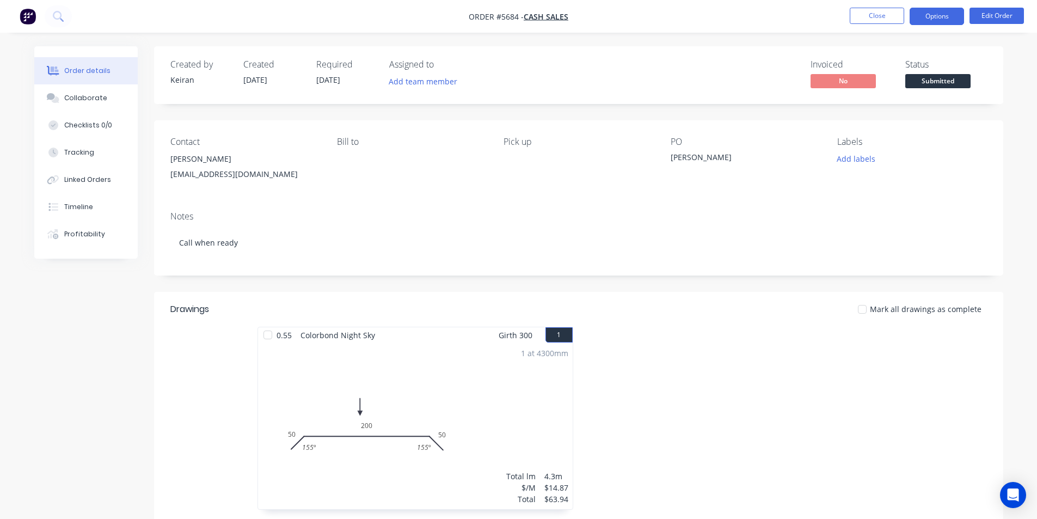
click at [951, 17] on button "Options" at bounding box center [936, 16] width 54 height 17
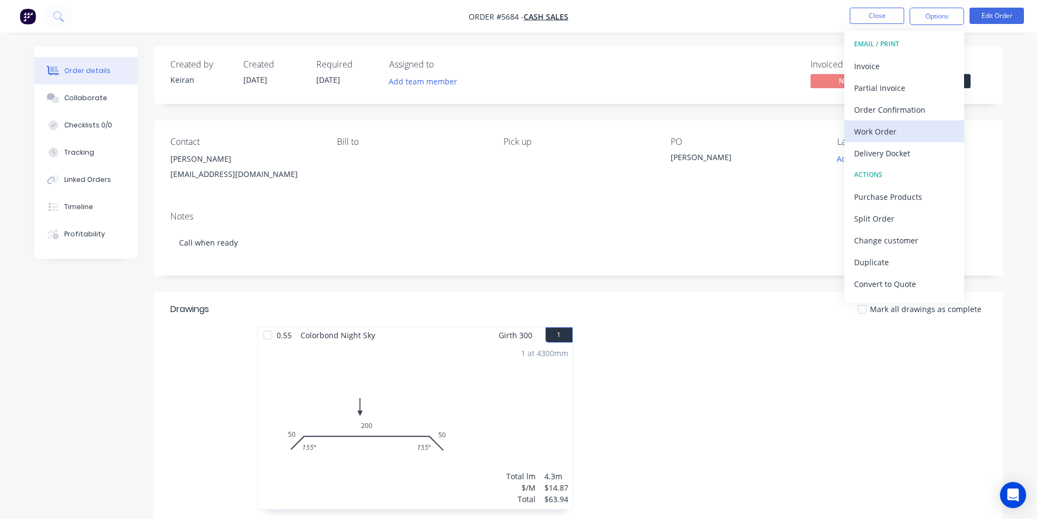
click at [923, 130] on div "Work Order" at bounding box center [904, 132] width 100 height 16
click at [903, 136] on div "Custom" at bounding box center [904, 132] width 100 height 16
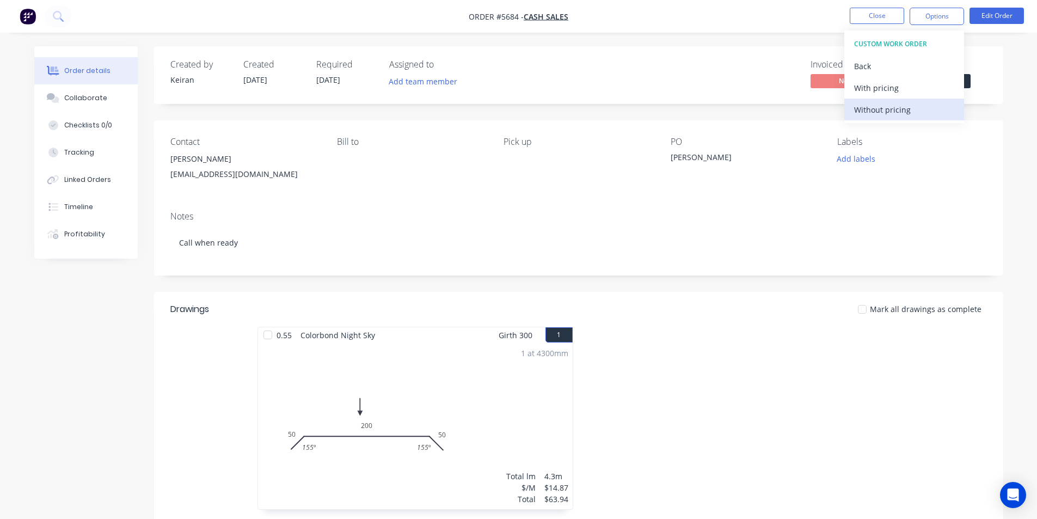
click at [902, 116] on div "Without pricing" at bounding box center [904, 110] width 100 height 16
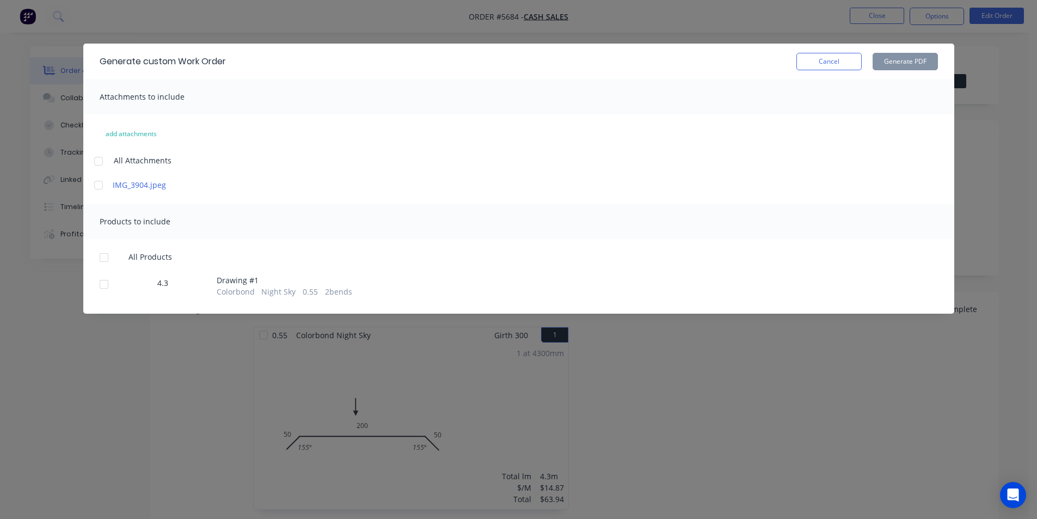
drag, startPoint x: 105, startPoint y: 282, endPoint x: 467, endPoint y: 137, distance: 390.5
click at [106, 281] on div at bounding box center [104, 284] width 22 height 22
click at [894, 66] on button "Generate PDF" at bounding box center [904, 61] width 65 height 17
click at [836, 45] on div "Generate custom Work Order Cancel Generate PDF" at bounding box center [518, 61] width 871 height 35
click at [836, 58] on button "Cancel" at bounding box center [828, 61] width 65 height 17
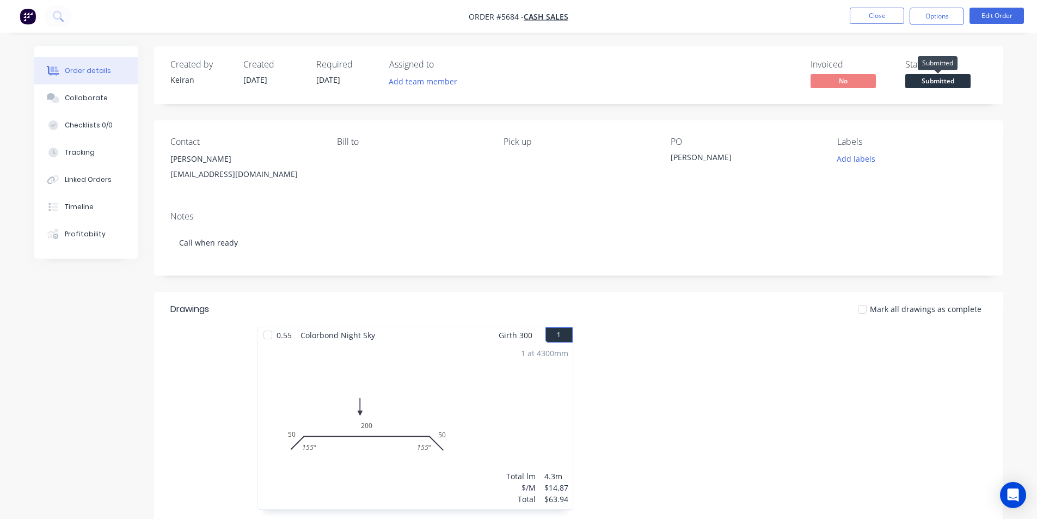
click at [929, 81] on span "Submitted" at bounding box center [937, 81] width 65 height 14
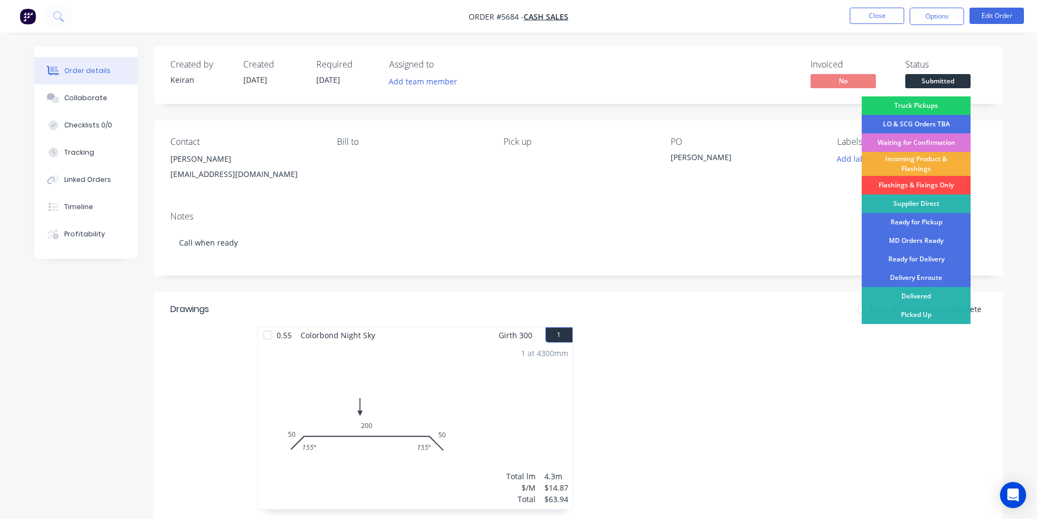
click at [934, 187] on div "Flashings & Fixings Only" at bounding box center [916, 185] width 109 height 19
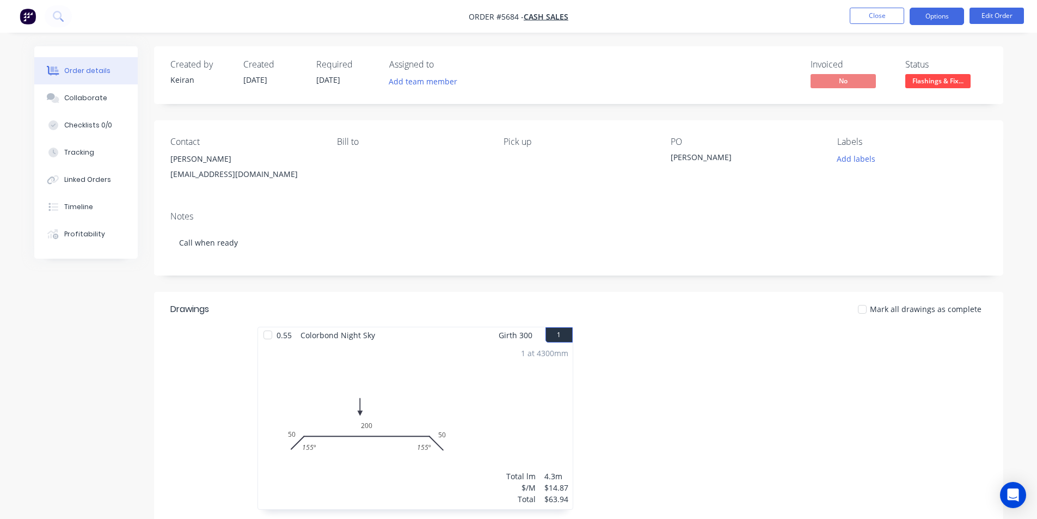
click at [934, 15] on button "Options" at bounding box center [936, 16] width 54 height 17
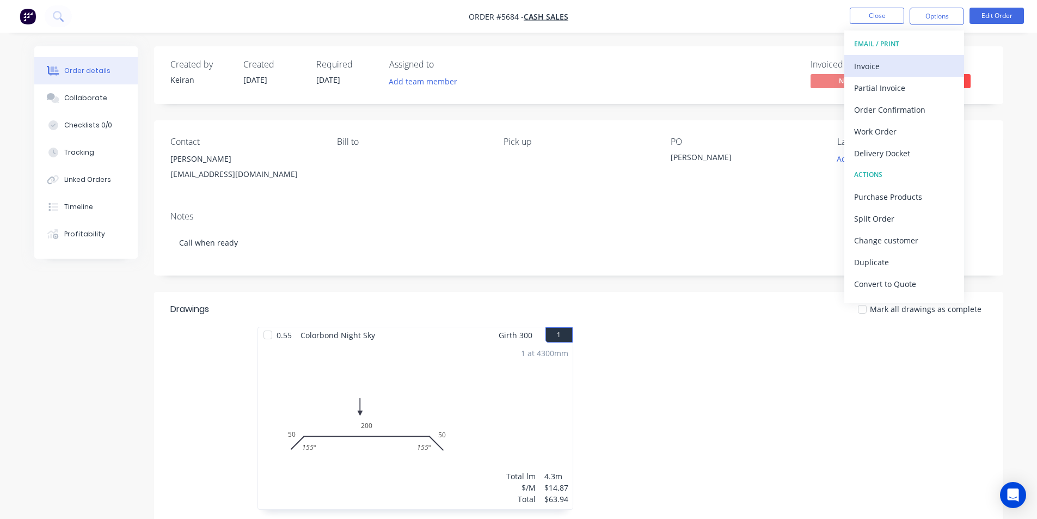
click at [897, 58] on div "Invoice" at bounding box center [904, 66] width 100 height 16
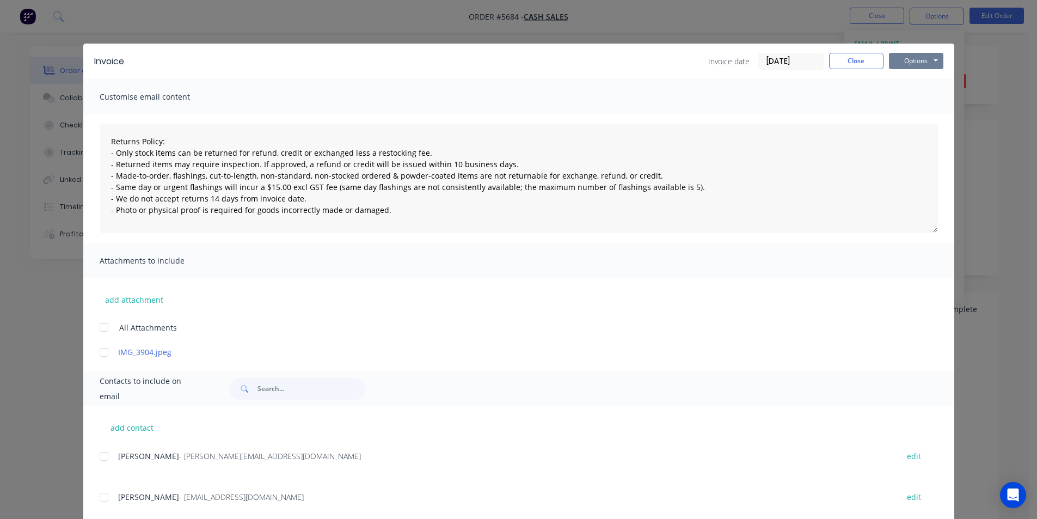
click at [908, 63] on button "Options" at bounding box center [916, 61] width 54 height 16
click at [911, 100] on button "Print" at bounding box center [924, 98] width 70 height 18
type textarea "Returns Policy: - Only stock items can be returned for refund, credit or exchan…"
drag, startPoint x: 870, startPoint y: 57, endPoint x: 883, endPoint y: 69, distance: 17.7
click at [870, 58] on button "Close" at bounding box center [856, 61] width 54 height 16
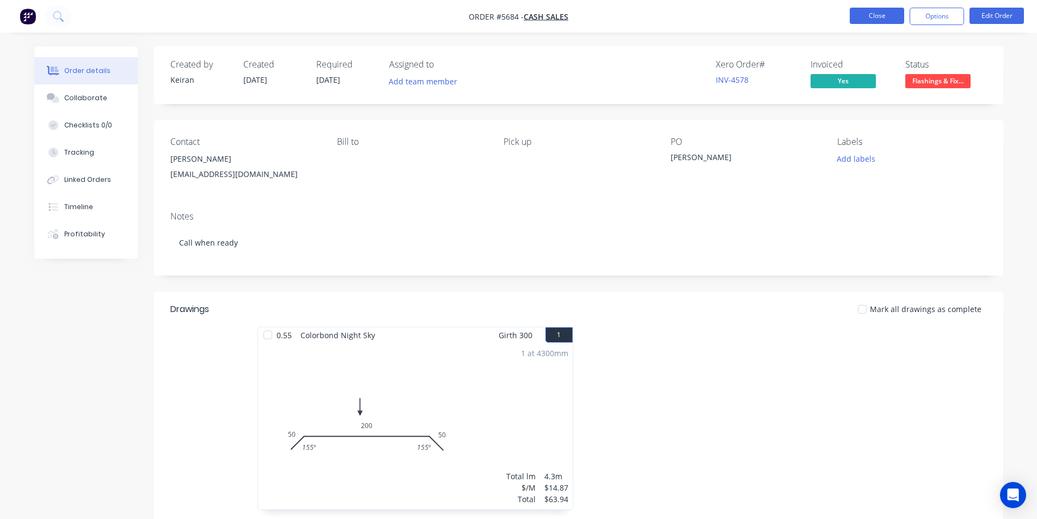
click at [877, 13] on button "Close" at bounding box center [877, 16] width 54 height 16
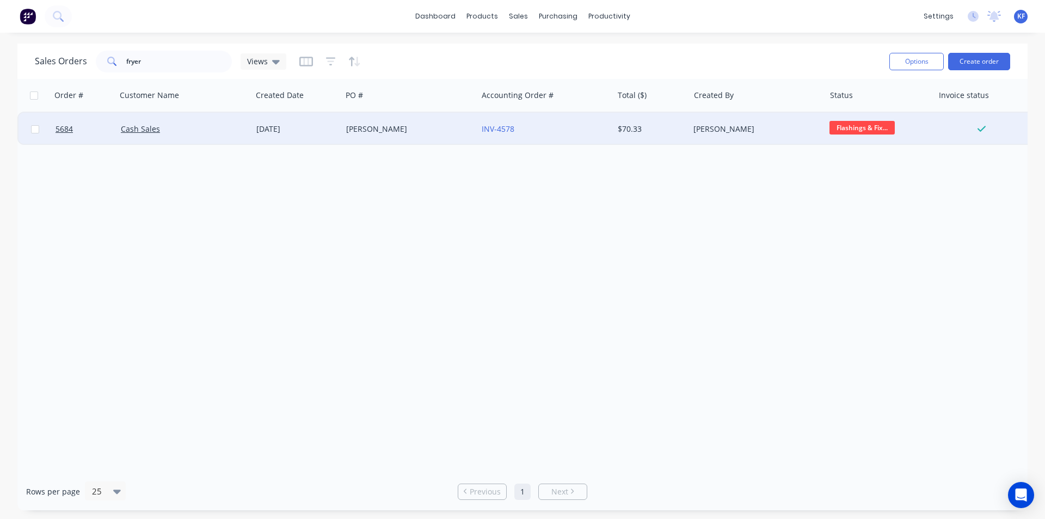
click at [550, 136] on div "INV-4578" at bounding box center [545, 129] width 136 height 33
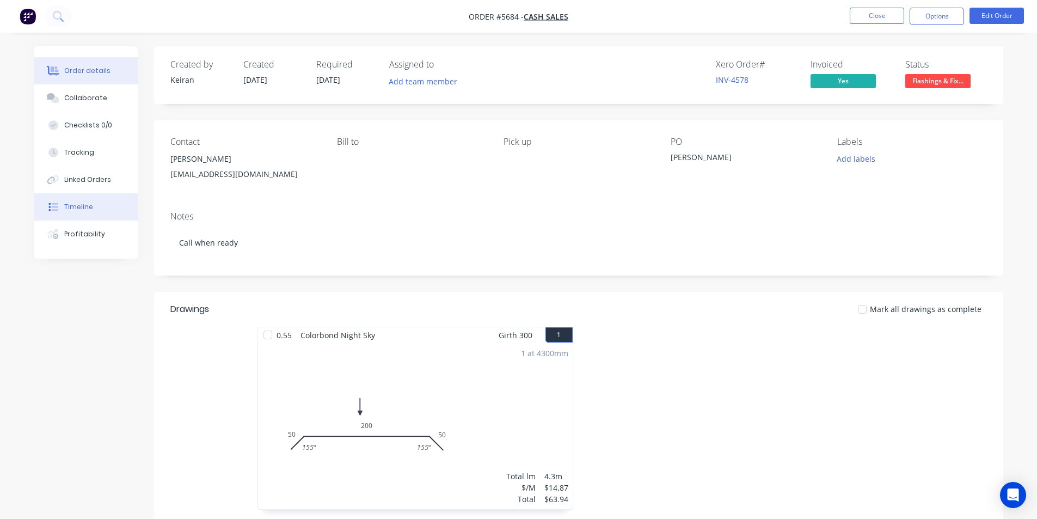
click at [90, 207] on div "Timeline" at bounding box center [78, 207] width 29 height 10
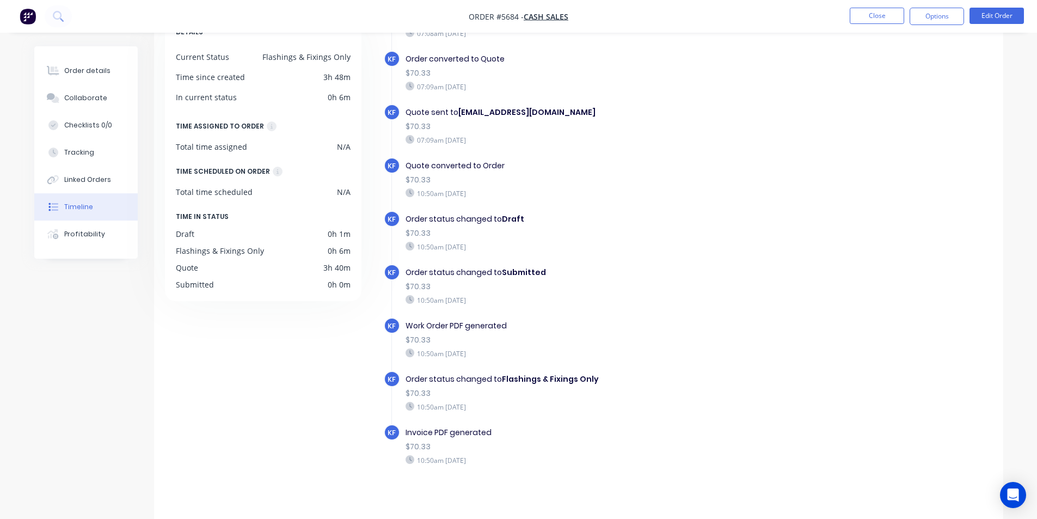
scroll to position [83, 0]
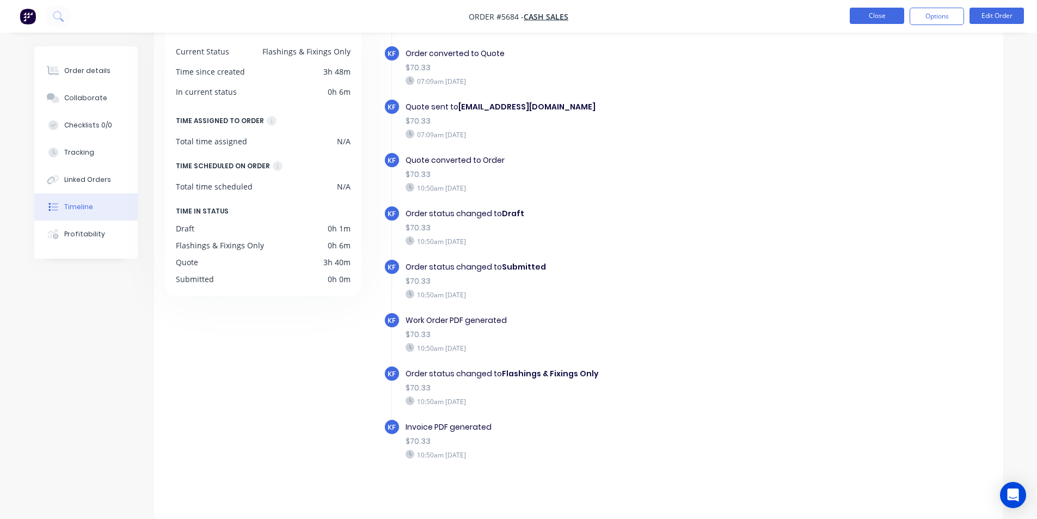
click at [894, 18] on button "Close" at bounding box center [877, 16] width 54 height 16
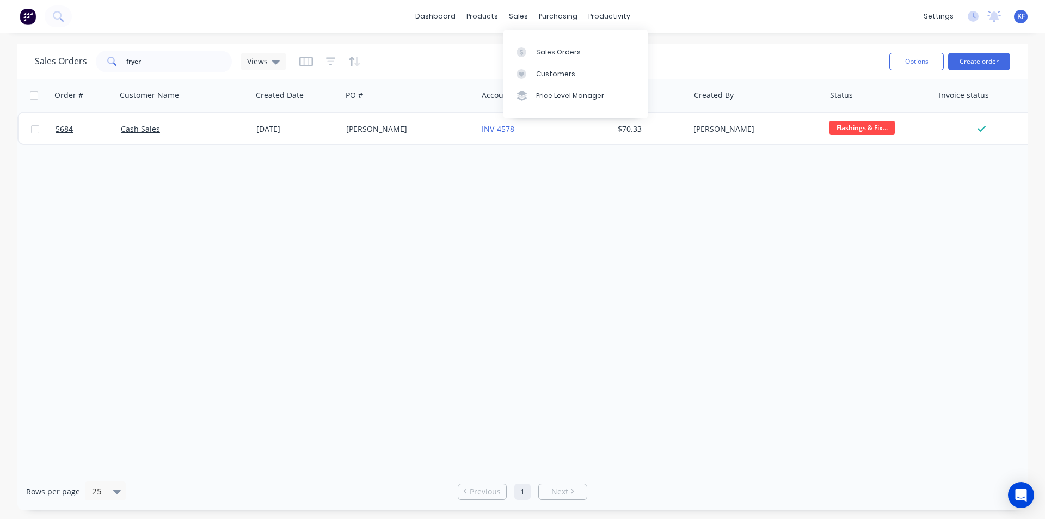
drag, startPoint x: 519, startPoint y: 16, endPoint x: 542, endPoint y: 33, distance: 28.4
click at [520, 16] on div "sales" at bounding box center [518, 16] width 30 height 16
click at [551, 42] on link "Sales Orders" at bounding box center [575, 52] width 144 height 22
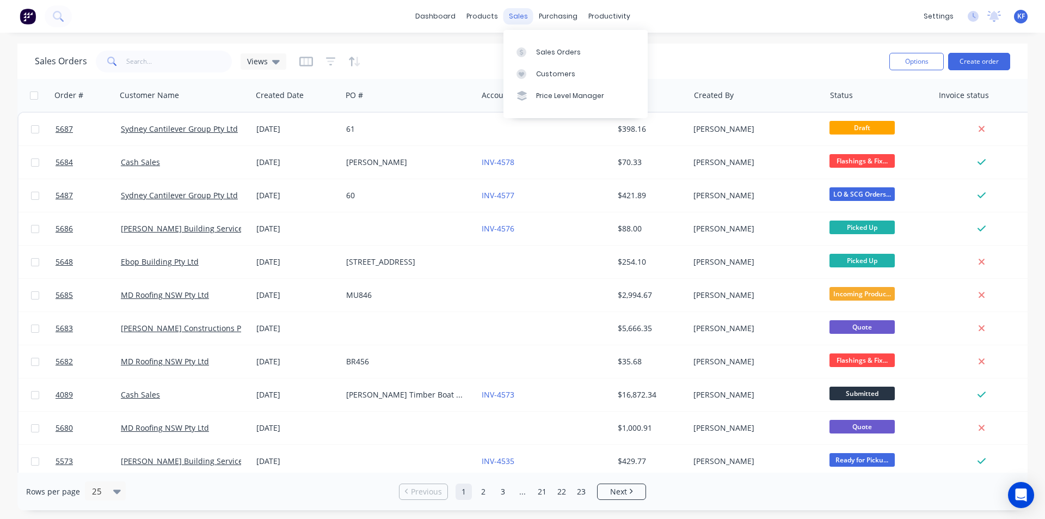
click at [522, 20] on div "sales" at bounding box center [518, 16] width 30 height 16
click at [547, 54] on div "Sales Orders" at bounding box center [558, 52] width 45 height 10
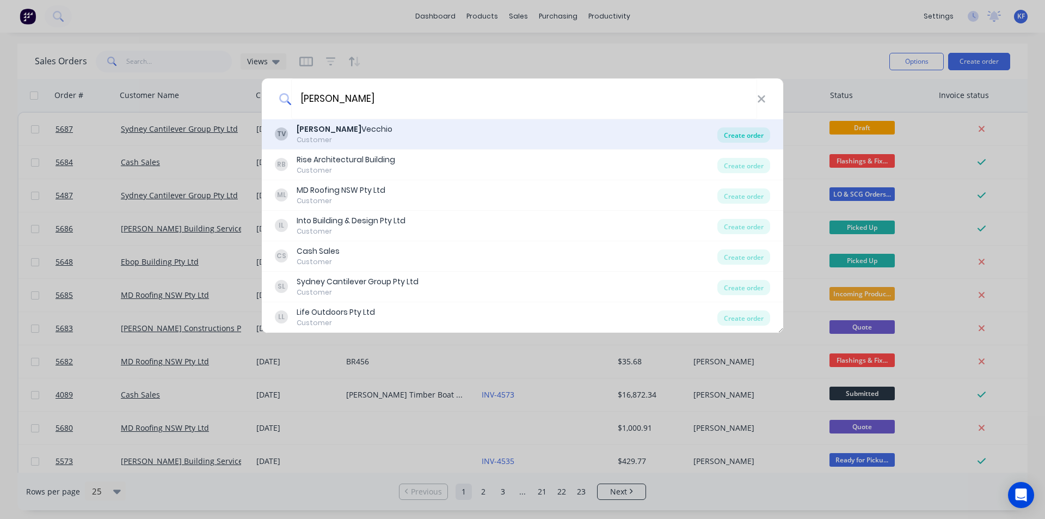
type input "[PERSON_NAME]"
click at [750, 132] on div "Create order" at bounding box center [743, 134] width 53 height 15
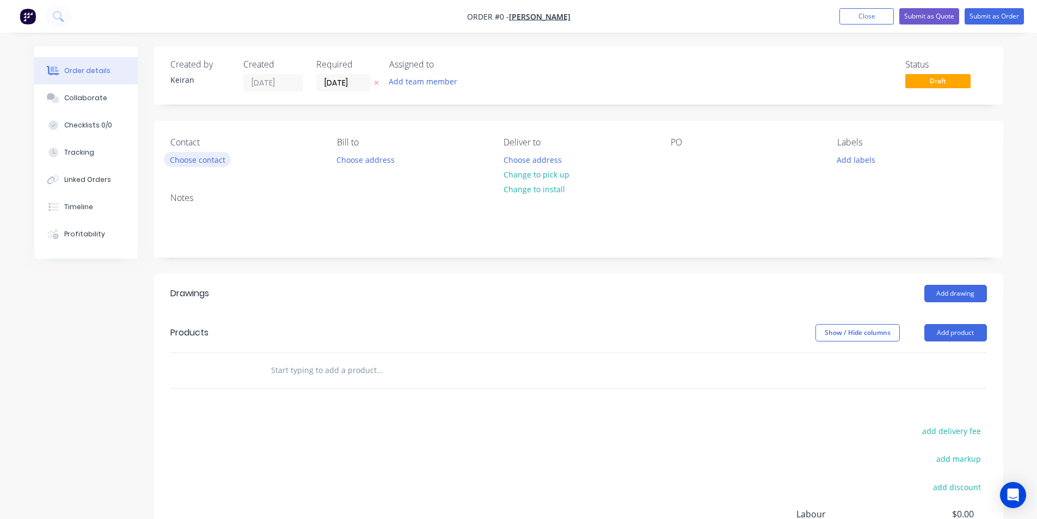
click at [210, 157] on button "Choose contact" at bounding box center [197, 159] width 67 height 15
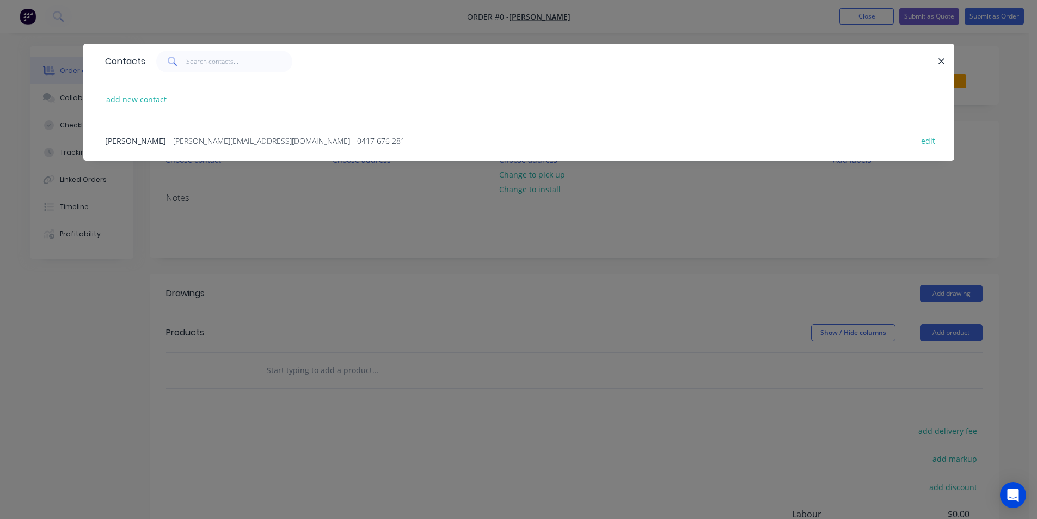
click at [201, 141] on span "- tim@metaldeck.com.au - 0417 676 281" at bounding box center [286, 141] width 237 height 10
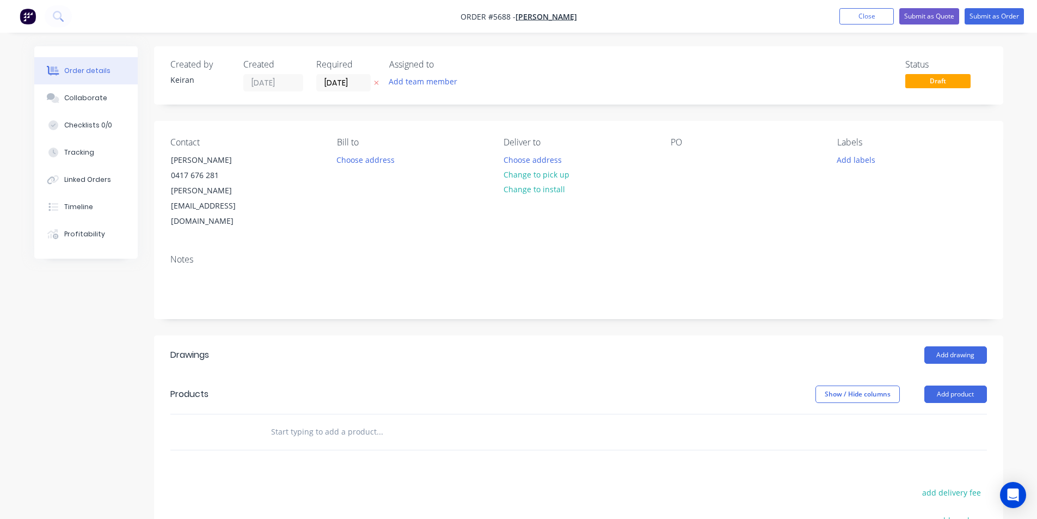
drag, startPoint x: 532, startPoint y: 170, endPoint x: 522, endPoint y: 167, distance: 9.6
click at [531, 170] on button "Change to pick up" at bounding box center [535, 174] width 77 height 15
click at [681, 156] on div at bounding box center [678, 160] width 17 height 16
click at [367, 414] on div at bounding box center [453, 431] width 392 height 35
click at [365, 421] on input "text" at bounding box center [379, 432] width 218 height 22
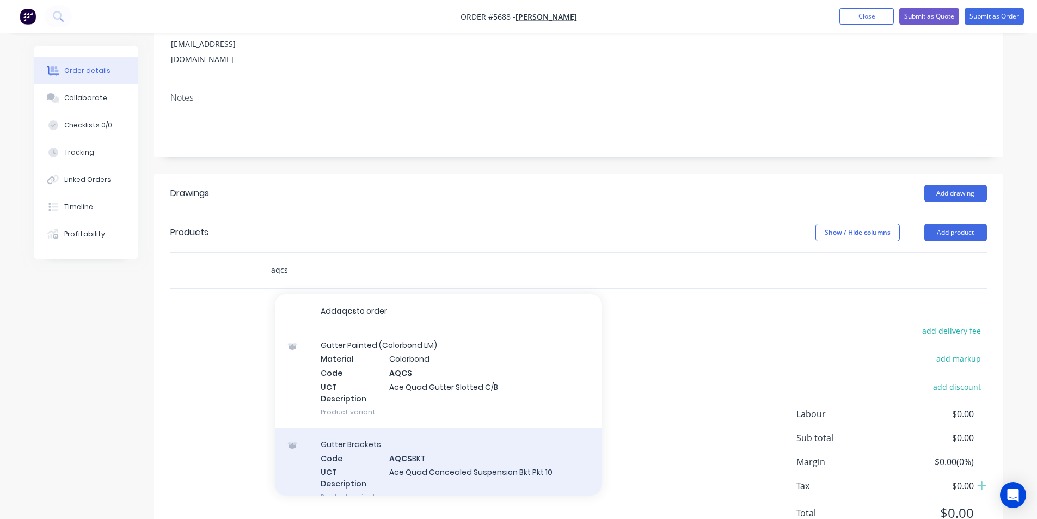
scroll to position [163, 0]
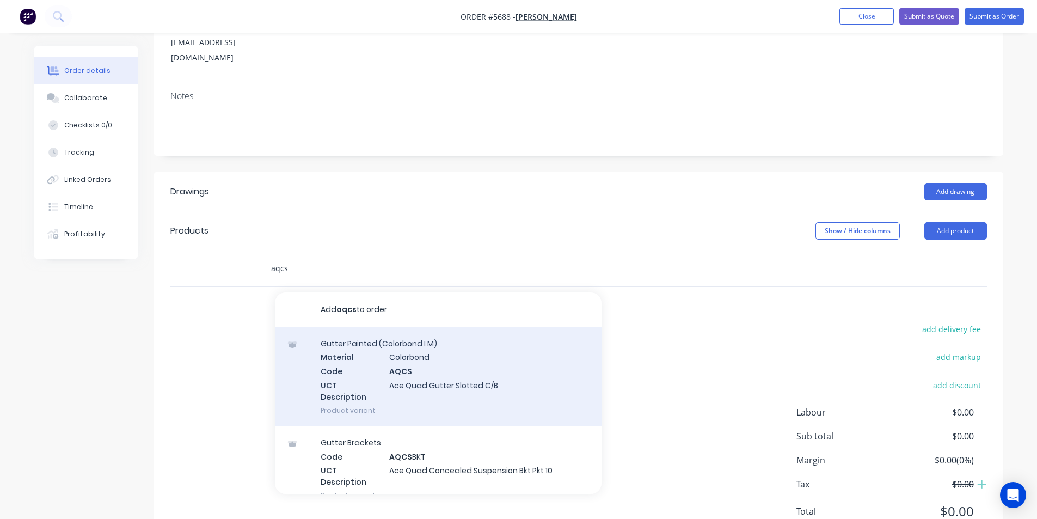
type input "aqcs"
click at [534, 368] on div "Gutter Painted (Colorbond LM) Material Colorbond Code AQCS UCT Description Ace …" at bounding box center [438, 376] width 327 height 99
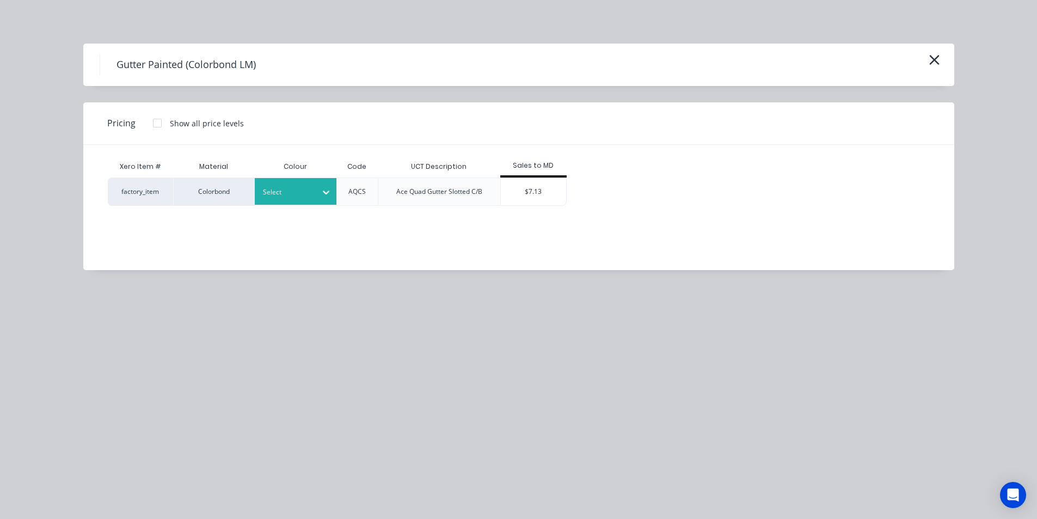
click at [309, 201] on div "Select" at bounding box center [296, 191] width 82 height 27
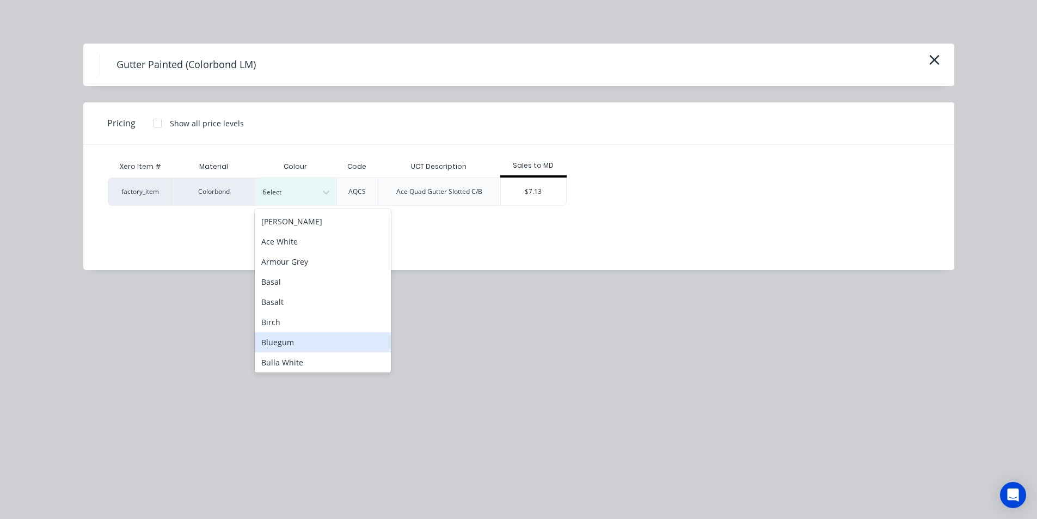
type input "tb"
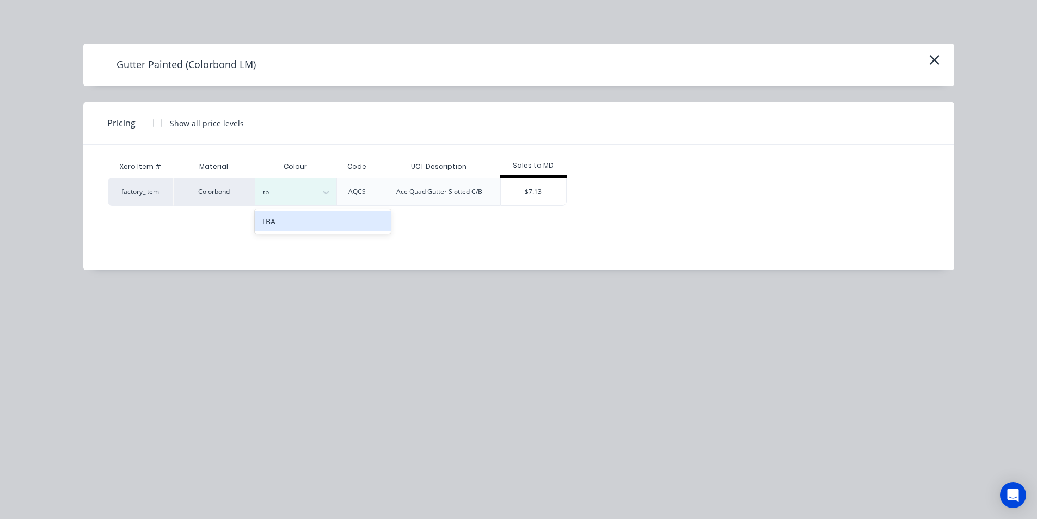
click at [307, 223] on div "TBA" at bounding box center [323, 221] width 136 height 20
click at [536, 200] on div "$7.13" at bounding box center [533, 191] width 65 height 27
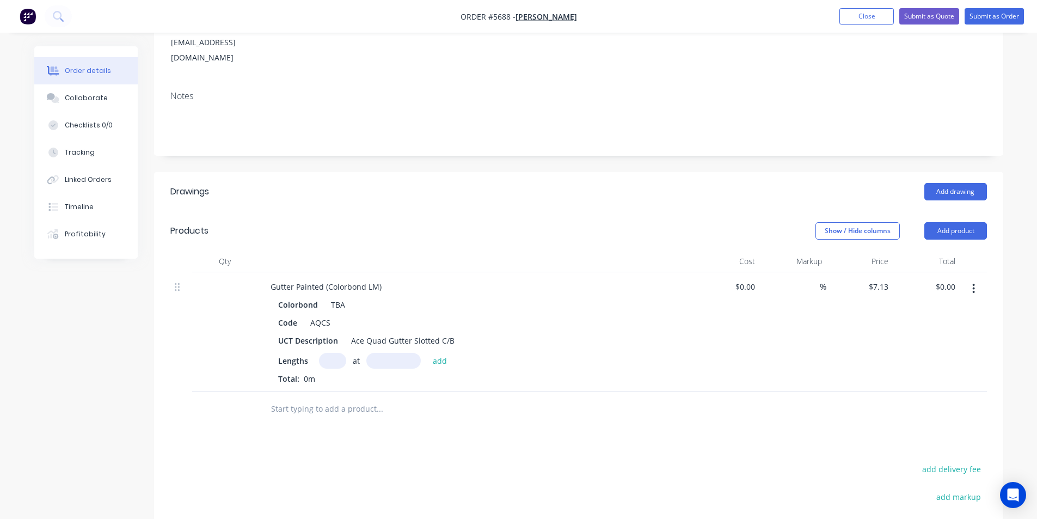
click at [323, 353] on input "text" at bounding box center [332, 361] width 27 height 16
type input "2"
type input "7500"
click at [427, 353] on button "add" at bounding box center [440, 360] width 26 height 15
type input "$106.95"
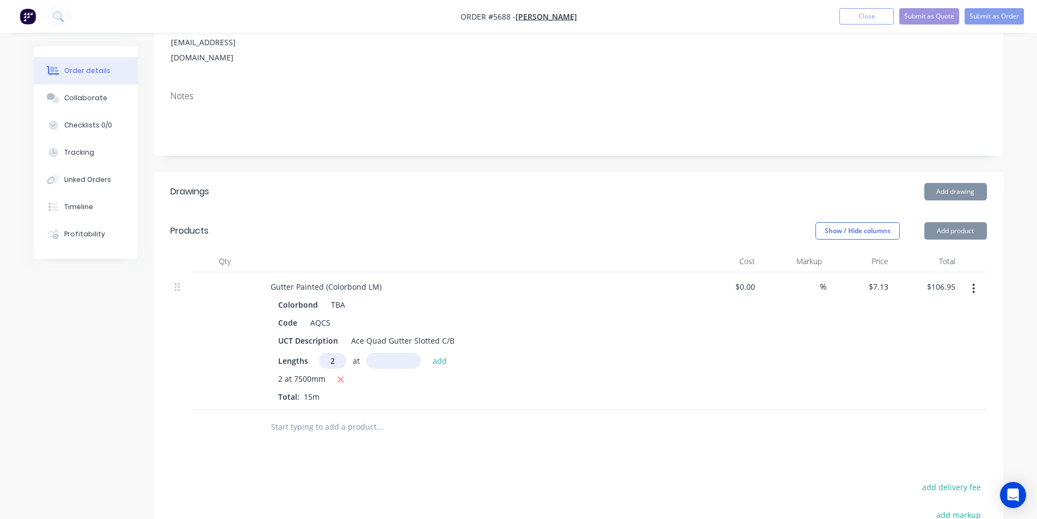
type input "2"
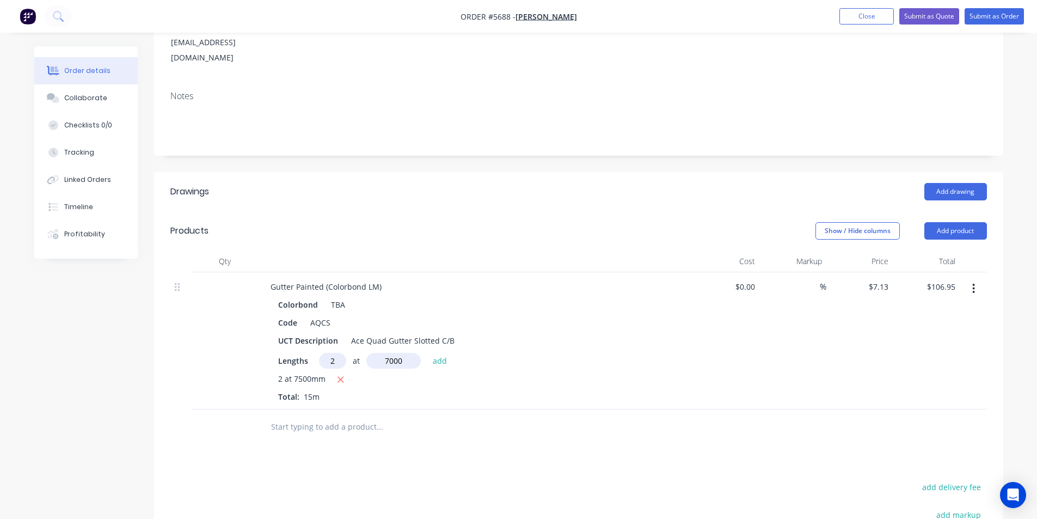
type input "7000"
click at [427, 353] on button "add" at bounding box center [440, 360] width 26 height 15
type input "$206.77"
type input "1"
type input "5500"
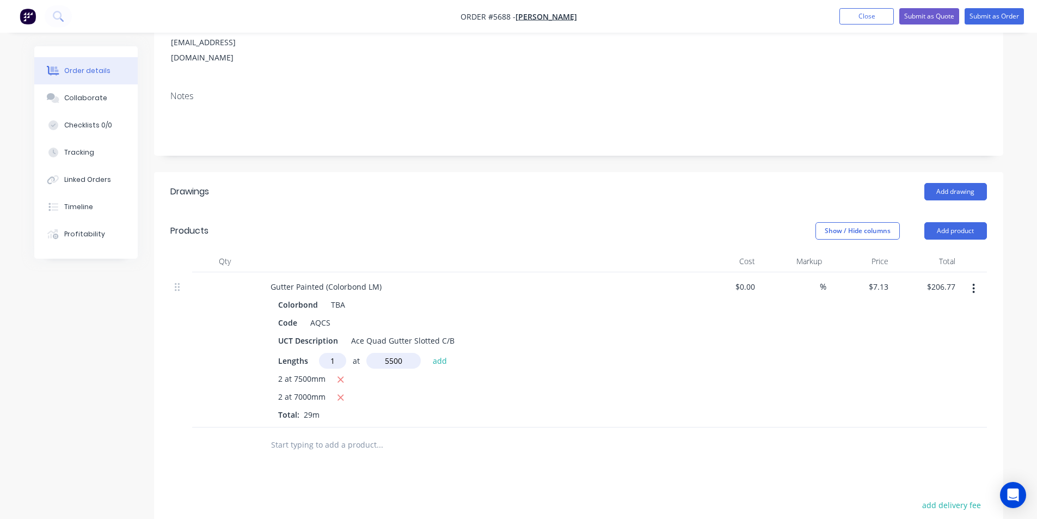
click at [427, 353] on button "add" at bounding box center [440, 360] width 26 height 15
type input "$245.99"
type input "1"
type input "2000"
click at [427, 353] on button "add" at bounding box center [440, 360] width 26 height 15
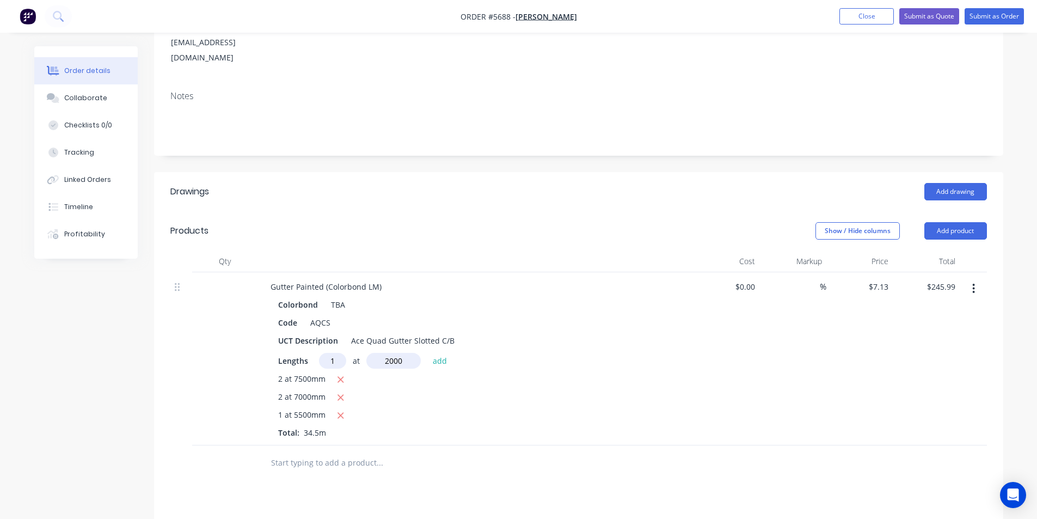
type input "$260.25"
type input "1"
type input "3500"
click at [427, 353] on button "add" at bounding box center [440, 360] width 26 height 15
type input "$285.20"
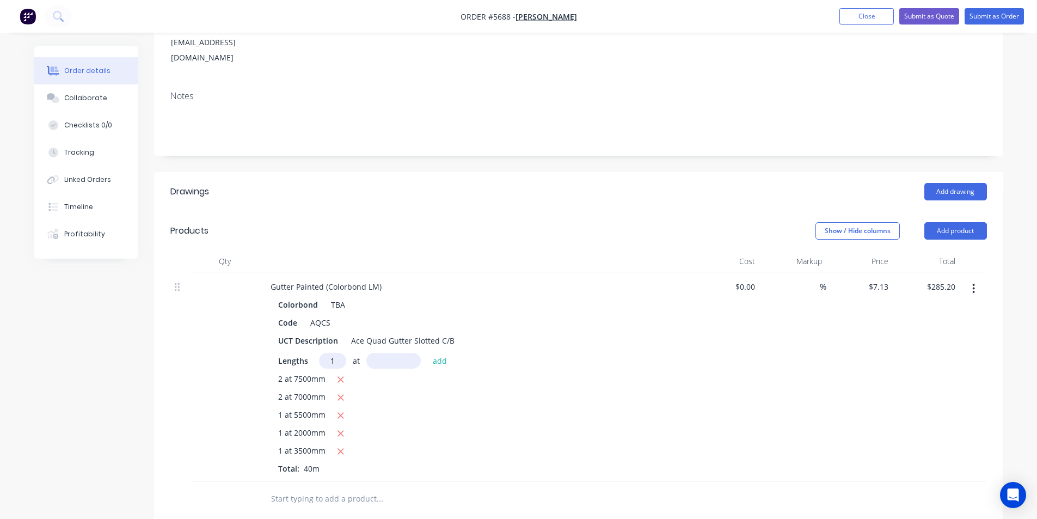
type input "1"
type input "5000"
click at [427, 353] on button "add" at bounding box center [440, 360] width 26 height 15
type input "$320.85"
type input "1"
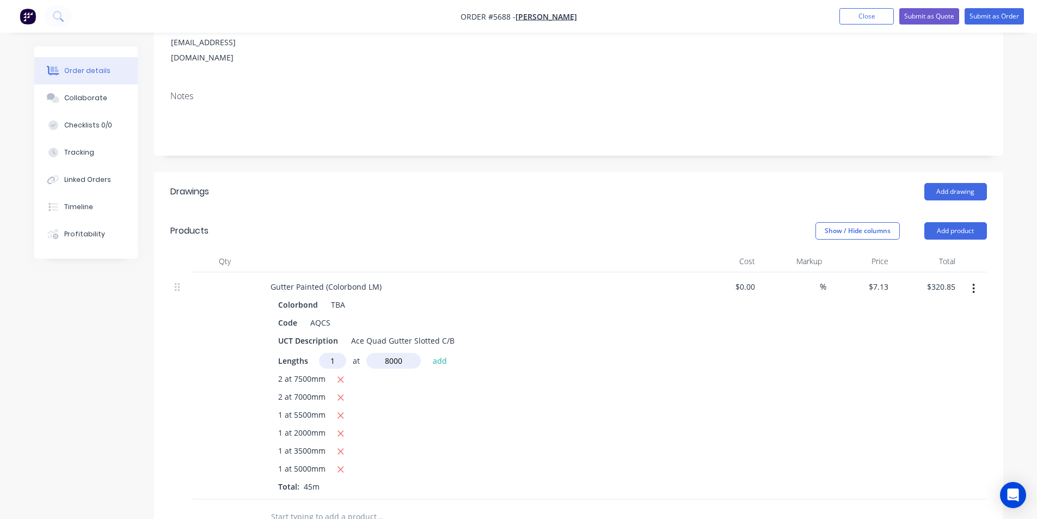
type input "8000"
click at [427, 353] on button "add" at bounding box center [440, 360] width 26 height 15
type input "$377.89"
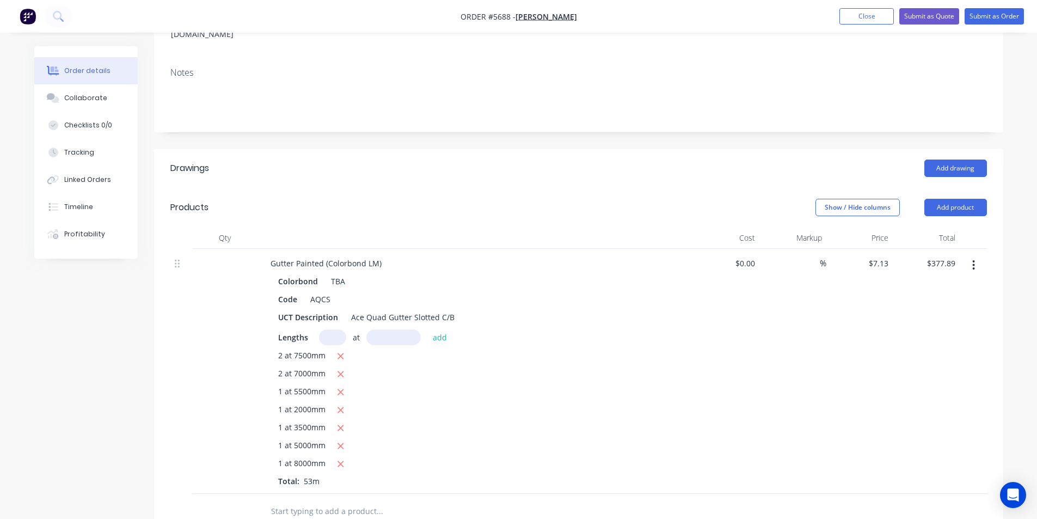
scroll to position [218, 0]
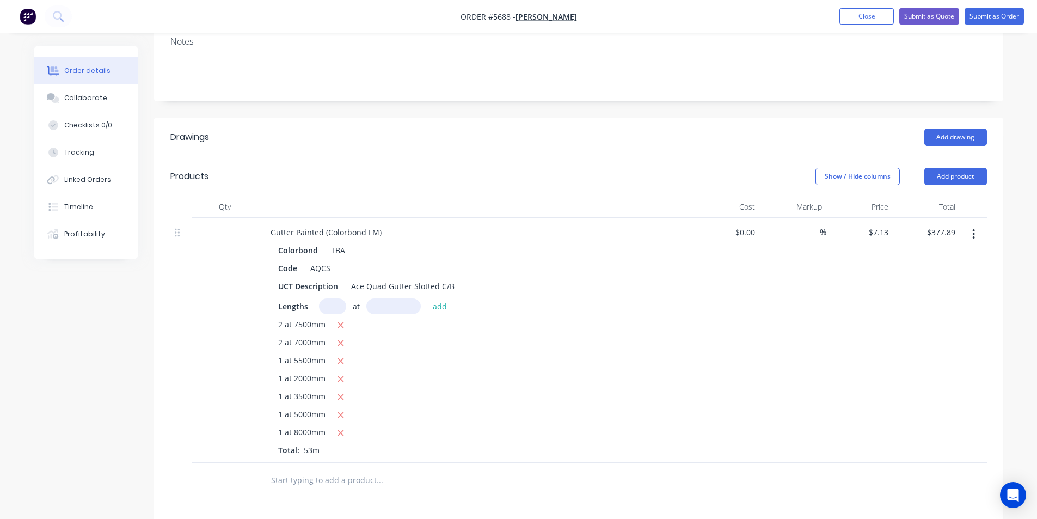
click at [347, 469] on input "text" at bounding box center [379, 480] width 218 height 22
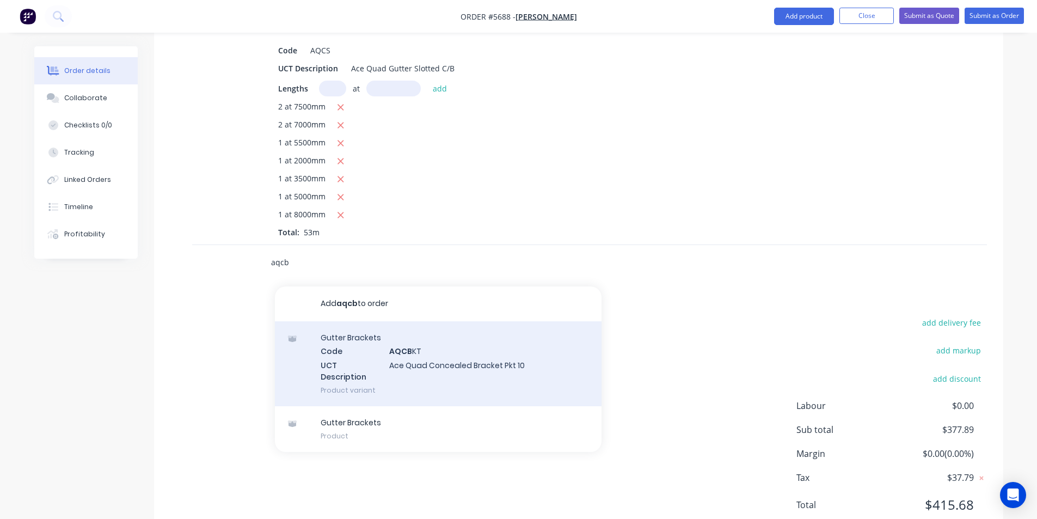
type input "aqcb"
click at [443, 321] on div "Gutter Brackets Code AQCB KT UCT Description Ace Quad Concealed Bracket Pkt 10 …" at bounding box center [438, 363] width 327 height 85
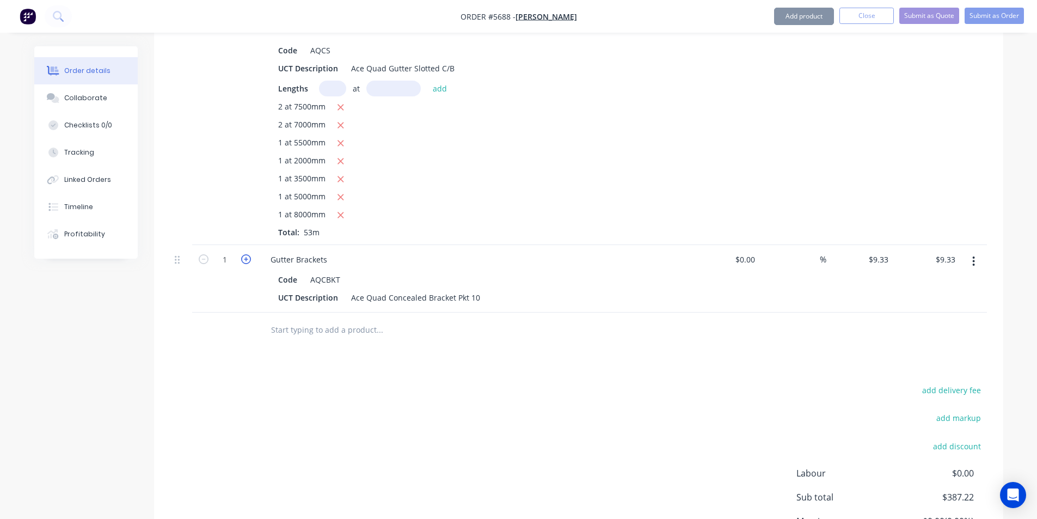
click at [244, 254] on icon "button" at bounding box center [246, 259] width 10 height 10
type input "2"
type input "$18.66"
click at [244, 254] on icon "button" at bounding box center [246, 259] width 10 height 10
type input "3"
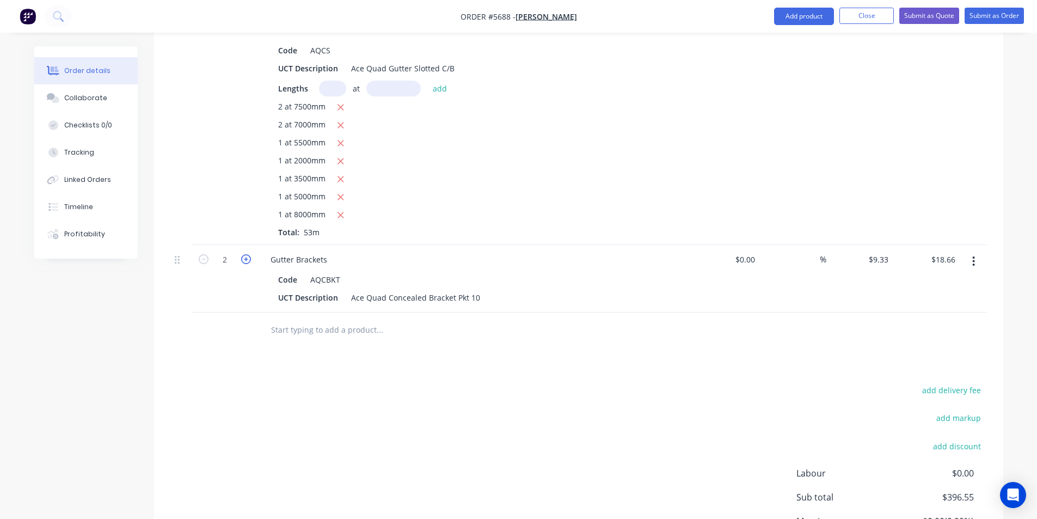
type input "$27.99"
click at [244, 254] on icon "button" at bounding box center [246, 259] width 10 height 10
type input "4"
type input "$37.32"
click at [244, 254] on icon "button" at bounding box center [246, 259] width 10 height 10
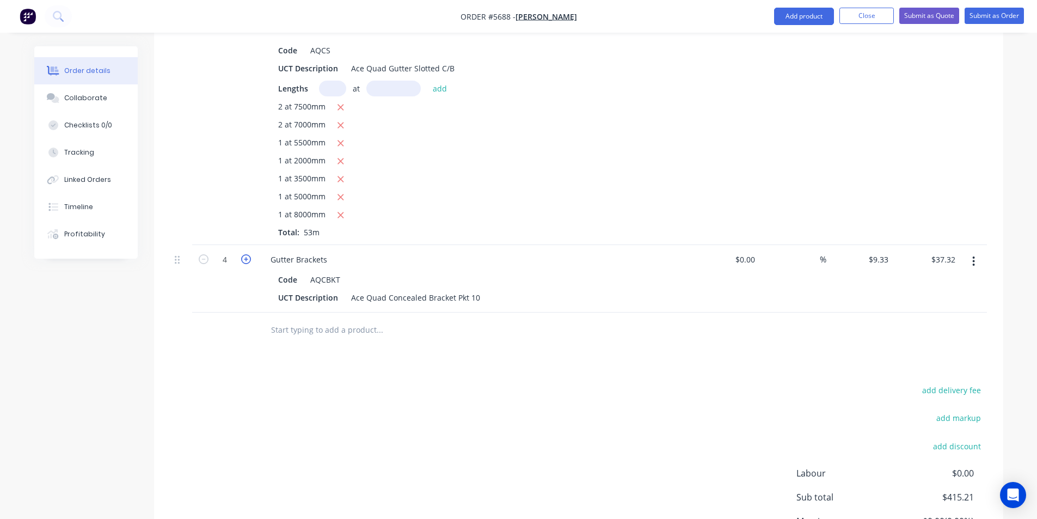
type input "5"
type input "$46.65"
click at [244, 254] on icon "button" at bounding box center [246, 259] width 10 height 10
type input "6"
type input "$55.98"
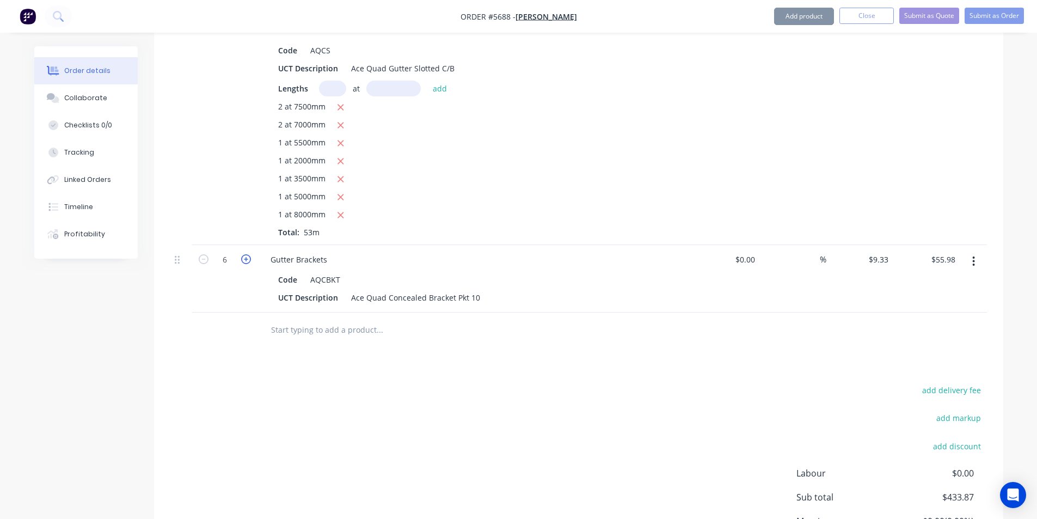
click at [244, 254] on icon "button" at bounding box center [246, 259] width 10 height 10
type input "7"
type input "$65.31"
click at [204, 254] on icon "button" at bounding box center [204, 259] width 10 height 10
type input "6"
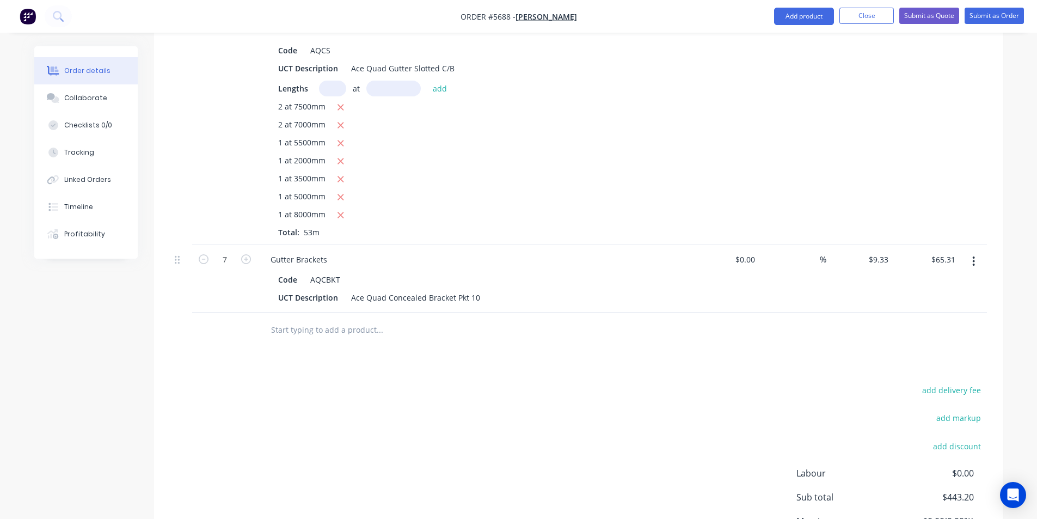
type input "$55.98"
click at [303, 312] on div at bounding box center [453, 329] width 392 height 35
click at [304, 319] on input "text" at bounding box center [379, 330] width 218 height 22
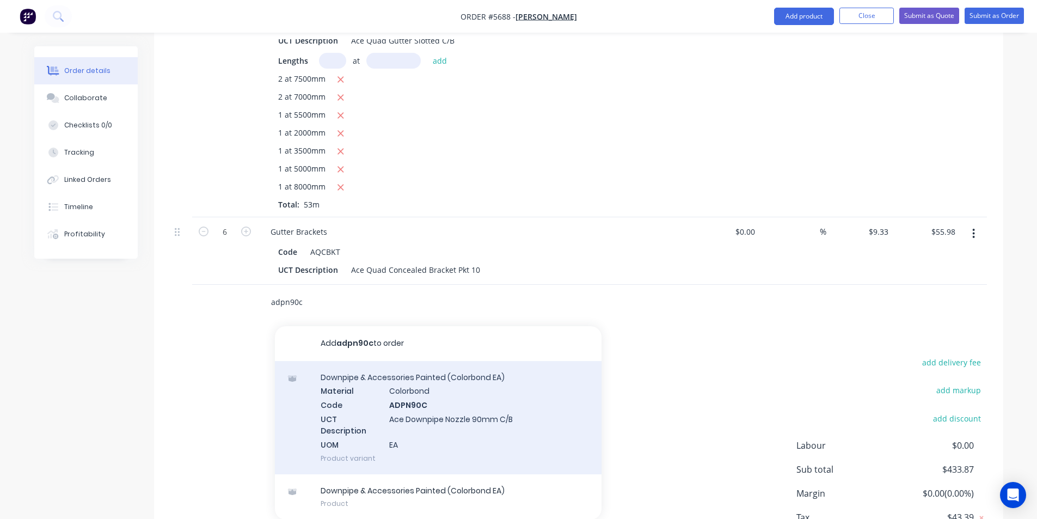
scroll to position [490, 0]
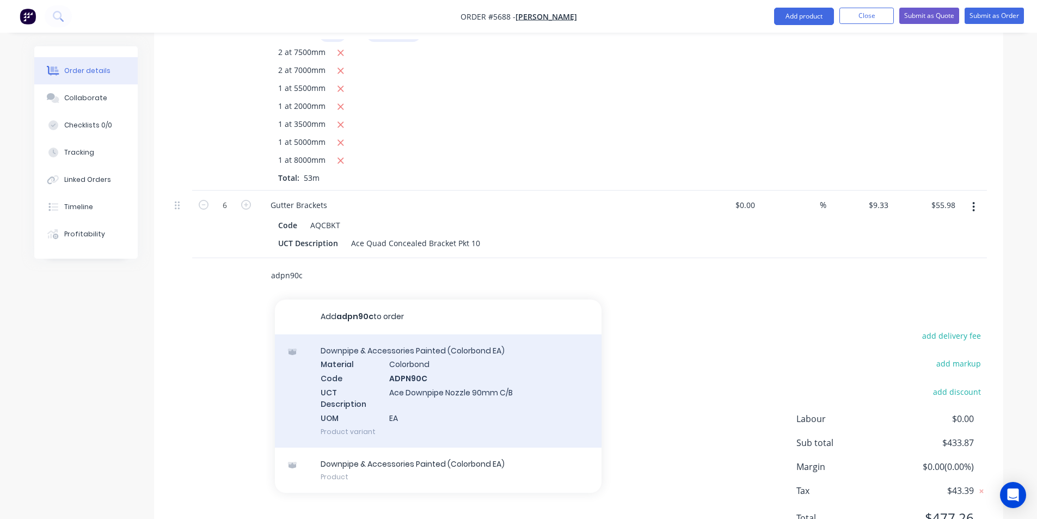
type input "adpn90c"
click at [490, 374] on div "Downpipe & Accessories Painted (Colorbond EA) Material Colorbond Code ADPN90C U…" at bounding box center [438, 390] width 327 height 113
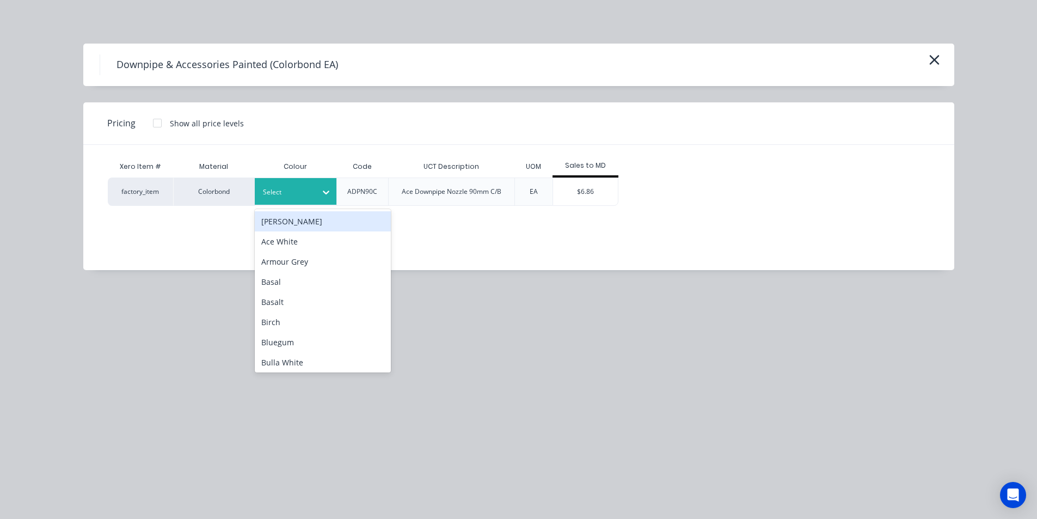
click at [322, 194] on icon at bounding box center [326, 192] width 11 height 11
type input "b"
type input "tb"
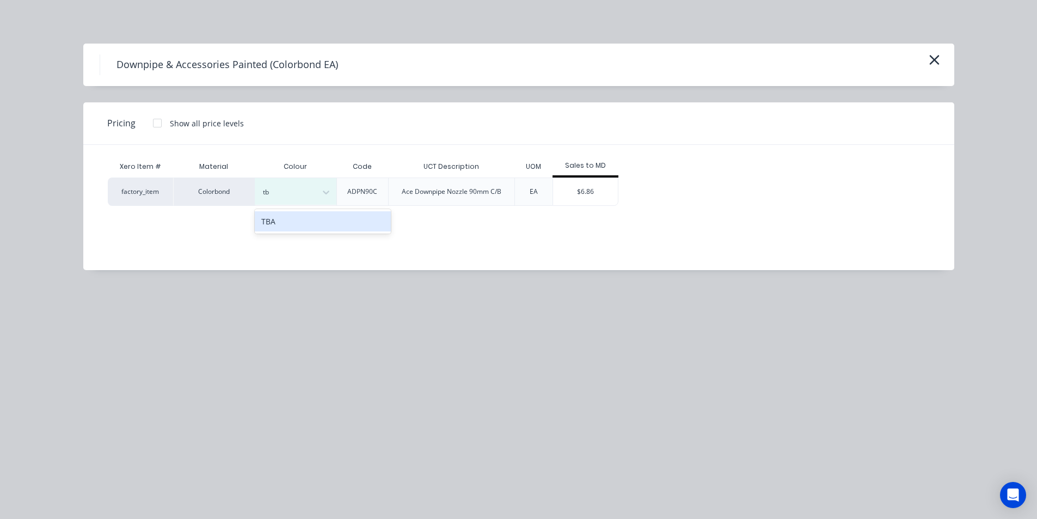
drag, startPoint x: 315, startPoint y: 219, endPoint x: 339, endPoint y: 217, distance: 24.6
click at [321, 219] on div "TBA" at bounding box center [323, 221] width 136 height 20
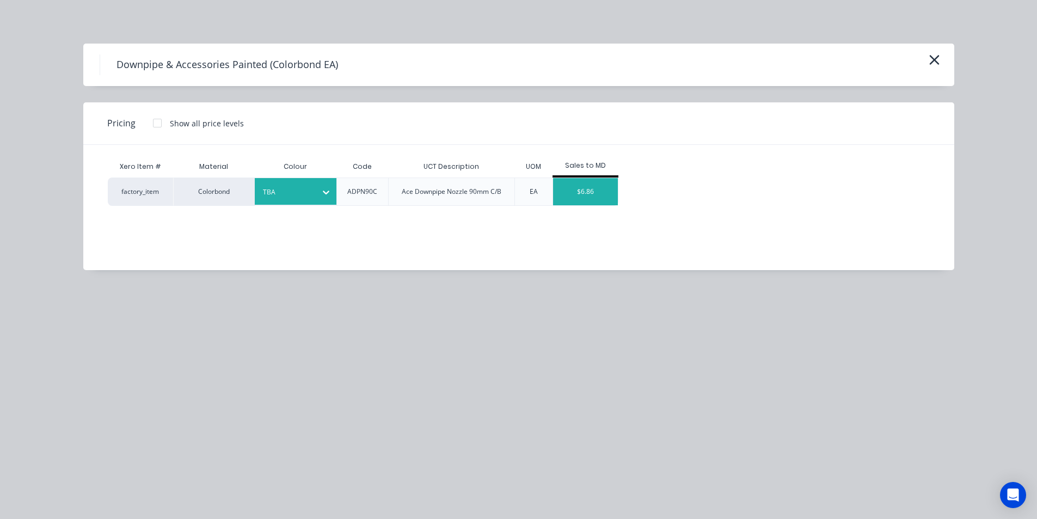
click at [568, 189] on div "$6.86" at bounding box center [585, 191] width 65 height 27
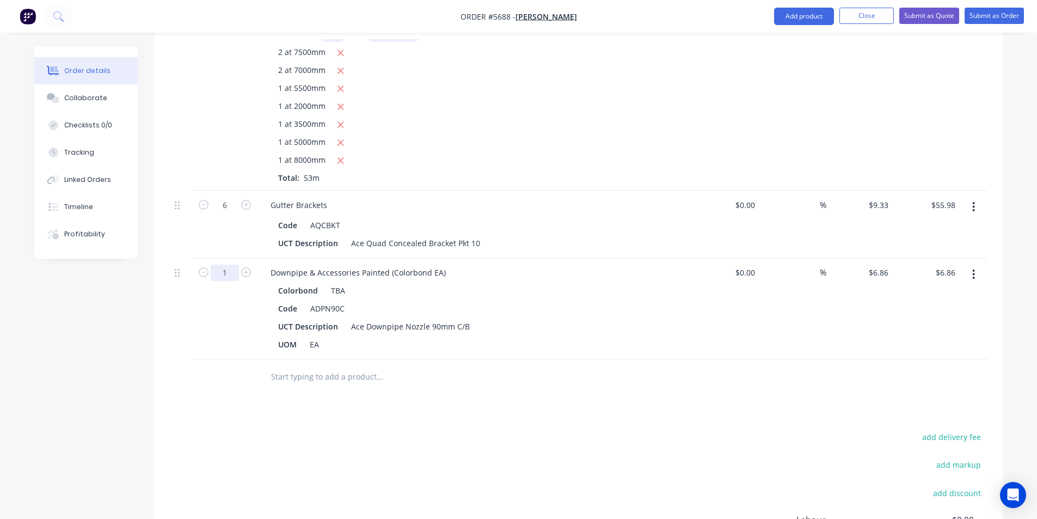
click at [236, 213] on input "1" at bounding box center [225, 205] width 28 height 16
click at [243, 267] on icon "button" at bounding box center [246, 272] width 10 height 10
type input "2"
type input "$13.72"
click at [243, 267] on icon "button" at bounding box center [246, 272] width 10 height 10
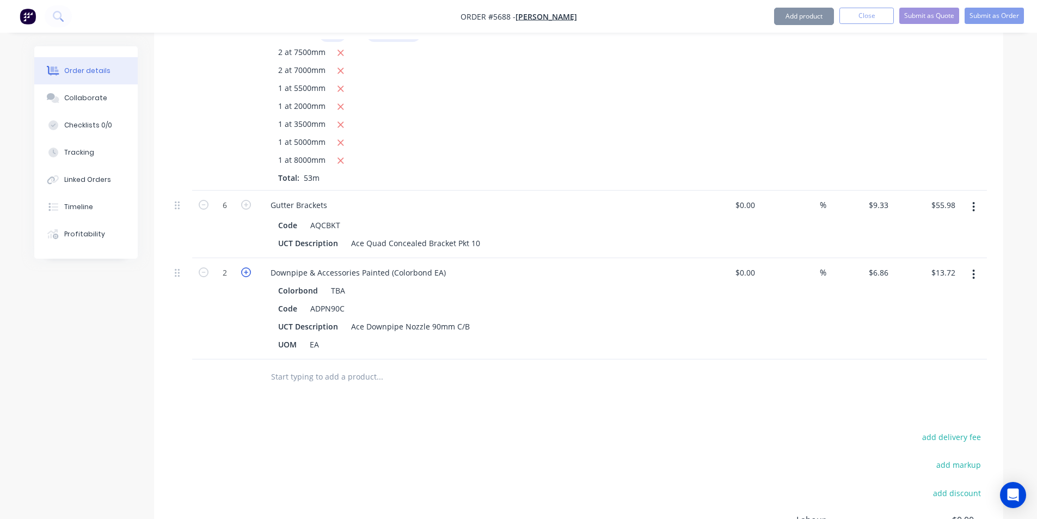
type input "3"
type input "$20.58"
click at [243, 267] on icon "button" at bounding box center [246, 272] width 10 height 10
type input "4"
type input "$27.44"
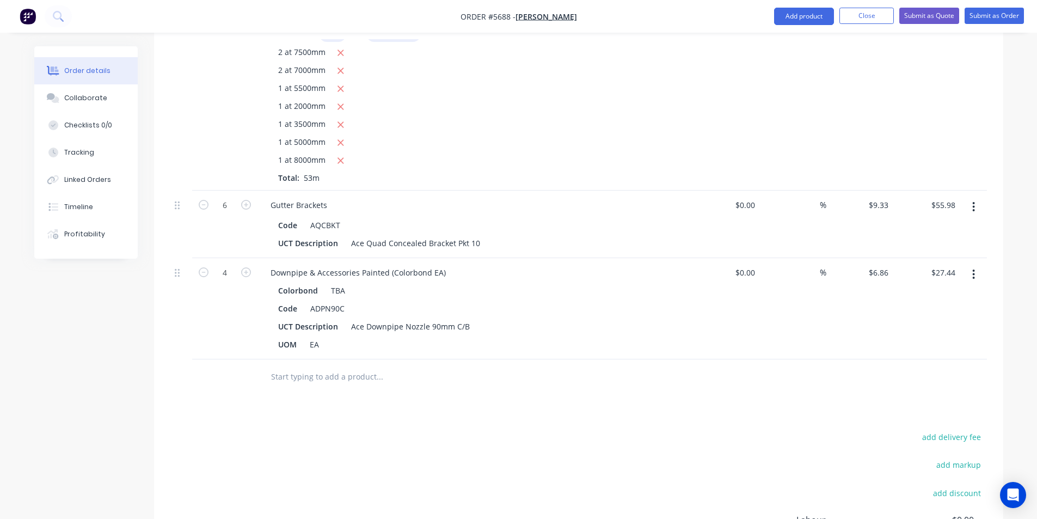
click at [318, 366] on input "text" at bounding box center [379, 377] width 218 height 22
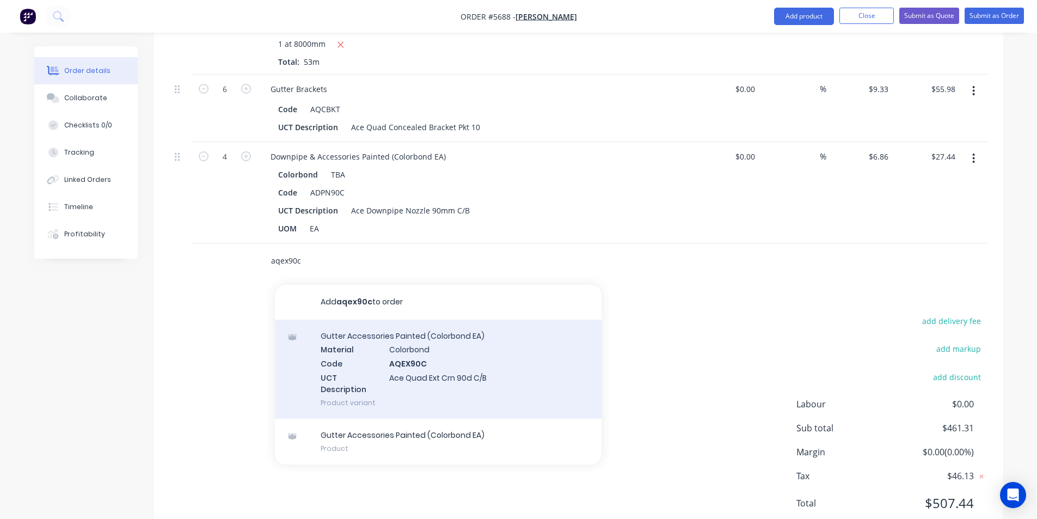
scroll to position [613, 0]
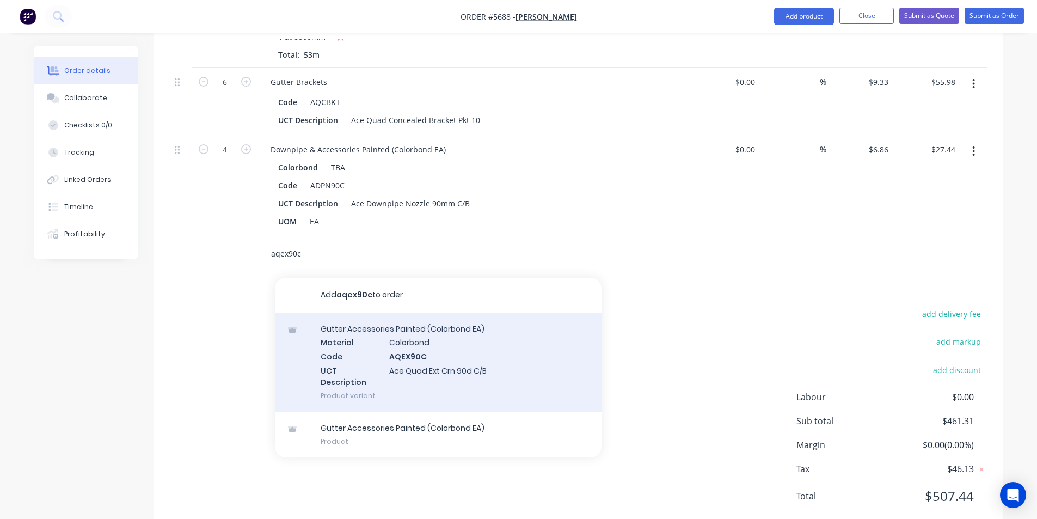
type input "aqex90c"
click at [490, 338] on div "Gutter Accessories Painted (Colorbond EA) Material Colorbond Code AQEX90C UCT D…" at bounding box center [438, 361] width 327 height 99
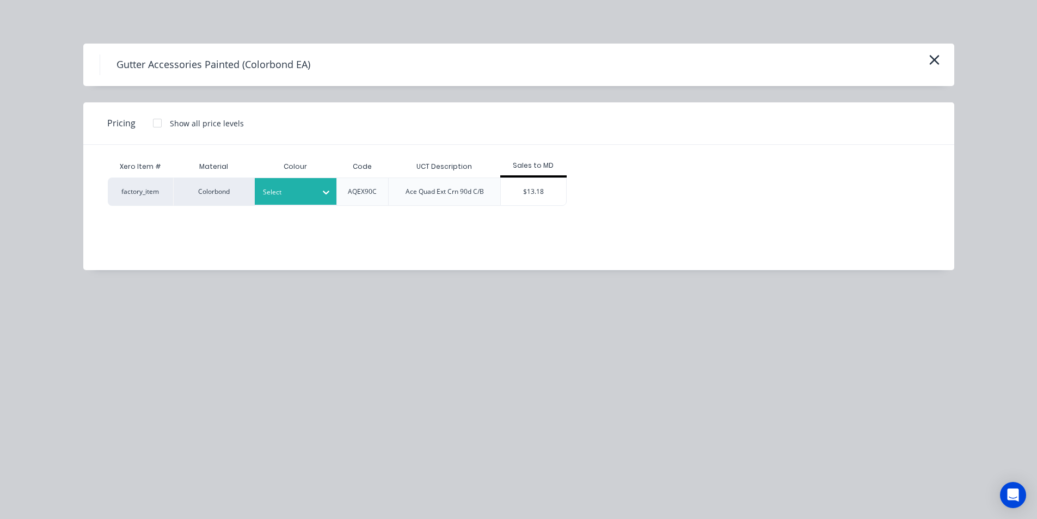
click at [315, 186] on div "Select" at bounding box center [285, 192] width 61 height 14
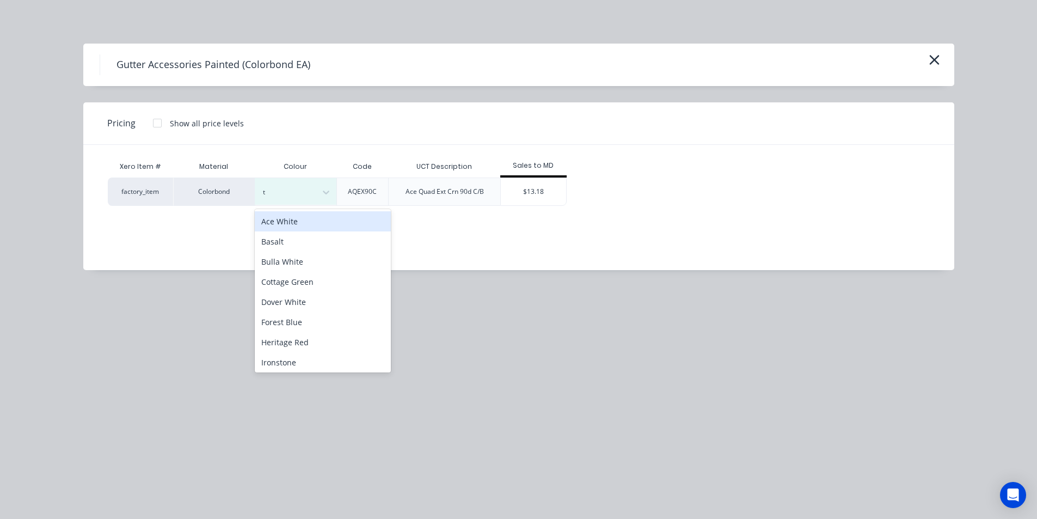
type input "tb"
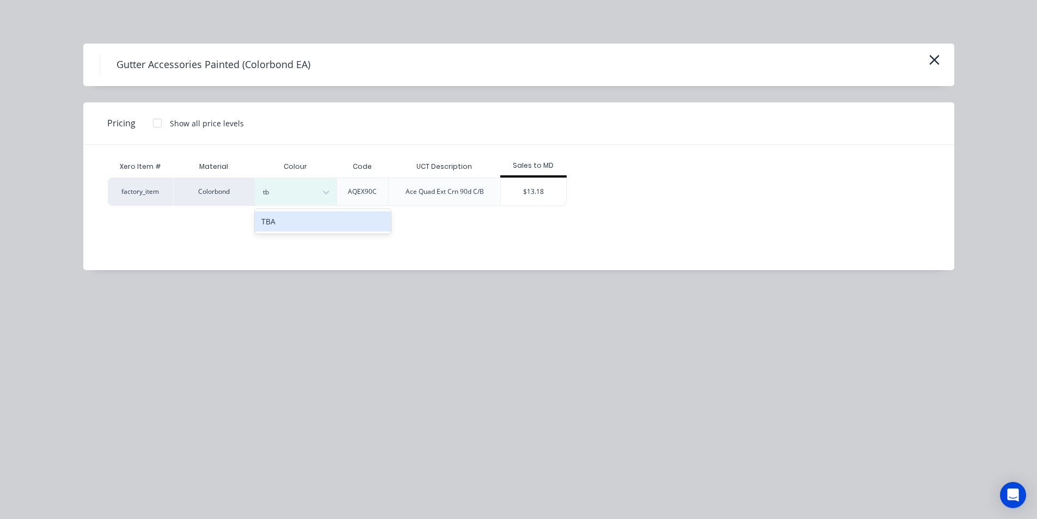
click at [325, 223] on div "TBA" at bounding box center [323, 221] width 136 height 20
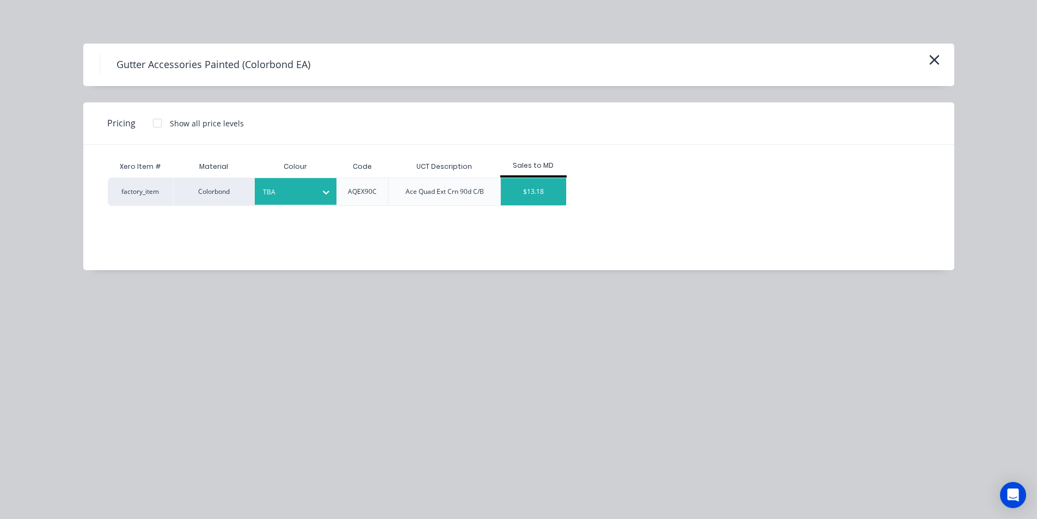
click at [541, 199] on div "$13.18" at bounding box center [533, 191] width 65 height 27
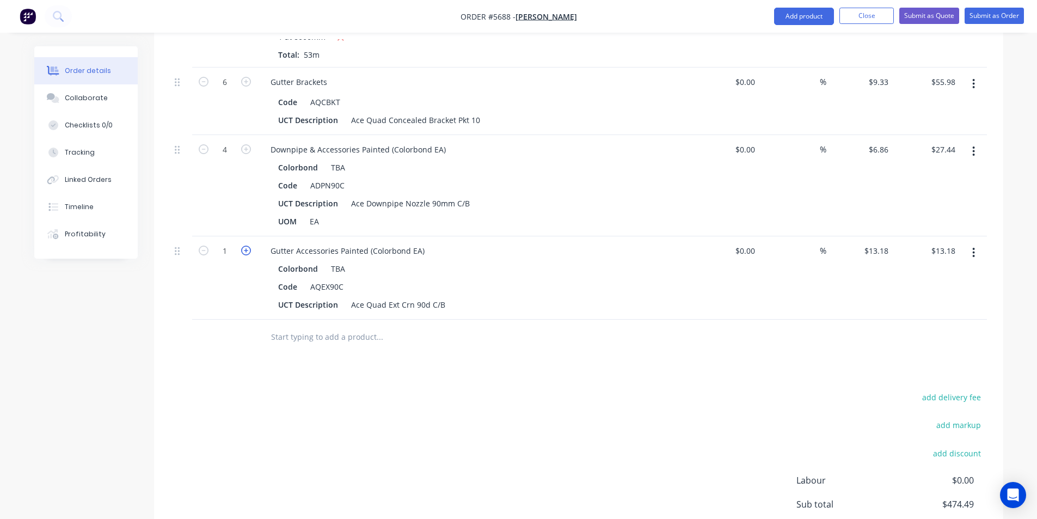
click at [247, 245] on icon "button" at bounding box center [246, 250] width 10 height 10
type input "2"
type input "$26.36"
click at [246, 245] on icon "button" at bounding box center [246, 250] width 10 height 10
type input "3"
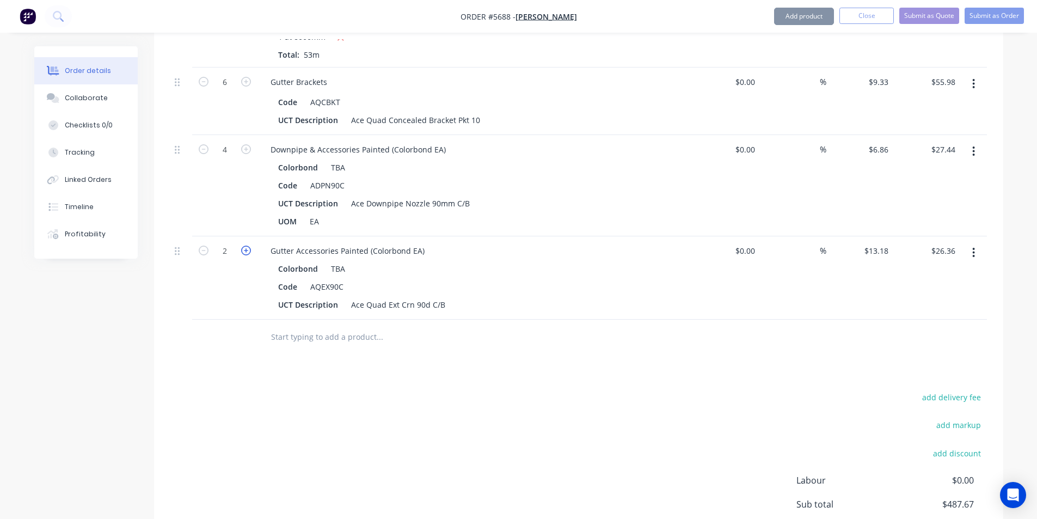
type input "$39.54"
click at [246, 245] on icon "button" at bounding box center [246, 250] width 10 height 10
type input "4"
type input "$52.72"
click at [246, 245] on icon "button" at bounding box center [246, 250] width 10 height 10
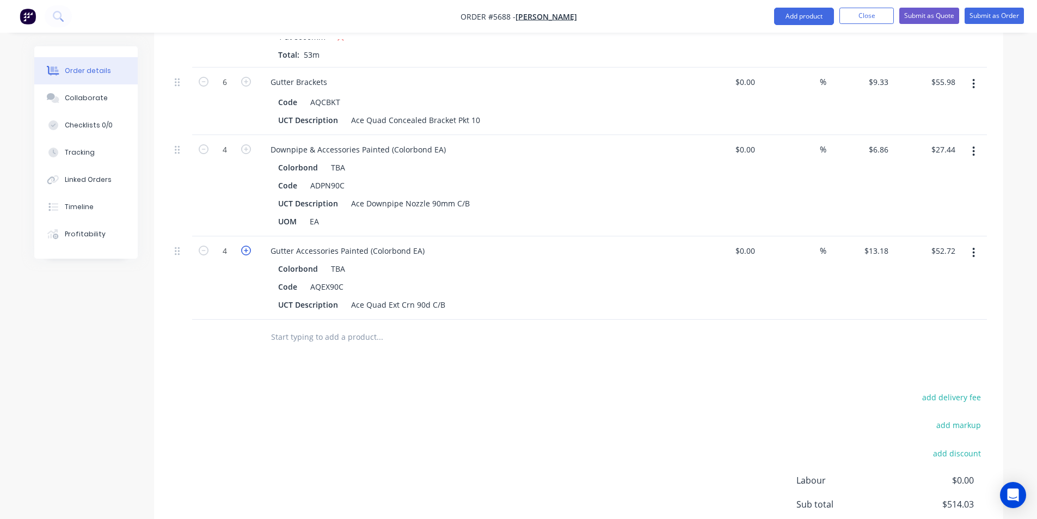
type input "5"
type input "$65.90"
click at [246, 245] on icon "button" at bounding box center [246, 250] width 10 height 10
type input "6"
type input "$79.08"
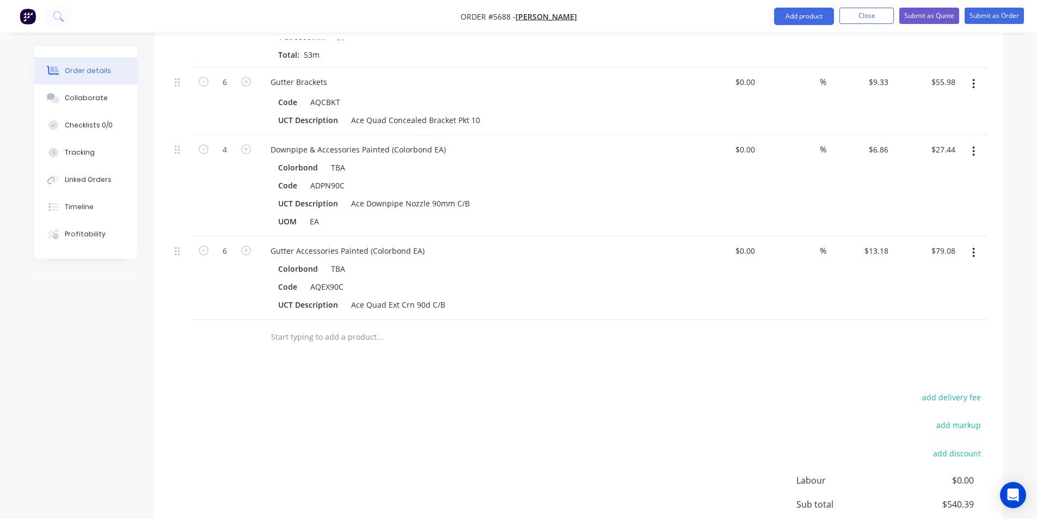
drag, startPoint x: 310, startPoint y: 307, endPoint x: 307, endPoint y: 315, distance: 7.4
click at [310, 326] on input "text" at bounding box center [379, 337] width 218 height 22
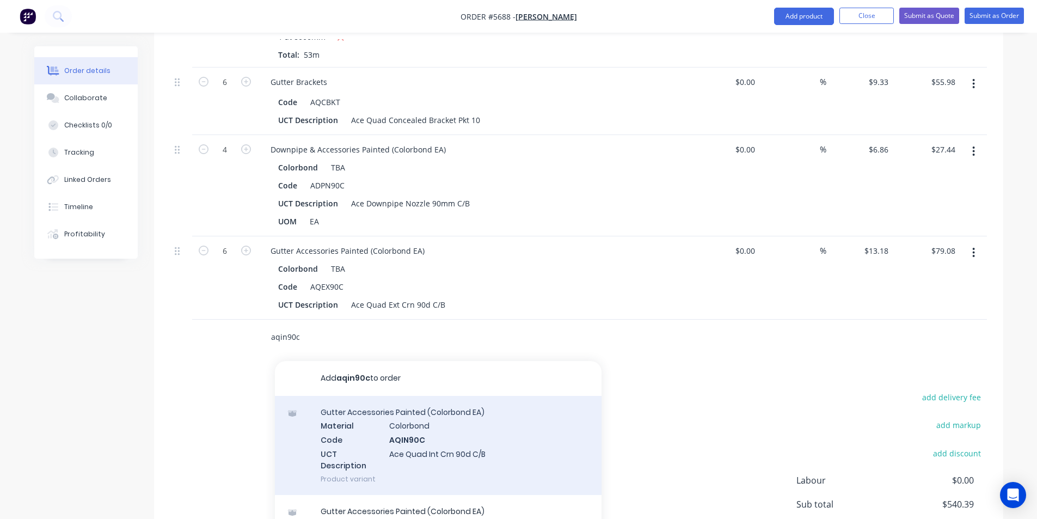
type input "aqin90c"
click at [454, 423] on div "Gutter Accessories Painted (Colorbond EA) Material Colorbond Code AQIN90C UCT D…" at bounding box center [438, 445] width 327 height 99
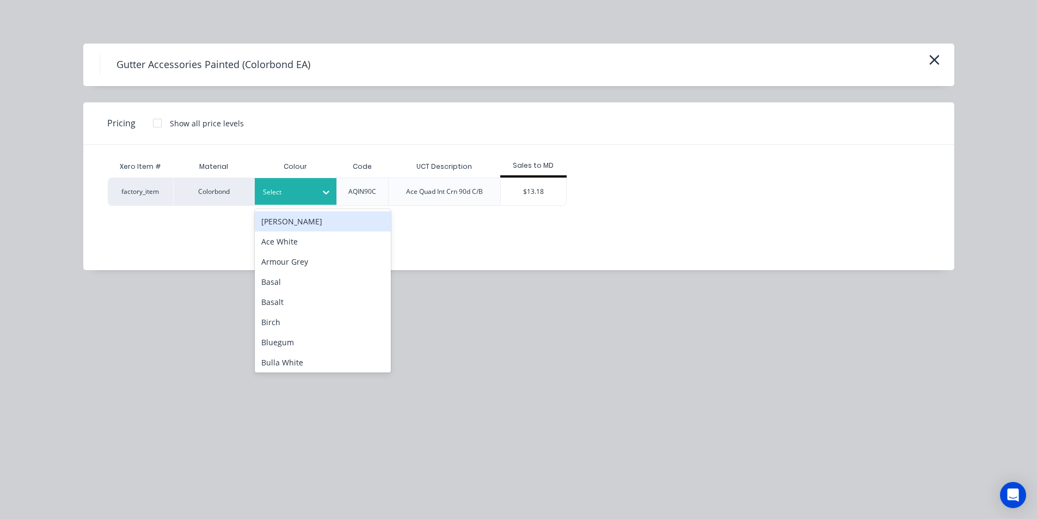
click at [290, 194] on div at bounding box center [287, 192] width 49 height 12
type input "tb"
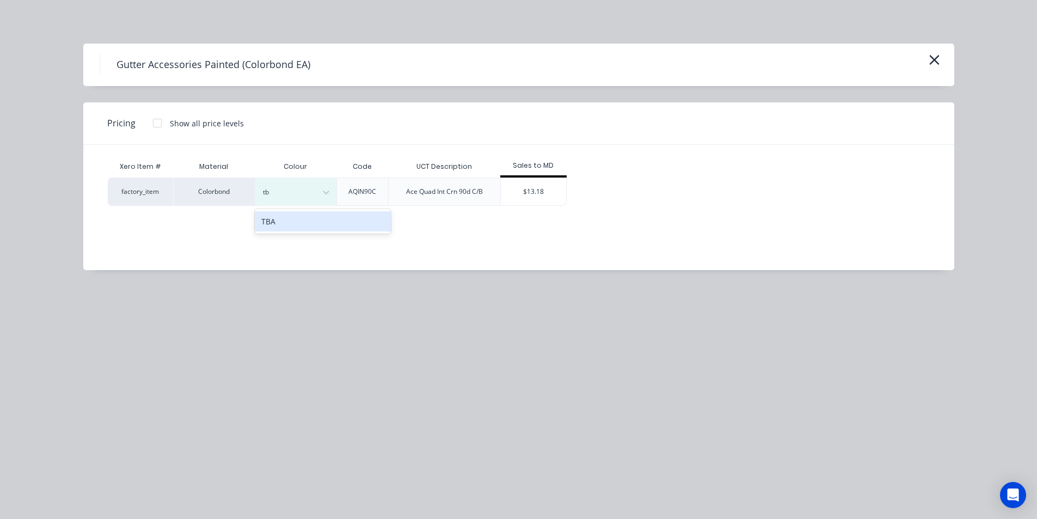
click at [303, 229] on div "TBA" at bounding box center [323, 221] width 136 height 20
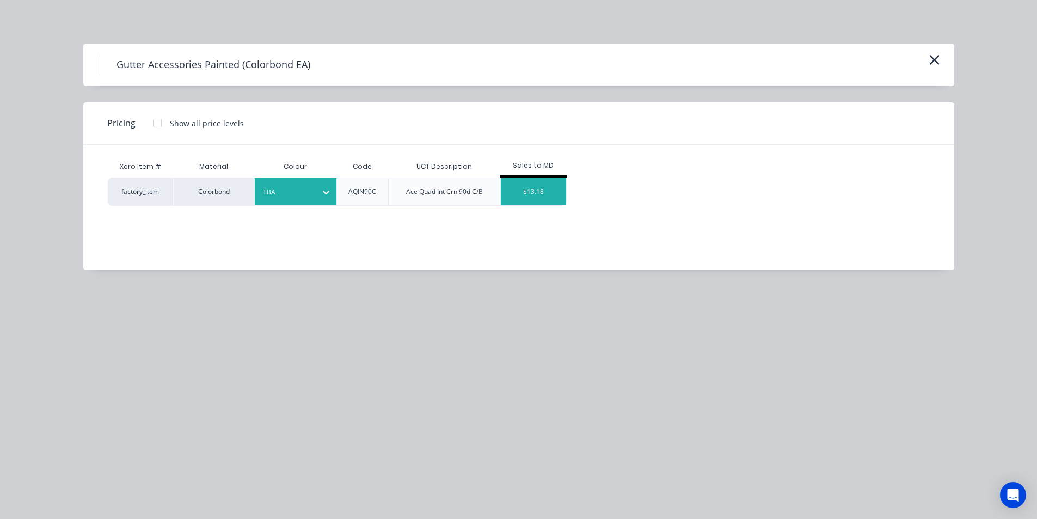
click at [519, 203] on div "$13.18" at bounding box center [533, 191] width 65 height 27
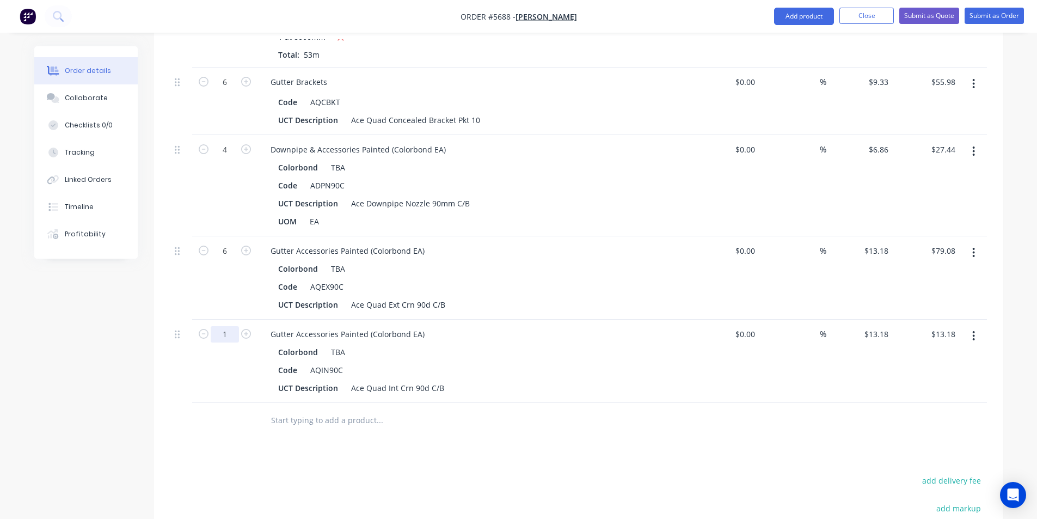
click at [238, 90] on input "1" at bounding box center [225, 82] width 28 height 16
click at [241, 329] on icon "button" at bounding box center [246, 334] width 10 height 10
type input "2"
type input "$26.36"
click at [386, 409] on input "text" at bounding box center [379, 420] width 218 height 22
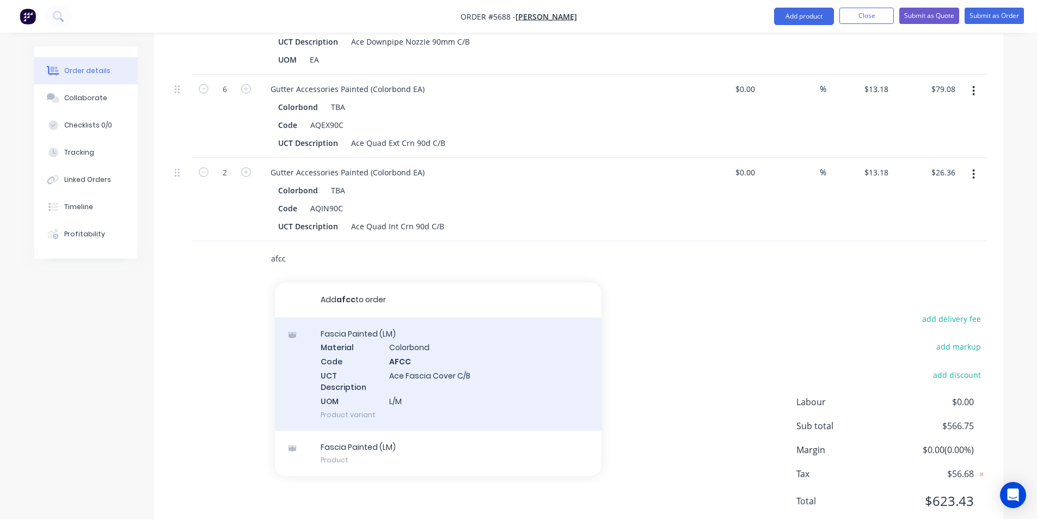
scroll to position [776, 0]
type input "afcc"
click at [522, 356] on div "Fascia Painted (LM) Material Colorbond Code AFCC UCT Description Ace Fascia Cov…" at bounding box center [438, 372] width 327 height 113
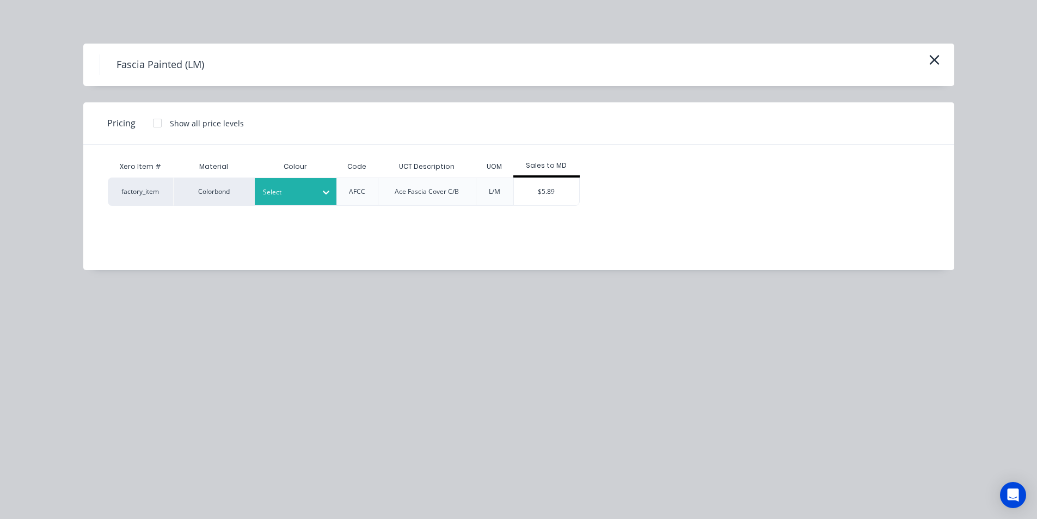
click at [318, 198] on div at bounding box center [326, 191] width 20 height 17
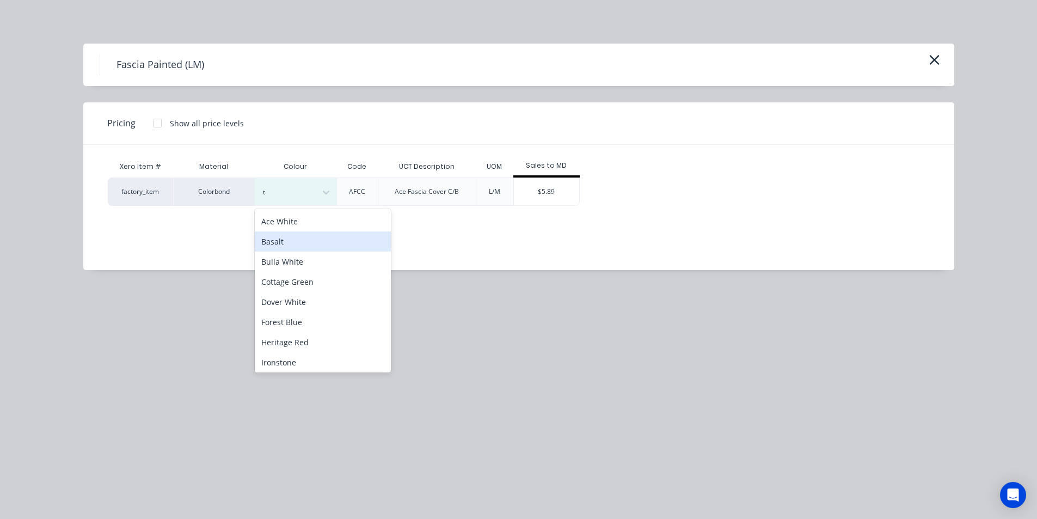
type input "tb"
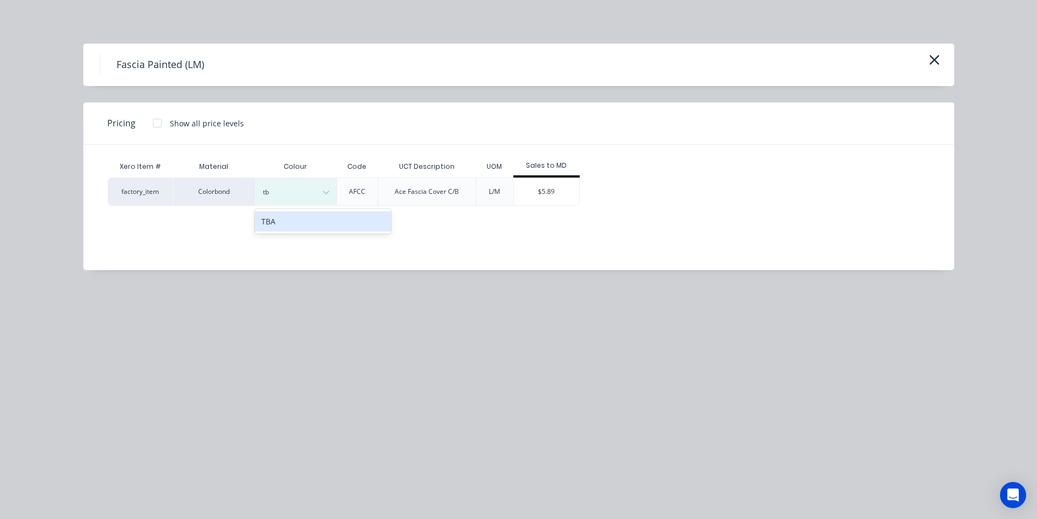
drag, startPoint x: 307, startPoint y: 223, endPoint x: 315, endPoint y: 221, distance: 8.4
click at [308, 222] on div "TBA" at bounding box center [323, 221] width 136 height 20
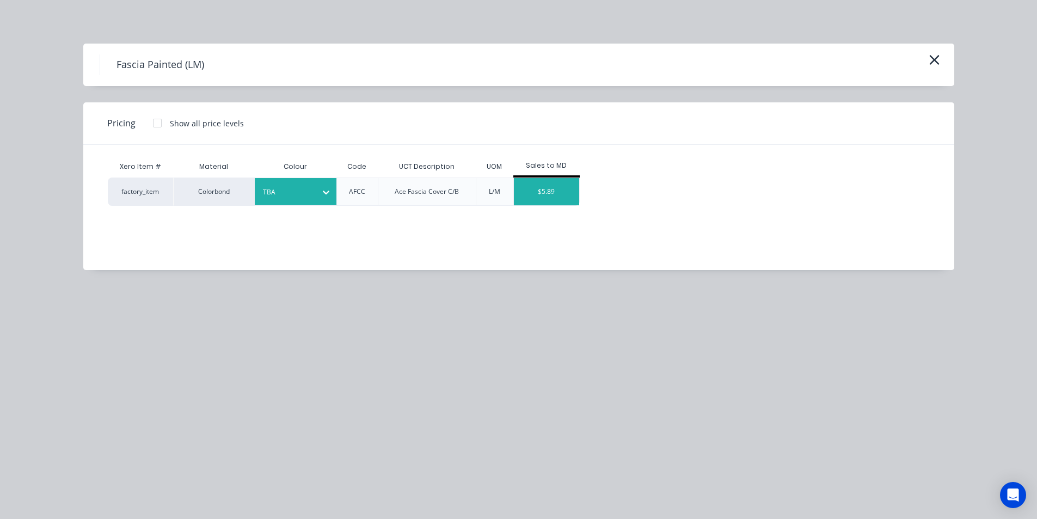
click at [546, 203] on div "$5.89" at bounding box center [546, 191] width 65 height 27
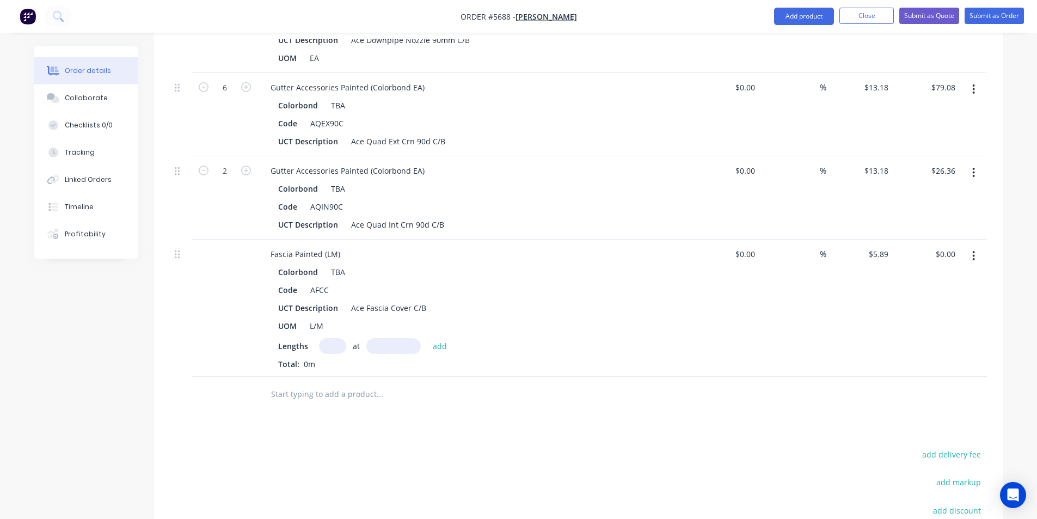
click at [335, 338] on input "text" at bounding box center [332, 346] width 27 height 16
type input "2"
type input "7500"
click at [427, 338] on button "add" at bounding box center [440, 345] width 26 height 15
type input "$88.35"
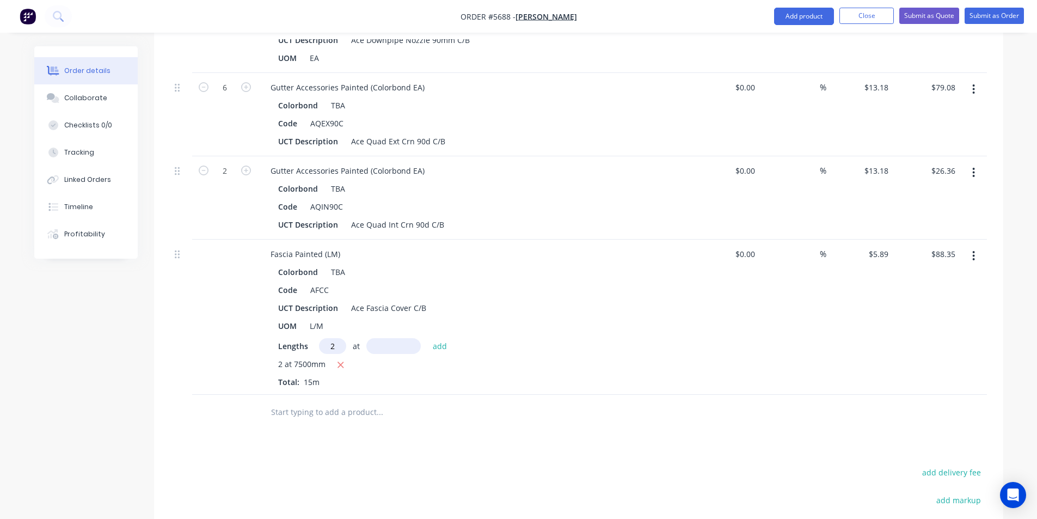
type input "2"
type input "7000"
click at [427, 338] on button "add" at bounding box center [440, 345] width 26 height 15
type input "$170.81"
type input "1"
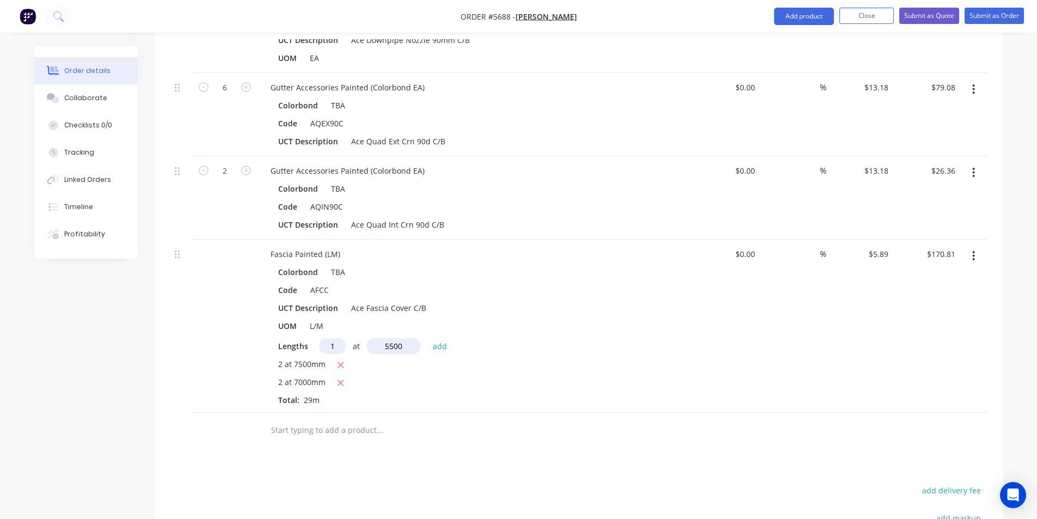
type input "5500"
click at [427, 338] on button "add" at bounding box center [440, 345] width 26 height 15
type input "$203.21"
type input "1"
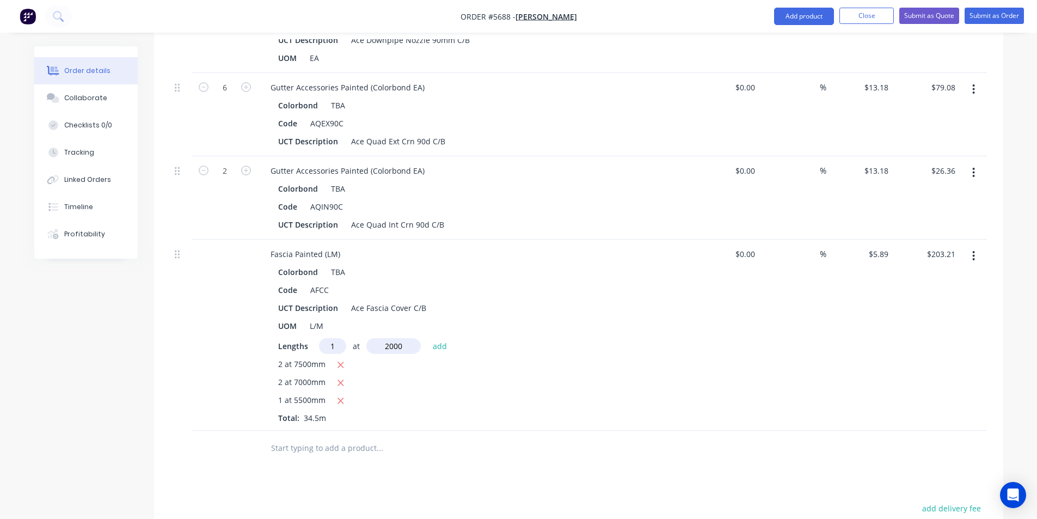
type input "2000"
click at [427, 338] on button "add" at bounding box center [440, 345] width 26 height 15
type input "$214.99"
type input "1"
type input "3500"
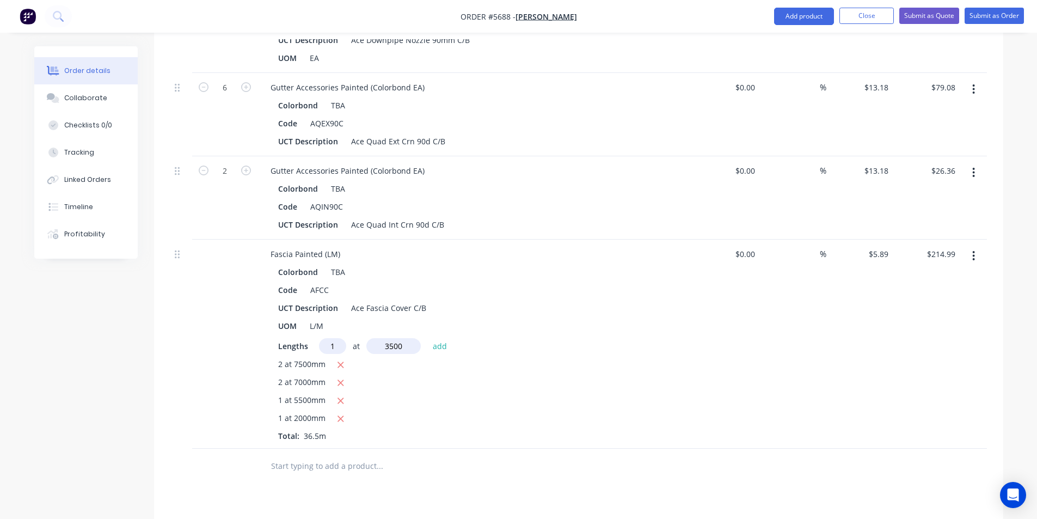
click at [427, 338] on button "add" at bounding box center [440, 345] width 26 height 15
type input "$235.60"
type input "1"
type input "5000"
click at [427, 338] on button "add" at bounding box center [440, 345] width 26 height 15
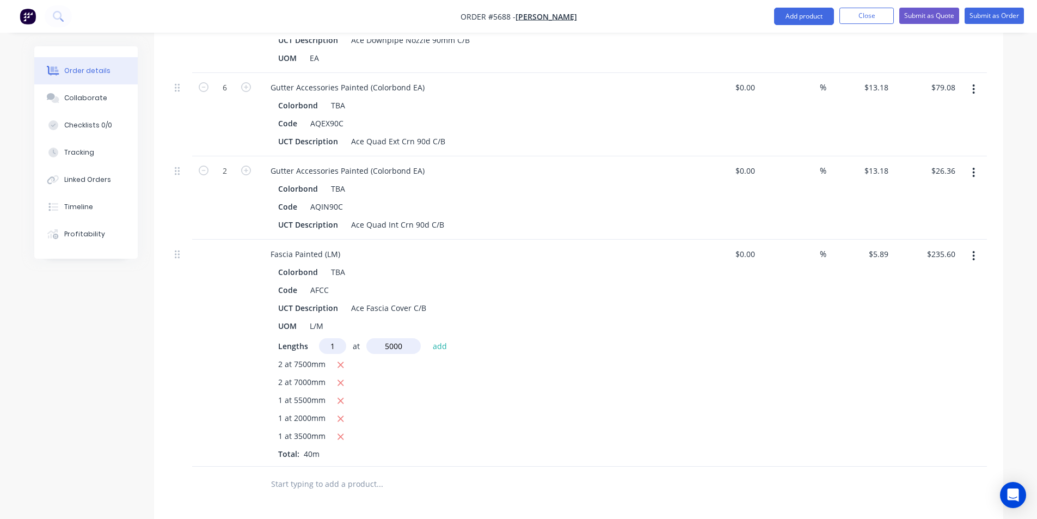
type input "$265.05"
type input "2"
type input "4100"
click at [427, 338] on button "add" at bounding box center [440, 345] width 26 height 15
type input "$313.35"
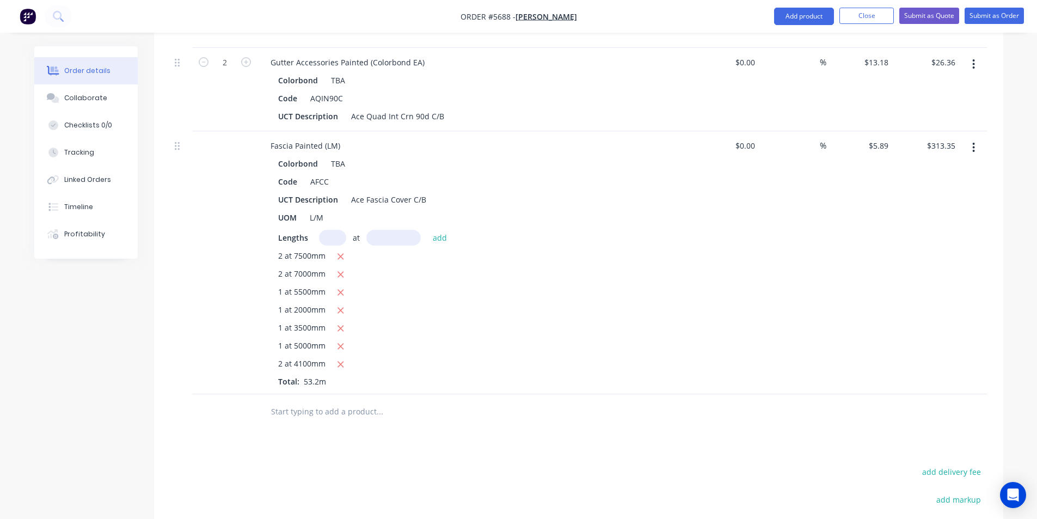
scroll to position [885, 0]
click at [352, 400] on input "text" at bounding box center [379, 411] width 218 height 22
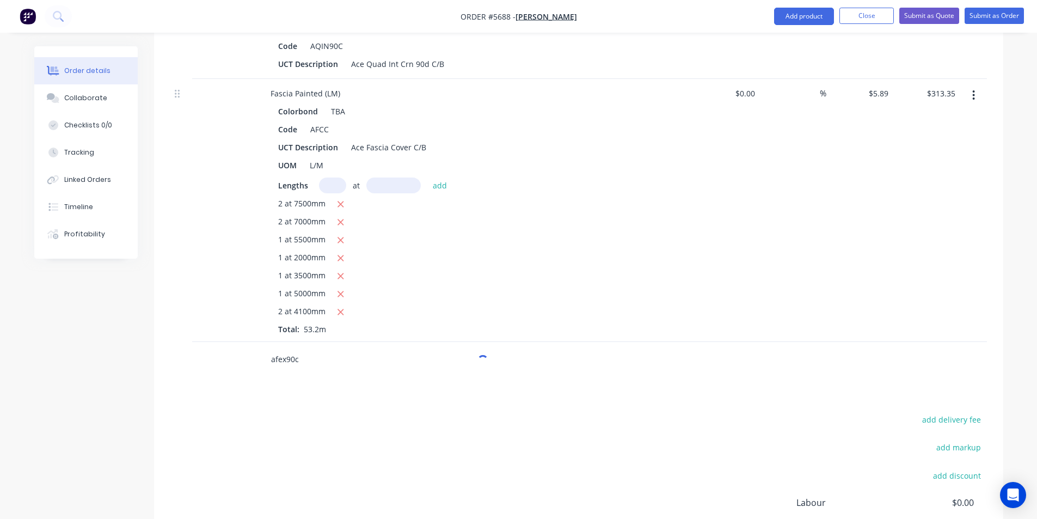
scroll to position [994, 0]
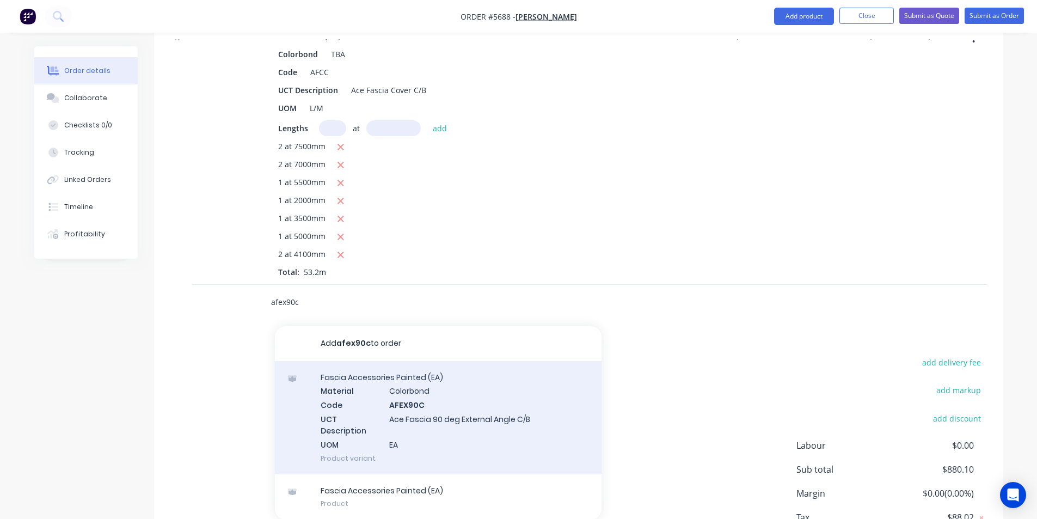
type input "afex90c"
click at [456, 401] on div "Fascia Accessories Painted (EA) Material Colorbond Code AFEX90C UCT Description…" at bounding box center [438, 417] width 327 height 113
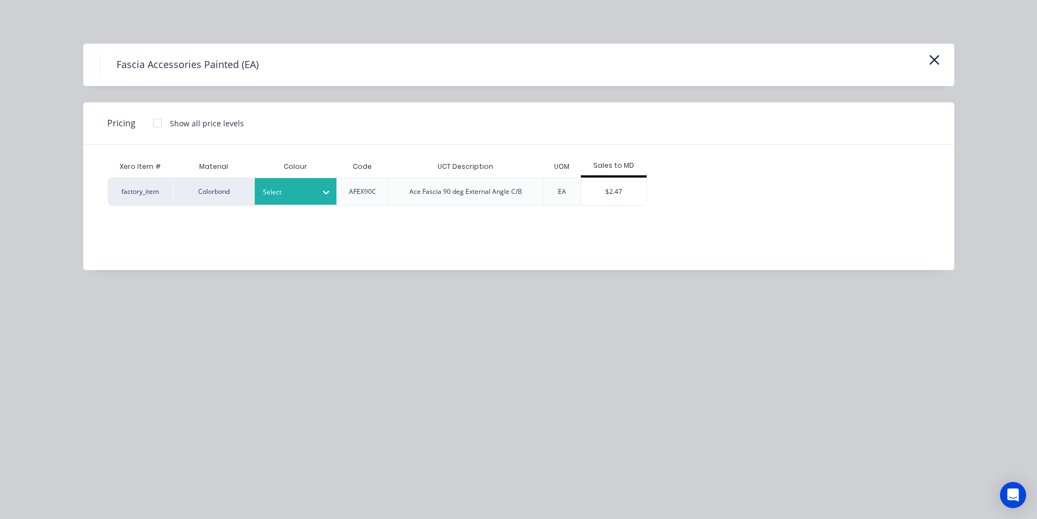
click at [337, 194] on div "AFEX90C" at bounding box center [362, 191] width 52 height 28
click at [324, 190] on icon at bounding box center [326, 192] width 11 height 11
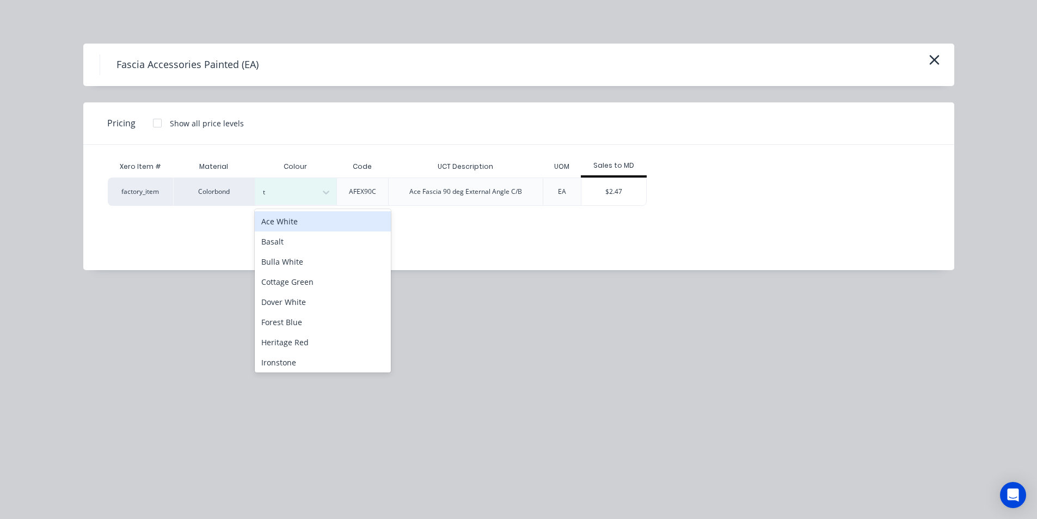
type input "tb"
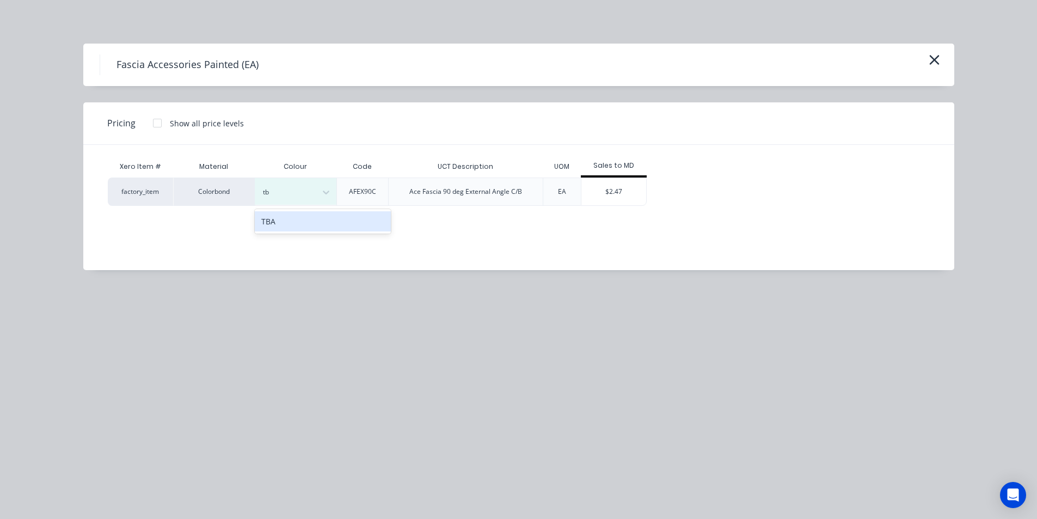
click at [331, 224] on div "TBA" at bounding box center [323, 221] width 136 height 20
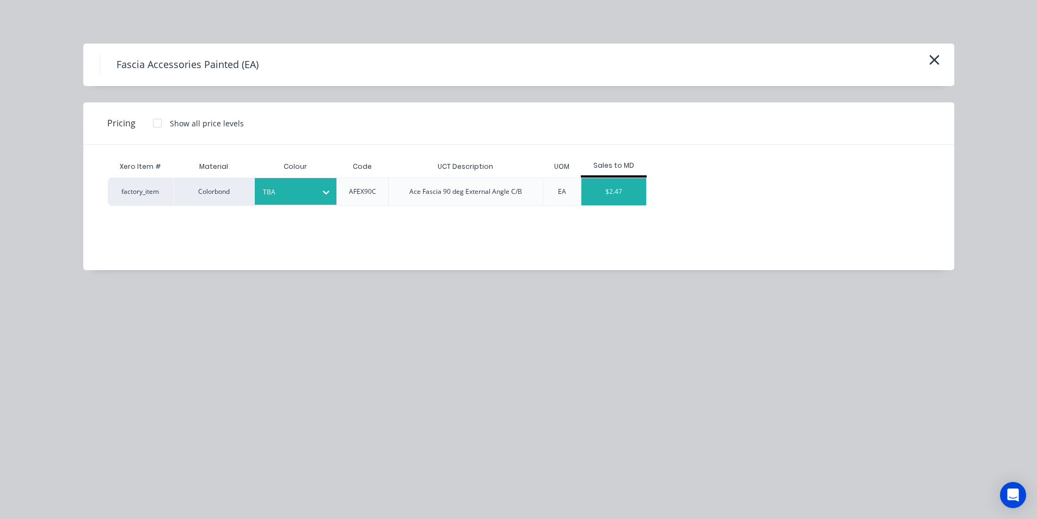
click at [619, 190] on div "$2.47" at bounding box center [613, 191] width 65 height 27
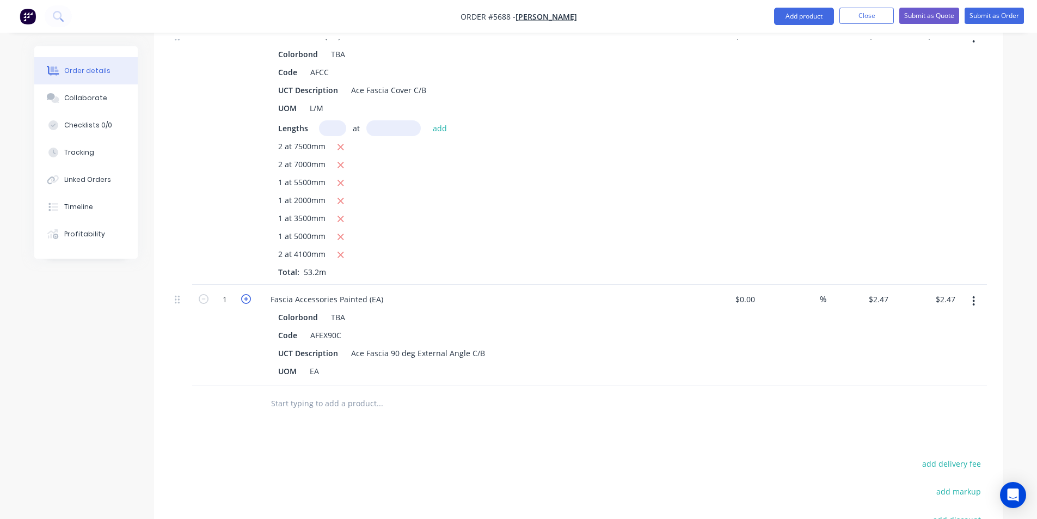
click at [247, 294] on icon "button" at bounding box center [246, 299] width 10 height 10
type input "2"
type input "$4.94"
click at [247, 294] on icon "button" at bounding box center [246, 299] width 10 height 10
type input "3"
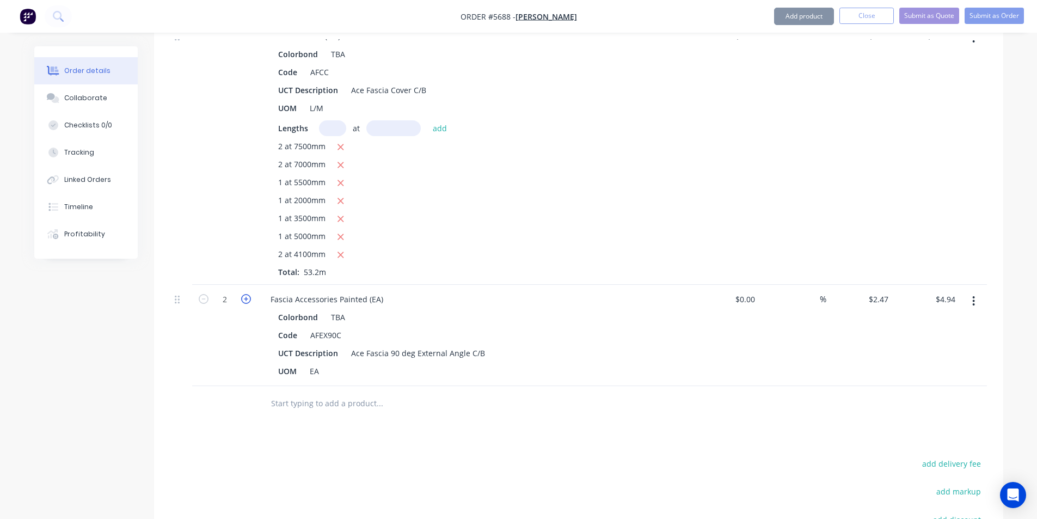
type input "$7.41"
click at [247, 294] on icon "button" at bounding box center [246, 299] width 10 height 10
type input "4"
type input "$9.88"
click at [247, 294] on icon "button" at bounding box center [246, 299] width 10 height 10
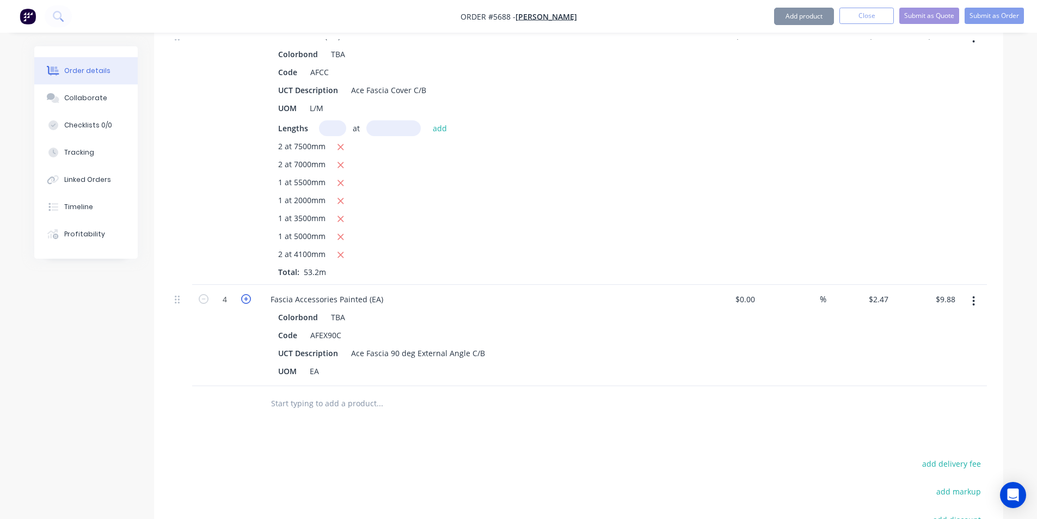
type input "5"
type input "$12.35"
click at [248, 294] on icon "button" at bounding box center [246, 299] width 10 height 10
type input "6"
type input "$14.82"
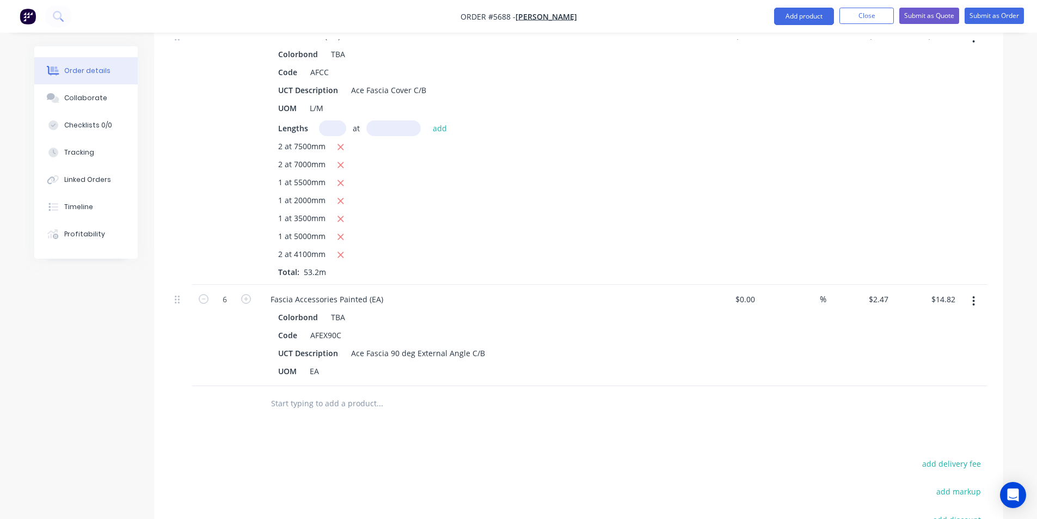
click at [318, 392] on input "text" at bounding box center [379, 403] width 218 height 22
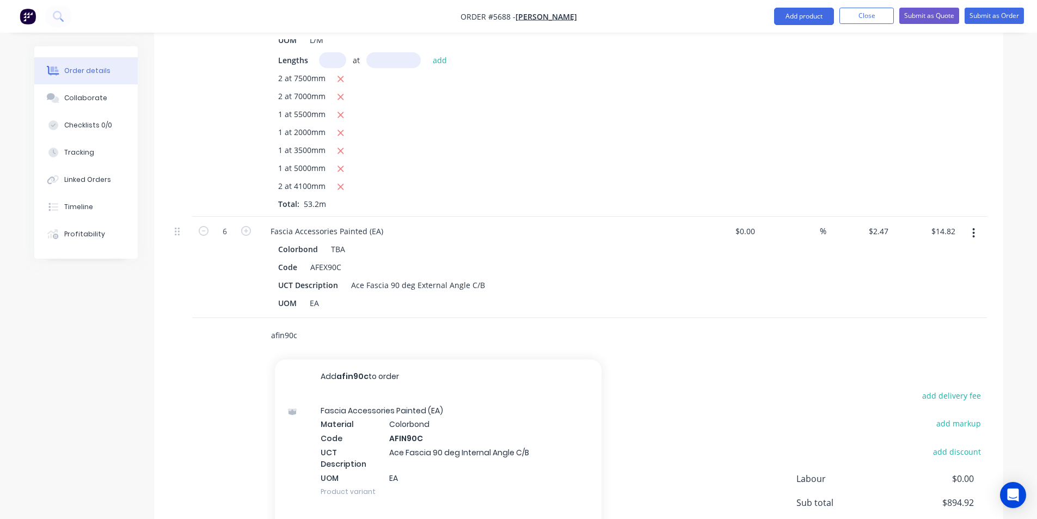
scroll to position [1143, 0]
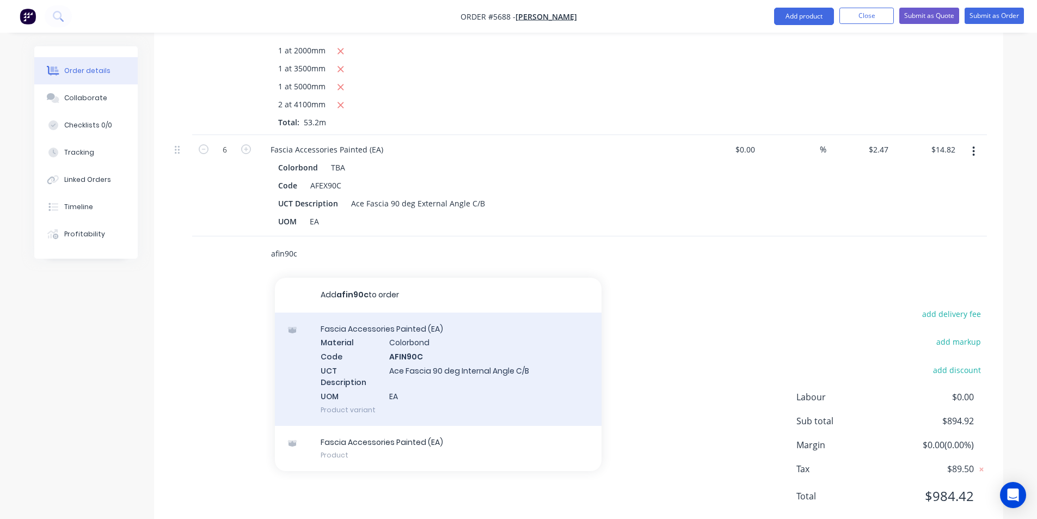
type input "afin90c"
click at [449, 346] on div "Fascia Accessories Painted (EA) Material Colorbond Code AFIN90C UCT Description…" at bounding box center [438, 368] width 327 height 113
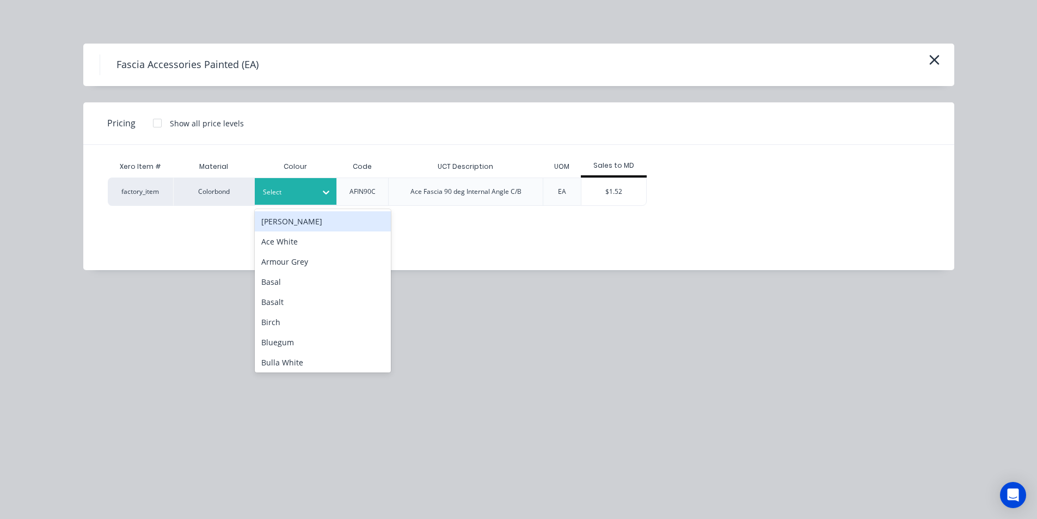
click at [315, 185] on div "Select" at bounding box center [285, 192] width 61 height 14
type input "tb"
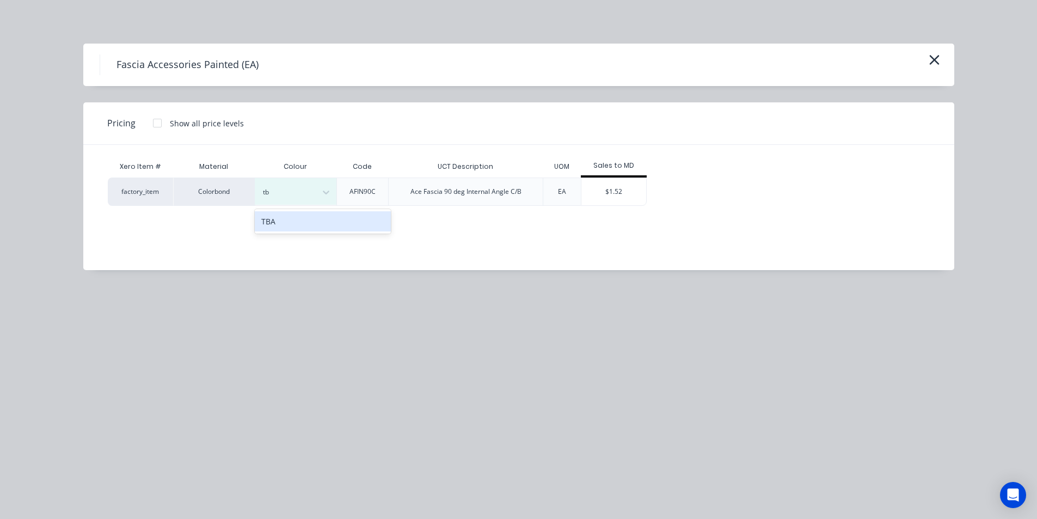
click at [356, 217] on div "TBA" at bounding box center [323, 221] width 136 height 20
click at [618, 203] on div "$1.52" at bounding box center [613, 191] width 65 height 27
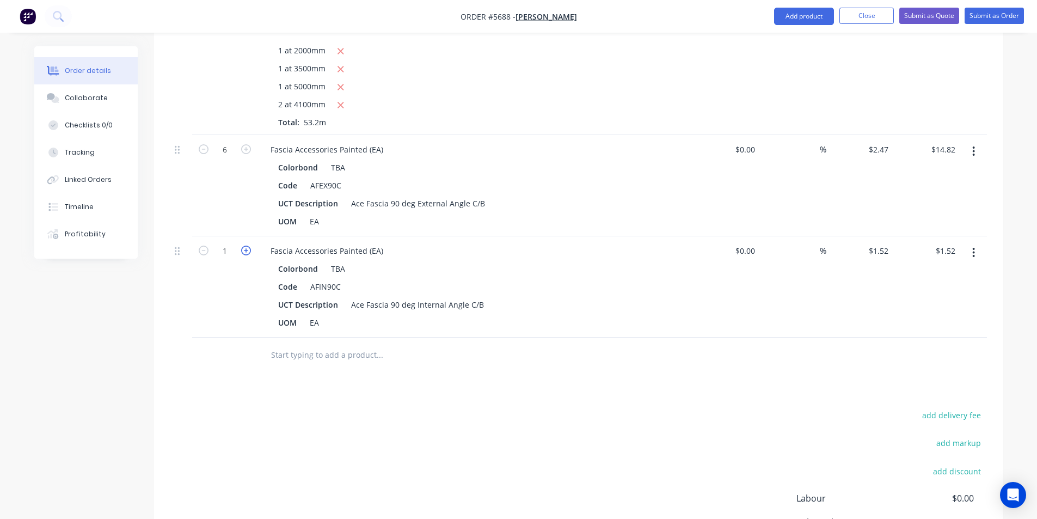
click at [245, 245] on icon "button" at bounding box center [246, 250] width 10 height 10
type input "2"
type input "$3.04"
click at [374, 344] on input "text" at bounding box center [379, 355] width 218 height 22
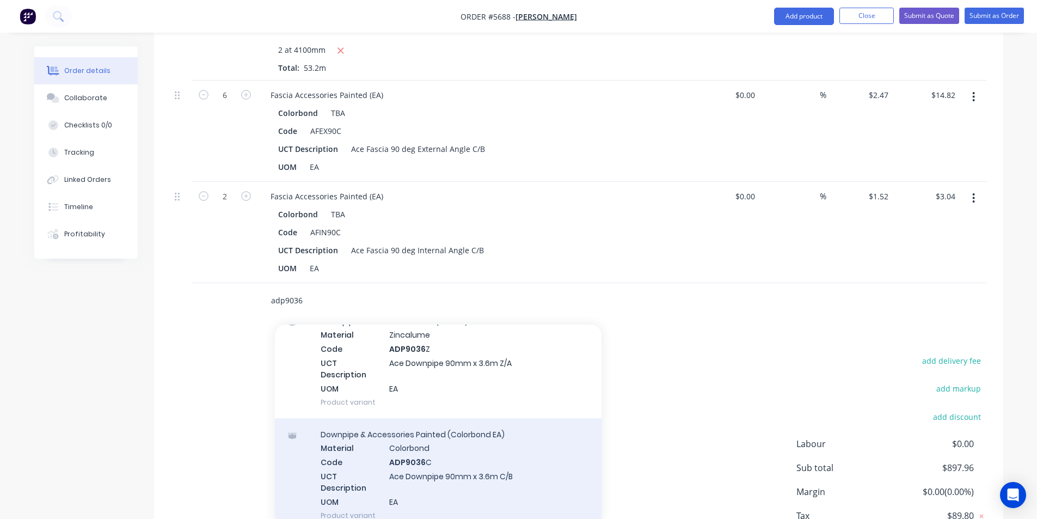
scroll to position [109, 0]
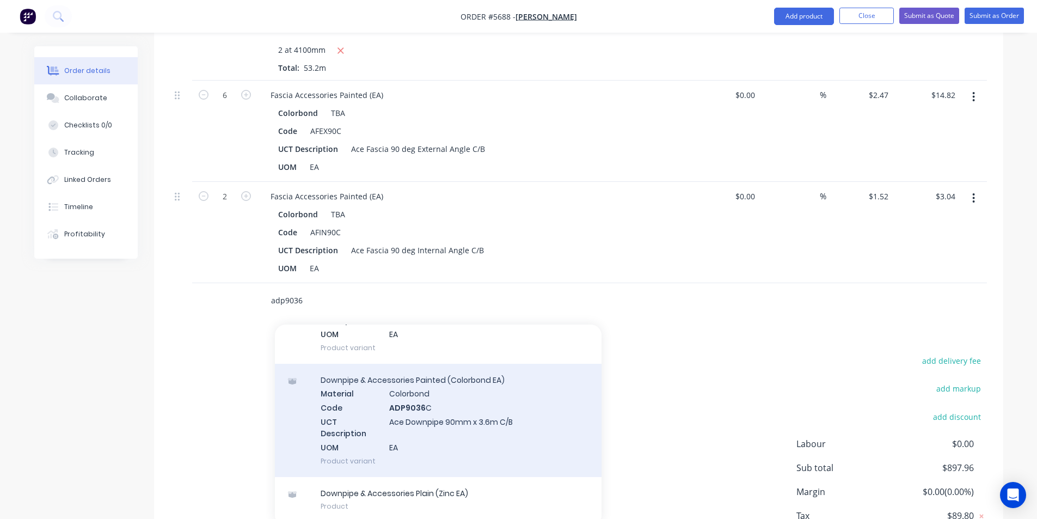
type input "adp9036"
click at [503, 408] on div "Downpipe & Accessories Painted (Colorbond EA) Material Colorbond Code ADP9036 C…" at bounding box center [438, 420] width 327 height 113
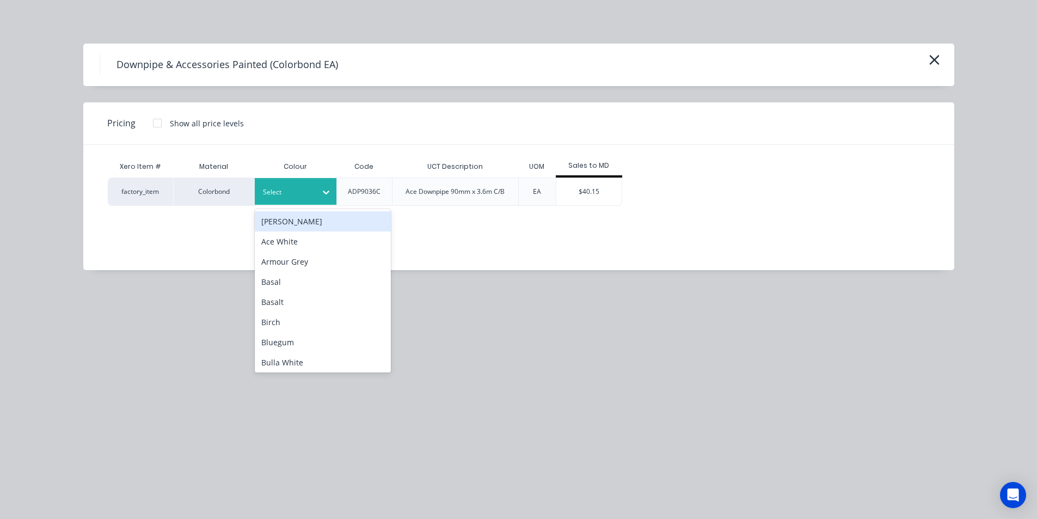
click at [322, 189] on icon at bounding box center [326, 192] width 11 height 11
type input "tba"
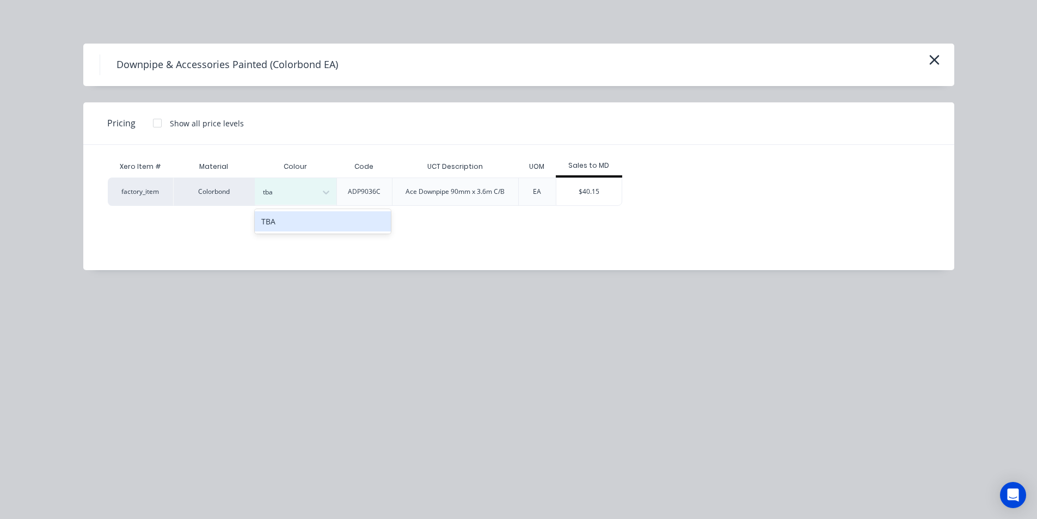
drag, startPoint x: 352, startPoint y: 225, endPoint x: 361, endPoint y: 226, distance: 9.3
click at [356, 226] on div "TBA" at bounding box center [323, 221] width 136 height 20
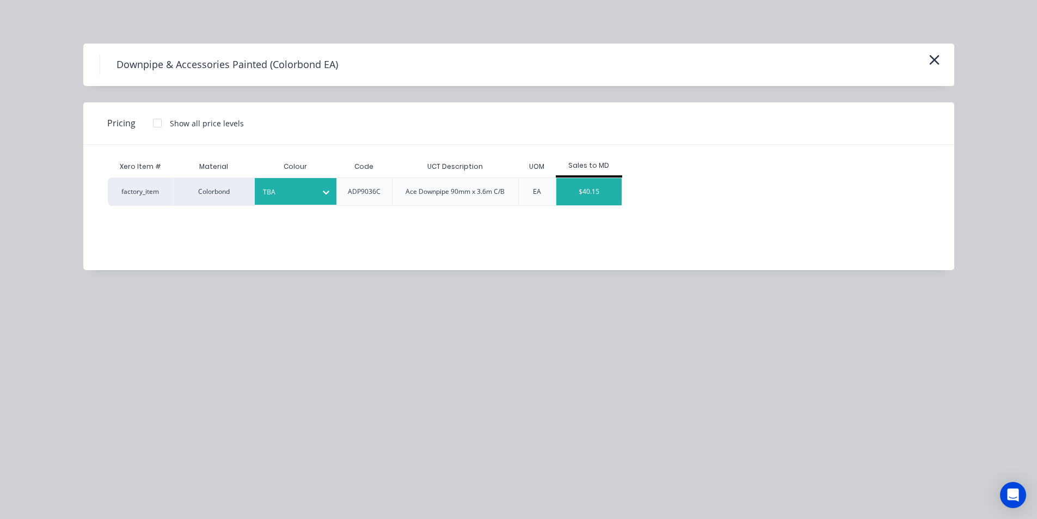
click at [564, 198] on div "$40.15" at bounding box center [588, 191] width 65 height 27
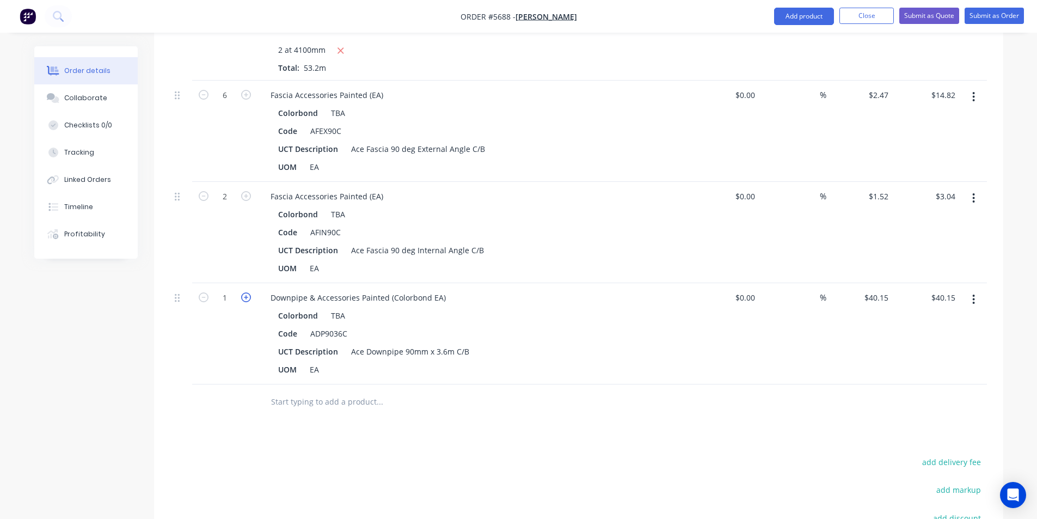
click at [241, 292] on icon "button" at bounding box center [246, 297] width 10 height 10
type input "2"
type input "$80.30"
click at [241, 292] on icon "button" at bounding box center [246, 297] width 10 height 10
type input "3"
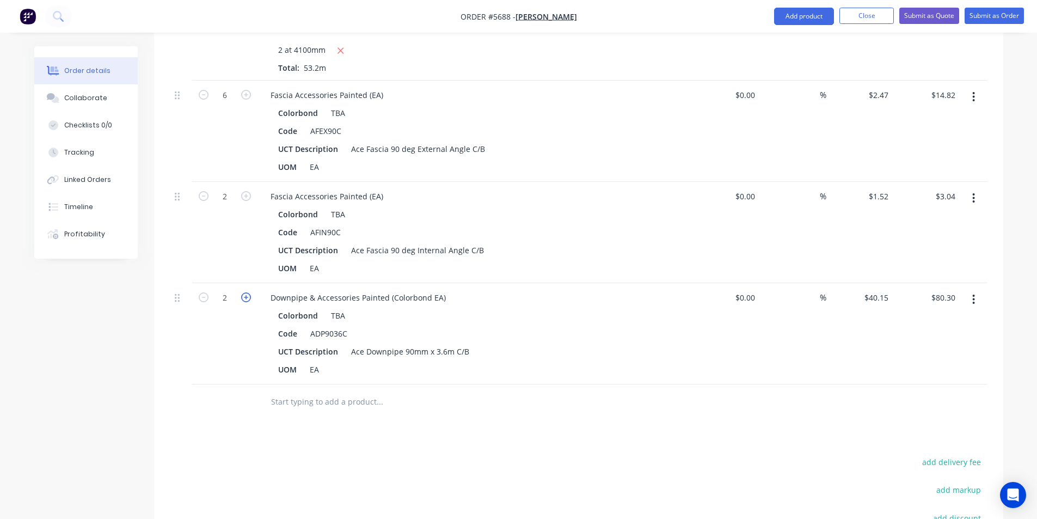
type input "$120.45"
click at [241, 292] on icon "button" at bounding box center [246, 297] width 10 height 10
type input "4"
type input "$160.60"
click at [307, 391] on input "text" at bounding box center [379, 402] width 218 height 22
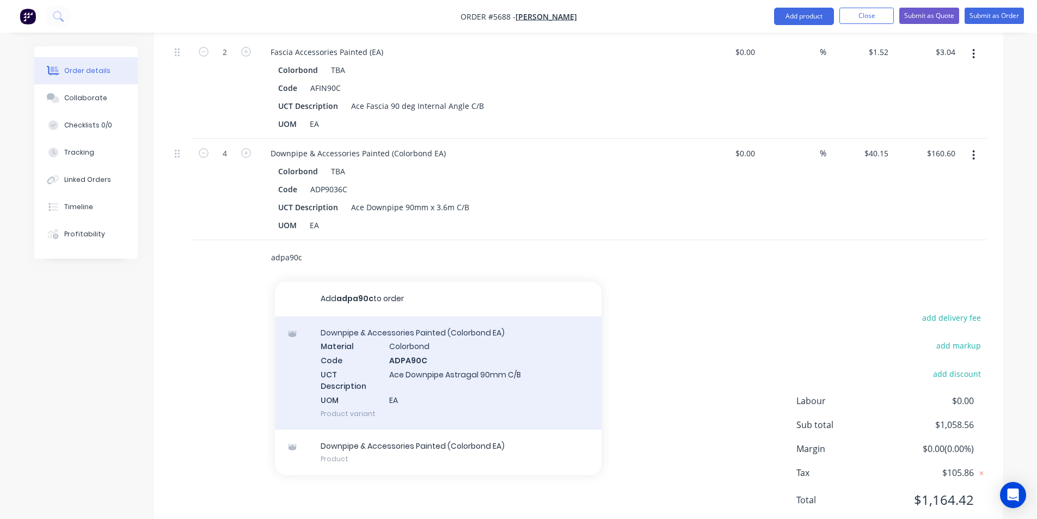
scroll to position [1346, 0]
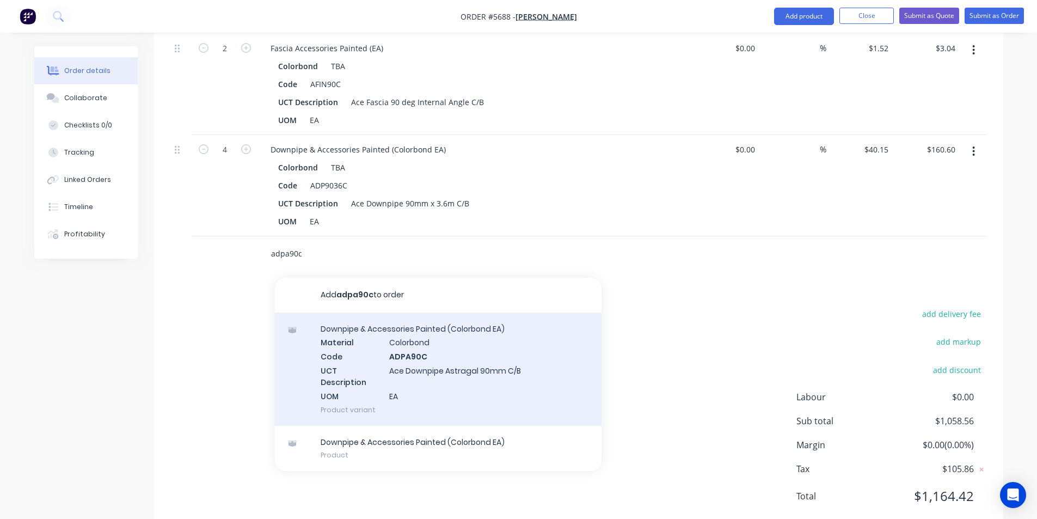
type input "adpa90c"
click at [512, 350] on div "Downpipe & Accessories Painted (Colorbond EA) Material Colorbond Code ADPA90C U…" at bounding box center [438, 368] width 327 height 113
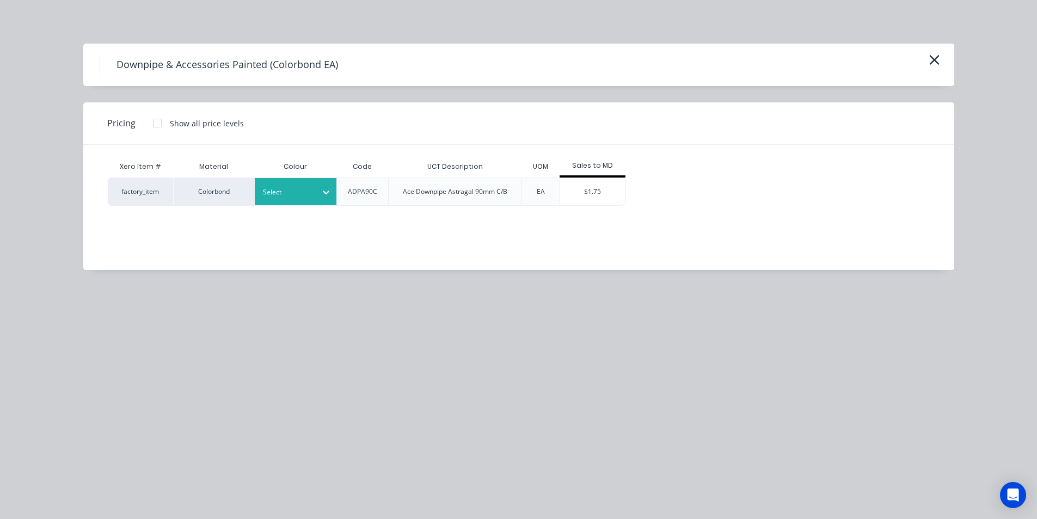
click at [329, 188] on icon at bounding box center [326, 192] width 11 height 11
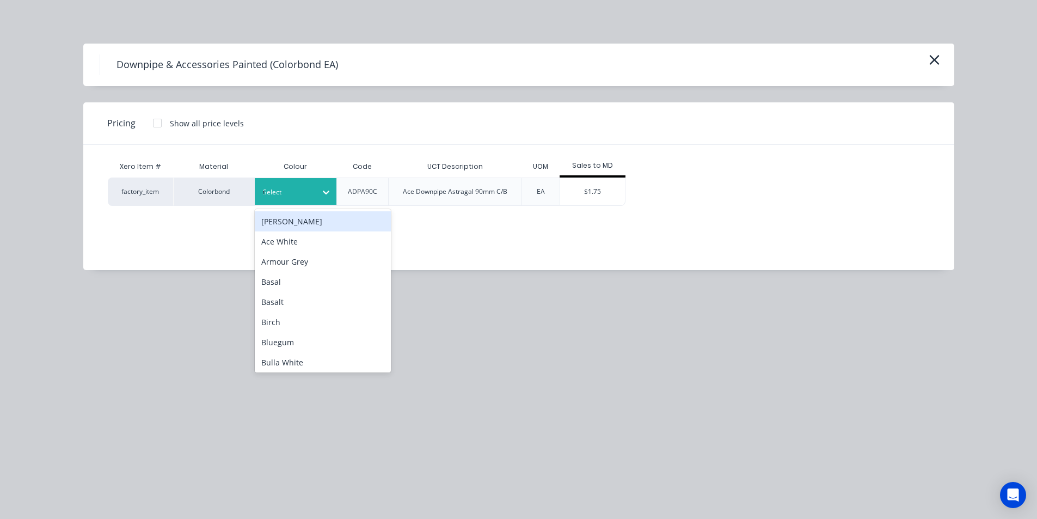
type input "tb"
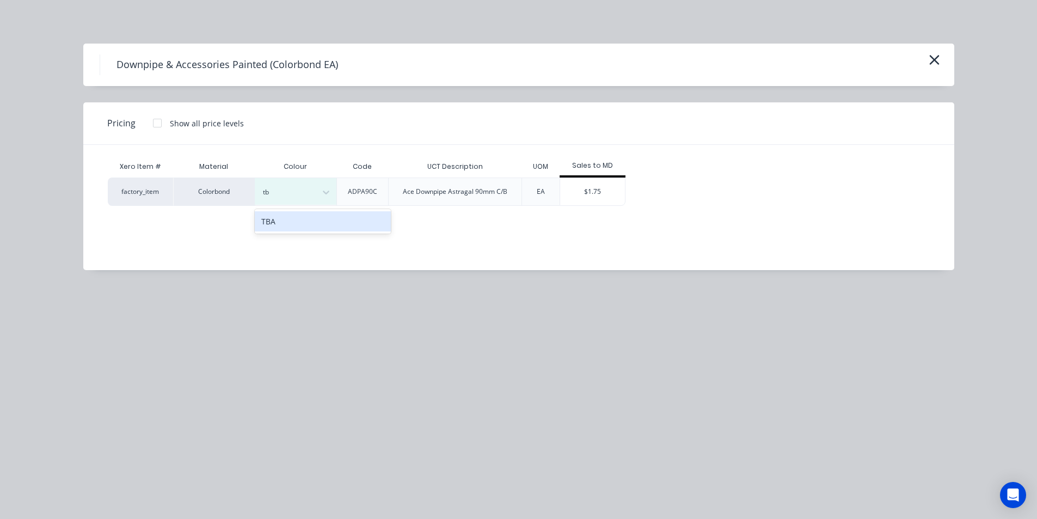
click at [307, 218] on div "TBA" at bounding box center [323, 221] width 136 height 20
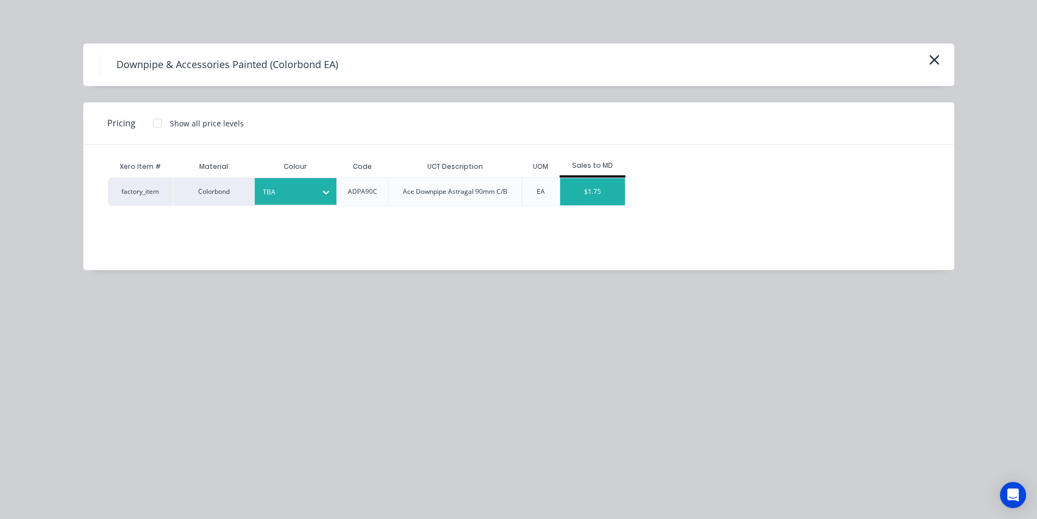
click at [604, 185] on div "$1.75" at bounding box center [592, 191] width 65 height 27
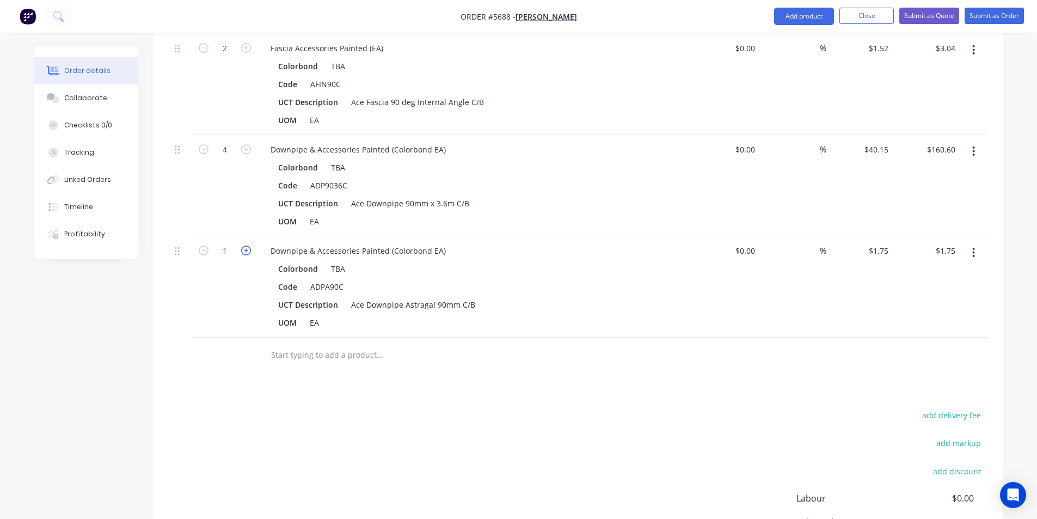
click at [244, 245] on icon "button" at bounding box center [246, 250] width 10 height 10
type input "2"
type input "$3.50"
click at [244, 245] on icon "button" at bounding box center [246, 250] width 10 height 10
type input "3"
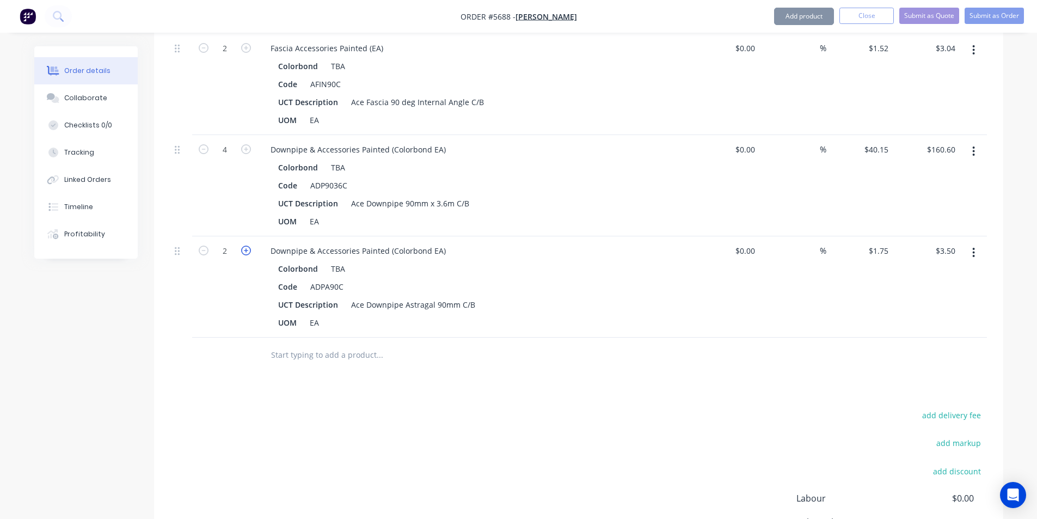
type input "$5.25"
click at [244, 245] on icon "button" at bounding box center [246, 250] width 10 height 10
type input "4"
type input "$7.00"
click at [244, 245] on icon "button" at bounding box center [246, 250] width 10 height 10
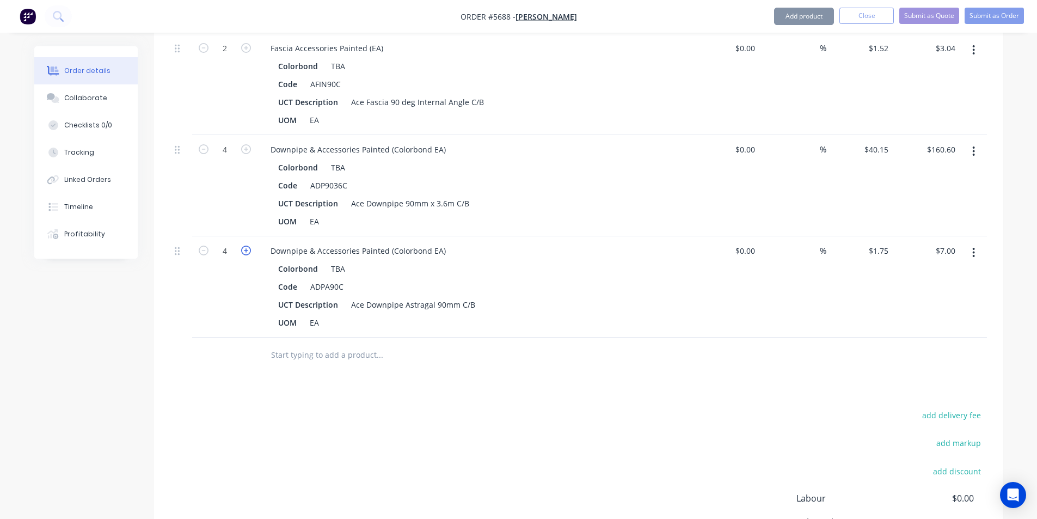
type input "5"
type input "$8.75"
click at [245, 245] on icon "button" at bounding box center [246, 250] width 10 height 10
type input "6"
type input "$10.50"
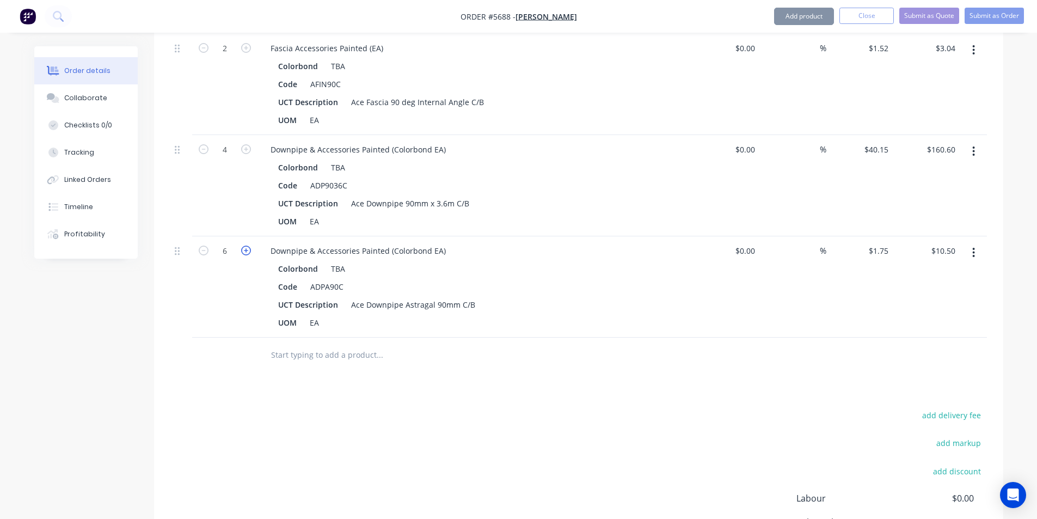
click at [245, 245] on icon "button" at bounding box center [246, 250] width 10 height 10
type input "7"
type input "$12.25"
click at [245, 245] on icon "button" at bounding box center [246, 250] width 10 height 10
type input "8"
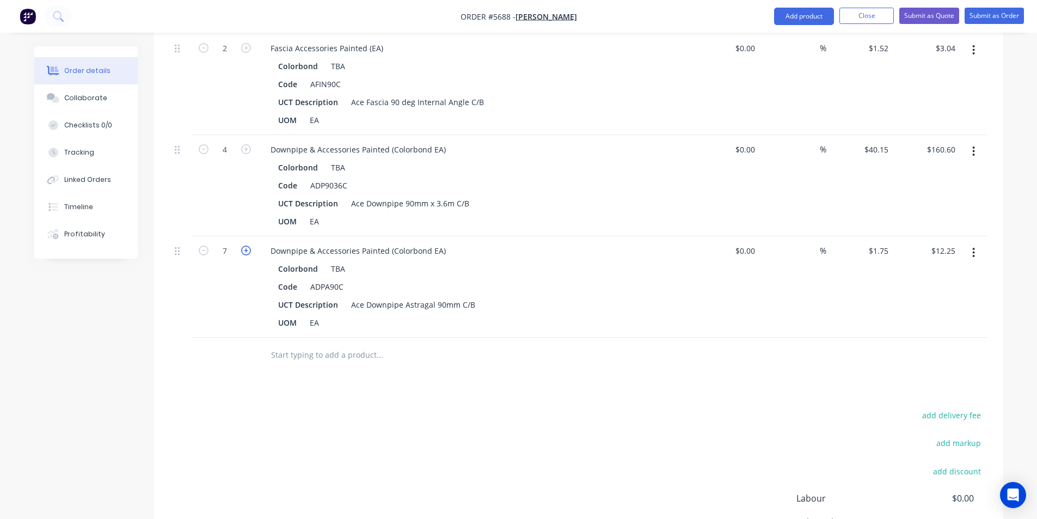
type input "$14.00"
drag, startPoint x: 328, startPoint y: 339, endPoint x: 329, endPoint y: 329, distance: 9.9
click at [328, 339] on div at bounding box center [453, 354] width 392 height 35
click at [329, 344] on input "text" at bounding box center [379, 355] width 218 height 22
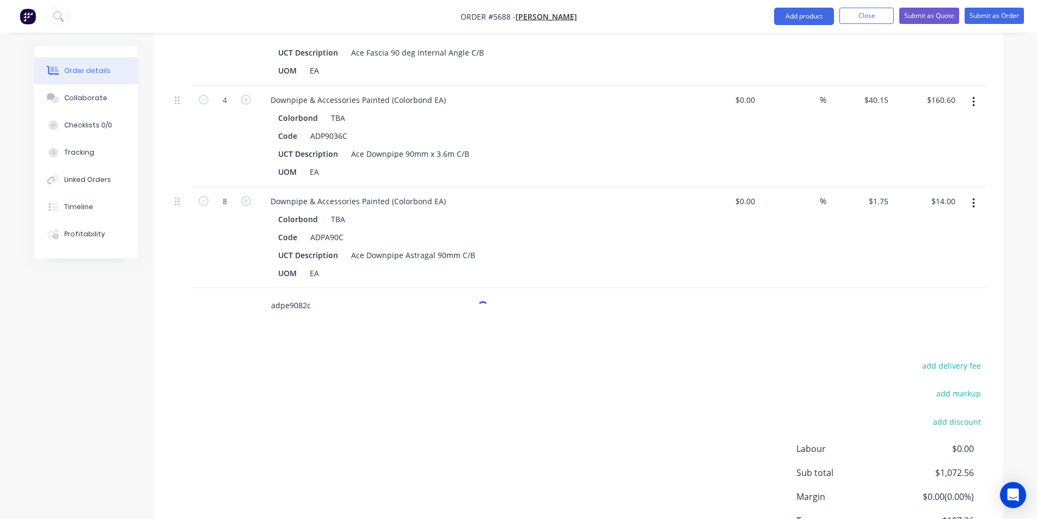
scroll to position [1447, 0]
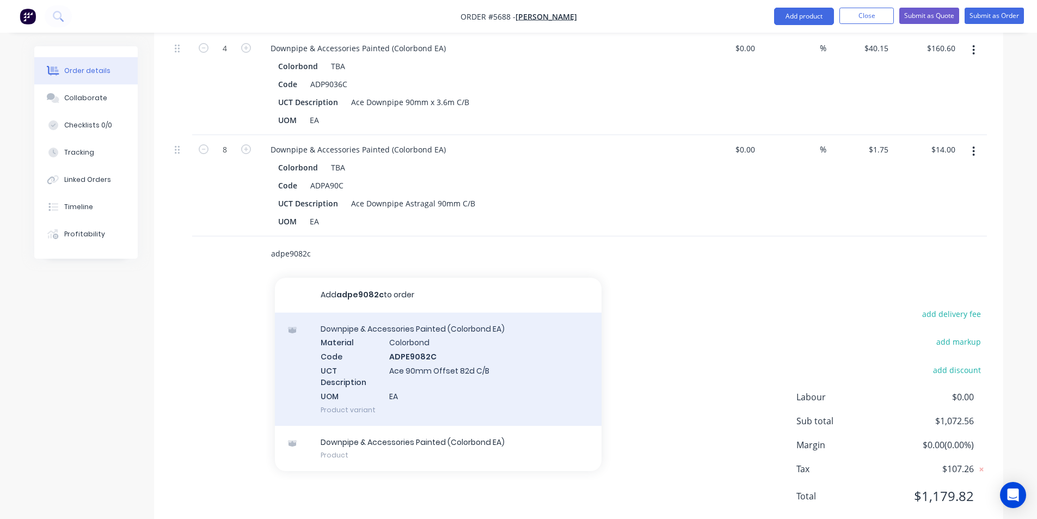
type input "adpe9082c"
click at [434, 330] on div "Downpipe & Accessories Painted (Colorbond EA) Material Colorbond Code ADPE9082C…" at bounding box center [438, 368] width 327 height 113
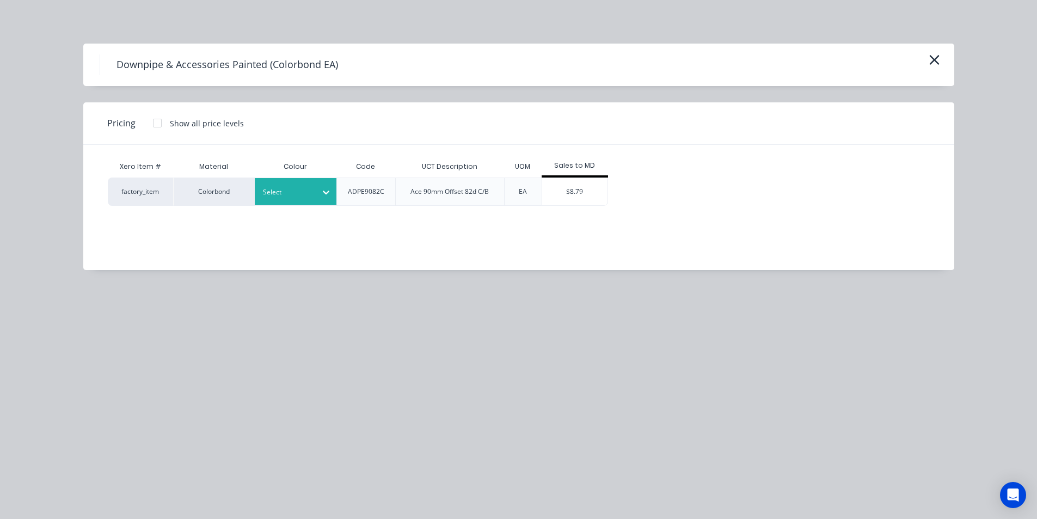
click at [315, 194] on div "Select" at bounding box center [285, 192] width 61 height 14
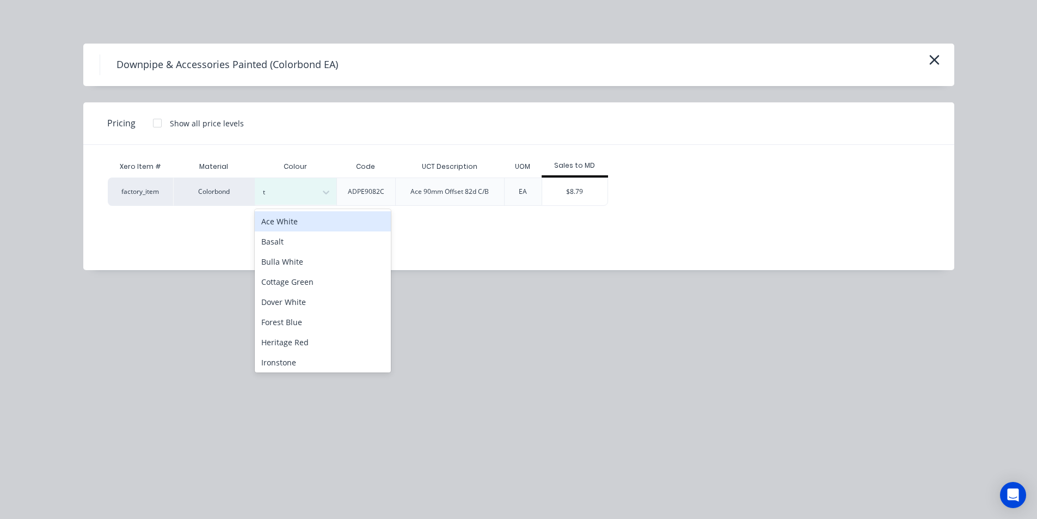
type input "tb"
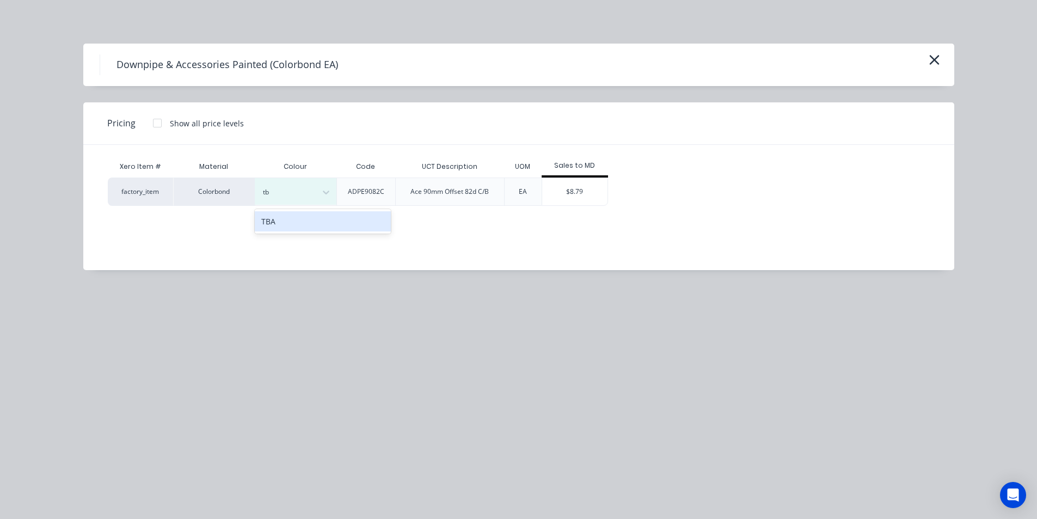
drag, startPoint x: 319, startPoint y: 217, endPoint x: 416, endPoint y: 208, distance: 97.8
click at [320, 217] on div "TBA" at bounding box center [323, 221] width 136 height 20
click at [587, 198] on div "$8.79" at bounding box center [574, 191] width 65 height 27
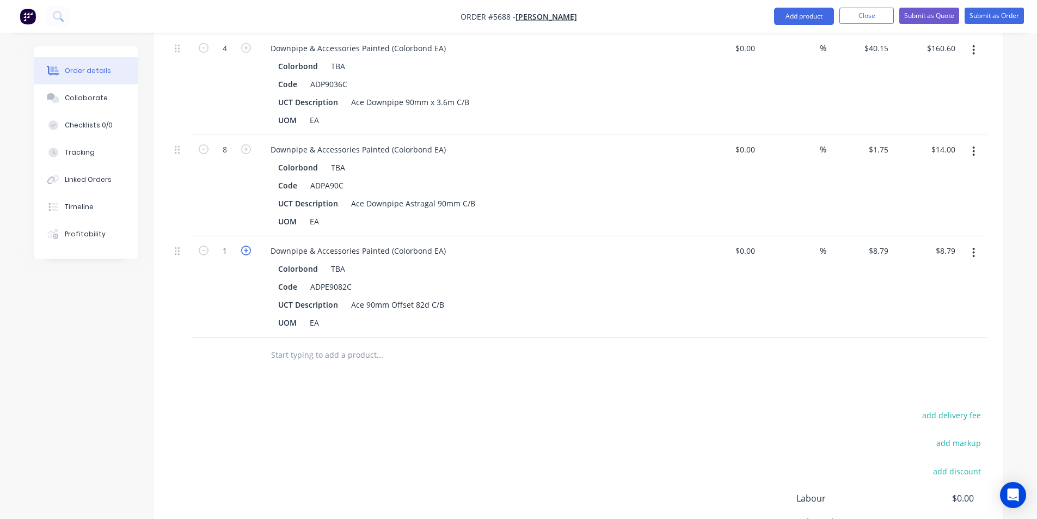
click at [245, 245] on icon "button" at bounding box center [246, 250] width 10 height 10
type input "2"
type input "$17.58"
click at [246, 242] on form "2" at bounding box center [224, 250] width 57 height 16
click at [248, 242] on form "2" at bounding box center [224, 250] width 57 height 16
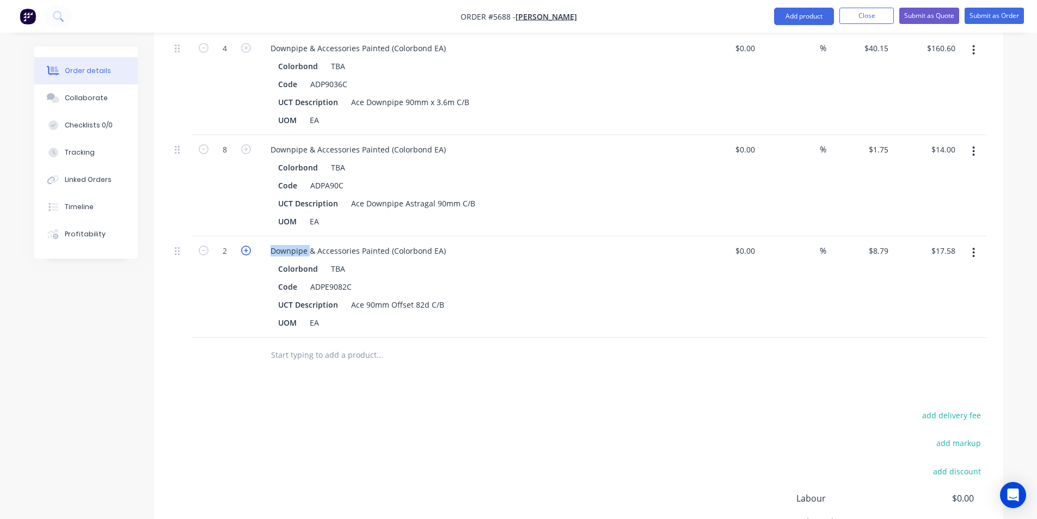
click at [248, 245] on icon "button" at bounding box center [246, 250] width 10 height 10
type input "3"
type input "$26.37"
click at [248, 245] on icon "button" at bounding box center [246, 250] width 10 height 10
type input "4"
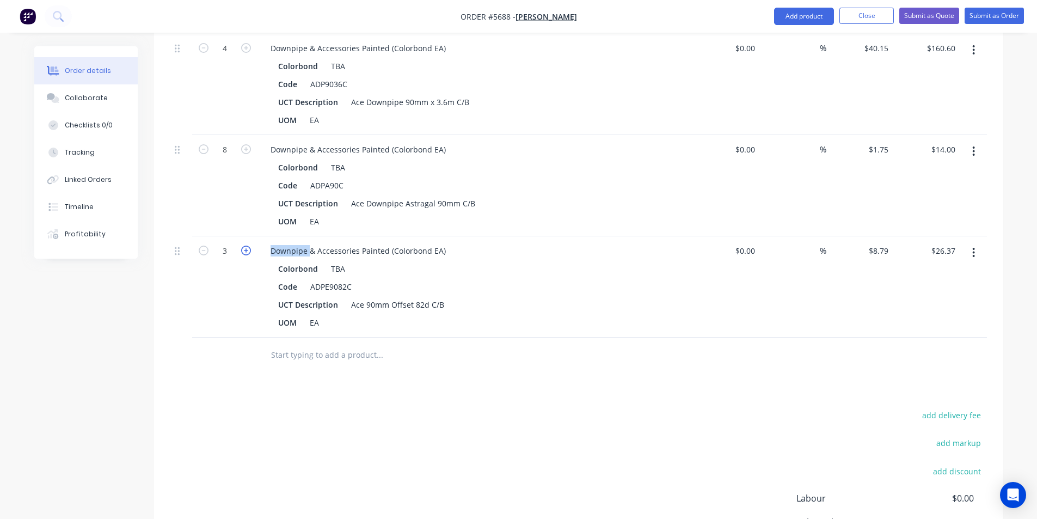
type input "$35.16"
click at [248, 245] on icon "button" at bounding box center [246, 250] width 10 height 10
type input "5"
type input "$43.95"
click at [248, 245] on icon "button" at bounding box center [246, 250] width 10 height 10
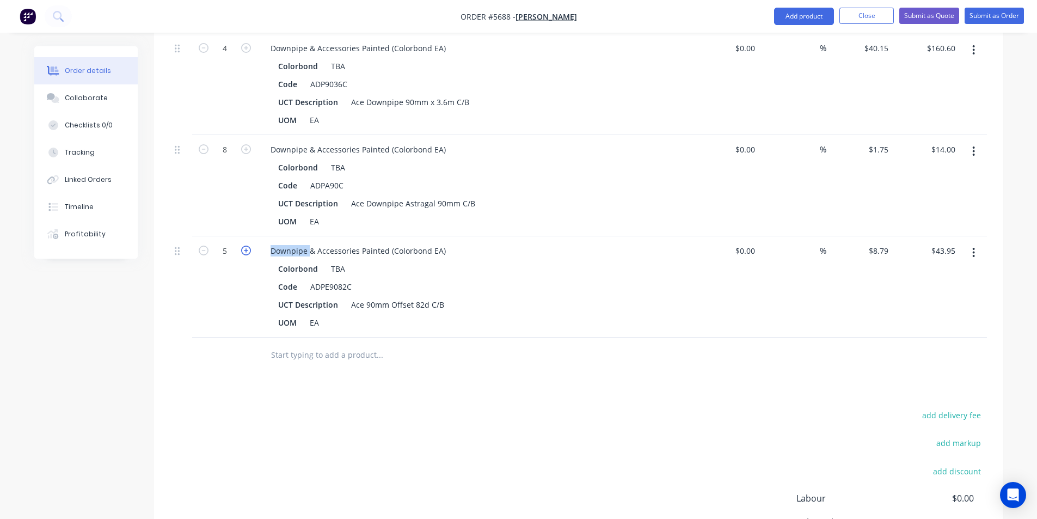
type input "6"
type input "$52.74"
click at [248, 245] on icon "button" at bounding box center [246, 250] width 10 height 10
type input "7"
type input "$61.53"
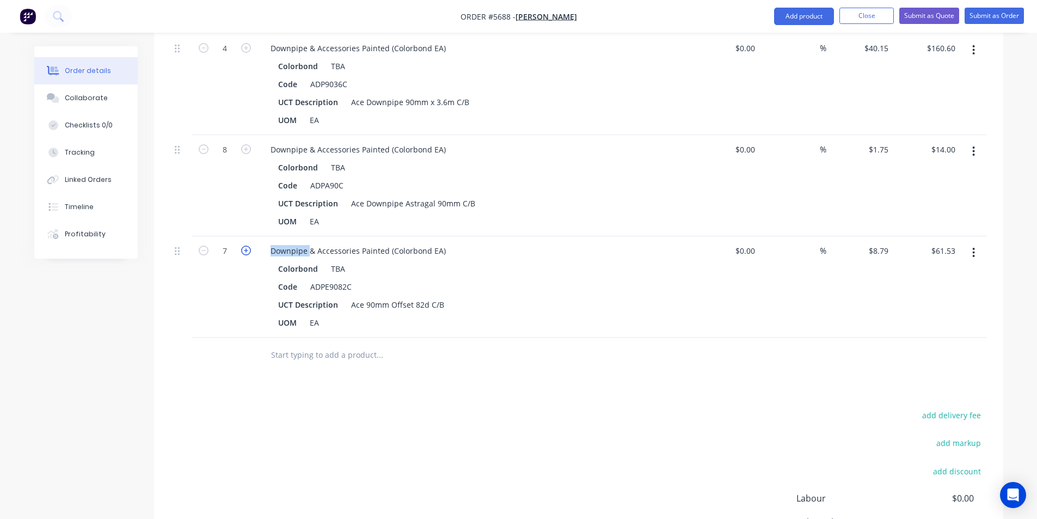
click at [248, 245] on icon "button" at bounding box center [246, 250] width 10 height 10
type input "8"
type input "$70.32"
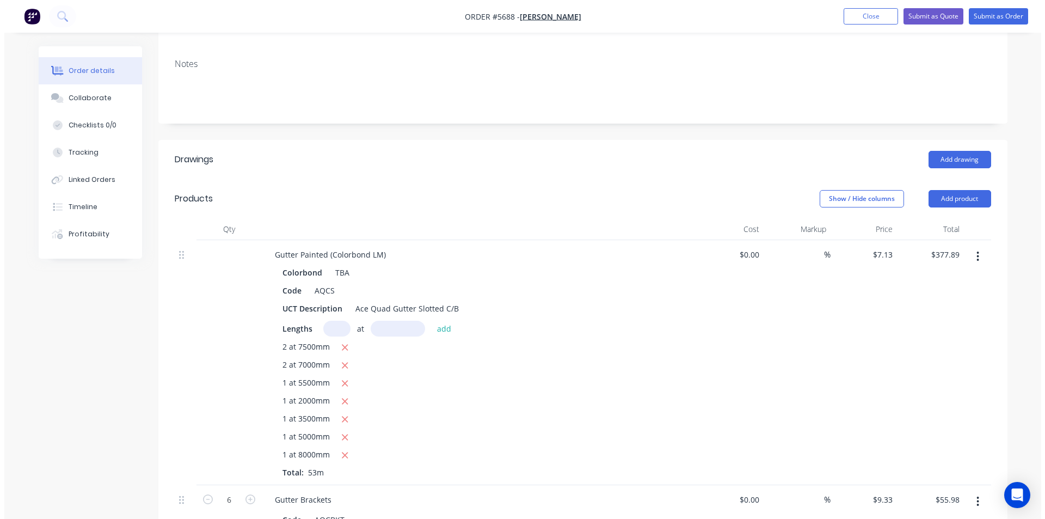
scroll to position [0, 0]
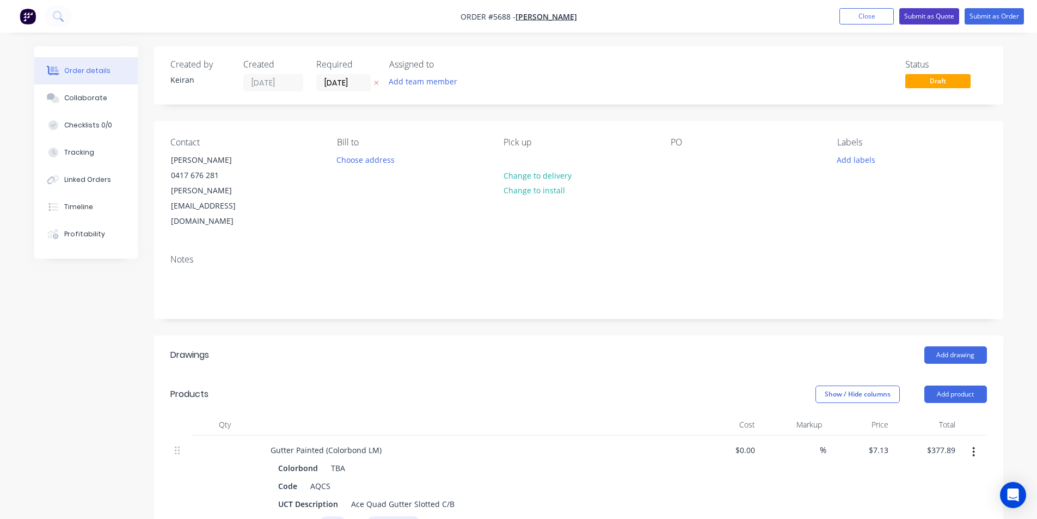
click at [929, 17] on button "Submit as Quote" at bounding box center [929, 16] width 60 height 16
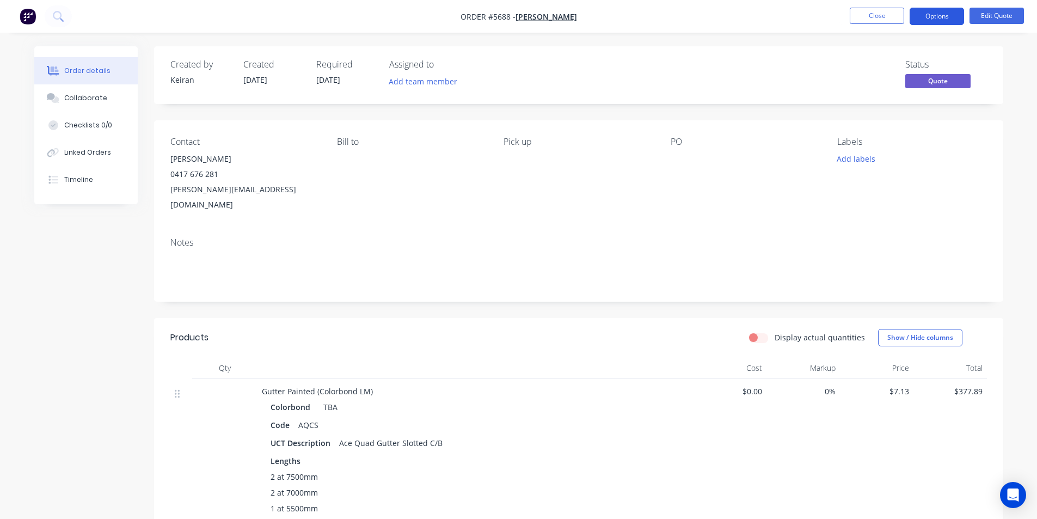
click at [927, 17] on button "Options" at bounding box center [936, 16] width 54 height 17
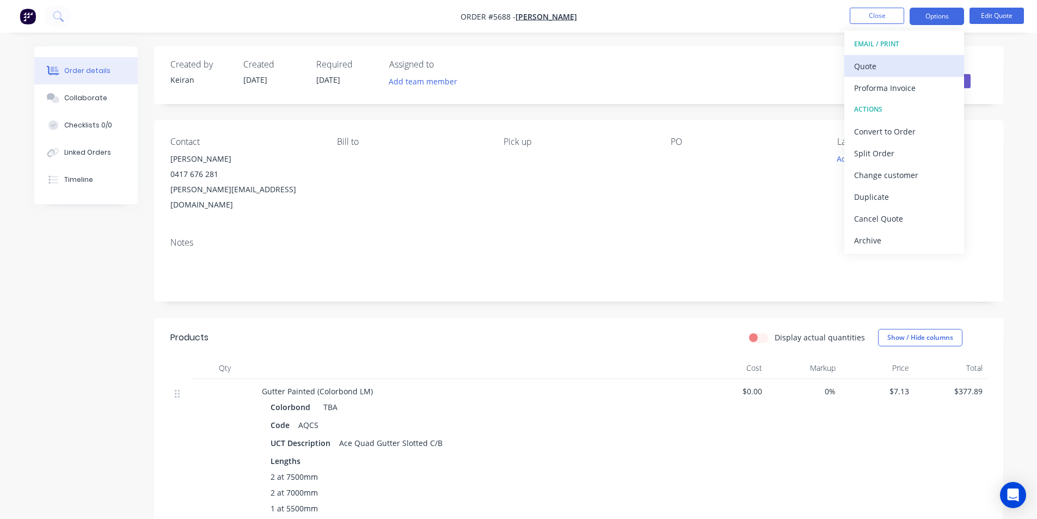
click at [875, 63] on div "Quote" at bounding box center [904, 66] width 100 height 16
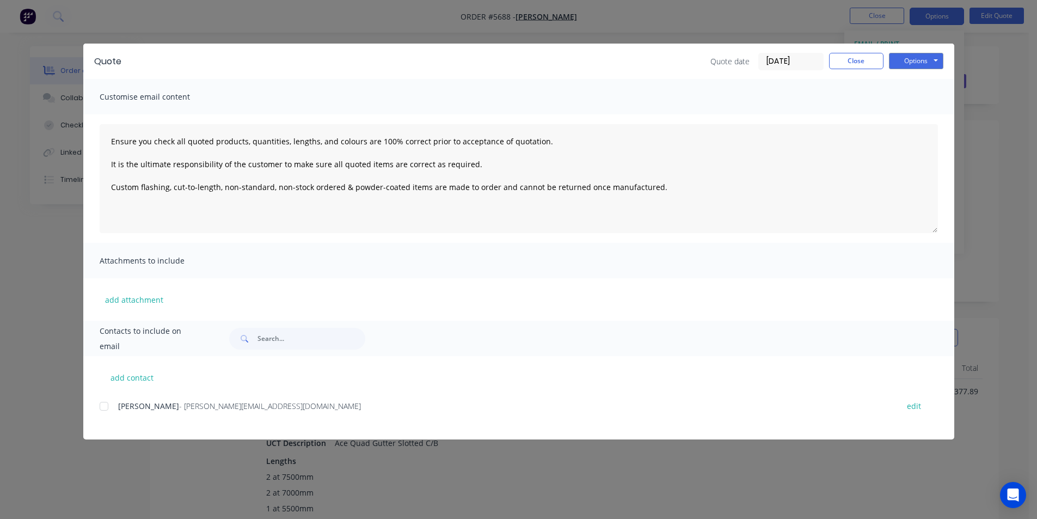
click at [99, 406] on div "add contact Tim Vecchio - tim@metaldeck.com.au edit" at bounding box center [518, 397] width 871 height 83
drag, startPoint x: 107, startPoint y: 408, endPoint x: 144, endPoint y: 387, distance: 43.1
click at [110, 408] on div at bounding box center [104, 406] width 22 height 22
click at [900, 61] on button "Options" at bounding box center [916, 61] width 54 height 16
click at [895, 115] on button "Email" at bounding box center [924, 116] width 70 height 18
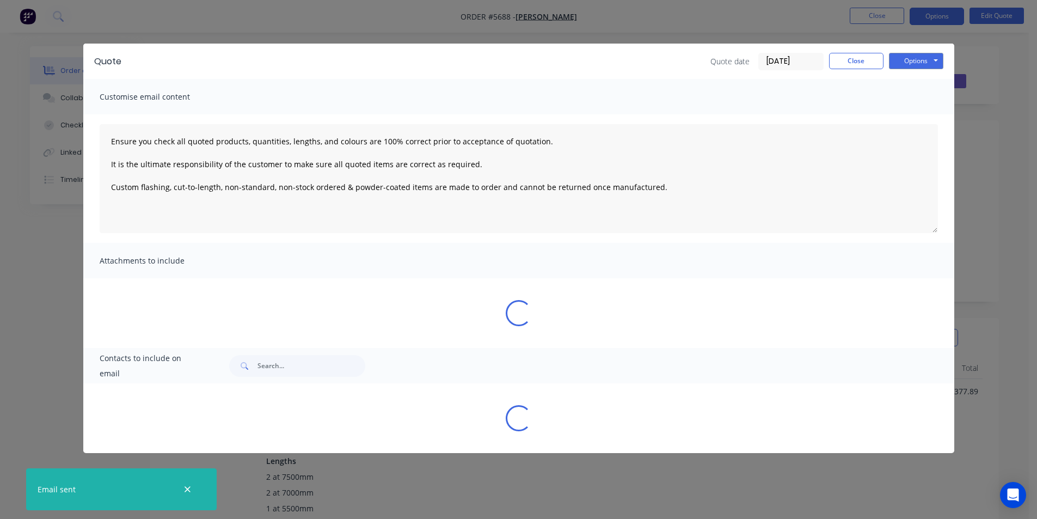
type textarea "Ensure you check all quoted products, quantities, lengths, and colours are 100%…"
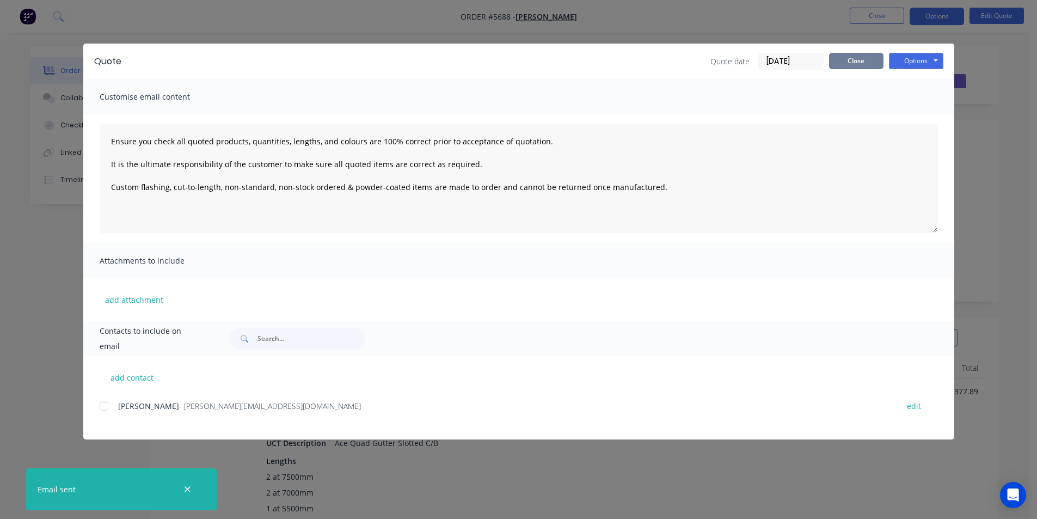
click at [862, 61] on button "Close" at bounding box center [856, 61] width 54 height 16
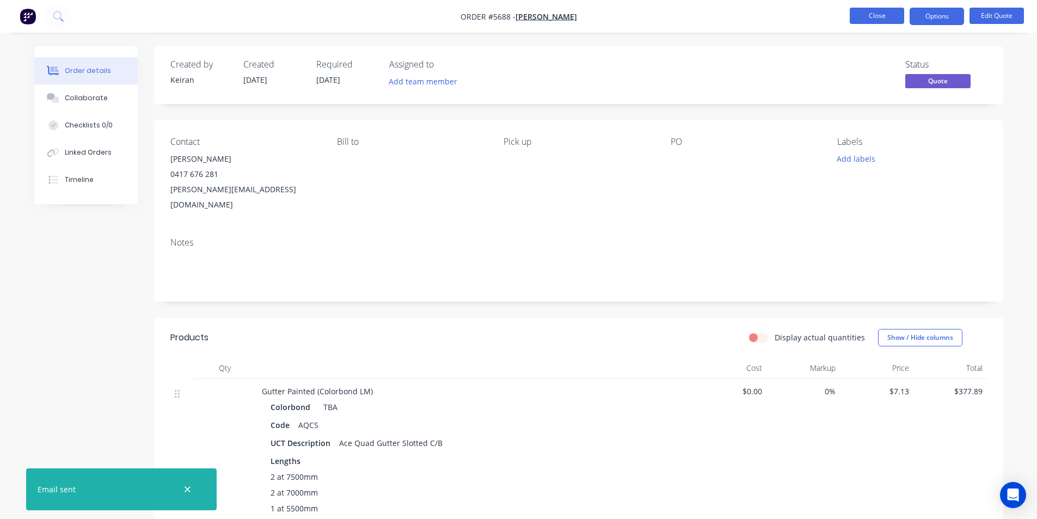
click at [877, 15] on button "Close" at bounding box center [877, 16] width 54 height 16
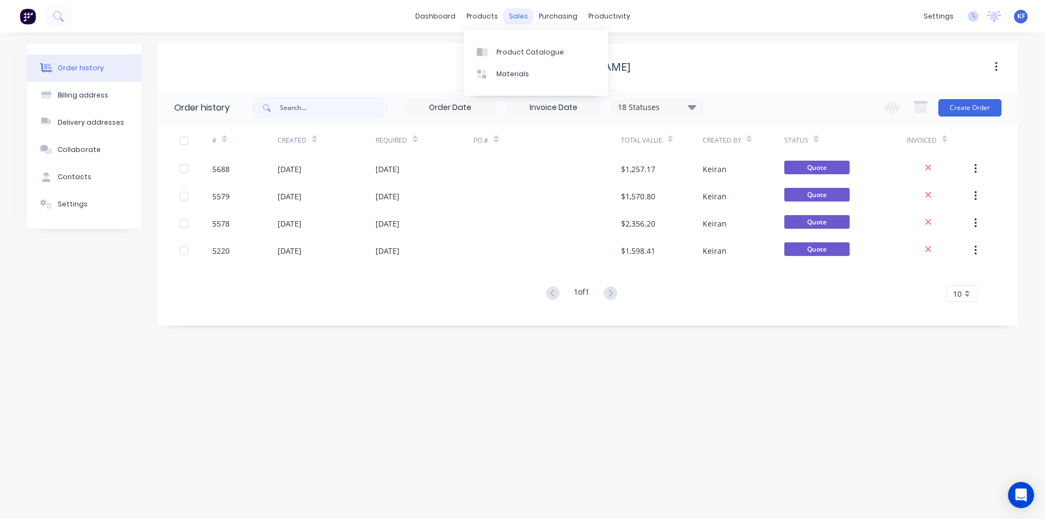
click at [513, 19] on div "sales" at bounding box center [518, 16] width 30 height 16
click at [551, 67] on link "Customers" at bounding box center [575, 74] width 144 height 22
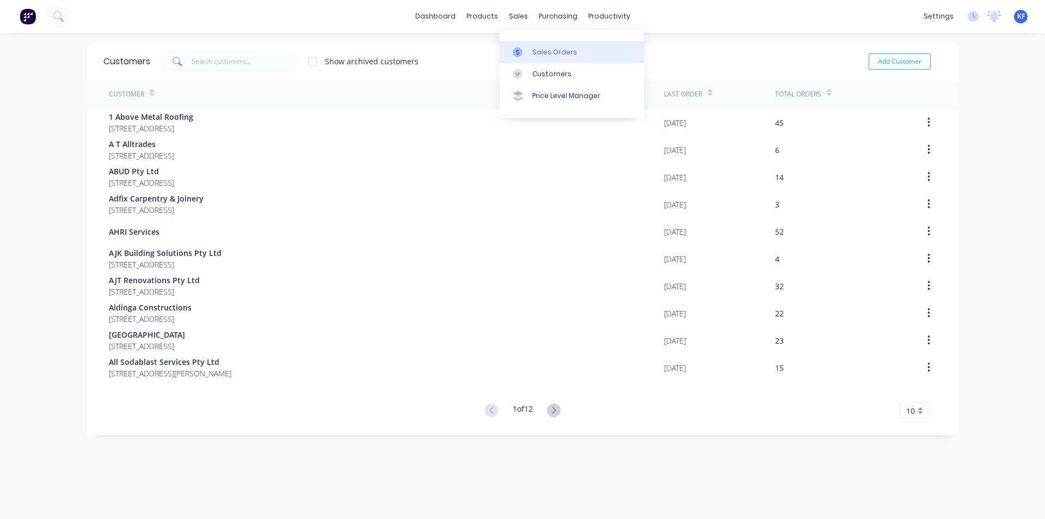
click at [534, 45] on link "Sales Orders" at bounding box center [572, 52] width 144 height 22
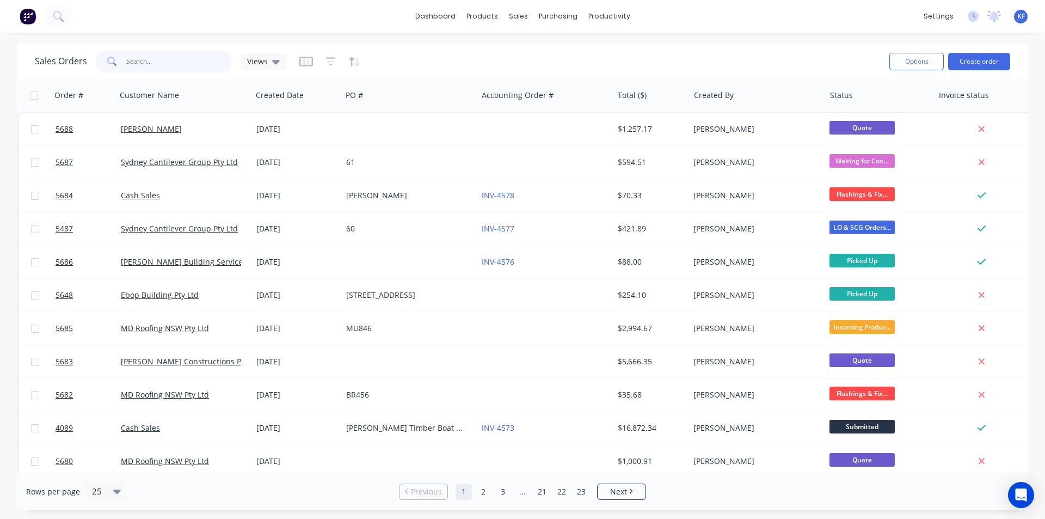
click at [196, 61] on input "text" at bounding box center [179, 62] width 106 height 22
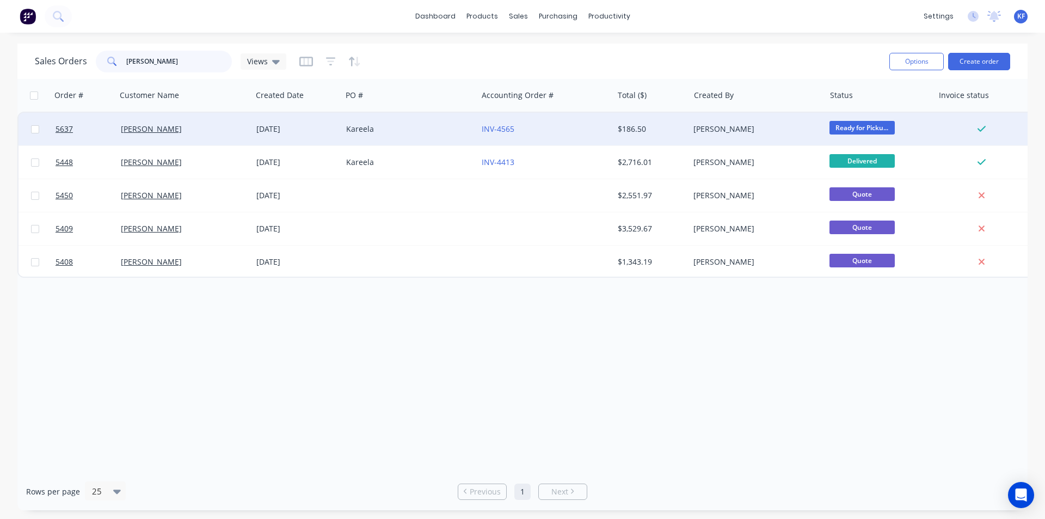
type input "[PERSON_NAME]"
click at [538, 125] on div "INV-4565" at bounding box center [542, 129] width 121 height 11
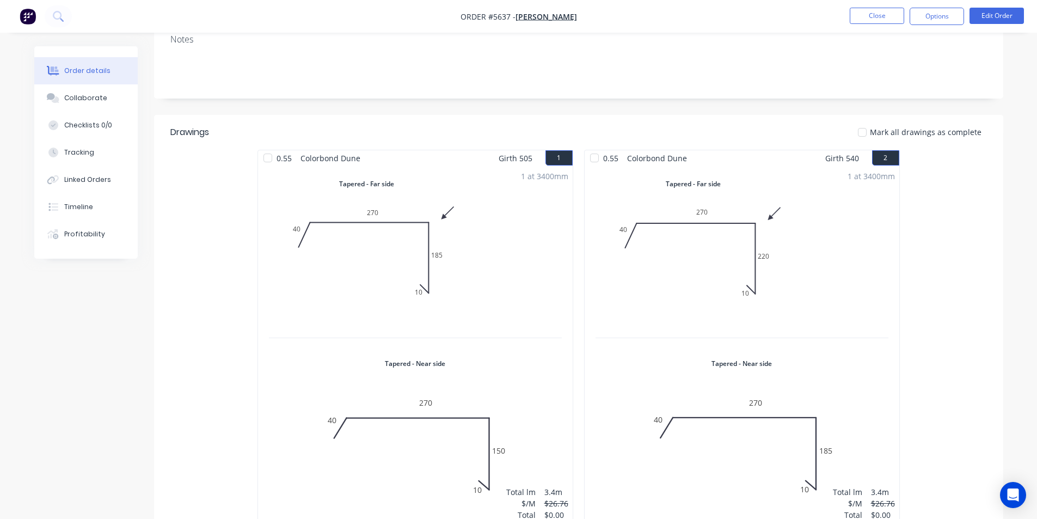
scroll to position [460, 0]
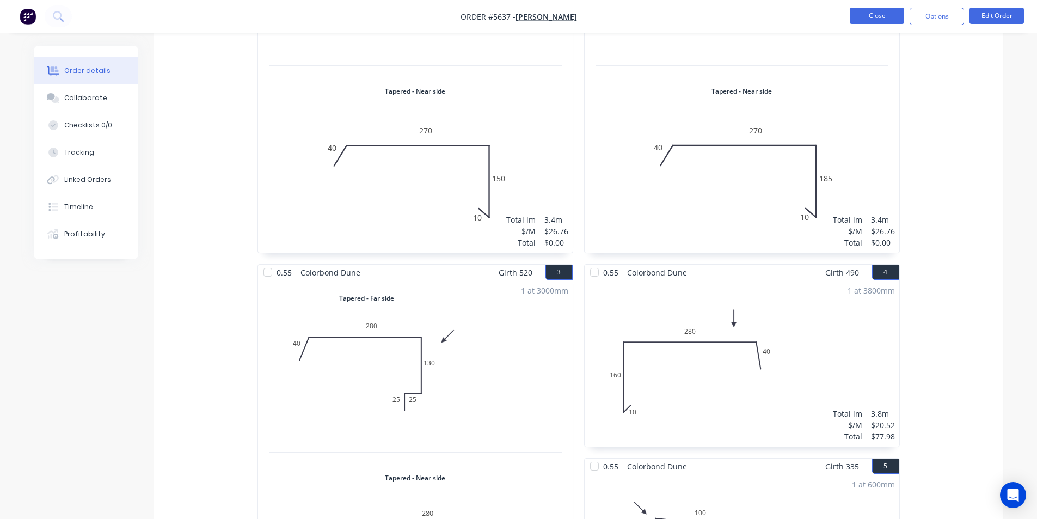
click at [891, 17] on button "Close" at bounding box center [877, 16] width 54 height 16
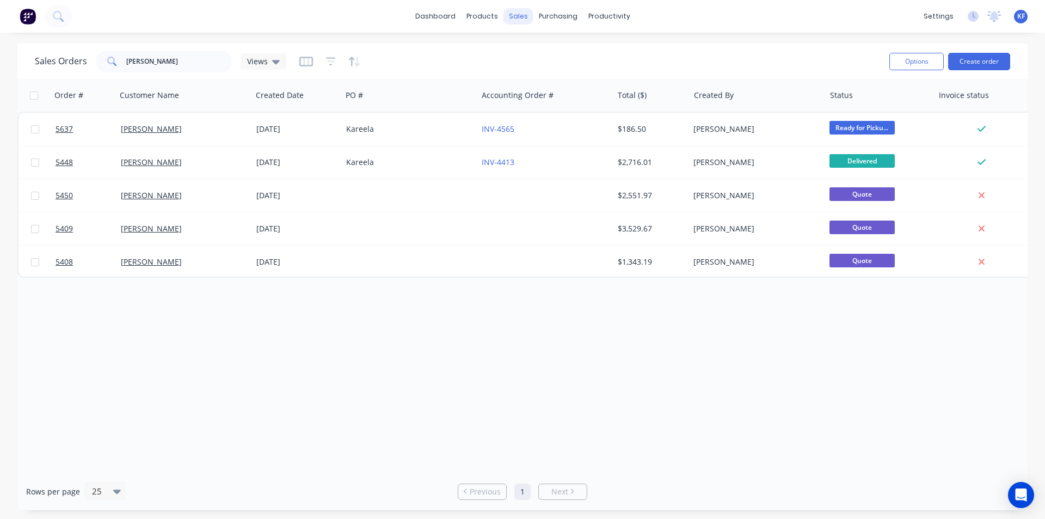
click at [514, 19] on div "sales" at bounding box center [518, 16] width 30 height 16
drag, startPoint x: 189, startPoint y: 62, endPoint x: 45, endPoint y: 48, distance: 144.4
click at [49, 50] on div "Sales Orders barry Views" at bounding box center [458, 61] width 846 height 27
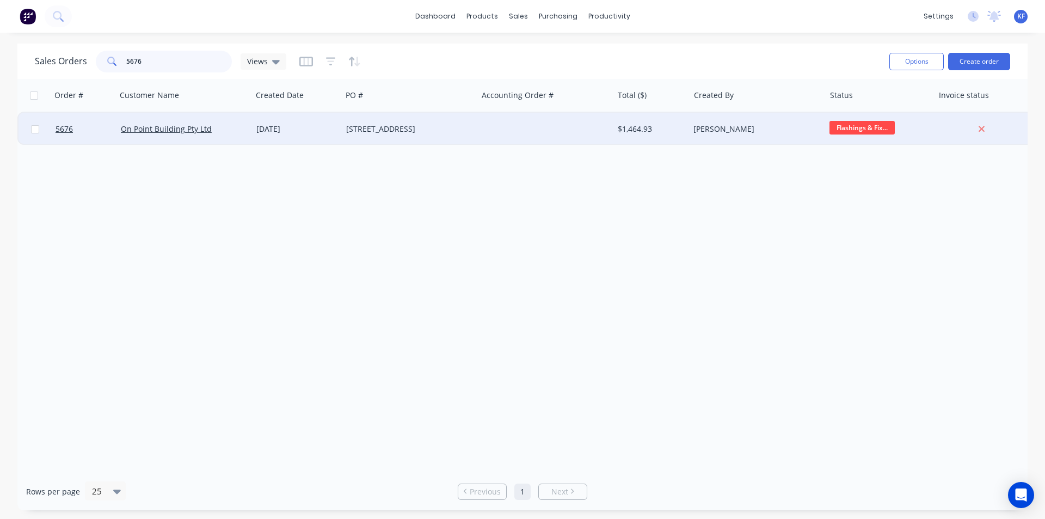
type input "5676"
click at [424, 139] on div "[STREET_ADDRESS]" at bounding box center [410, 129] width 136 height 33
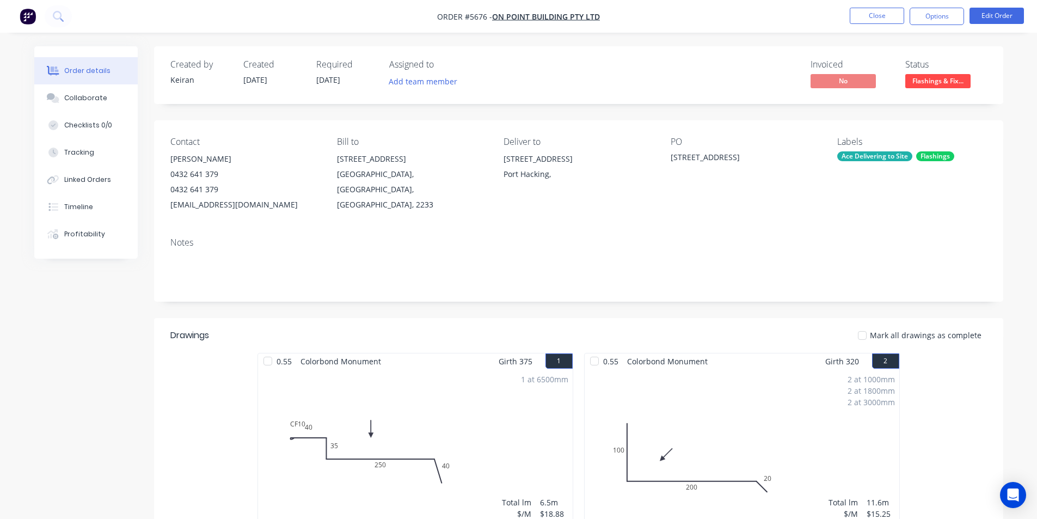
click at [947, 83] on span "Flashings & Fix..." at bounding box center [937, 81] width 65 height 14
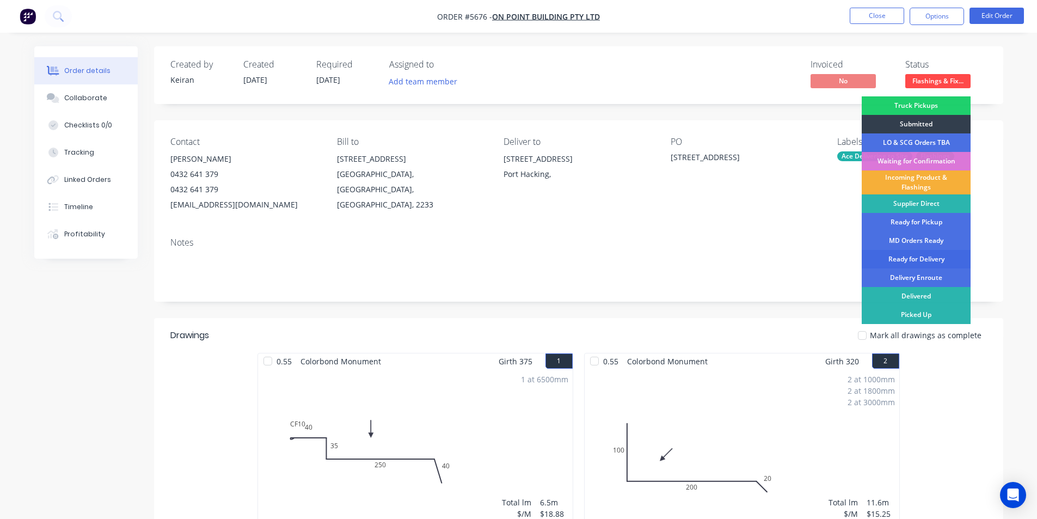
click at [934, 256] on div "Ready for Delivery" at bounding box center [916, 259] width 109 height 19
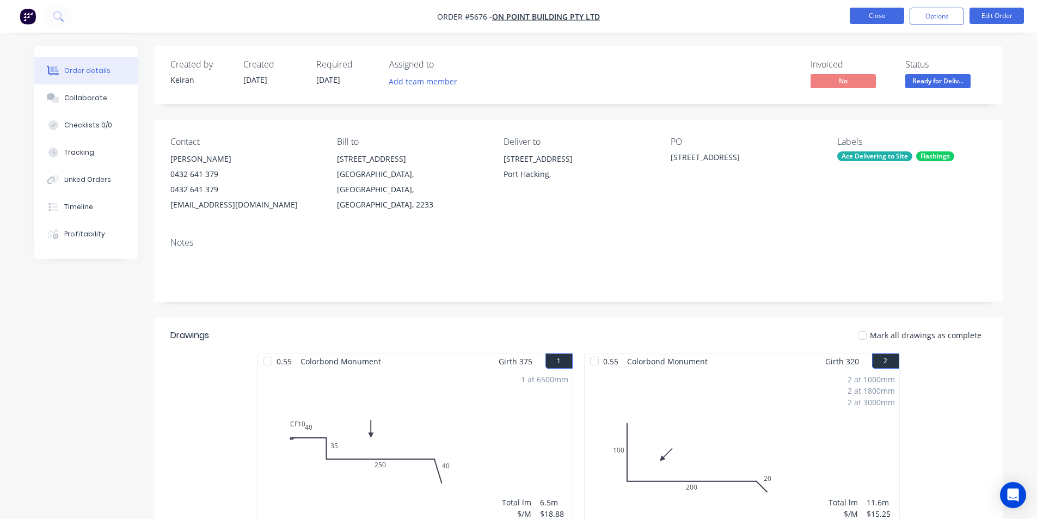
click at [882, 17] on button "Close" at bounding box center [877, 16] width 54 height 16
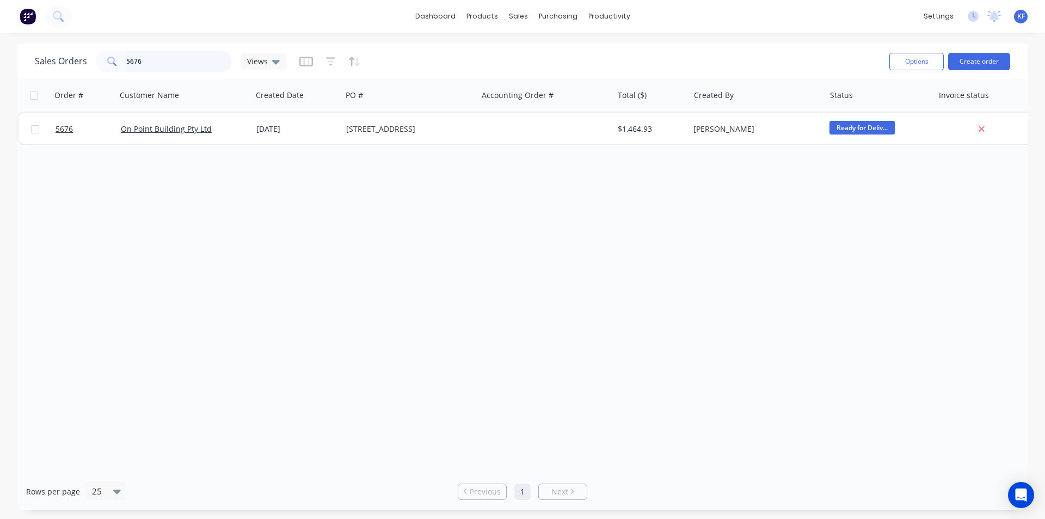
click at [115, 58] on div "5676" at bounding box center [164, 62] width 136 height 22
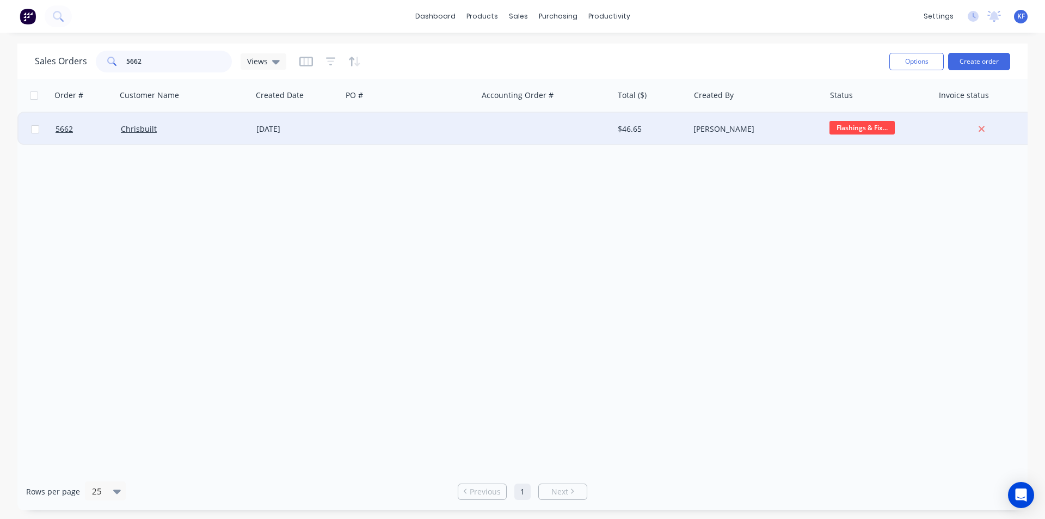
type input "5662"
click at [669, 130] on div "$46.65" at bounding box center [650, 129] width 64 height 11
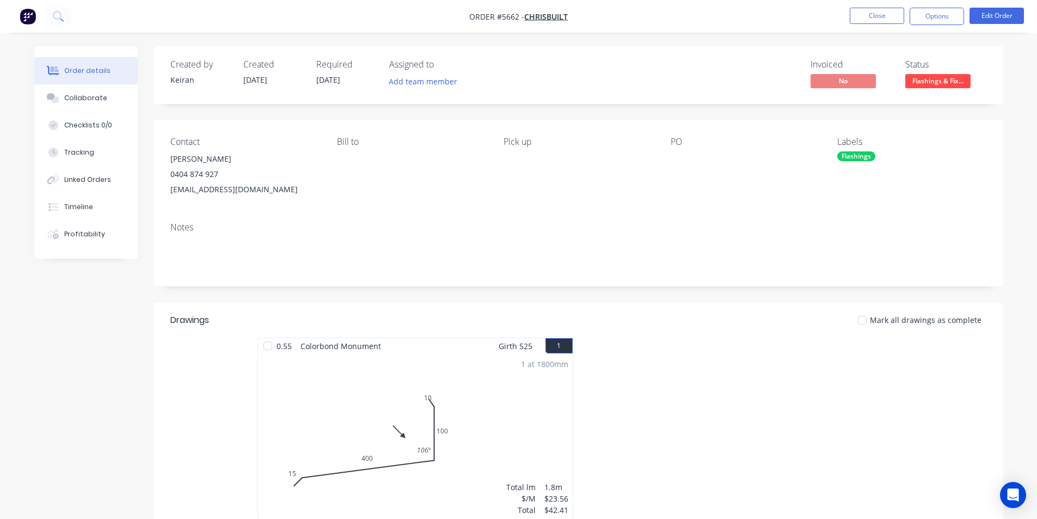
click at [968, 76] on span "Flashings & Fix..." at bounding box center [937, 81] width 65 height 14
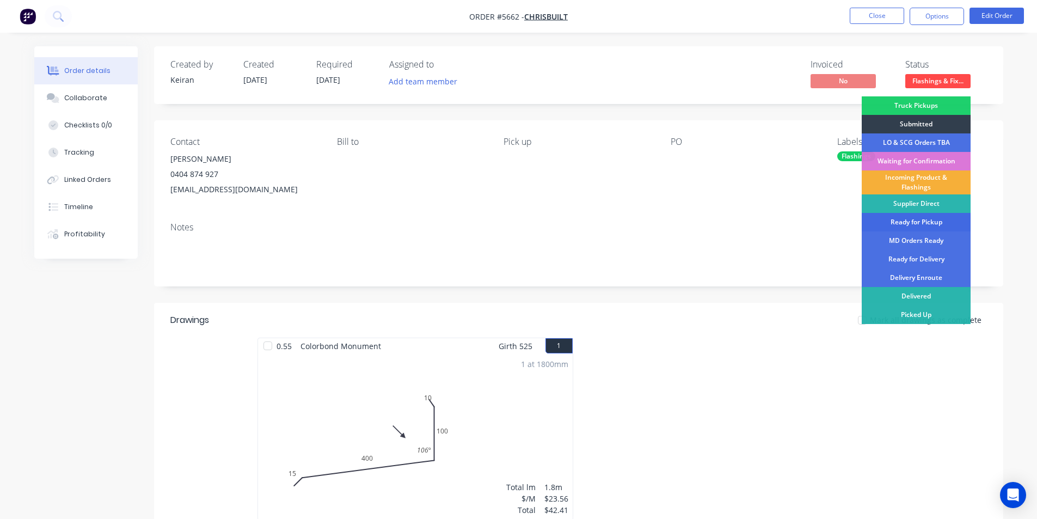
click at [940, 224] on div "Ready for Pickup" at bounding box center [916, 222] width 109 height 19
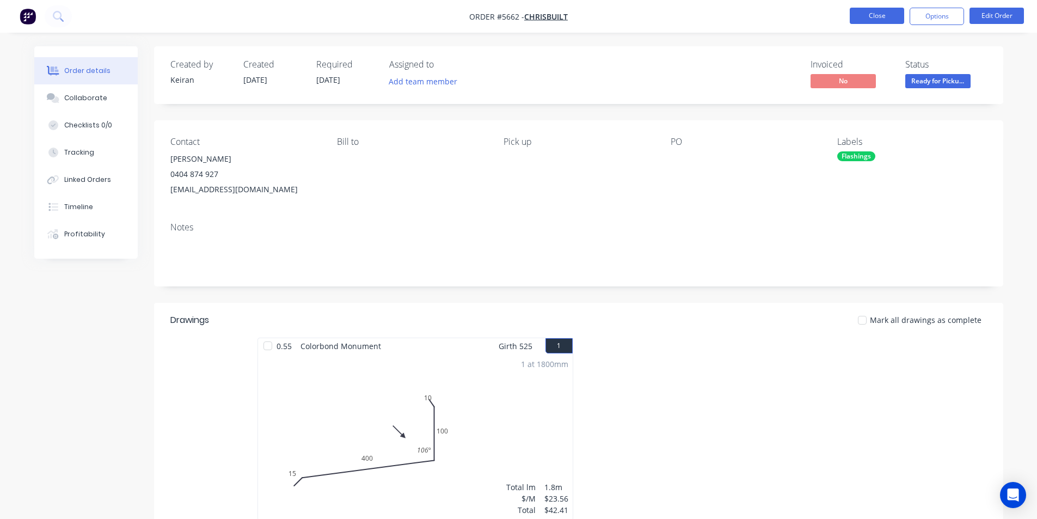
click at [866, 20] on button "Close" at bounding box center [877, 16] width 54 height 16
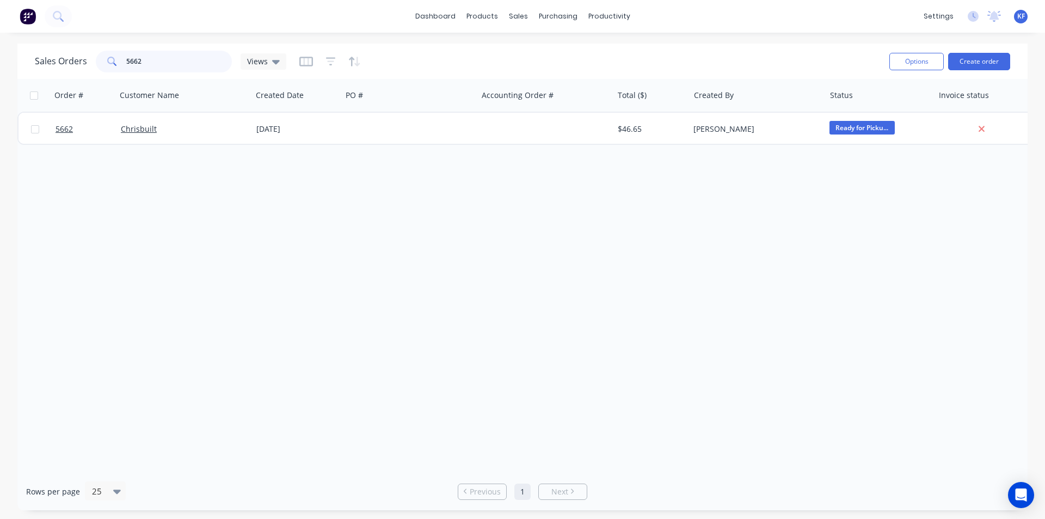
drag, startPoint x: 97, startPoint y: 53, endPoint x: 0, endPoint y: 47, distance: 97.6
click at [0, 47] on div "Sales Orders 5662 Views Options Create order Order # Customer Name Created Date…" at bounding box center [522, 277] width 1045 height 466
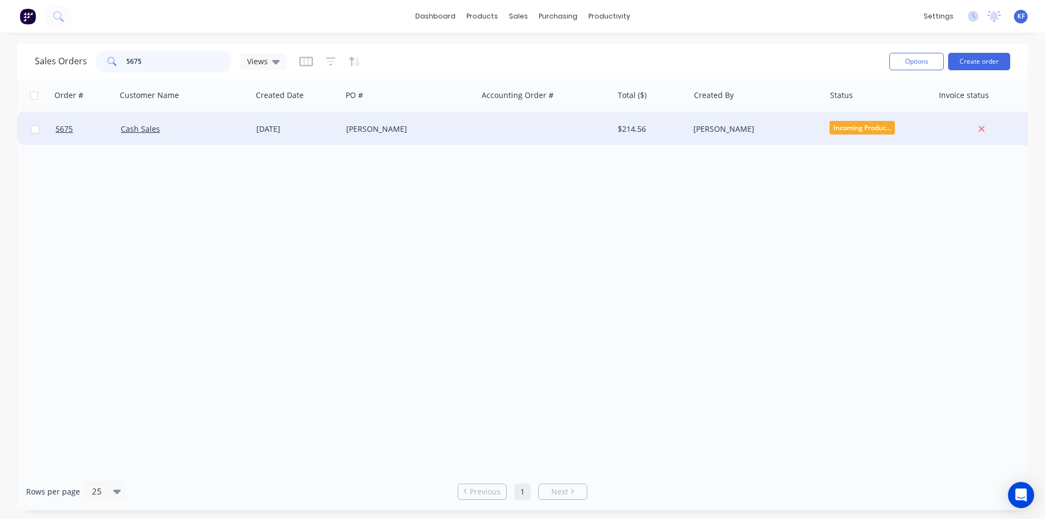
type input "5675"
click at [458, 136] on div "[PERSON_NAME]" at bounding box center [410, 129] width 136 height 33
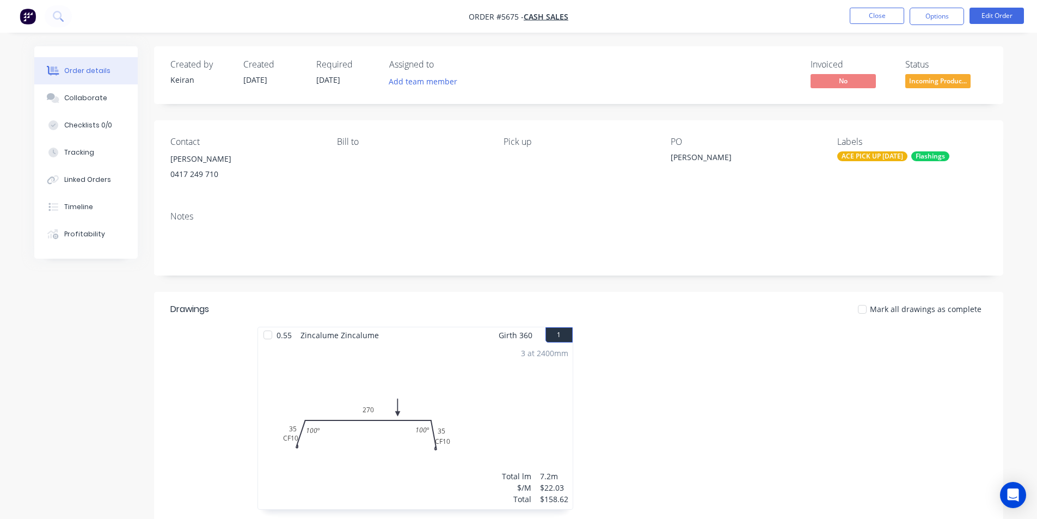
click at [926, 87] on span "Incoming Produc..." at bounding box center [937, 81] width 65 height 14
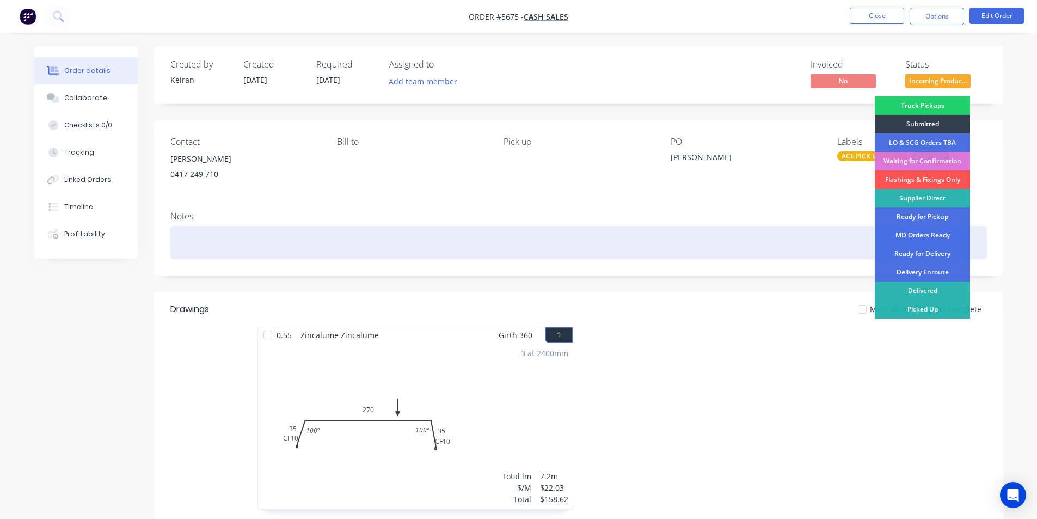
click at [796, 239] on div at bounding box center [578, 242] width 816 height 33
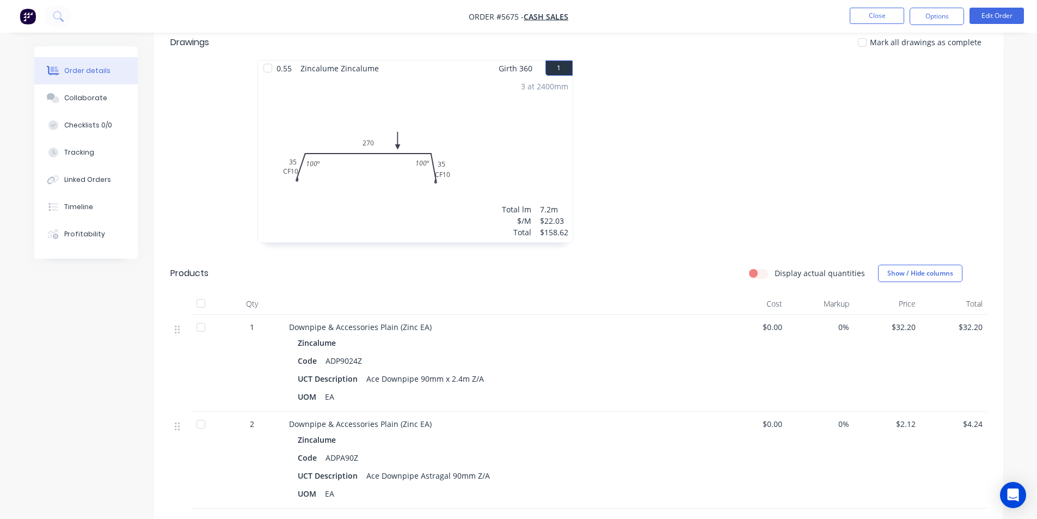
scroll to position [272, 0]
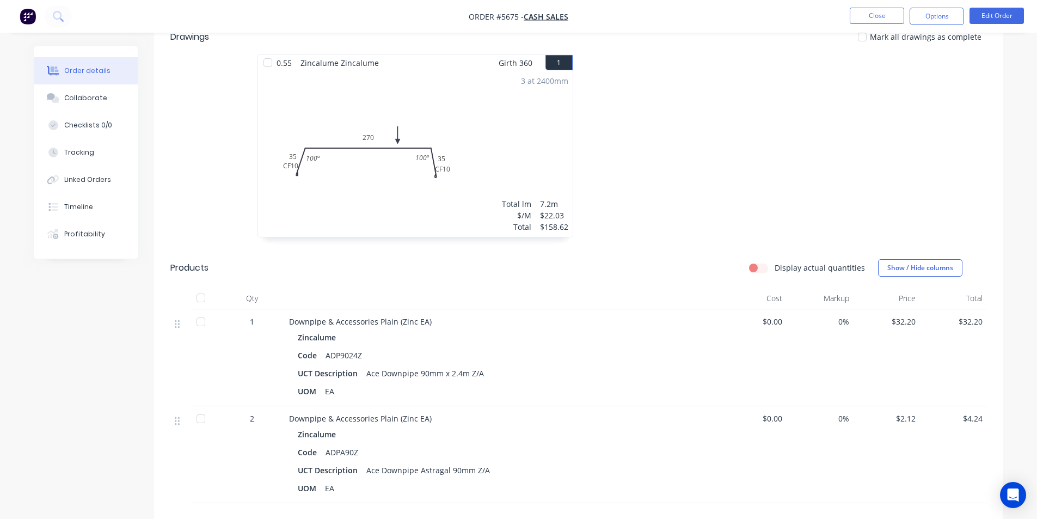
click at [851, 26] on nav "Order #5675 - Cash Sales Close Options Edit Order" at bounding box center [518, 16] width 1037 height 33
click at [862, 22] on button "Close" at bounding box center [877, 16] width 54 height 16
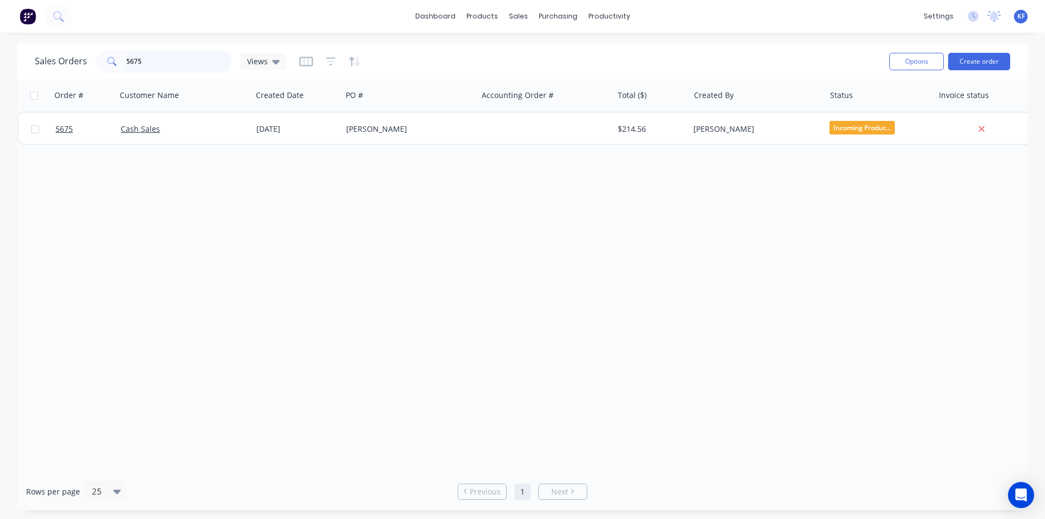
click at [0, 64] on div "Sales Orders 5675 Views Options Create order Order # Customer Name Created Date…" at bounding box center [522, 277] width 1045 height 466
type input "4"
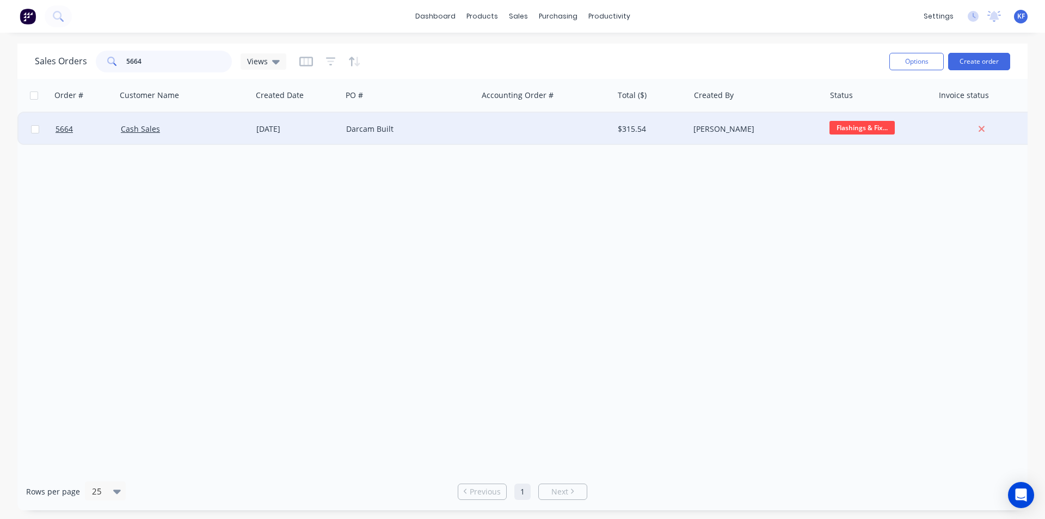
type input "5664"
click at [603, 129] on div at bounding box center [545, 129] width 136 height 33
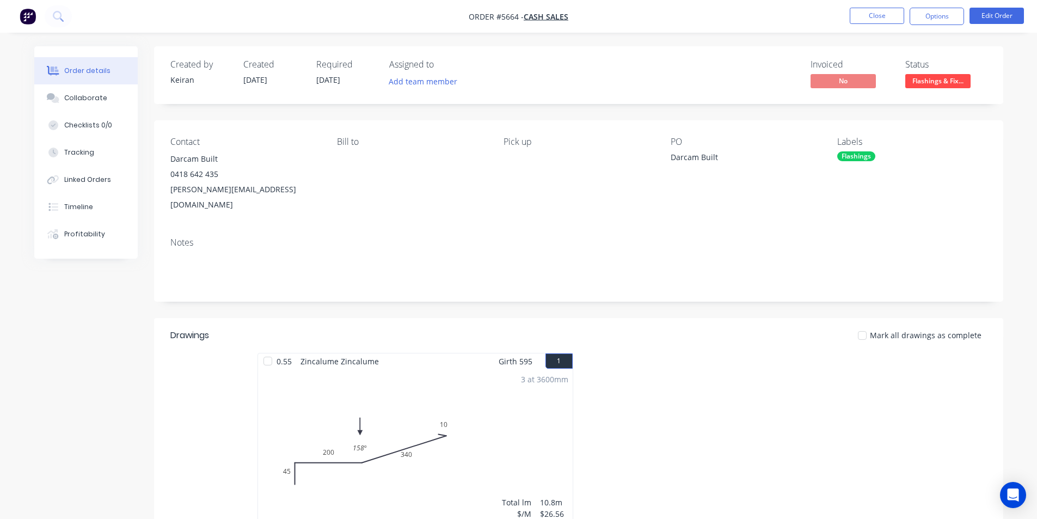
click at [962, 79] on span "Flashings & Fix..." at bounding box center [937, 81] width 65 height 14
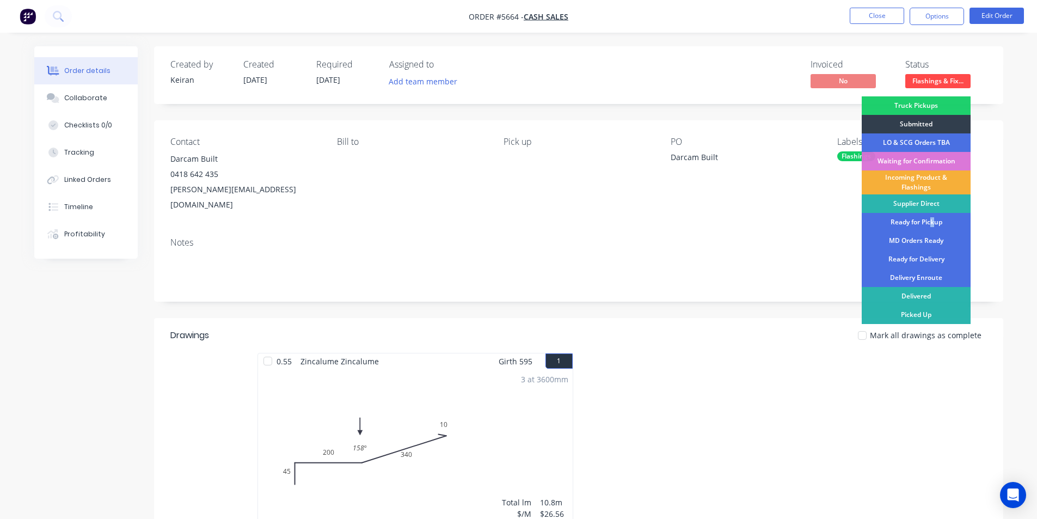
click at [932, 222] on div "Ready for Pickup" at bounding box center [916, 222] width 109 height 19
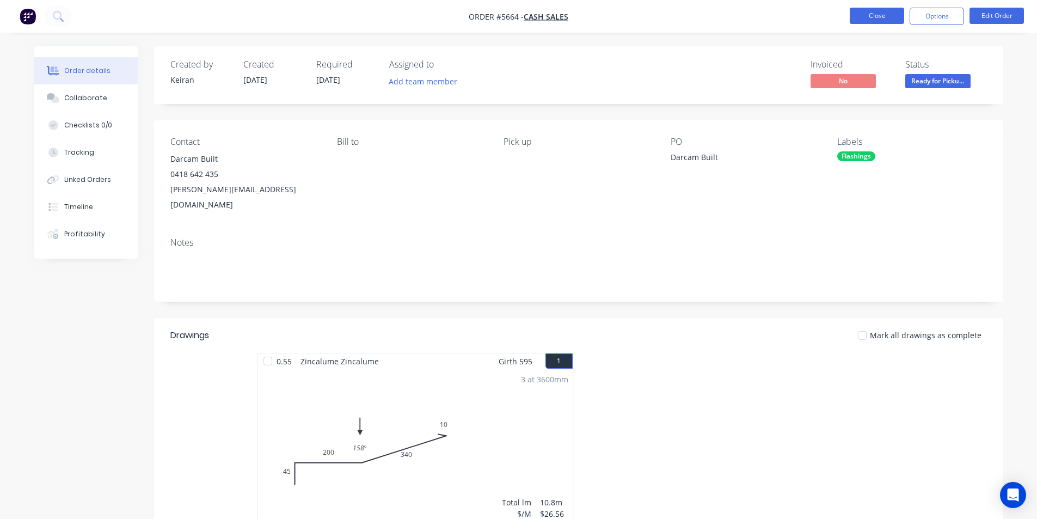
click at [879, 20] on button "Close" at bounding box center [877, 16] width 54 height 16
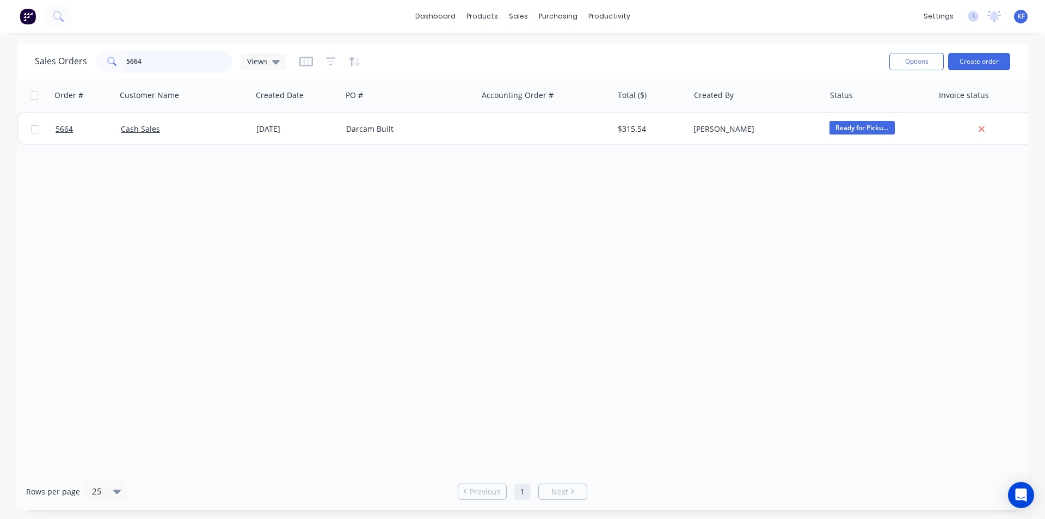
click at [108, 67] on div "5664" at bounding box center [164, 62] width 136 height 22
type input "5660"
click at [531, 149] on div "Order # Customer Name Created Date PO # Accounting Order # Total ($) Created By…" at bounding box center [522, 275] width 1010 height 393
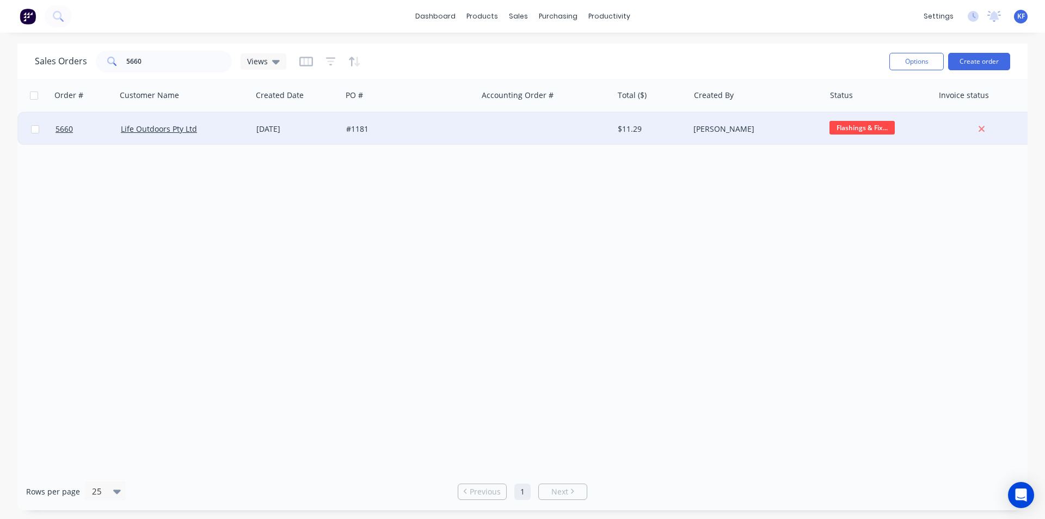
click at [530, 139] on div at bounding box center [545, 129] width 136 height 33
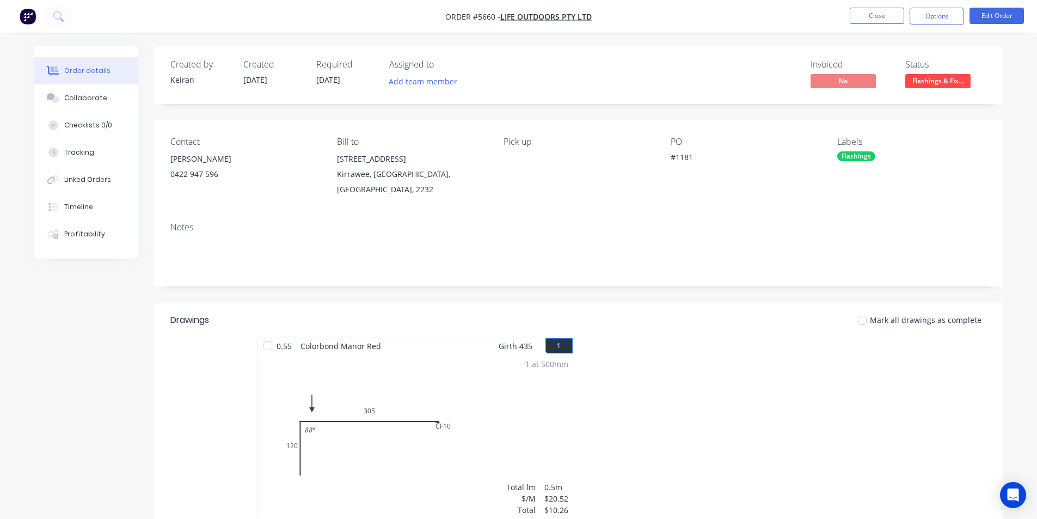
click at [956, 88] on button "Flashings & Fix..." at bounding box center [937, 82] width 65 height 16
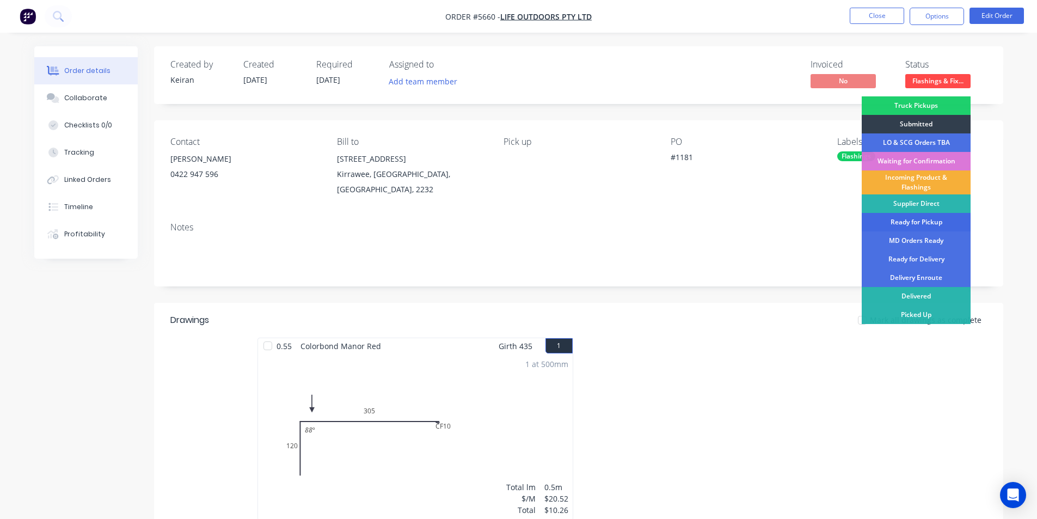
click at [932, 225] on div "Ready for Pickup" at bounding box center [916, 222] width 109 height 19
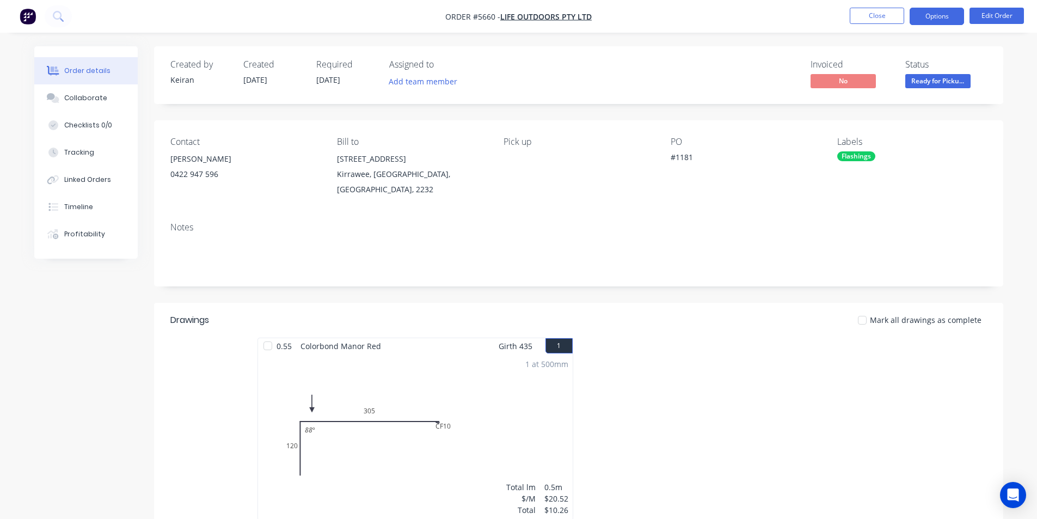
click at [921, 23] on button "Options" at bounding box center [936, 16] width 54 height 17
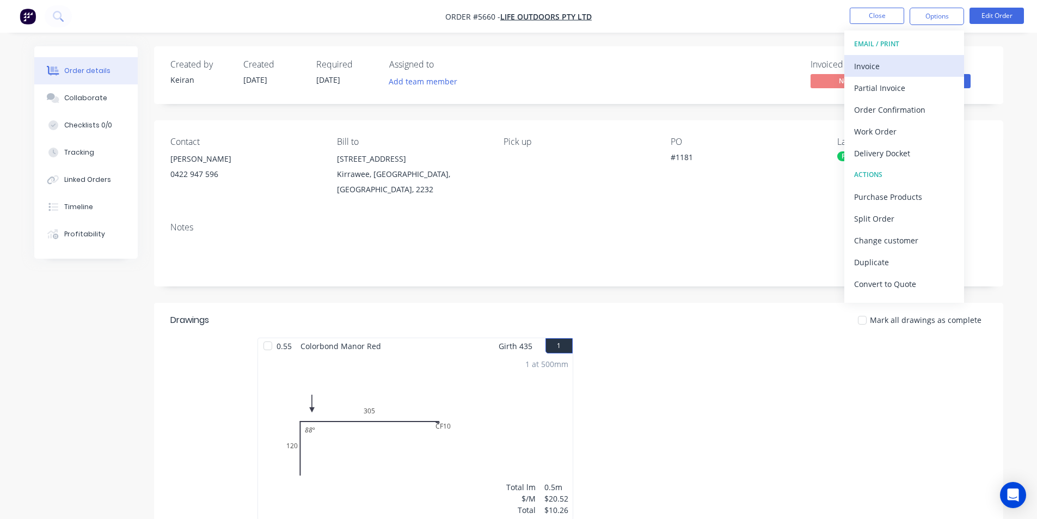
click at [895, 70] on div "Invoice" at bounding box center [904, 66] width 100 height 16
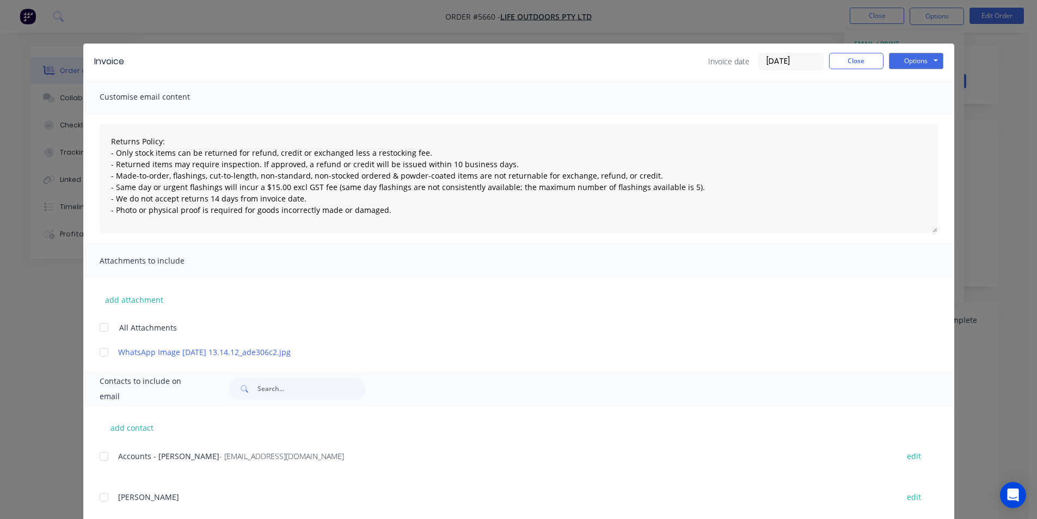
click at [101, 454] on div at bounding box center [104, 456] width 22 height 22
click at [935, 66] on button "Options" at bounding box center [916, 61] width 54 height 16
click at [925, 121] on button "Email" at bounding box center [924, 116] width 70 height 18
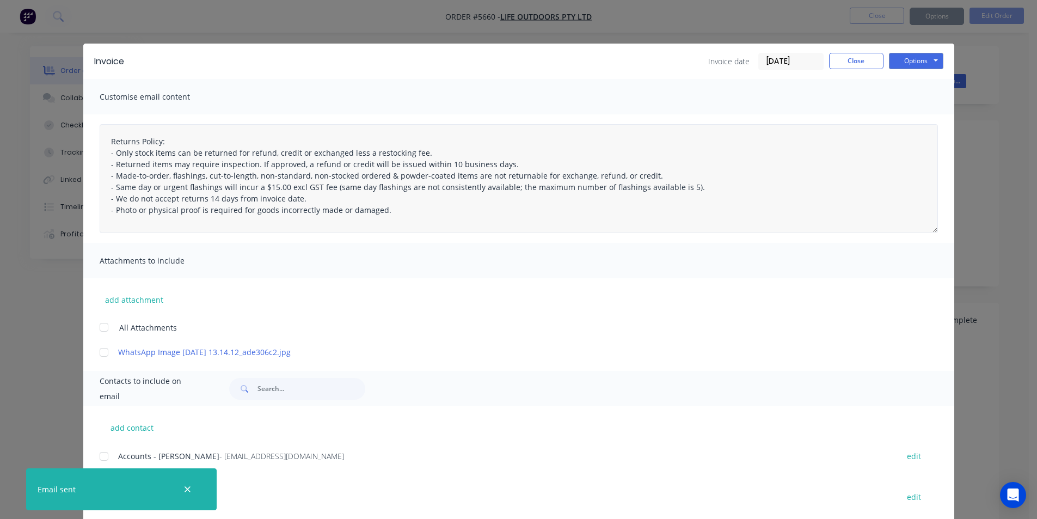
type textarea "Returns Policy: - Only stock items can be returned for refund, credit or exchan…"
click at [850, 65] on button "Close" at bounding box center [856, 61] width 54 height 16
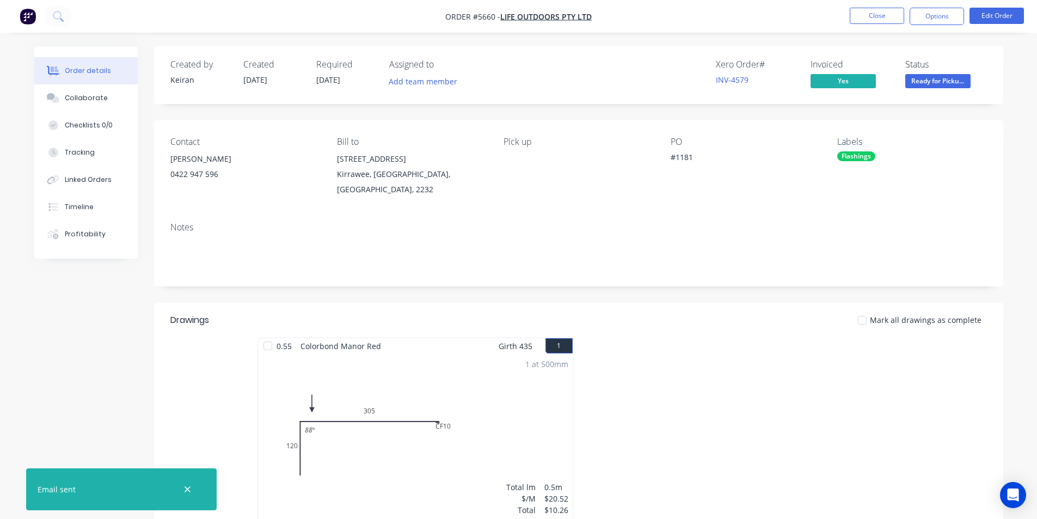
click at [855, 26] on nav "Order #5660 - Life Outdoors Pty Ltd Close Options Edit Order" at bounding box center [518, 16] width 1037 height 33
click at [860, 22] on button "Close" at bounding box center [877, 16] width 54 height 16
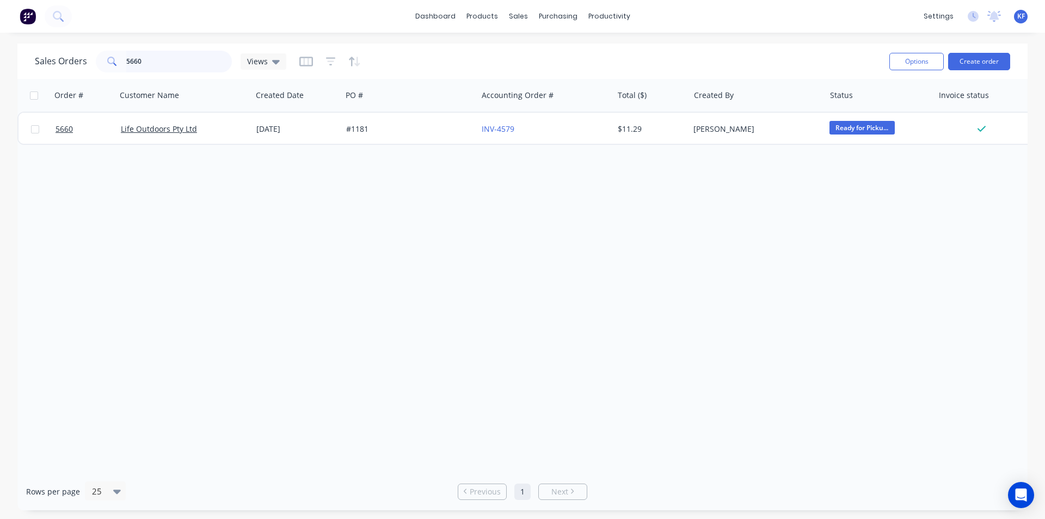
drag, startPoint x: 178, startPoint y: 64, endPoint x: 49, endPoint y: 54, distance: 129.4
click at [54, 57] on div "Sales Orders 5660 Views" at bounding box center [160, 62] width 251 height 22
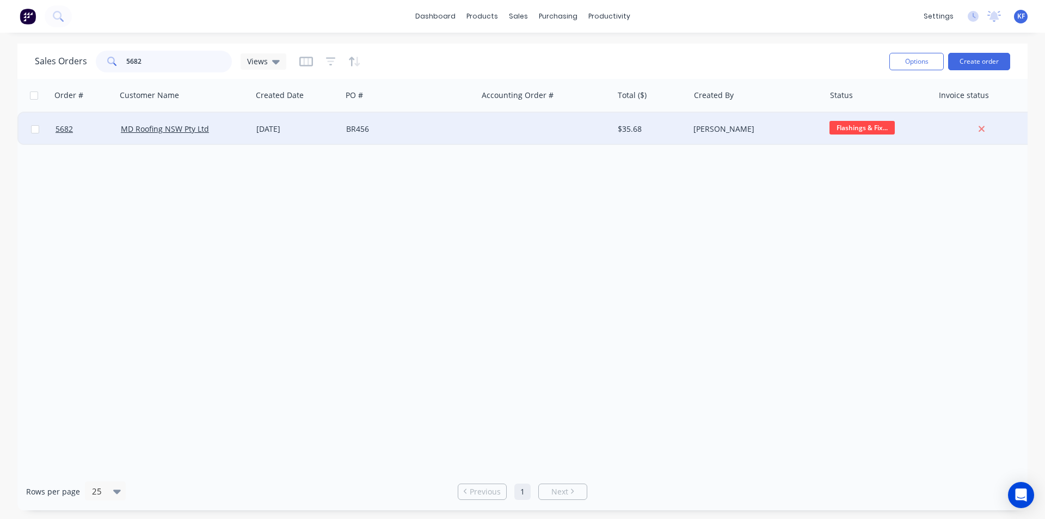
type input "5682"
click at [399, 118] on div "BR456" at bounding box center [410, 129] width 136 height 33
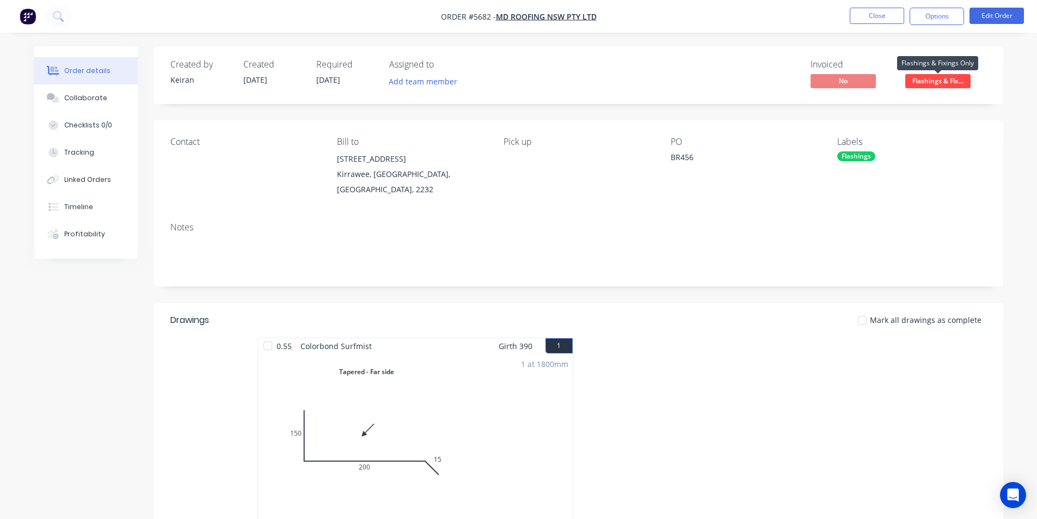
click at [953, 78] on span "Flashings & Fix..." at bounding box center [937, 81] width 65 height 14
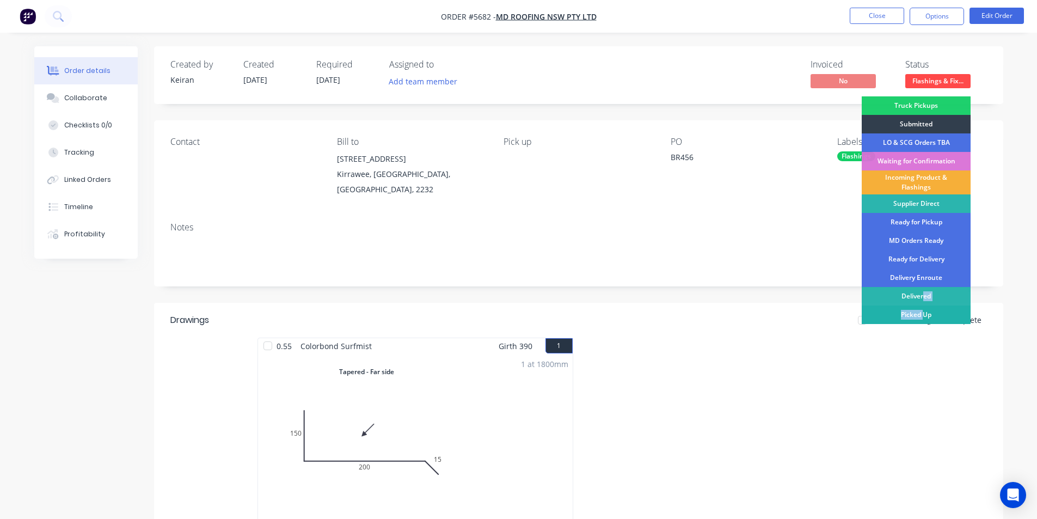
click at [923, 307] on div "Truck Pickups Submitted LO & SCG Orders TBA Waiting for Confirmation Incoming P…" at bounding box center [916, 226] width 109 height 260
click at [925, 310] on div "Picked Up" at bounding box center [916, 314] width 109 height 19
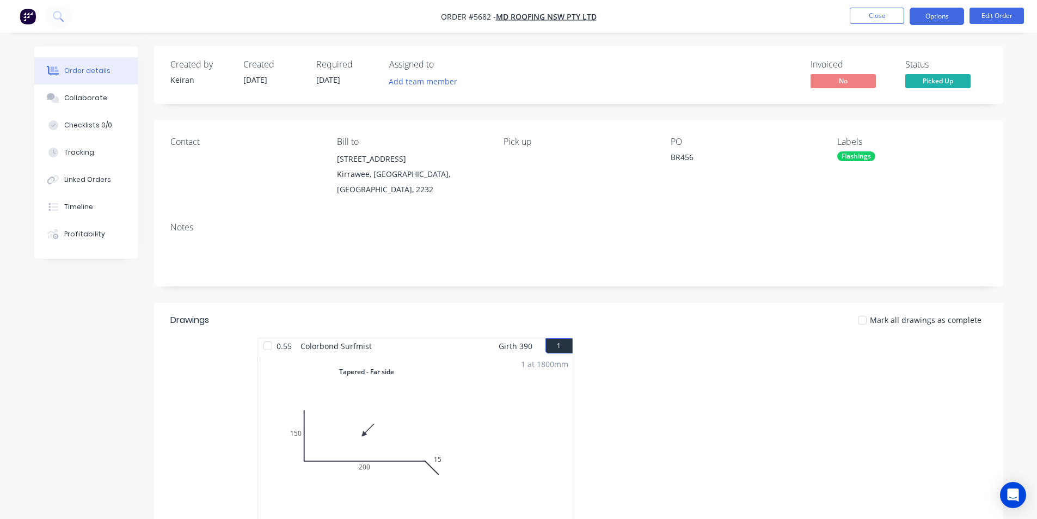
click at [946, 20] on button "Options" at bounding box center [936, 16] width 54 height 17
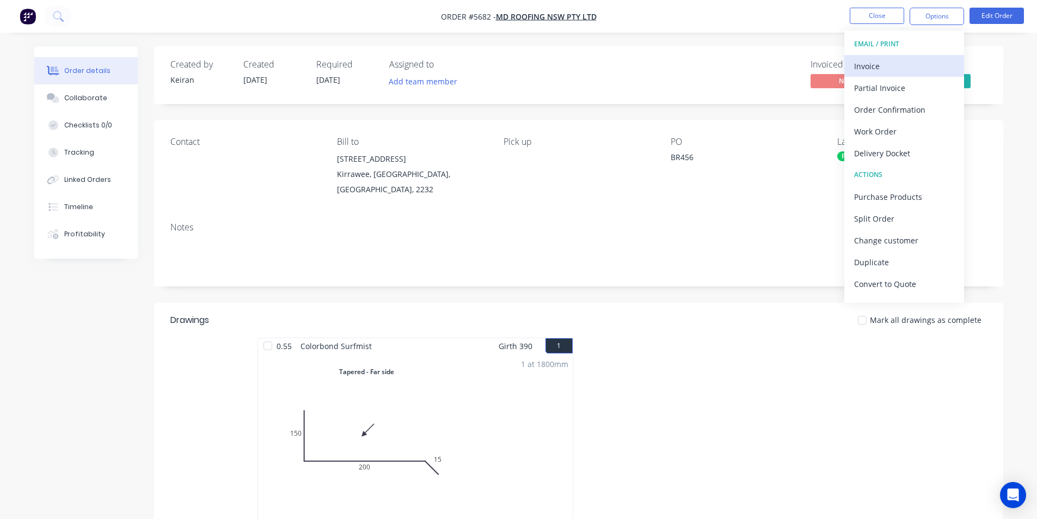
click at [908, 67] on div "Invoice" at bounding box center [904, 66] width 100 height 16
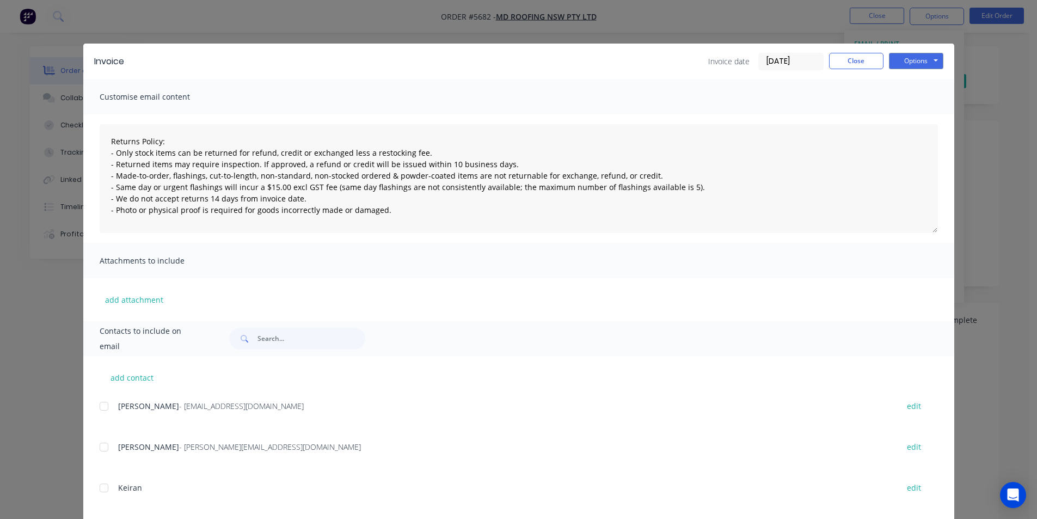
click at [106, 408] on div at bounding box center [104, 406] width 22 height 22
click at [901, 55] on button "Options" at bounding box center [916, 61] width 54 height 16
click at [921, 119] on button "Email" at bounding box center [924, 116] width 70 height 18
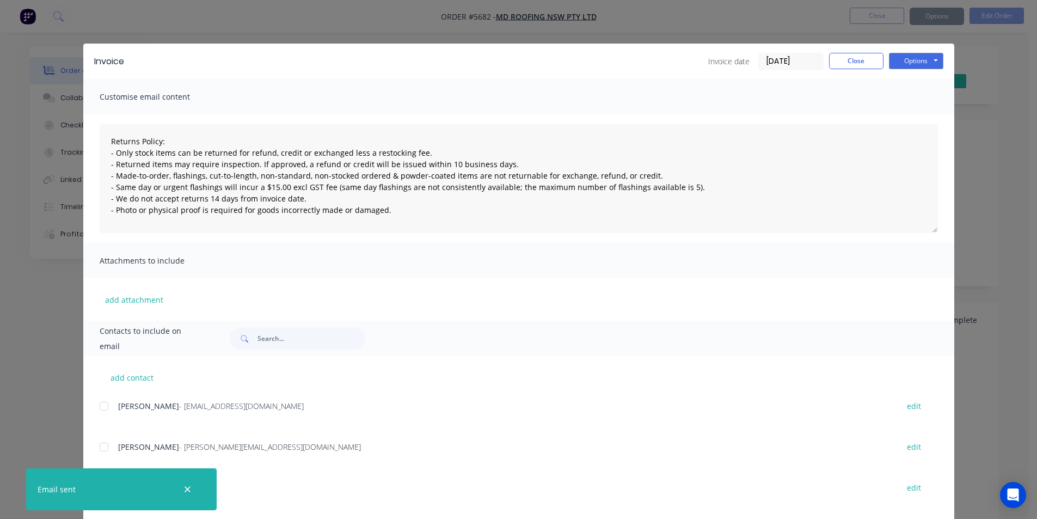
type textarea "Returns Policy: - Only stock items can be returned for refund, credit or exchan…"
click at [847, 73] on div "Invoice Invoice date 03/09/25 Close Options Preview Print Email" at bounding box center [518, 61] width 871 height 35
click at [846, 71] on div "Invoice Invoice date 03/09/25 Close Options Preview Print Email" at bounding box center [518, 61] width 871 height 35
click at [846, 67] on button "Close" at bounding box center [856, 61] width 54 height 16
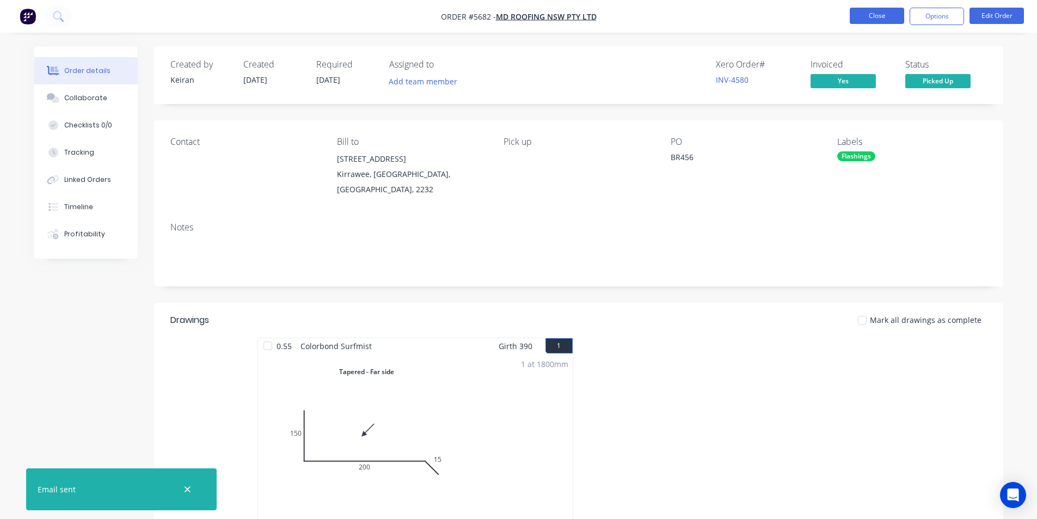
click at [899, 15] on button "Close" at bounding box center [877, 16] width 54 height 16
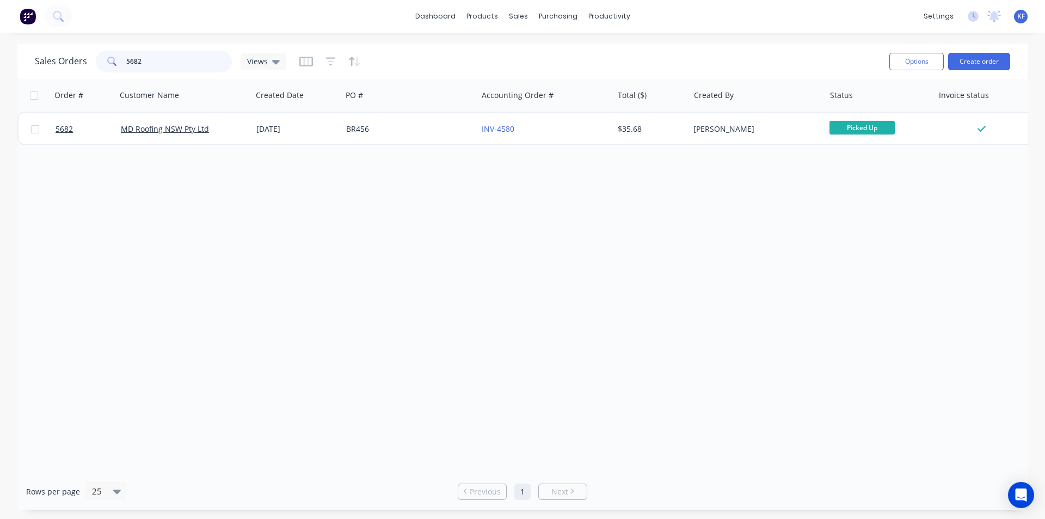
drag, startPoint x: 103, startPoint y: 59, endPoint x: 0, endPoint y: 36, distance: 105.8
click at [11, 45] on div "Sales Orders 5682 Views Options Create order Order # Customer Name Created Date…" at bounding box center [522, 277] width 1045 height 466
drag, startPoint x: 401, startPoint y: 328, endPoint x: 555, endPoint y: 423, distance: 181.3
click at [555, 423] on div "Order # Customer Name Created Date PO # Accounting Order # Total ($) Created By…" at bounding box center [522, 275] width 1010 height 393
drag, startPoint x: 141, startPoint y: 58, endPoint x: 0, endPoint y: 56, distance: 141.0
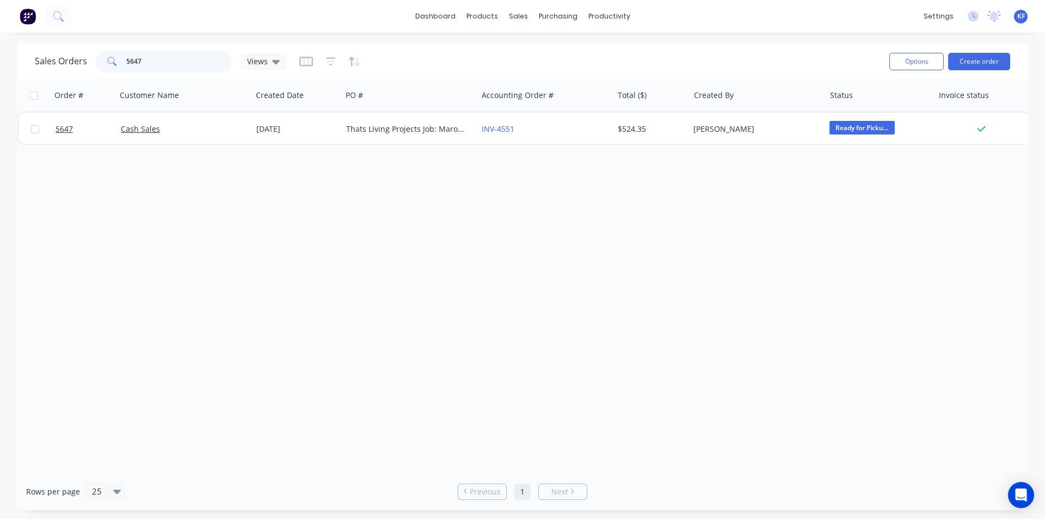
click at [81, 56] on div "Sales Orders 5647 Views" at bounding box center [160, 62] width 251 height 22
click at [109, 59] on div "5674" at bounding box center [164, 62] width 136 height 22
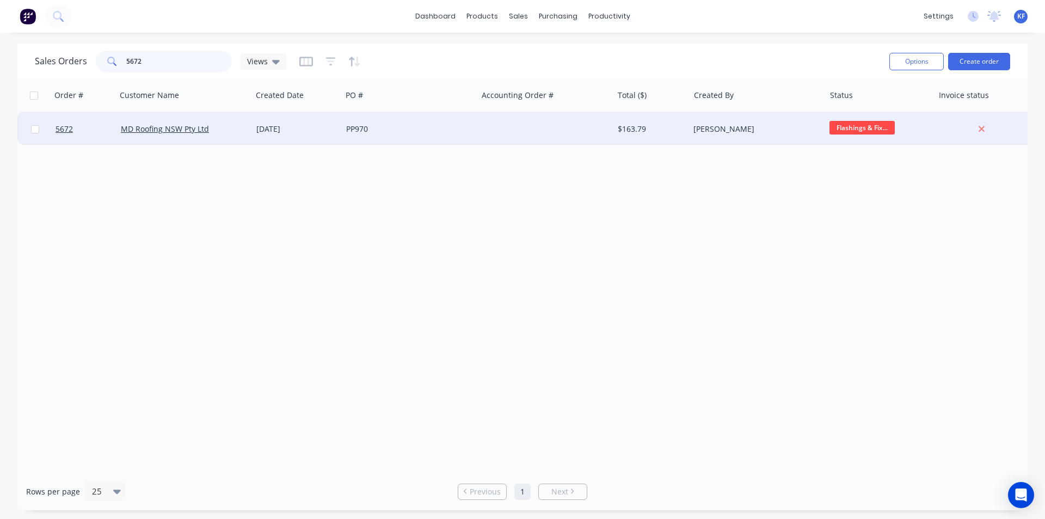
type input "5672"
click at [460, 132] on div "PP970" at bounding box center [406, 129] width 121 height 11
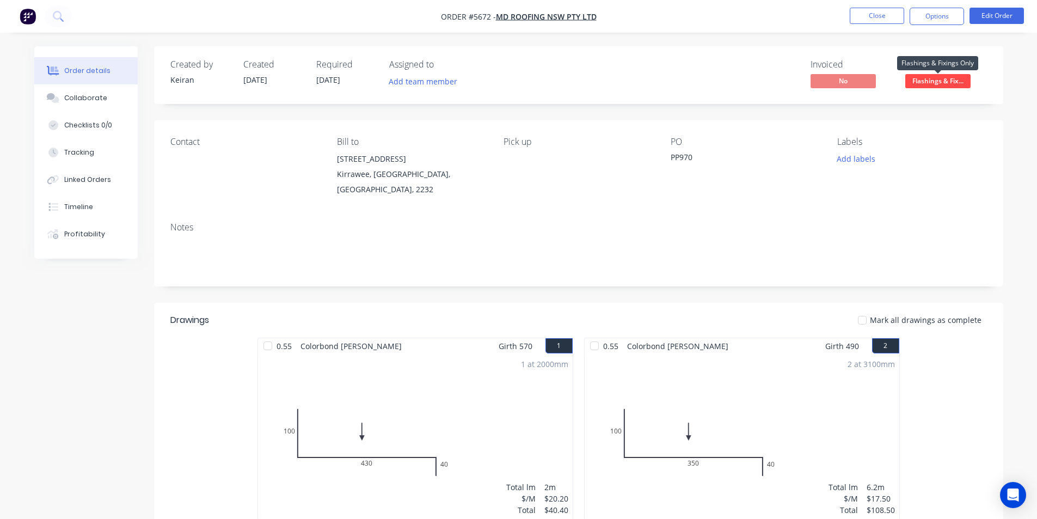
click at [926, 85] on span "Flashings & Fix..." at bounding box center [937, 81] width 65 height 14
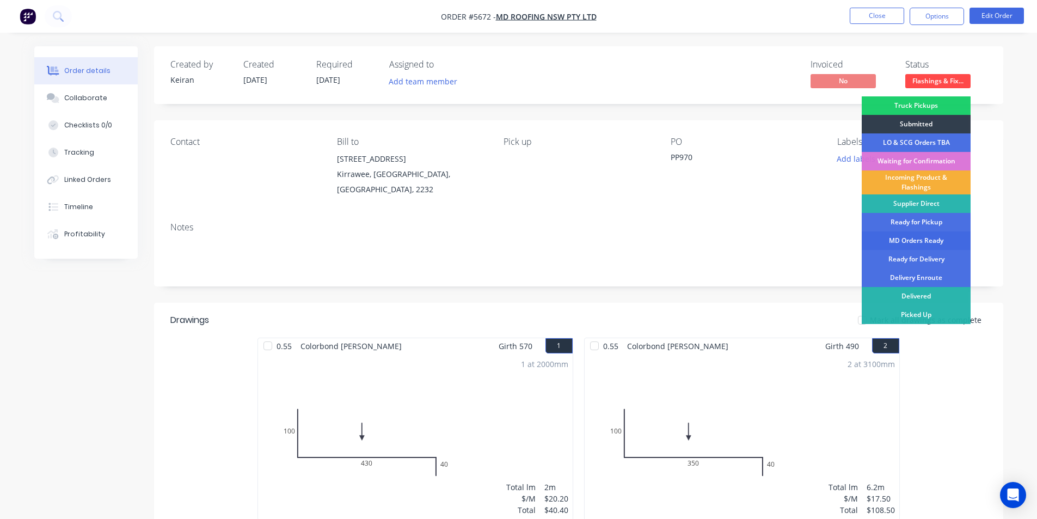
click at [927, 239] on div "MD Orders Ready" at bounding box center [916, 240] width 109 height 19
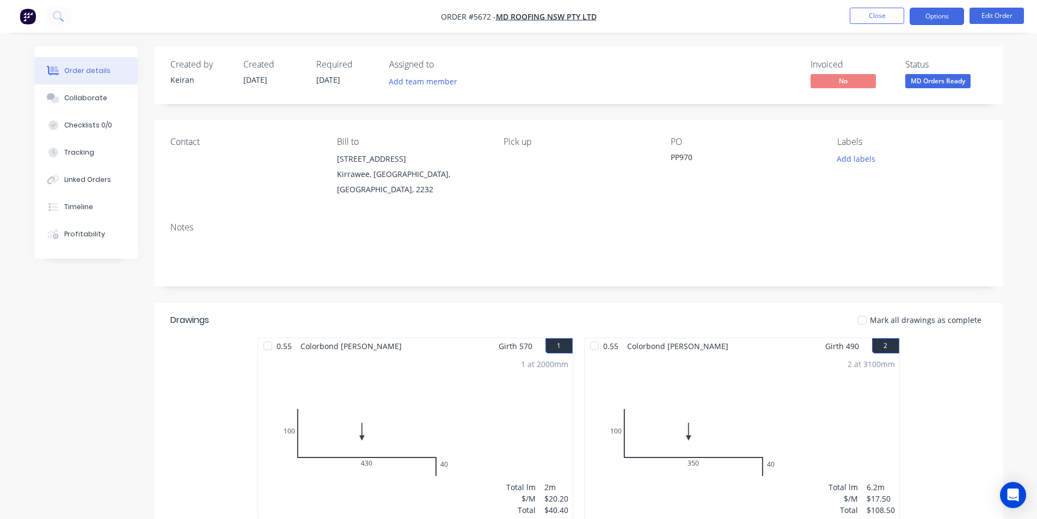
click at [925, 16] on button "Options" at bounding box center [936, 16] width 54 height 17
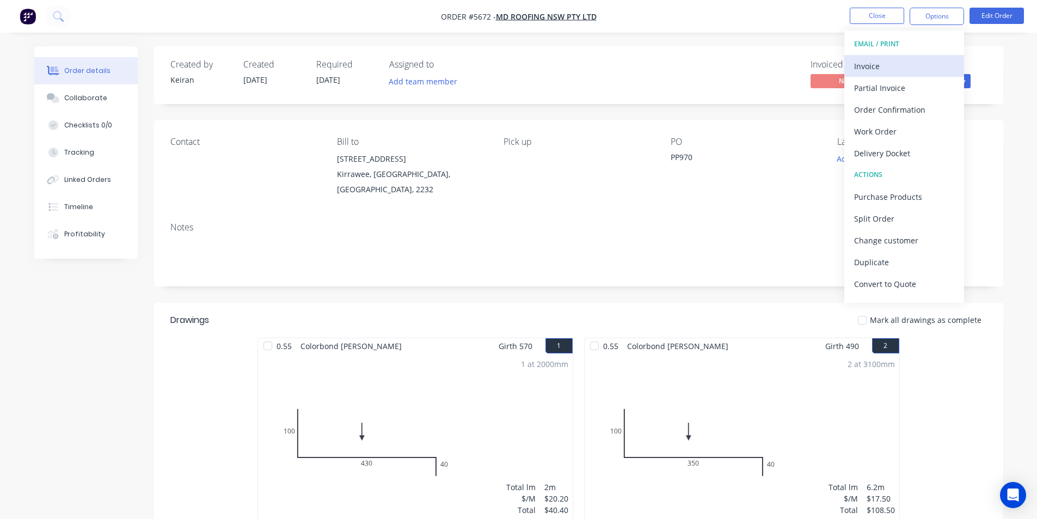
click at [874, 59] on div "Invoice" at bounding box center [904, 66] width 100 height 16
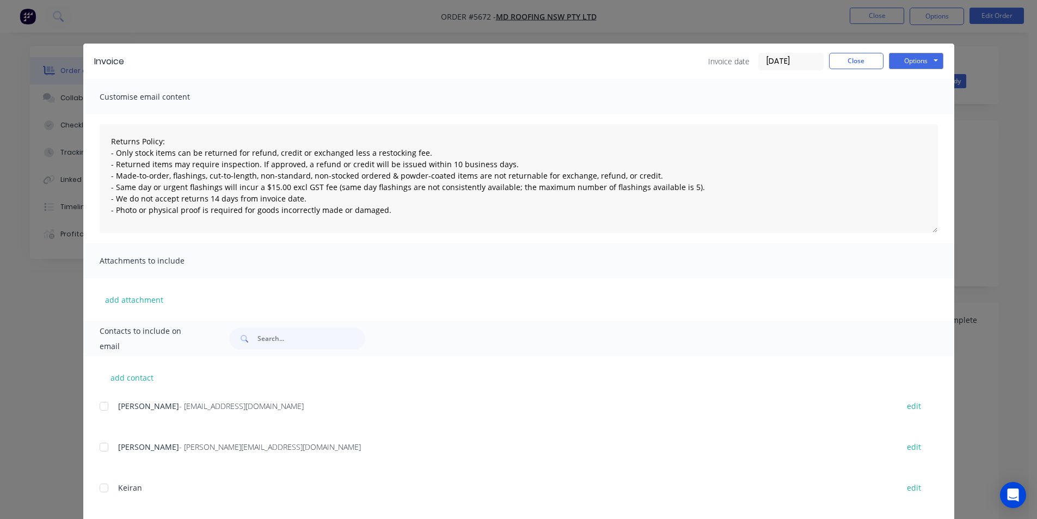
drag, startPoint x: 93, startPoint y: 408, endPoint x: 207, endPoint y: 401, distance: 114.5
drag, startPoint x: 100, startPoint y: 403, endPoint x: 401, endPoint y: 358, distance: 304.3
click at [101, 403] on div at bounding box center [104, 406] width 22 height 22
click at [927, 63] on button "Options" at bounding box center [916, 61] width 54 height 16
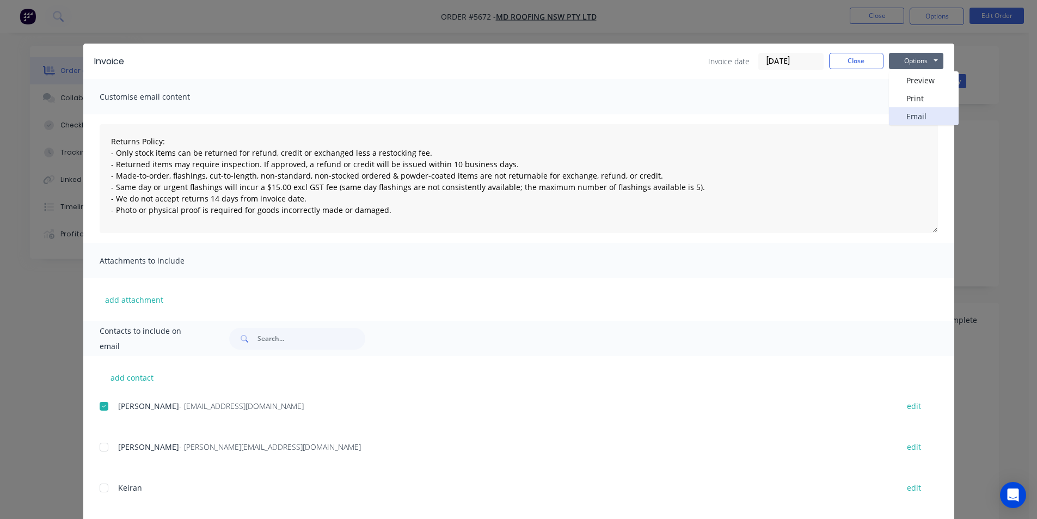
click at [928, 120] on button "Email" at bounding box center [924, 116] width 70 height 18
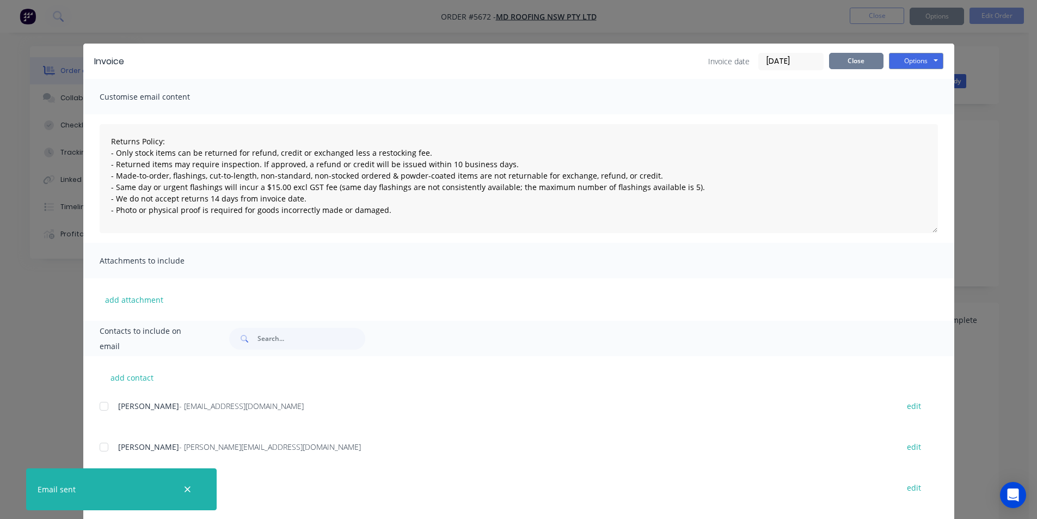
type textarea "Returns Policy: - Only stock items can be returned for refund, credit or exchan…"
click at [853, 68] on button "Close" at bounding box center [856, 61] width 54 height 16
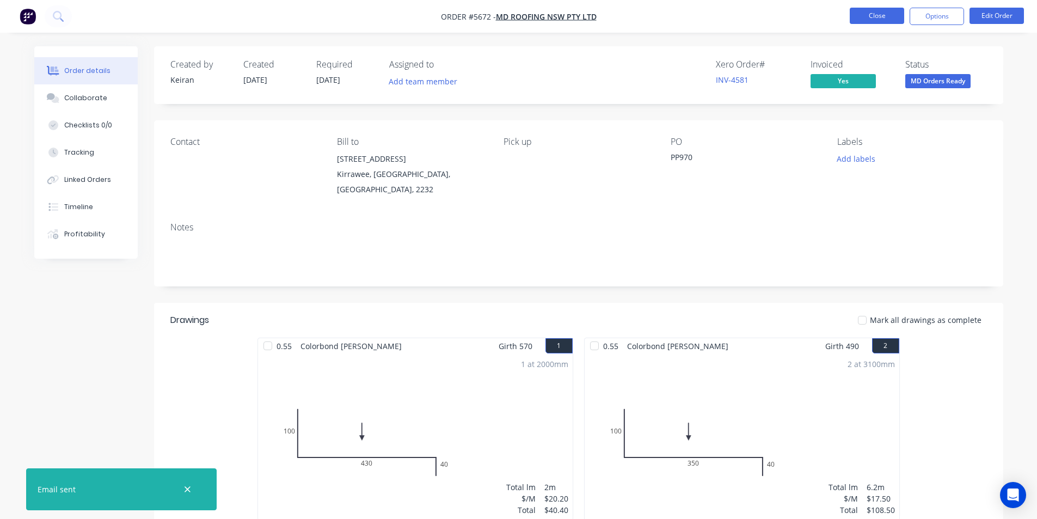
click at [858, 20] on button "Close" at bounding box center [877, 16] width 54 height 16
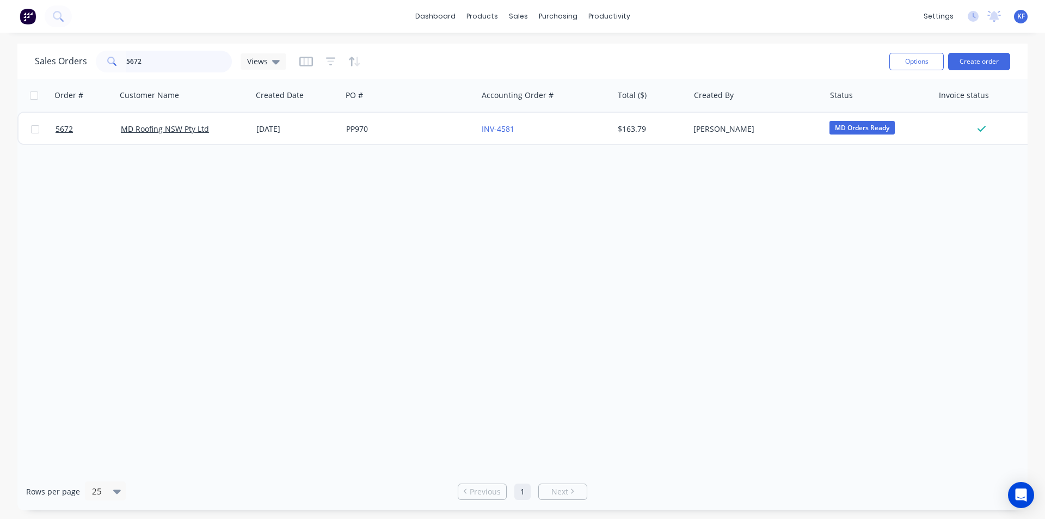
drag, startPoint x: 169, startPoint y: 59, endPoint x: 0, endPoint y: 16, distance: 174.5
click at [0, 34] on div "dashboard products sales purchasing productivity dashboard products Product Cat…" at bounding box center [522, 259] width 1045 height 519
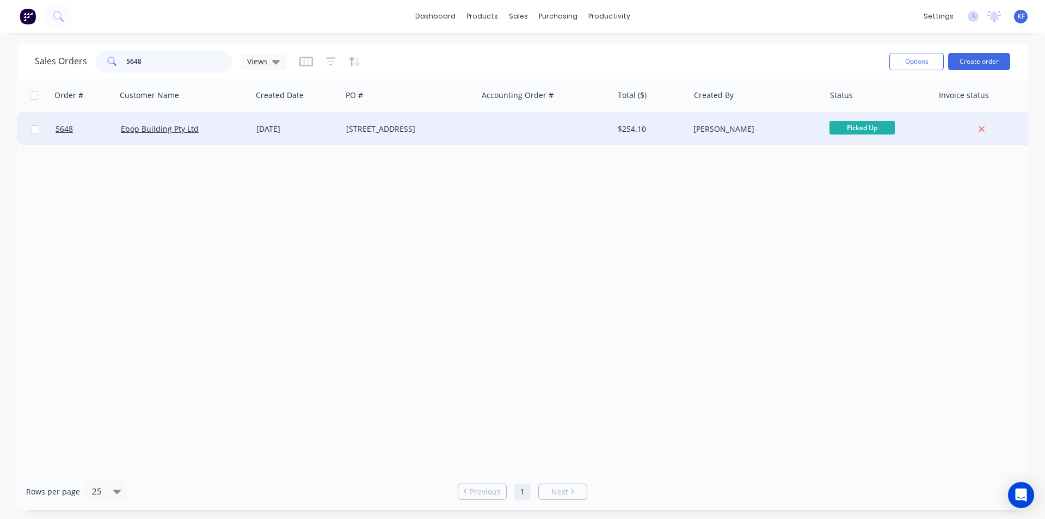
type input "5648"
click at [514, 127] on div at bounding box center [545, 129] width 136 height 33
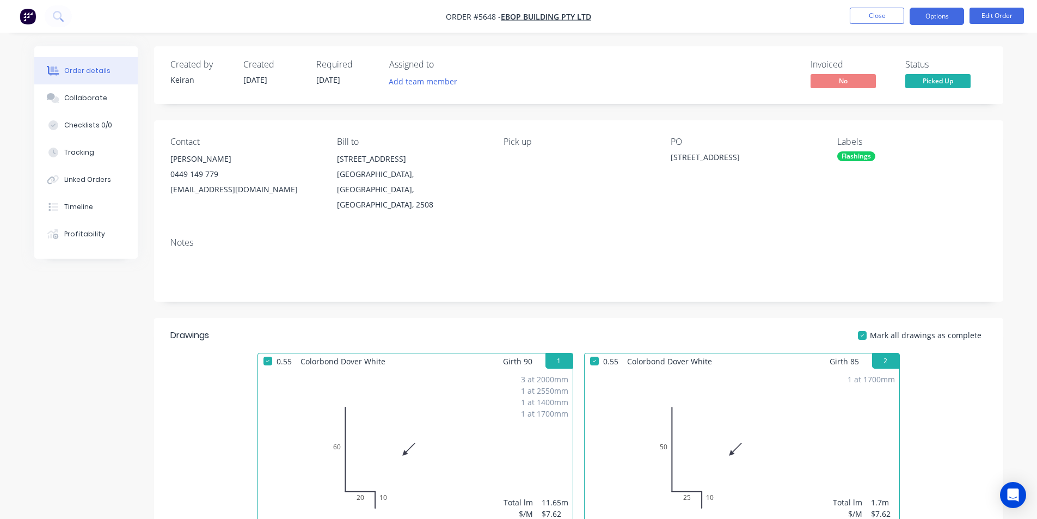
click at [912, 21] on button "Options" at bounding box center [936, 16] width 54 height 17
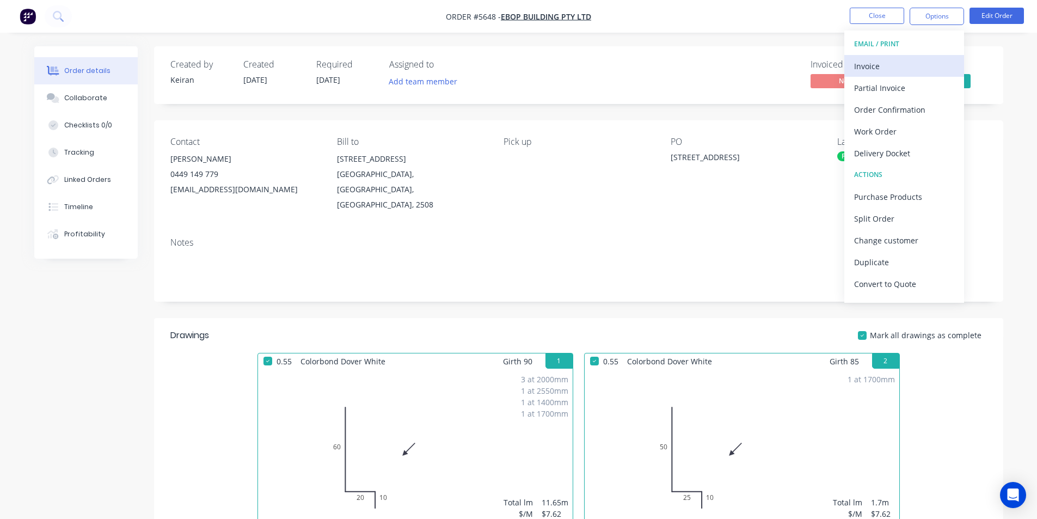
click at [897, 68] on div "Invoice" at bounding box center [904, 66] width 100 height 16
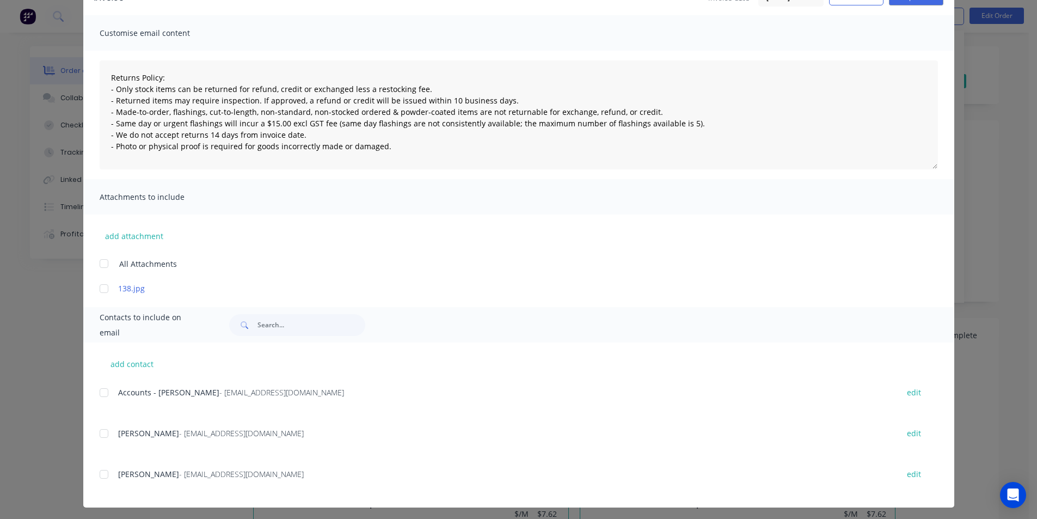
scroll to position [67, 0]
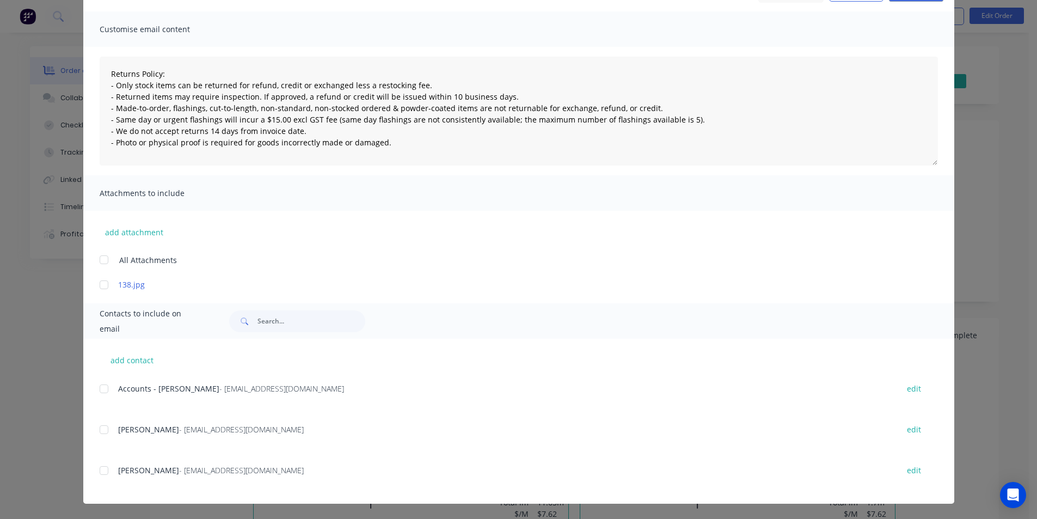
click at [102, 392] on div at bounding box center [104, 389] width 22 height 22
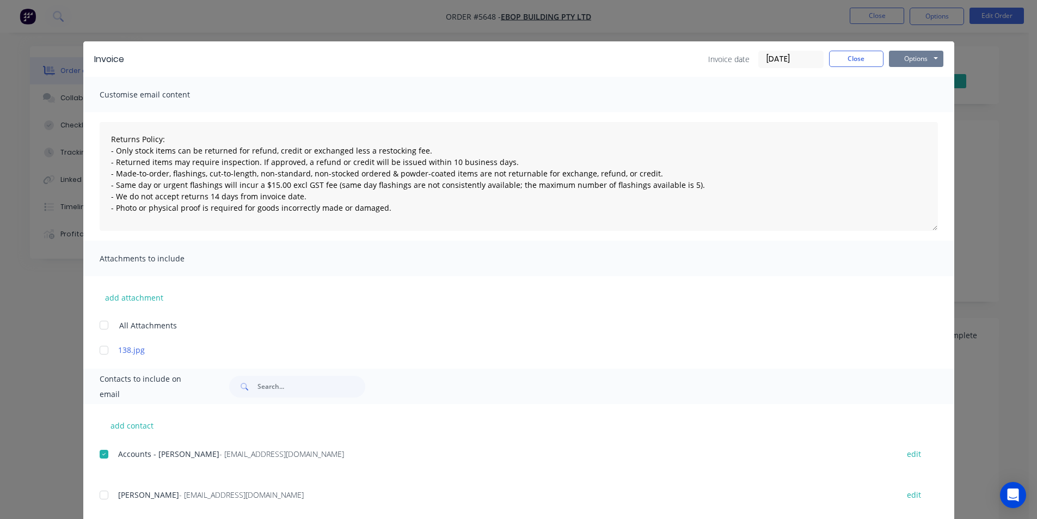
scroll to position [0, 0]
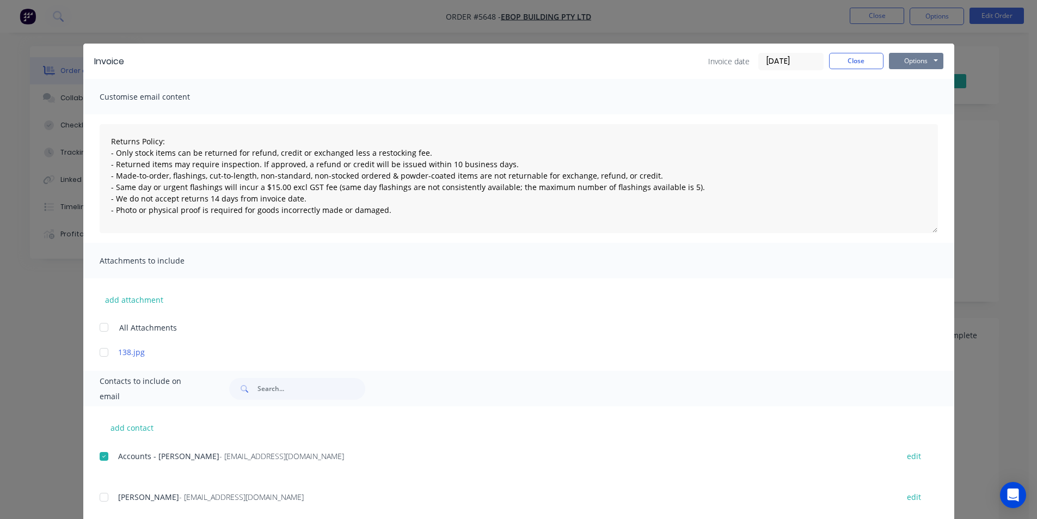
click at [930, 57] on button "Options" at bounding box center [916, 61] width 54 height 16
click at [919, 117] on button "Email" at bounding box center [924, 116] width 70 height 18
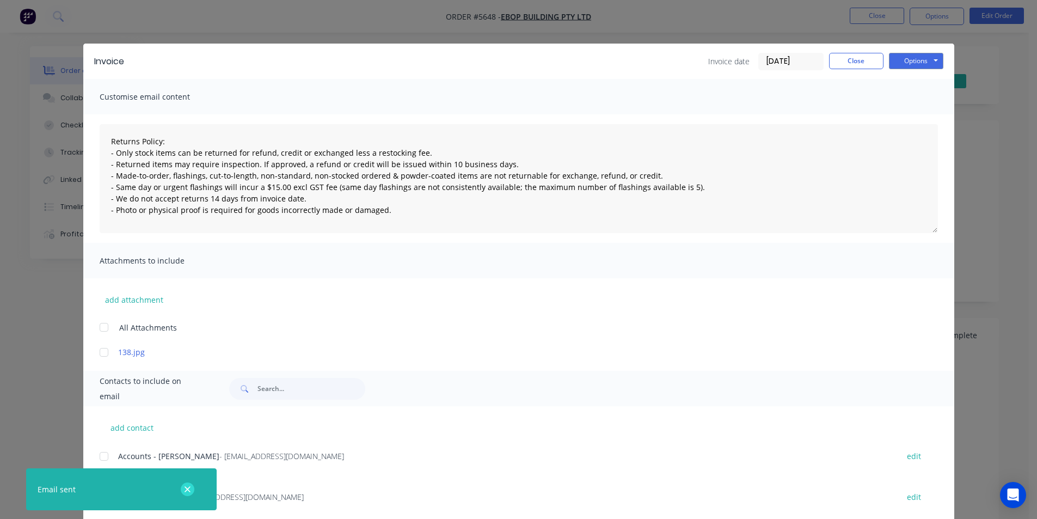
click at [183, 489] on button "button" at bounding box center [188, 489] width 14 height 14
type textarea "Returns Policy: - Only stock items can be returned for refund, credit or exchan…"
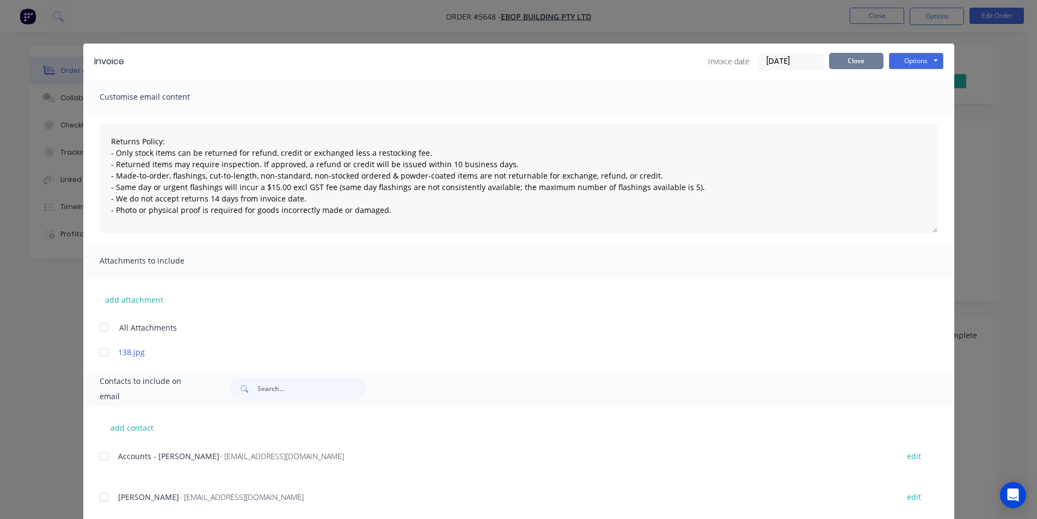
click at [836, 63] on button "Close" at bounding box center [856, 61] width 54 height 16
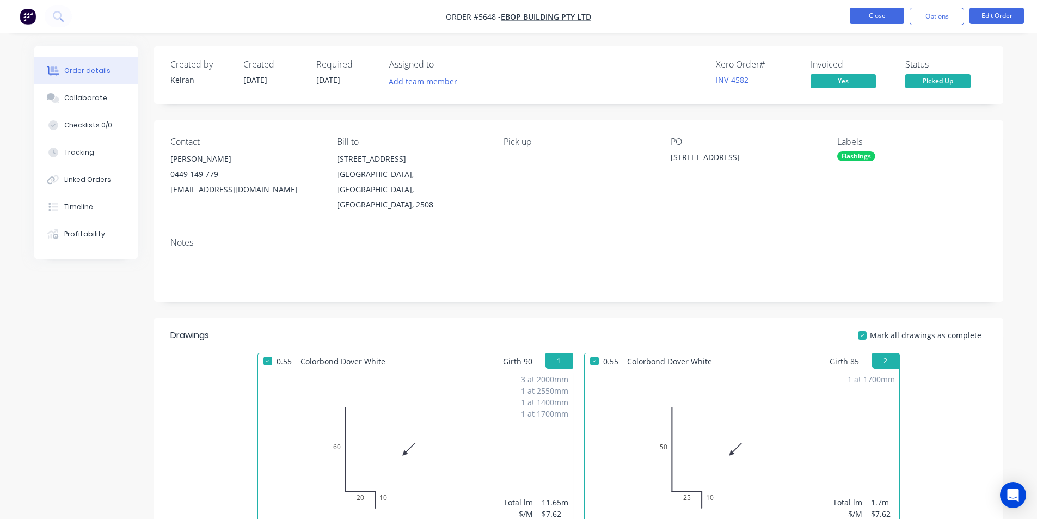
click at [877, 13] on button "Close" at bounding box center [877, 16] width 54 height 16
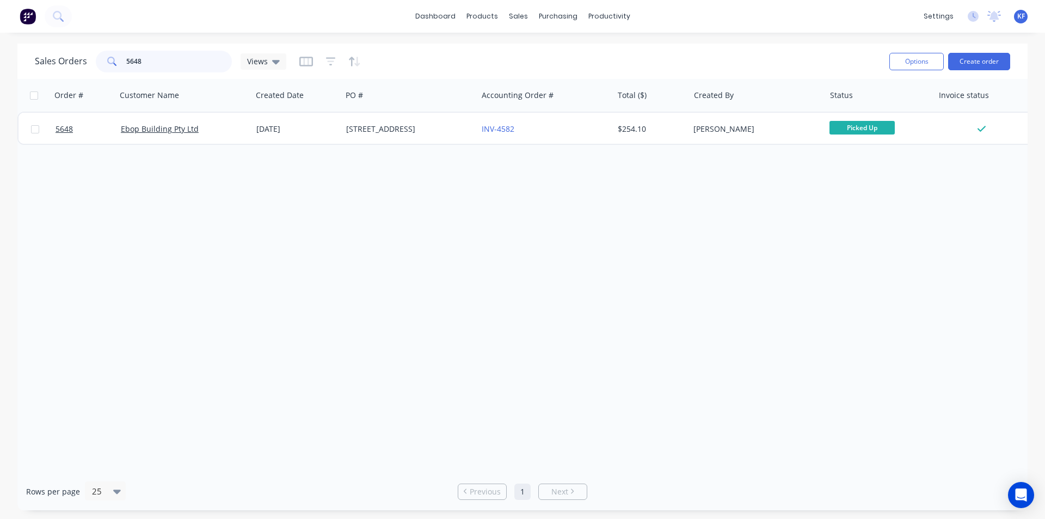
drag, startPoint x: 171, startPoint y: 66, endPoint x: 102, endPoint y: 62, distance: 68.7
click at [113, 69] on div "5648" at bounding box center [164, 62] width 136 height 22
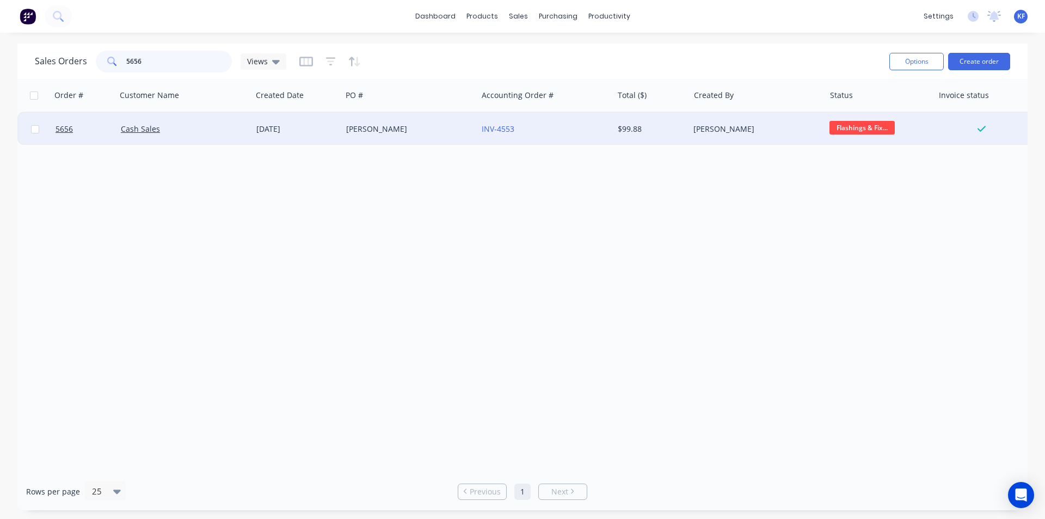
type input "5656"
click at [687, 138] on div "$99.88" at bounding box center [651, 129] width 76 height 33
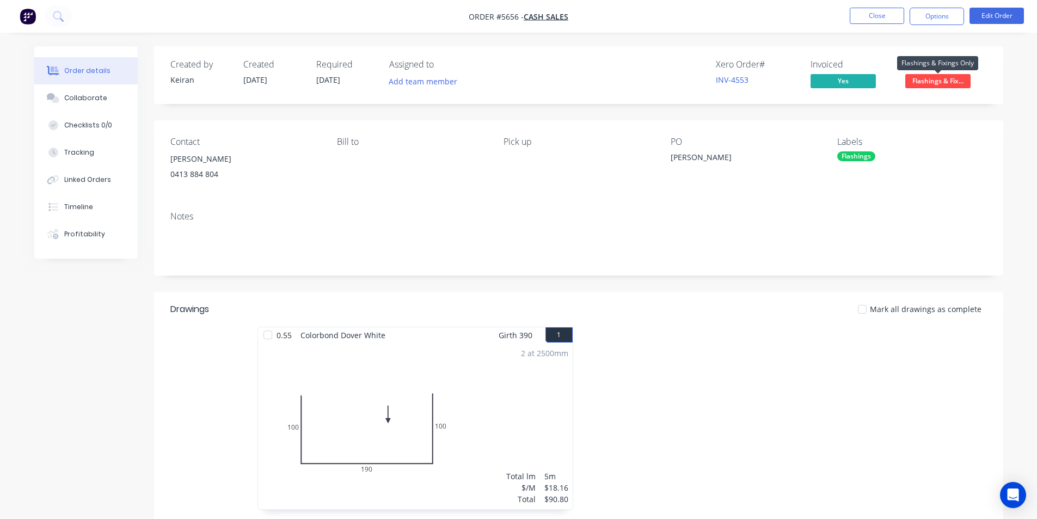
drag, startPoint x: 948, startPoint y: 77, endPoint x: 948, endPoint y: 83, distance: 6.0
click at [948, 78] on span "Flashings & Fix..." at bounding box center [937, 81] width 65 height 14
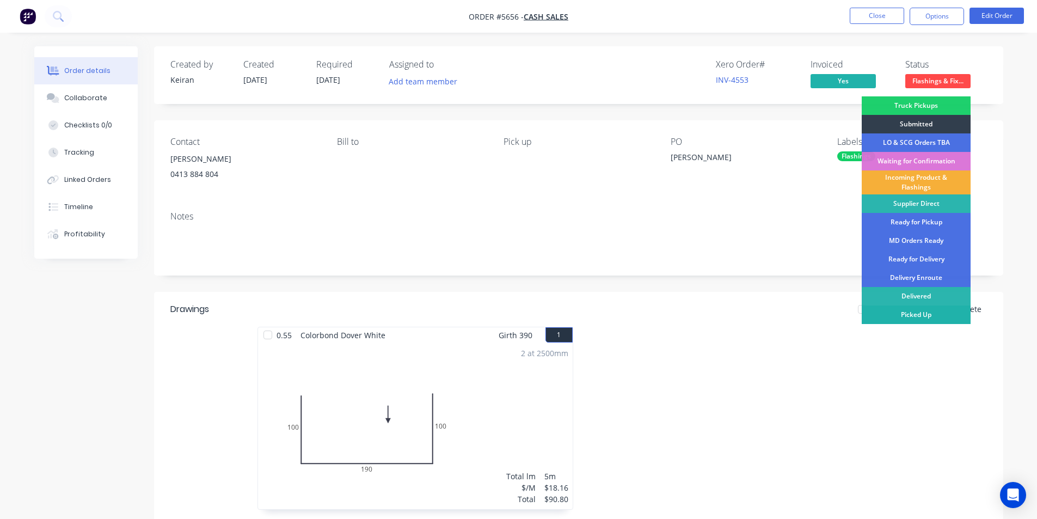
click at [936, 312] on div "Picked Up" at bounding box center [916, 314] width 109 height 19
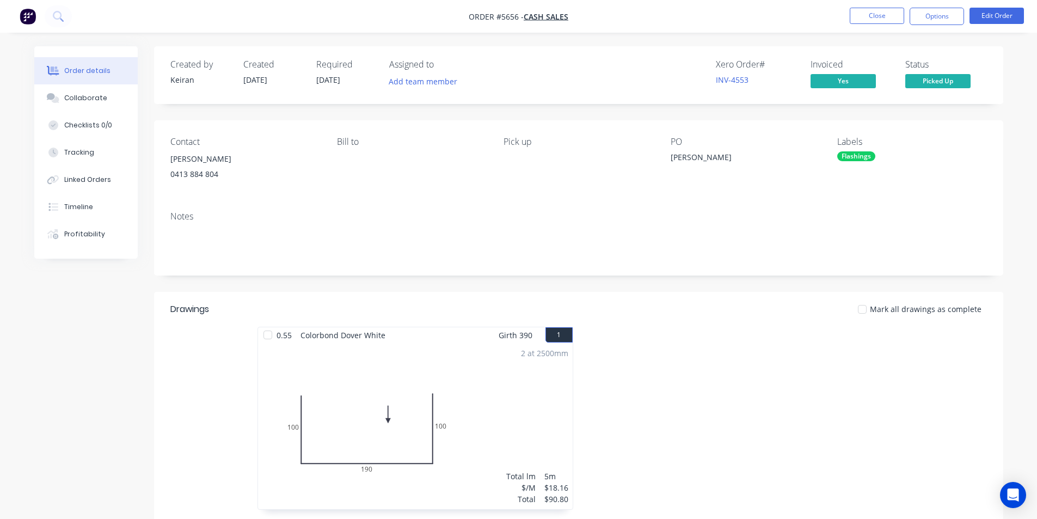
drag, startPoint x: 881, startPoint y: 5, endPoint x: 803, endPoint y: 46, distance: 87.9
click at [879, 6] on nav "Order #5656 - Cash Sales Close Options Edit Order" at bounding box center [518, 16] width 1037 height 33
click at [872, 23] on button "Close" at bounding box center [877, 16] width 54 height 16
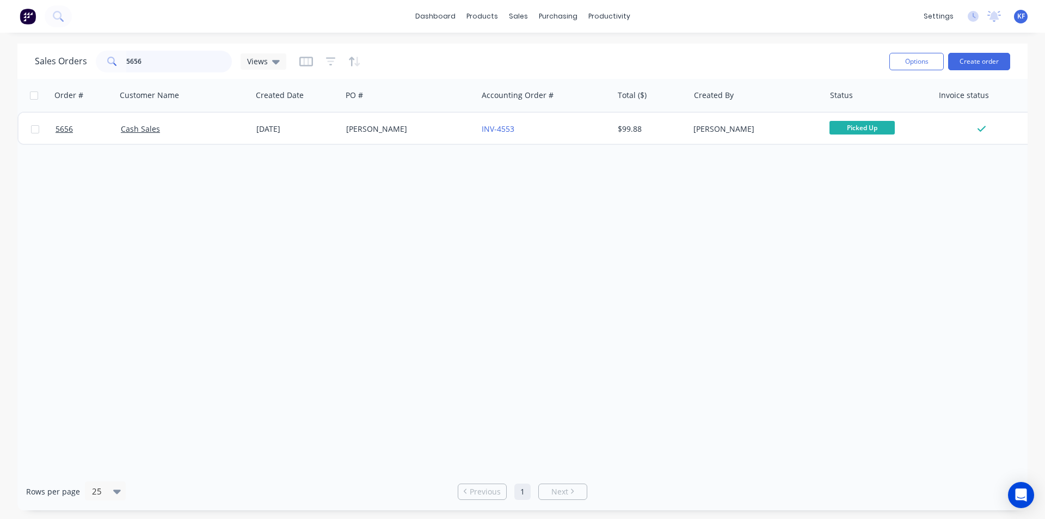
drag, startPoint x: 194, startPoint y: 64, endPoint x: 2, endPoint y: 25, distance: 196.1
click at [0, 41] on div "dashboard products sales purchasing productivity dashboard products Product Cat…" at bounding box center [522, 259] width 1045 height 519
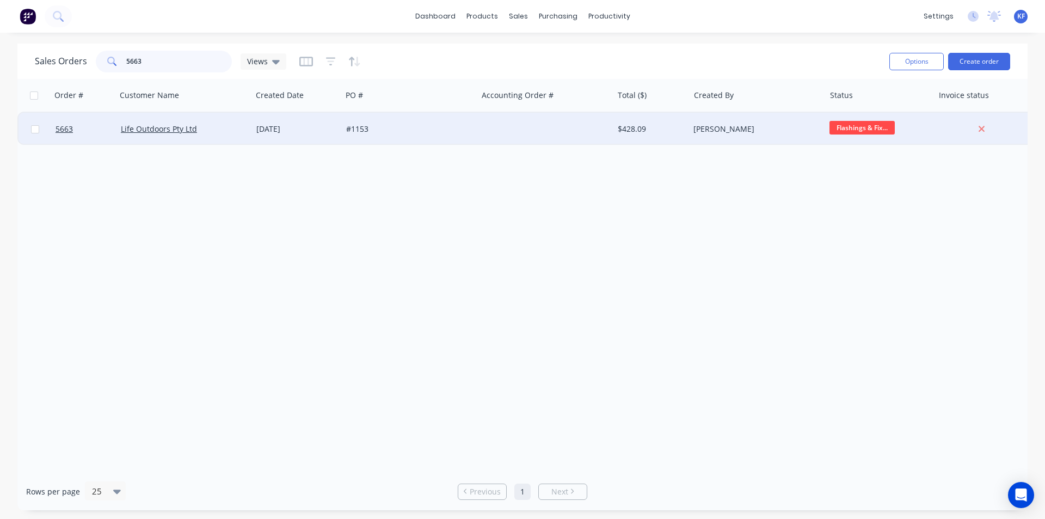
type input "5663"
click at [562, 141] on div at bounding box center [545, 129] width 136 height 33
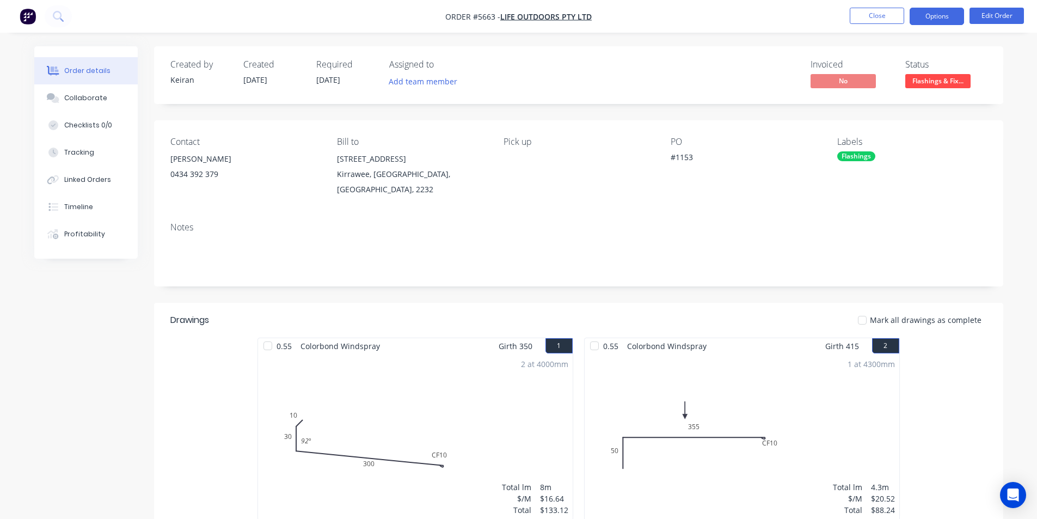
click at [923, 10] on button "Options" at bounding box center [936, 16] width 54 height 17
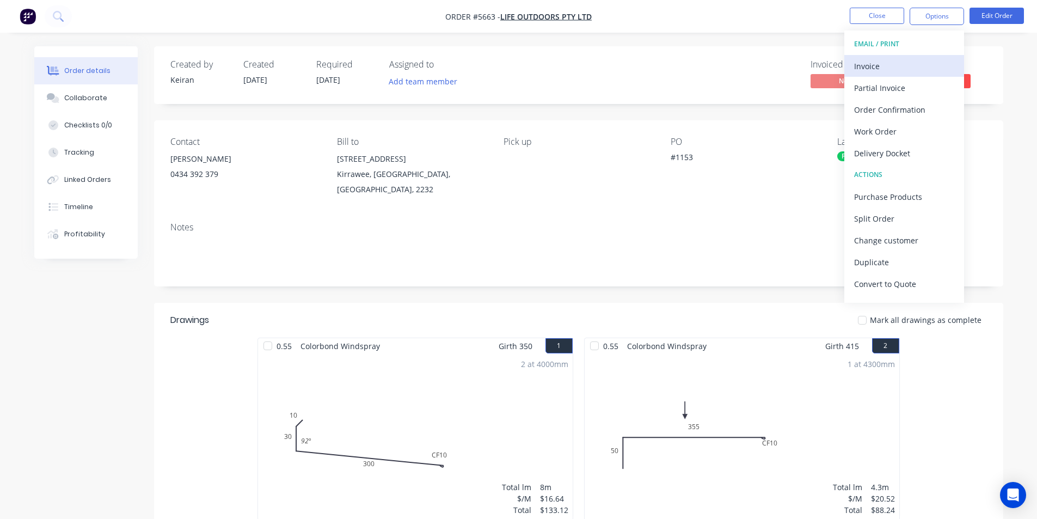
click at [897, 63] on div "Invoice" at bounding box center [904, 66] width 100 height 16
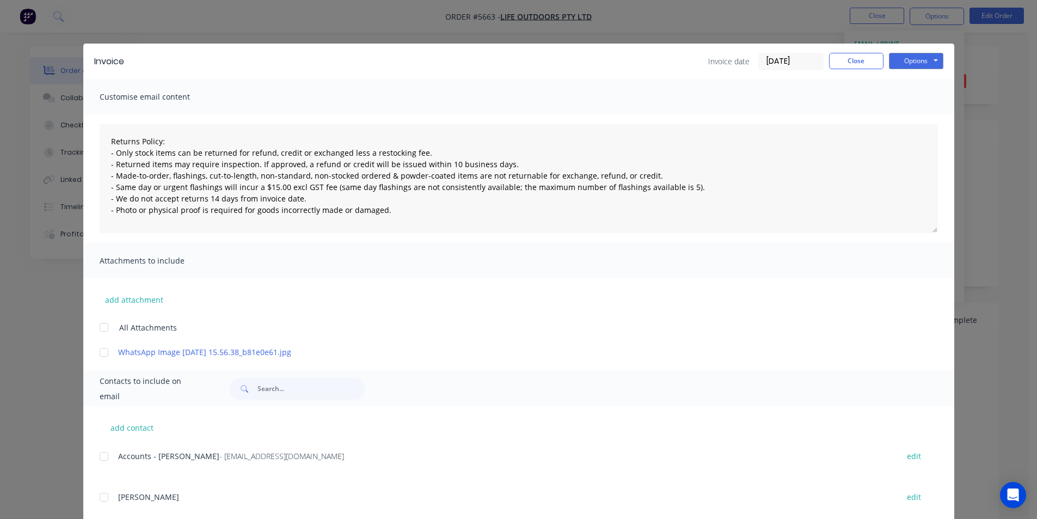
drag, startPoint x: 102, startPoint y: 458, endPoint x: 127, endPoint y: 441, distance: 29.9
click at [104, 458] on div at bounding box center [104, 456] width 22 height 22
click at [930, 63] on button "Options" at bounding box center [916, 61] width 54 height 16
click at [932, 110] on button "Email" at bounding box center [924, 116] width 70 height 18
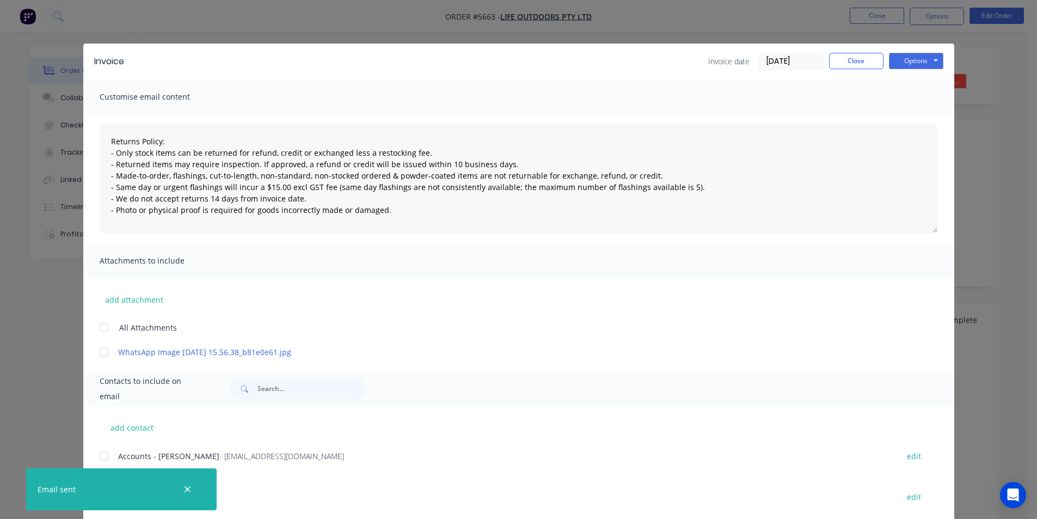
type textarea "Returns Policy: - Only stock items can be returned for refund, credit or exchan…"
click at [866, 71] on div "Invoice Invoice date 03/09/25 Close Options Preview Print Email" at bounding box center [518, 61] width 871 height 35
click at [865, 61] on button "Close" at bounding box center [856, 61] width 54 height 16
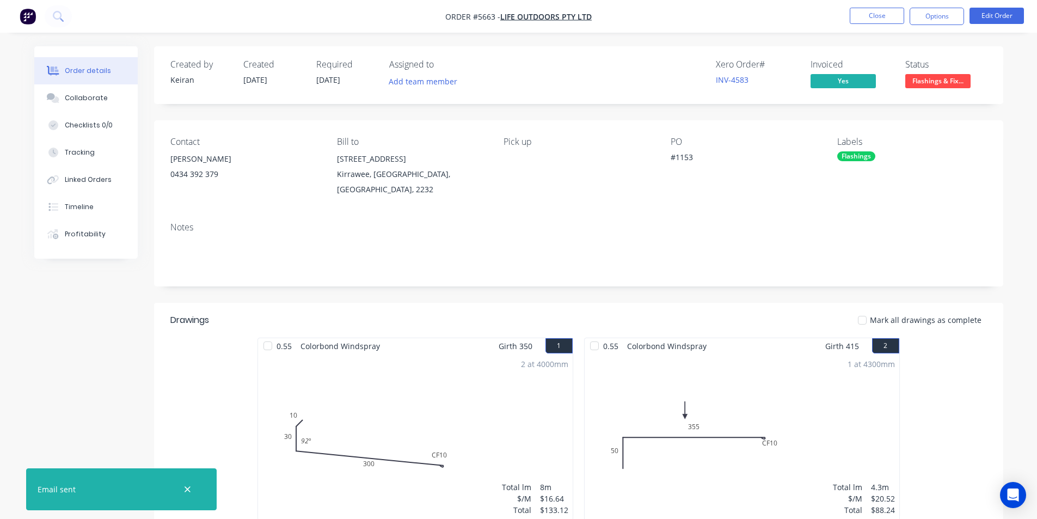
click at [924, 89] on button "Flashings & Fix..." at bounding box center [937, 82] width 65 height 16
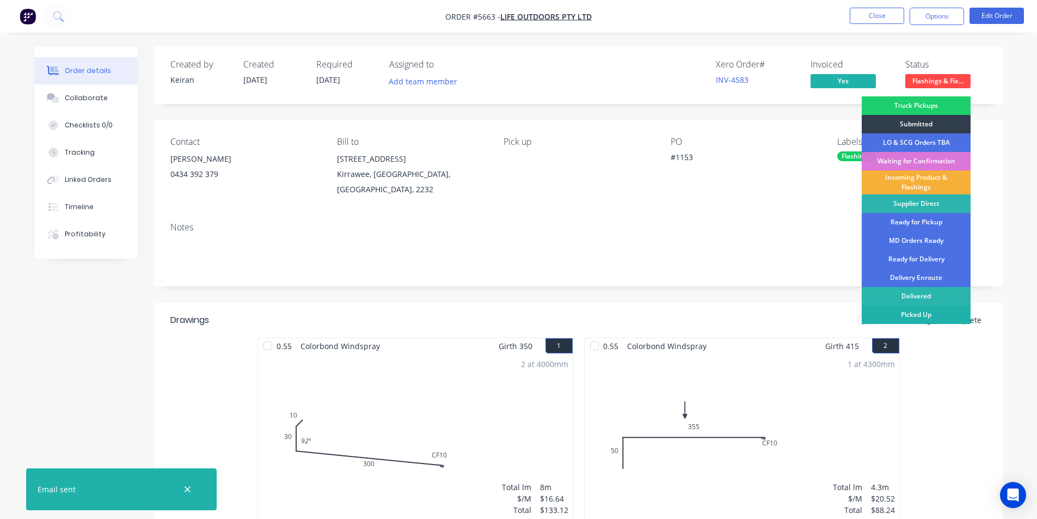
click at [944, 315] on div "Picked Up" at bounding box center [916, 314] width 109 height 19
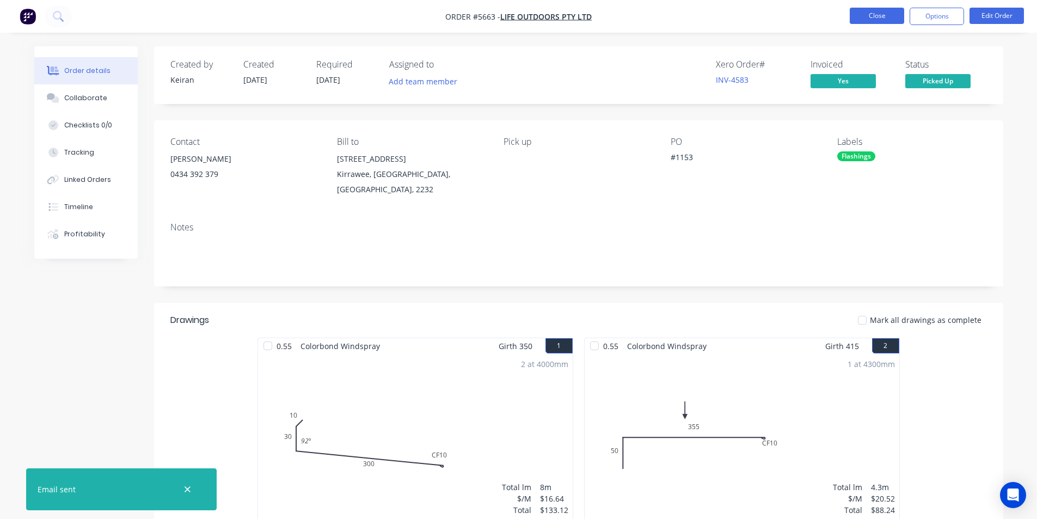
click at [867, 8] on button "Close" at bounding box center [877, 16] width 54 height 16
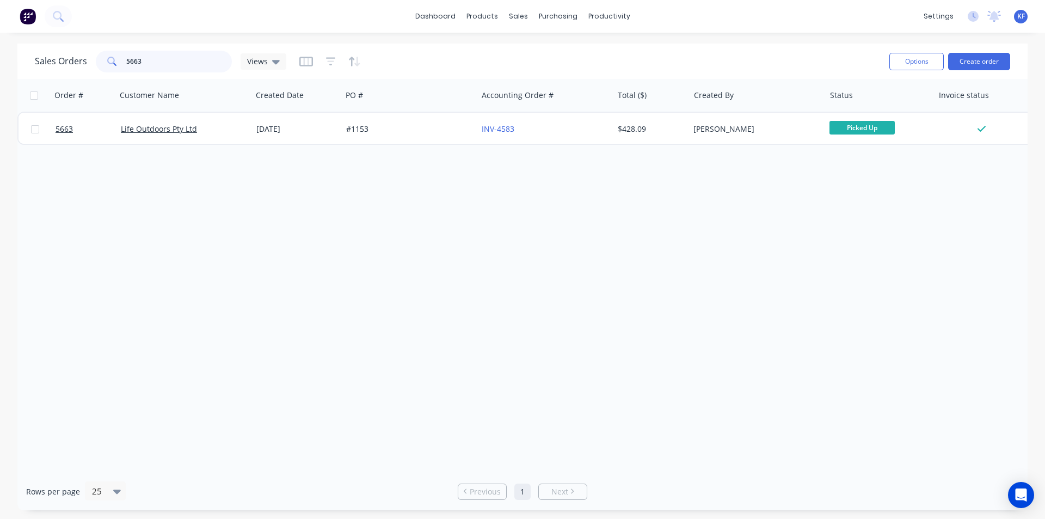
drag, startPoint x: 67, startPoint y: 49, endPoint x: 48, endPoint y: 26, distance: 29.8
click at [52, 32] on div "dashboard products sales purchasing productivity dashboard products Product Cat…" at bounding box center [522, 259] width 1045 height 519
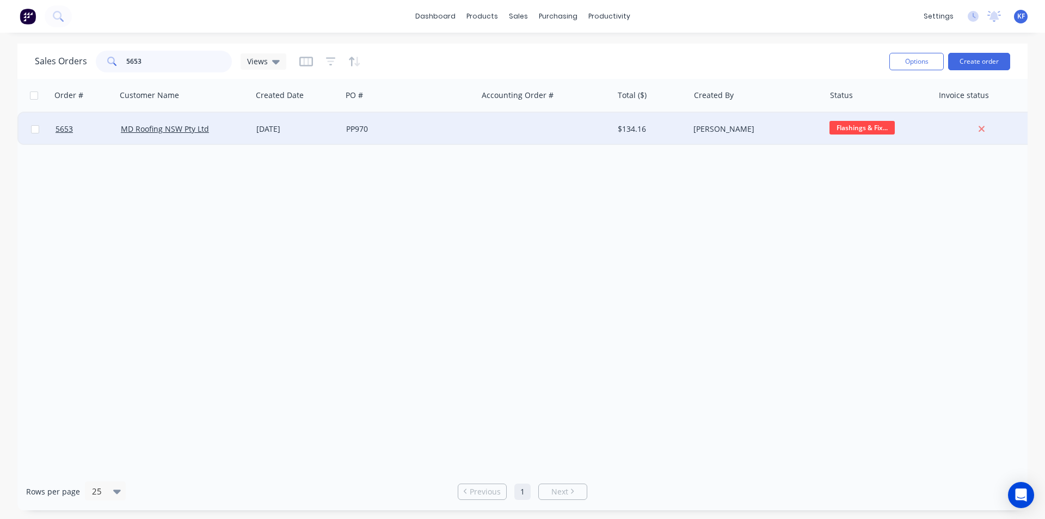
type input "5653"
click at [586, 138] on div at bounding box center [545, 129] width 136 height 33
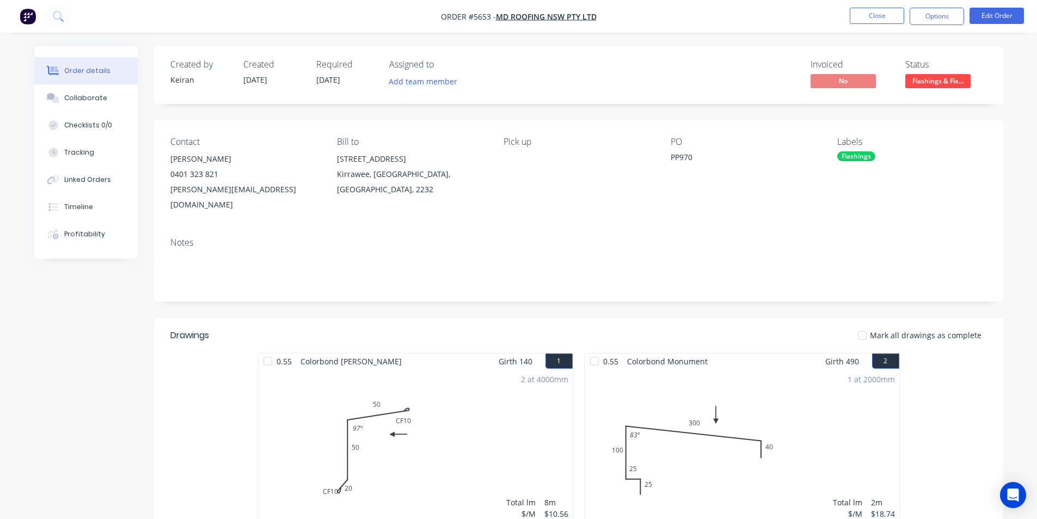
drag, startPoint x: 936, startPoint y: 13, endPoint x: 932, endPoint y: 29, distance: 16.9
click at [937, 13] on button "Options" at bounding box center [936, 16] width 54 height 17
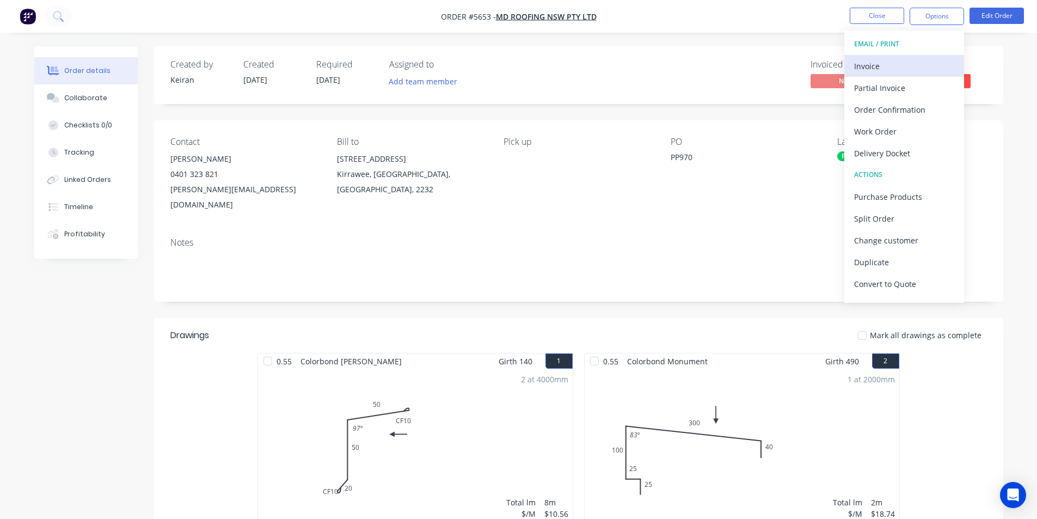
click at [914, 64] on div "Invoice" at bounding box center [904, 66] width 100 height 16
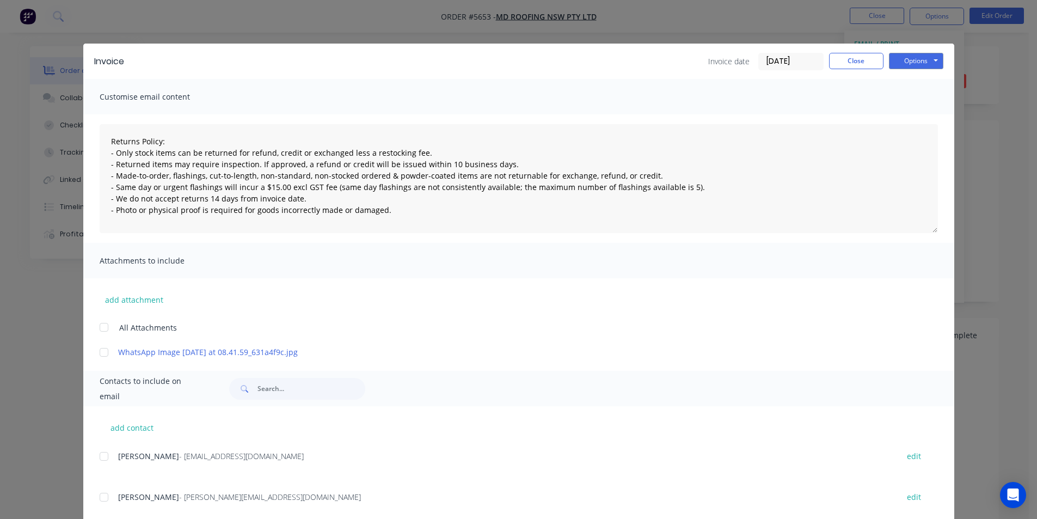
click at [98, 456] on div at bounding box center [104, 456] width 22 height 22
click at [926, 60] on button "Options" at bounding box center [916, 61] width 54 height 16
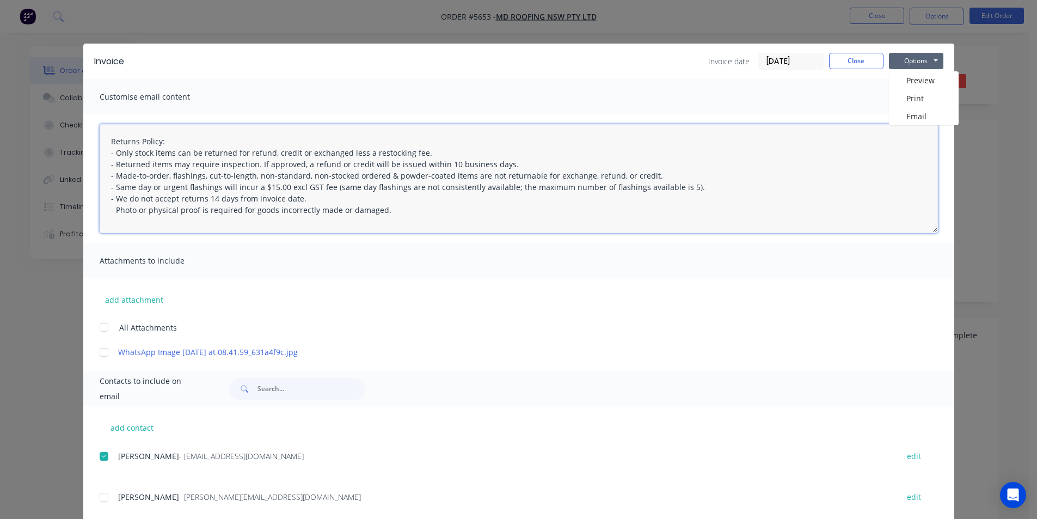
drag, startPoint x: 908, startPoint y: 132, endPoint x: 907, endPoint y: 119, distance: 13.1
click at [907, 131] on textarea "Returns Policy: - Only stock items can be returned for refund, credit or exchan…" at bounding box center [519, 178] width 838 height 109
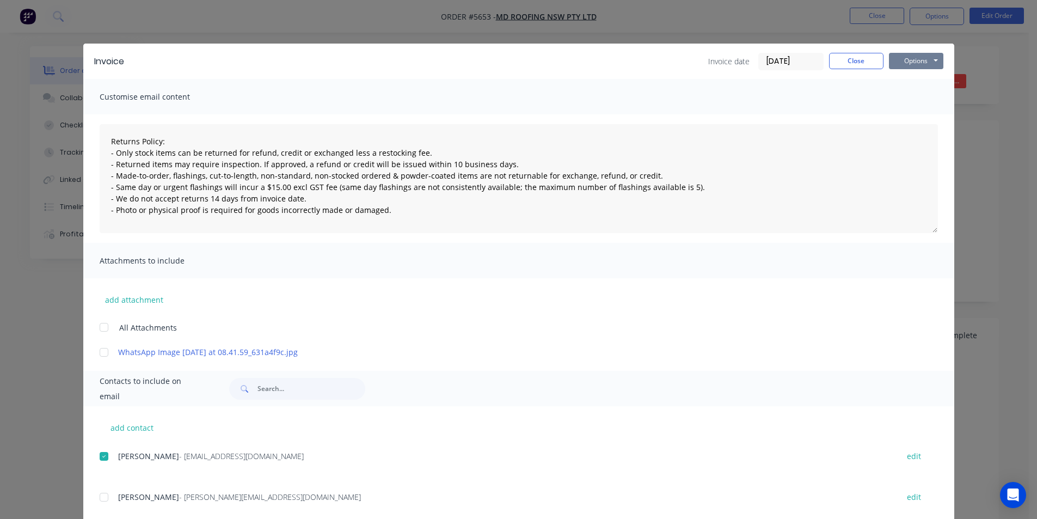
click at [929, 59] on button "Options" at bounding box center [916, 61] width 54 height 16
click at [928, 115] on button "Email" at bounding box center [924, 116] width 70 height 18
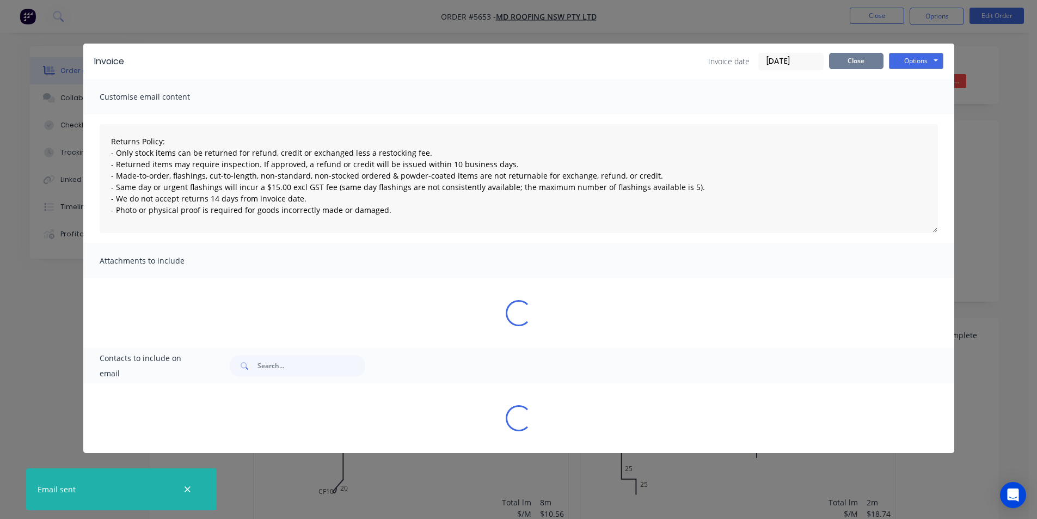
type textarea "Returns Policy: - Only stock items can be returned for refund, credit or exchan…"
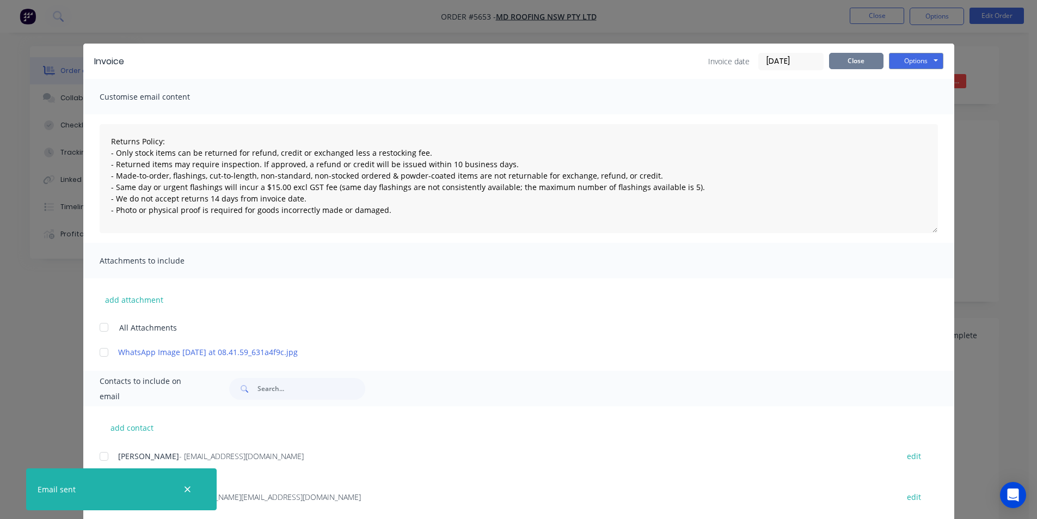
click at [872, 59] on button "Close" at bounding box center [856, 61] width 54 height 16
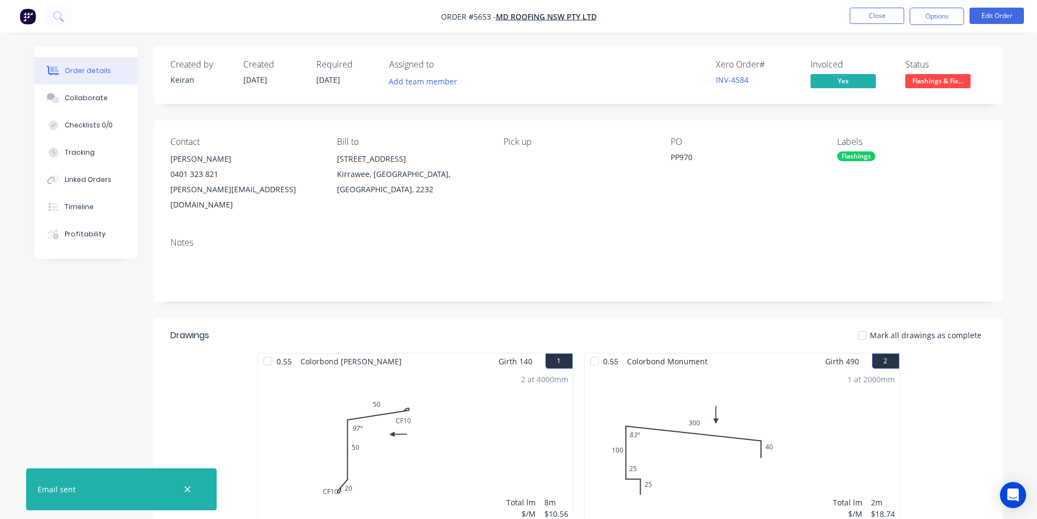
click at [920, 75] on span "Flashings & Fix..." at bounding box center [937, 81] width 65 height 14
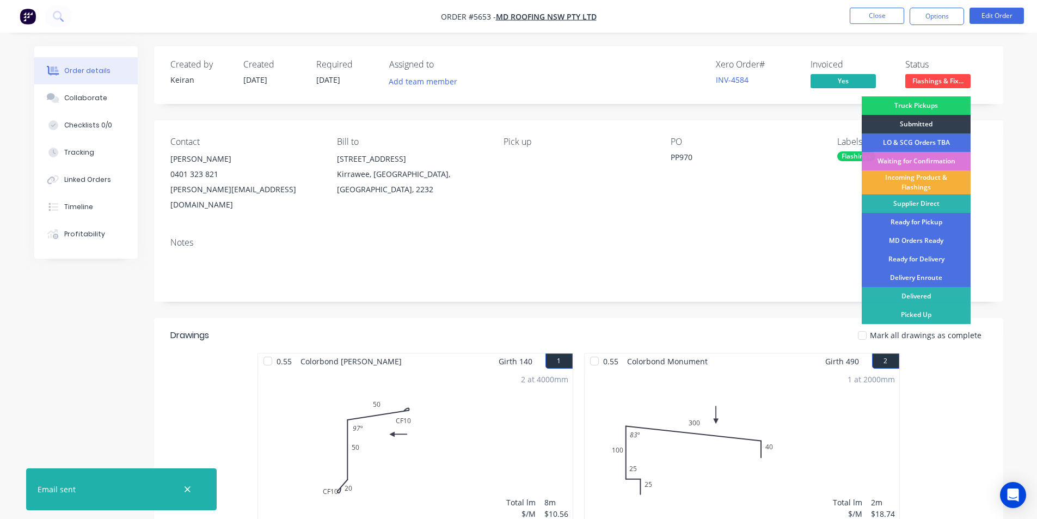
click at [932, 317] on div "Picked Up" at bounding box center [916, 314] width 109 height 19
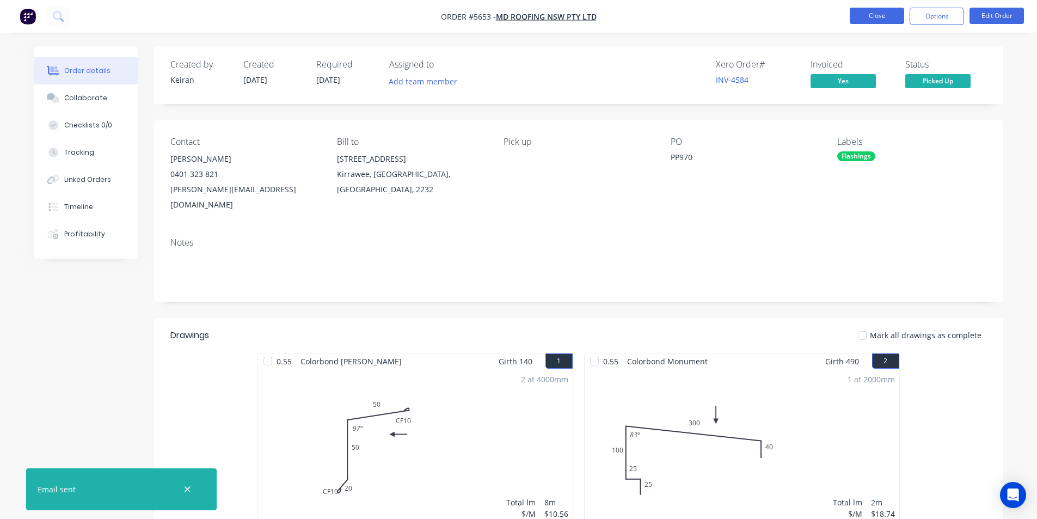
click at [882, 10] on button "Close" at bounding box center [877, 16] width 54 height 16
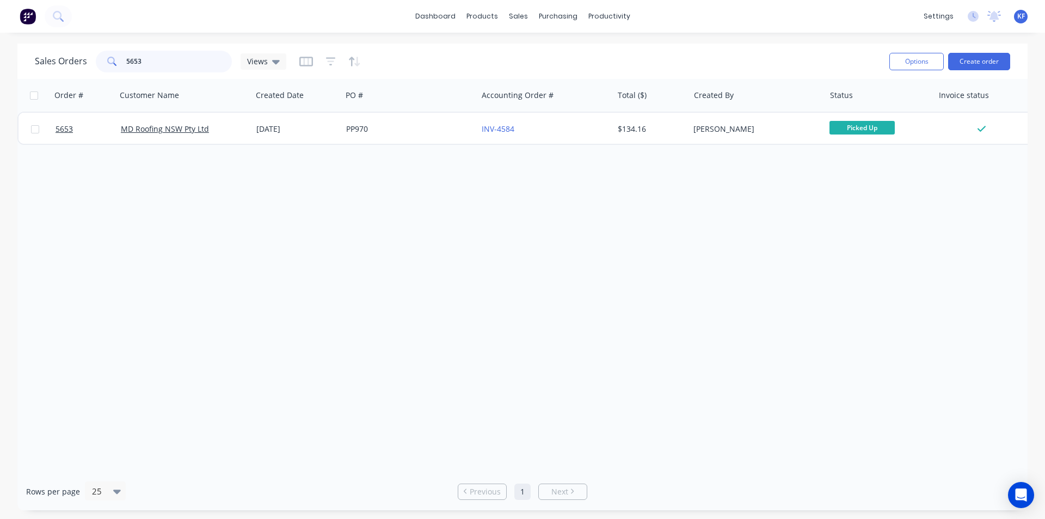
drag, startPoint x: 164, startPoint y: 60, endPoint x: 90, endPoint y: 47, distance: 75.6
click at [90, 47] on div "Sales Orders 5653 Views Options Create order" at bounding box center [522, 61] width 1010 height 35
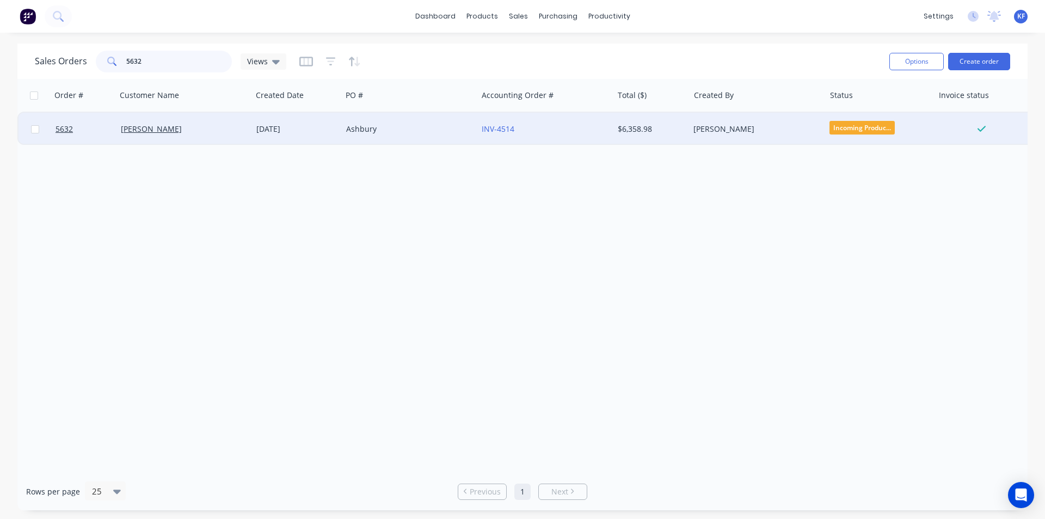
type input "5632"
click at [662, 133] on div "$6,358.98" at bounding box center [650, 129] width 64 height 11
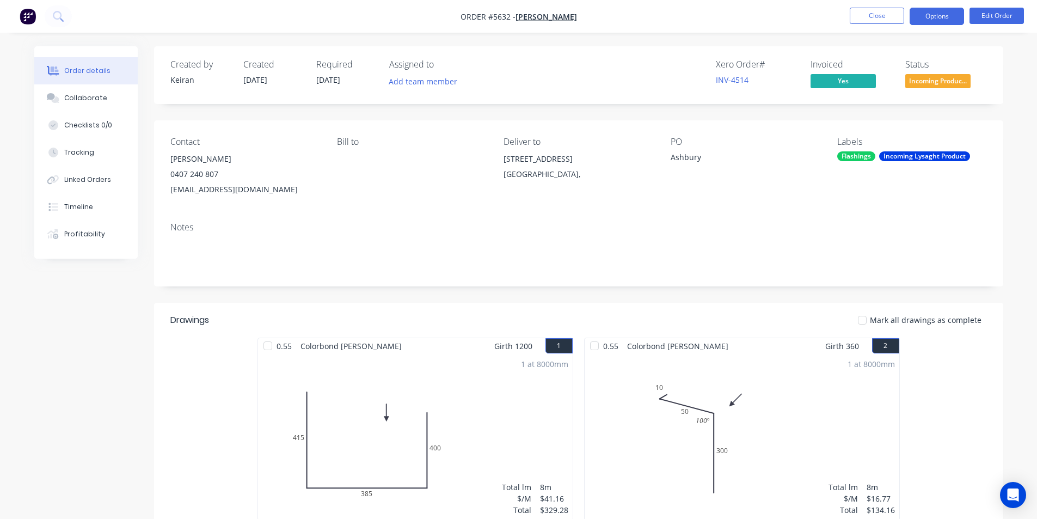
click at [944, 19] on button "Options" at bounding box center [936, 16] width 54 height 17
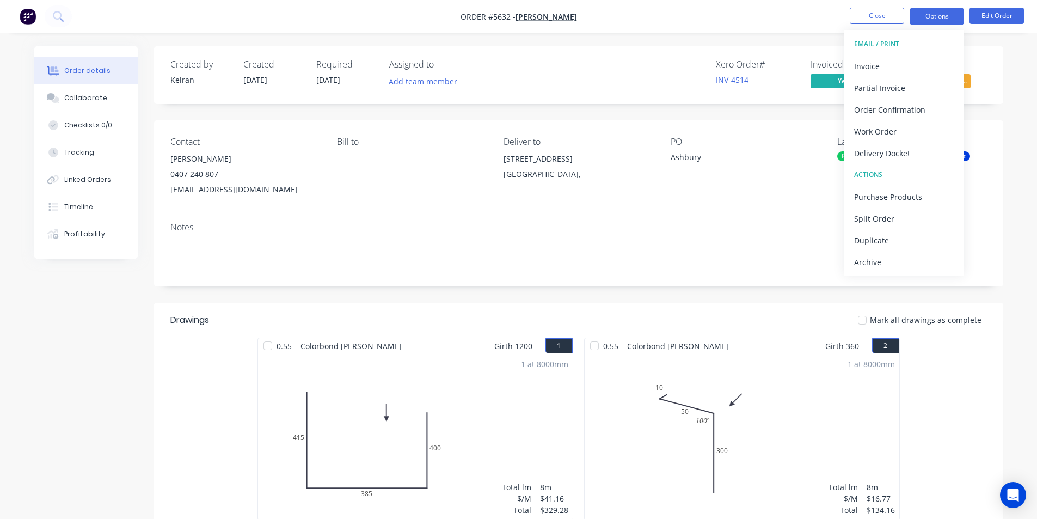
click at [944, 19] on button "Options" at bounding box center [936, 16] width 54 height 17
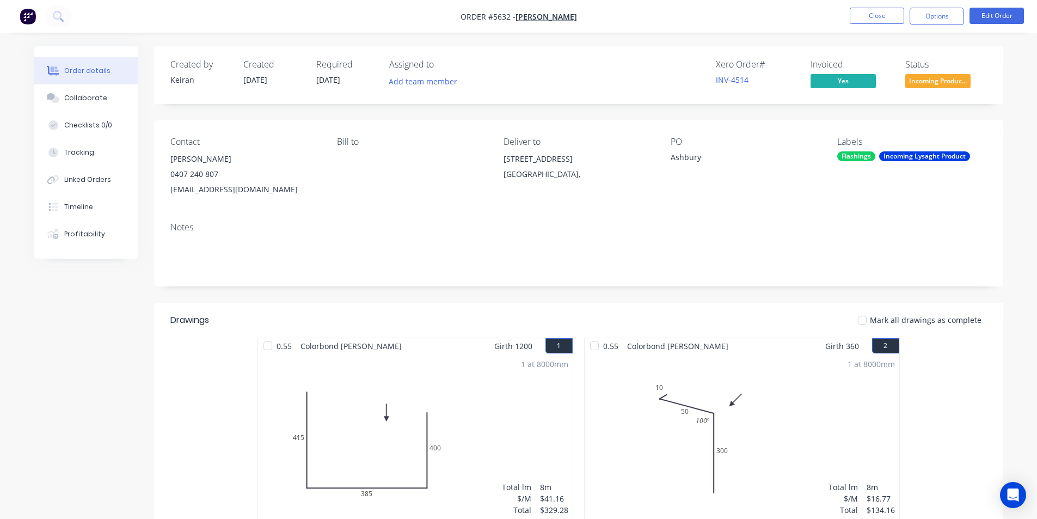
click at [955, 87] on button "Incoming Produc..." at bounding box center [937, 82] width 65 height 16
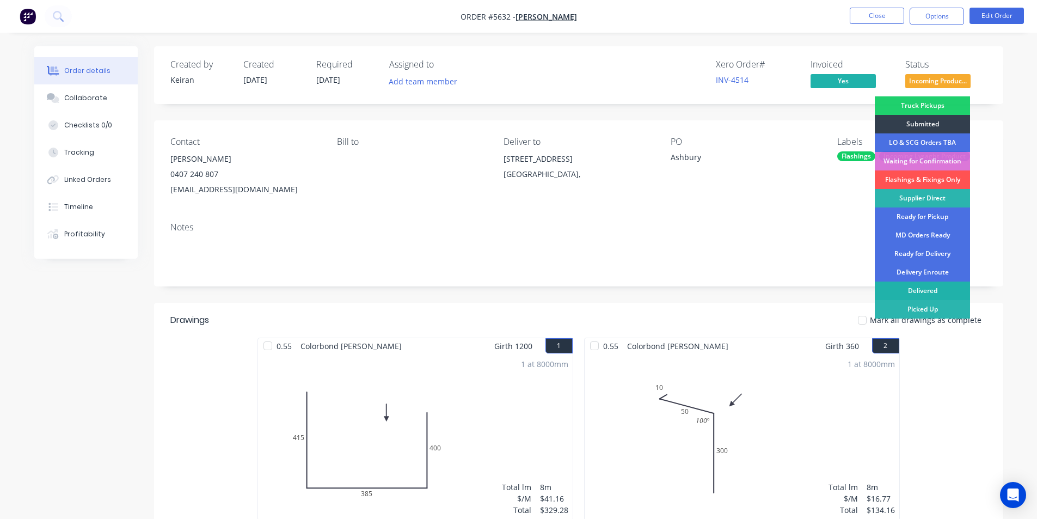
click at [915, 297] on div "Delivered" at bounding box center [922, 290] width 95 height 19
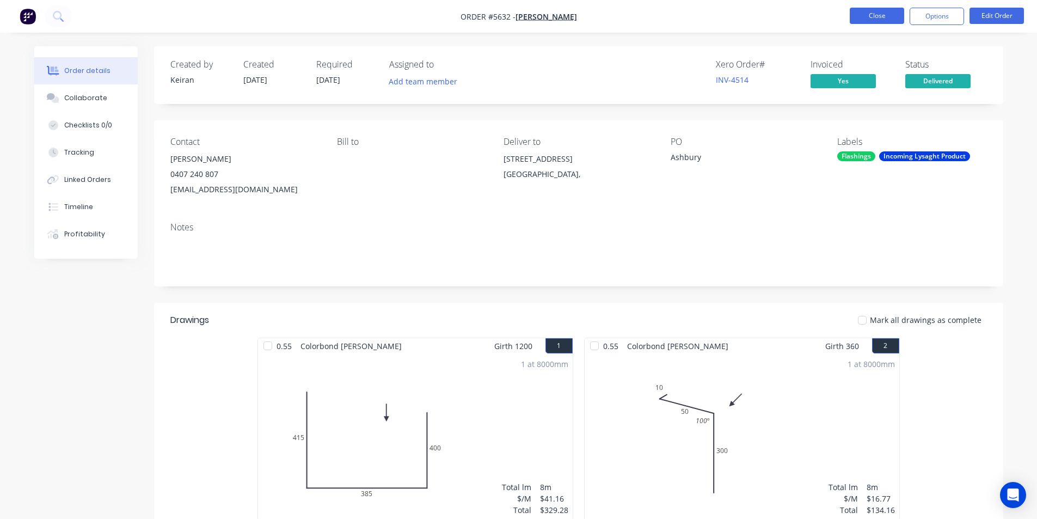
click at [879, 16] on button "Close" at bounding box center [877, 16] width 54 height 16
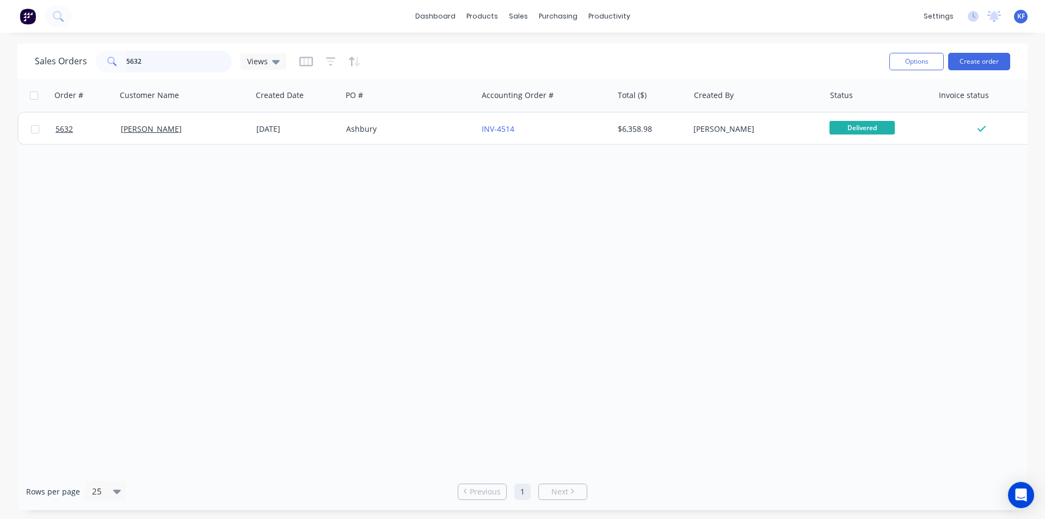
drag, startPoint x: 177, startPoint y: 70, endPoint x: 47, endPoint y: 58, distance: 130.1
click at [54, 56] on div "Sales Orders 5632 Views" at bounding box center [160, 62] width 251 height 22
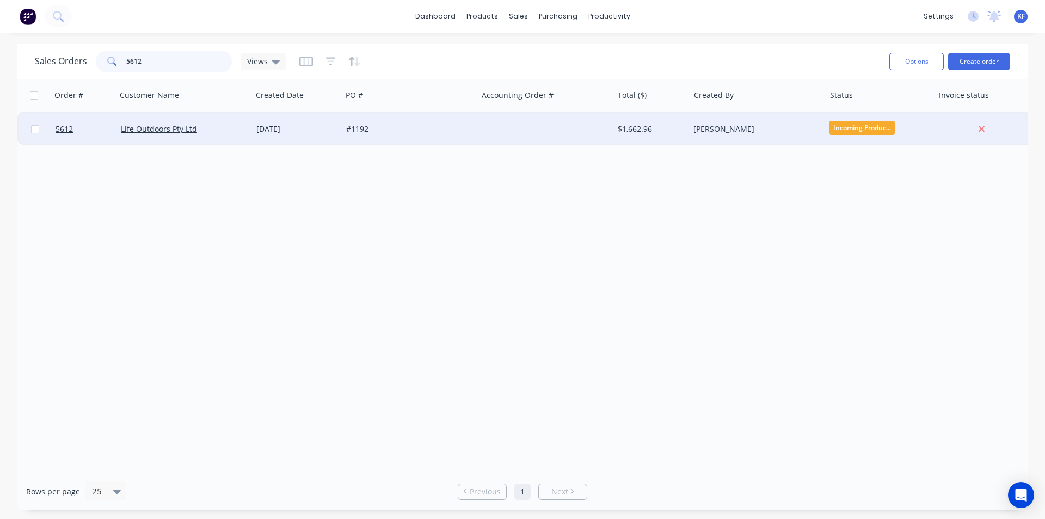
type input "5612"
click at [494, 131] on div at bounding box center [545, 129] width 136 height 33
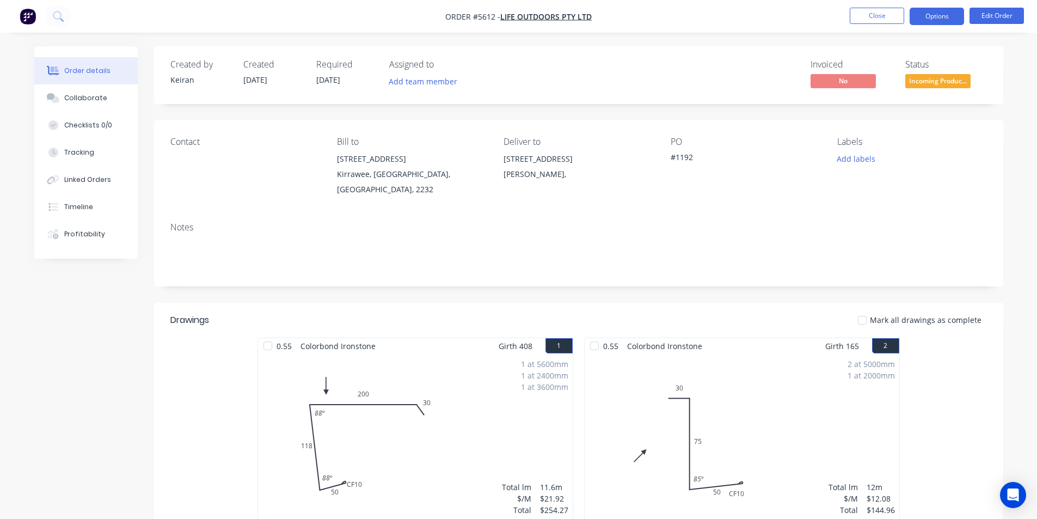
click at [920, 14] on button "Options" at bounding box center [936, 16] width 54 height 17
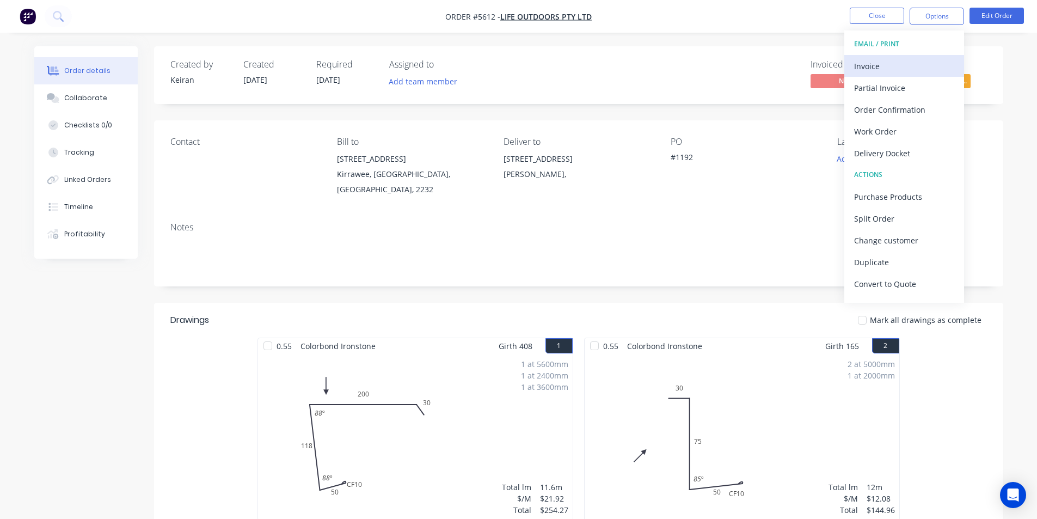
click at [878, 68] on div "Invoice" at bounding box center [904, 66] width 100 height 16
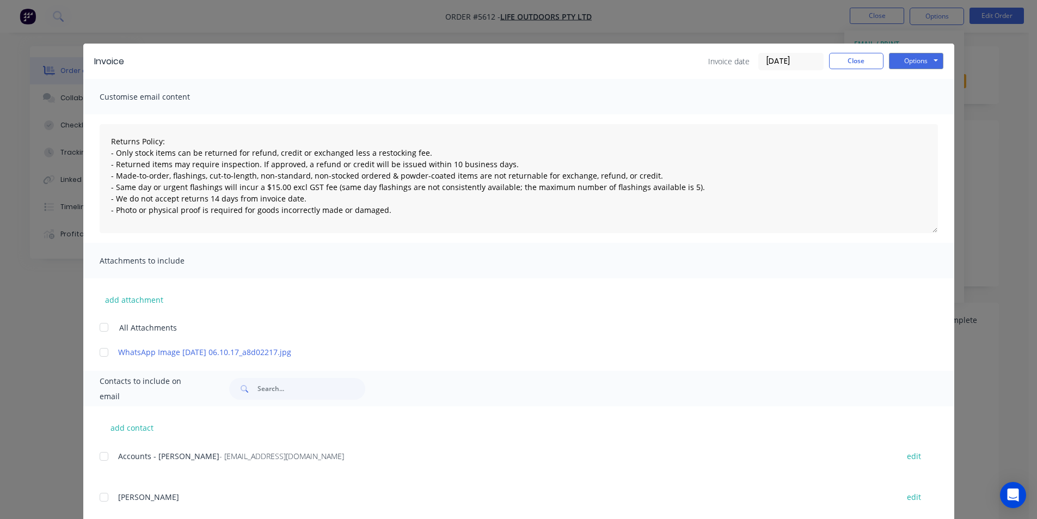
click at [101, 456] on div at bounding box center [104, 456] width 22 height 22
click at [889, 65] on button "Options" at bounding box center [916, 61] width 54 height 16
click at [904, 113] on button "Email" at bounding box center [924, 116] width 70 height 18
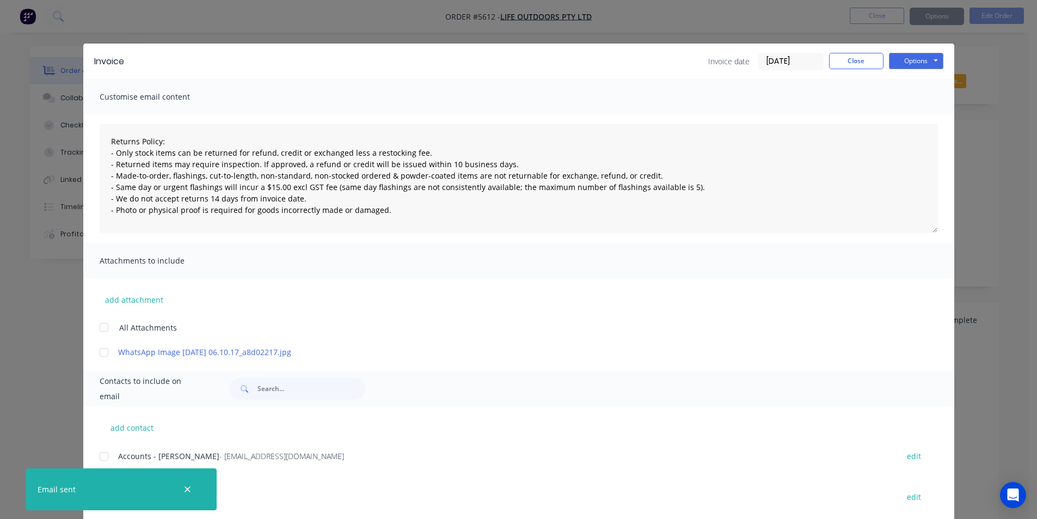
type textarea "Returns Policy: - Only stock items can be returned for refund, credit or exchan…"
click at [863, 66] on button "Close" at bounding box center [856, 61] width 54 height 16
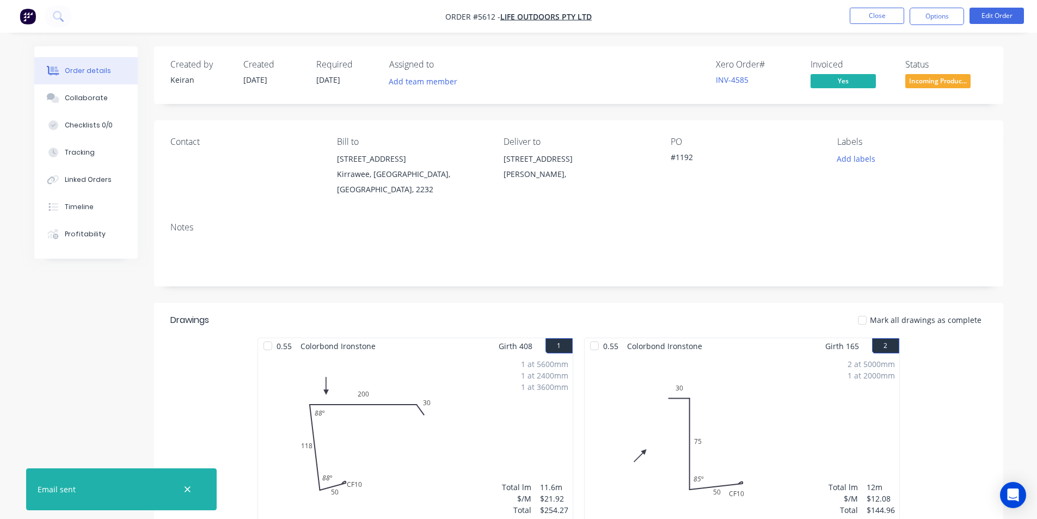
click at [935, 84] on span "Incoming Produc..." at bounding box center [937, 81] width 65 height 14
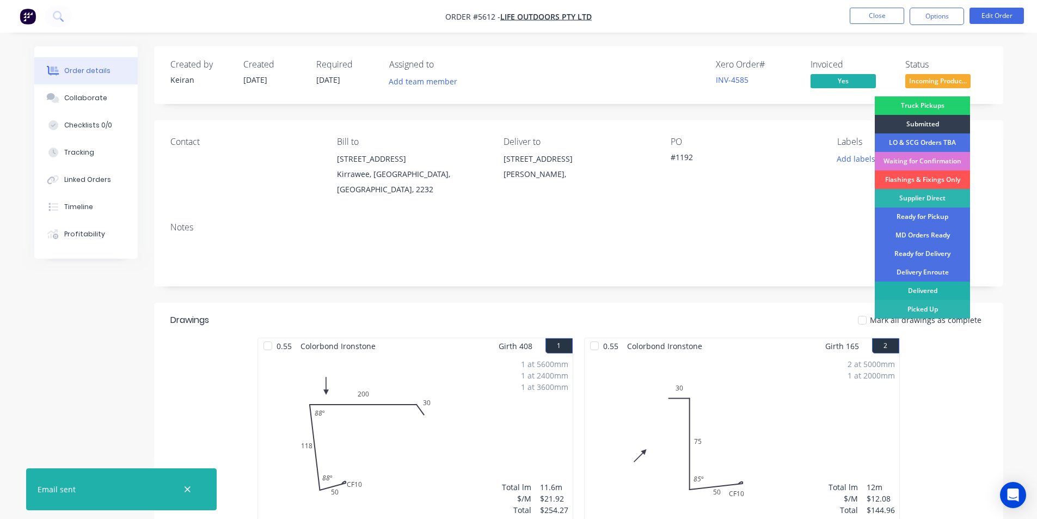
click at [933, 294] on div "Delivered" at bounding box center [922, 290] width 95 height 19
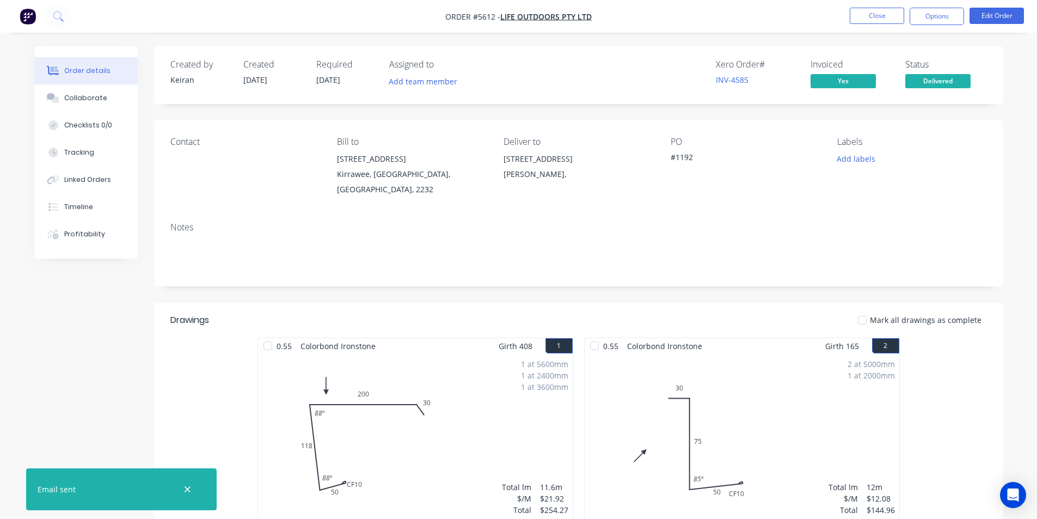
click at [887, 29] on nav "Order #5612 - Life Outdoors Pty Ltd Close Options Edit Order" at bounding box center [518, 16] width 1037 height 33
click at [883, 20] on button "Close" at bounding box center [877, 16] width 54 height 16
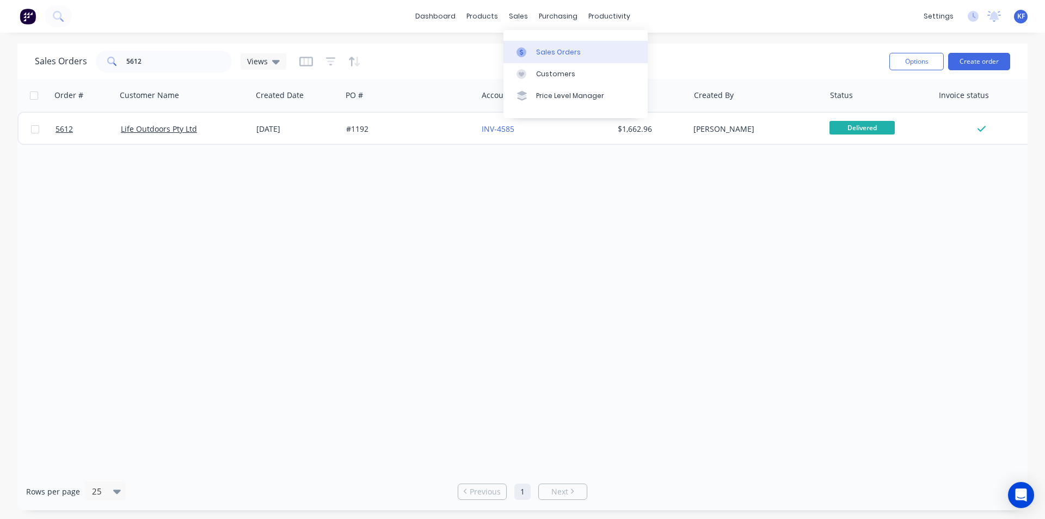
click at [556, 51] on div "Sales Orders" at bounding box center [558, 52] width 45 height 10
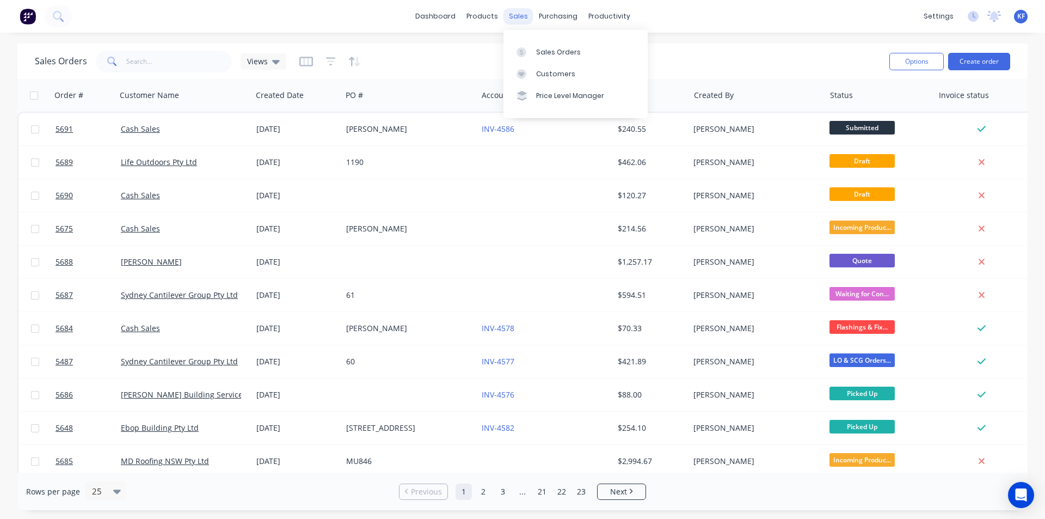
click at [518, 17] on div "sales" at bounding box center [518, 16] width 30 height 16
drag, startPoint x: 556, startPoint y: 74, endPoint x: 544, endPoint y: 73, distance: 12.0
click at [554, 73] on div "Customers" at bounding box center [555, 74] width 39 height 10
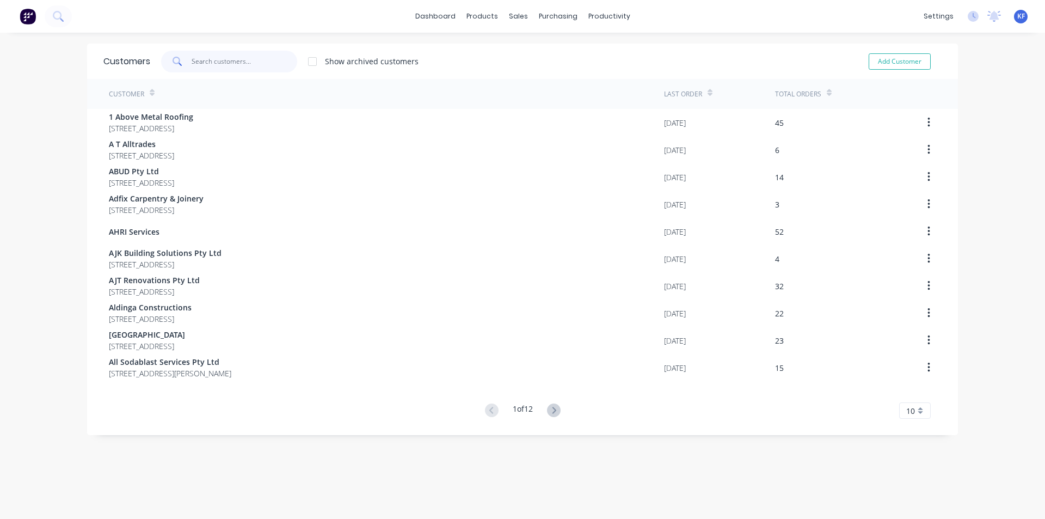
click at [241, 59] on input "text" at bounding box center [245, 62] width 106 height 22
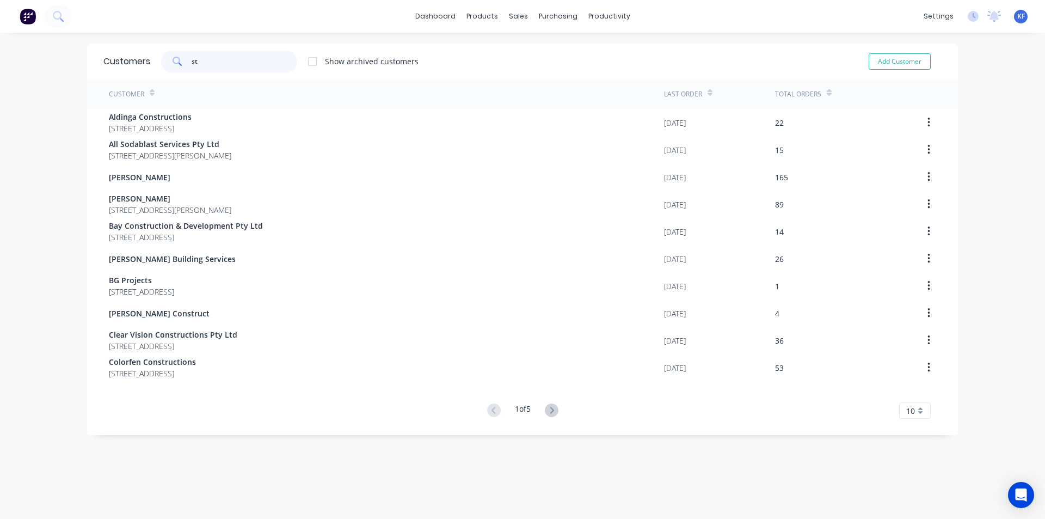
type input "s"
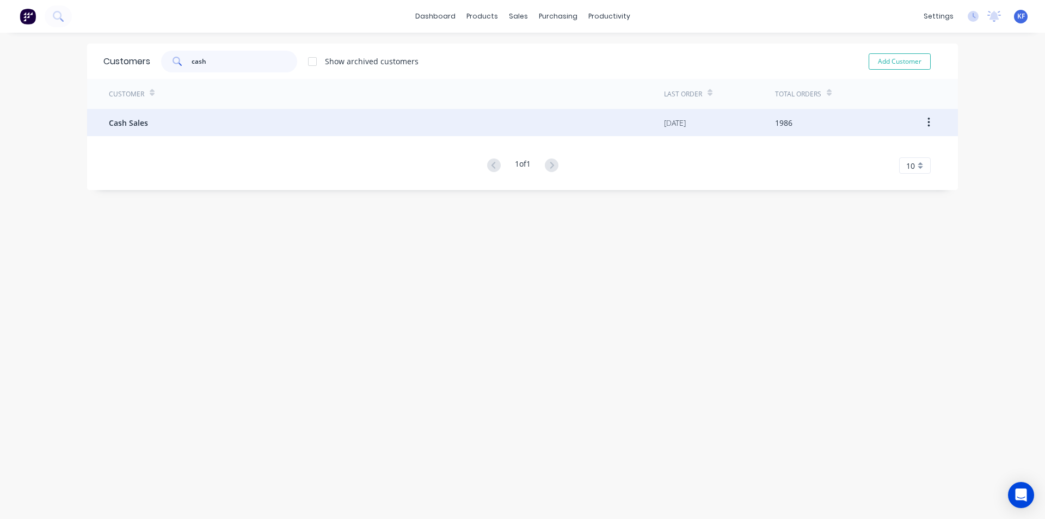
type input "cash"
click at [323, 126] on div "Cash Sales" at bounding box center [386, 122] width 555 height 27
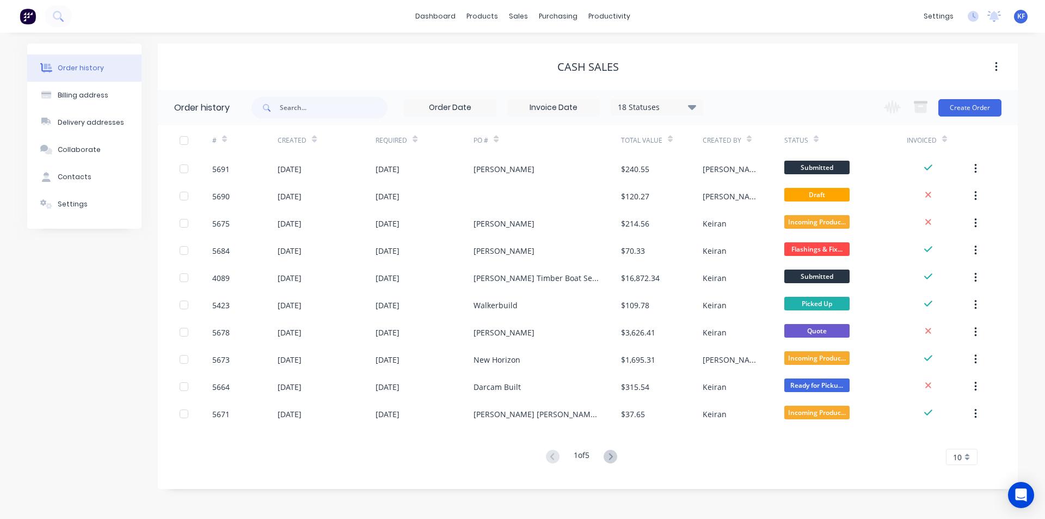
click at [679, 109] on div "18 Statuses" at bounding box center [656, 107] width 91 height 12
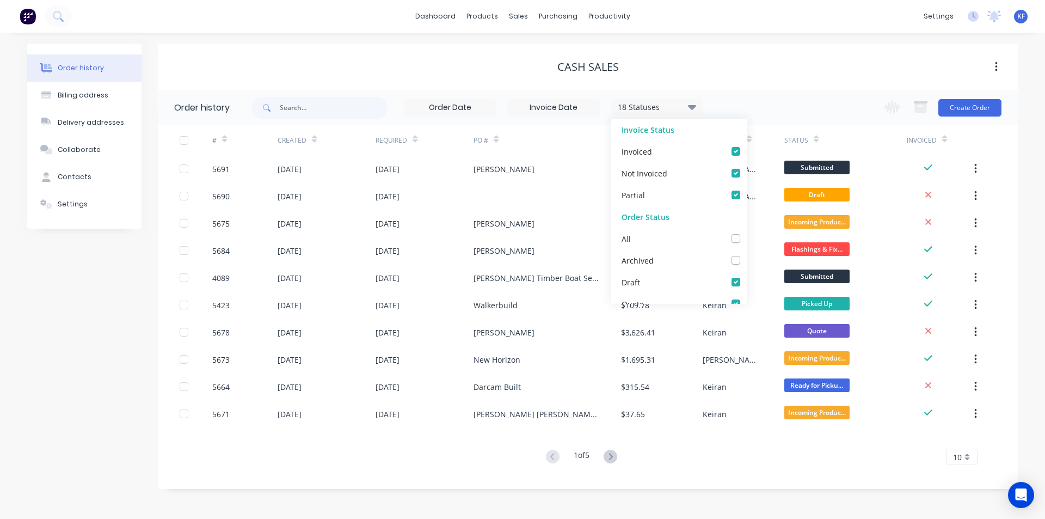
click at [729, 233] on div "All" at bounding box center [679, 238] width 136 height 22
click at [726, 244] on div "All" at bounding box center [679, 238] width 136 height 22
click at [747, 232] on label at bounding box center [747, 232] width 0 height 0
click at [747, 241] on input "checkbox" at bounding box center [751, 237] width 9 height 10
checkbox input "true"
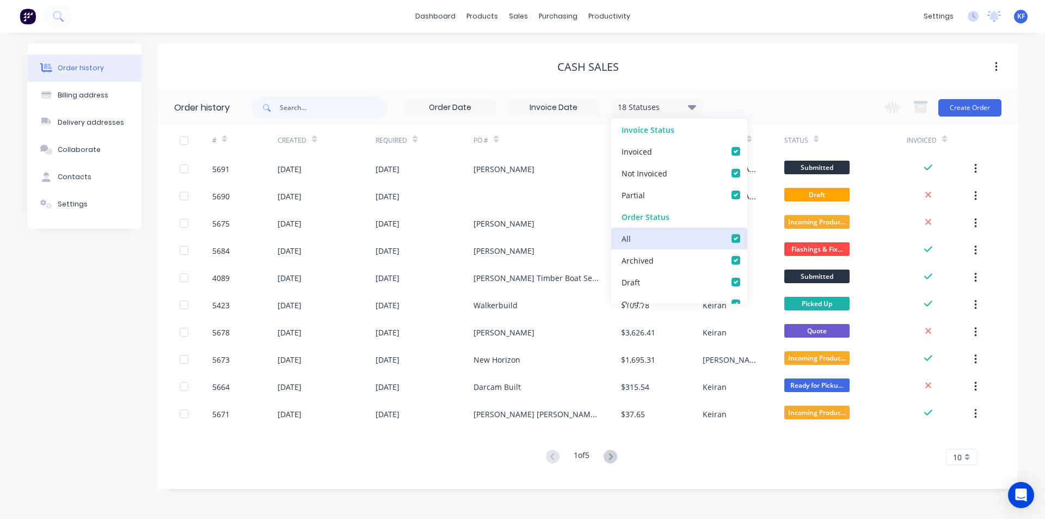
checkbox input "true"
click at [758, 87] on div "Cash Sales" at bounding box center [588, 67] width 860 height 46
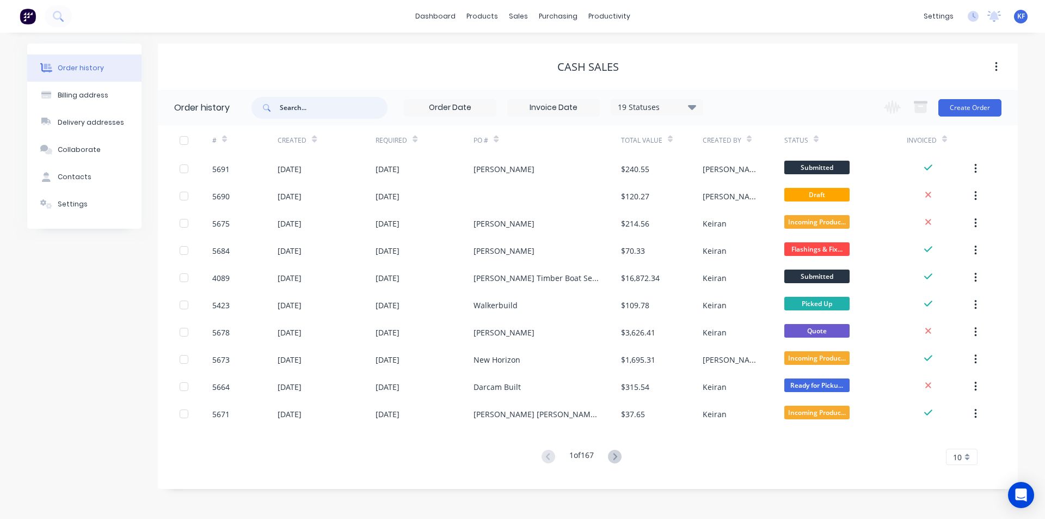
click at [307, 112] on input "text" at bounding box center [334, 108] width 108 height 22
type input "[PERSON_NAME]"
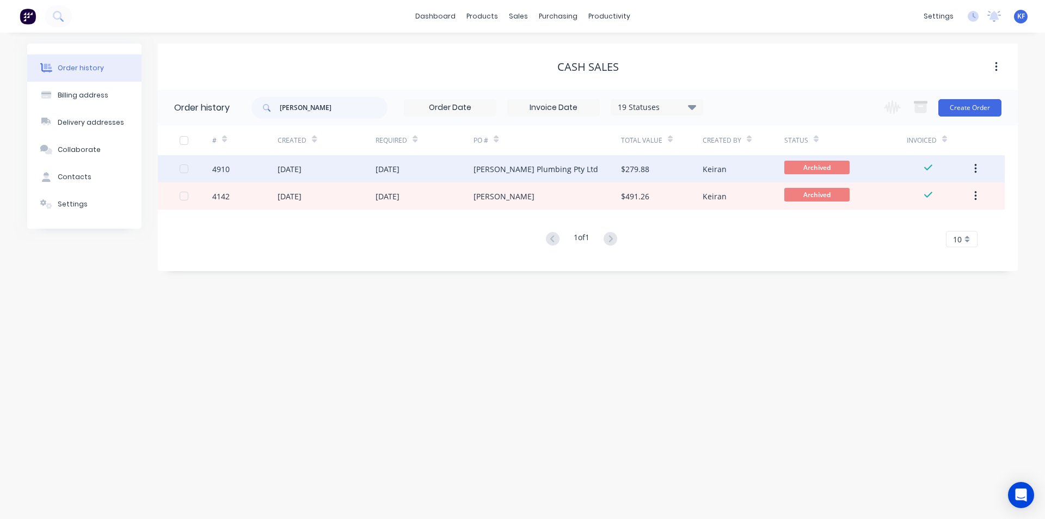
click at [508, 165] on div "[PERSON_NAME] Plumbing Pty Ltd" at bounding box center [535, 168] width 125 height 11
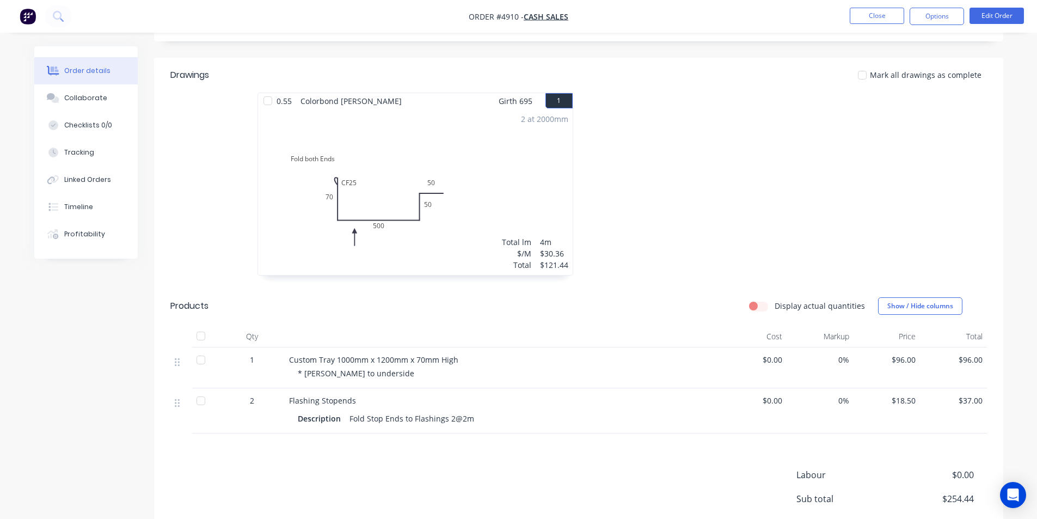
scroll to position [272, 0]
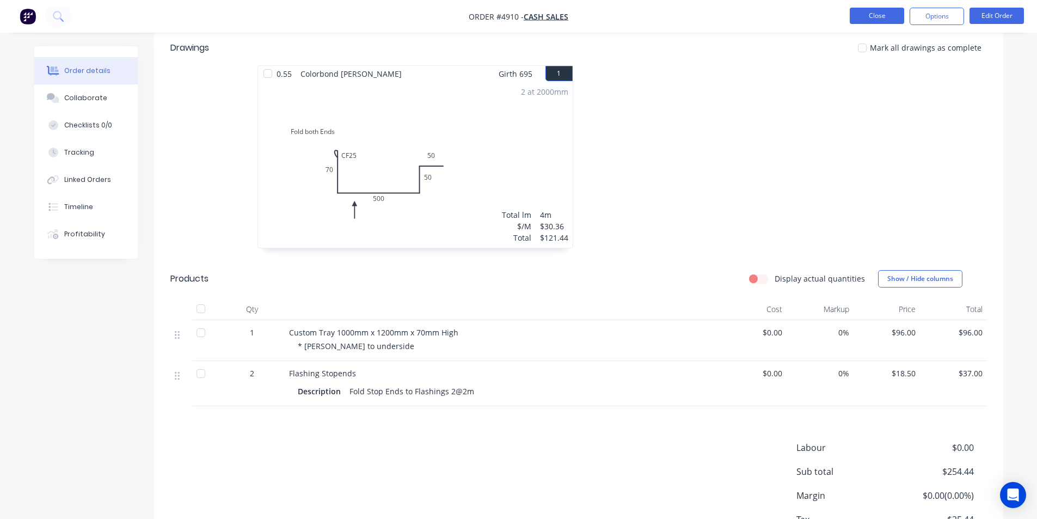
click at [856, 17] on button "Close" at bounding box center [877, 16] width 54 height 16
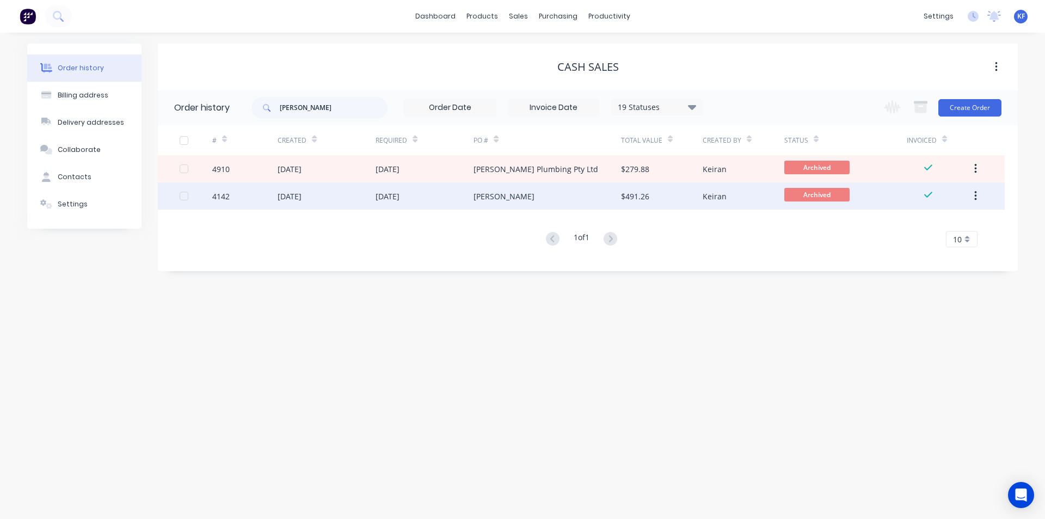
click at [493, 193] on div "[PERSON_NAME]" at bounding box center [503, 195] width 61 height 11
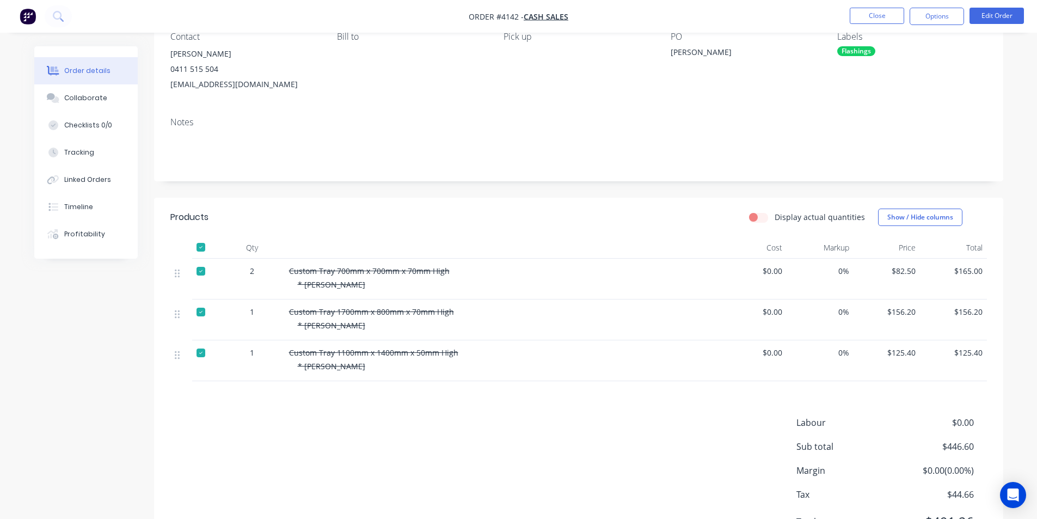
scroll to position [109, 0]
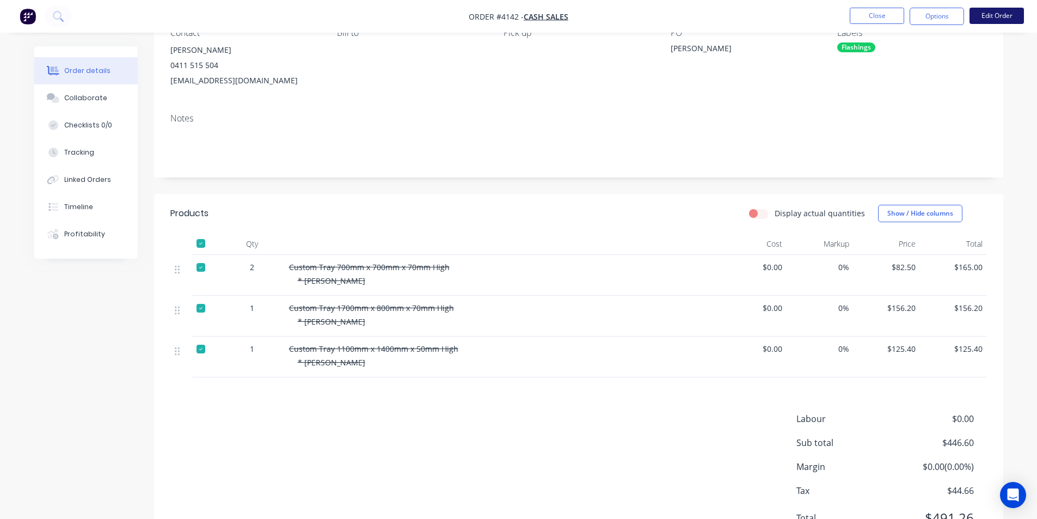
click at [991, 21] on button "Edit Order" at bounding box center [996, 16] width 54 height 16
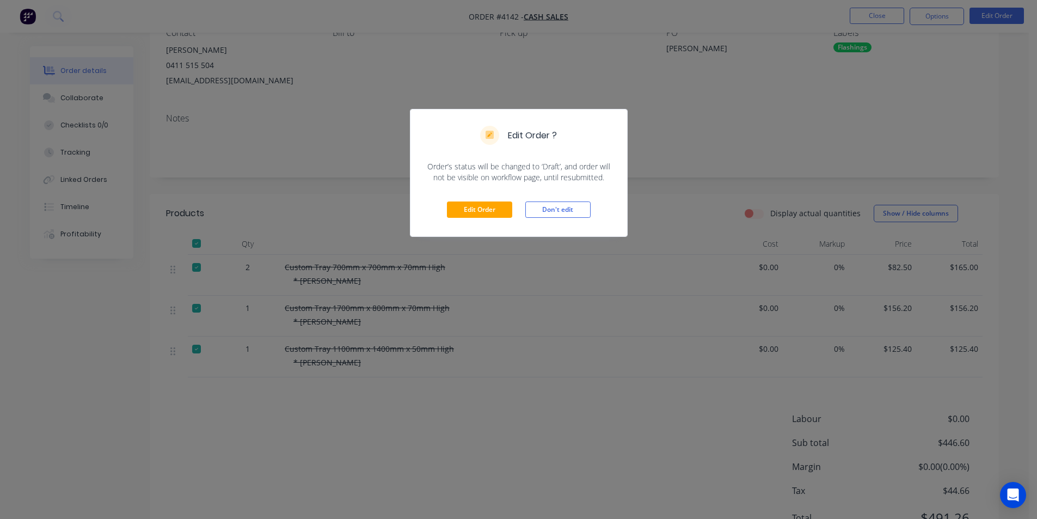
click at [563, 213] on button "Don't edit" at bounding box center [557, 209] width 65 height 16
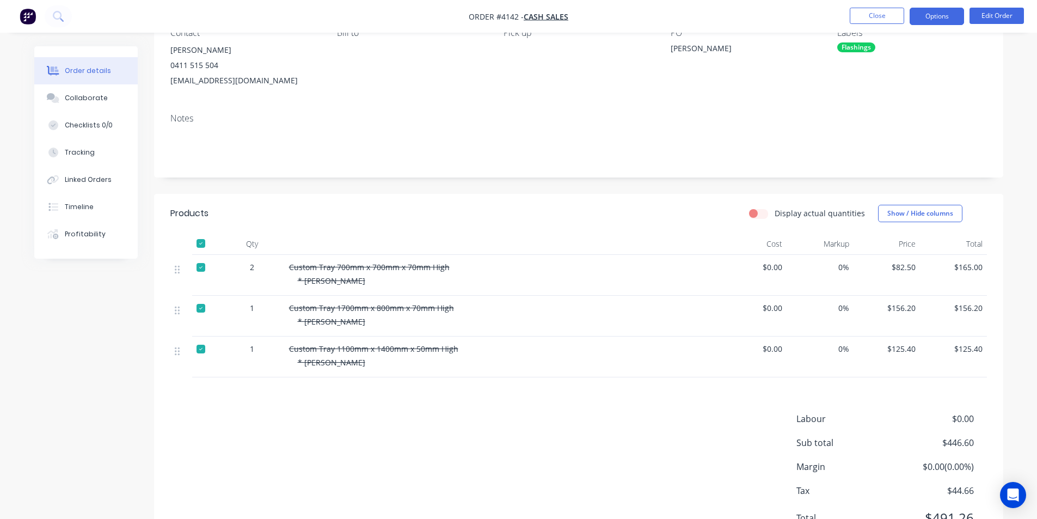
click at [941, 11] on button "Options" at bounding box center [936, 16] width 54 height 17
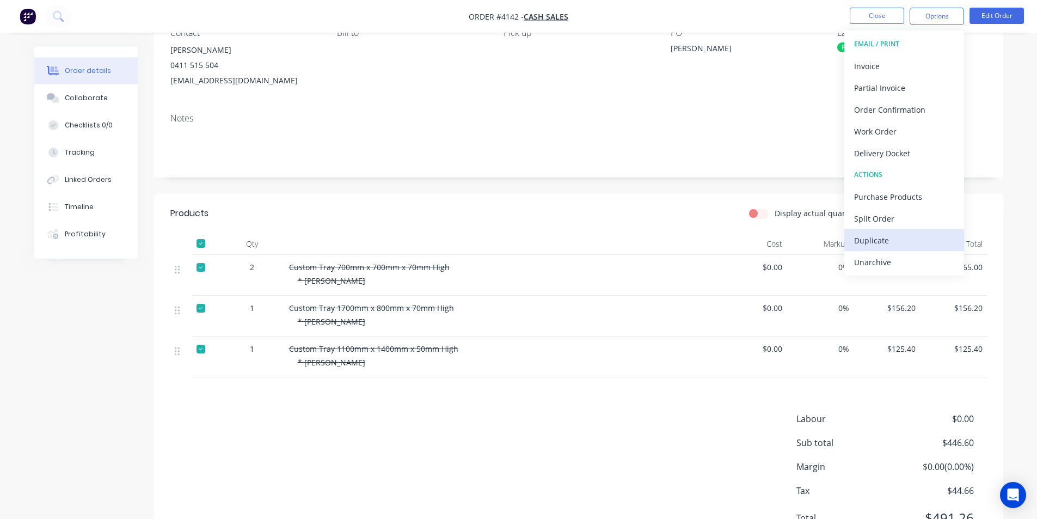
click at [901, 238] on div "Duplicate" at bounding box center [904, 240] width 100 height 16
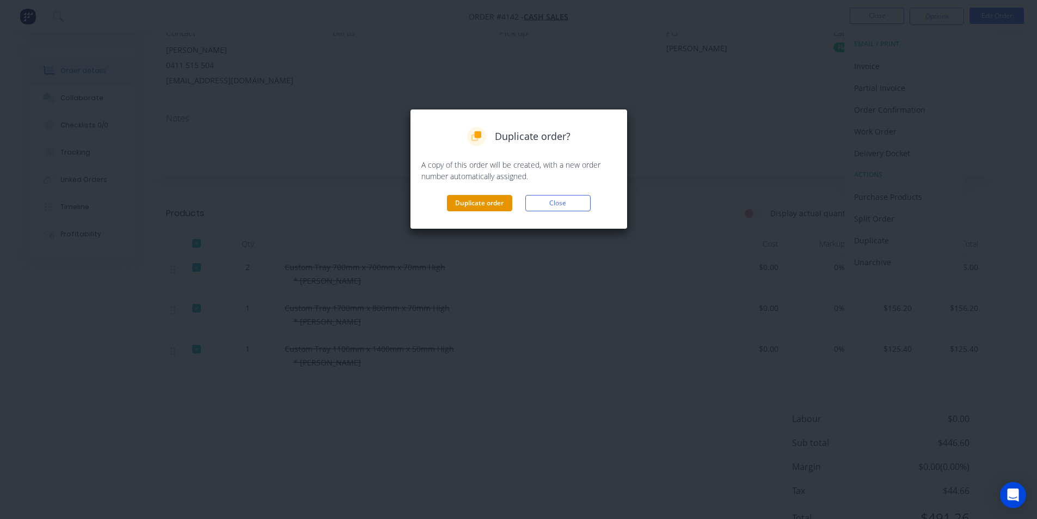
click at [494, 201] on button "Duplicate order" at bounding box center [479, 203] width 65 height 16
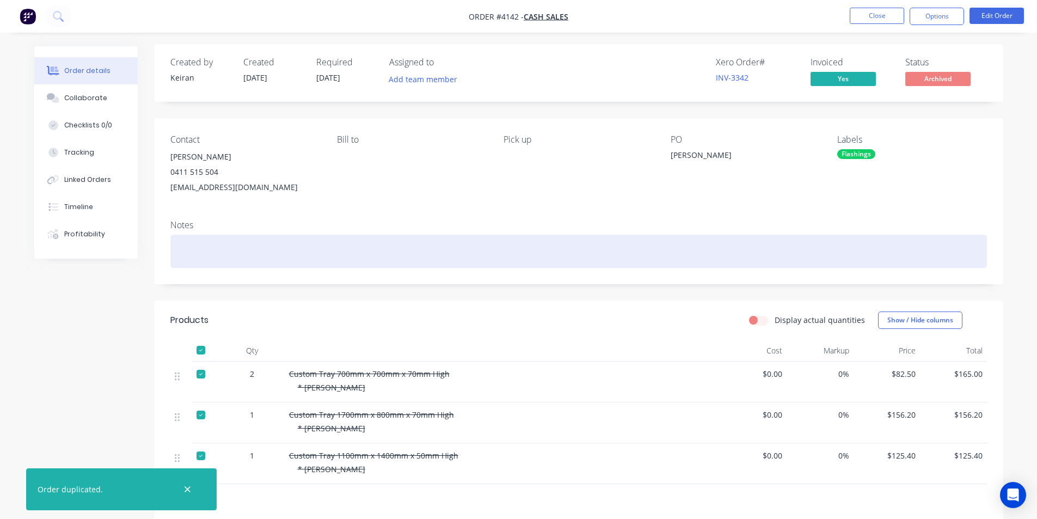
scroll to position [0, 0]
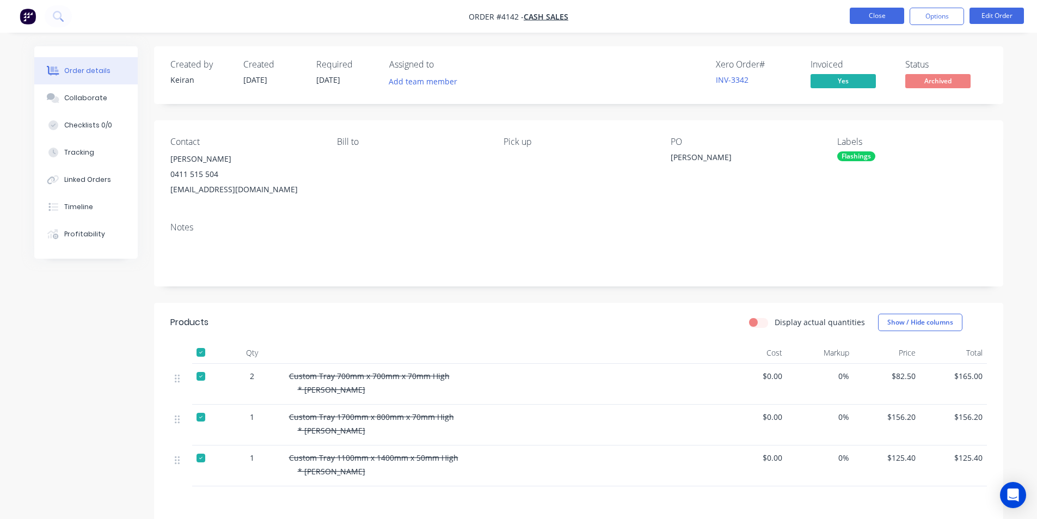
click at [870, 10] on button "Close" at bounding box center [877, 16] width 54 height 16
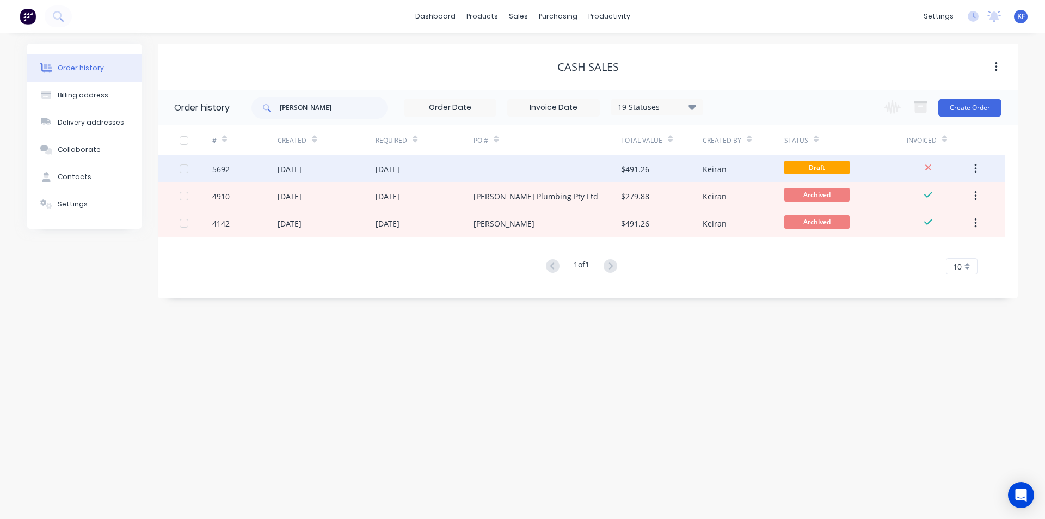
click at [601, 170] on div at bounding box center [546, 168] width 147 height 27
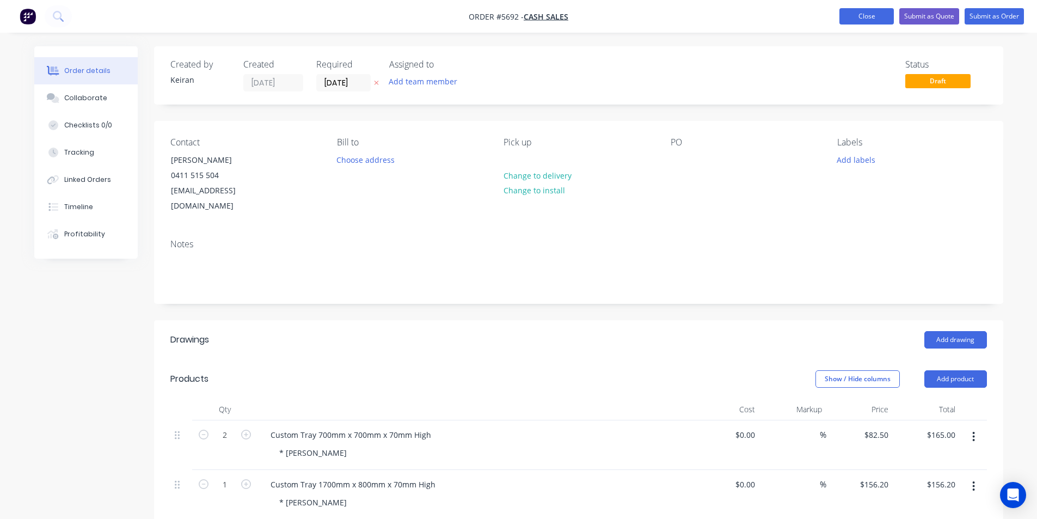
click at [861, 20] on button "Close" at bounding box center [866, 16] width 54 height 16
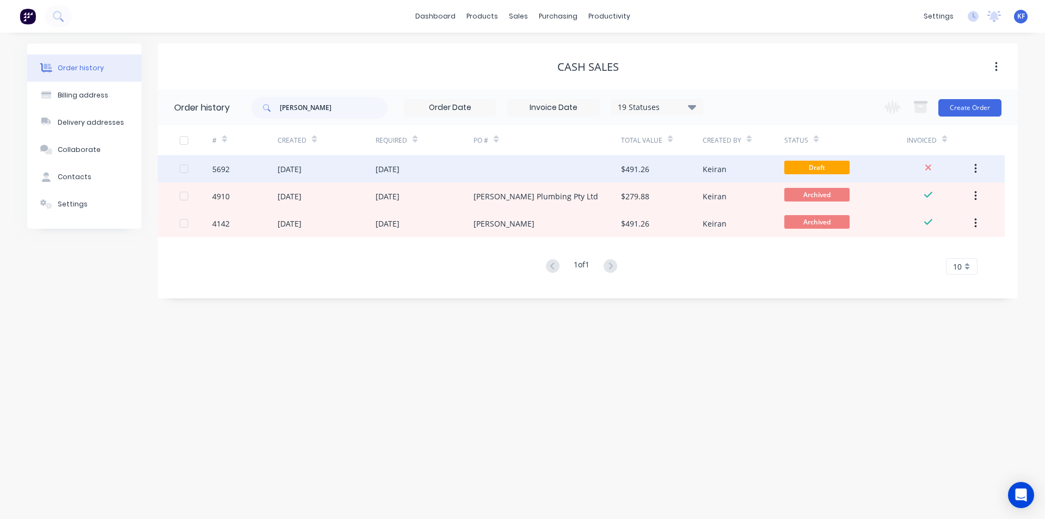
click at [521, 173] on div at bounding box center [546, 168] width 147 height 27
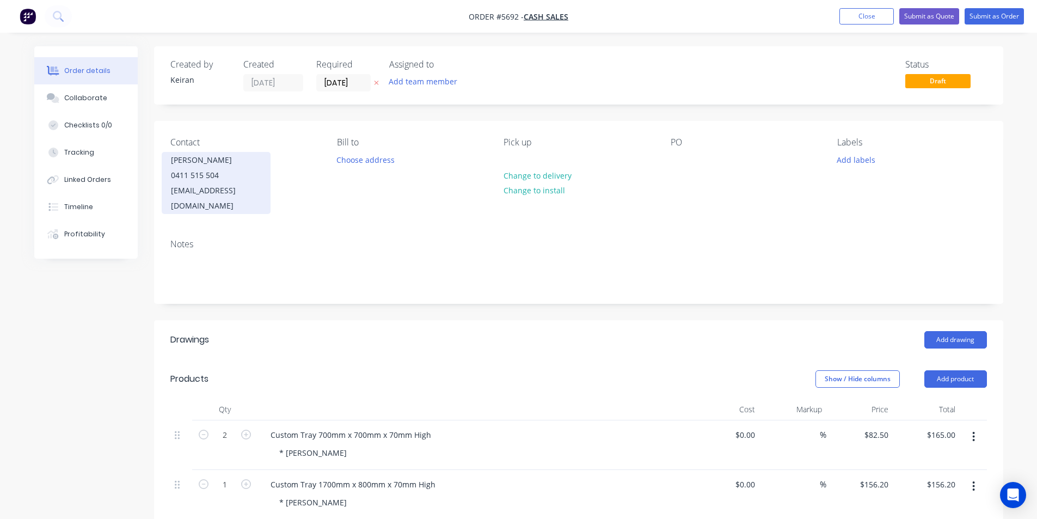
click at [211, 157] on div "[PERSON_NAME]" at bounding box center [216, 159] width 90 height 15
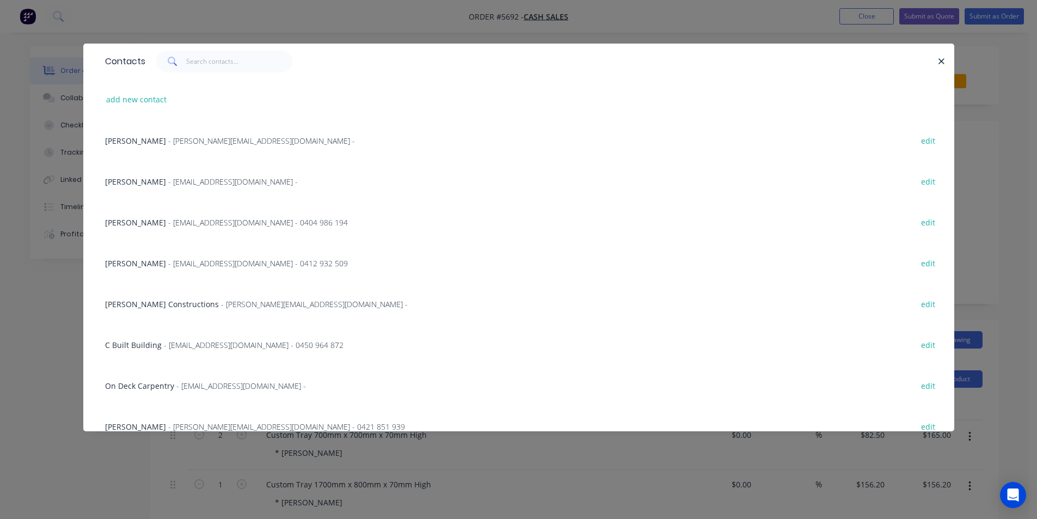
click at [940, 61] on icon "button" at bounding box center [941, 62] width 7 height 10
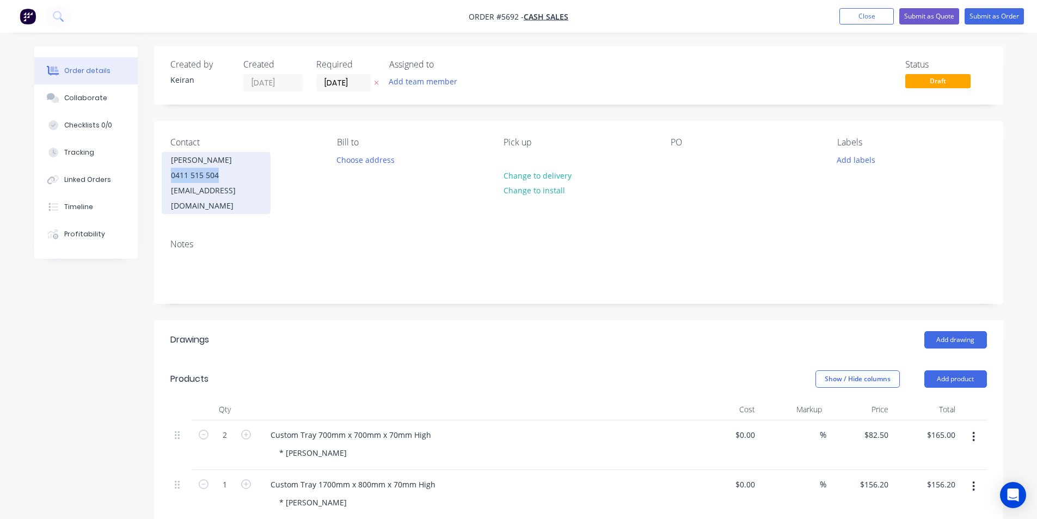
drag, startPoint x: 238, startPoint y: 176, endPoint x: 167, endPoint y: 177, distance: 71.3
click at [167, 177] on div "[PERSON_NAME] 0411 515 504 [EMAIL_ADDRESS][DOMAIN_NAME]" at bounding box center [216, 183] width 109 height 62
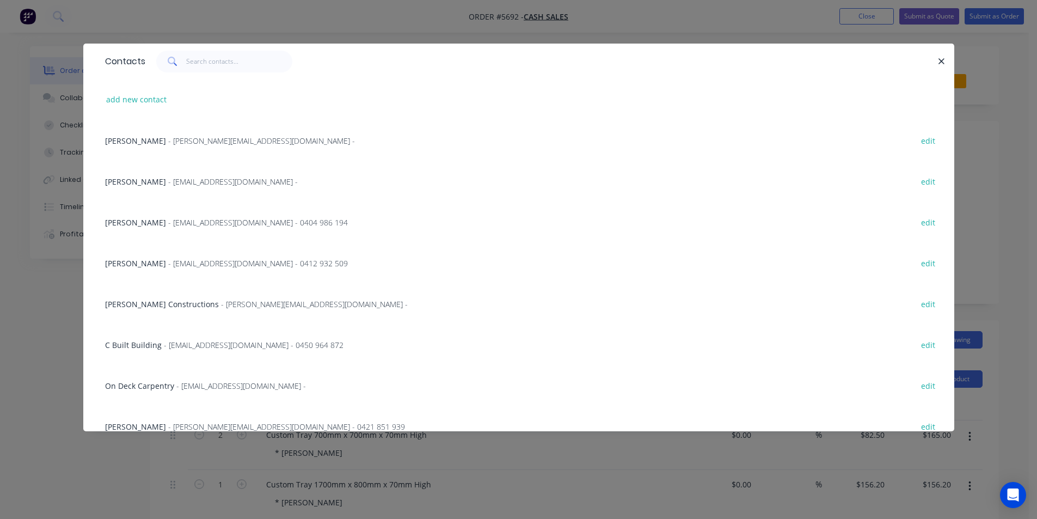
drag, startPoint x: 170, startPoint y: 178, endPoint x: 941, endPoint y: 56, distance: 780.7
click at [941, 57] on icon "button" at bounding box center [941, 62] width 7 height 10
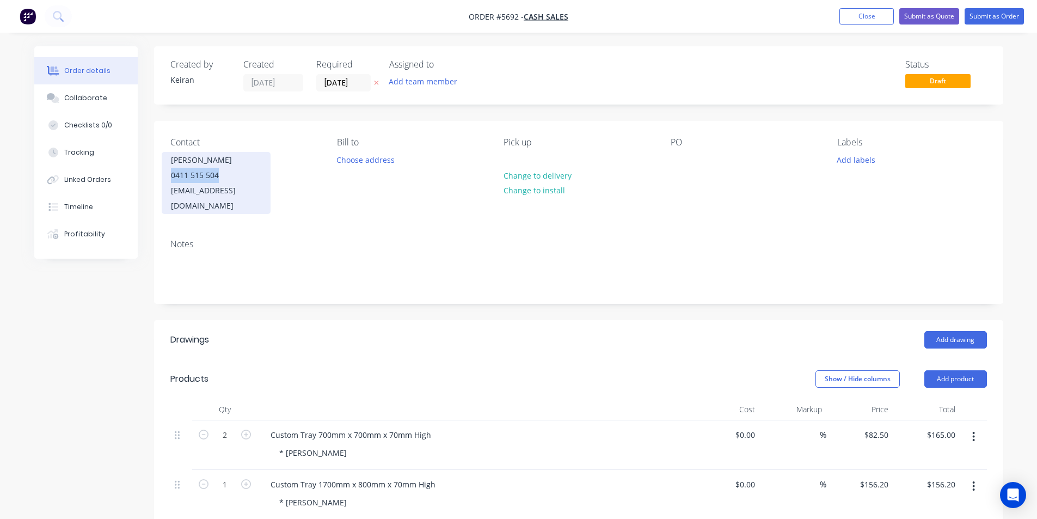
drag, startPoint x: 230, startPoint y: 176, endPoint x: 163, endPoint y: 179, distance: 66.5
click at [163, 179] on div "[PERSON_NAME] 0411 515 504 [EMAIL_ADDRESS][DOMAIN_NAME]" at bounding box center [216, 183] width 109 height 62
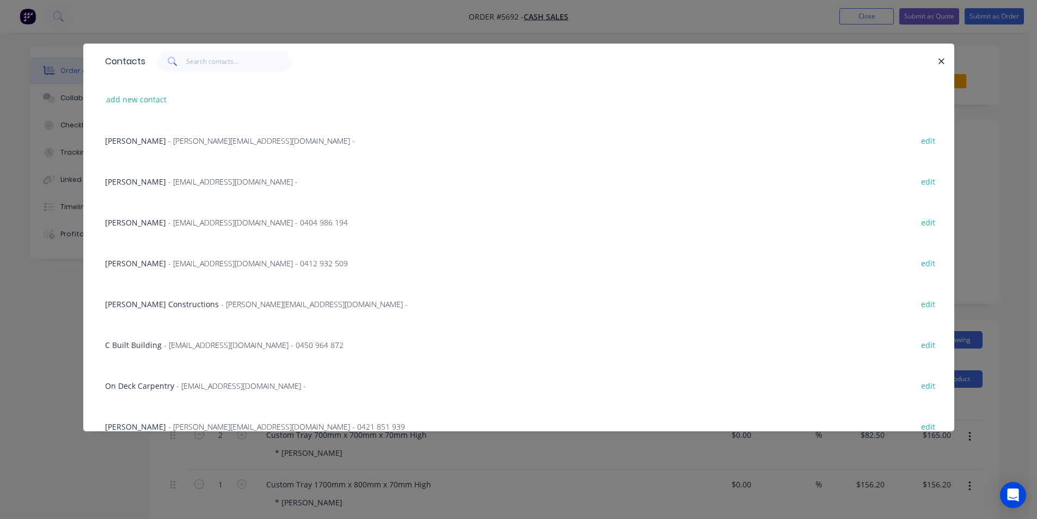
click at [951, 57] on div "Contacts" at bounding box center [518, 61] width 871 height 35
click at [942, 58] on icon "button" at bounding box center [941, 62] width 7 height 10
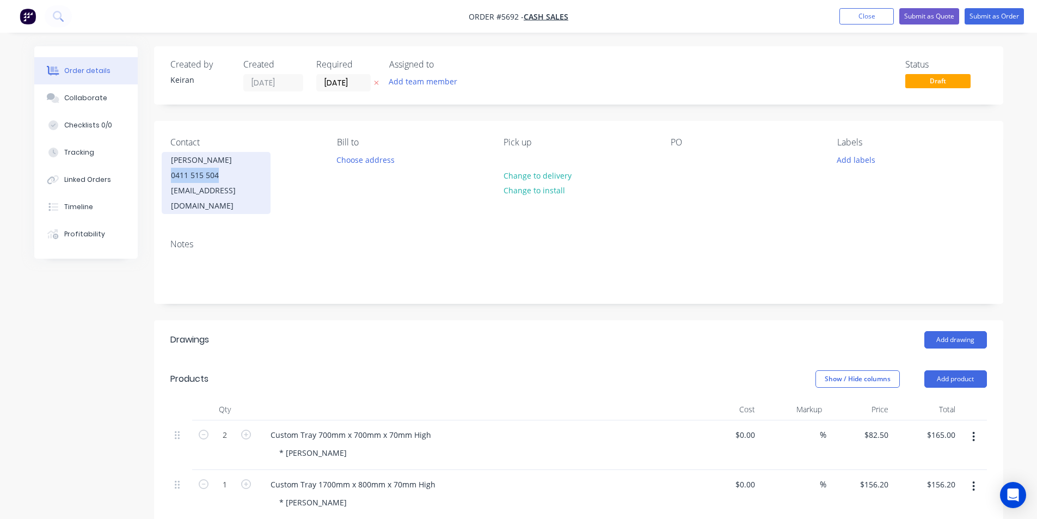
drag, startPoint x: 229, startPoint y: 171, endPoint x: 168, endPoint y: 177, distance: 61.8
click at [168, 177] on div "[PERSON_NAME] 0411 515 504 [EMAIL_ADDRESS][DOMAIN_NAME]" at bounding box center [216, 183] width 109 height 62
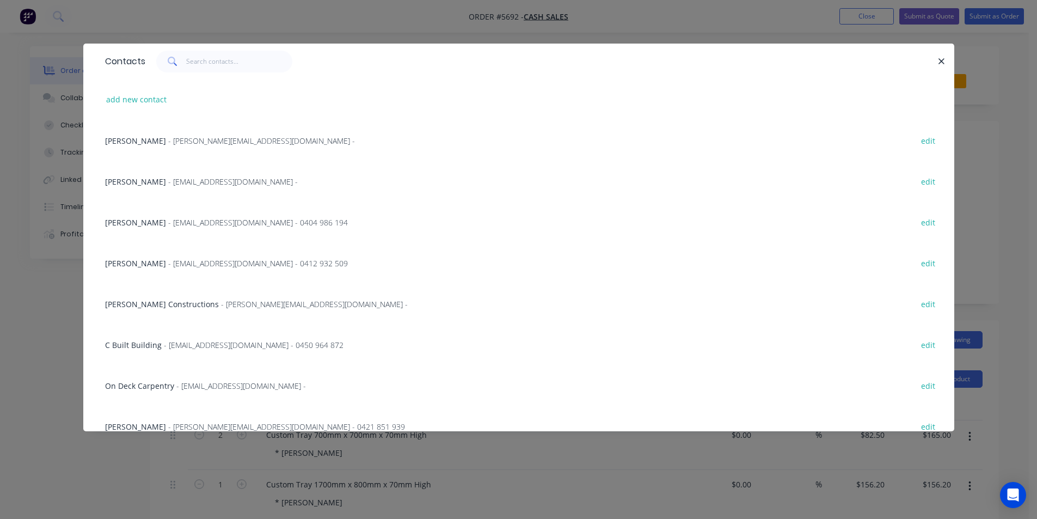
click at [937, 62] on button "button" at bounding box center [942, 61] width 14 height 14
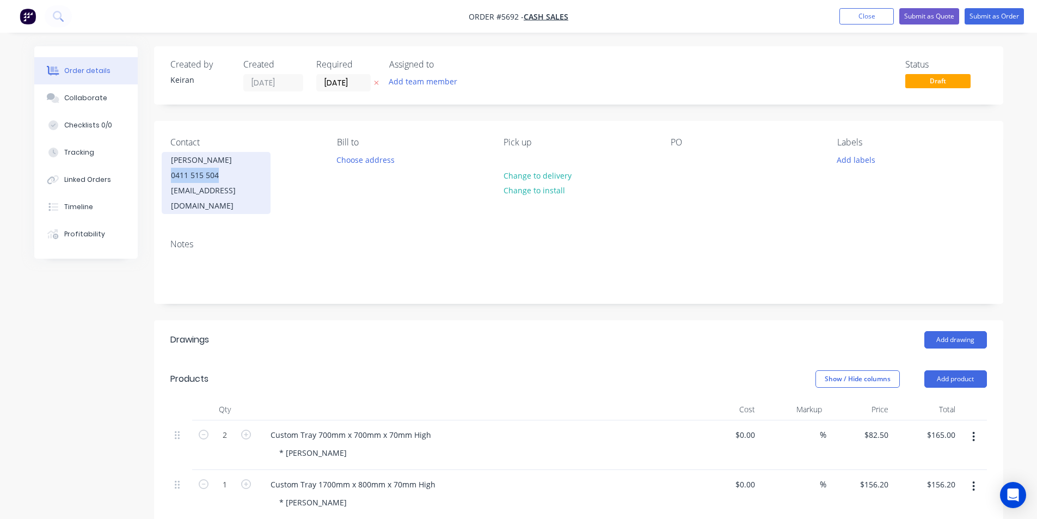
copy div "0411 515 504"
click at [237, 172] on div "0411 515 504" at bounding box center [216, 175] width 90 height 15
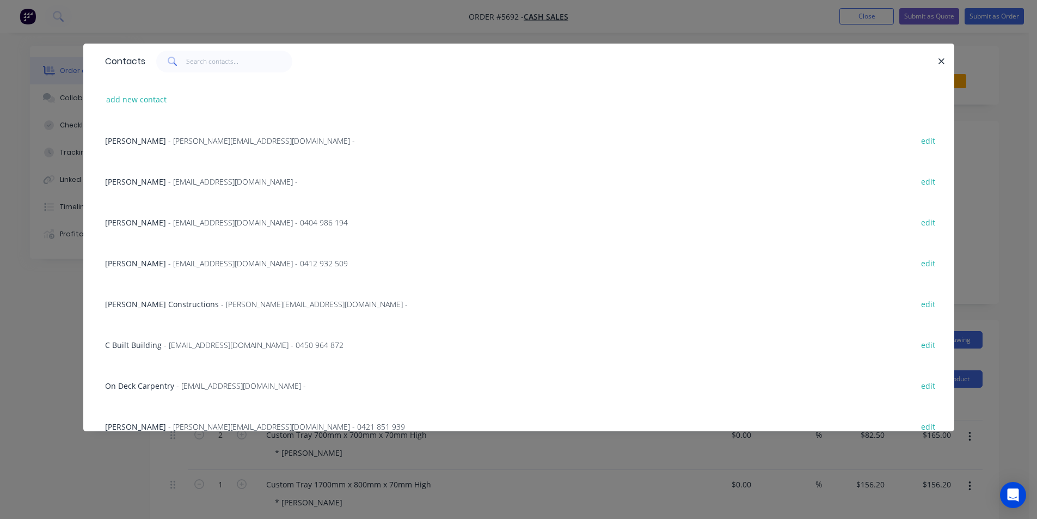
click at [156, 108] on div "add new contact" at bounding box center [519, 99] width 838 height 41
drag, startPoint x: 147, startPoint y: 99, endPoint x: 145, endPoint y: 104, distance: 6.1
click at [145, 104] on button "add new contact" at bounding box center [137, 99] width 72 height 15
select select "AU"
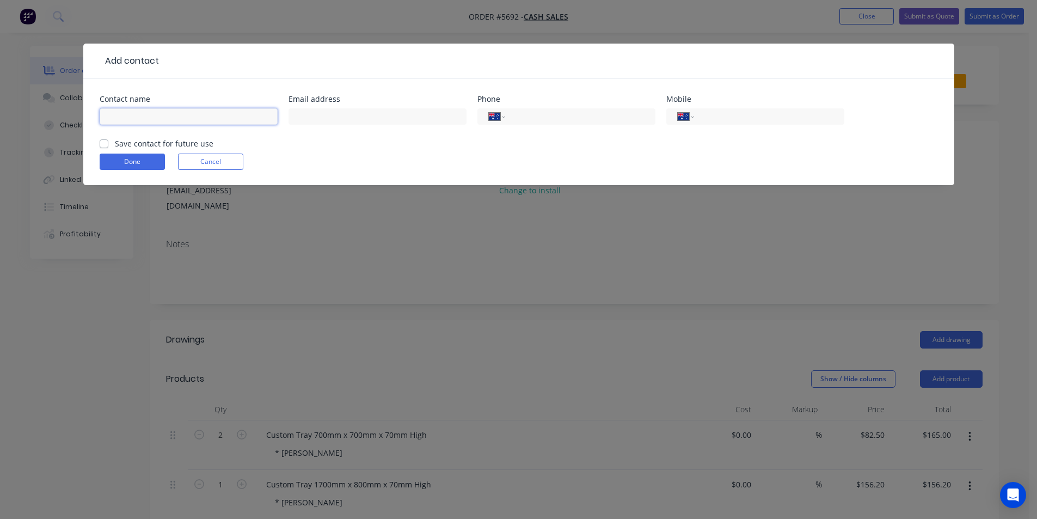
click at [136, 118] on input "text" at bounding box center [189, 116] width 178 height 16
type input "[PERSON_NAME] Plumbing Pty Ltd"
type input "[EMAIL_ADDRESS][DOMAIN_NAME]"
click at [748, 113] on input "tel" at bounding box center [767, 116] width 131 height 13
paste input "0411 515 504"
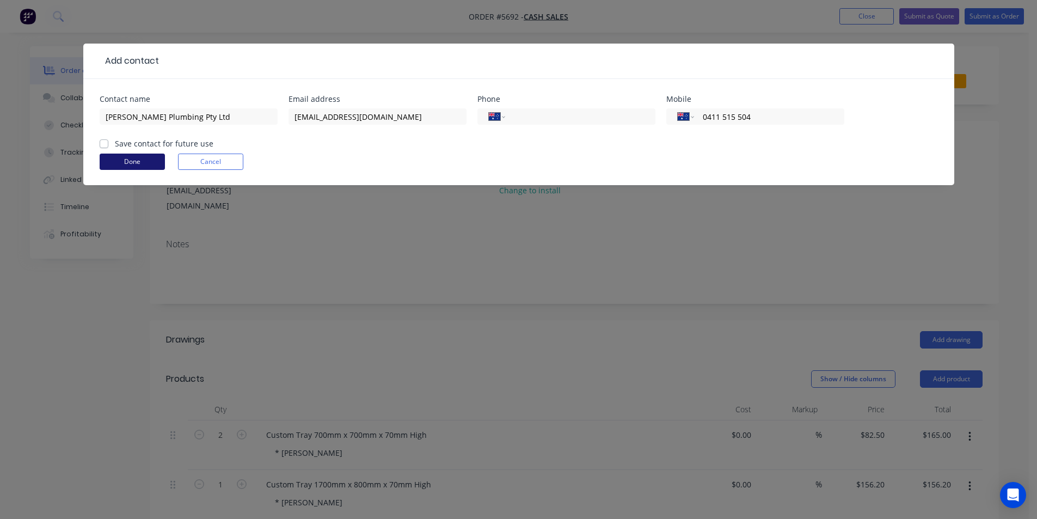
type input "0411 515 504"
click at [128, 167] on button "Done" at bounding box center [132, 161] width 65 height 16
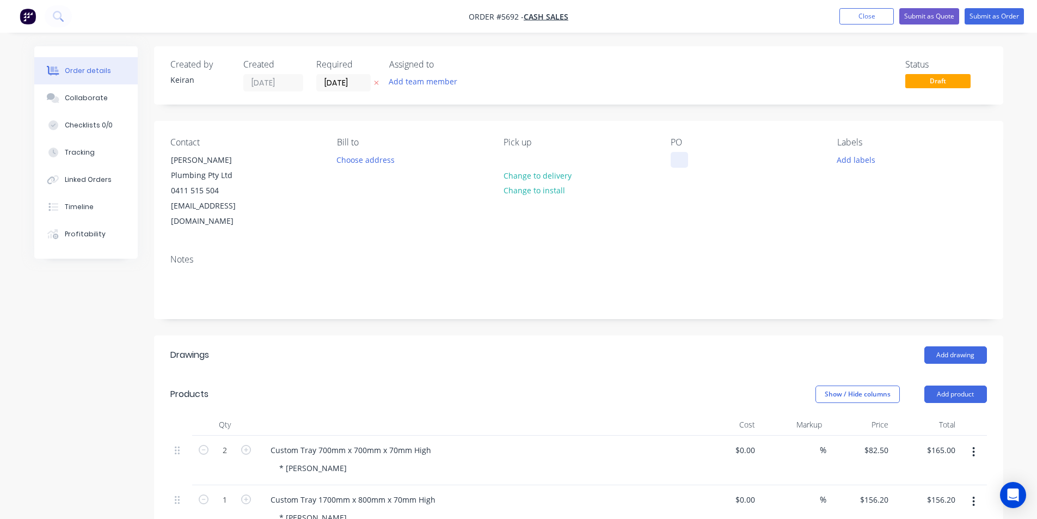
click at [683, 161] on div at bounding box center [678, 160] width 17 height 16
click at [716, 160] on div "[PERSON_NAME] plumbing" at bounding box center [728, 160] width 116 height 16
click at [716, 159] on div "[PERSON_NAME] plumbing" at bounding box center [728, 160] width 116 height 16
click at [715, 159] on div "[PERSON_NAME] plumbing" at bounding box center [728, 160] width 116 height 16
click at [718, 164] on div "[PERSON_NAME] plumbing" at bounding box center [728, 160] width 116 height 16
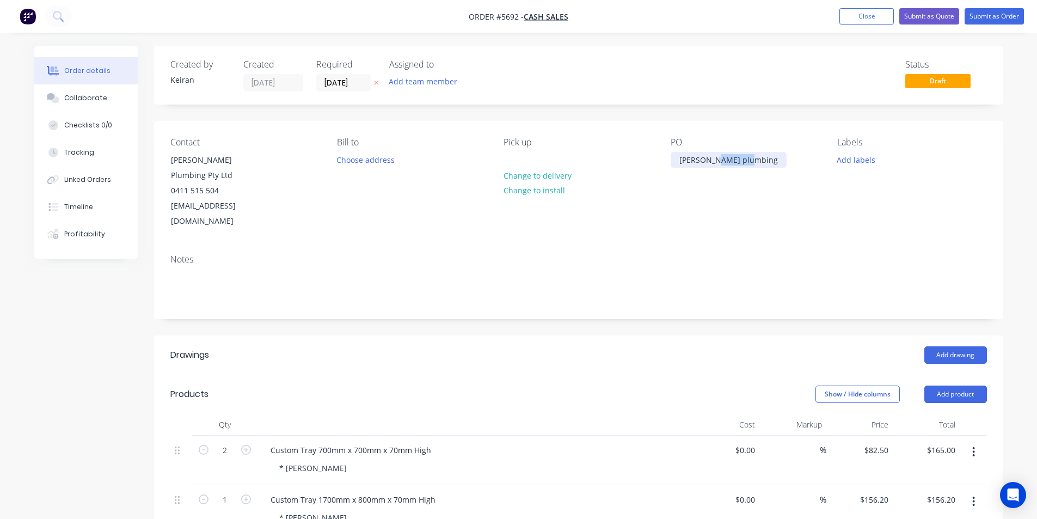
click at [714, 161] on div "[PERSON_NAME] plumbing" at bounding box center [728, 160] width 116 height 16
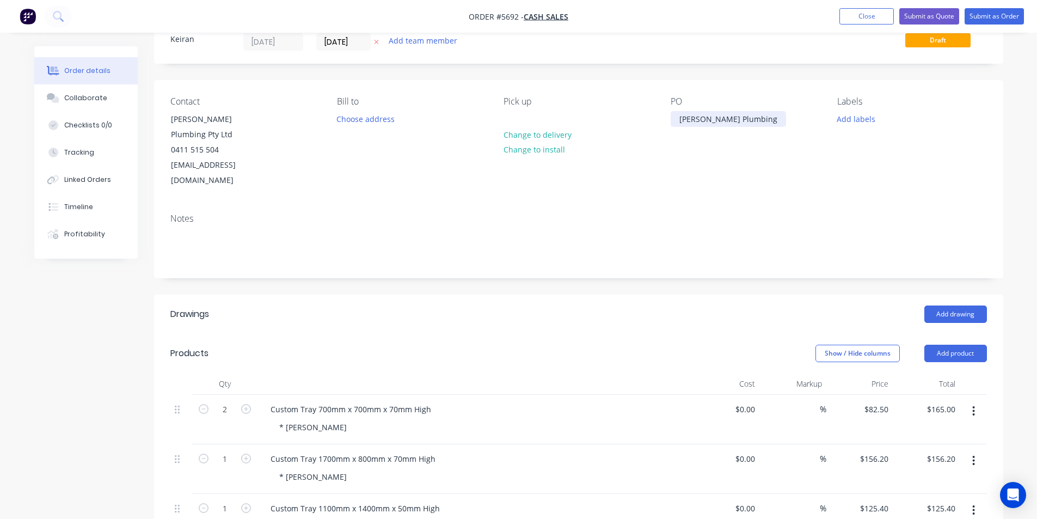
scroll to position [163, 0]
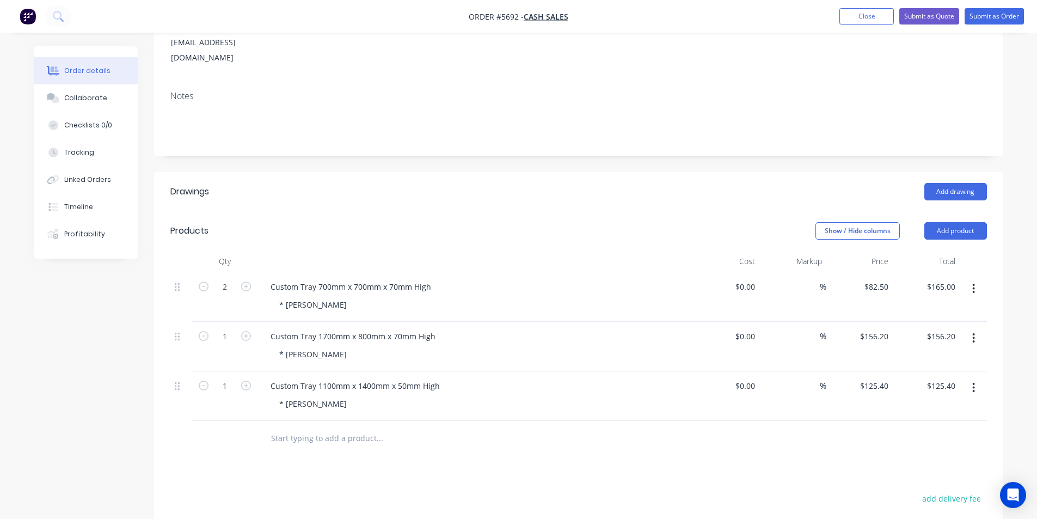
click at [976, 279] on button "button" at bounding box center [974, 289] width 26 height 20
click at [950, 374] on div "Delete" at bounding box center [935, 382] width 84 height 16
click at [974, 332] on icon "button" at bounding box center [973, 338] width 3 height 12
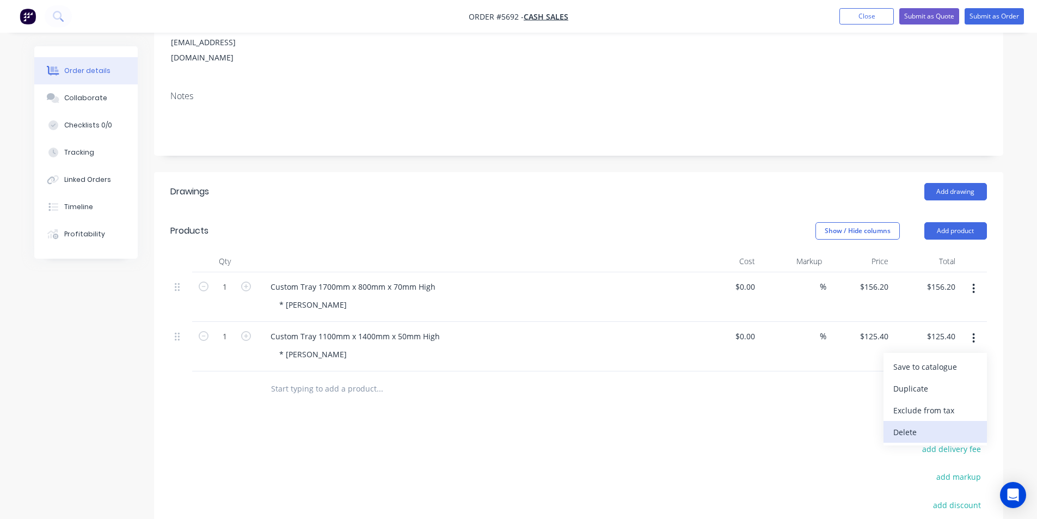
click at [943, 424] on div "Delete" at bounding box center [935, 432] width 84 height 16
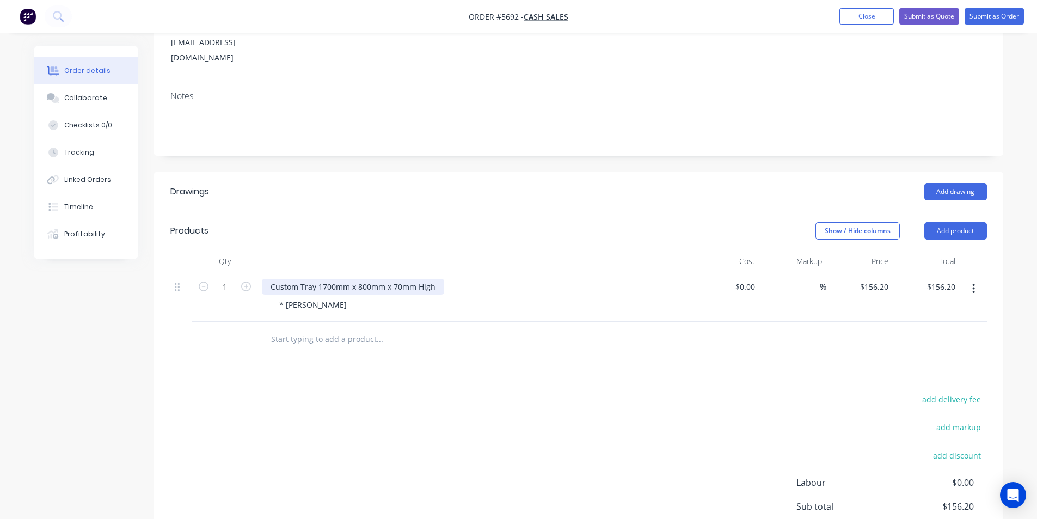
click at [330, 279] on div "Custom Tray 1700mm x 800mm x 70mm High" at bounding box center [353, 287] width 182 height 16
click at [325, 279] on div "Custom Tray 1700mm x 800mm x 70mm High" at bounding box center [353, 287] width 182 height 16
click at [885, 279] on input "156.2" at bounding box center [879, 287] width 25 height 16
type input "$168.40"
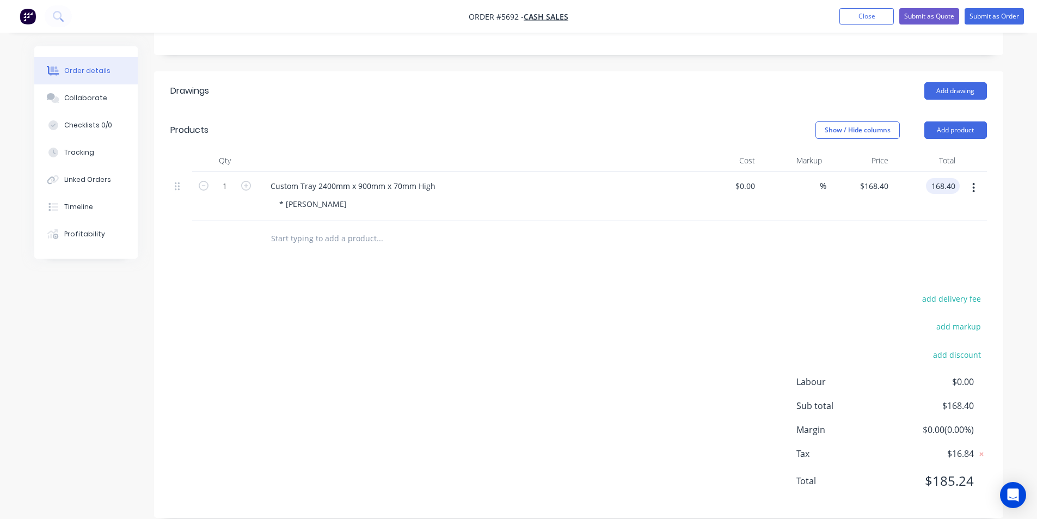
scroll to position [0, 0]
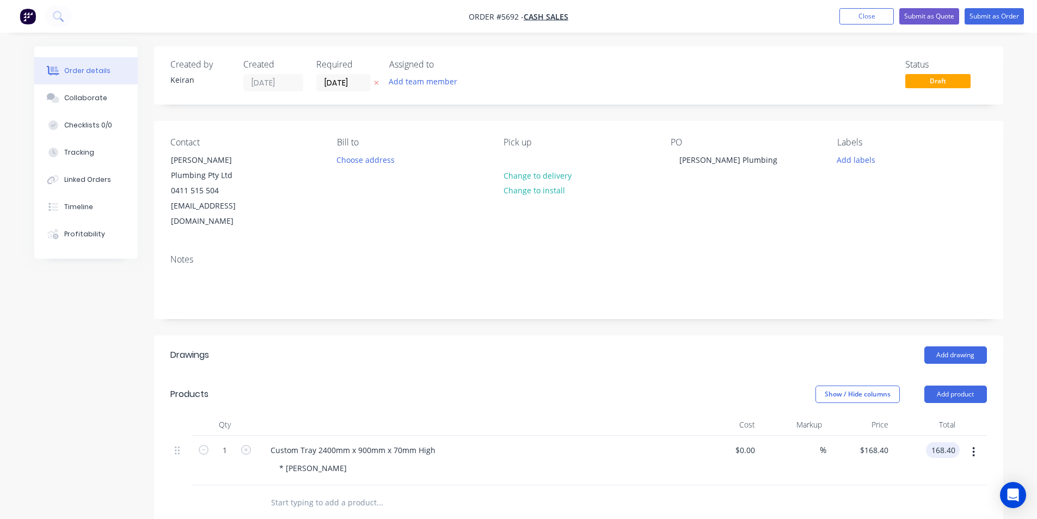
type input "$168.40"
click at [356, 93] on div "Created by [PERSON_NAME] Created [DATE] Required [DATE] Assigned to Add team me…" at bounding box center [578, 75] width 849 height 58
click at [352, 81] on input "[DATE]" at bounding box center [343, 83] width 53 height 16
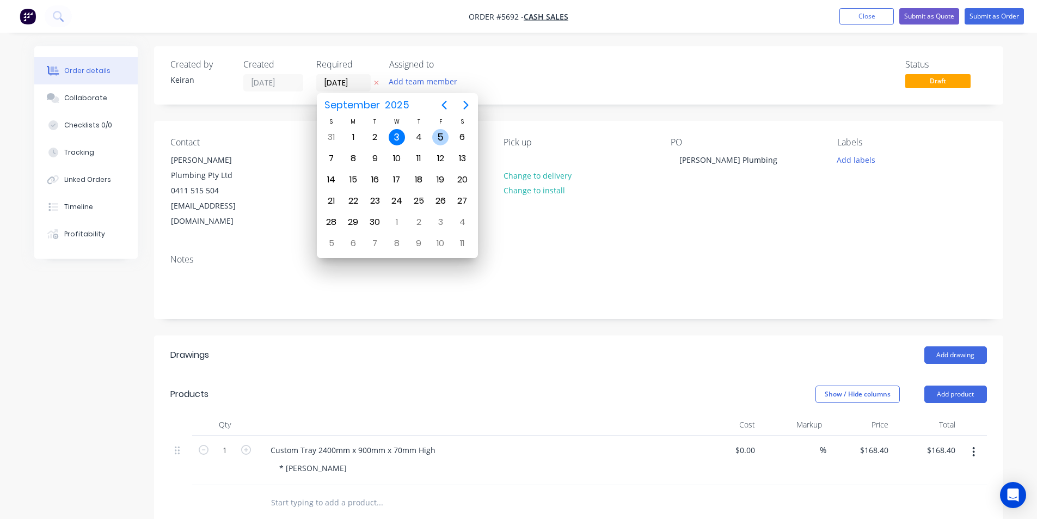
click at [434, 138] on div "5" at bounding box center [440, 137] width 16 height 16
type input "[DATE]"
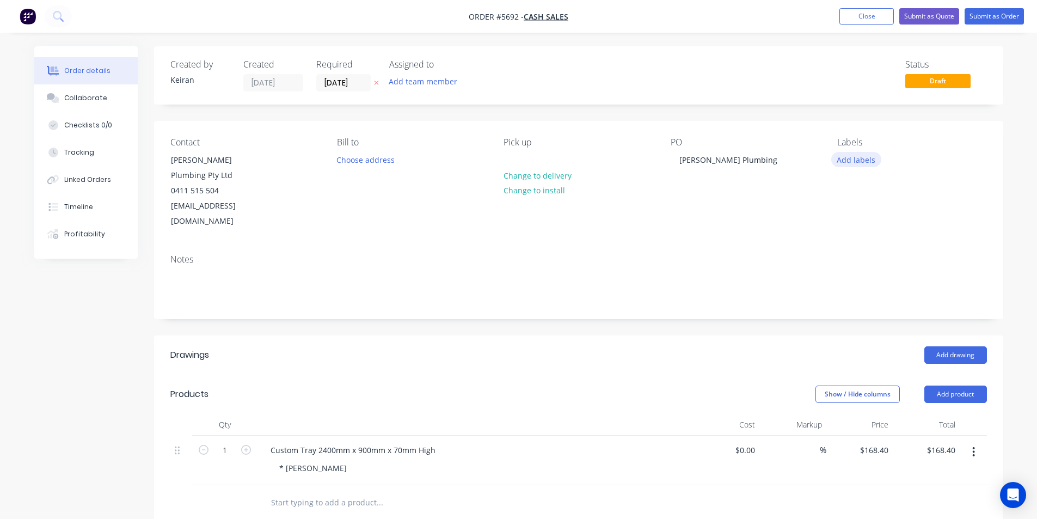
click at [871, 161] on button "Add labels" at bounding box center [856, 159] width 50 height 15
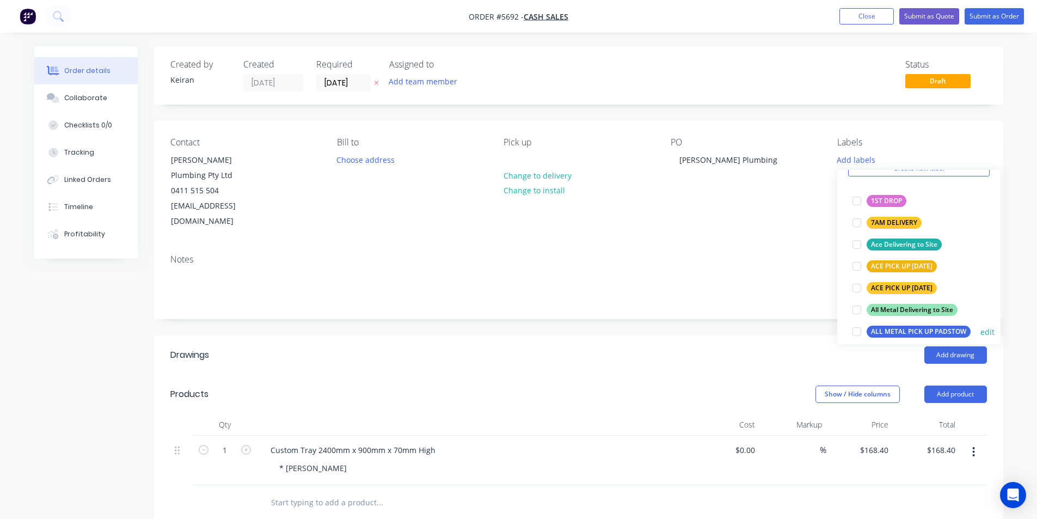
scroll to position [109, 0]
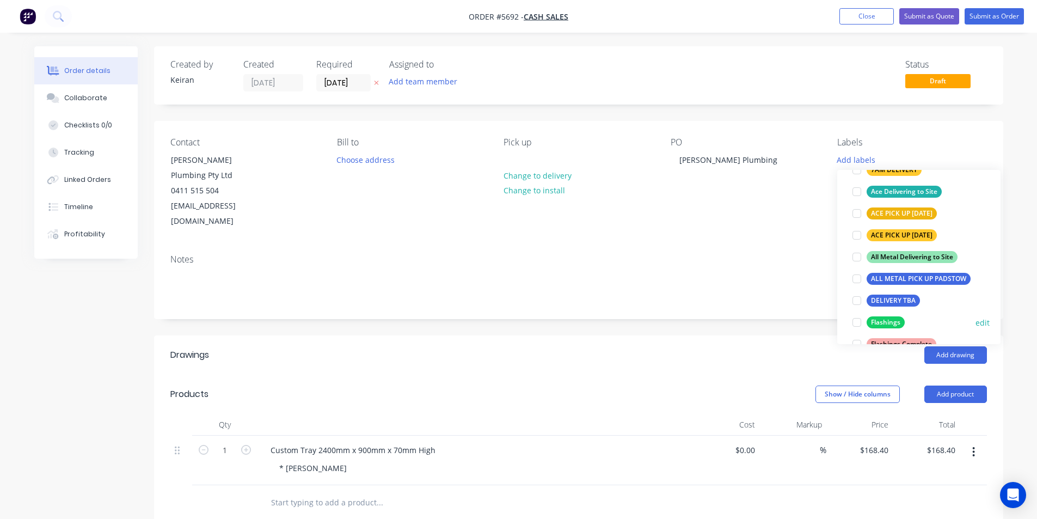
click at [858, 325] on div at bounding box center [857, 322] width 22 height 22
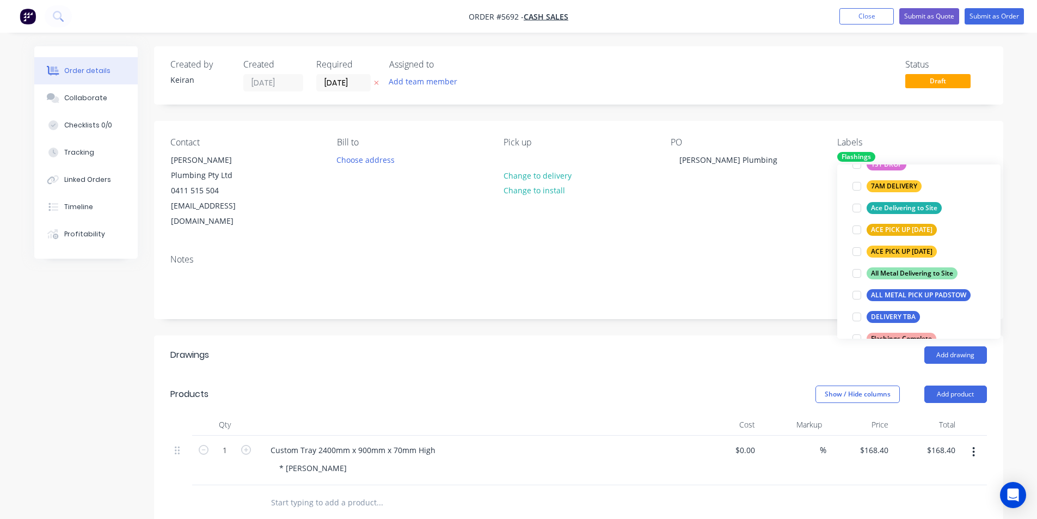
scroll to position [0, 0]
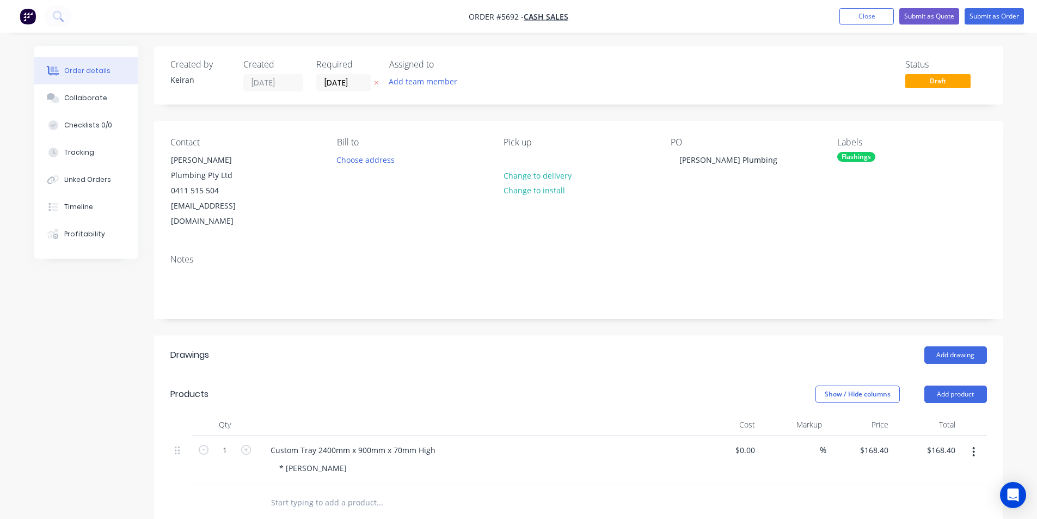
click at [334, 460] on div "* [PERSON_NAME]" at bounding box center [479, 468] width 418 height 16
click at [323, 460] on div "* [PERSON_NAME]" at bounding box center [312, 468] width 85 height 16
click at [941, 13] on button "Submit as Quote" at bounding box center [929, 16] width 60 height 16
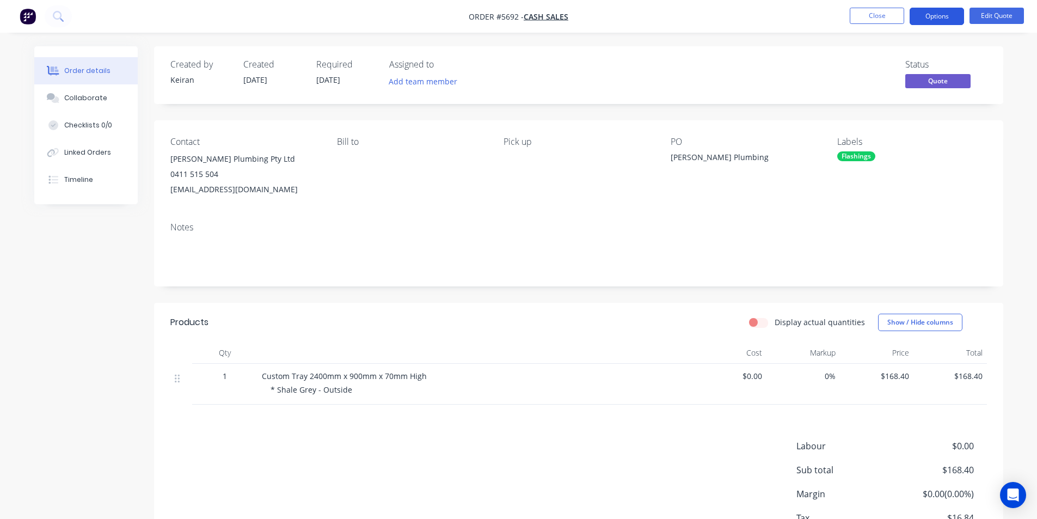
click at [937, 11] on button "Options" at bounding box center [936, 16] width 54 height 17
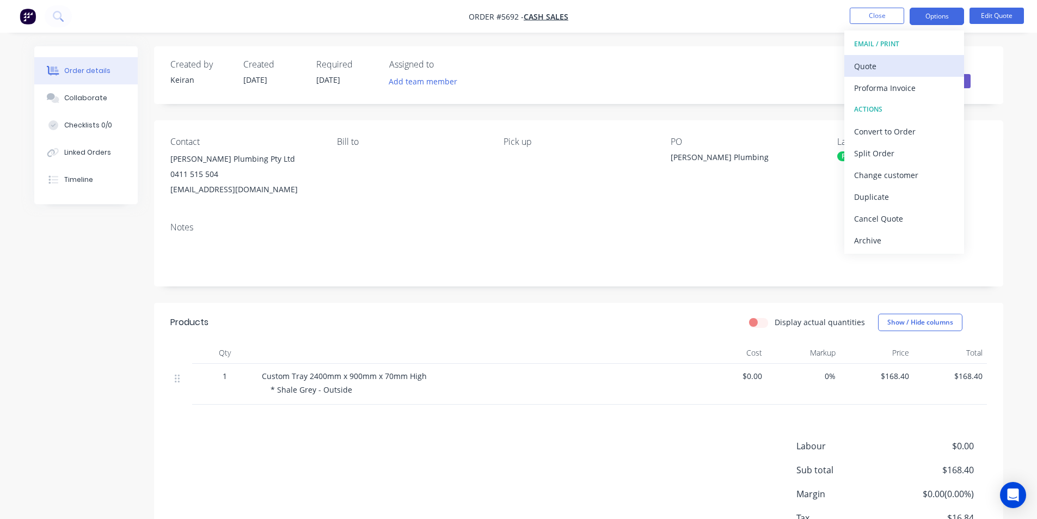
click at [860, 68] on div "Quote" at bounding box center [904, 66] width 100 height 16
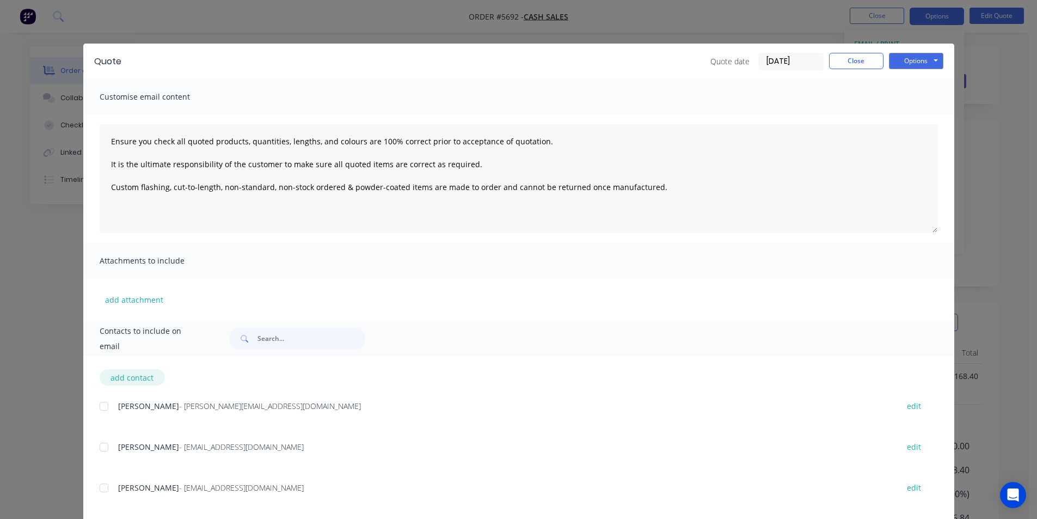
click at [145, 382] on button "add contact" at bounding box center [132, 377] width 65 height 16
type textarea "Ensure you check all quoted products, quantities, lengths, and colours are 100%…"
select select "AU"
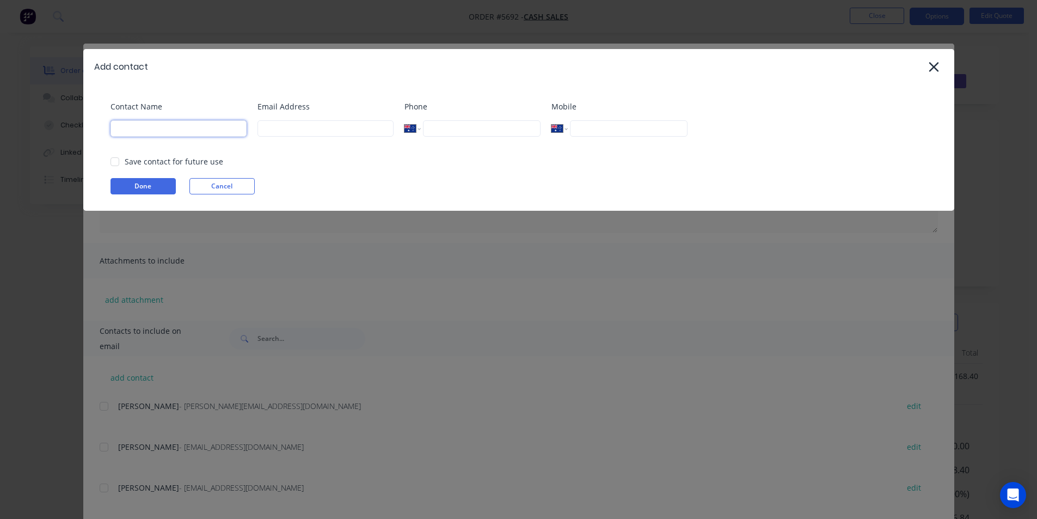
click at [154, 128] on input at bounding box center [178, 128] width 136 height 16
type input "[PERSON_NAME] Plumbing"
type input "t"
type input "[EMAIL_ADDRESS][DOMAIN_NAME]"
click at [148, 183] on button "Done" at bounding box center [142, 186] width 65 height 16
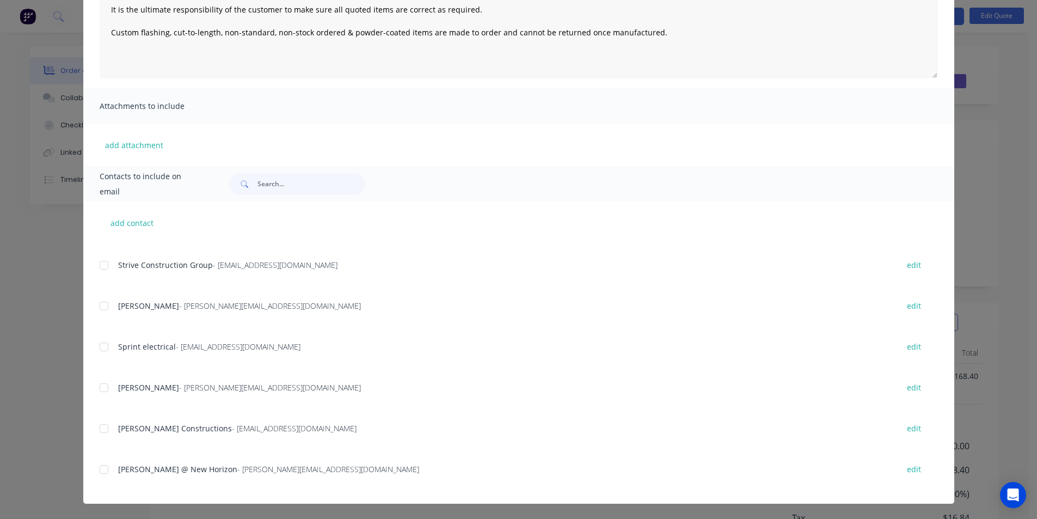
scroll to position [2475, 0]
click at [94, 469] on div "add contact Detect A Leak - [EMAIL_ADDRESS][DOMAIN_NAME] edit Strive Constructi…" at bounding box center [518, 352] width 871 height 302
click at [95, 470] on div at bounding box center [104, 470] width 22 height 22
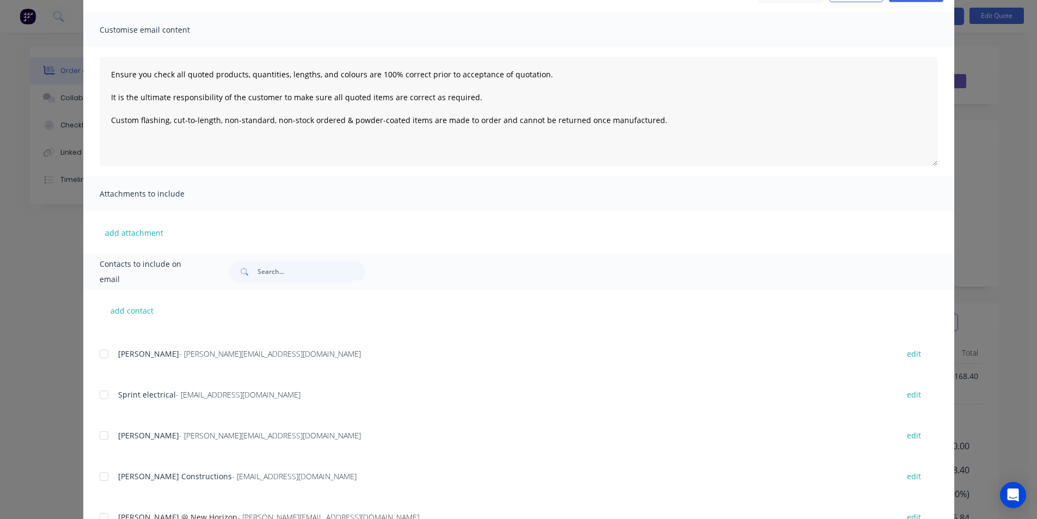
scroll to position [0, 0]
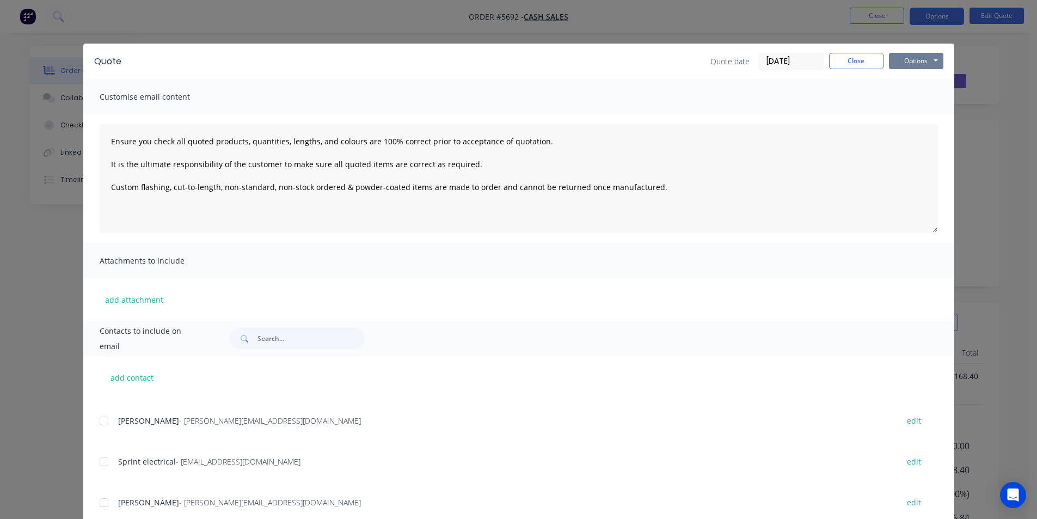
click at [912, 65] on button "Options" at bounding box center [916, 61] width 54 height 16
click at [913, 121] on button "Email" at bounding box center [924, 116] width 70 height 18
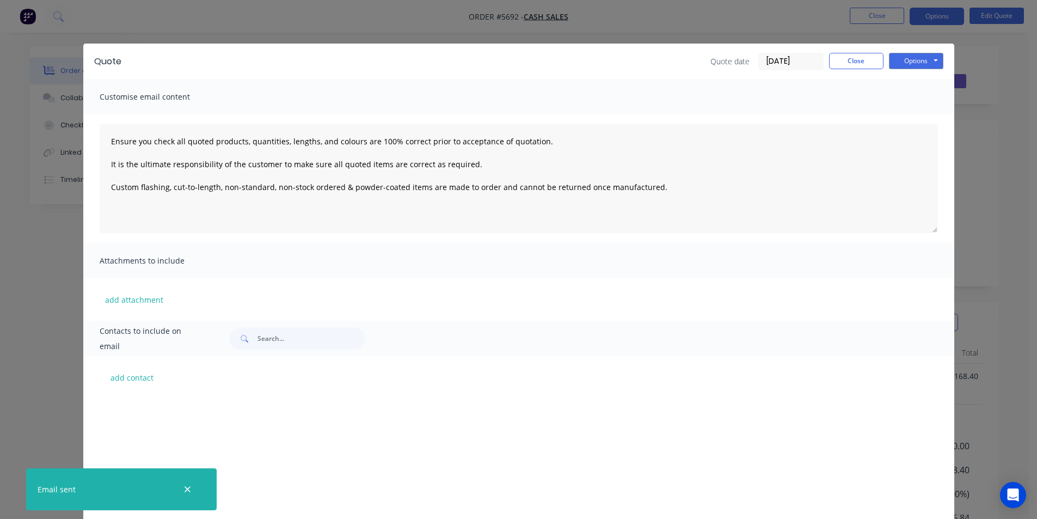
type textarea "Ensure you check all quoted products, quantities, lengths, and colours are 100%…"
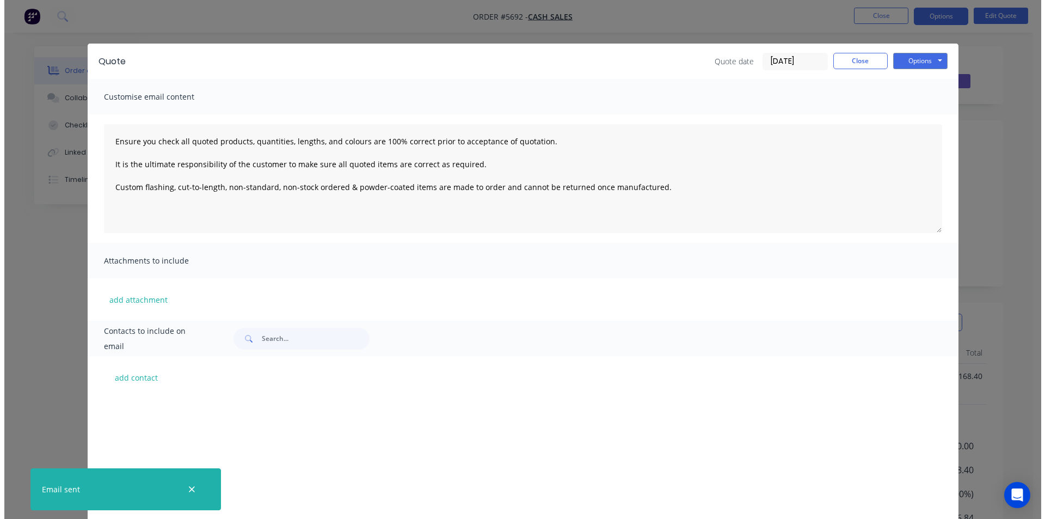
scroll to position [2434, 0]
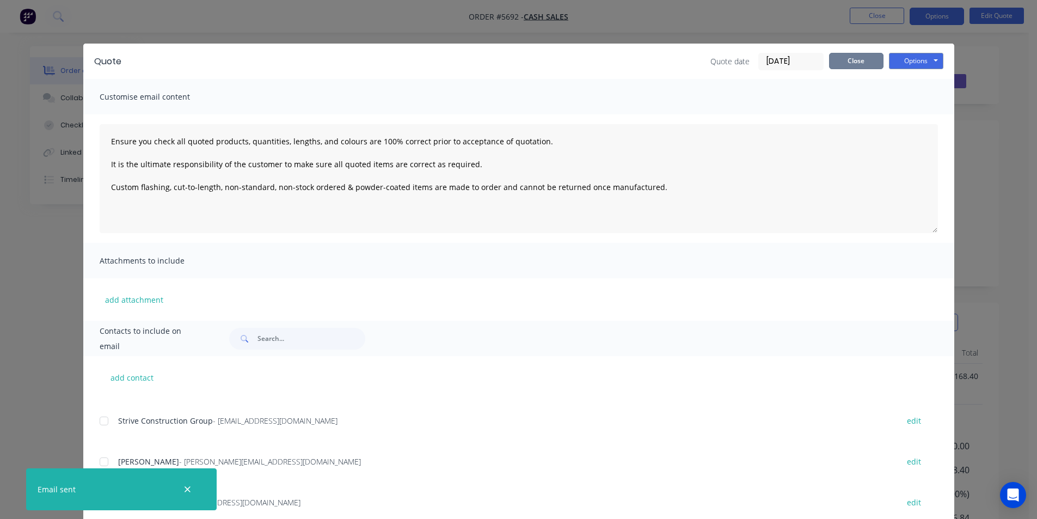
click at [838, 57] on button "Close" at bounding box center [856, 61] width 54 height 16
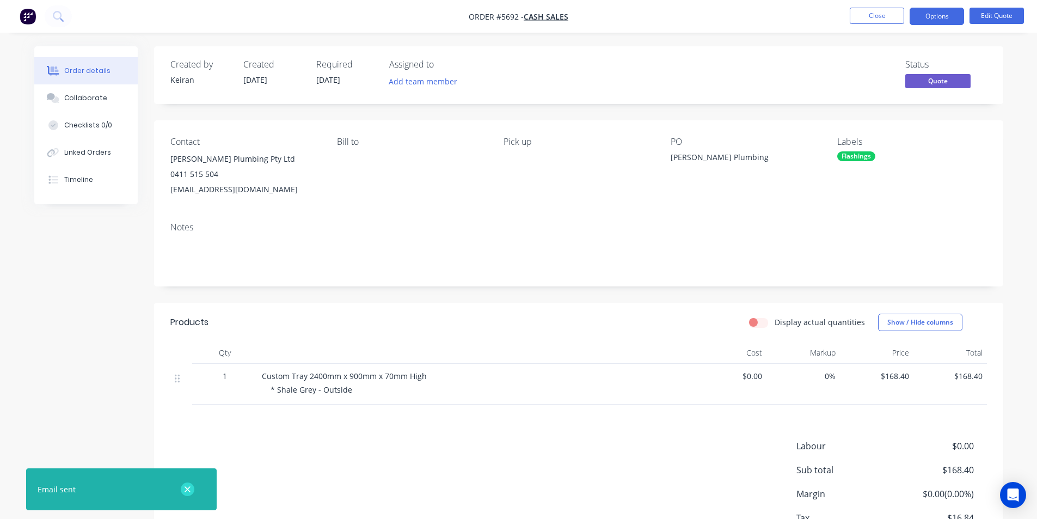
click at [181, 488] on div at bounding box center [187, 489] width 35 height 26
click at [187, 490] on icon "button" at bounding box center [187, 489] width 6 height 6
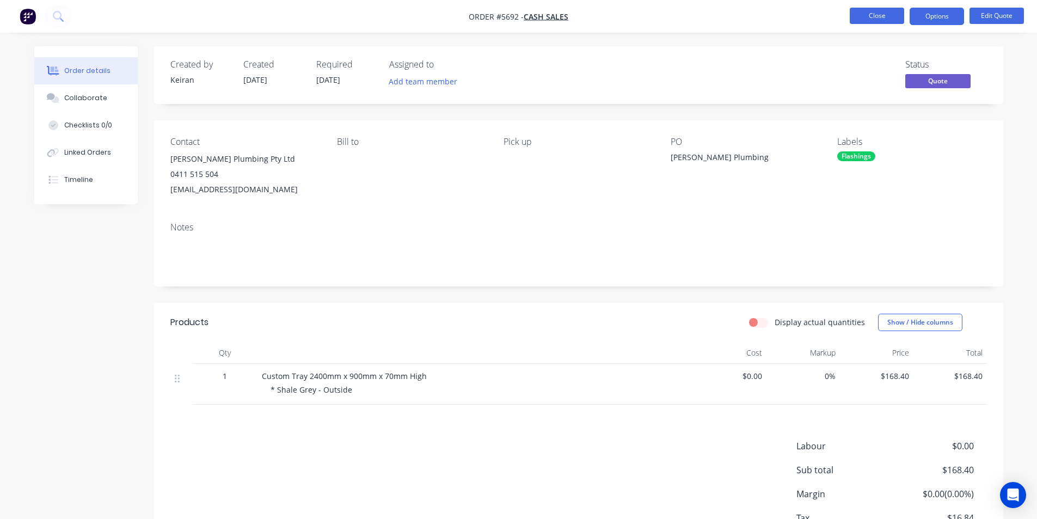
click at [877, 16] on button "Close" at bounding box center [877, 16] width 54 height 16
